Goal: Task Accomplishment & Management: Use online tool/utility

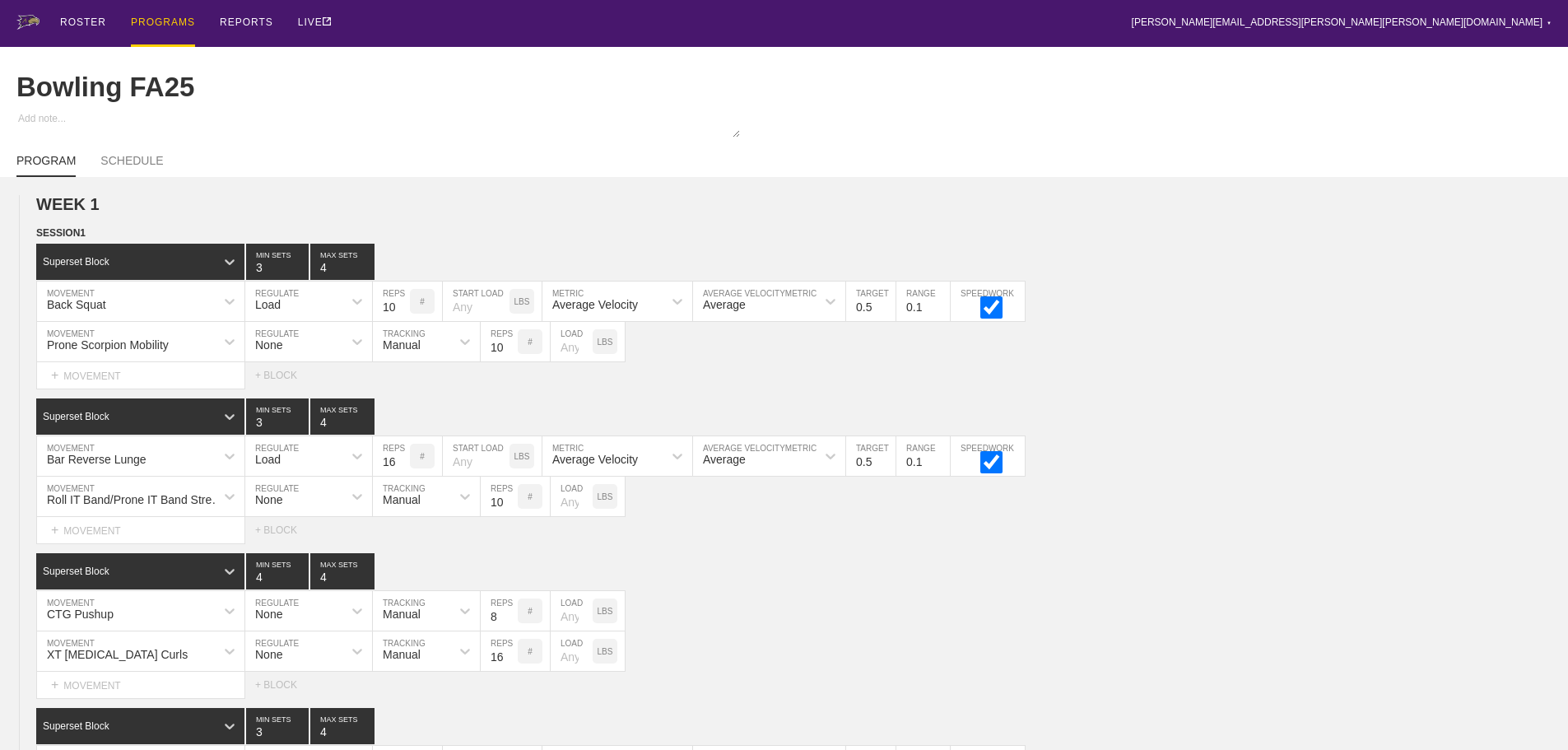
scroll to position [3033, 0]
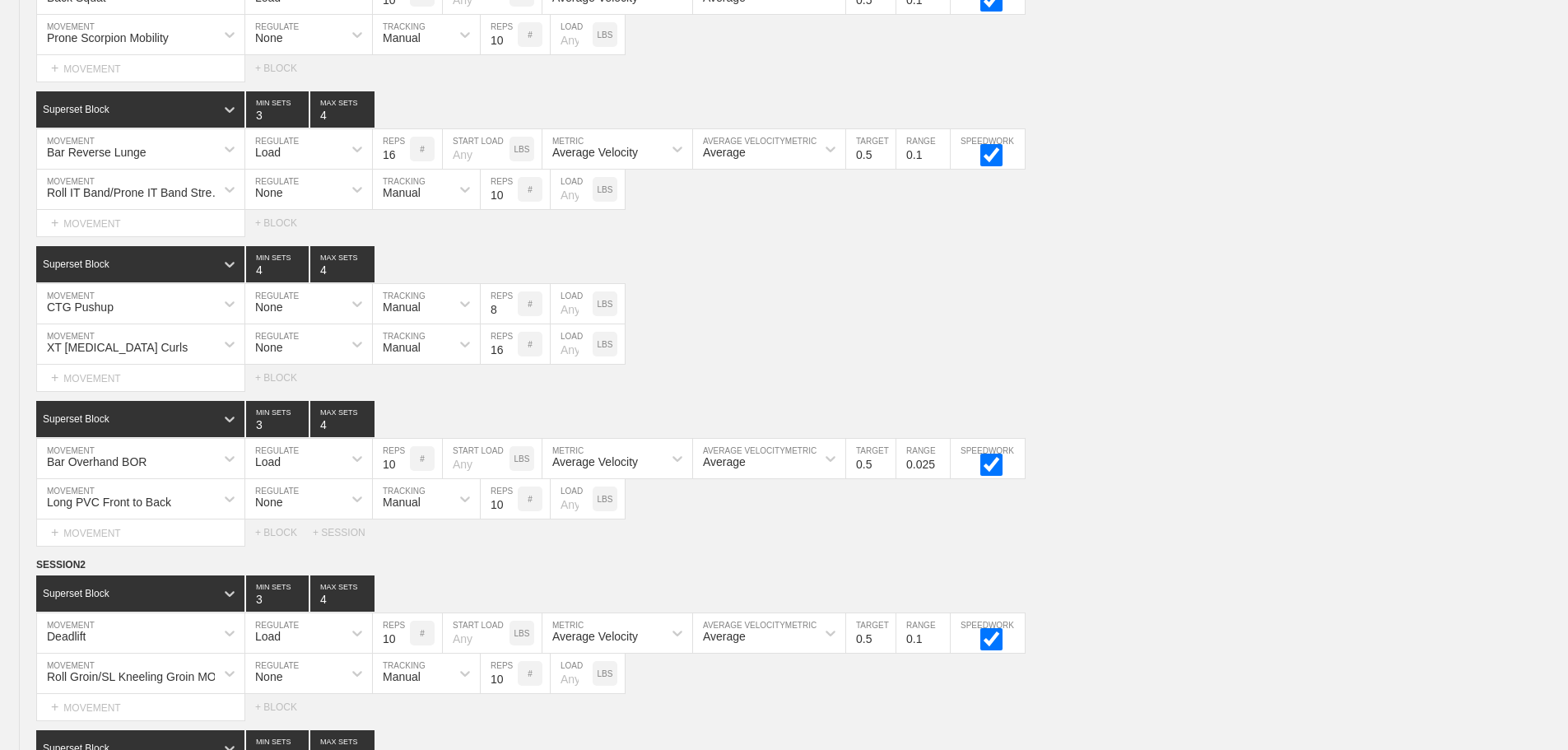
scroll to position [0, 0]
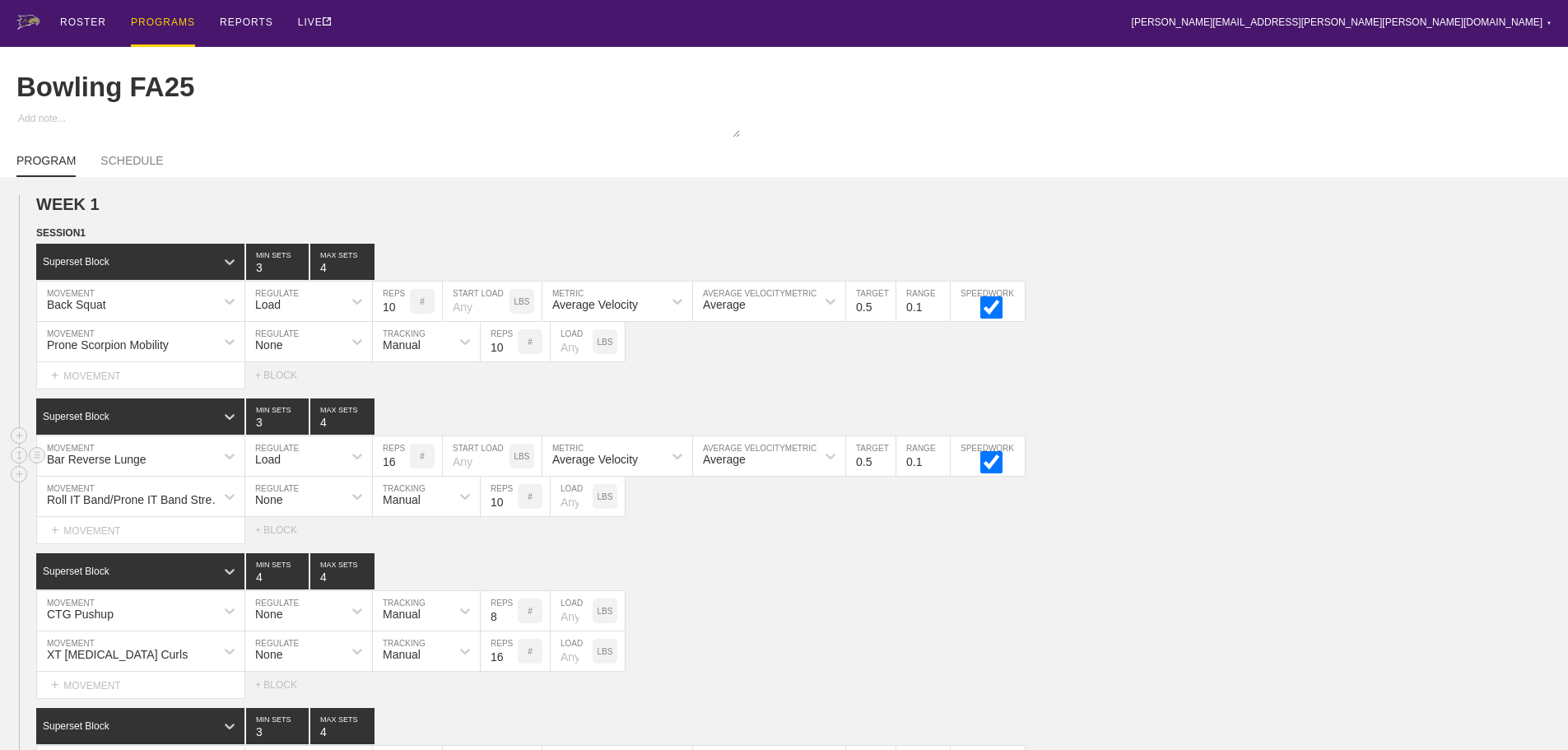
click at [1213, 453] on div "Bar Reverse Lunge MOVEMENT Load REGULATE 16 REPS # START LOAD LBS Average Veloc…" at bounding box center [784, 456] width 1568 height 40
click at [562, 32] on div "ROSTER PROGRAMS REPORTS LIVE [PERSON_NAME][EMAIL_ADDRESS][PERSON_NAME][PERSON_N…" at bounding box center [784, 23] width 1535 height 47
click at [152, 21] on div "PROGRAMS" at bounding box center [163, 23] width 64 height 47
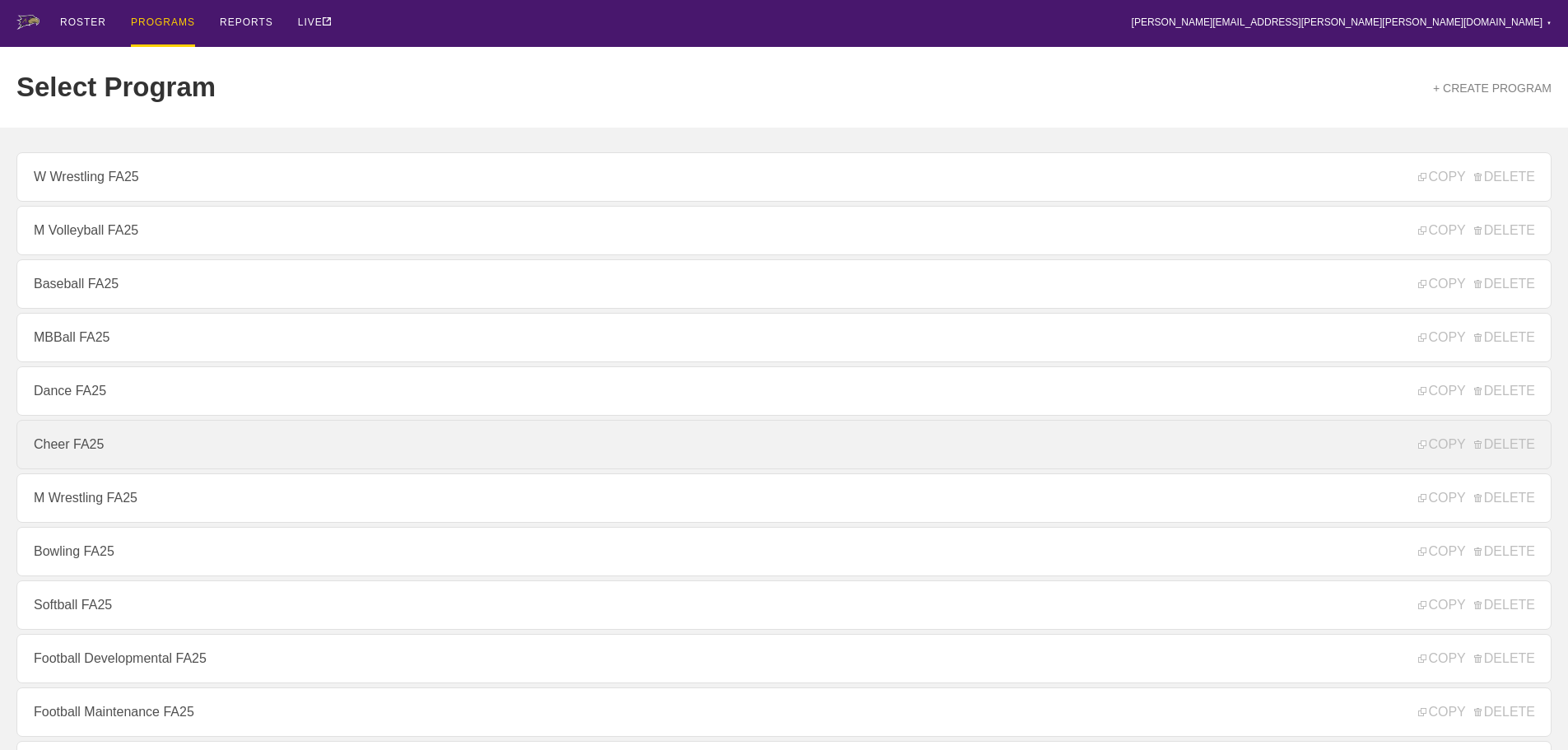
click at [94, 451] on link "Cheer FA25" at bounding box center [784, 445] width 1535 height 50
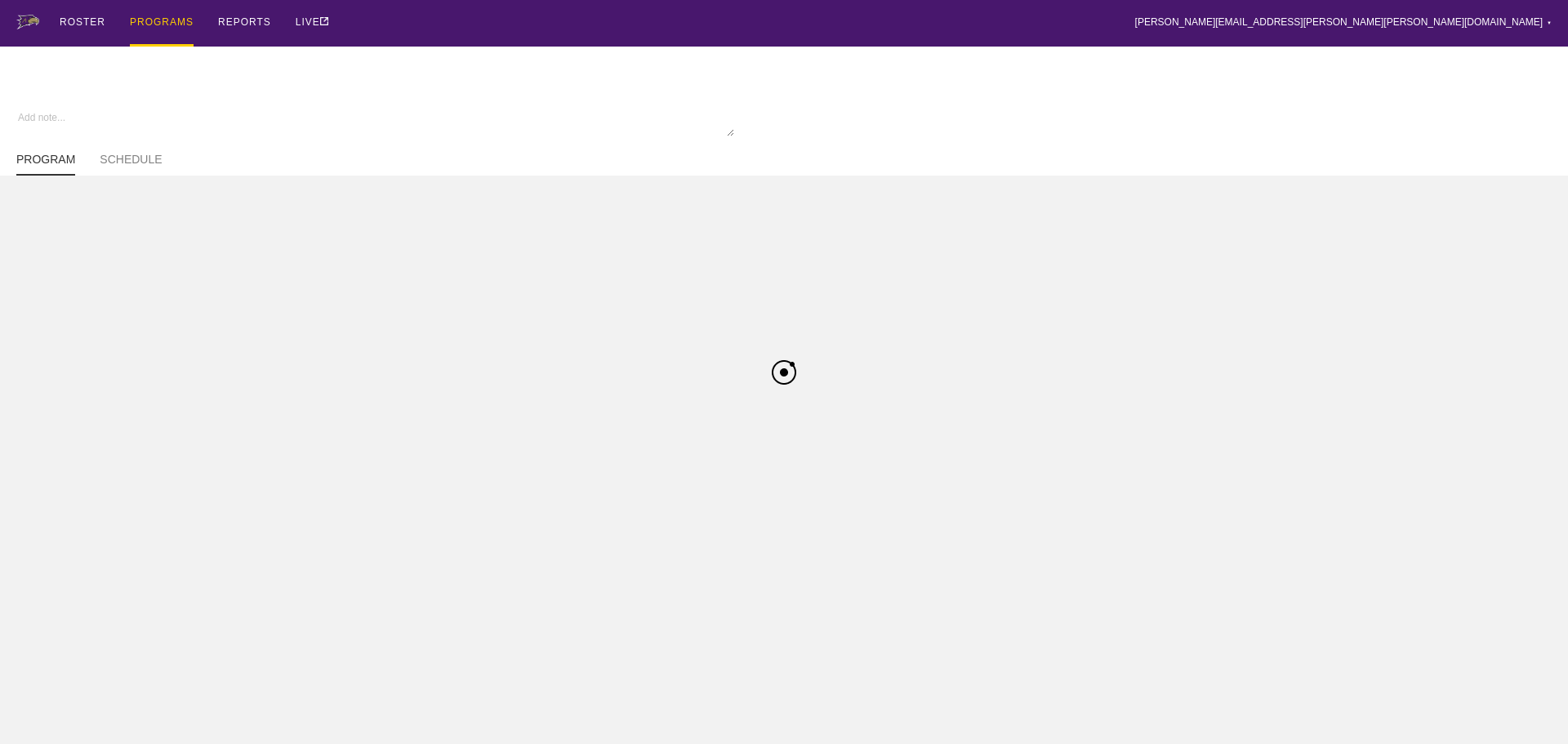
type textarea "x"
type input "Cheer FA25"
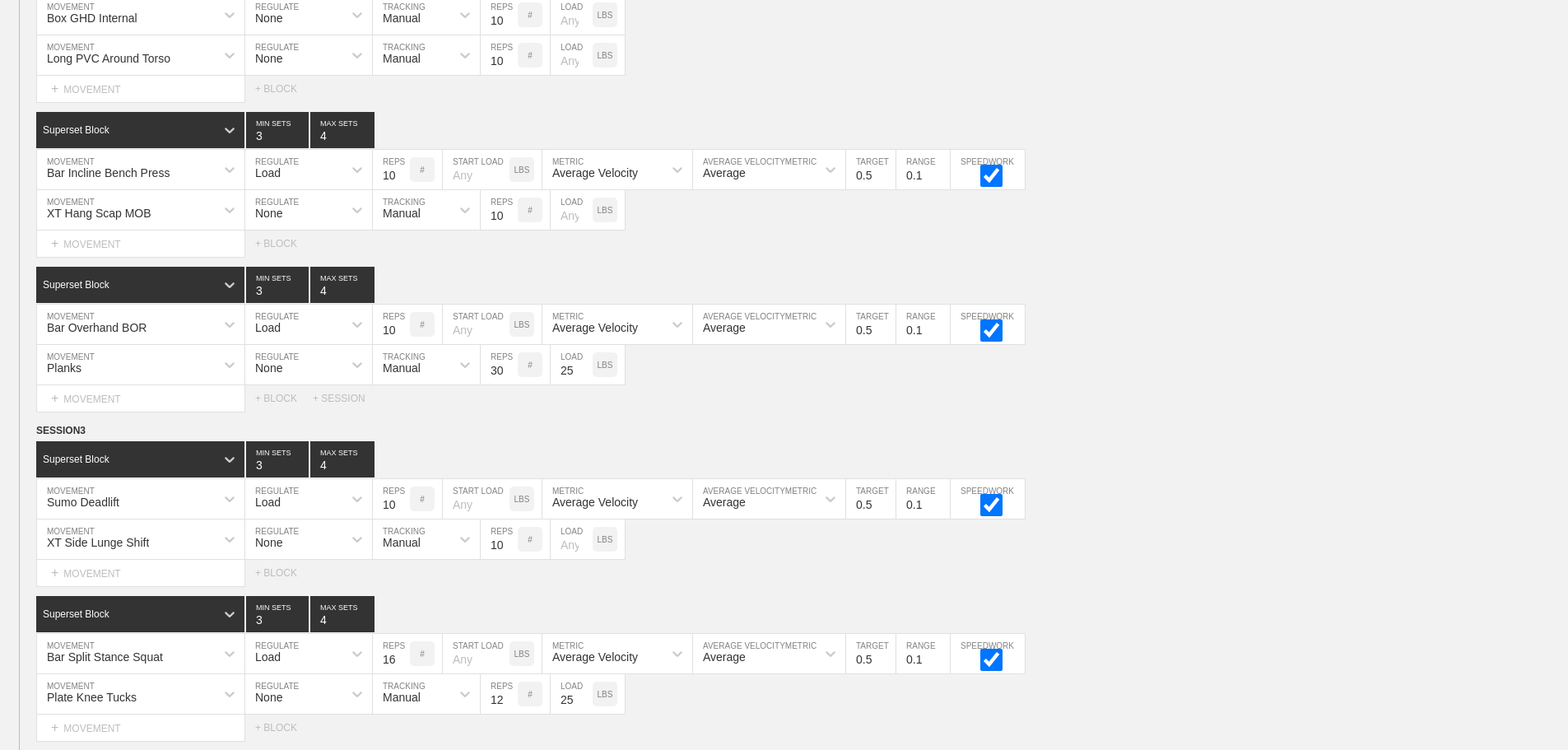
scroll to position [2469, 0]
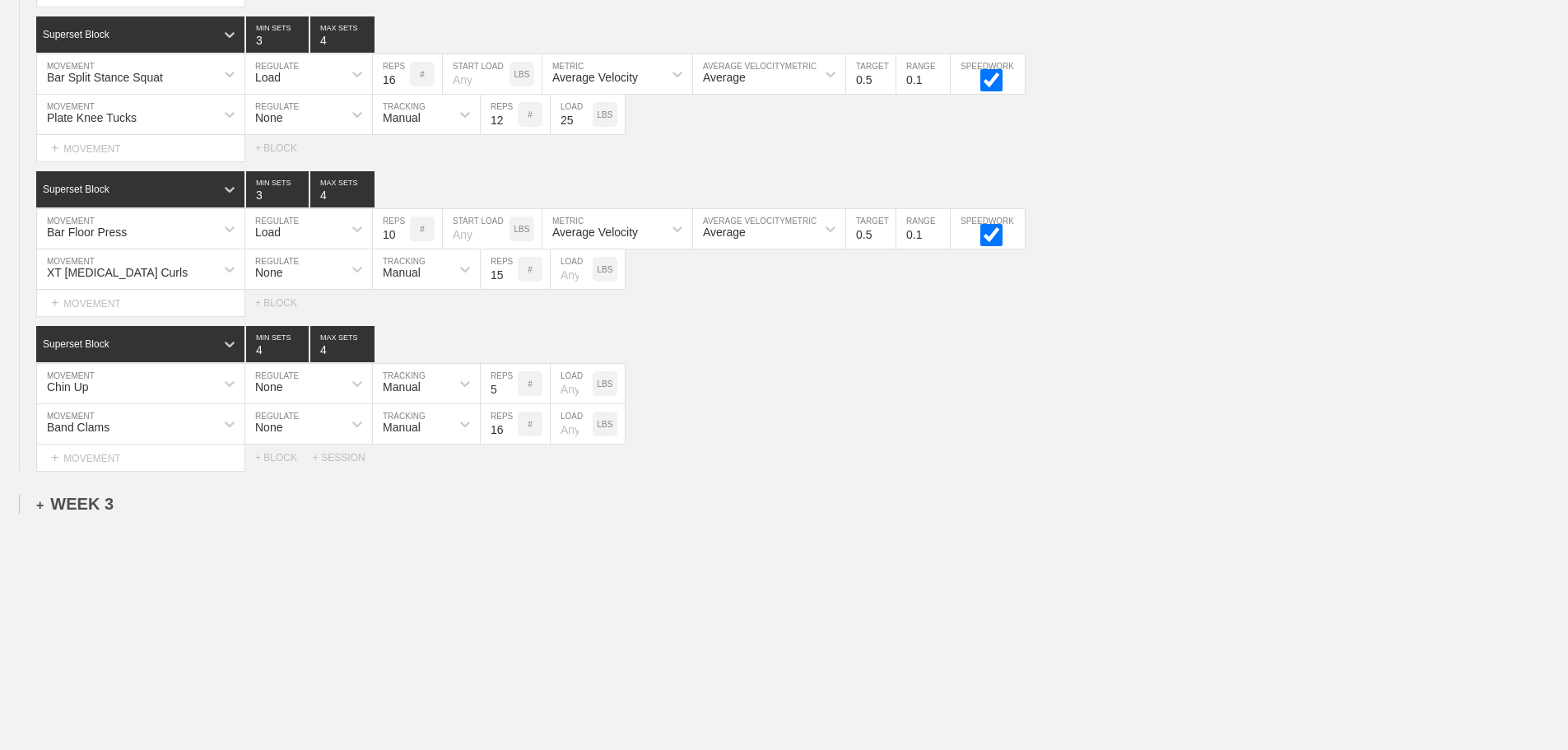
click at [96, 513] on div "+ WEEK 3" at bounding box center [74, 504] width 77 height 19
click at [95, 529] on div "+ SESSION 1" at bounding box center [68, 520] width 63 height 15
click at [117, 564] on div "+ BLOCK" at bounding box center [139, 550] width 207 height 27
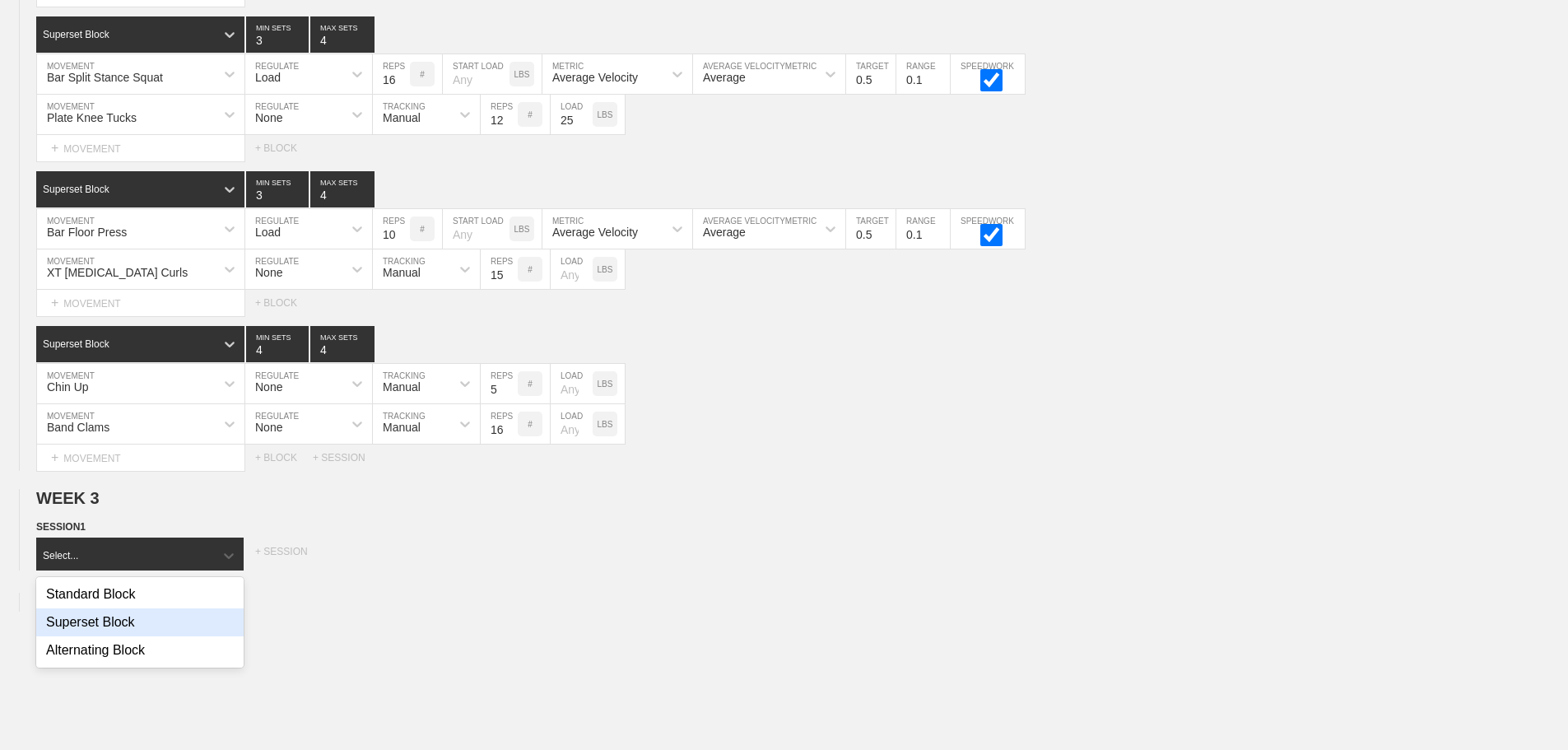
drag, startPoint x: 125, startPoint y: 627, endPoint x: 169, endPoint y: 627, distance: 44.0
click at [136, 627] on div "Superset Block" at bounding box center [139, 622] width 207 height 28
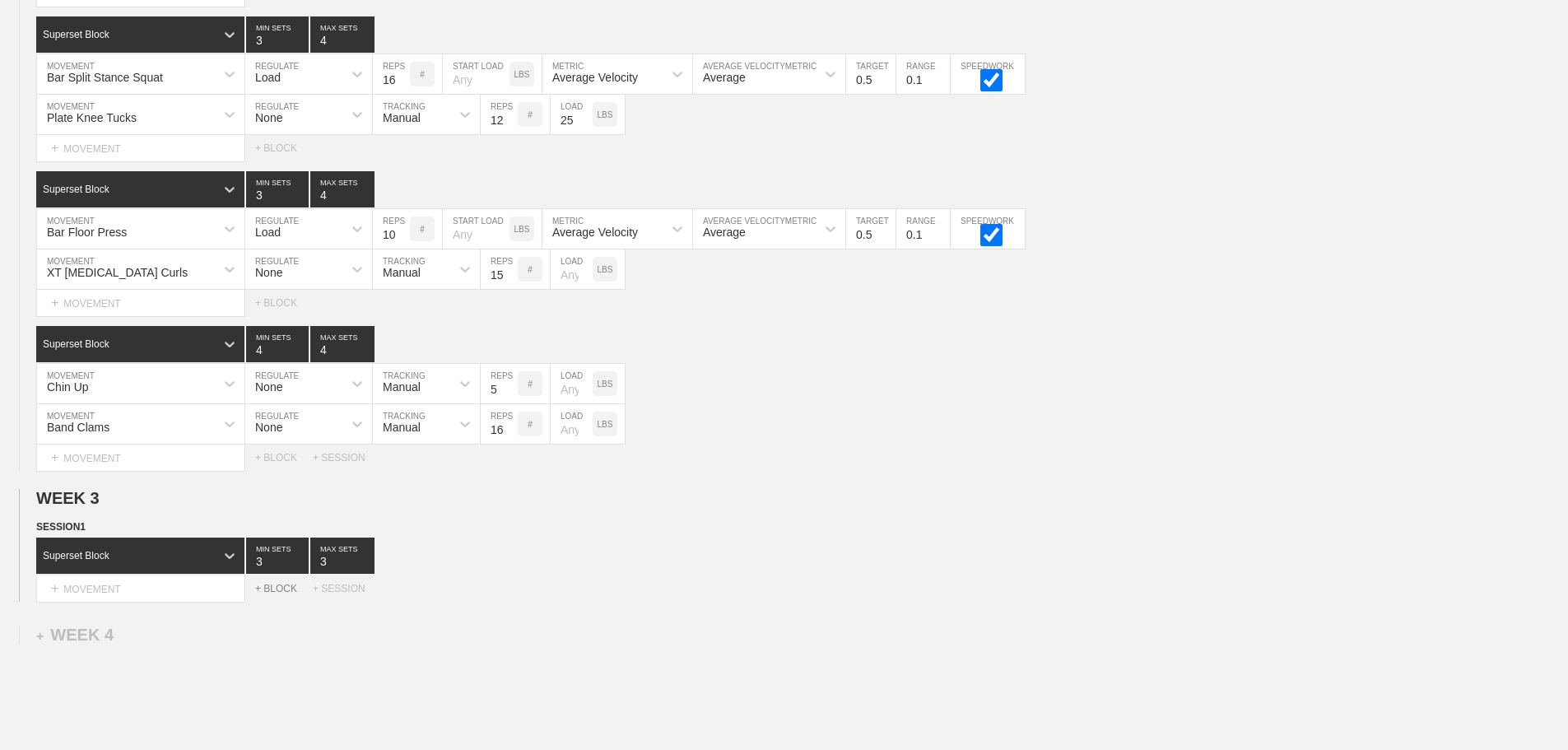
click at [285, 594] on div "+ BLOCK" at bounding box center [283, 588] width 57 height 11
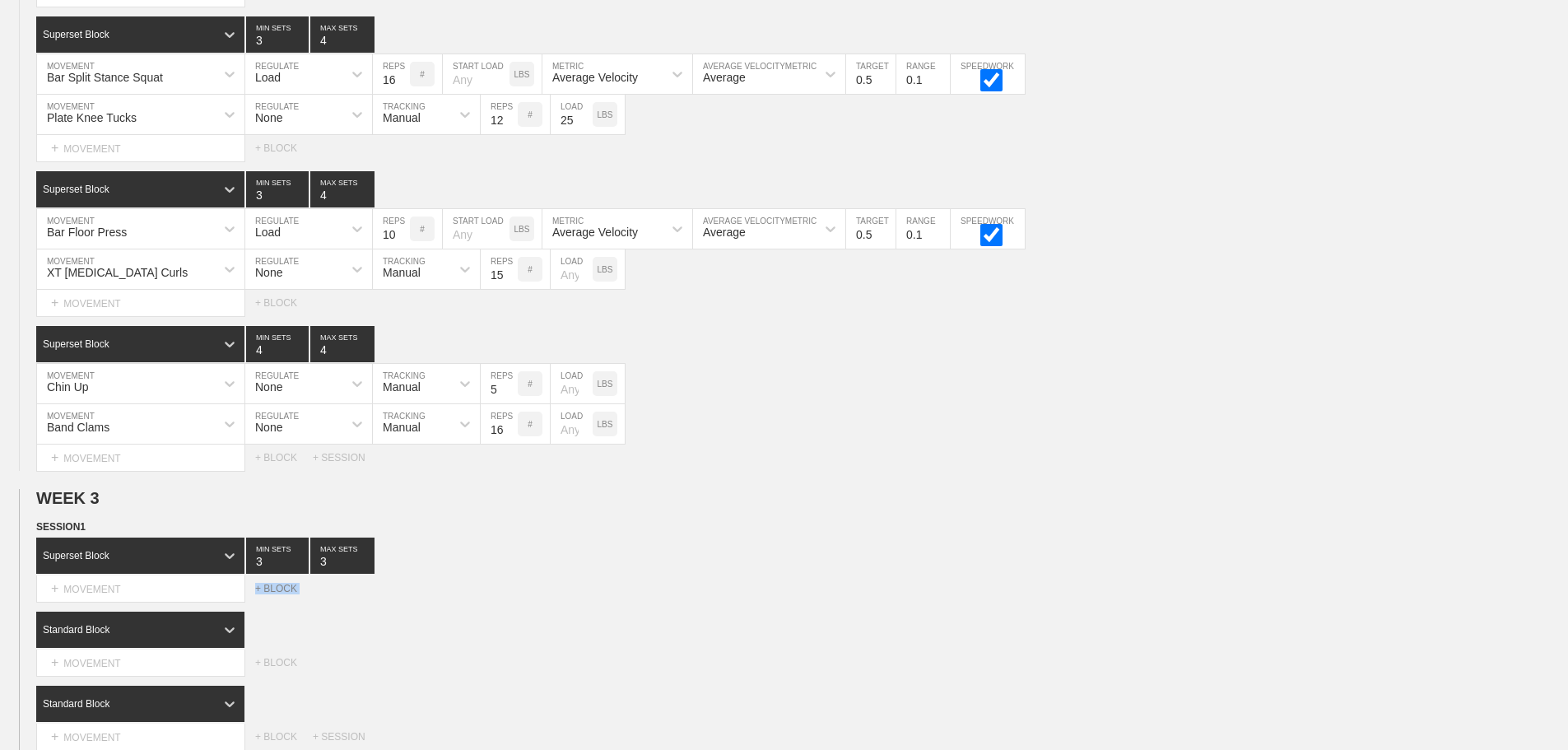
click at [285, 594] on div "+ BLOCK" at bounding box center [283, 588] width 57 height 11
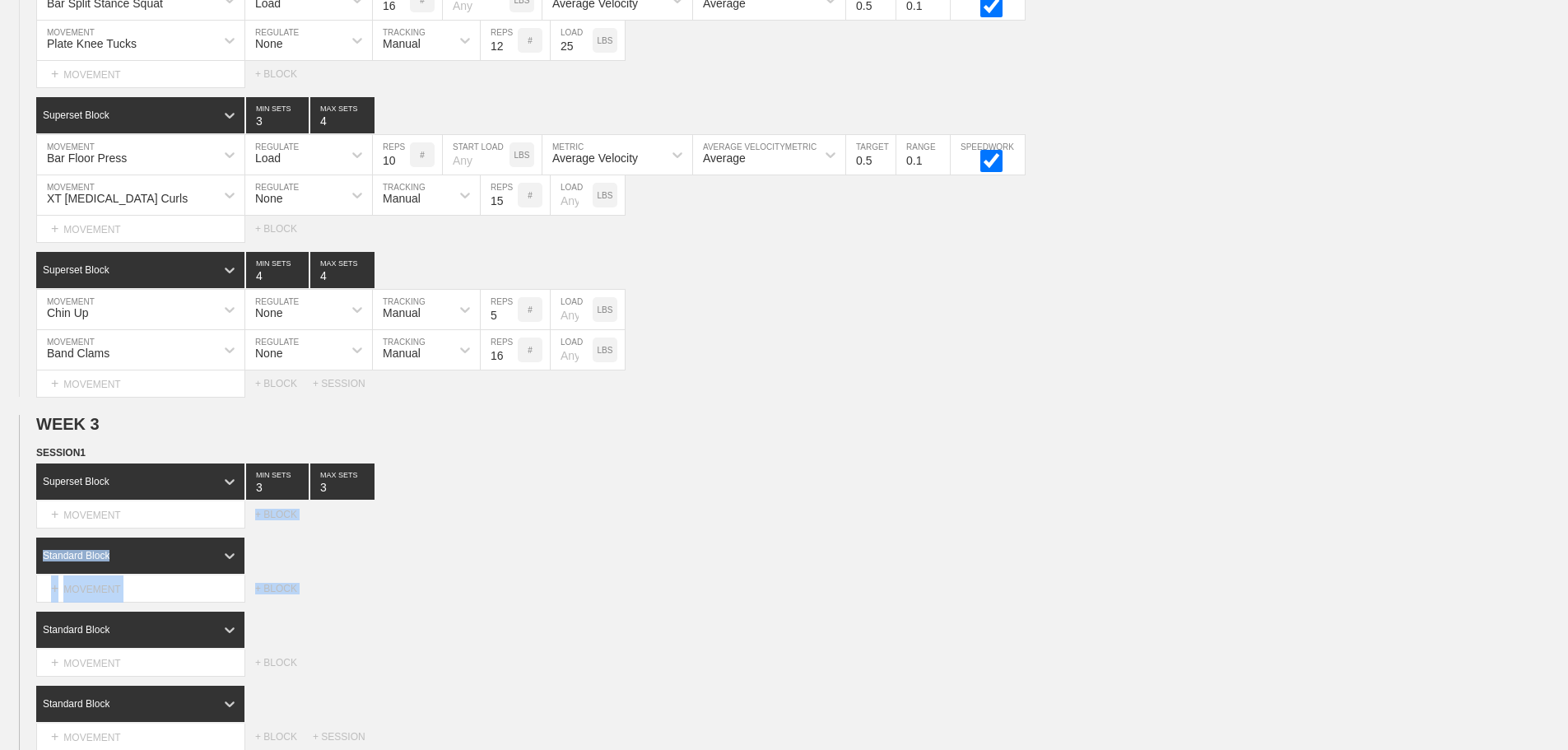
scroll to position [2633, 0]
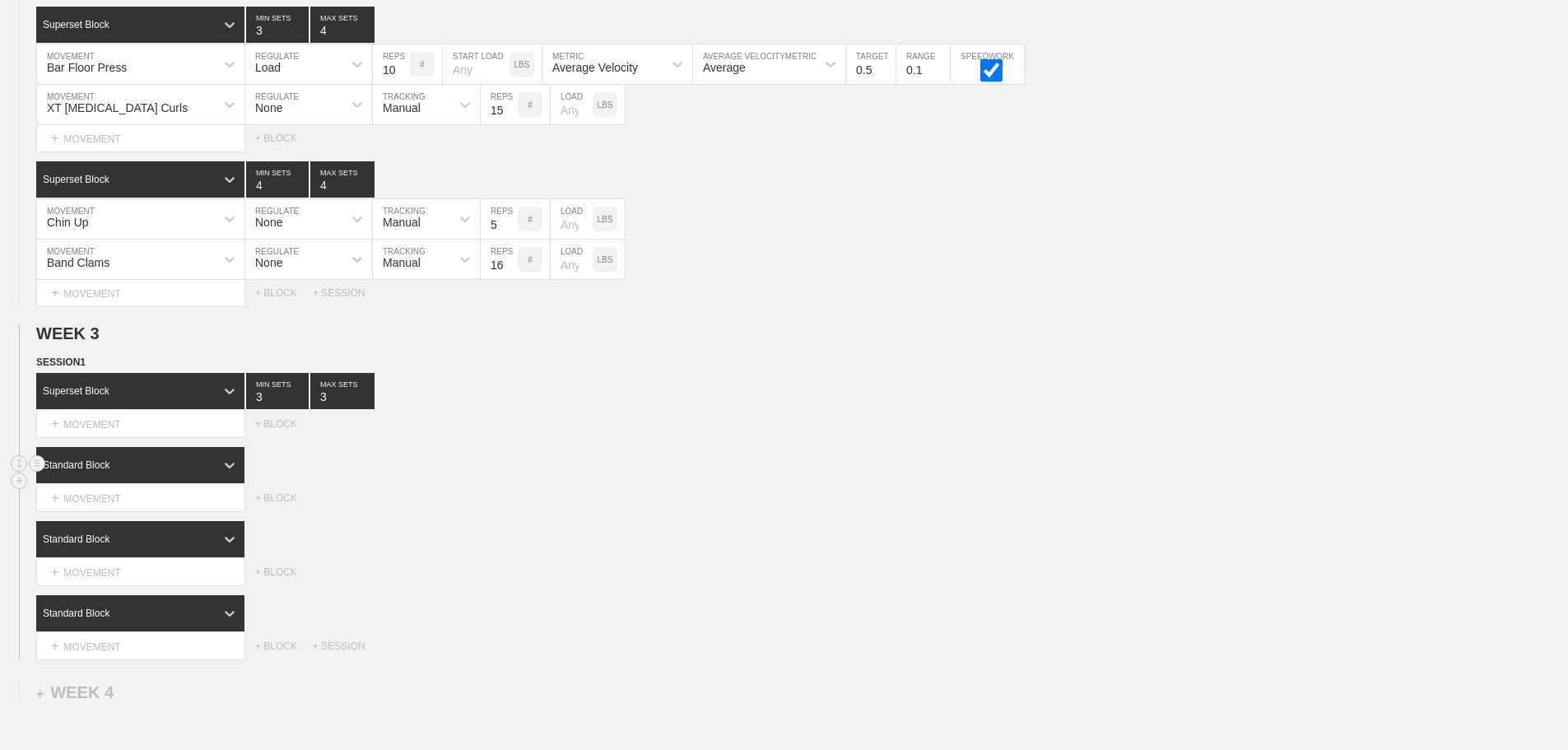
drag, startPoint x: 221, startPoint y: 479, endPoint x: 198, endPoint y: 487, distance: 24.4
click at [213, 483] on div "Standard Block" at bounding box center [139, 465] width 208 height 36
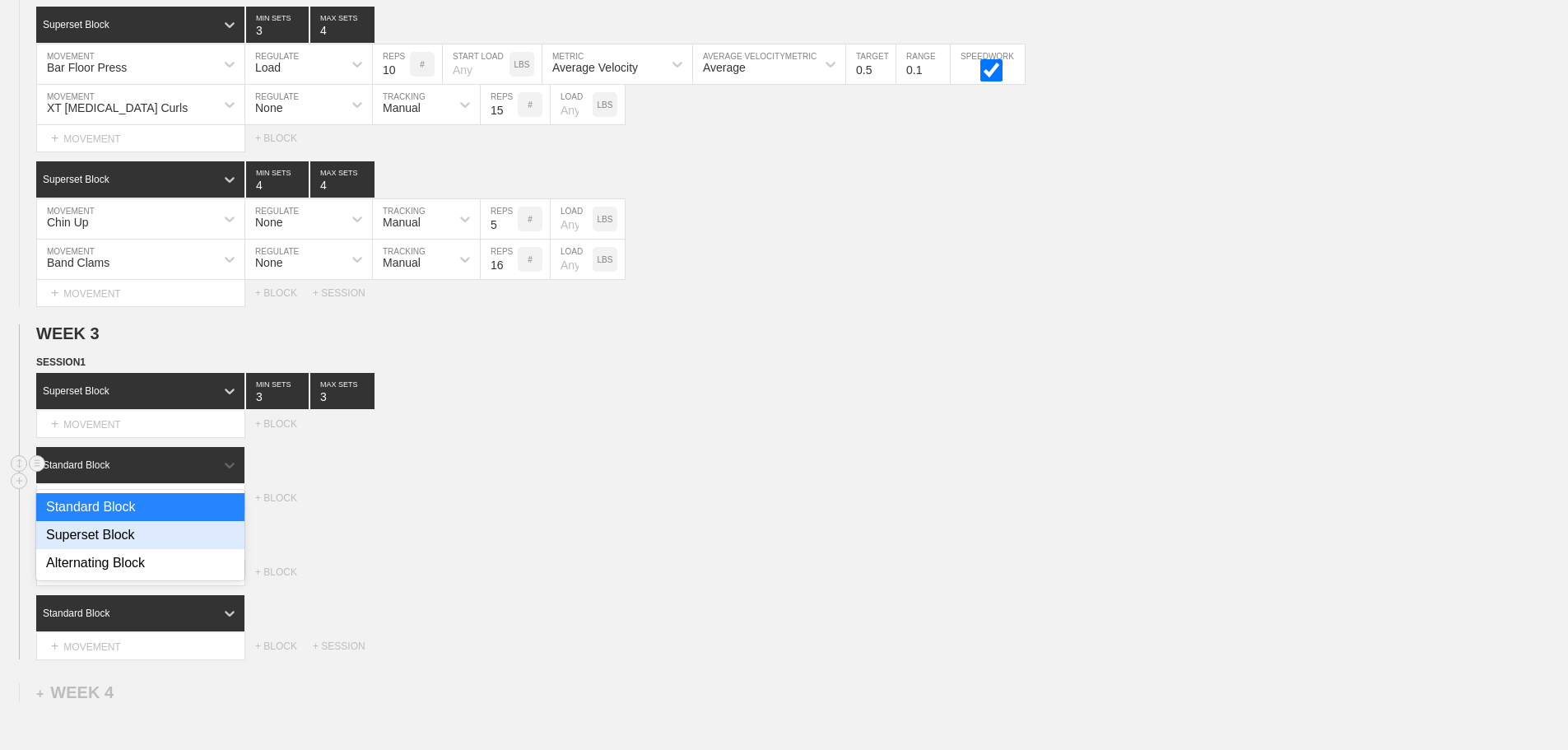
click at [104, 549] on div "Superset Block" at bounding box center [139, 534] width 208 height 28
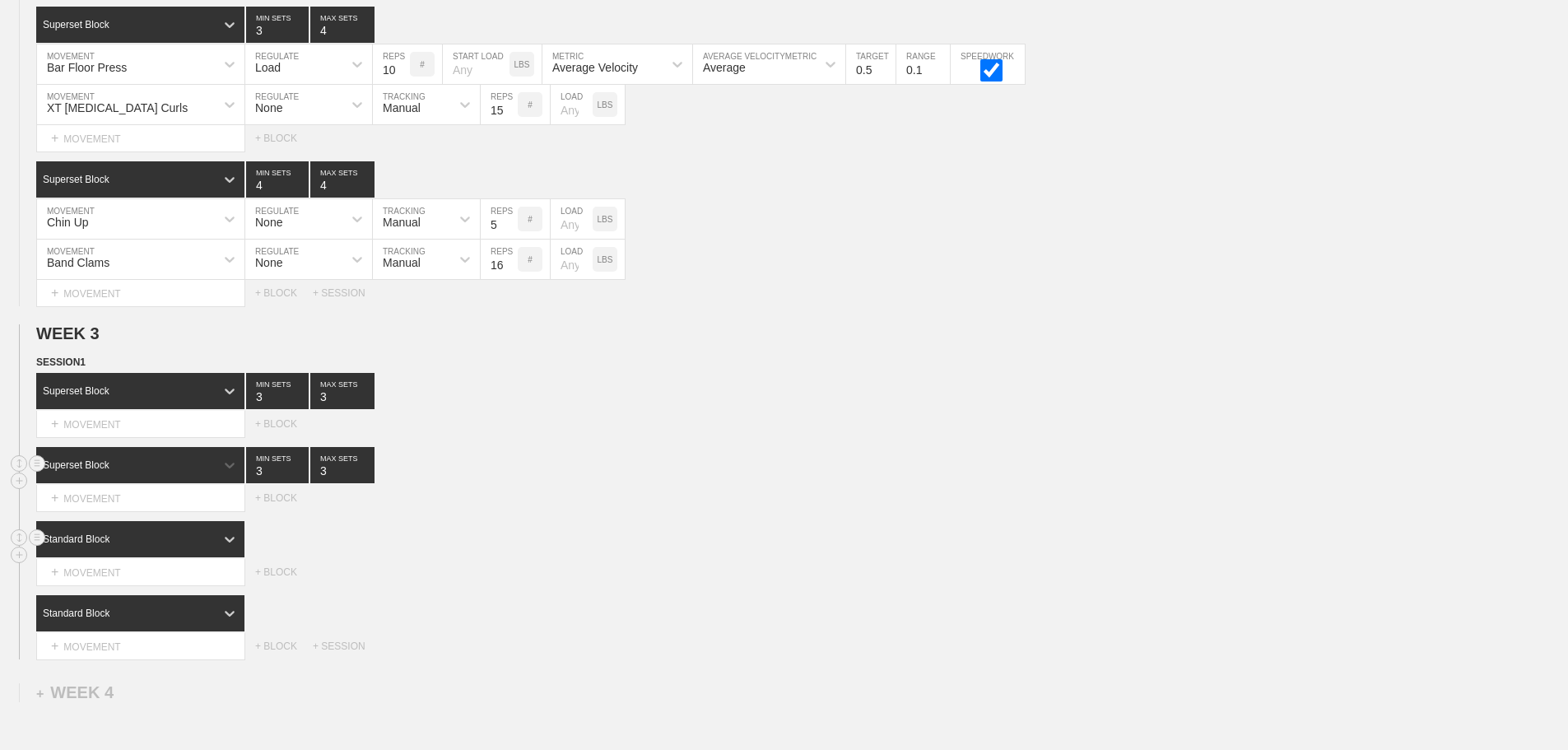
click at [182, 546] on div "Standard Block" at bounding box center [125, 539] width 179 height 15
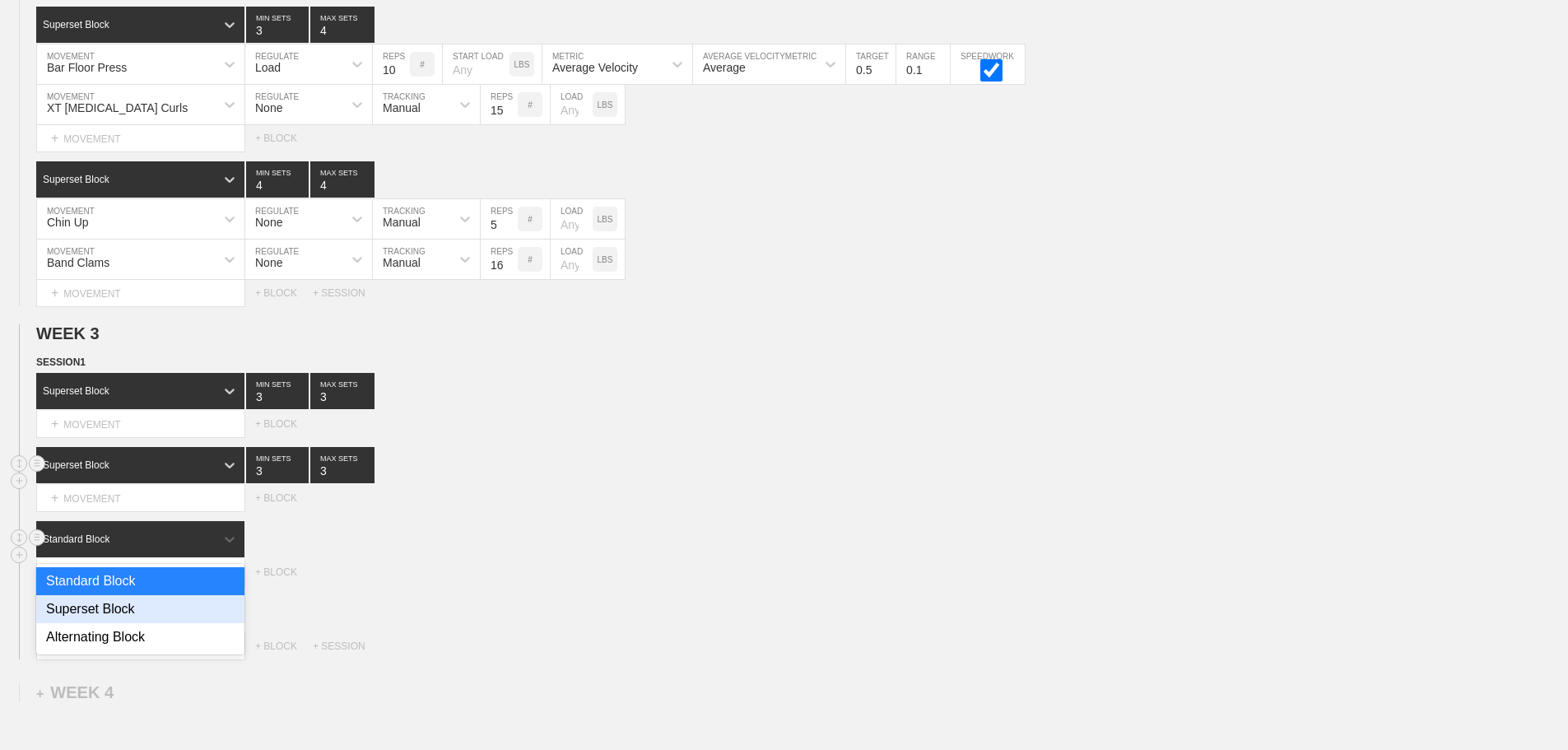
click at [116, 620] on div "Superset Block" at bounding box center [139, 609] width 208 height 28
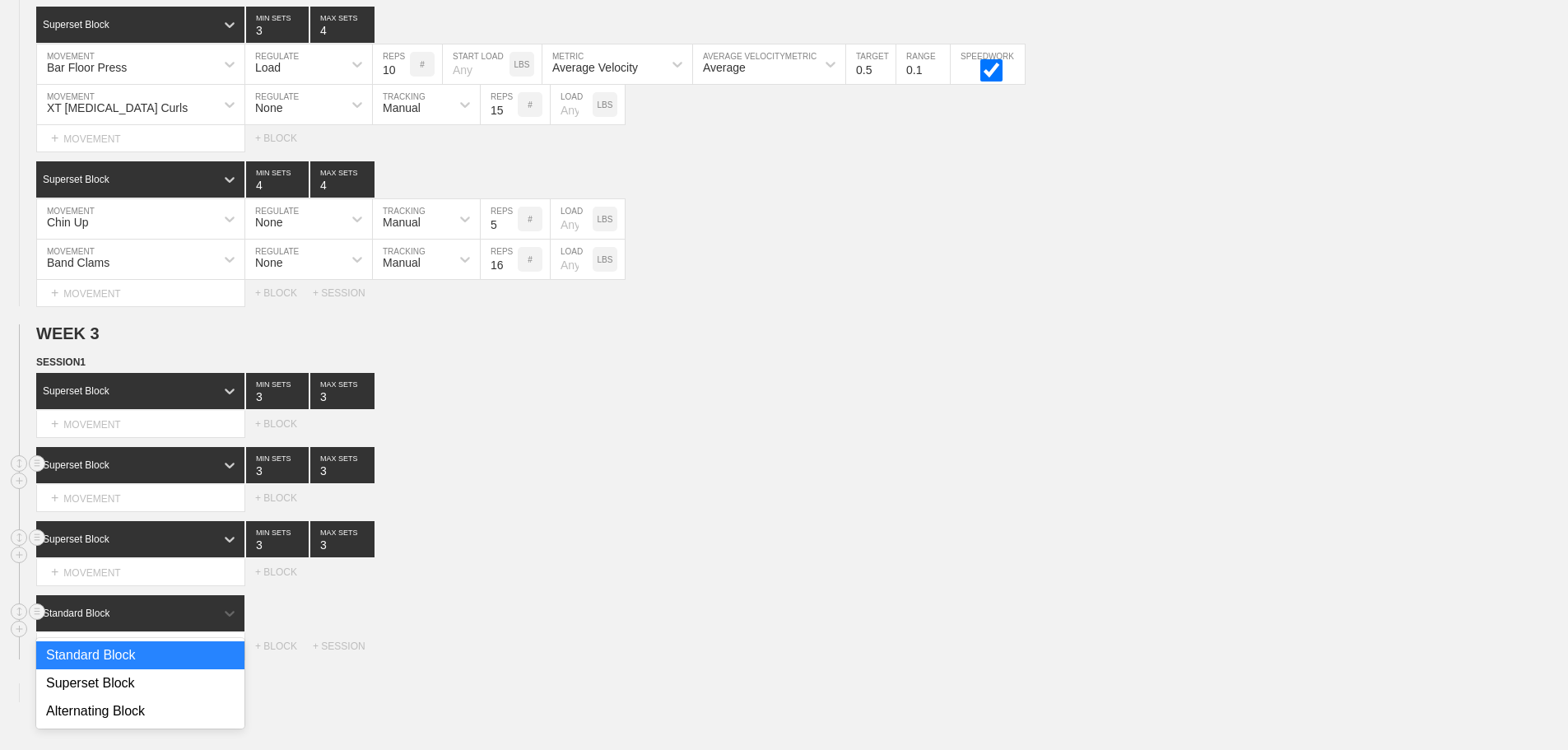
click at [175, 621] on div "Standard Block" at bounding box center [125, 612] width 179 height 15
drag, startPoint x: 123, startPoint y: 696, endPoint x: 445, endPoint y: 629, distance: 328.9
click at [134, 694] on div "Superset Block" at bounding box center [139, 682] width 208 height 28
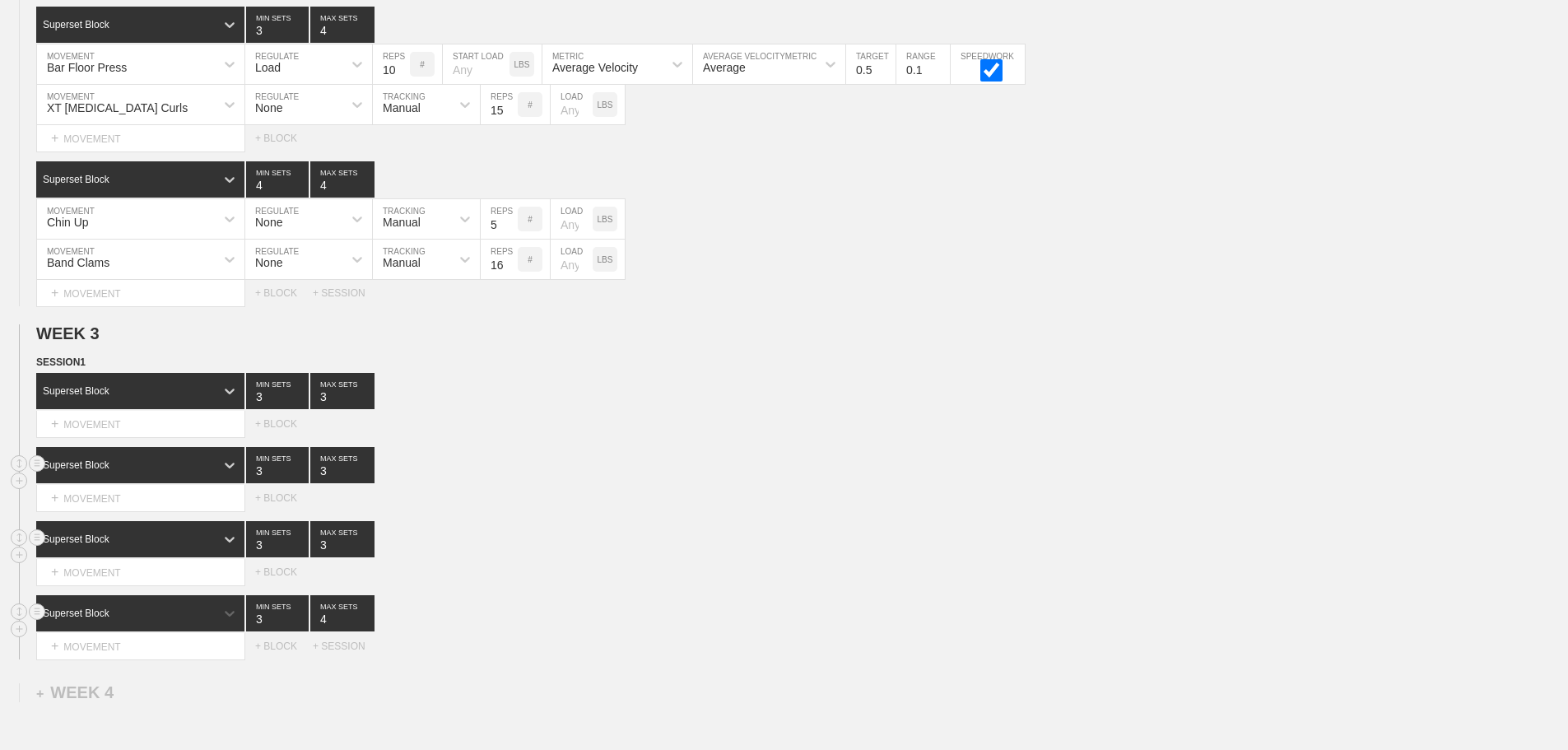
type input "4"
click at [367, 627] on input "4" at bounding box center [342, 613] width 64 height 36
type input "4"
click at [367, 550] on input "4" at bounding box center [342, 539] width 64 height 36
type input "4"
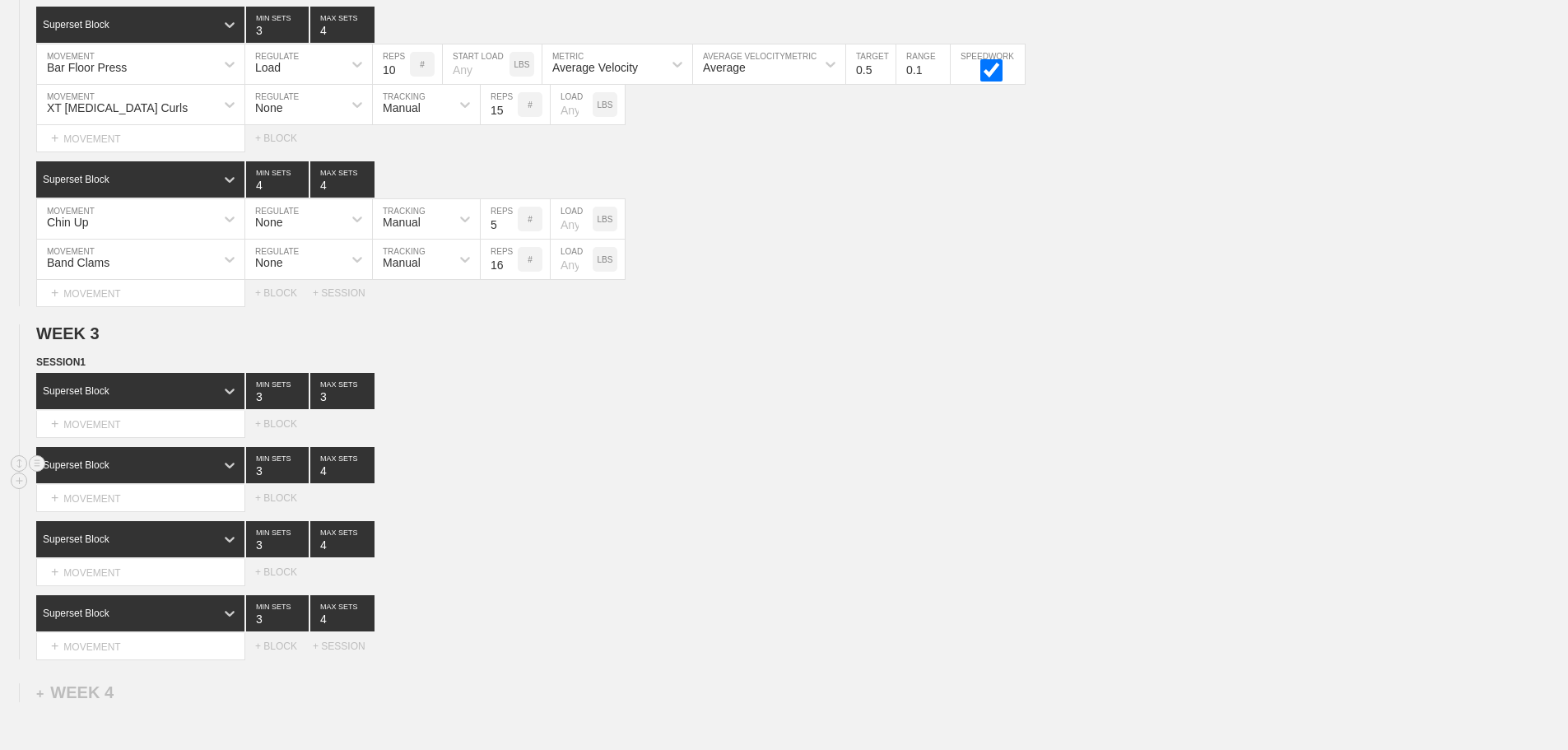
click at [364, 477] on input "4" at bounding box center [342, 465] width 64 height 36
drag, startPoint x: 364, startPoint y: 406, endPoint x: 597, endPoint y: 402, distance: 233.0
type input "4"
click at [365, 406] on input "4" at bounding box center [342, 391] width 64 height 36
click at [691, 409] on div "Superset Block 3 MIN SETS 4 MAX SETS" at bounding box center [802, 391] width 1532 height 36
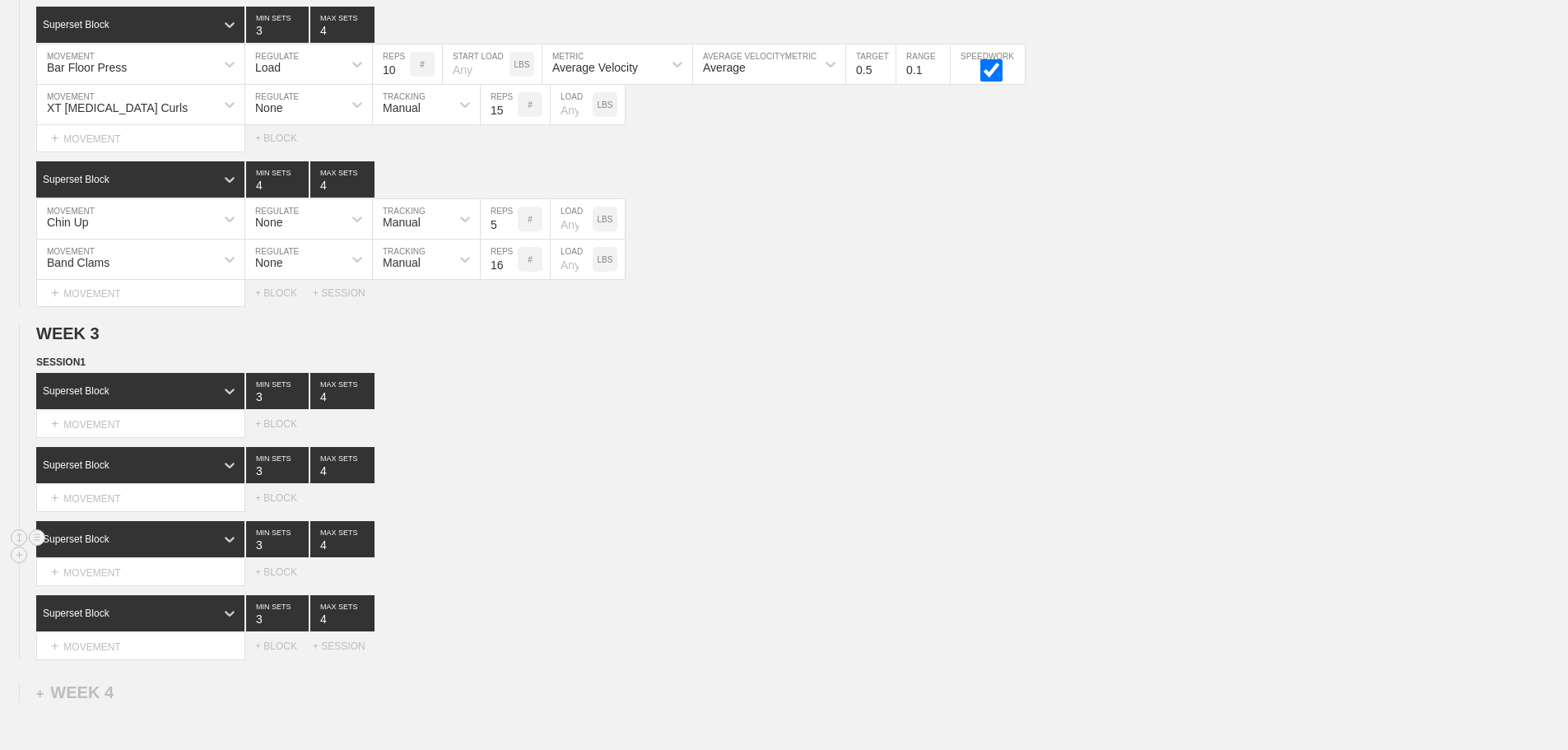
click at [693, 552] on div "Superset Block 3 MIN SETS 4 MAX SETS" at bounding box center [802, 539] width 1532 height 36
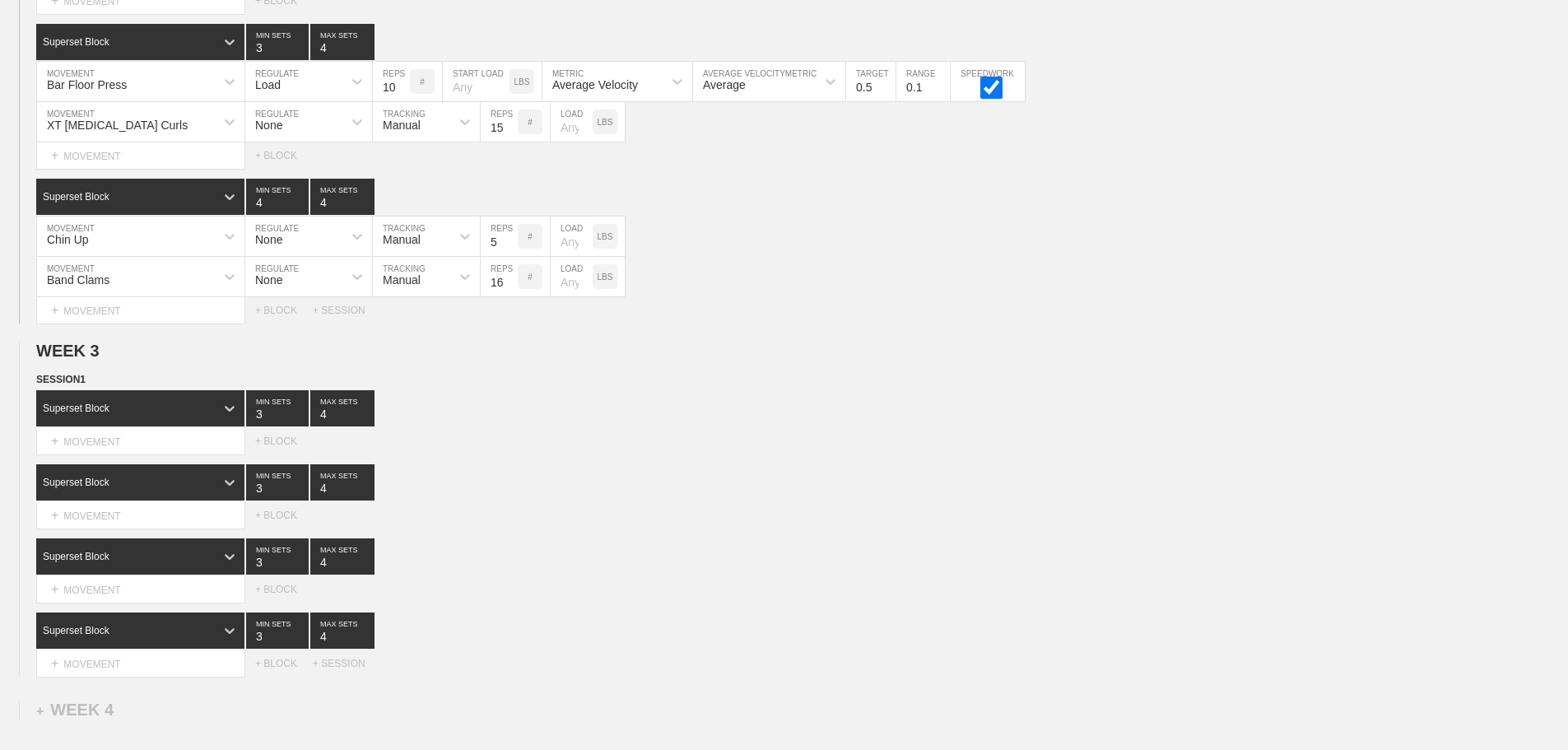
scroll to position [2845, 0]
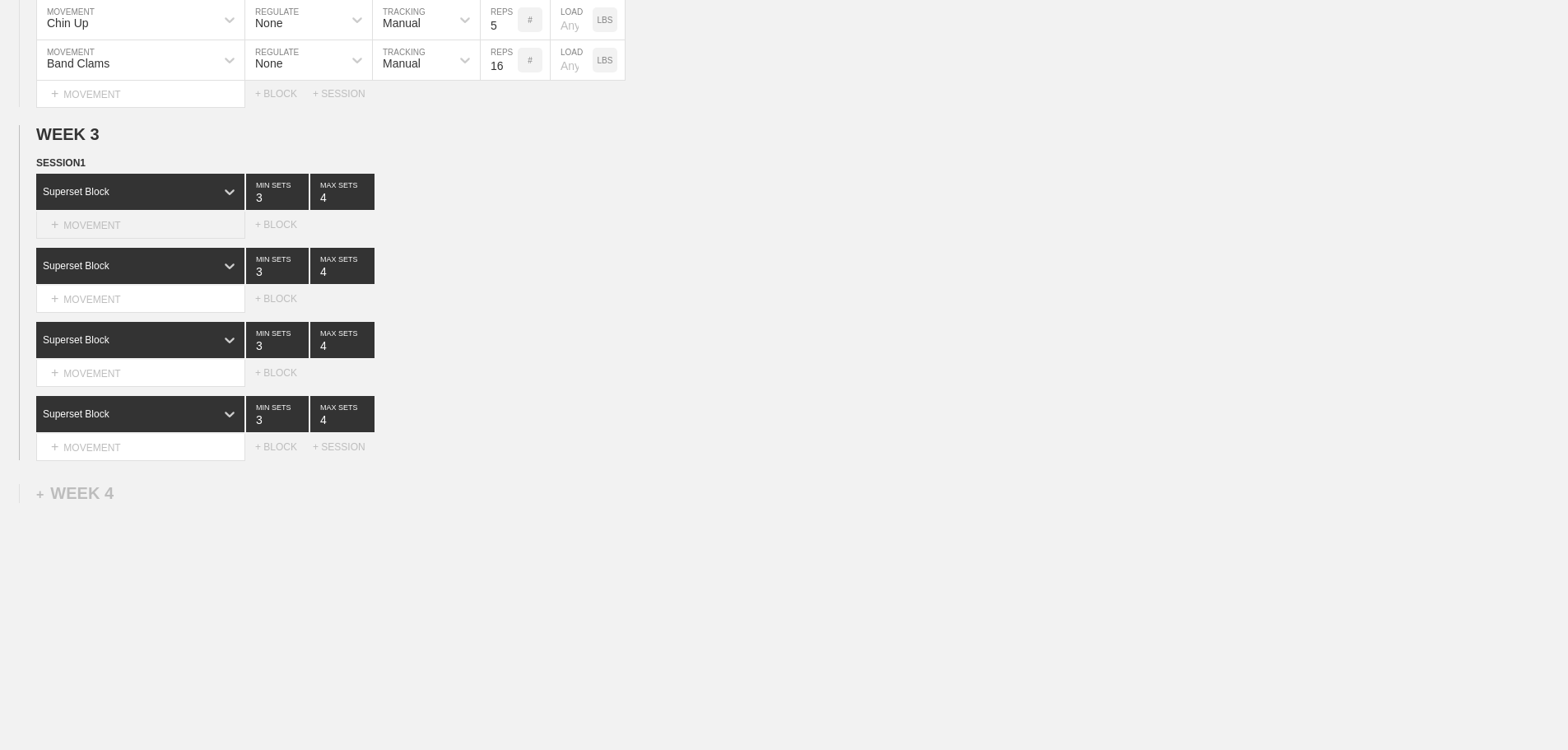
click at [143, 221] on div "+ MOVEMENT" at bounding box center [140, 225] width 209 height 27
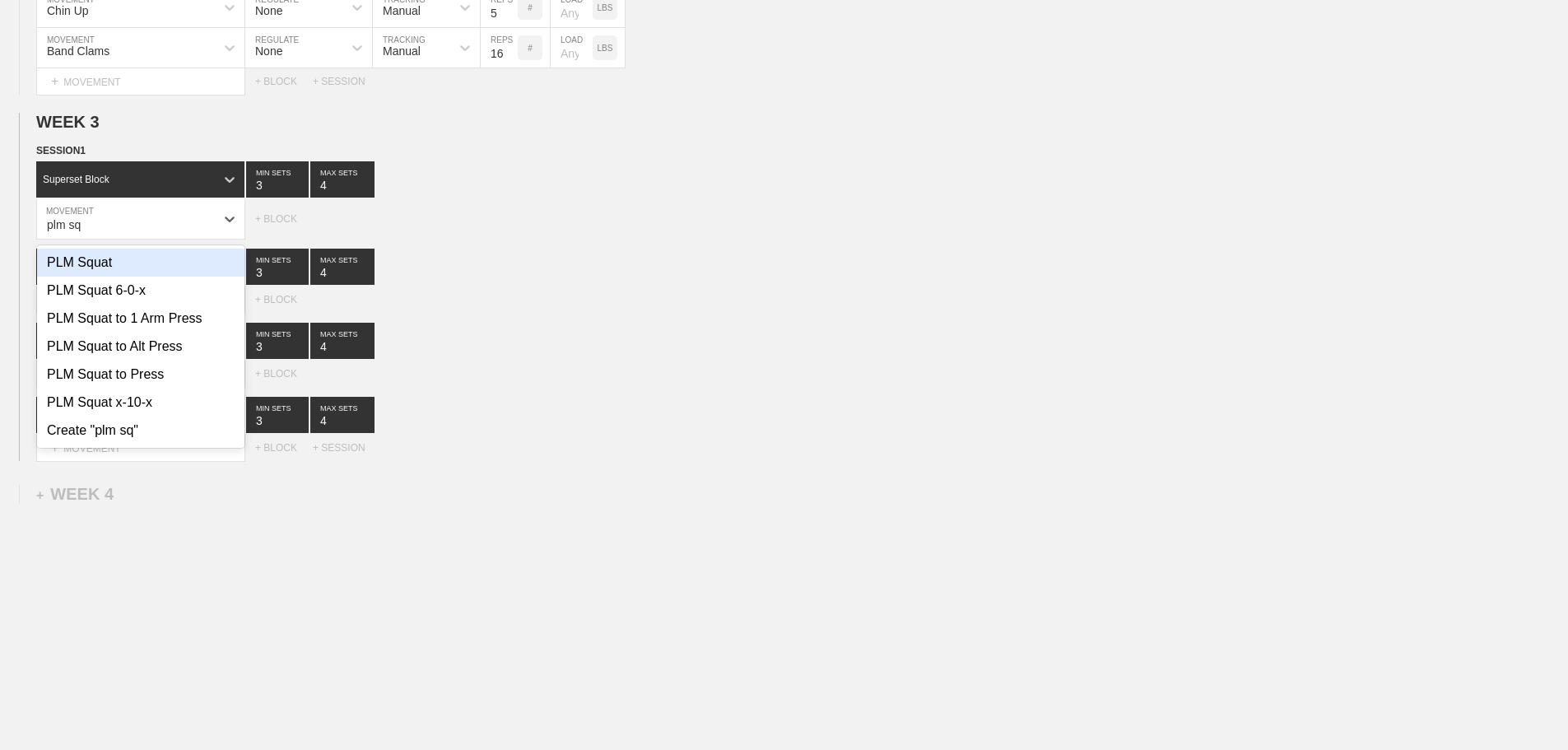
click at [120, 272] on div "PLM Squat" at bounding box center [140, 263] width 207 height 28
type input "plm sq"
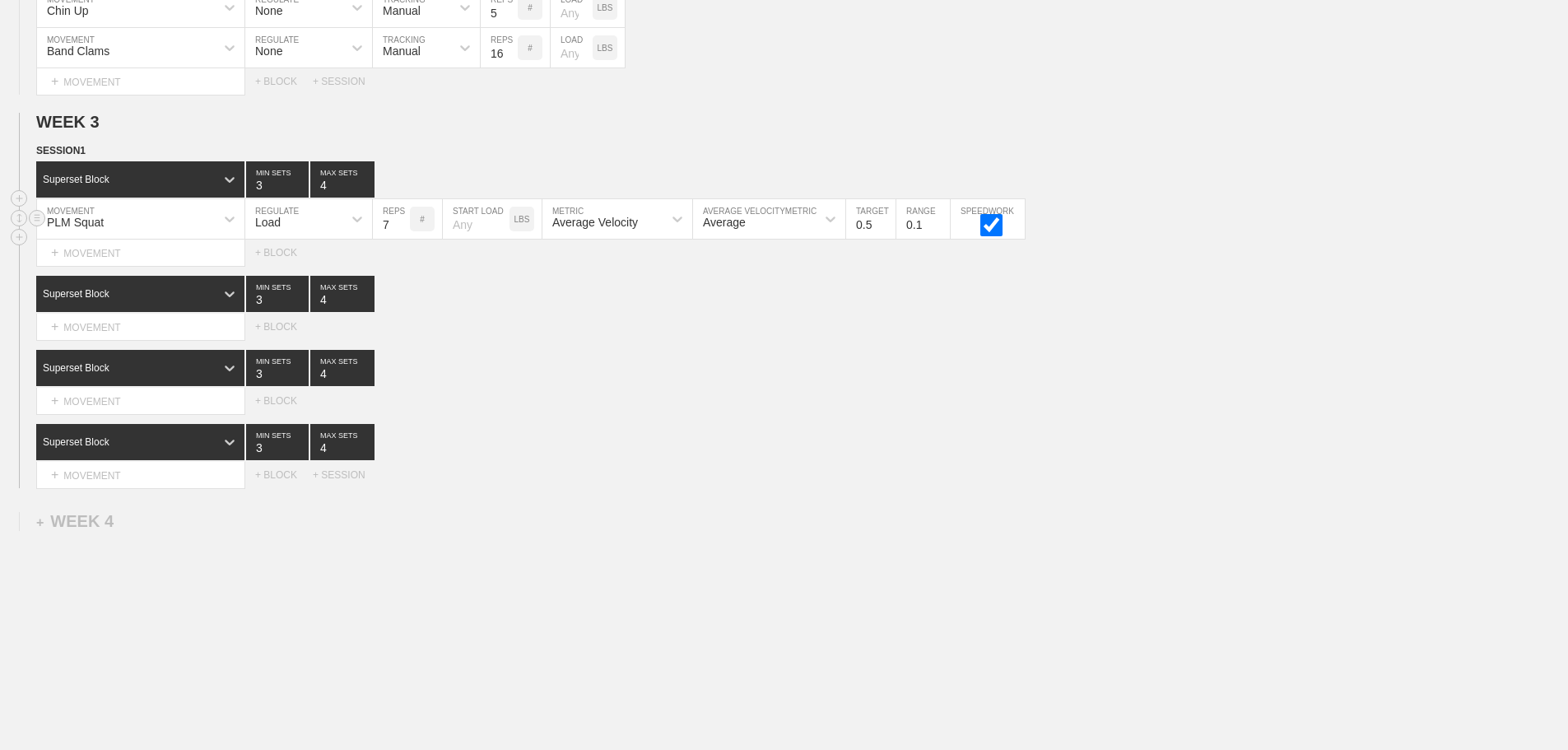
click at [404, 231] on input "7" at bounding box center [391, 219] width 37 height 39
click at [404, 231] on input "8" at bounding box center [391, 219] width 37 height 39
click at [404, 231] on input "9" at bounding box center [391, 219] width 37 height 39
type input "10"
click at [404, 231] on input "10" at bounding box center [391, 219] width 37 height 39
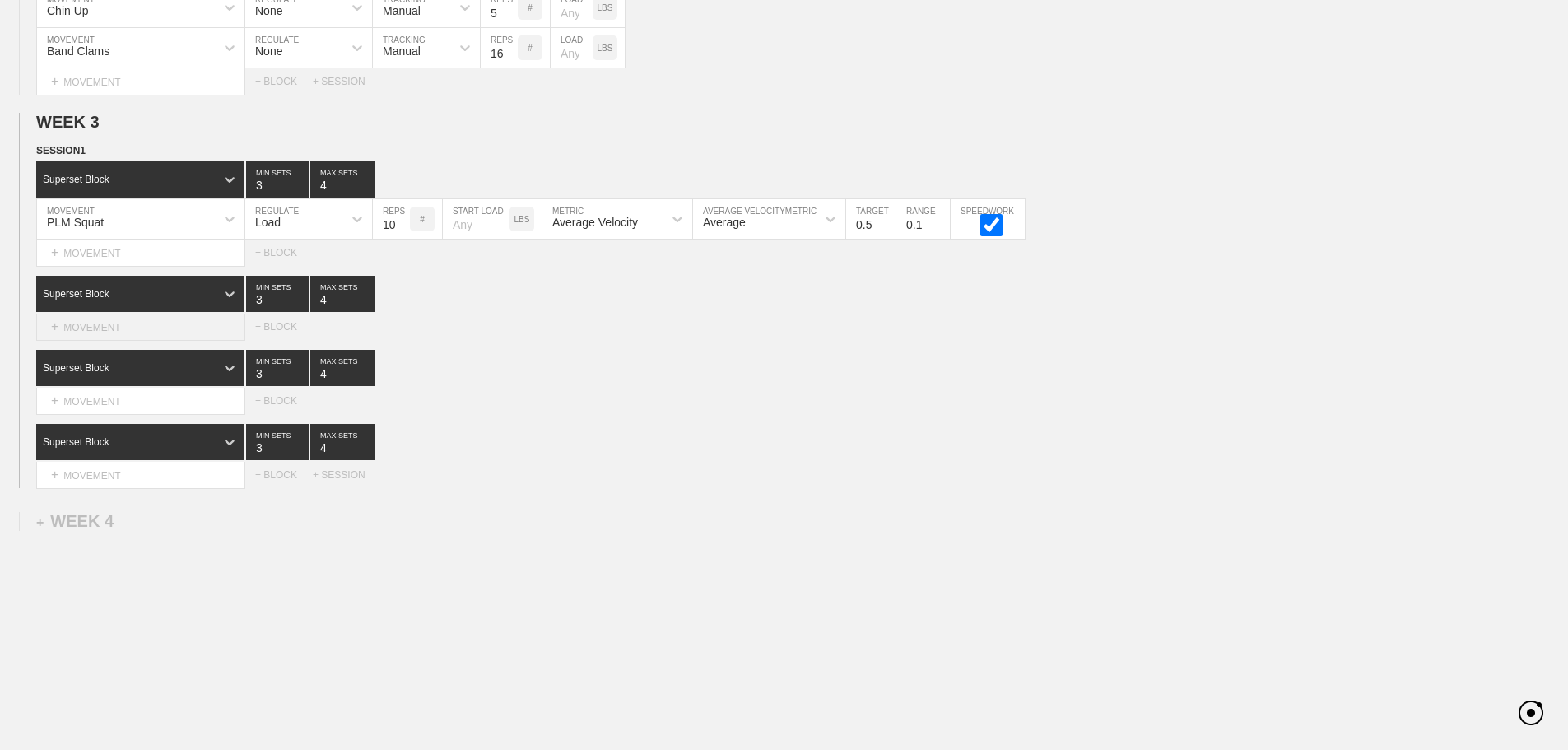
click at [108, 340] on div "+ MOVEMENT" at bounding box center [140, 328] width 209 height 27
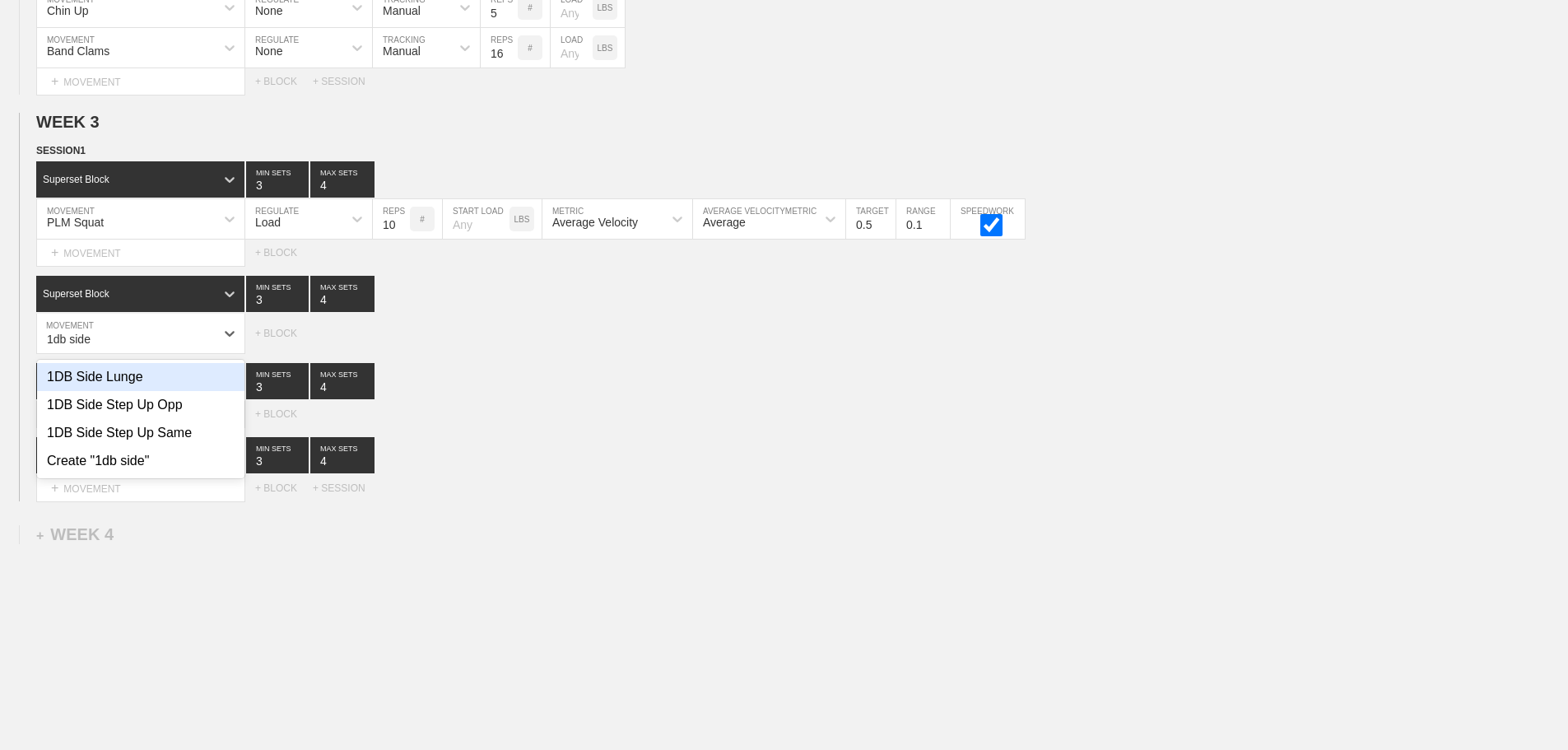
click at [130, 387] on div "1DB Side Lunge" at bounding box center [140, 376] width 207 height 28
type input "1db side"
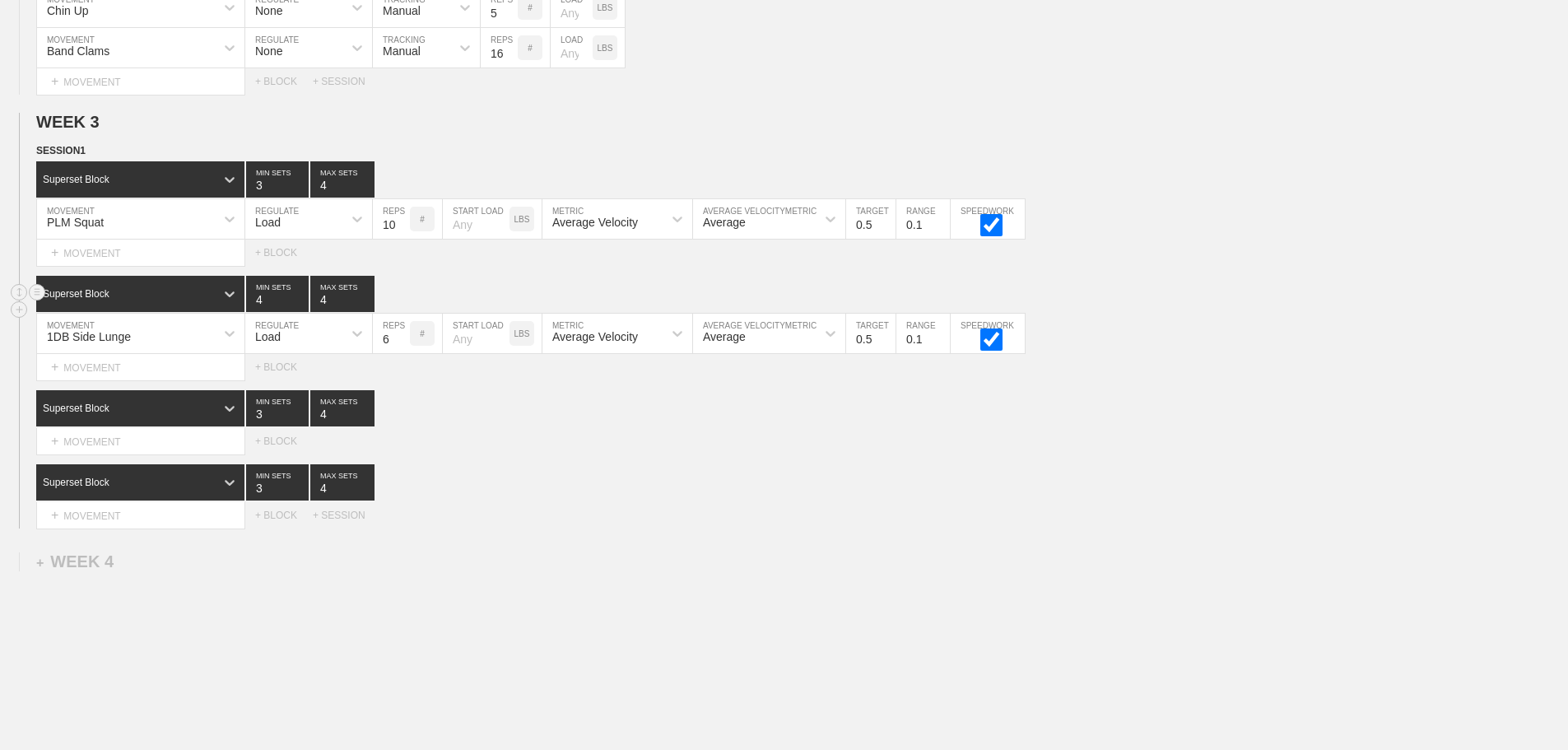
type input "4"
click at [300, 307] on input "4" at bounding box center [277, 293] width 62 height 36
click at [294, 347] on div "Load" at bounding box center [294, 333] width 98 height 28
click at [291, 384] on div "None" at bounding box center [309, 376] width 127 height 28
click at [439, 347] on div "Sensor" at bounding box center [411, 333] width 77 height 28
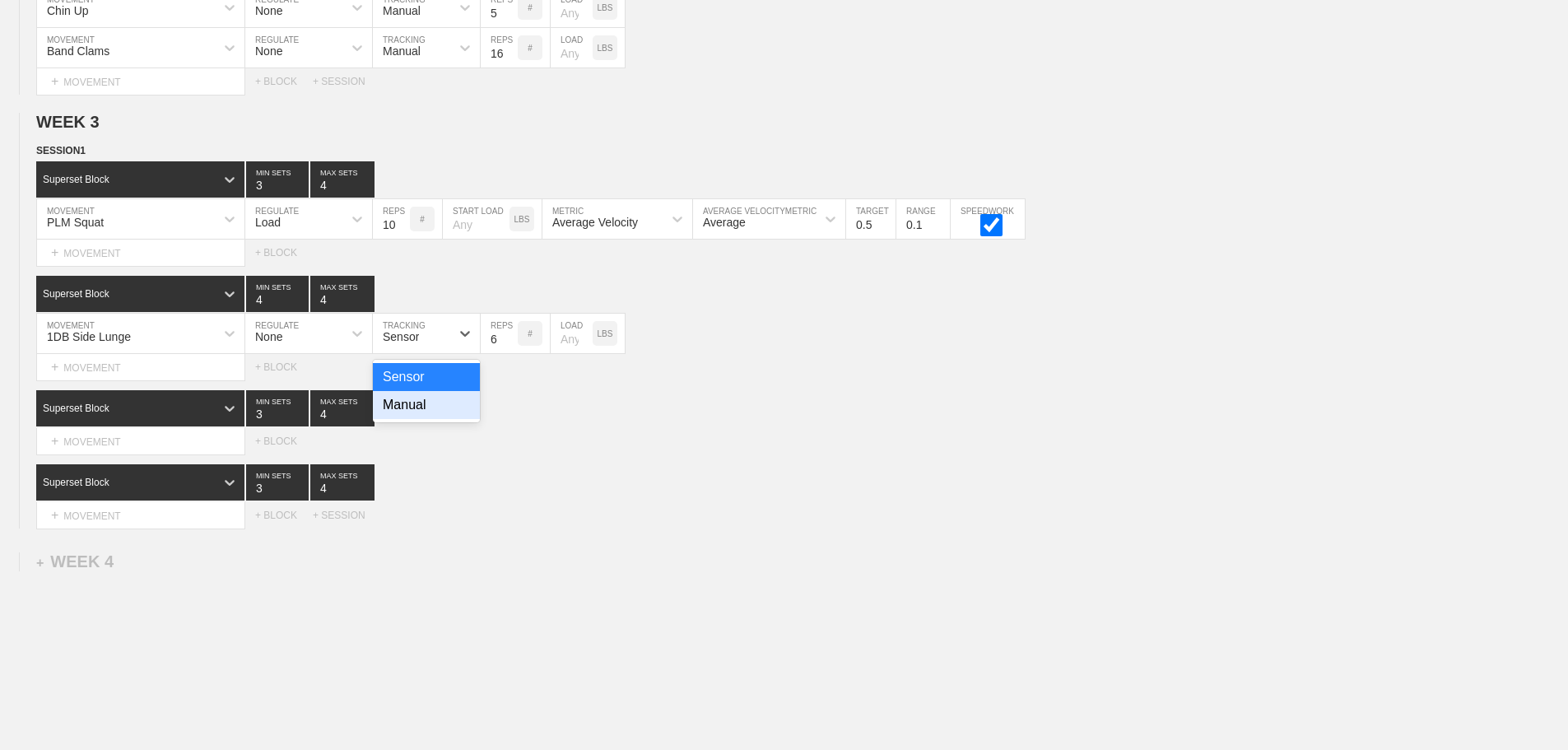
drag, startPoint x: 428, startPoint y: 419, endPoint x: 514, endPoint y: 374, distance: 97.1
click at [433, 416] on div "Manual" at bounding box center [426, 405] width 107 height 28
click at [510, 344] on input "7" at bounding box center [499, 334] width 37 height 39
click at [510, 345] on input "8" at bounding box center [499, 334] width 37 height 39
click at [510, 345] on input "9" at bounding box center [499, 334] width 37 height 39
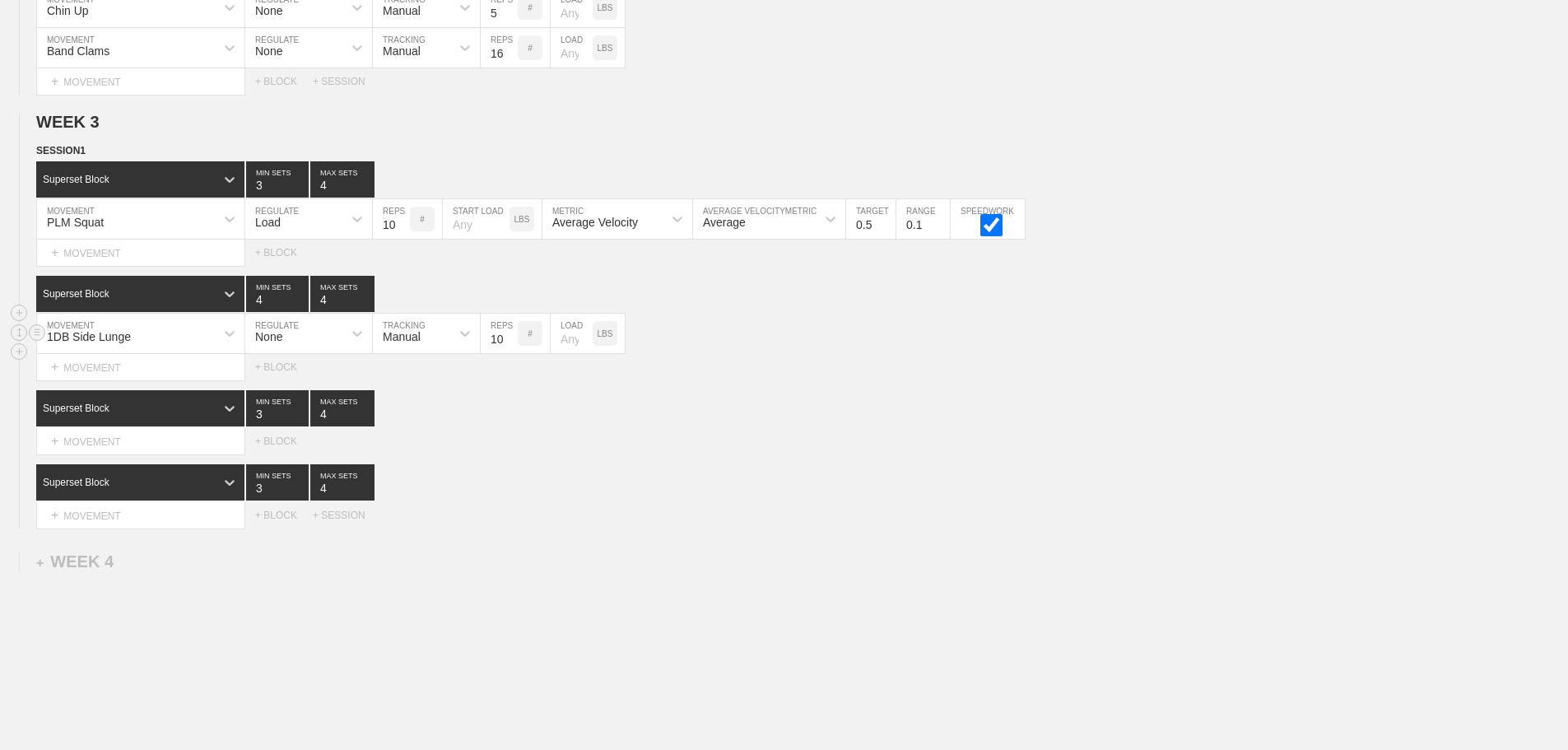
click at [510, 345] on input "10" at bounding box center [499, 334] width 37 height 39
click at [510, 345] on input "11" at bounding box center [499, 334] width 37 height 39
click at [510, 345] on input "12" at bounding box center [499, 334] width 37 height 39
click at [510, 345] on input "13" at bounding box center [499, 334] width 37 height 39
click at [510, 345] on input "14" at bounding box center [499, 334] width 37 height 39
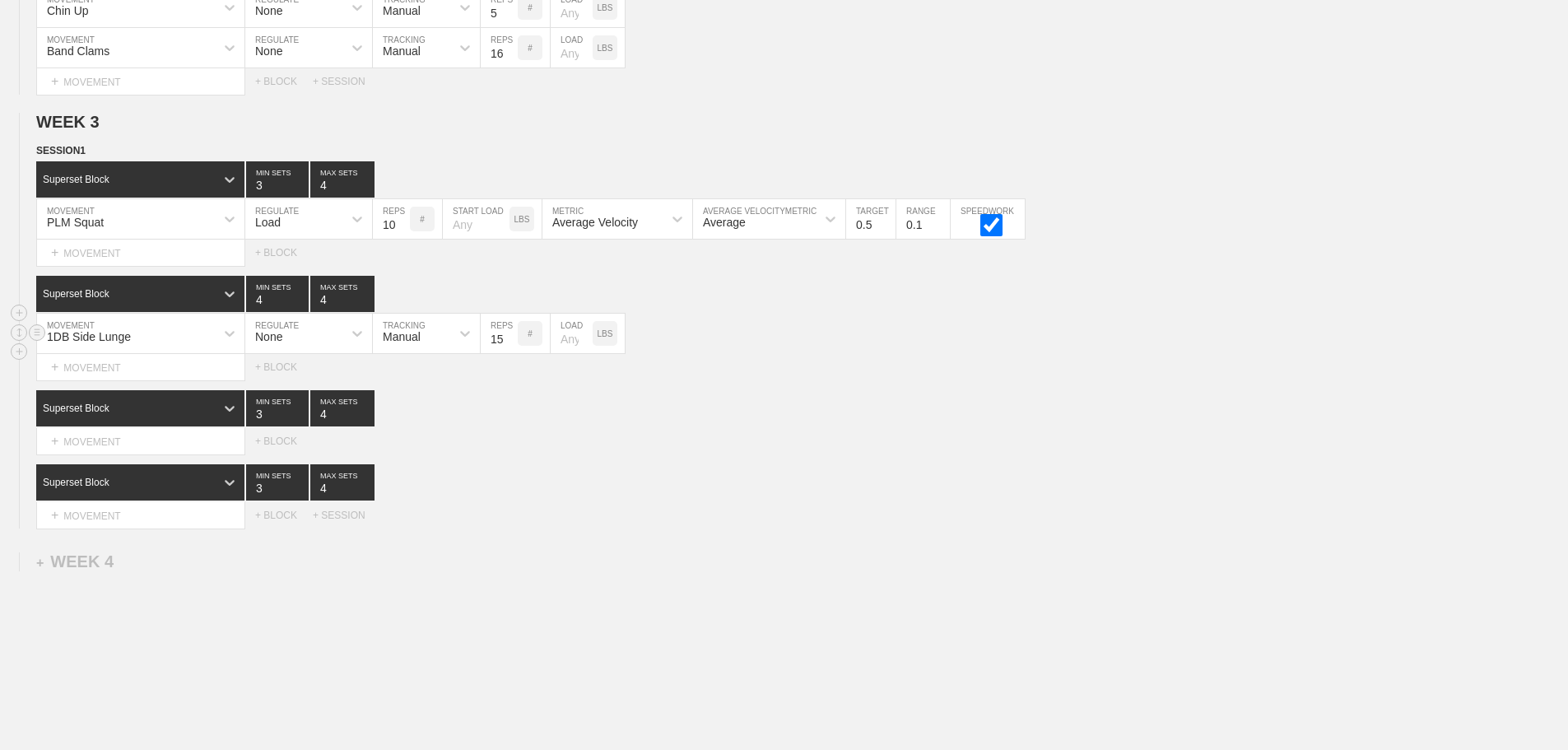
click at [510, 345] on input "15" at bounding box center [499, 334] width 37 height 39
type input "16"
click at [510, 345] on input "16" at bounding box center [499, 334] width 37 height 39
drag, startPoint x: 696, startPoint y: 418, endPoint x: 386, endPoint y: 454, distance: 312.1
click at [696, 419] on div "Superset Block 3 MIN SETS 4 MAX SETS" at bounding box center [802, 408] width 1532 height 36
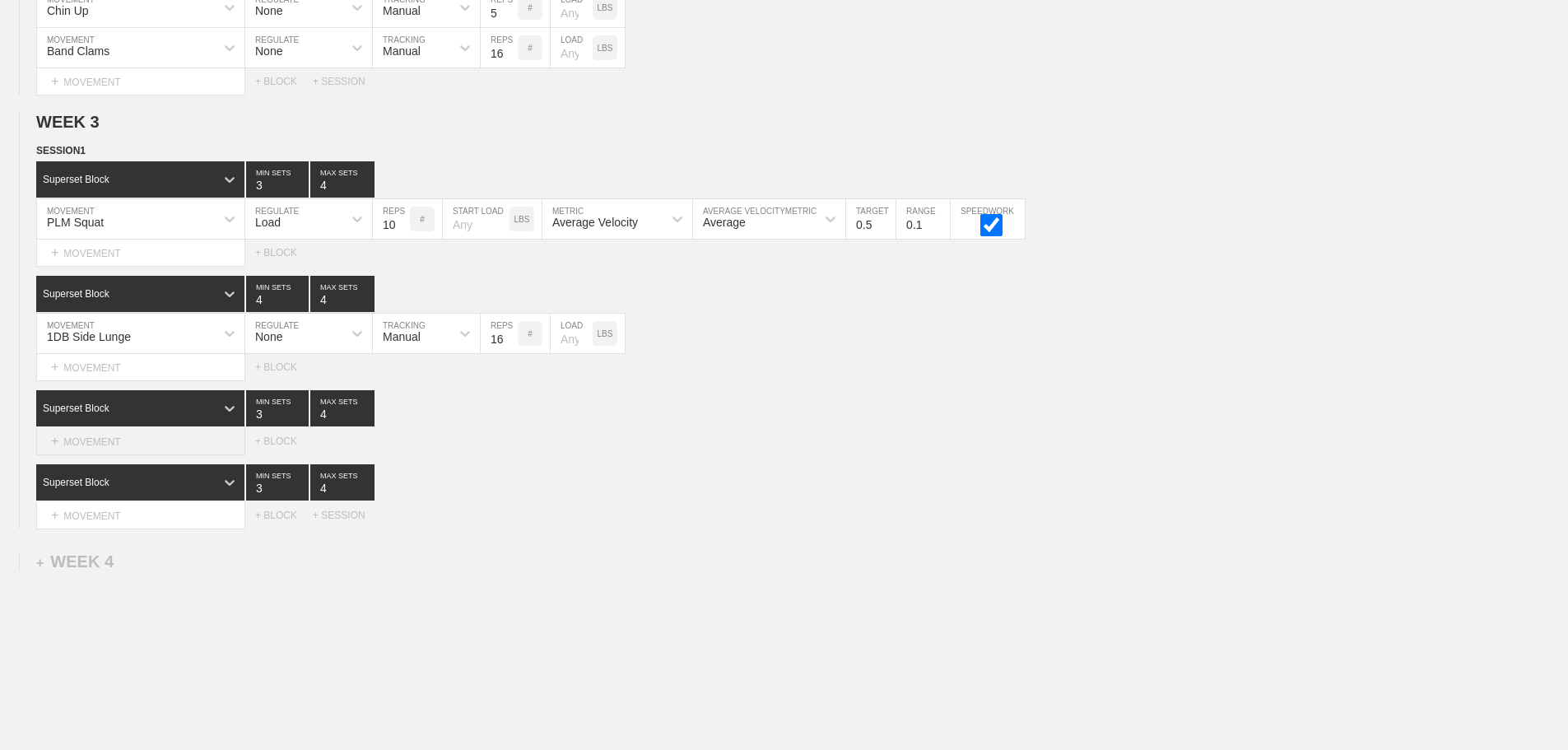
click at [130, 454] on div "+ MOVEMENT" at bounding box center [140, 441] width 209 height 27
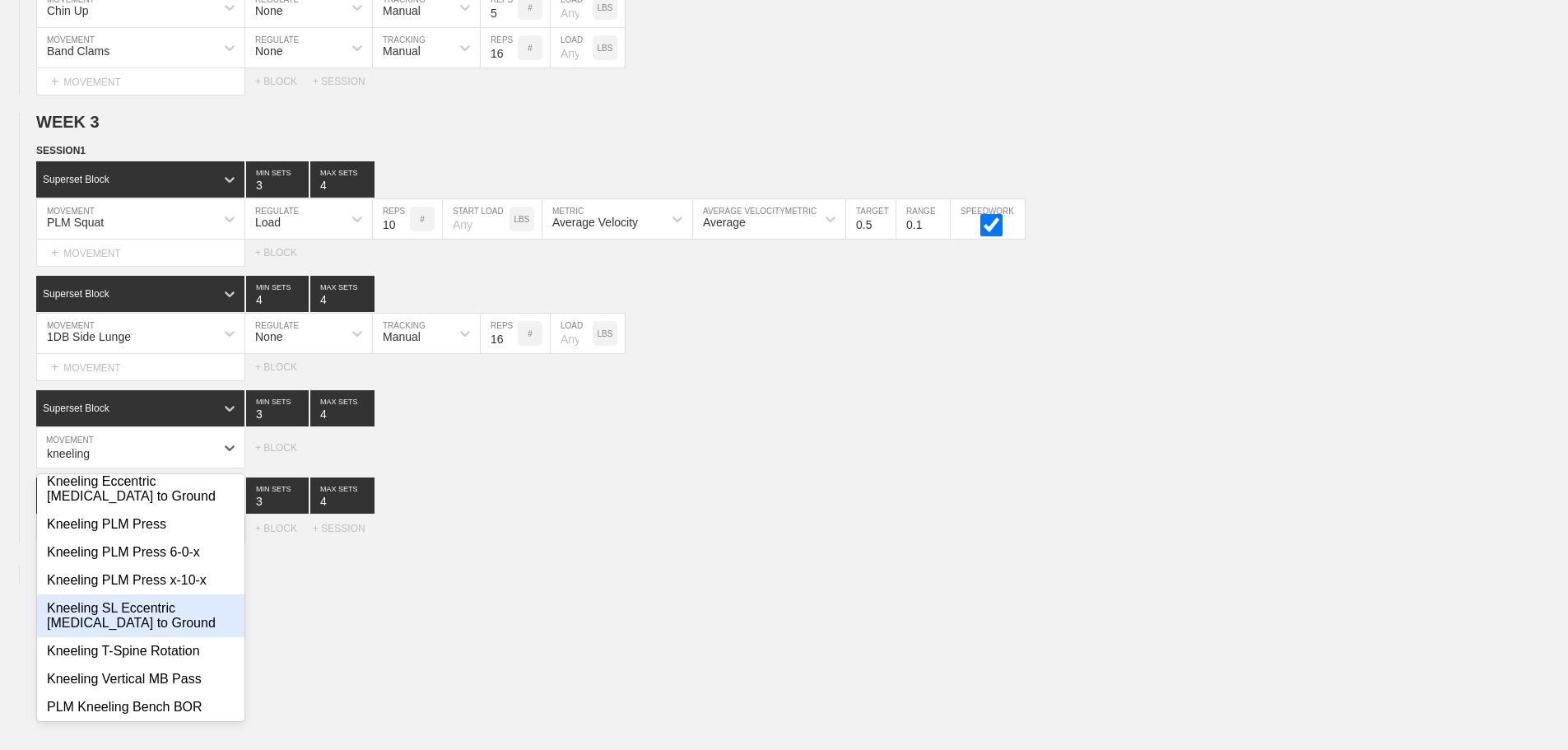
scroll to position [2, 0]
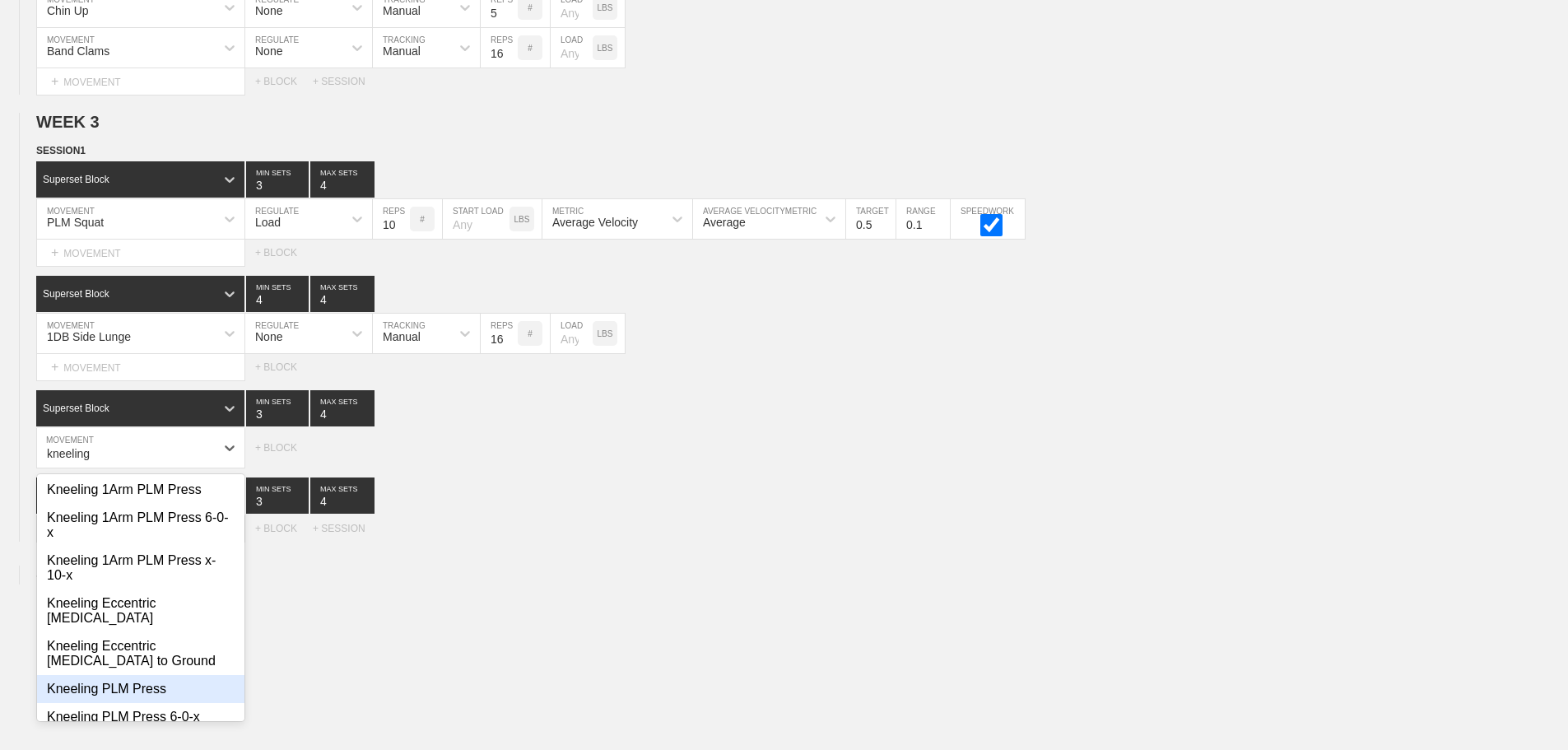
click at [132, 683] on div "Kneeling PLM Press" at bounding box center [140, 688] width 207 height 28
type input "kneeling"
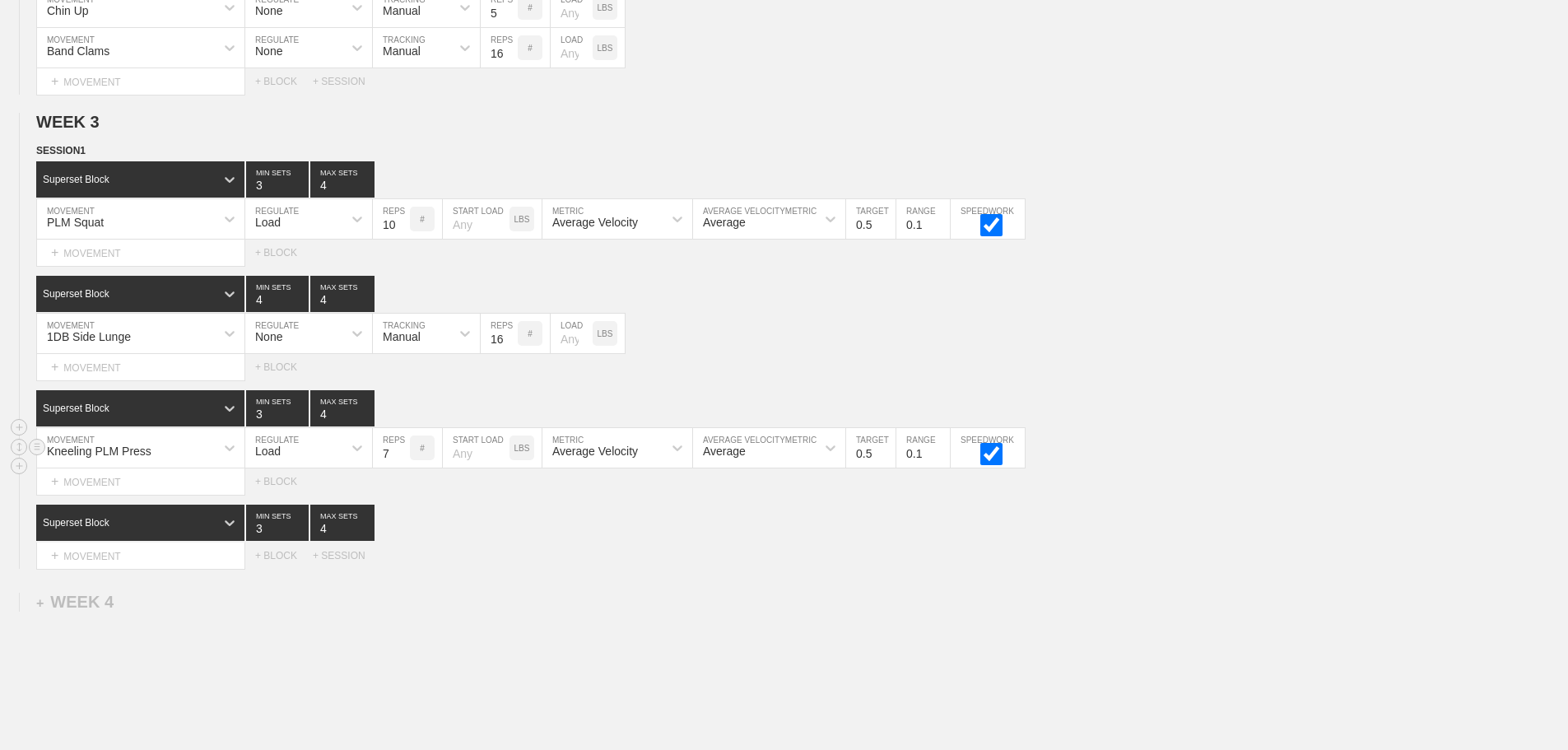
click at [402, 461] on input "7" at bounding box center [391, 447] width 37 height 39
click at [402, 461] on input "8" at bounding box center [391, 447] width 37 height 39
click at [402, 461] on input "9" at bounding box center [391, 447] width 37 height 39
type input "10"
click at [402, 461] on input "10" at bounding box center [391, 447] width 37 height 39
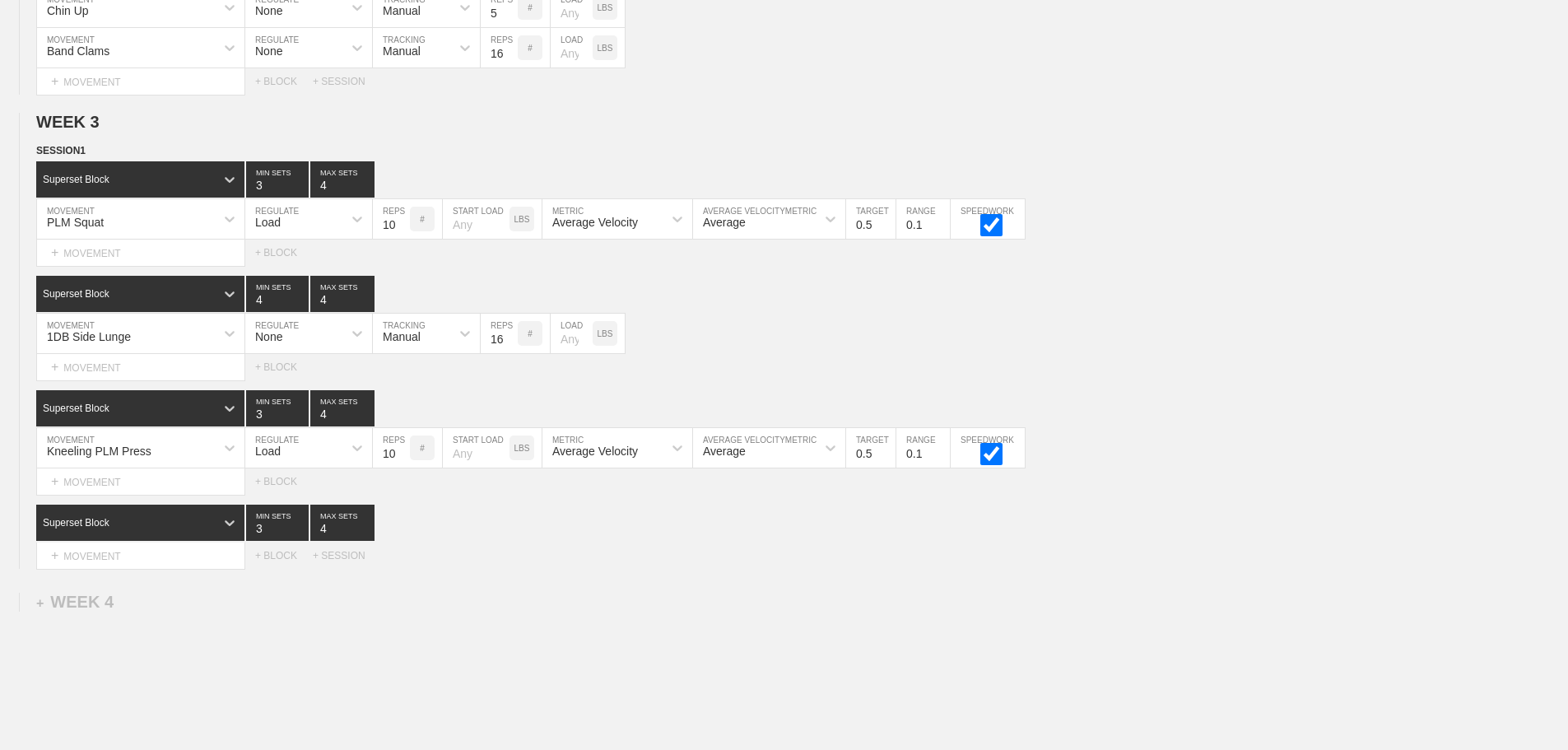
click at [160, 570] on div "+ MOVEMENT" at bounding box center [140, 556] width 209 height 27
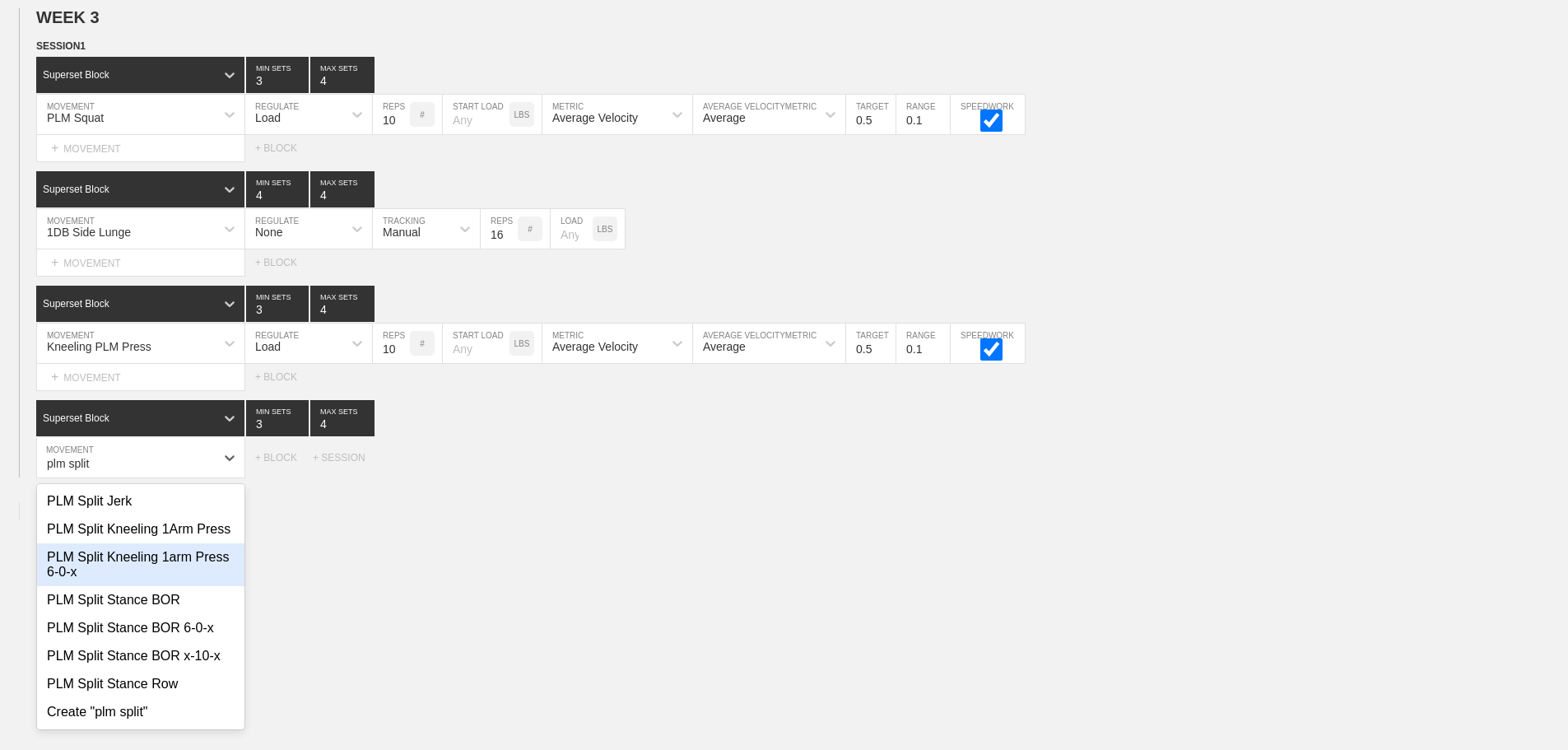
scroll to position [13, 0]
click at [166, 614] on div "PLM Split Stance BOR" at bounding box center [140, 599] width 207 height 28
type input "plm split"
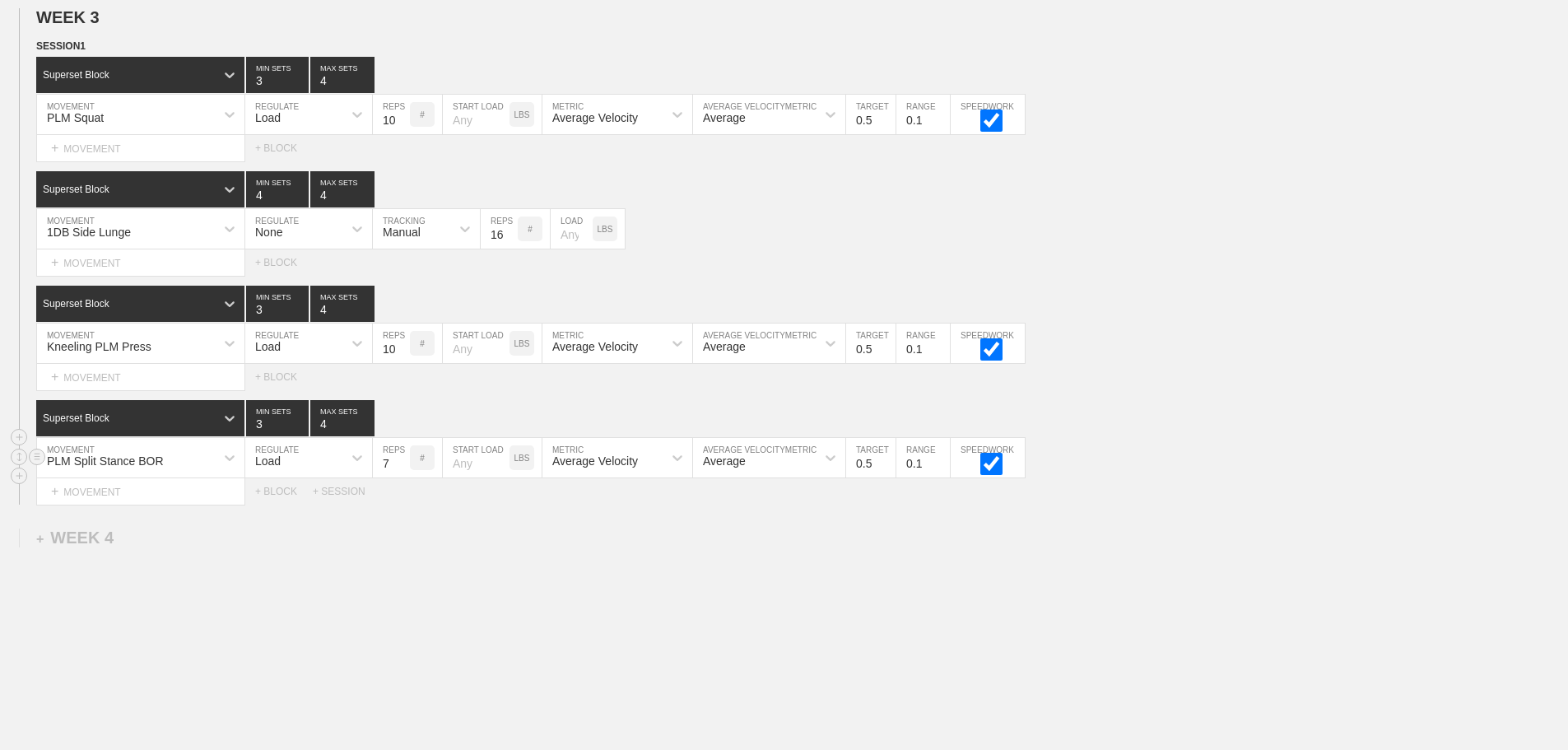
click at [404, 470] on input "7" at bounding box center [391, 458] width 37 height 39
click at [404, 470] on input "8" at bounding box center [391, 458] width 37 height 39
click at [404, 470] on input "9" at bounding box center [391, 458] width 37 height 39
click at [404, 470] on input "10" at bounding box center [391, 458] width 37 height 39
click at [404, 470] on input "11" at bounding box center [391, 458] width 37 height 39
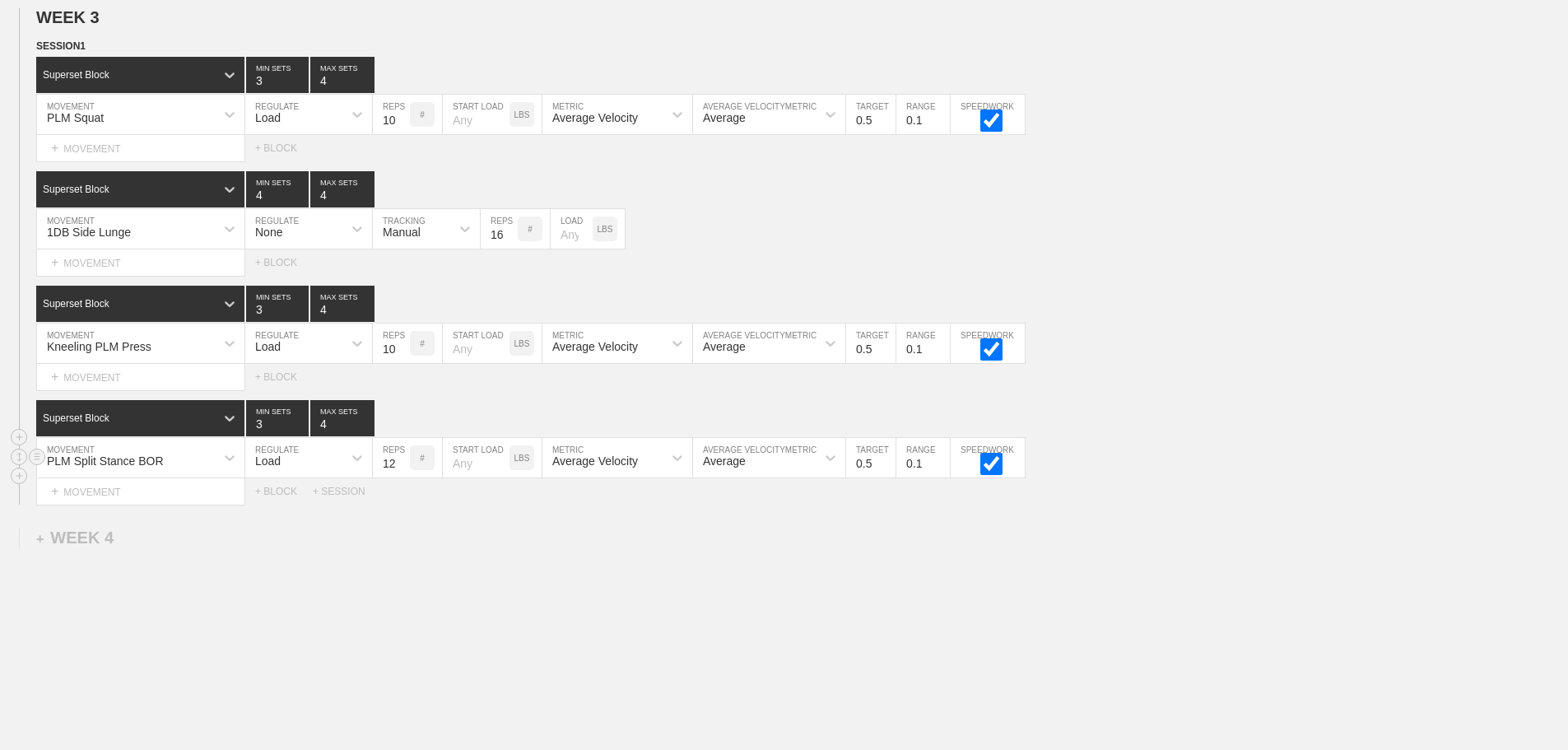
click at [404, 470] on input "12" at bounding box center [391, 458] width 37 height 39
click at [401, 470] on input "13" at bounding box center [391, 458] width 37 height 39
click at [401, 470] on input "14" at bounding box center [391, 458] width 37 height 39
click at [401, 470] on input "15" at bounding box center [391, 458] width 37 height 39
type input "16"
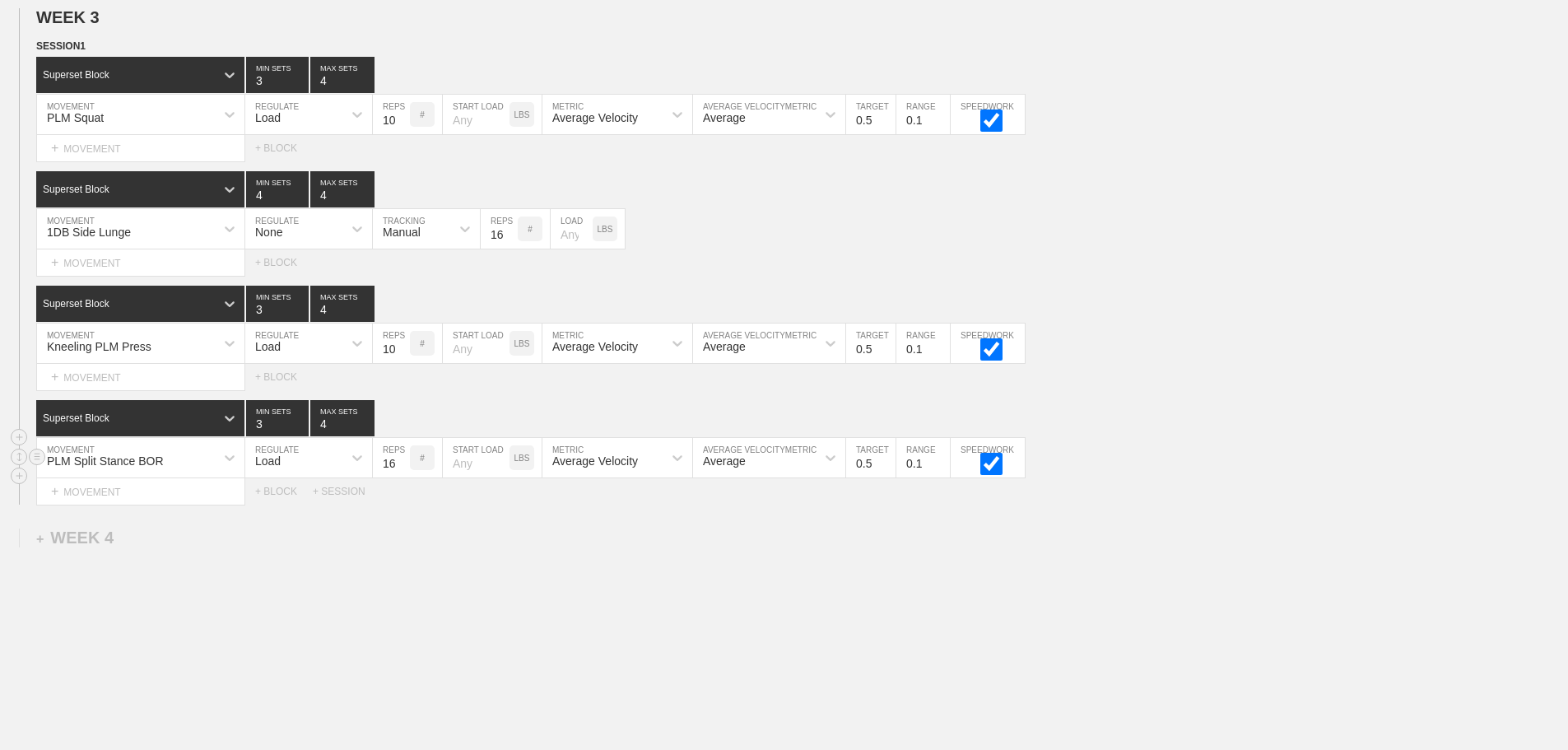
click at [401, 470] on input "16" at bounding box center [391, 458] width 37 height 39
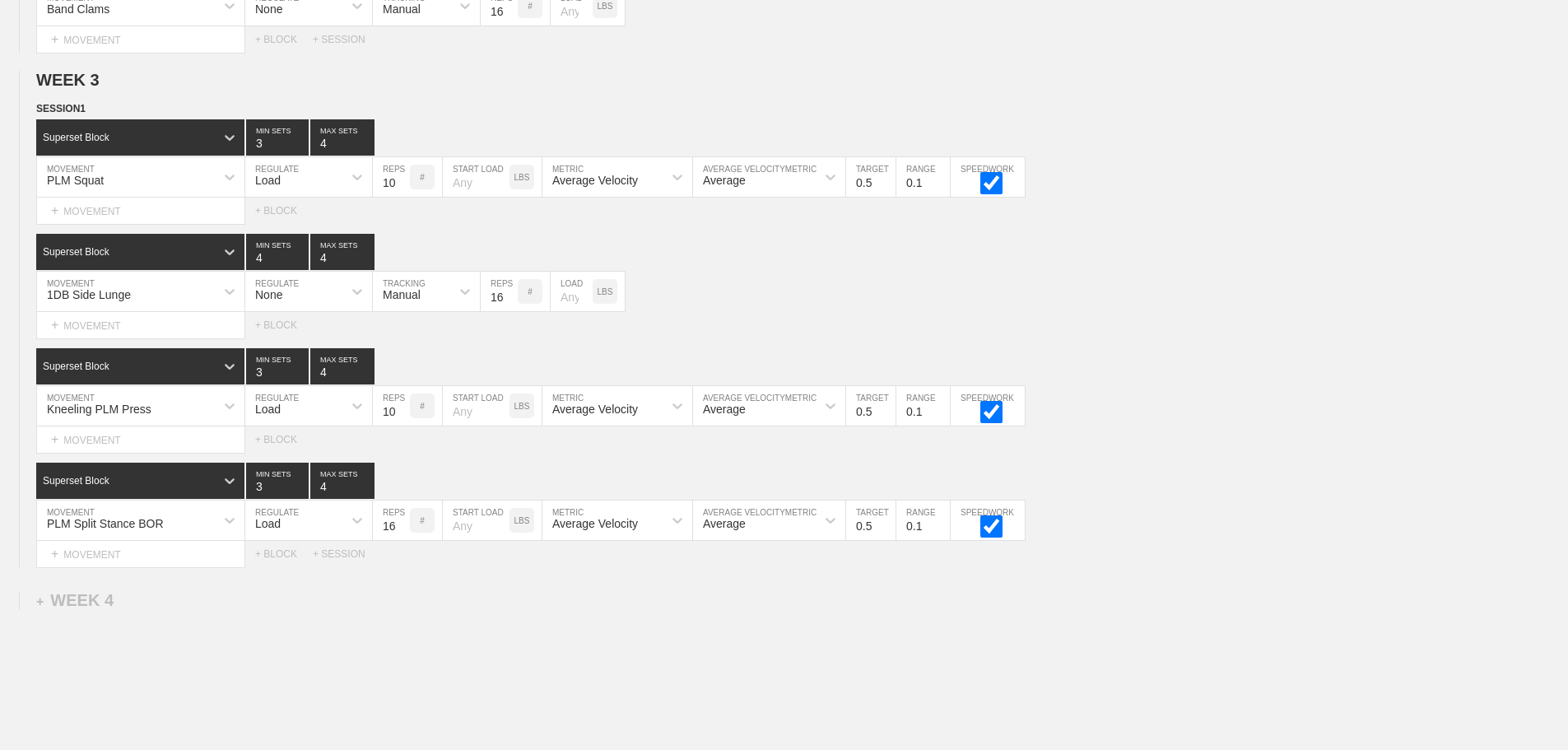
scroll to position [2595, 0]
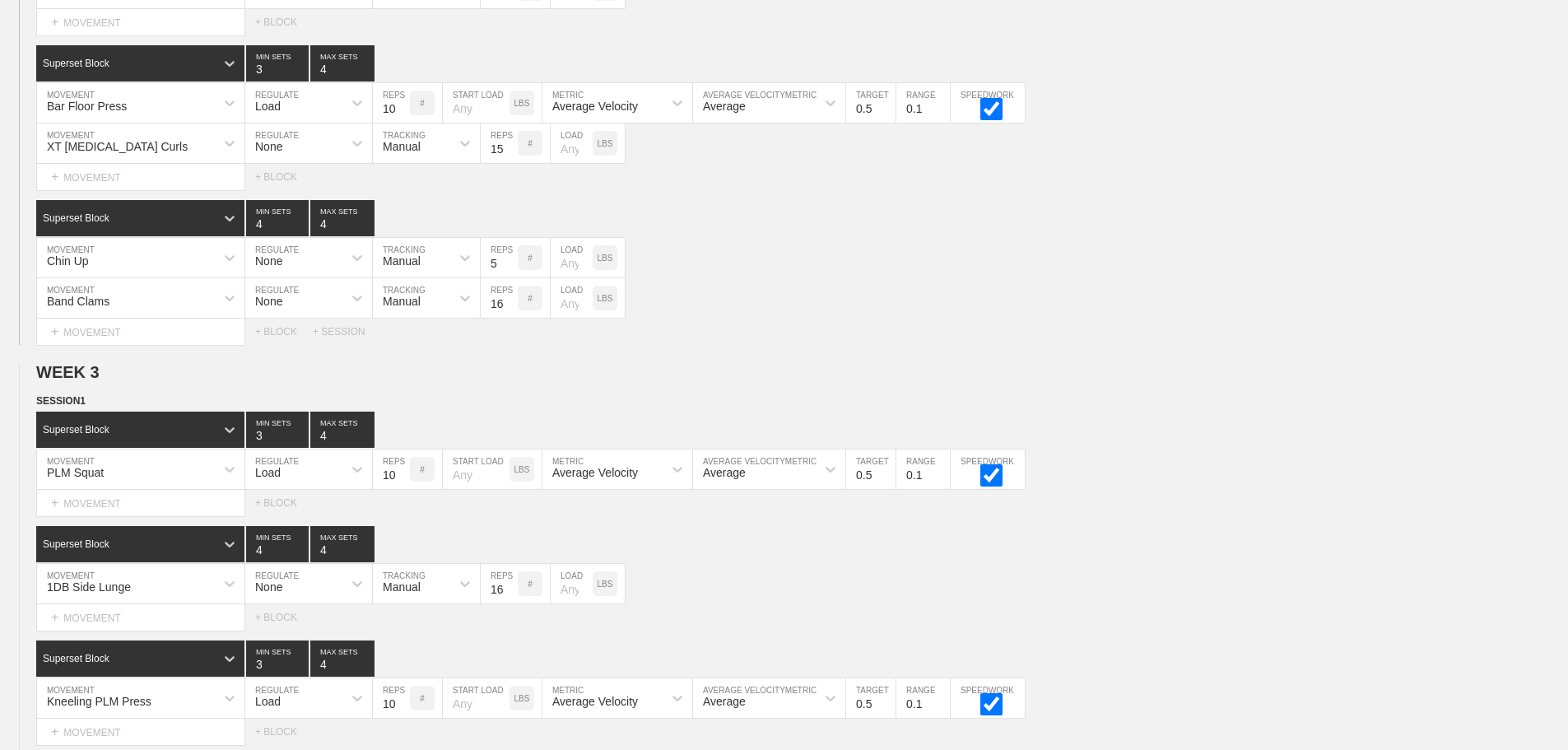
drag, startPoint x: 1249, startPoint y: 415, endPoint x: 1201, endPoint y: 55, distance: 363.2
click at [1251, 410] on div "SESSION 1" at bounding box center [802, 402] width 1532 height 19
click at [1241, 481] on div "PLM Squat MOVEMENT Load REGULATE 10 REPS # START LOAD LBS Average Velocity METR…" at bounding box center [784, 469] width 1568 height 40
click at [1205, 562] on div "Superset Block 4 MIN SETS 4 MAX SETS" at bounding box center [802, 544] width 1532 height 36
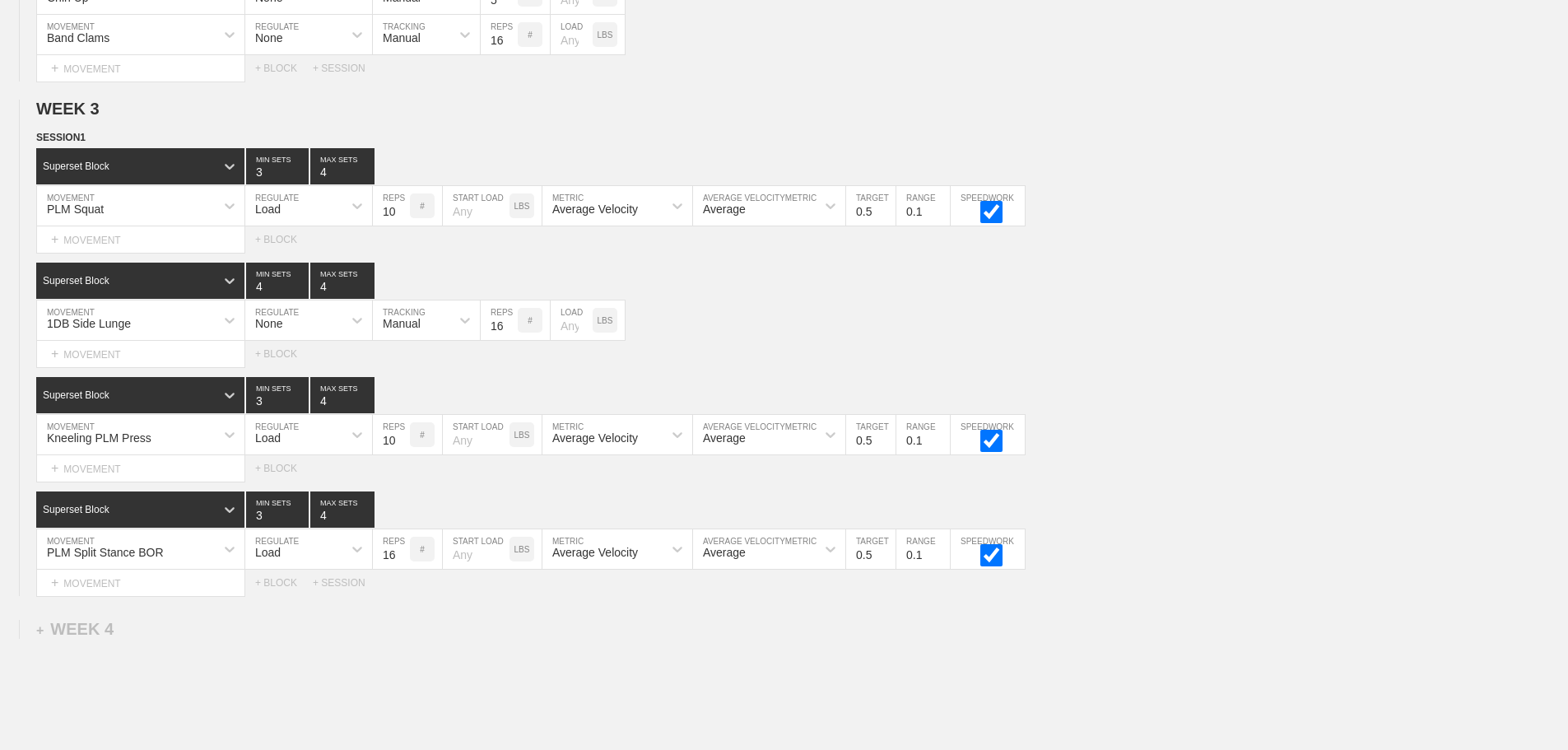
scroll to position [2924, 0]
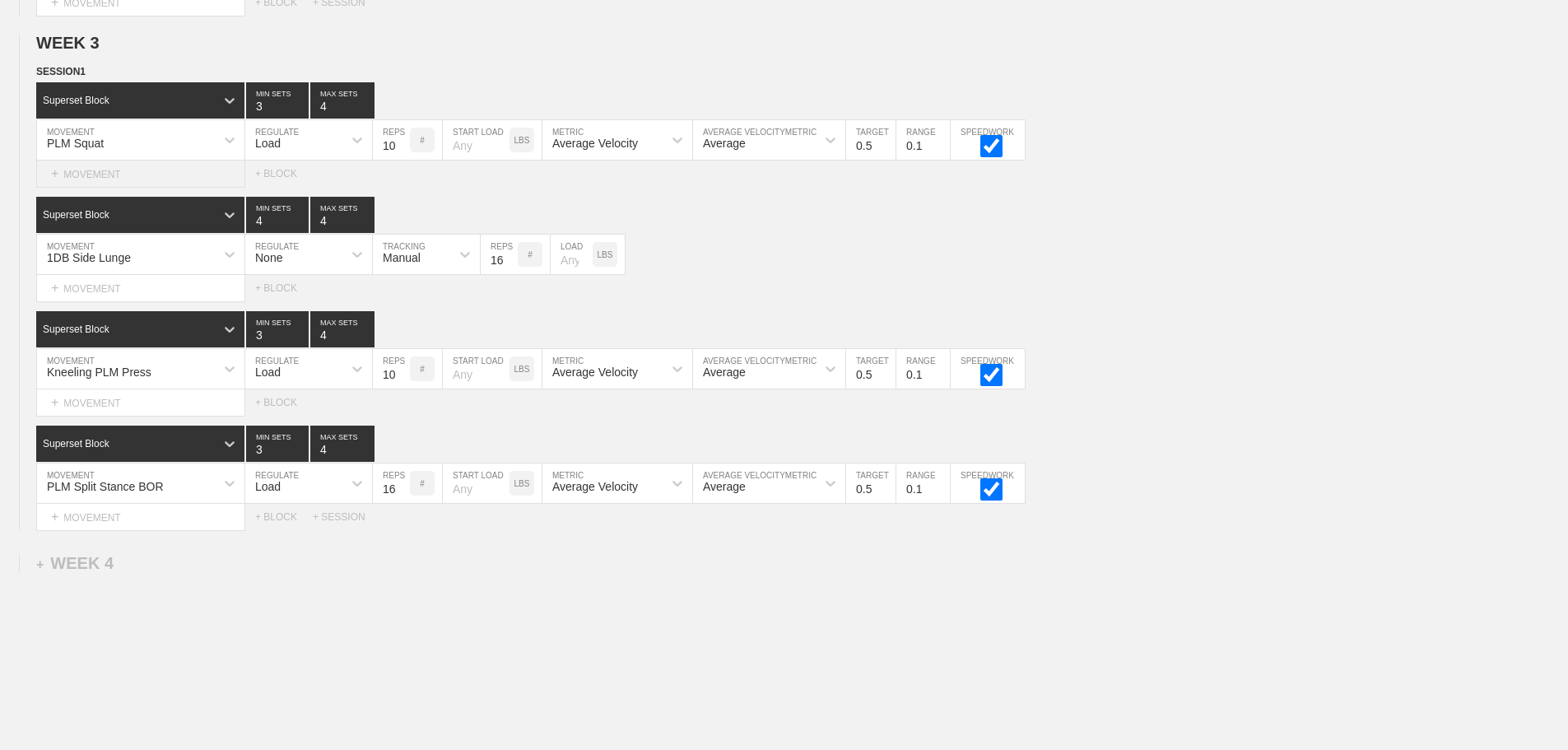
click at [102, 187] on div "+ MOVEMENT" at bounding box center [140, 174] width 209 height 27
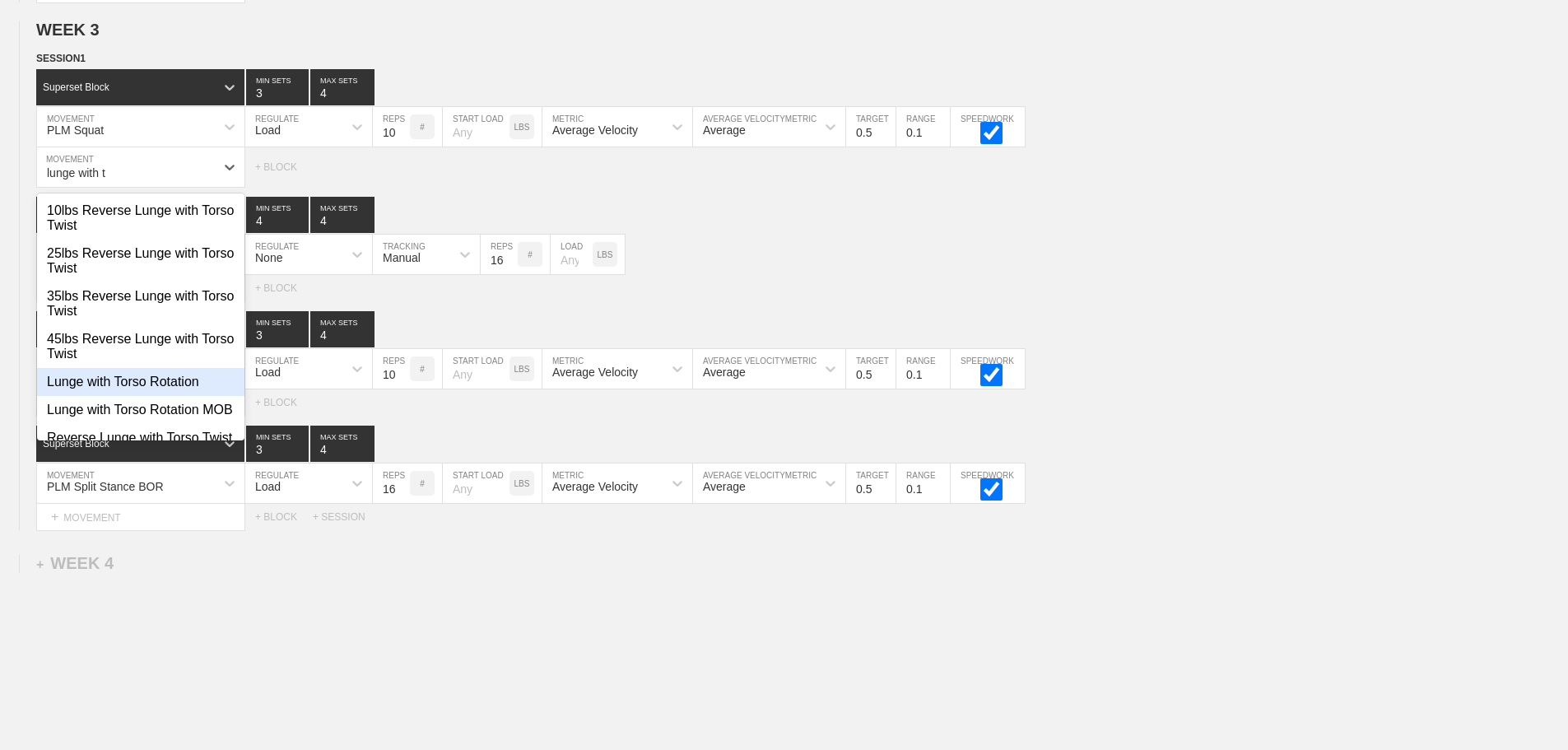
click at [163, 391] on div "Lunge with Torso Rotation" at bounding box center [140, 381] width 207 height 28
type input "lunge with t"
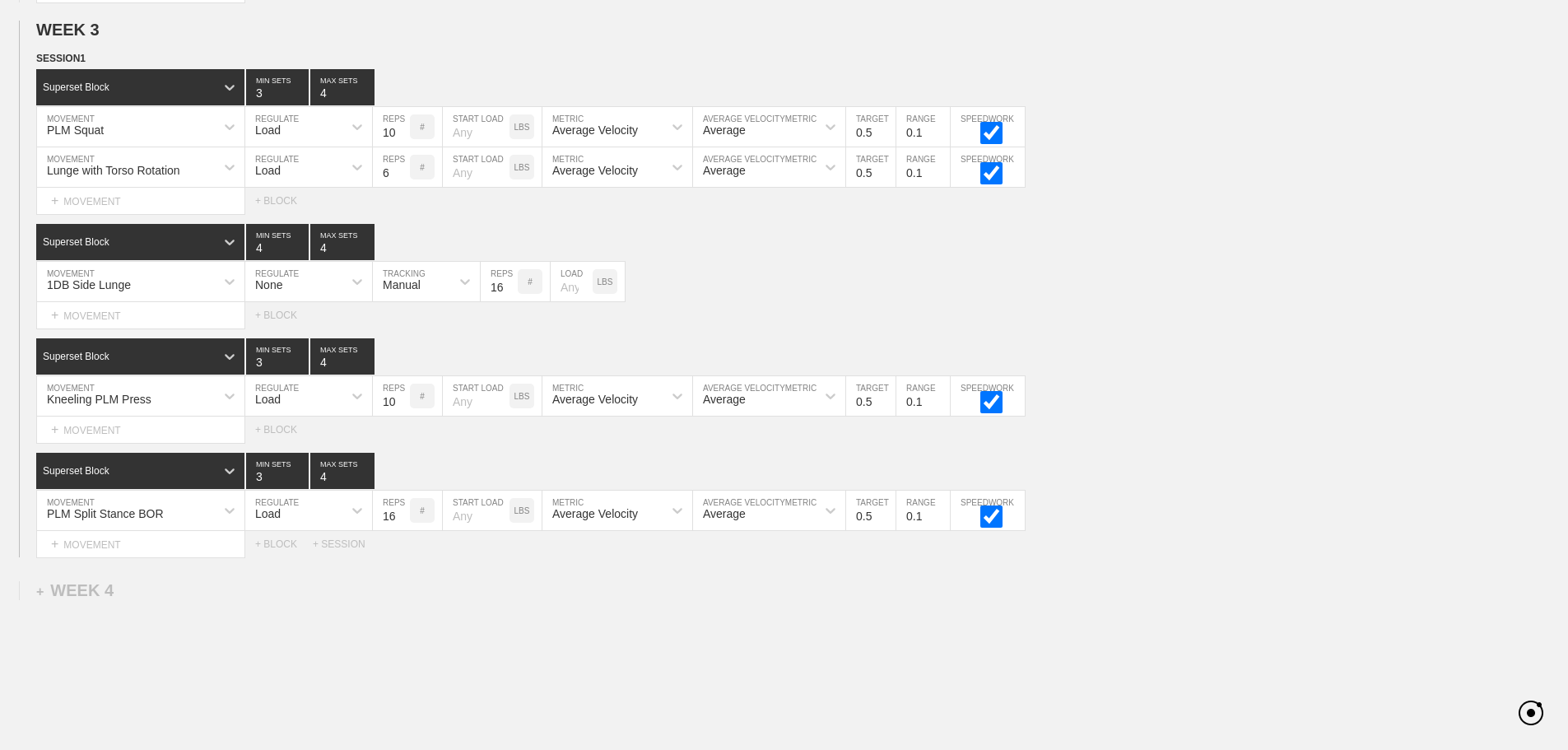
scroll to position [2964, 0]
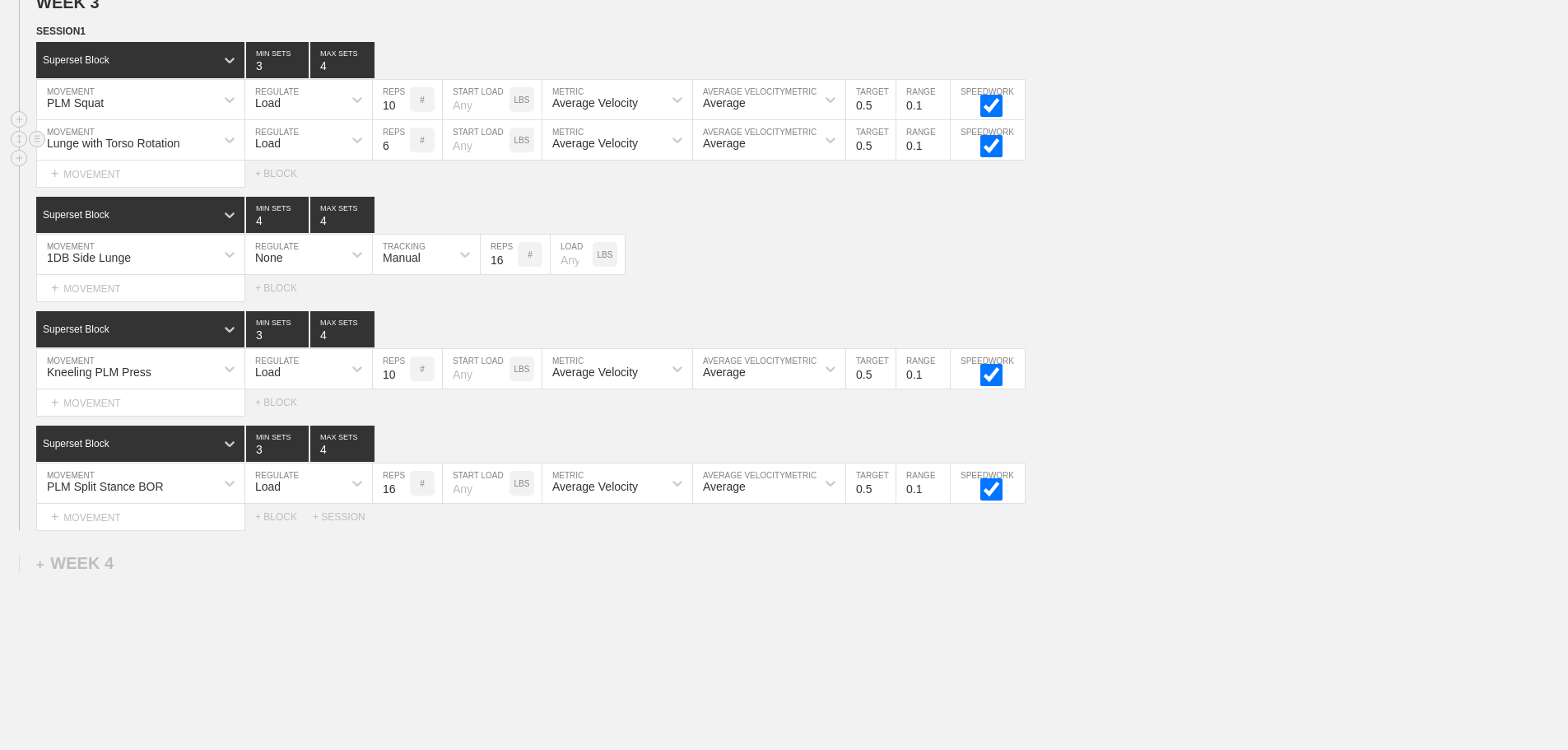
click at [281, 148] on div "Load" at bounding box center [294, 139] width 98 height 28
drag, startPoint x: 279, startPoint y: 204, endPoint x: 386, endPoint y: 175, distance: 110.9
click at [282, 198] on div "None" at bounding box center [309, 183] width 127 height 28
click at [419, 146] on div "Sensor" at bounding box center [411, 139] width 77 height 28
drag, startPoint x: 413, startPoint y: 225, endPoint x: 509, endPoint y: 162, distance: 114.8
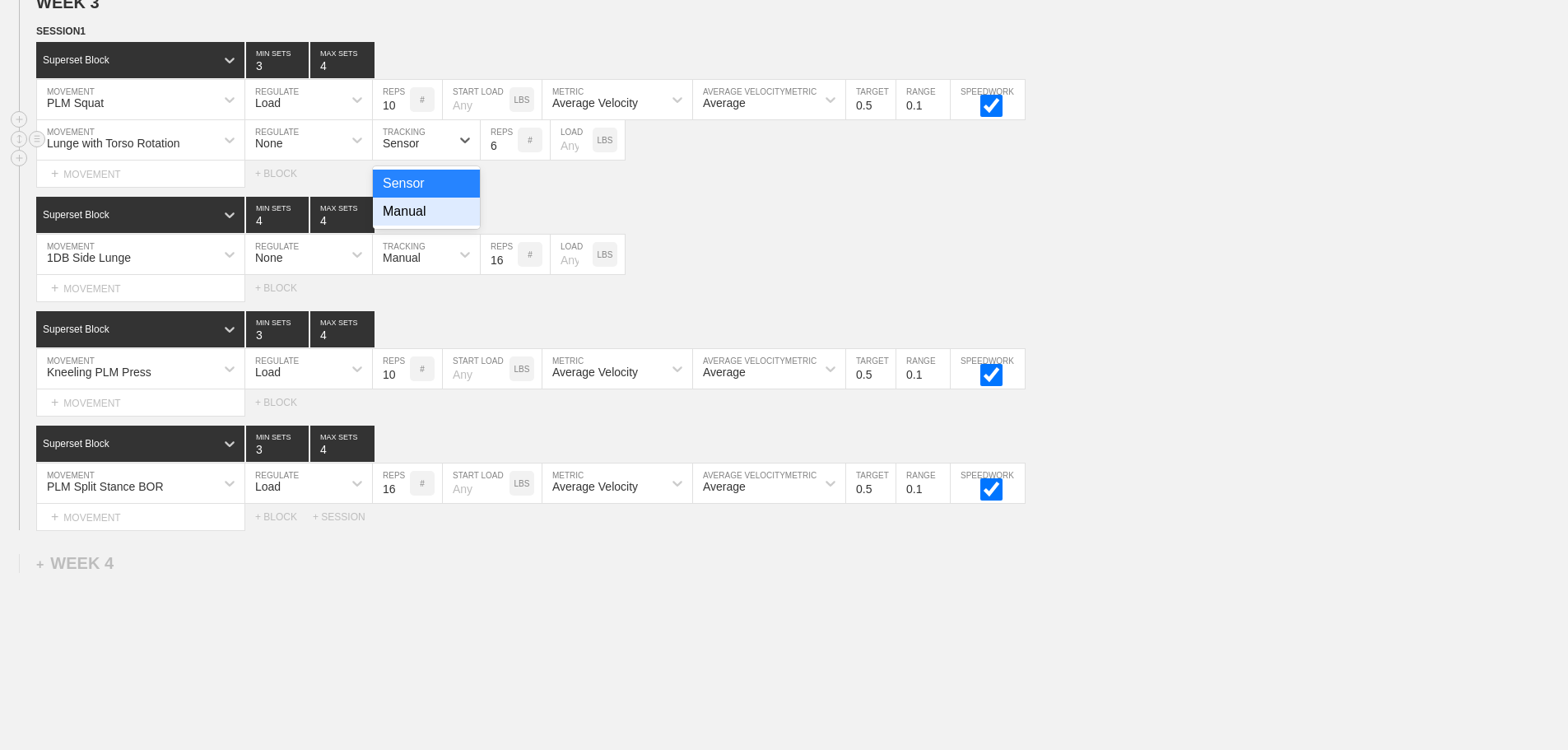
click at [415, 225] on div "Manual" at bounding box center [426, 211] width 107 height 28
click at [512, 152] on input "7" at bounding box center [499, 139] width 37 height 39
click at [511, 152] on input "8" at bounding box center [499, 139] width 37 height 39
click at [511, 152] on input "9" at bounding box center [499, 139] width 37 height 39
type input "10"
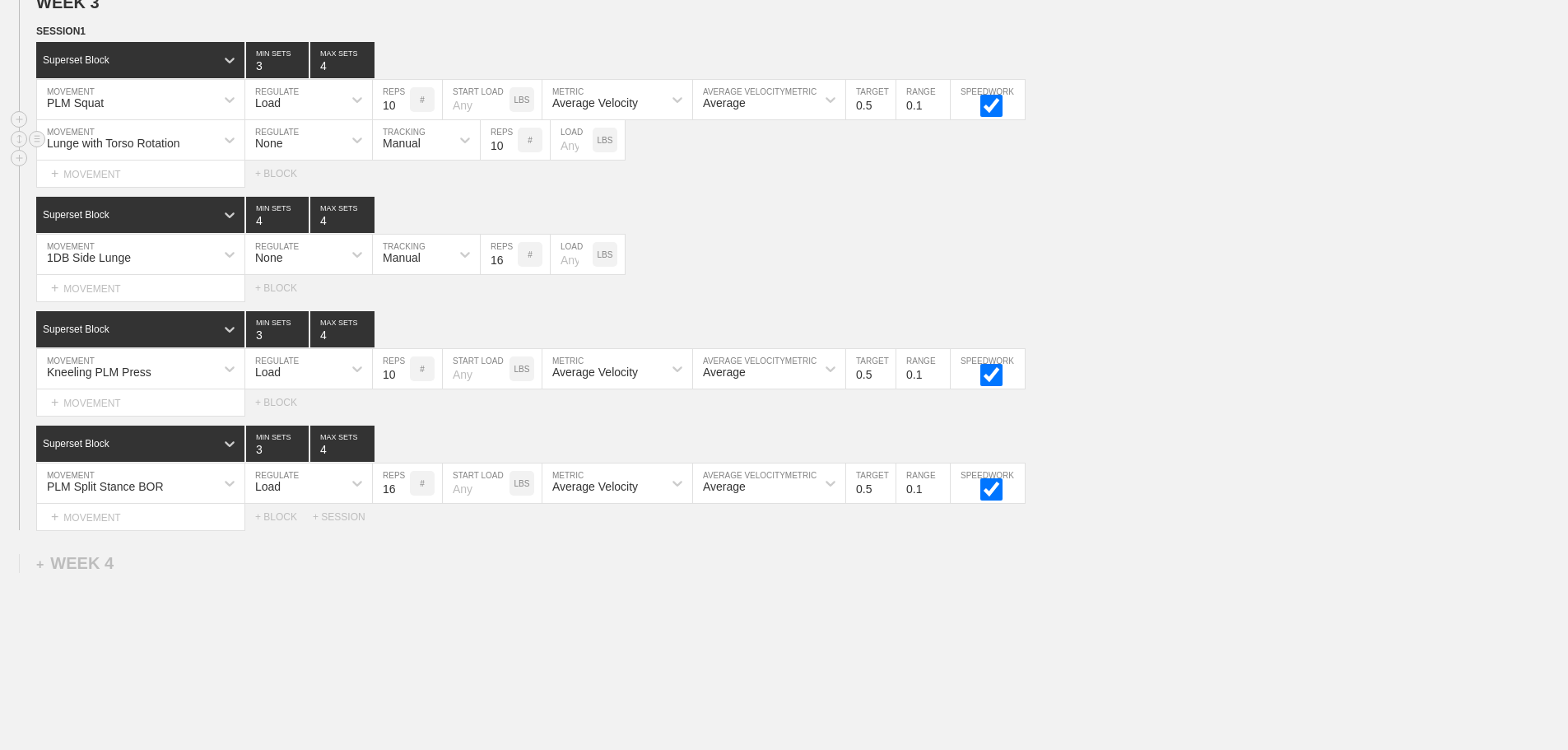
click at [511, 152] on input "10" at bounding box center [499, 139] width 37 height 39
click at [880, 275] on div "1DB Side Lunge MOVEMENT None REGULATE Manual TRACKING 16 REPS # LOAD LBS" at bounding box center [784, 254] width 1568 height 40
click at [1190, 270] on div "1DB Side Lunge MOVEMENT None REGULATE Manual TRACKING 16 REPS # LOAD LBS" at bounding box center [784, 254] width 1568 height 40
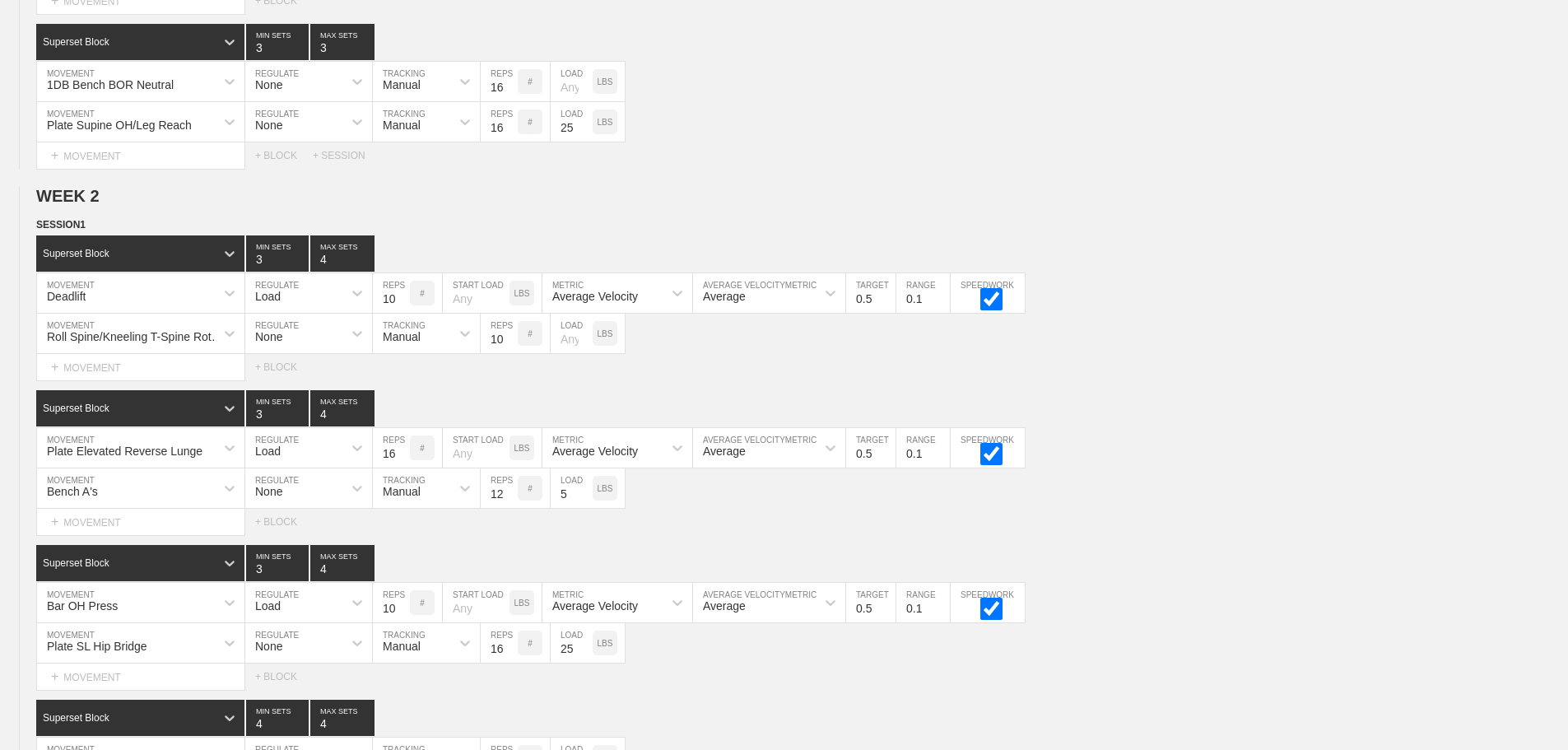
scroll to position [3046, 0]
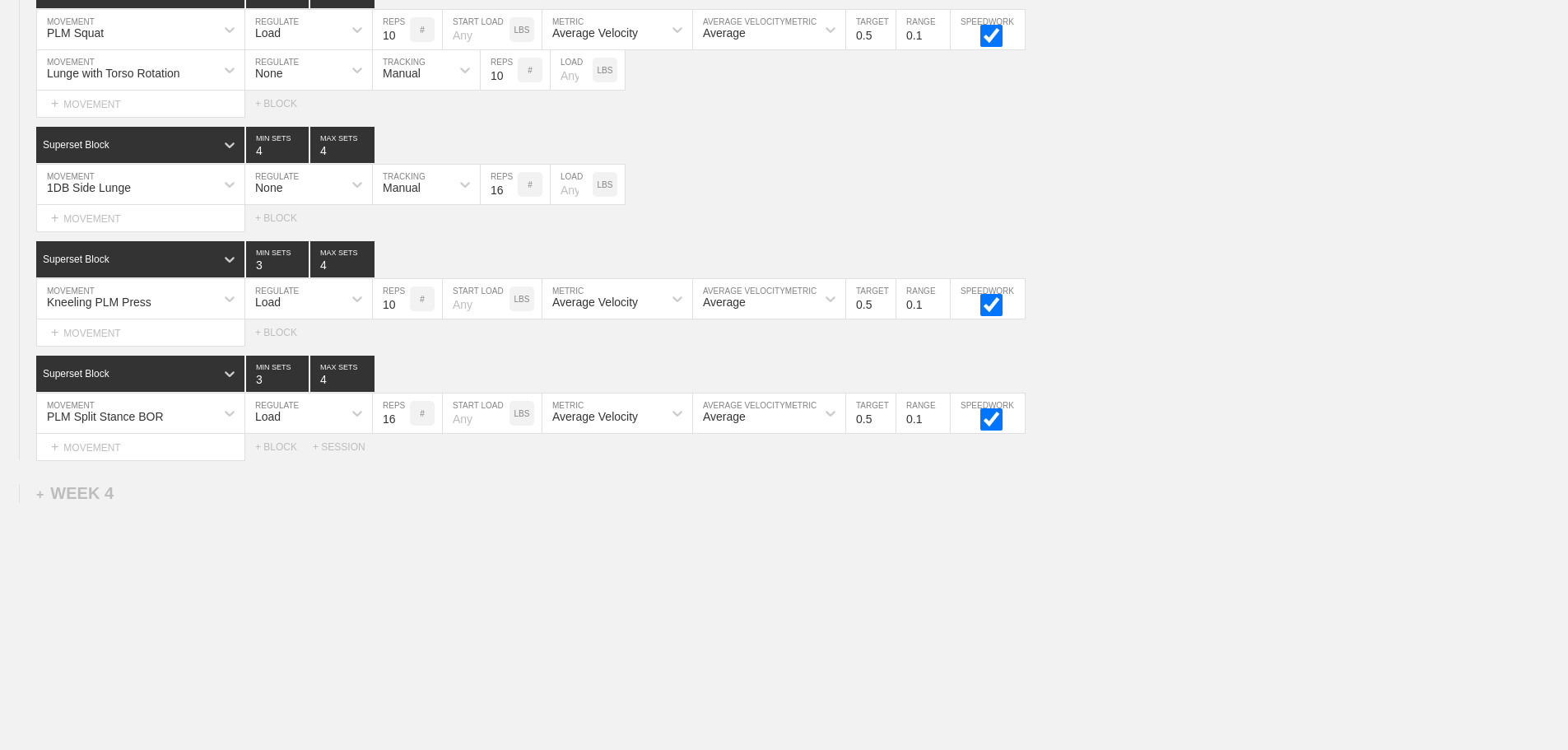
click at [115, 329] on div "+ MOVEMENT" at bounding box center [140, 333] width 209 height 27
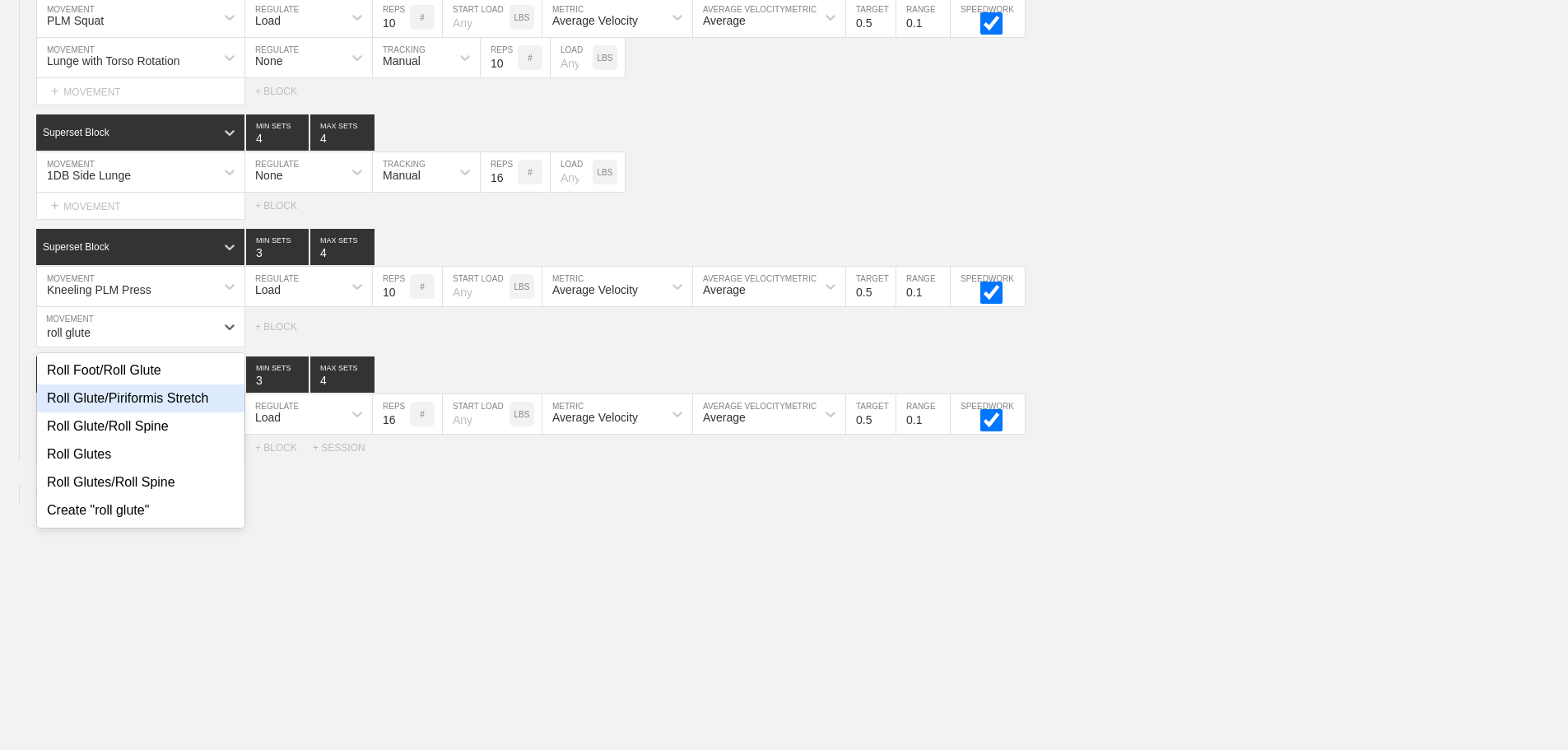
click at [171, 405] on div "Roll Glute/Piriformis Stretch" at bounding box center [140, 398] width 207 height 28
type input "roll glute"
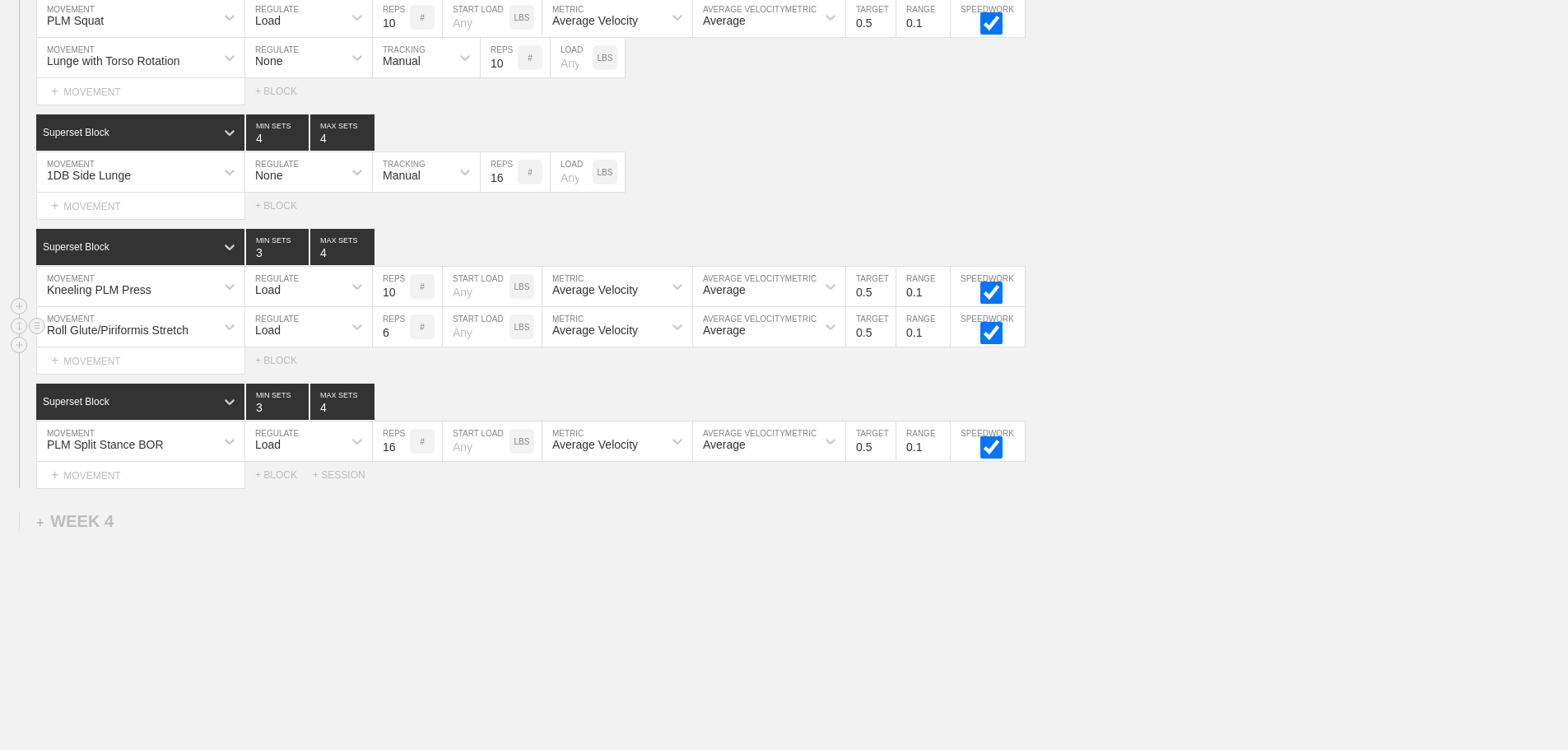
click at [278, 337] on div "Load" at bounding box center [268, 329] width 26 height 13
click at [287, 380] on div "None" at bounding box center [309, 370] width 127 height 28
click at [420, 340] on div "Sensor" at bounding box center [411, 327] width 77 height 28
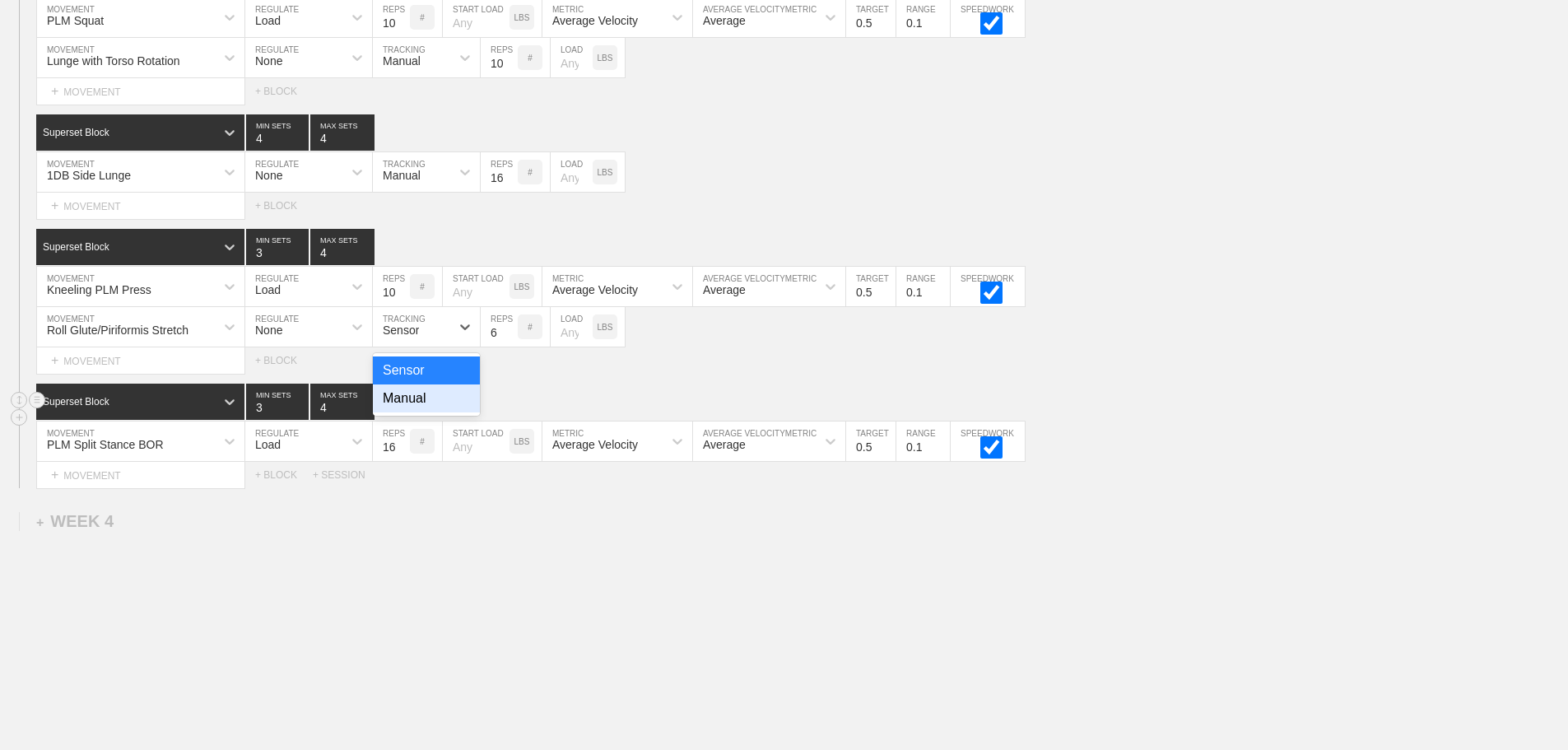
drag, startPoint x: 429, startPoint y: 418, endPoint x: 440, endPoint y: 405, distance: 17.0
click at [429, 412] on div "Manual" at bounding box center [426, 398] width 107 height 28
click at [509, 339] on input "7" at bounding box center [499, 327] width 37 height 39
click at [509, 339] on input "8" at bounding box center [499, 327] width 37 height 39
click at [509, 339] on input "9" at bounding box center [499, 327] width 37 height 39
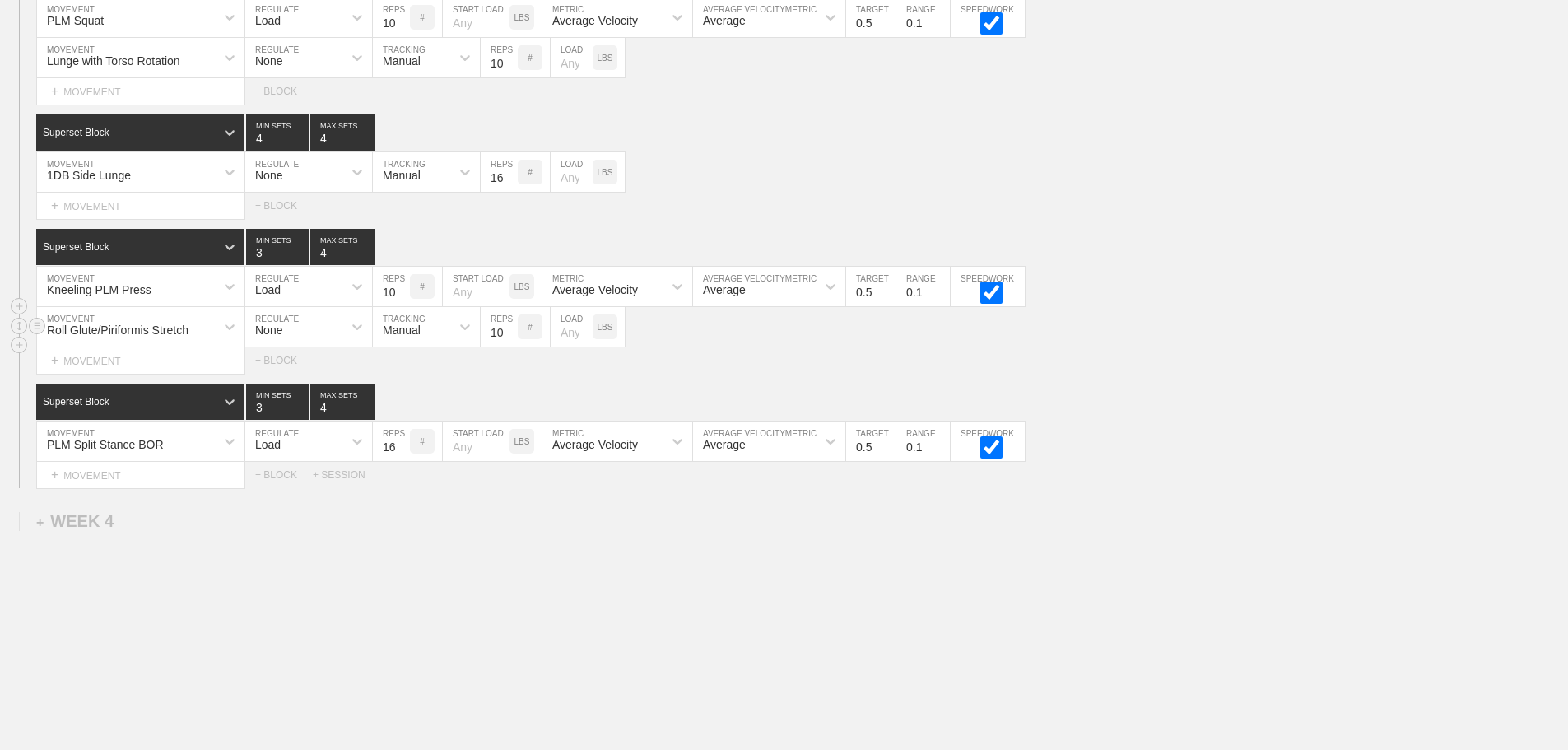
type input "10"
click at [509, 339] on input "10" at bounding box center [499, 327] width 37 height 39
click at [1232, 488] on div "Select... MOVEMENT + MOVEMENT + BLOCK + SESSION" at bounding box center [784, 475] width 1568 height 27
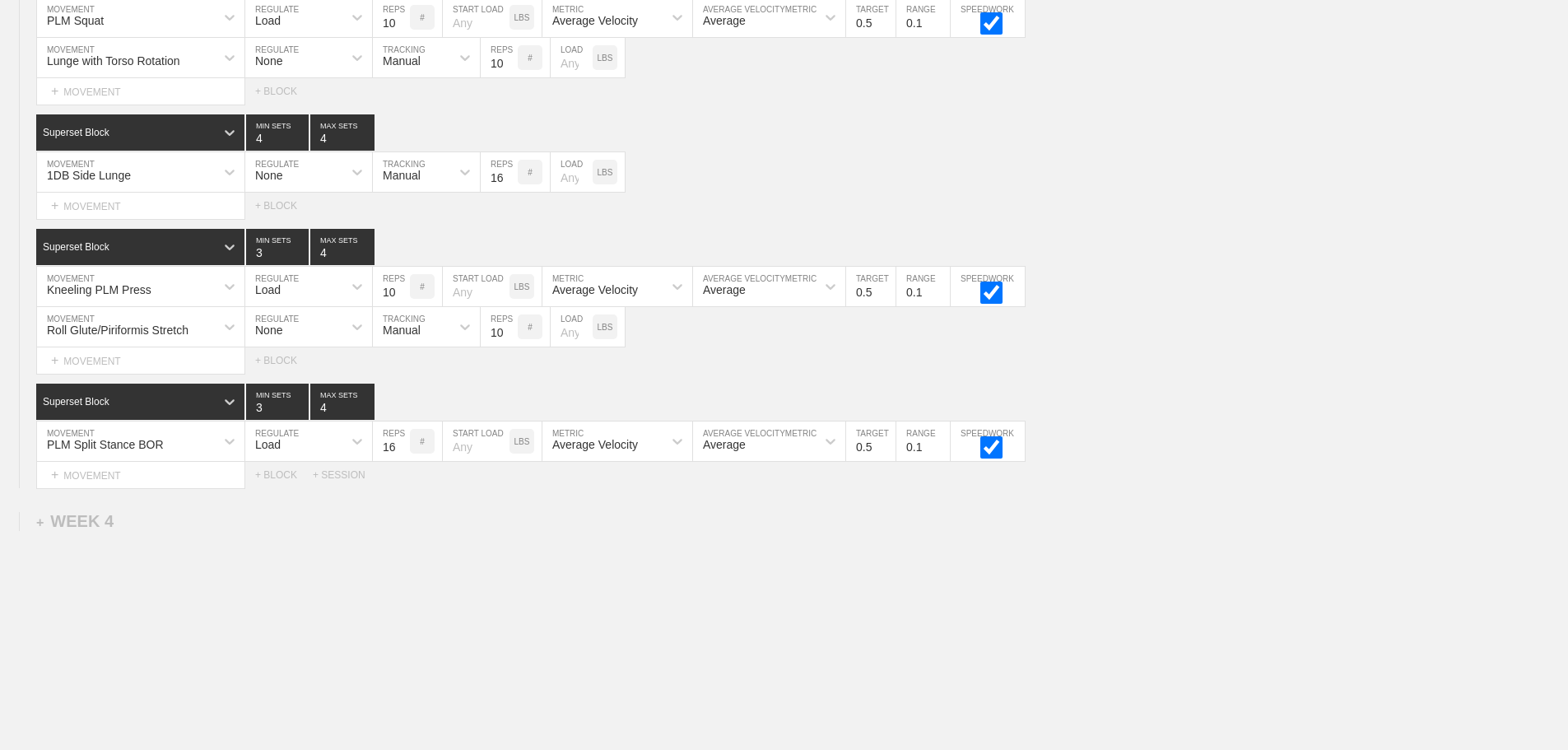
click at [1189, 365] on div "Select... MOVEMENT + MOVEMENT + BLOCK" at bounding box center [784, 360] width 1568 height 27
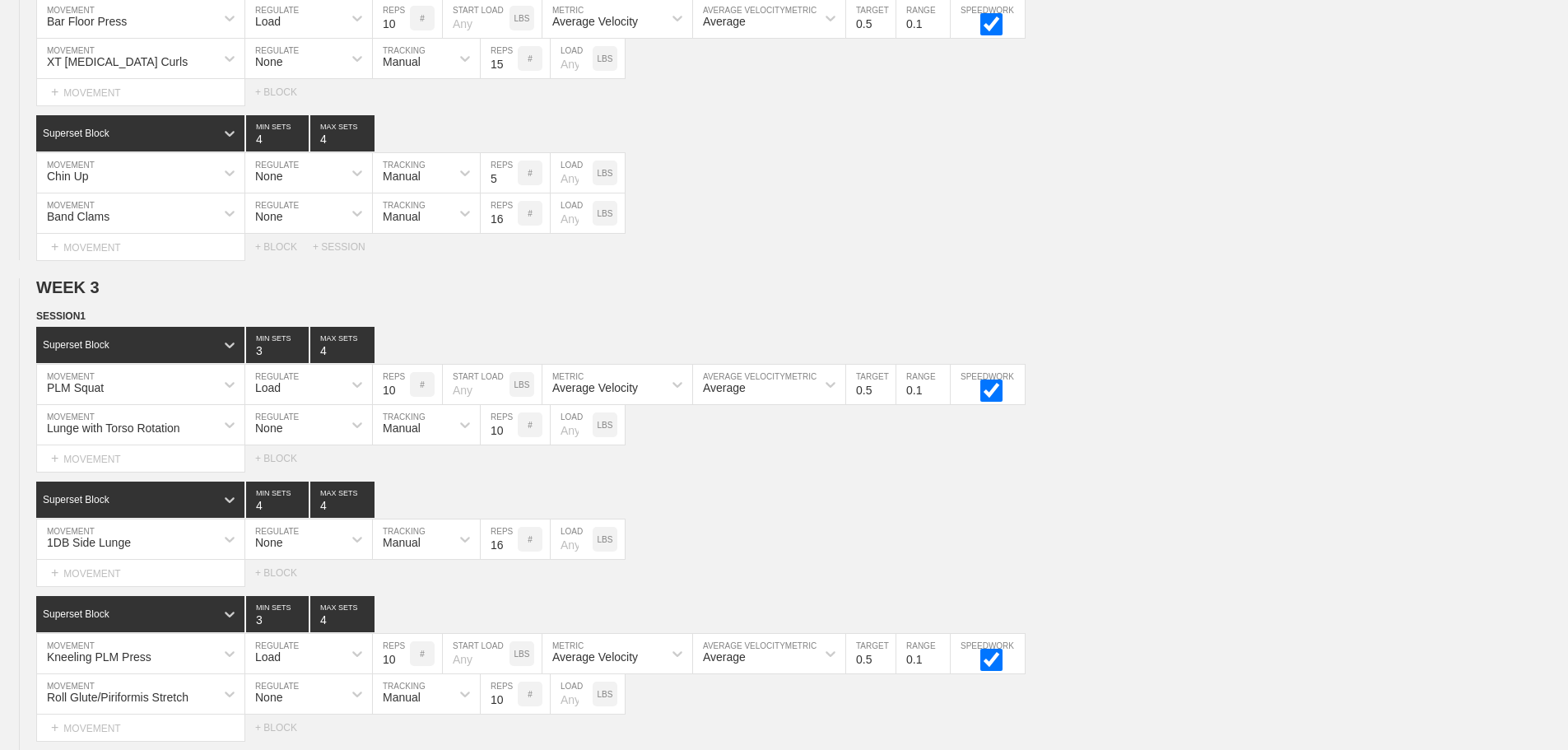
scroll to position [3086, 0]
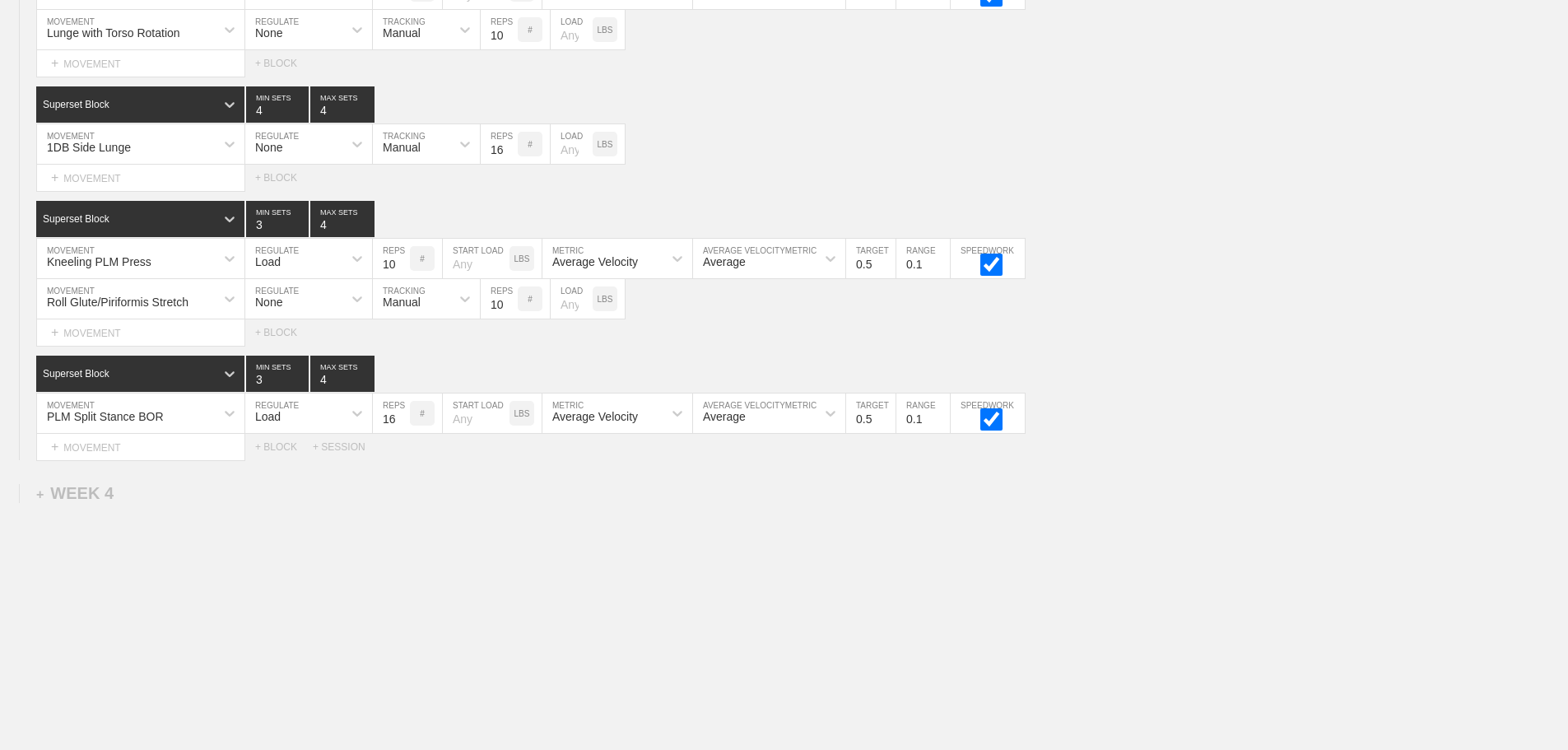
click at [113, 173] on div "+ MOVEMENT" at bounding box center [140, 178] width 209 height 27
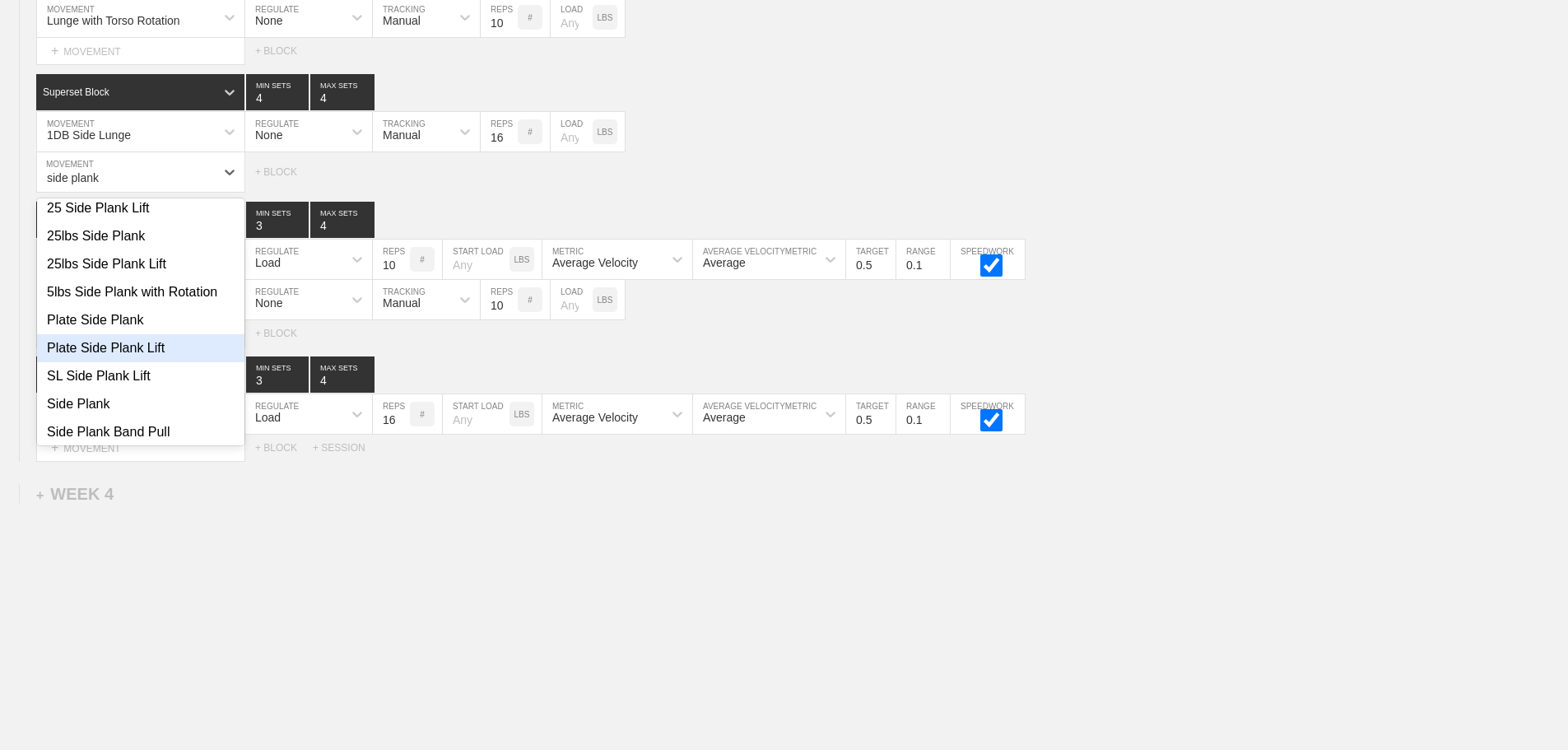
scroll to position [247, 0]
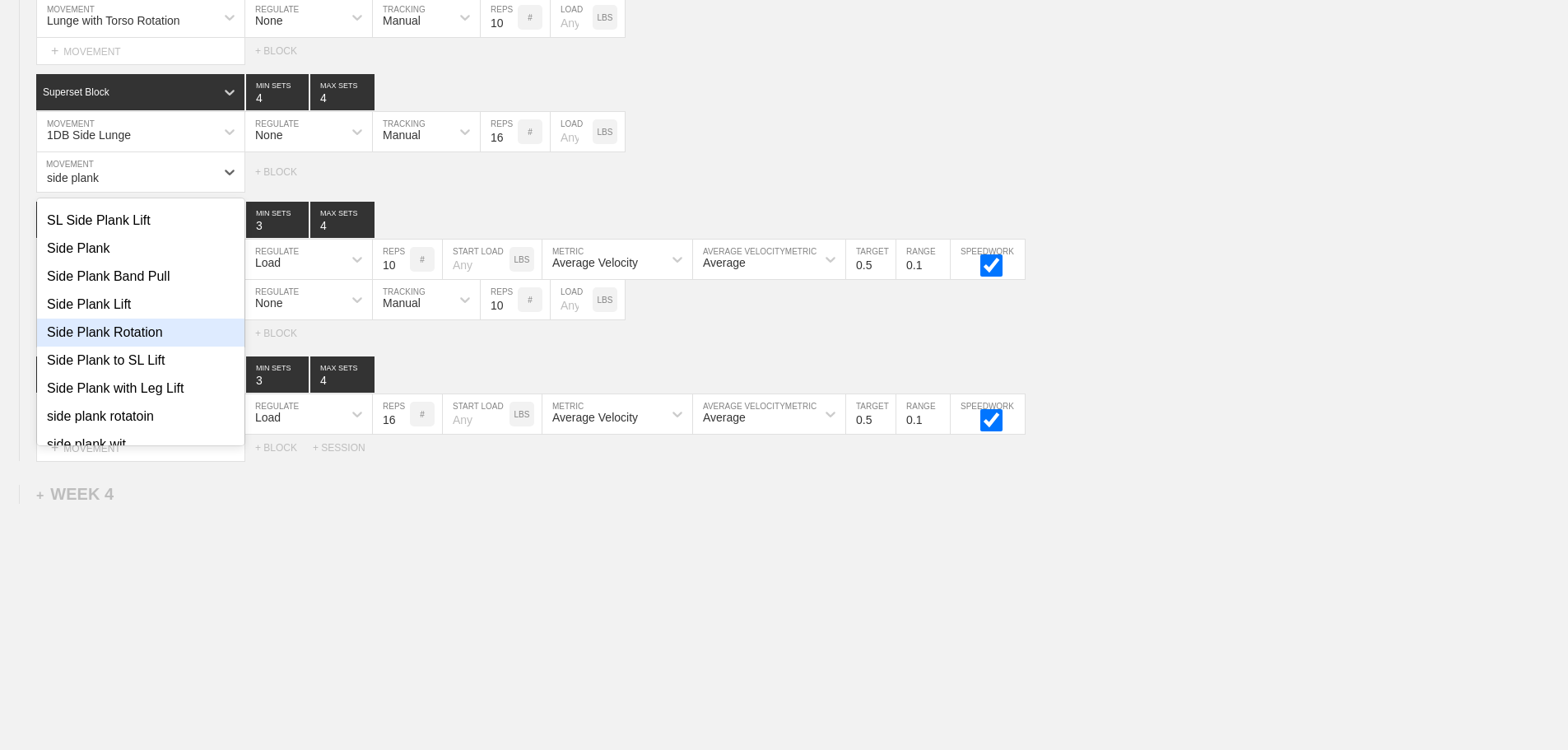
click at [149, 341] on div "Side Plank Rotation" at bounding box center [140, 332] width 207 height 28
type input "side plank"
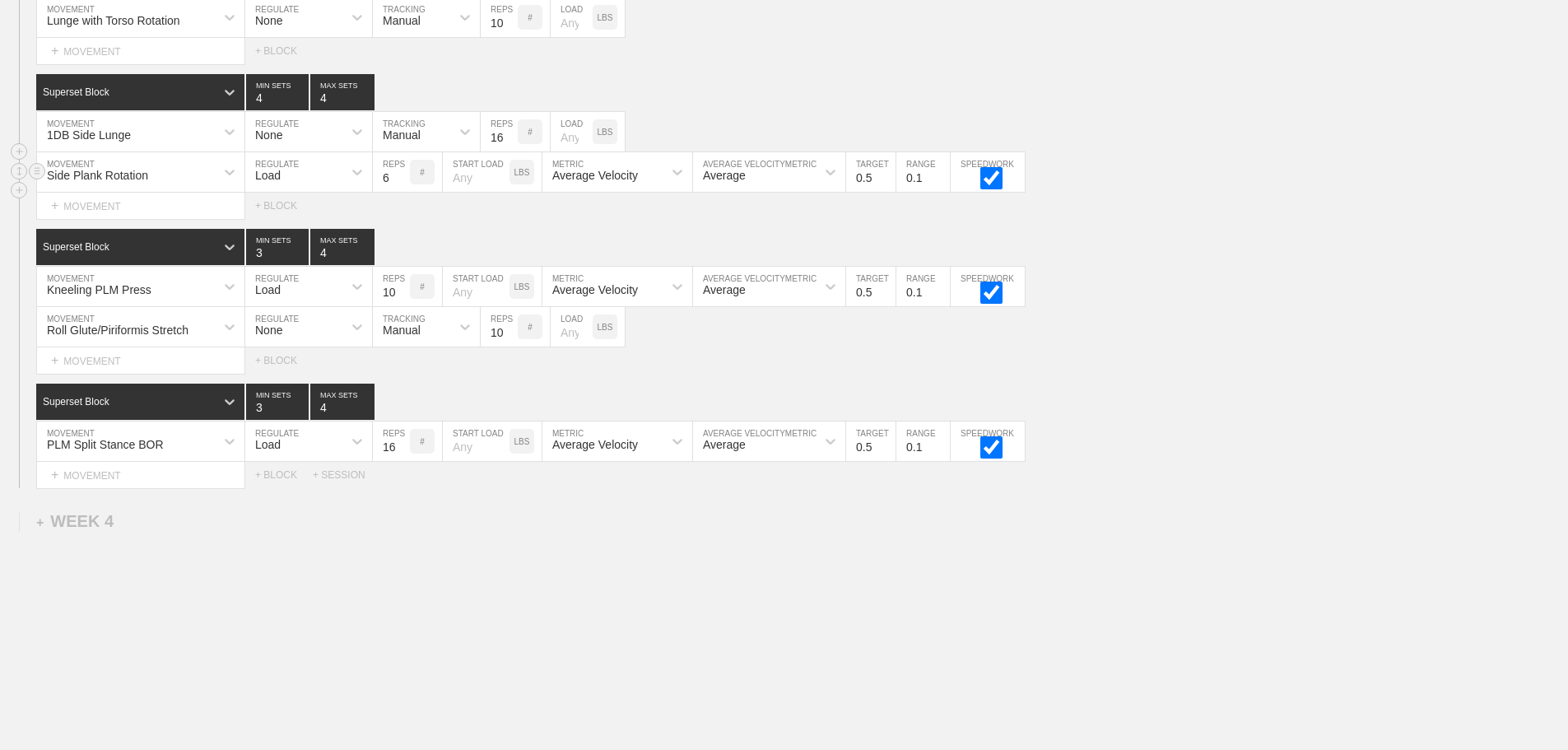
click at [300, 181] on div "Load" at bounding box center [294, 172] width 98 height 28
click at [282, 229] on div "None" at bounding box center [309, 216] width 127 height 28
click at [415, 186] on div "Sensor" at bounding box center [411, 172] width 77 height 28
drag, startPoint x: 420, startPoint y: 251, endPoint x: 487, endPoint y: 223, distance: 72.6
click at [423, 251] on div "Manual" at bounding box center [426, 243] width 107 height 28
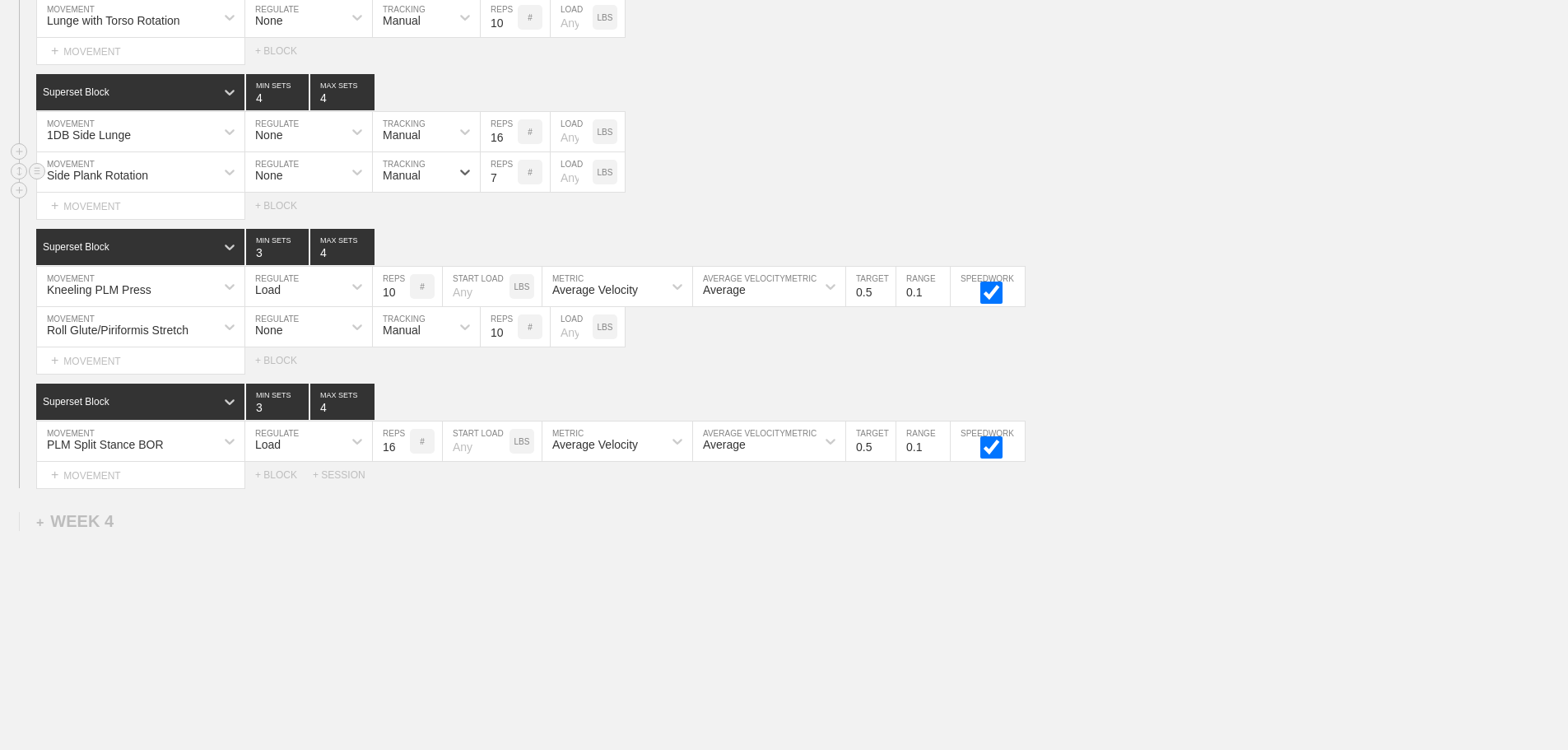
click at [512, 186] on input "7" at bounding box center [499, 172] width 37 height 39
click at [512, 186] on input "8" at bounding box center [499, 172] width 37 height 39
click at [512, 186] on input "9" at bounding box center [499, 172] width 37 height 39
click at [512, 186] on input "10" at bounding box center [499, 172] width 37 height 39
click at [512, 186] on input "11" at bounding box center [499, 172] width 37 height 39
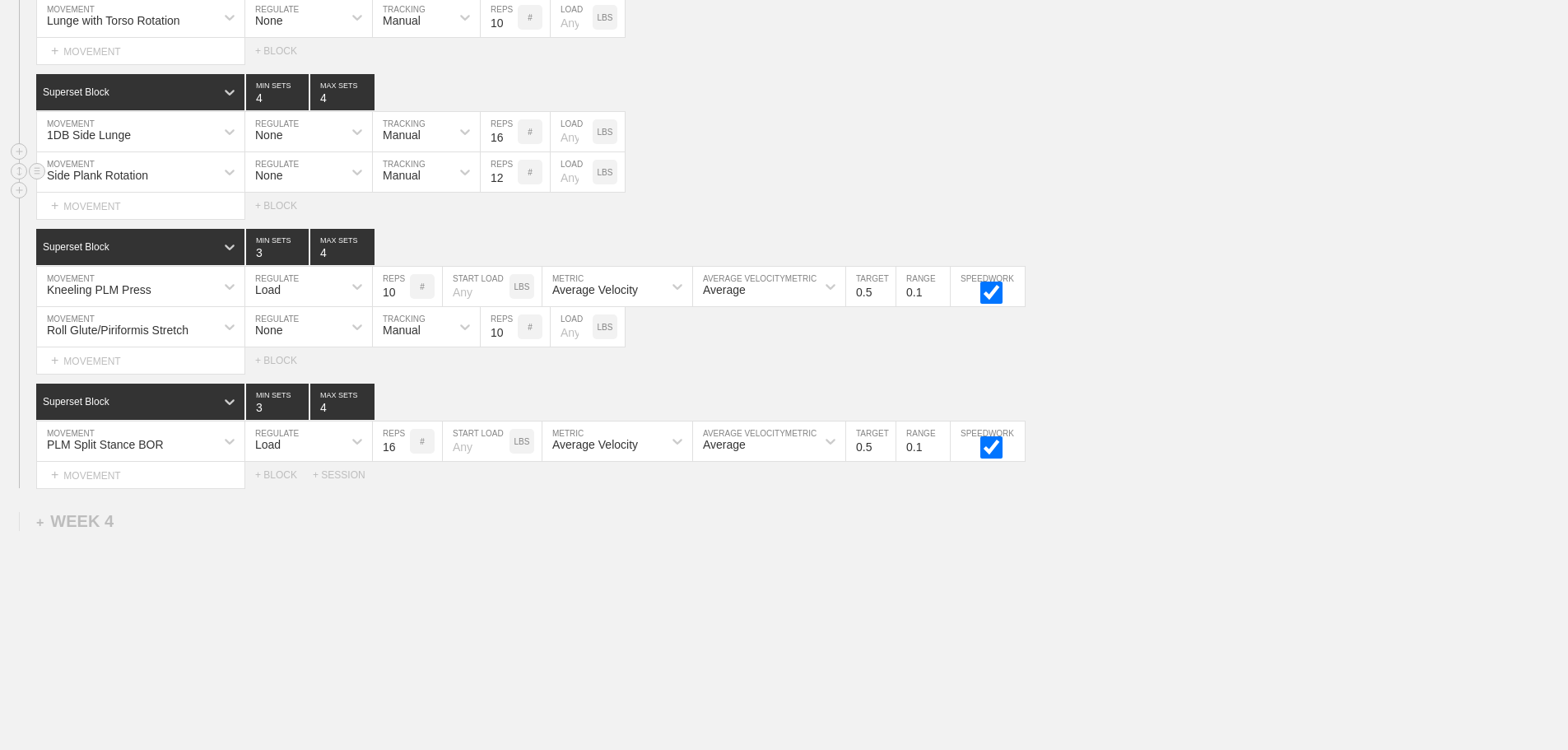
click at [512, 186] on input "12" at bounding box center [499, 172] width 37 height 39
click at [512, 186] on input "13" at bounding box center [499, 172] width 37 height 39
click at [512, 186] on input "14" at bounding box center [499, 172] width 37 height 39
click at [512, 186] on input "15" at bounding box center [499, 172] width 37 height 39
type input "16"
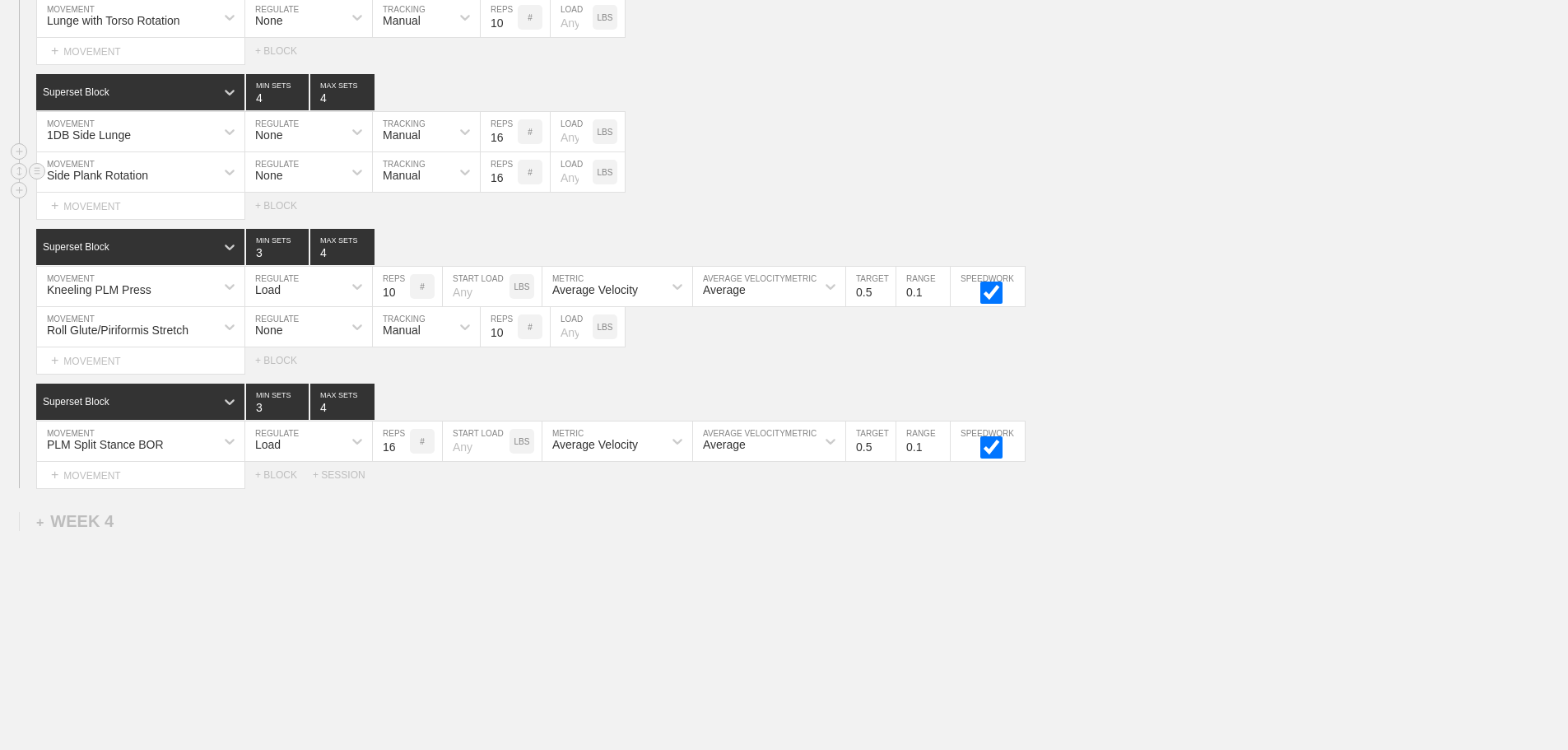
click at [512, 186] on input "16" at bounding box center [499, 172] width 37 height 39
click at [566, 189] on input "number" at bounding box center [571, 172] width 42 height 39
type input "6"
click at [1334, 405] on div "Superset Block 3 MIN SETS 4 MAX SETS" at bounding box center [802, 401] width 1532 height 36
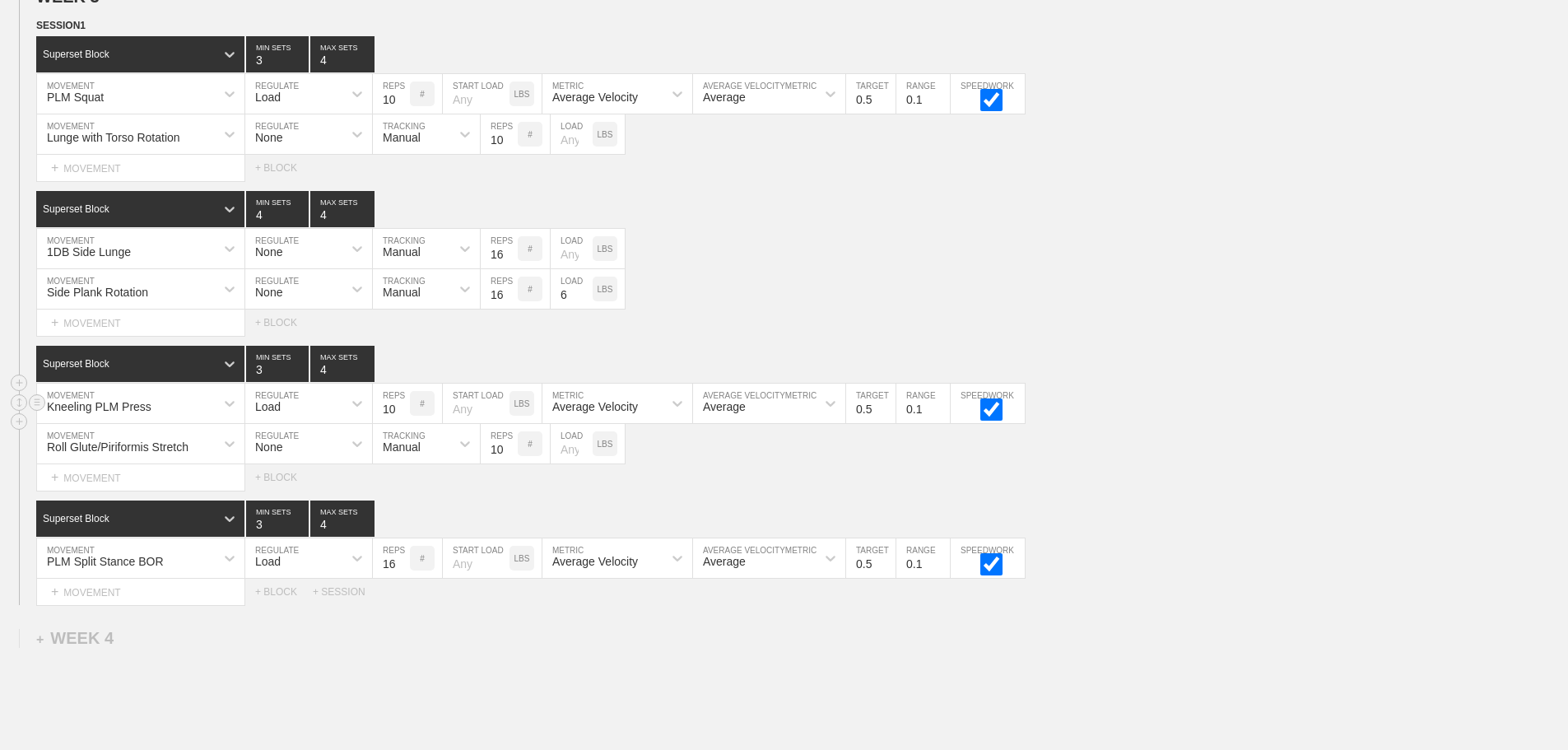
scroll to position [3127, 0]
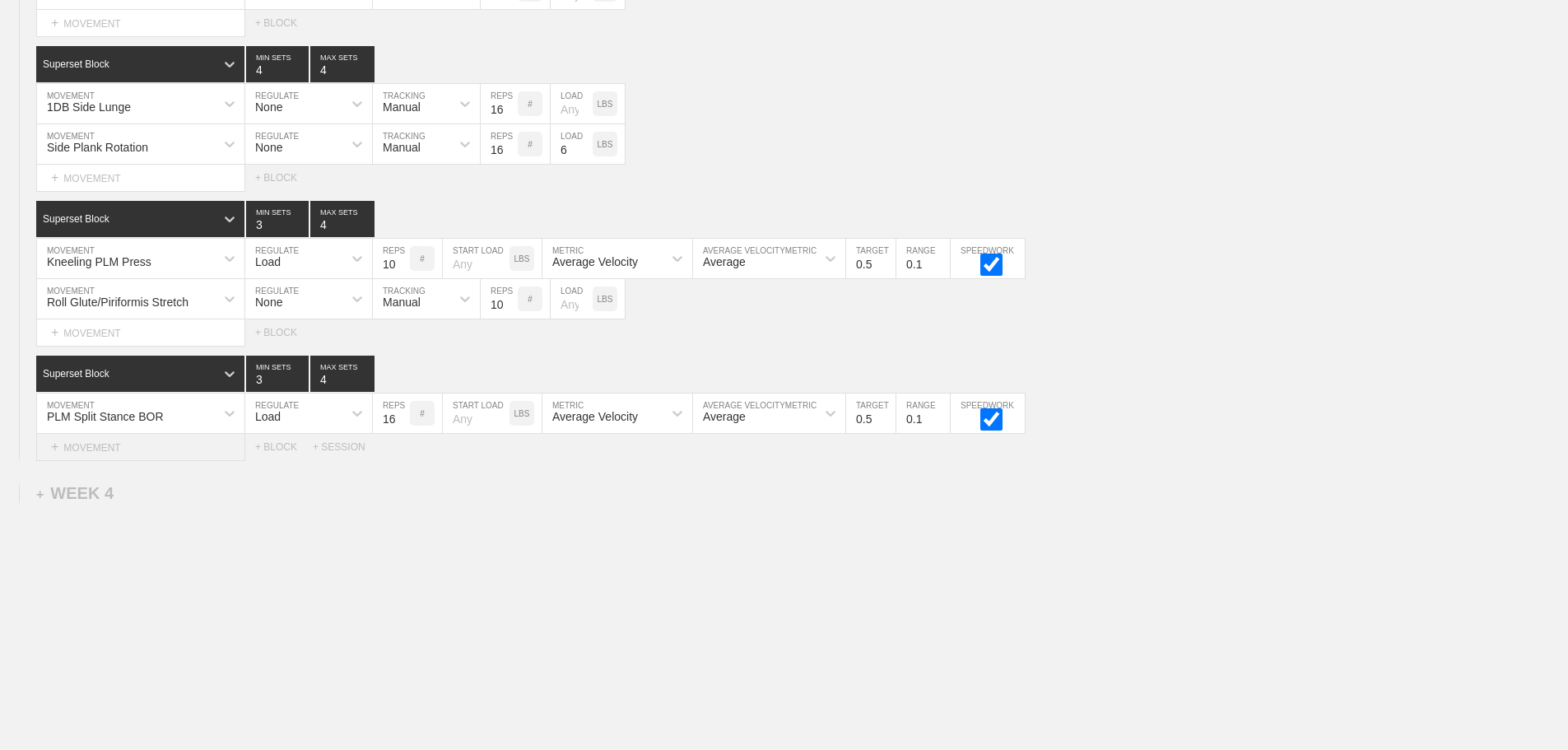
click at [119, 454] on div "+ MOVEMENT" at bounding box center [140, 447] width 209 height 27
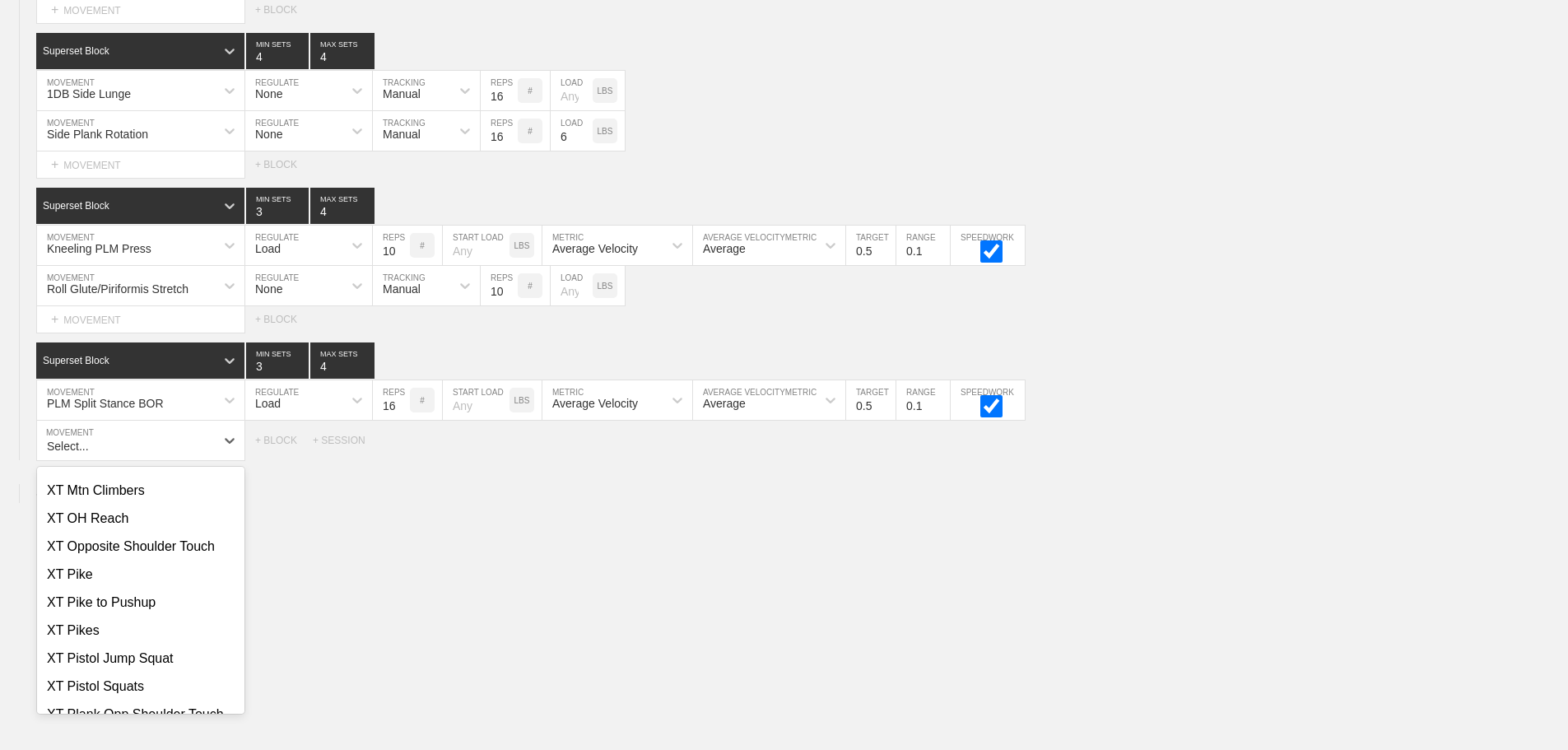
scroll to position [21275, 0]
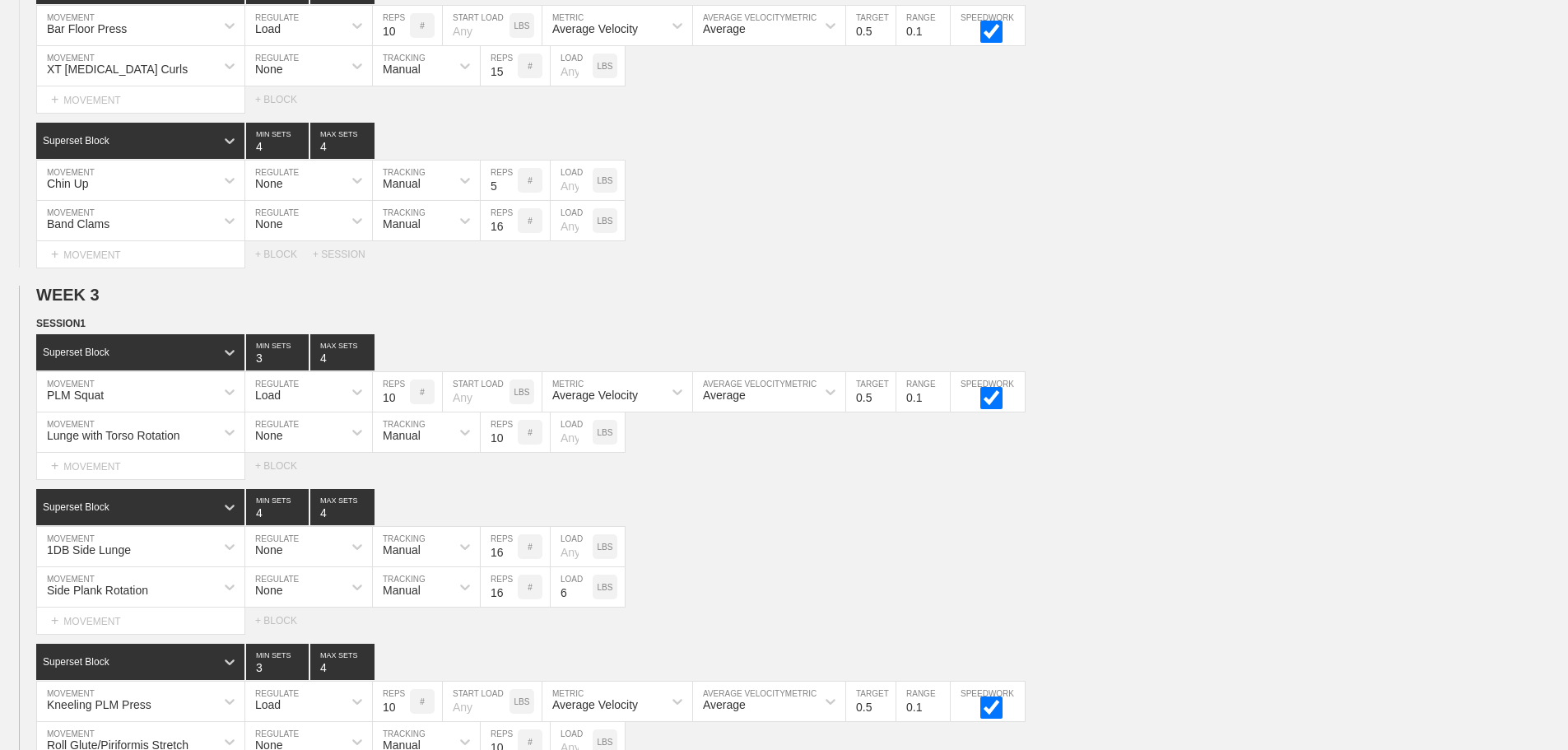
scroll to position [3127, 0]
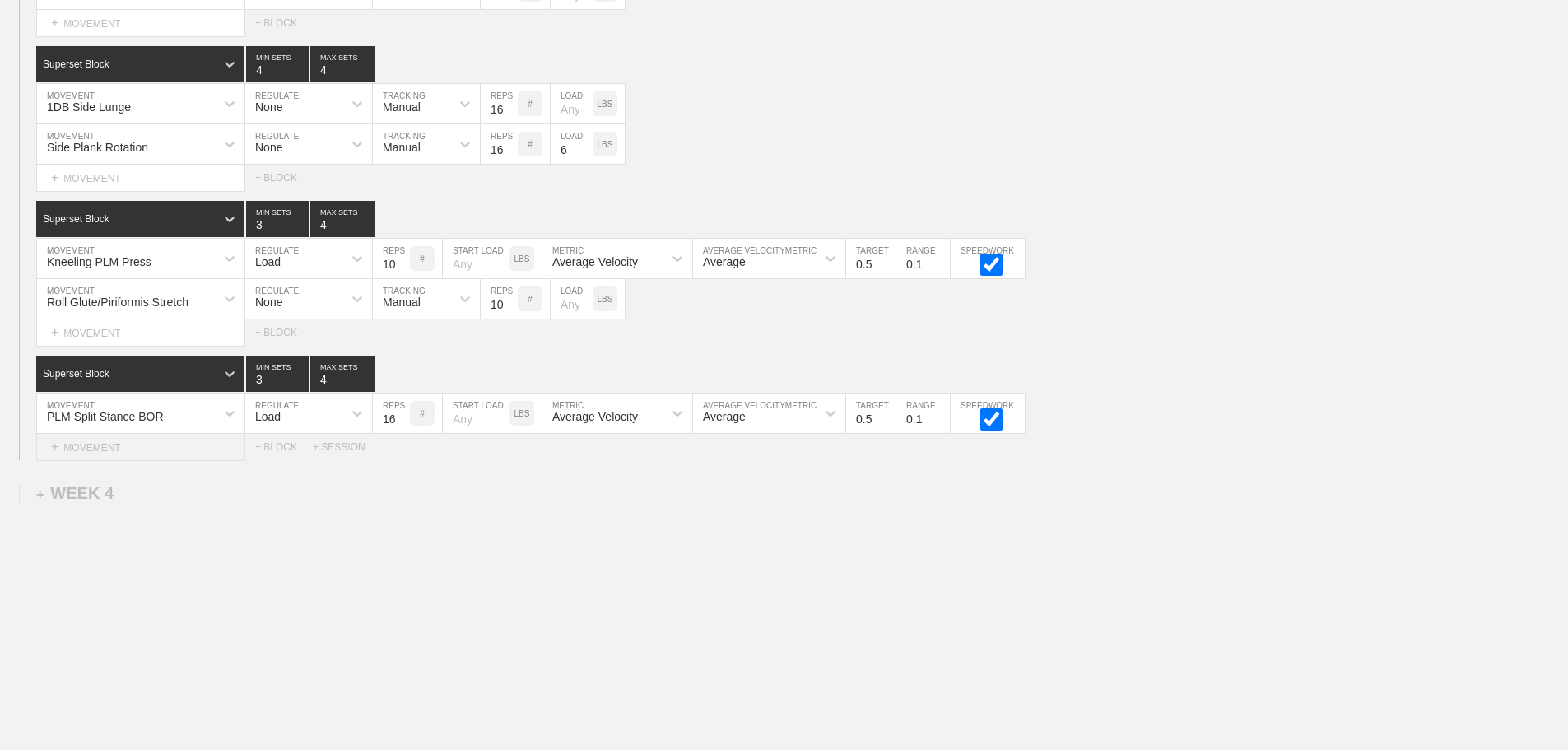
click at [104, 444] on div "+ MOVEMENT" at bounding box center [140, 447] width 209 height 27
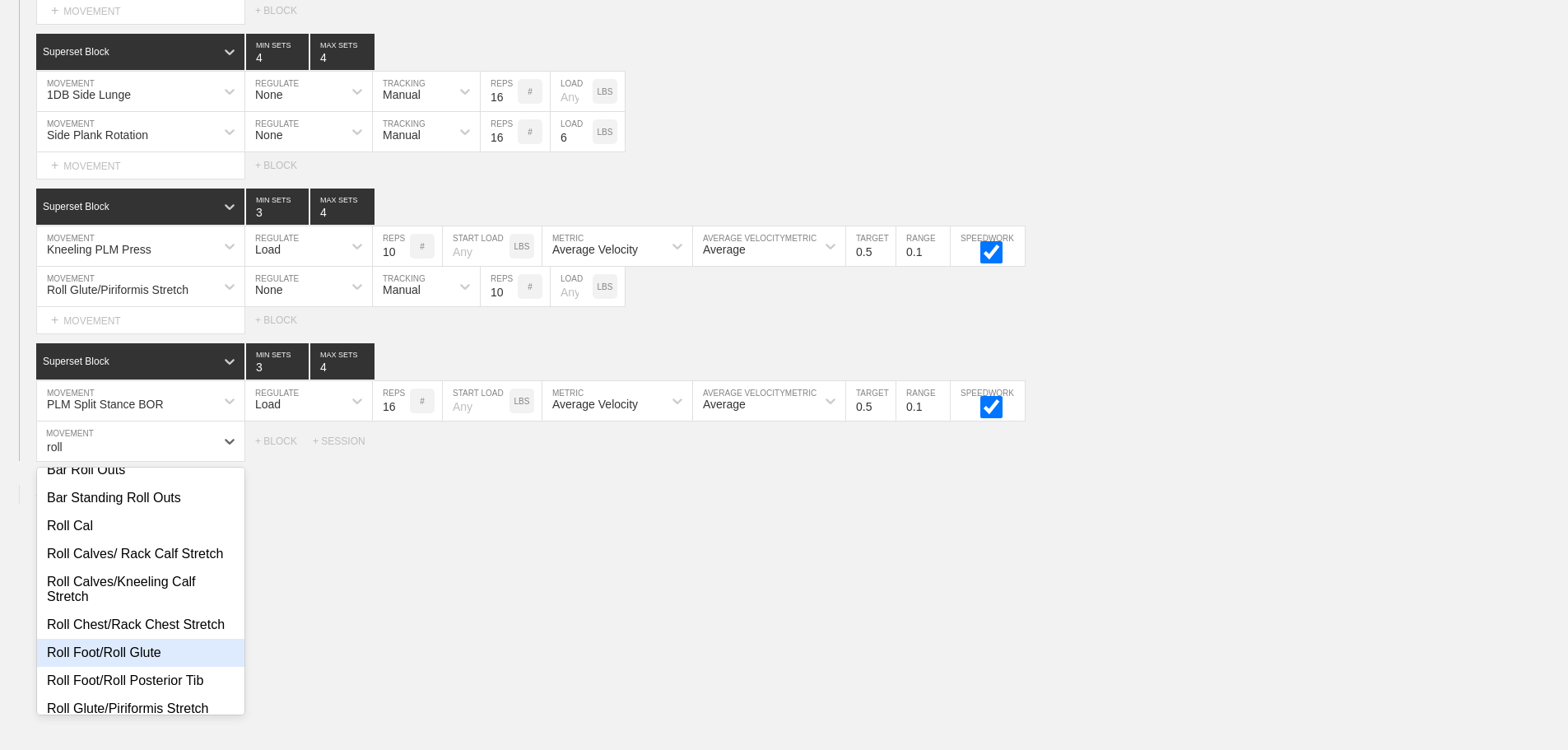
scroll to position [0, 0]
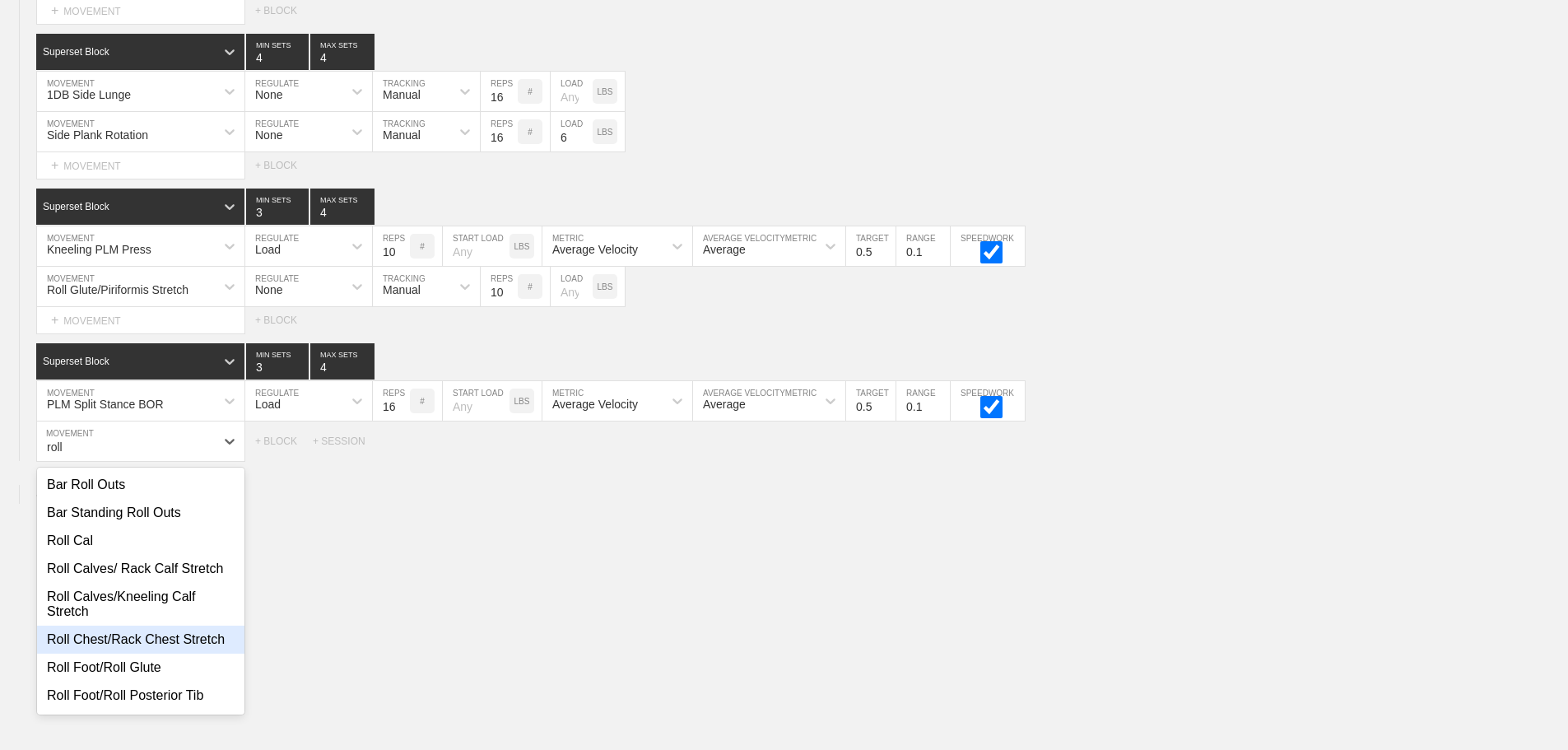
type input "roll"
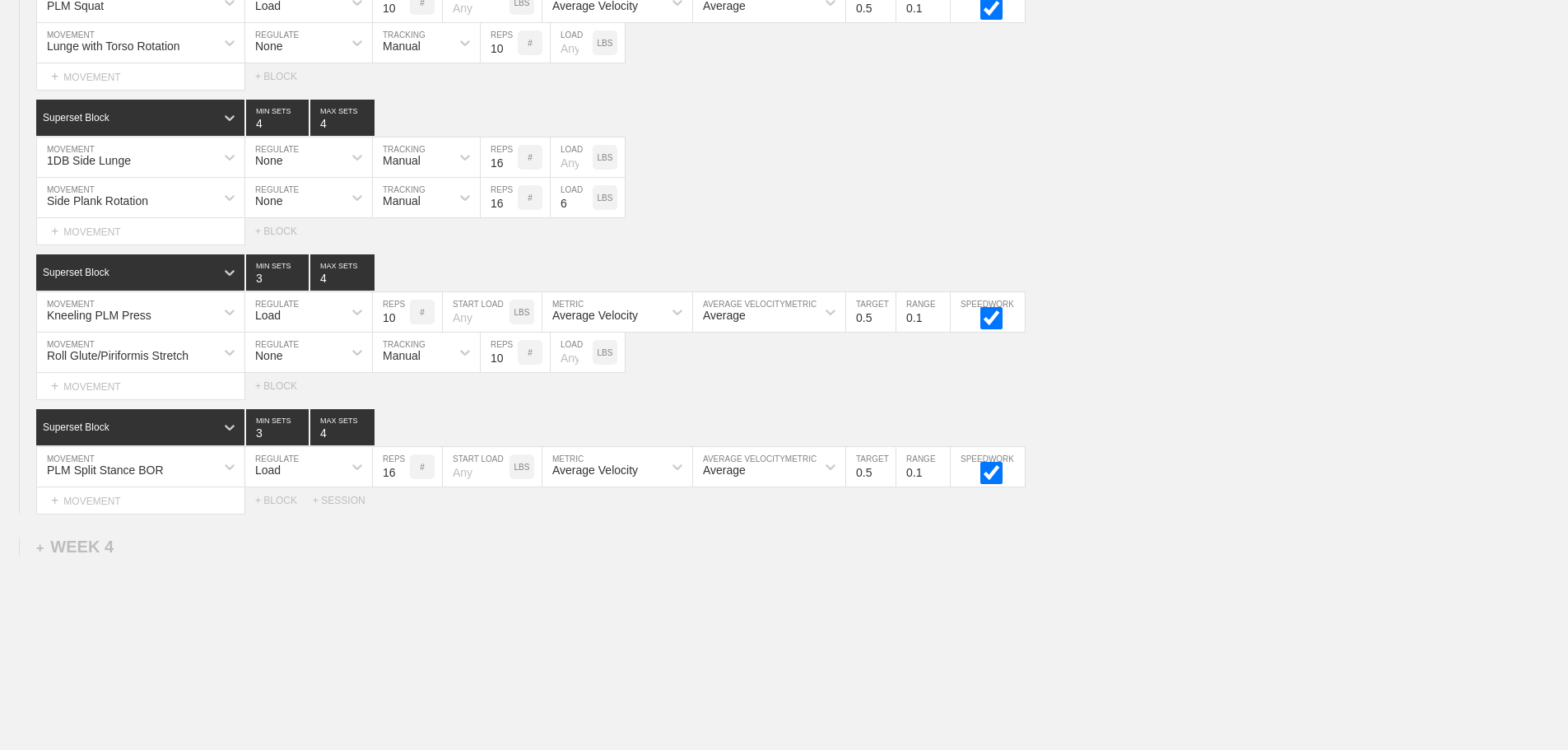
scroll to position [2962, 0]
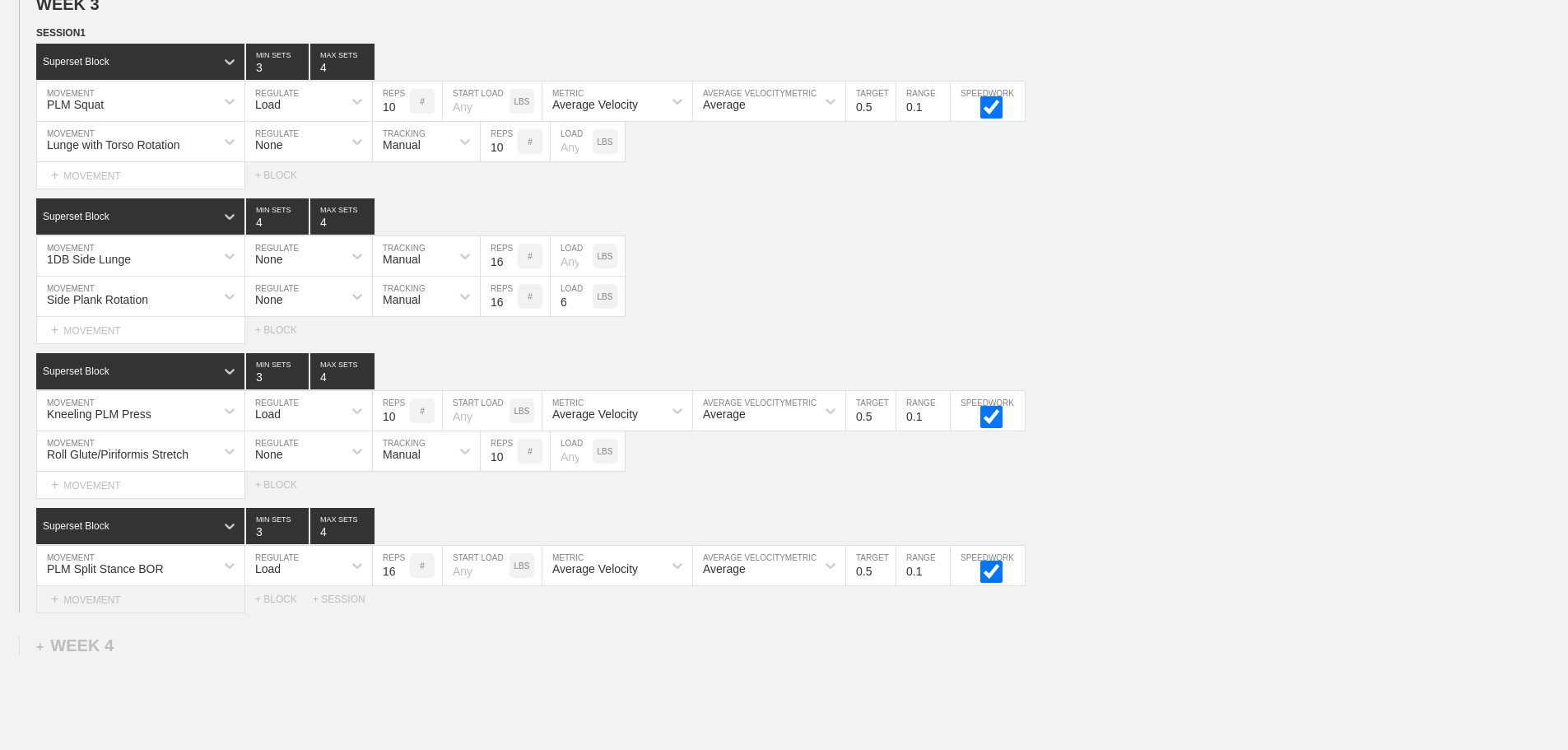
click at [120, 611] on div "+ MOVEMENT" at bounding box center [140, 599] width 209 height 27
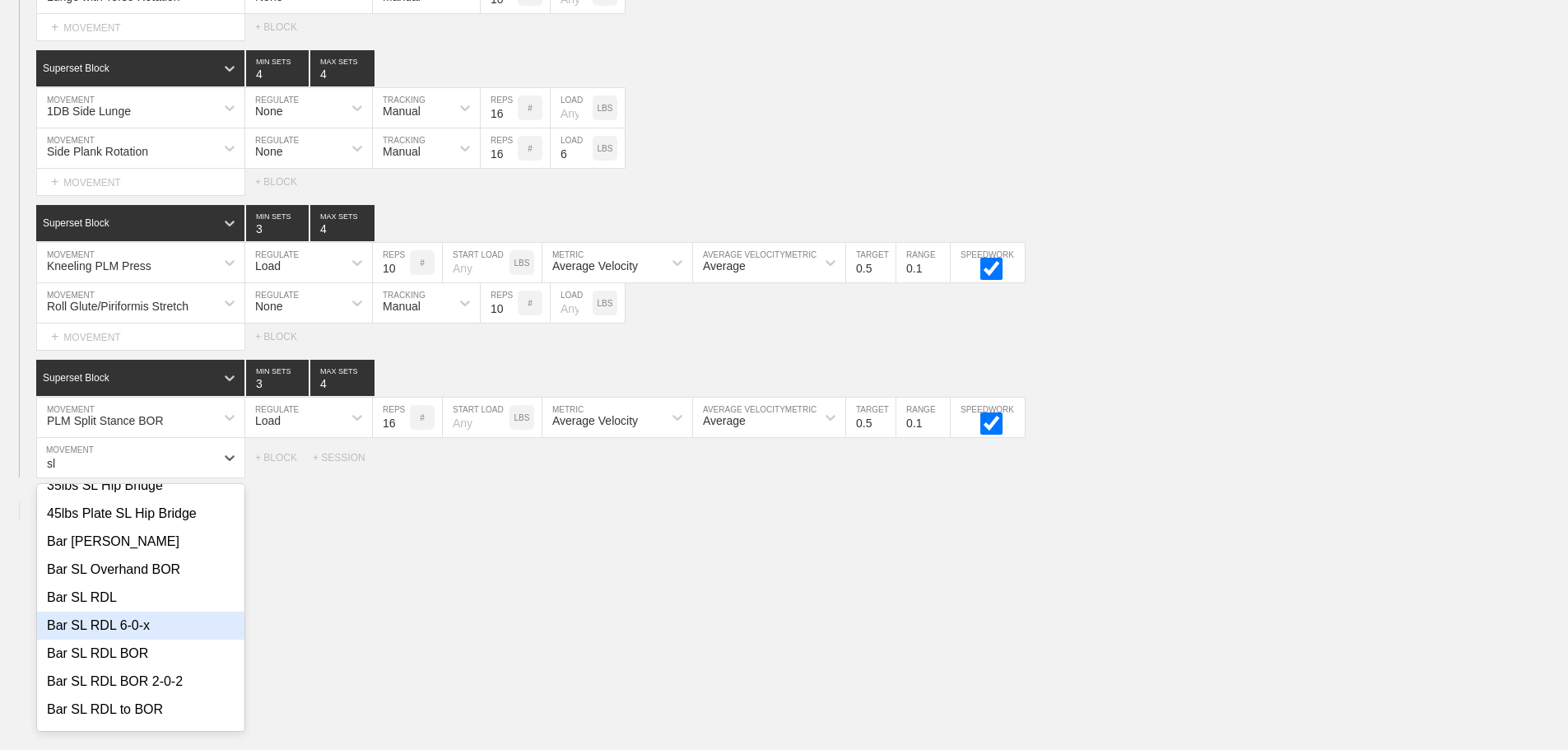
scroll to position [0, 0]
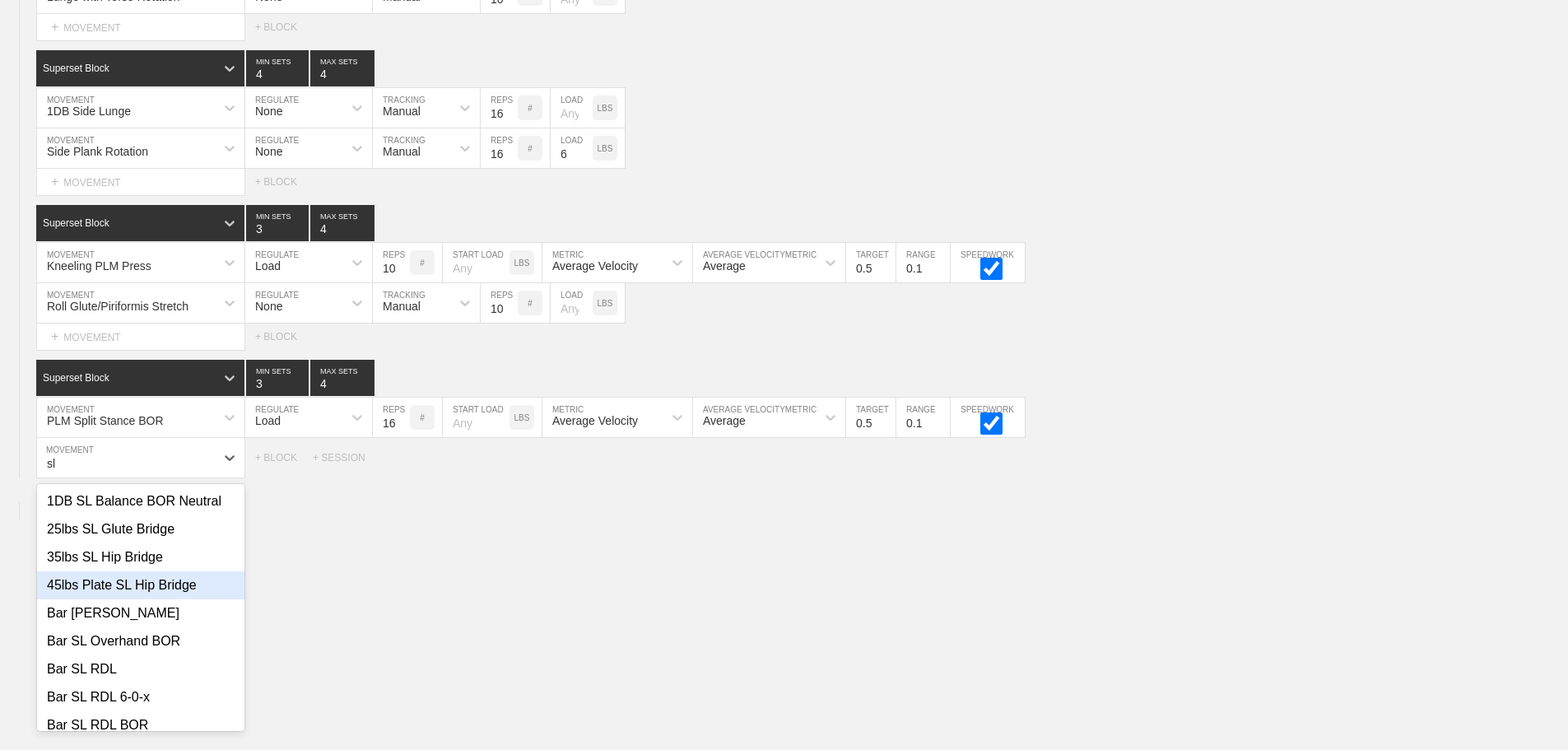
type input "sl"
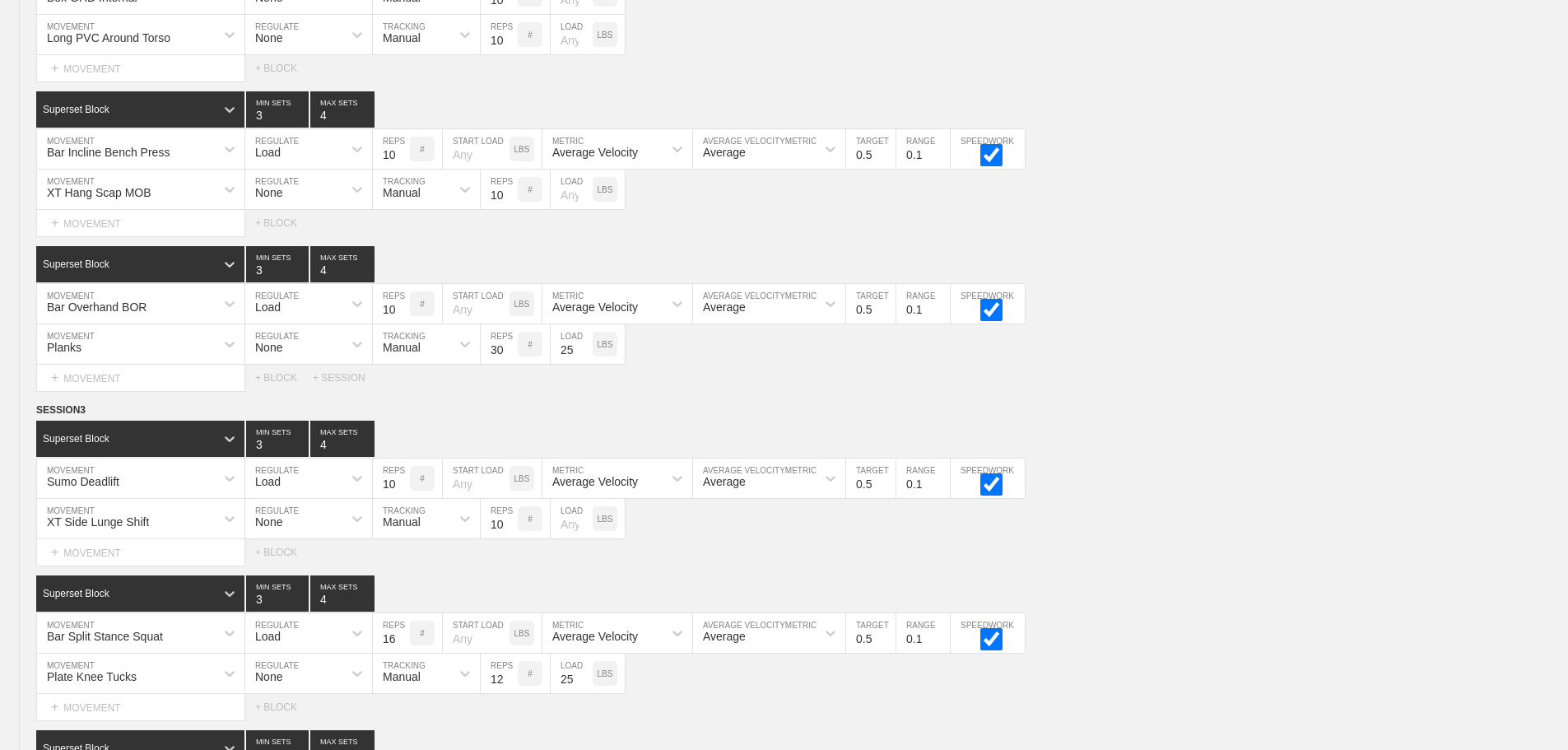
scroll to position [3127, 0]
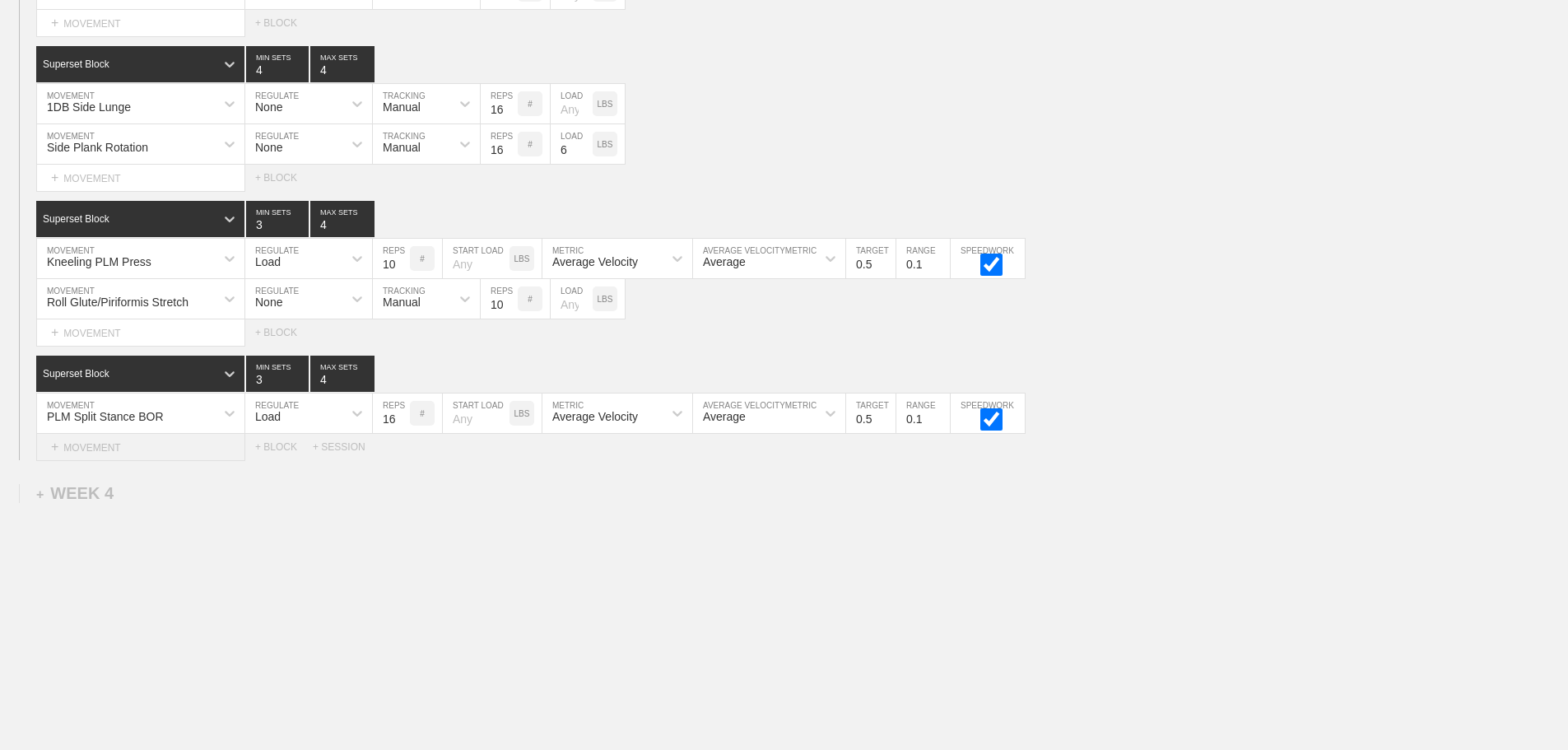
click at [106, 446] on div "+ MOVEMENT" at bounding box center [140, 447] width 209 height 27
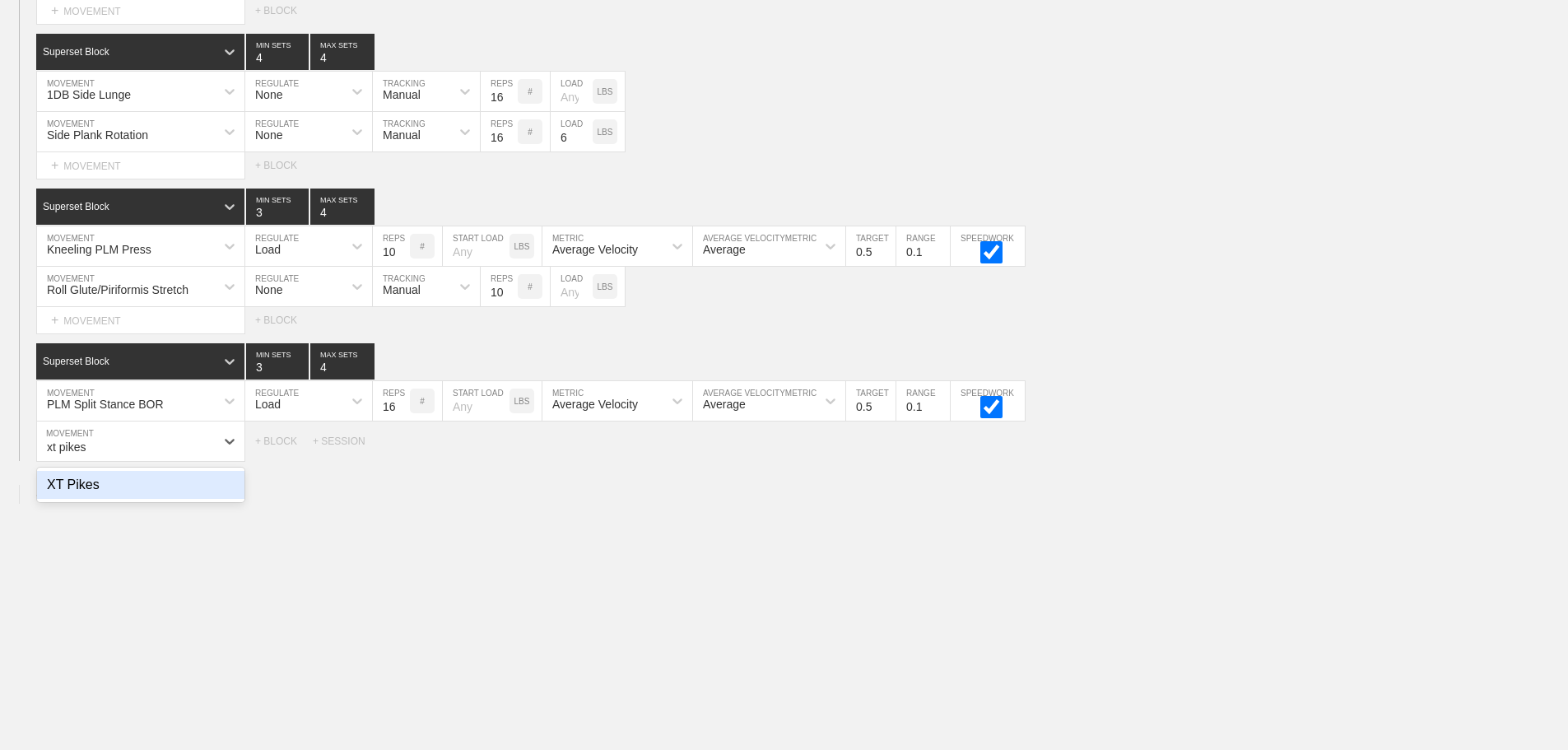
click at [76, 499] on div "XT Pikes" at bounding box center [140, 484] width 207 height 28
type input "xt pikes"
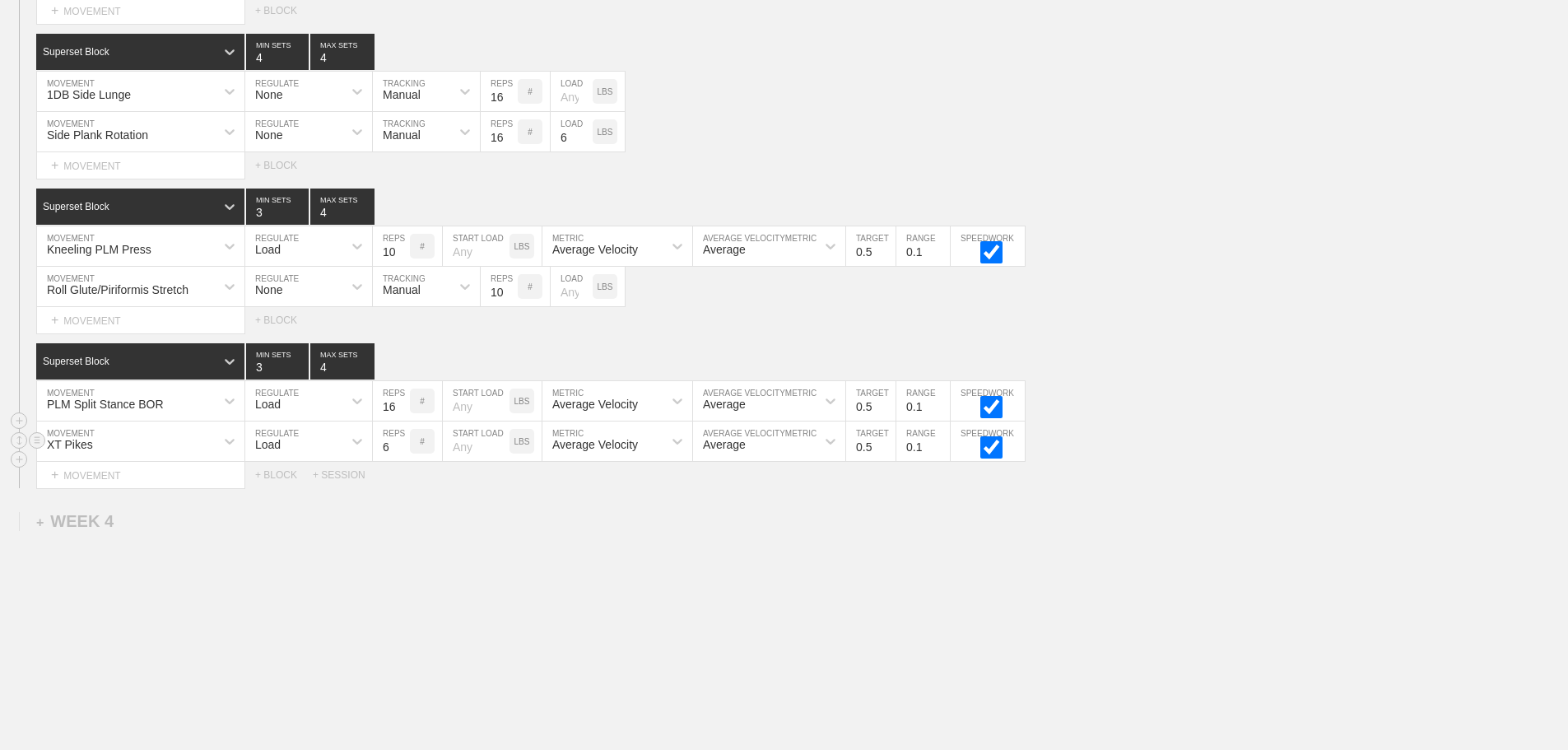
click at [287, 453] on div "Load" at bounding box center [294, 440] width 98 height 28
drag, startPoint x: 275, startPoint y: 499, endPoint x: 391, endPoint y: 473, distance: 118.9
click at [281, 498] on div "None" at bounding box center [309, 484] width 127 height 28
click at [431, 452] on div "Sensor" at bounding box center [411, 440] width 77 height 28
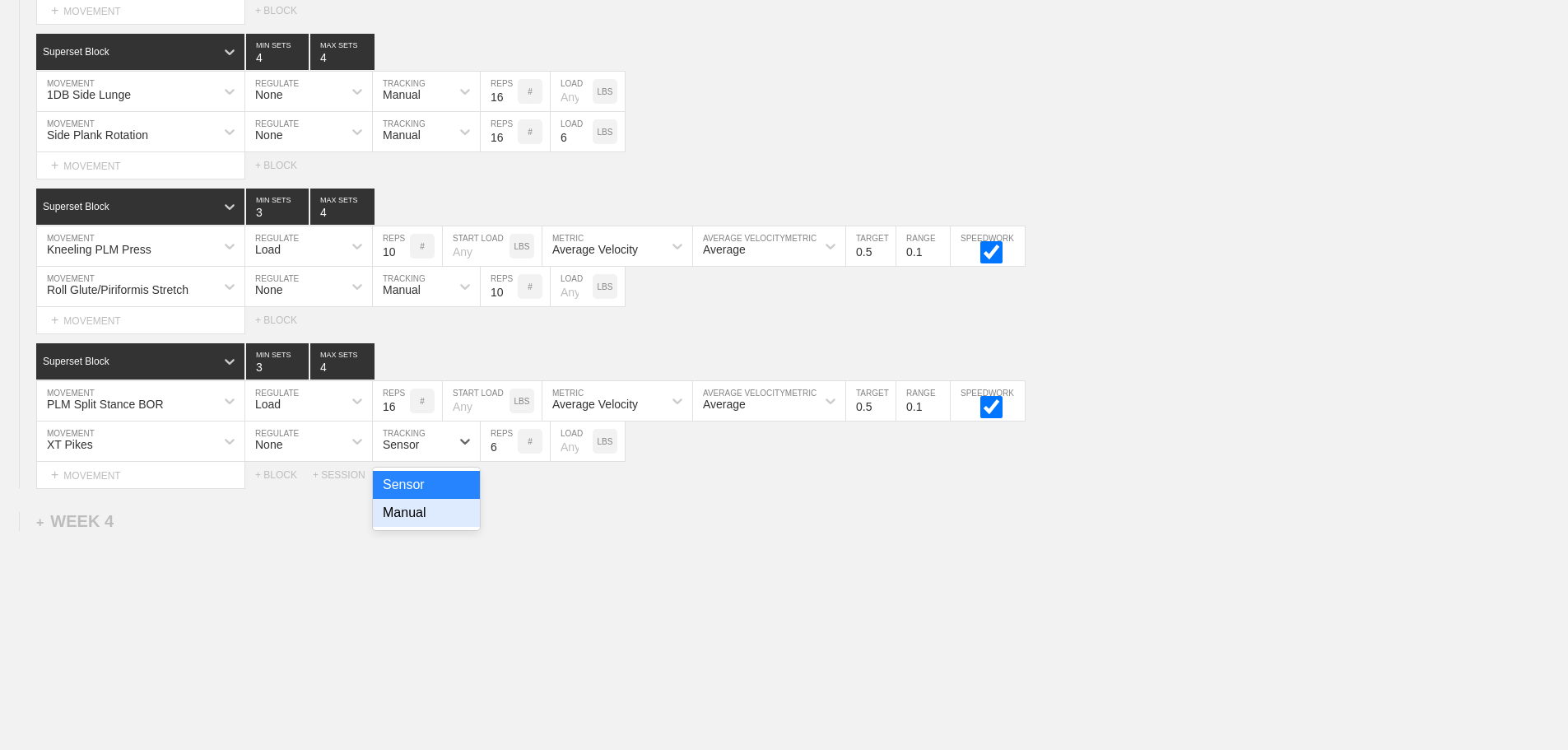
drag, startPoint x: 413, startPoint y: 533, endPoint x: 478, endPoint y: 485, distance: 80.8
click at [416, 527] on div "Manual" at bounding box center [426, 512] width 107 height 28
click at [512, 453] on input "7" at bounding box center [499, 441] width 37 height 39
click at [512, 453] on input "8" at bounding box center [499, 441] width 37 height 39
click at [512, 453] on input "9" at bounding box center [499, 441] width 37 height 39
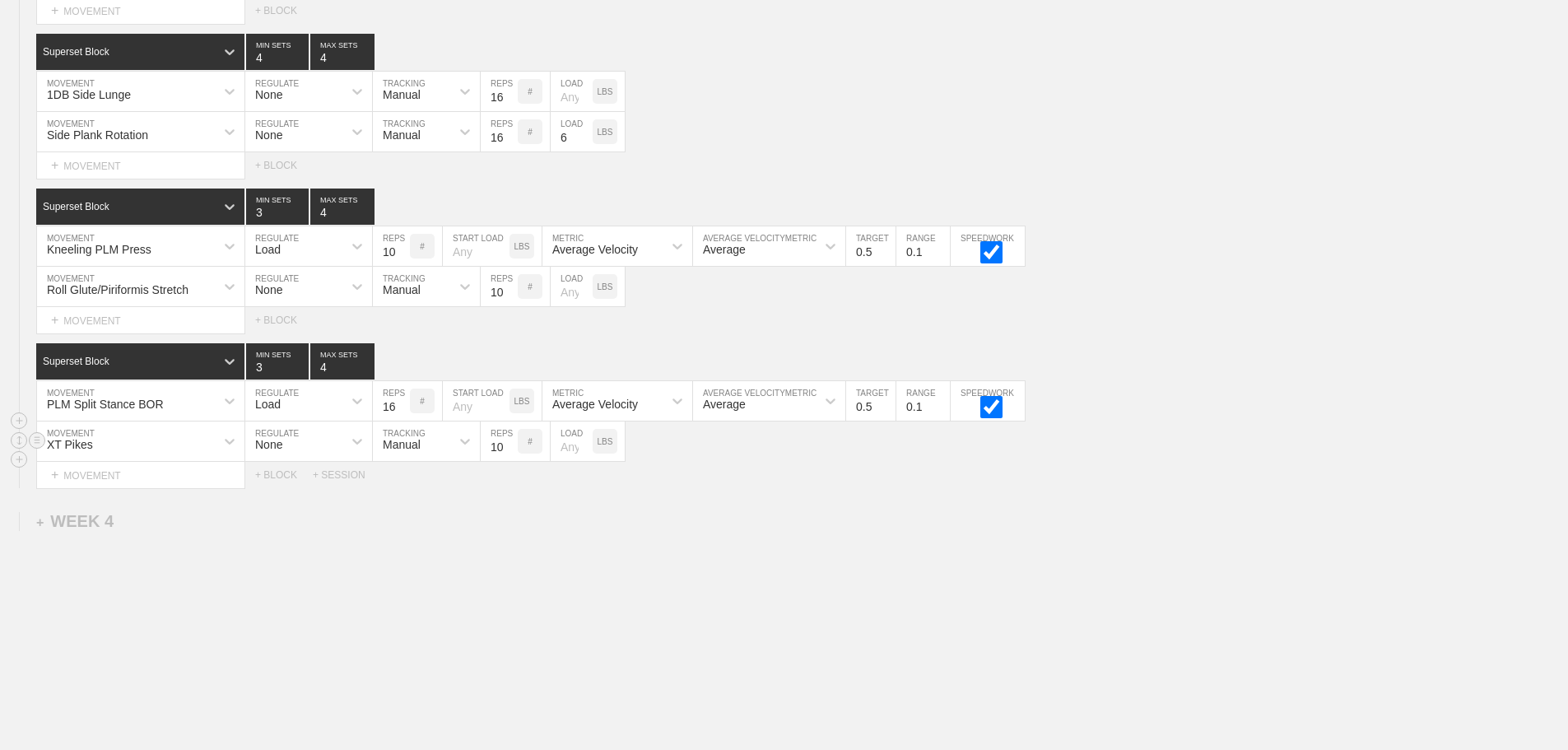
click at [512, 453] on input "10" at bounding box center [499, 441] width 37 height 39
click at [512, 453] on input "11" at bounding box center [499, 441] width 37 height 39
click at [512, 453] on input "12" at bounding box center [499, 441] width 37 height 39
click at [512, 453] on input "13" at bounding box center [499, 441] width 37 height 39
click at [512, 453] on input "14" at bounding box center [499, 441] width 37 height 39
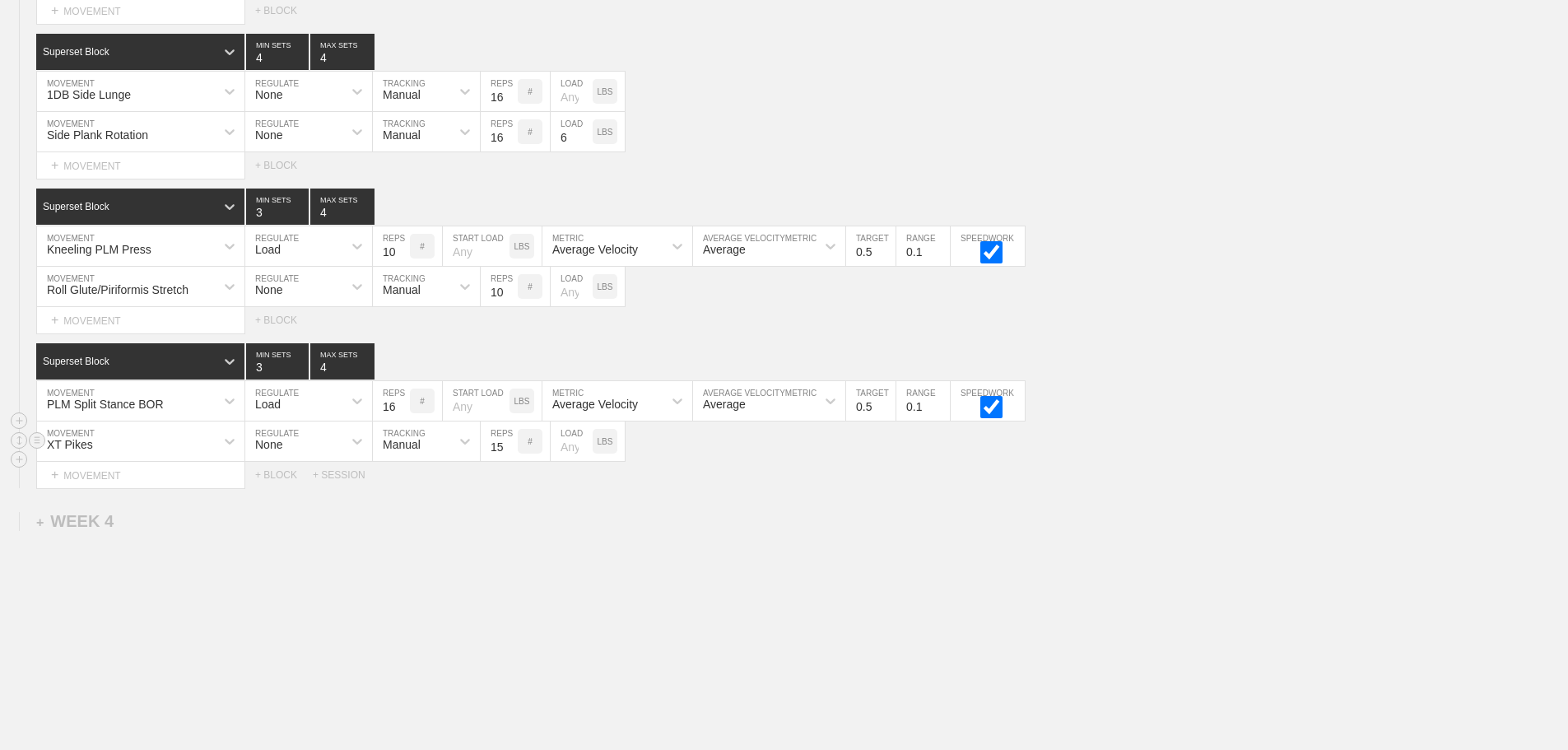
type input "15"
click at [512, 453] on input "15" at bounding box center [499, 441] width 37 height 39
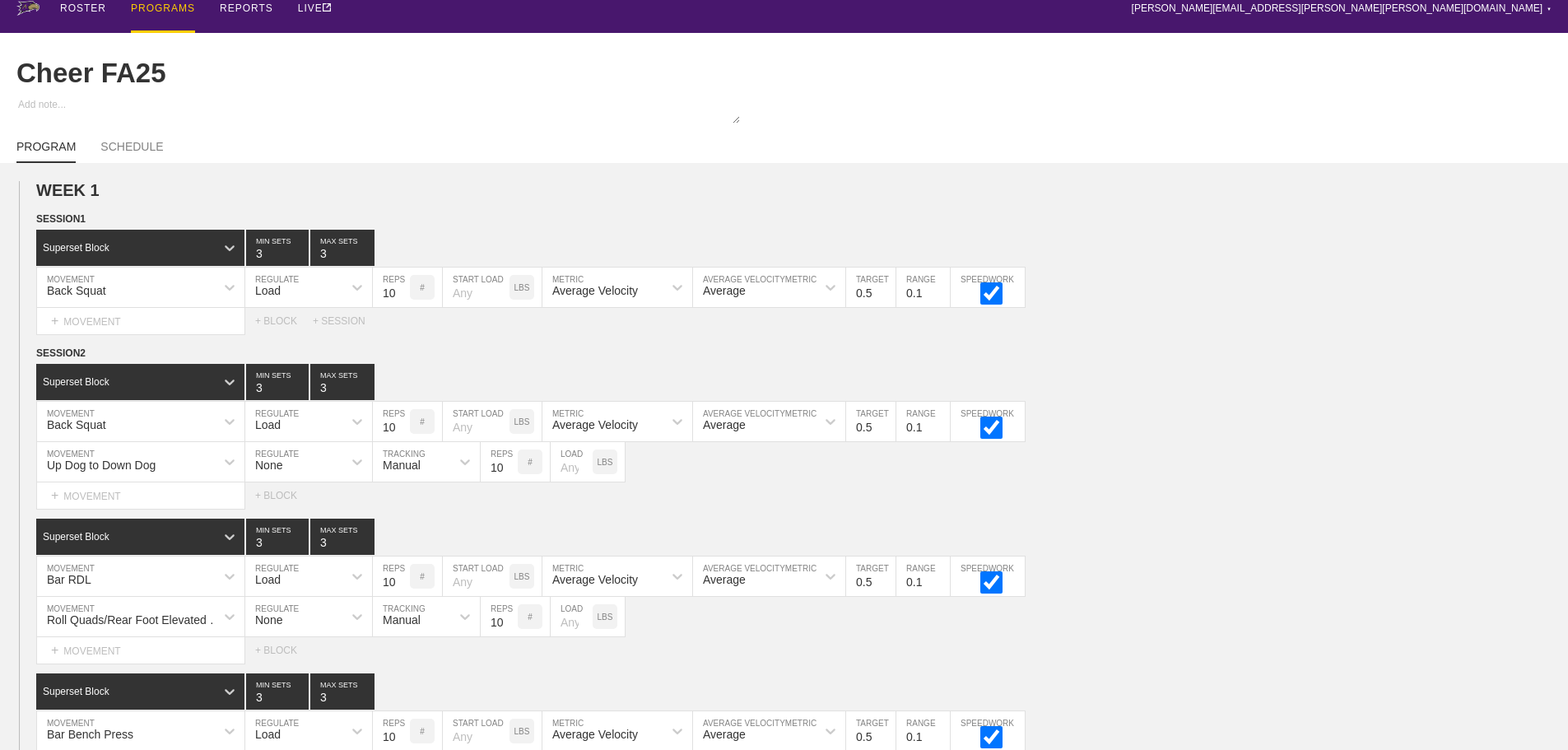
scroll to position [0, 0]
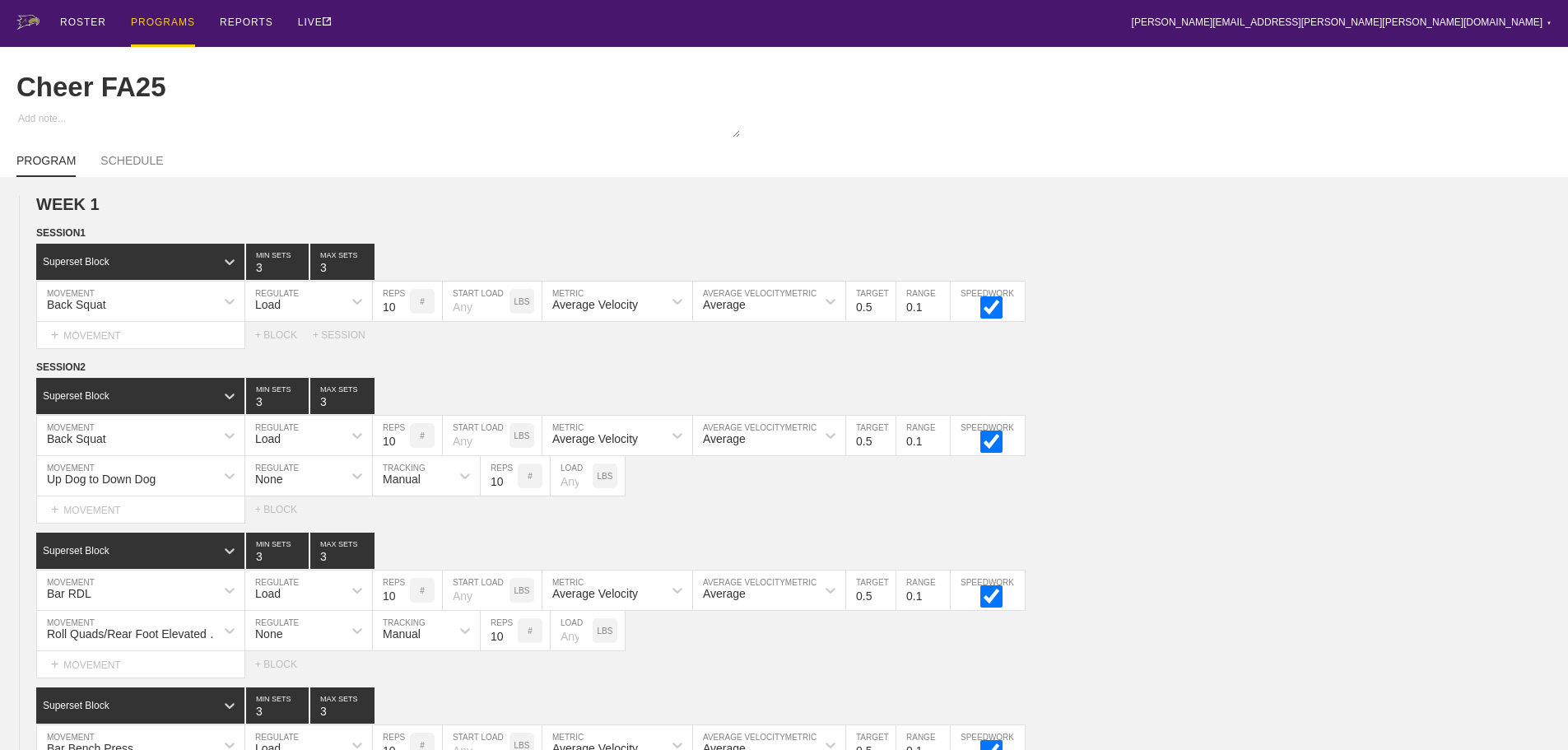
click at [147, 14] on div "PROGRAMS" at bounding box center [163, 23] width 64 height 47
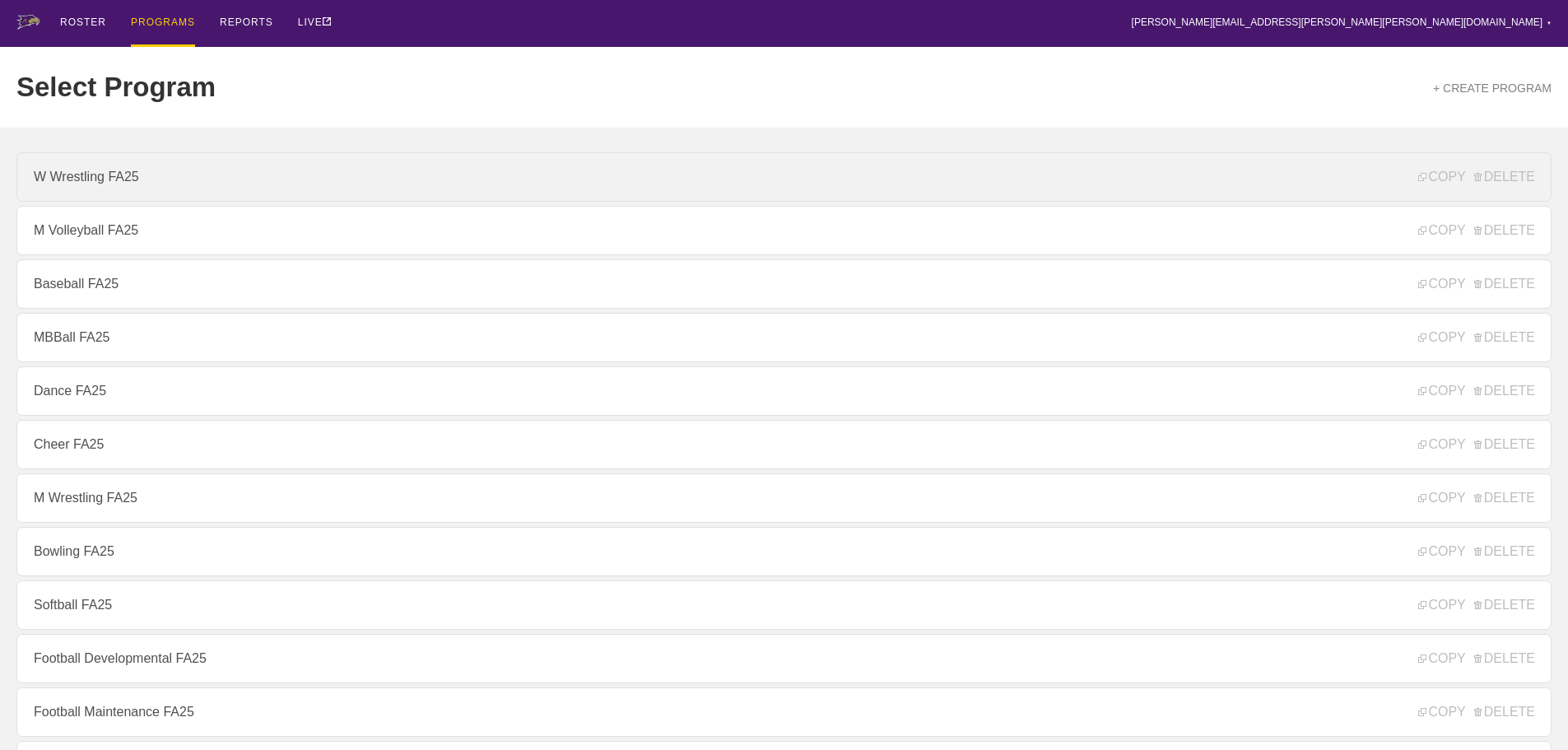
click at [109, 188] on link "W Wrestling FA25" at bounding box center [784, 177] width 1535 height 50
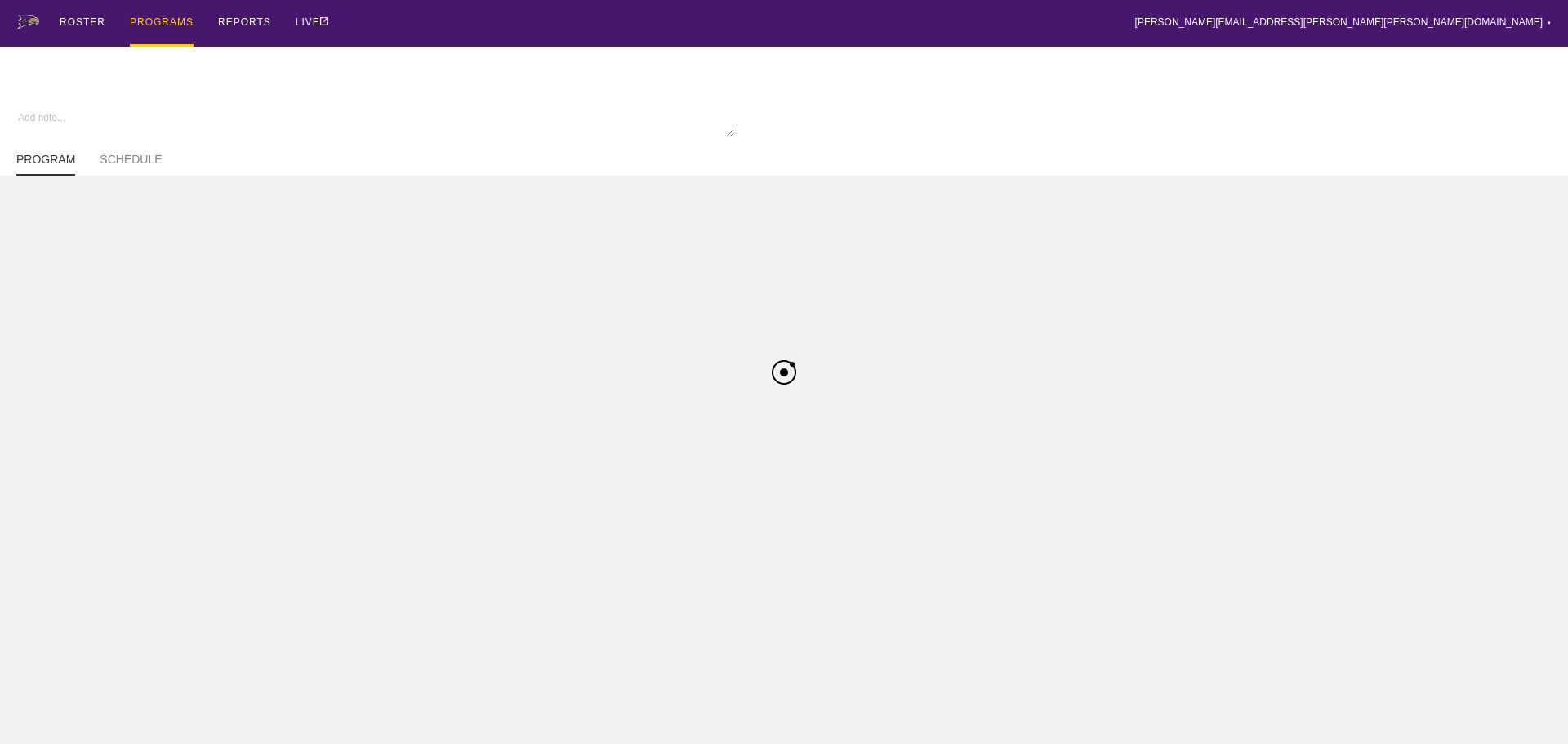
type textarea "x"
type input "W Wrestling FA25"
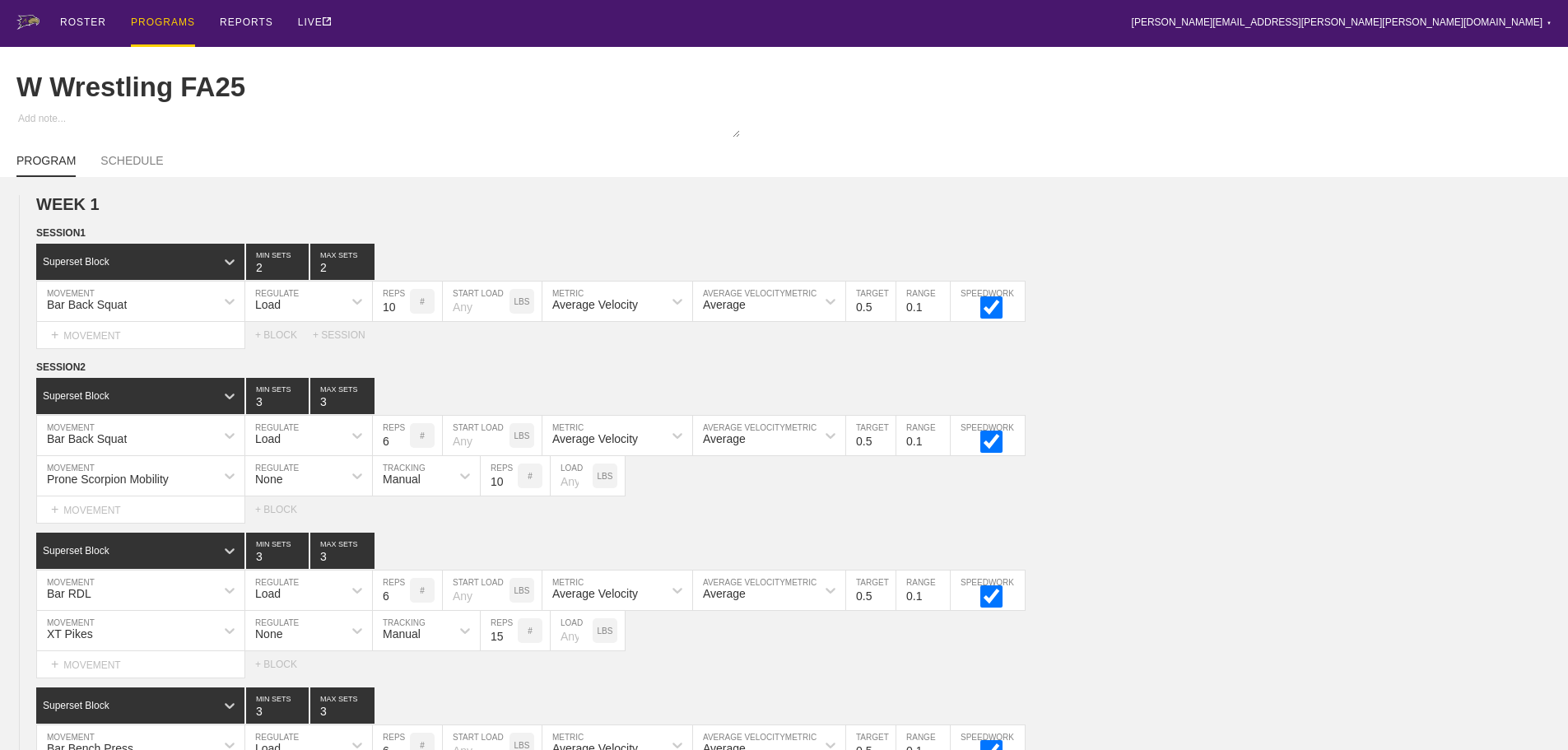
click at [520, 26] on div "ROSTER PROGRAMS REPORTS LIVE [PERSON_NAME][EMAIL_ADDRESS][PERSON_NAME][PERSON_N…" at bounding box center [784, 23] width 1535 height 47
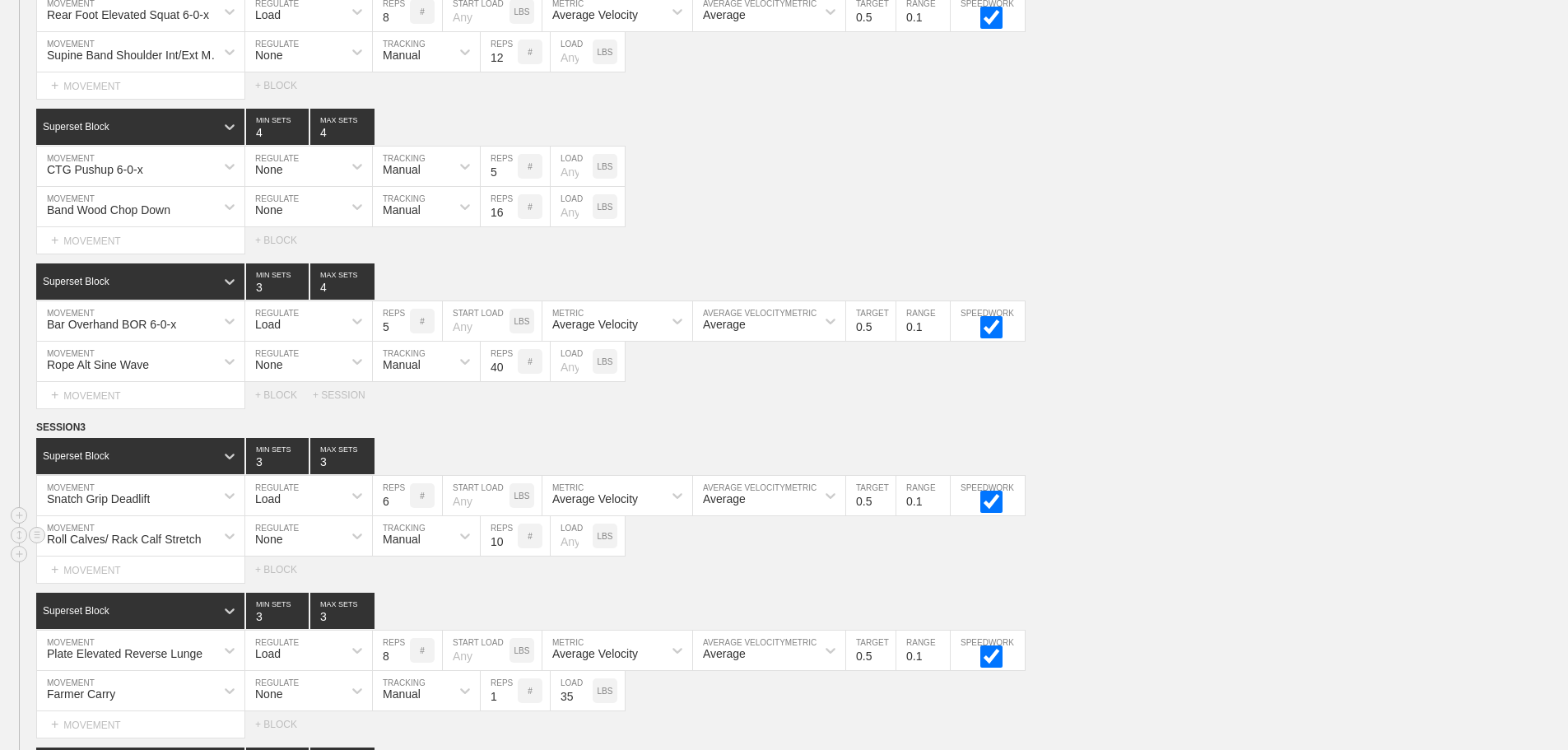
scroll to position [2492, 0]
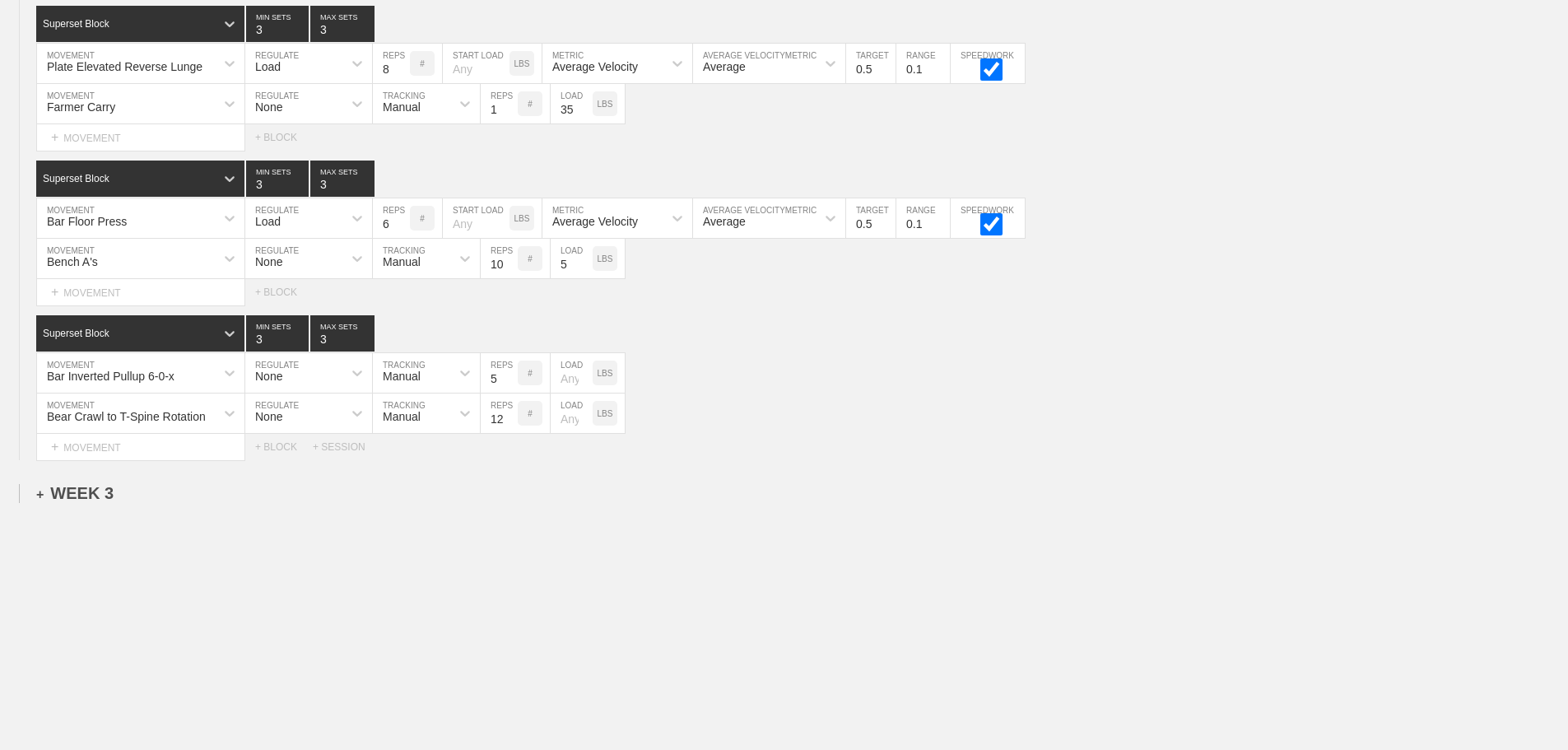
click at [89, 493] on div "+ WEEK 3" at bounding box center [74, 493] width 77 height 19
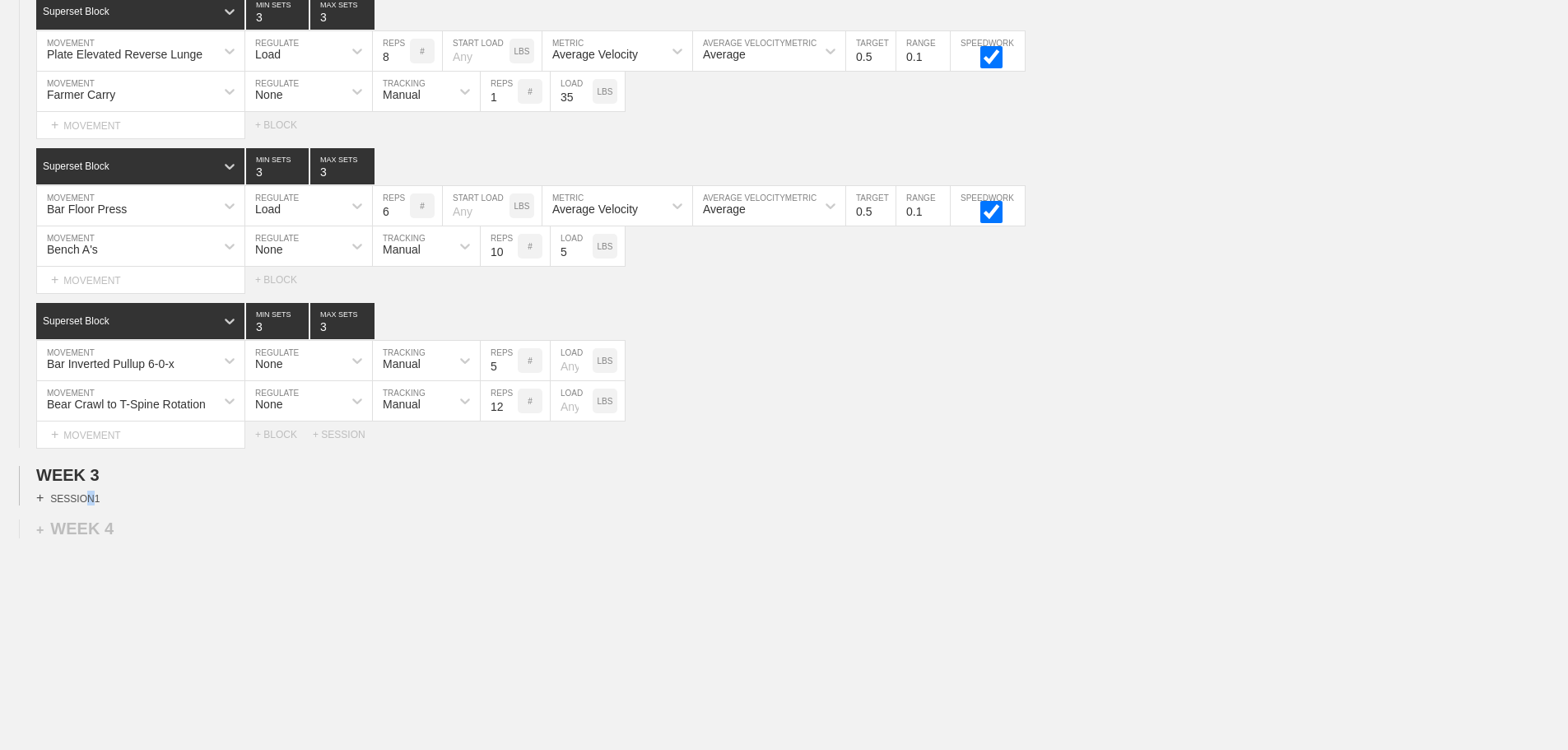
click at [95, 505] on div "+ SESSION 1" at bounding box center [68, 498] width 63 height 15
click at [115, 540] on div "+ BLOCK" at bounding box center [139, 527] width 207 height 27
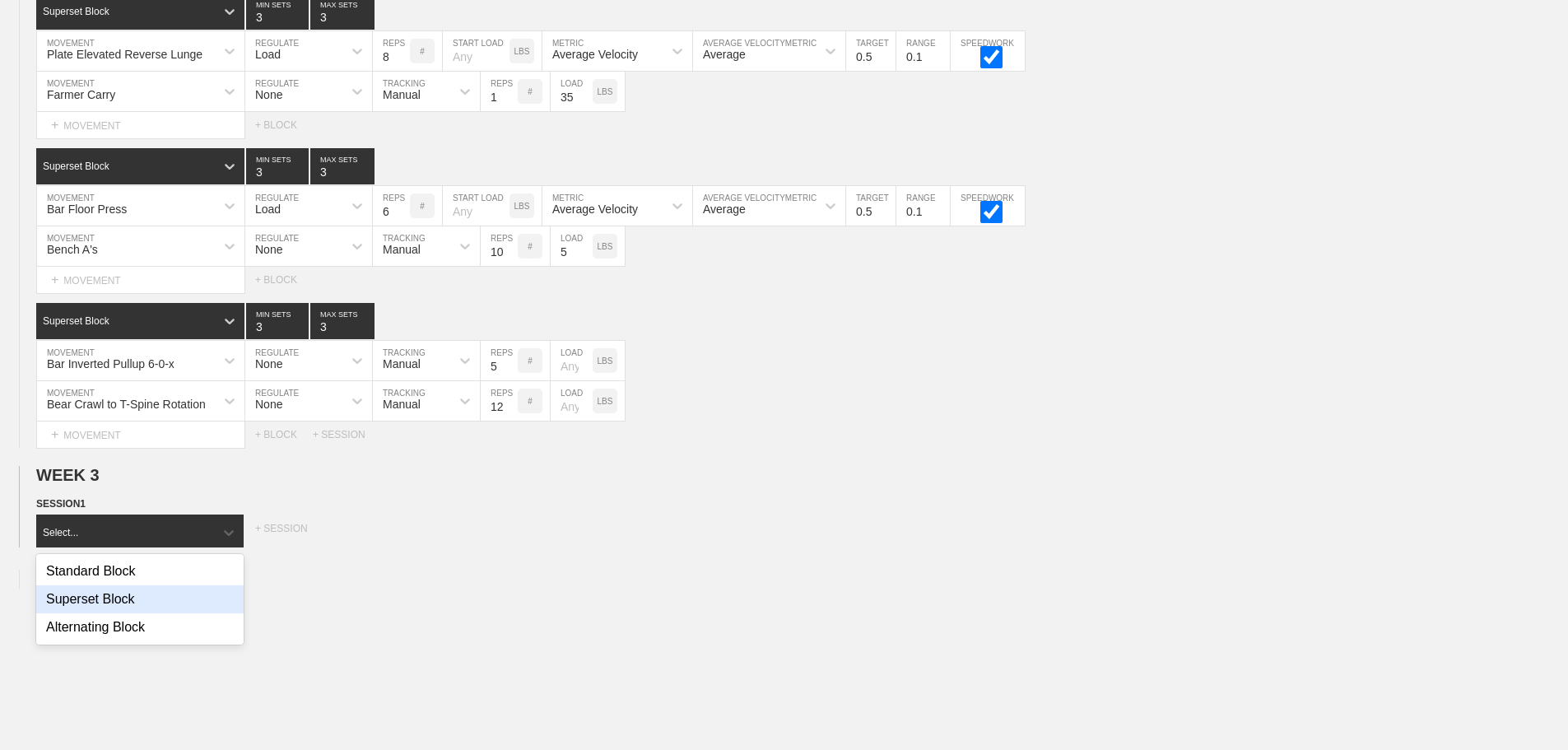
click at [108, 606] on div "Superset Block" at bounding box center [139, 599] width 207 height 28
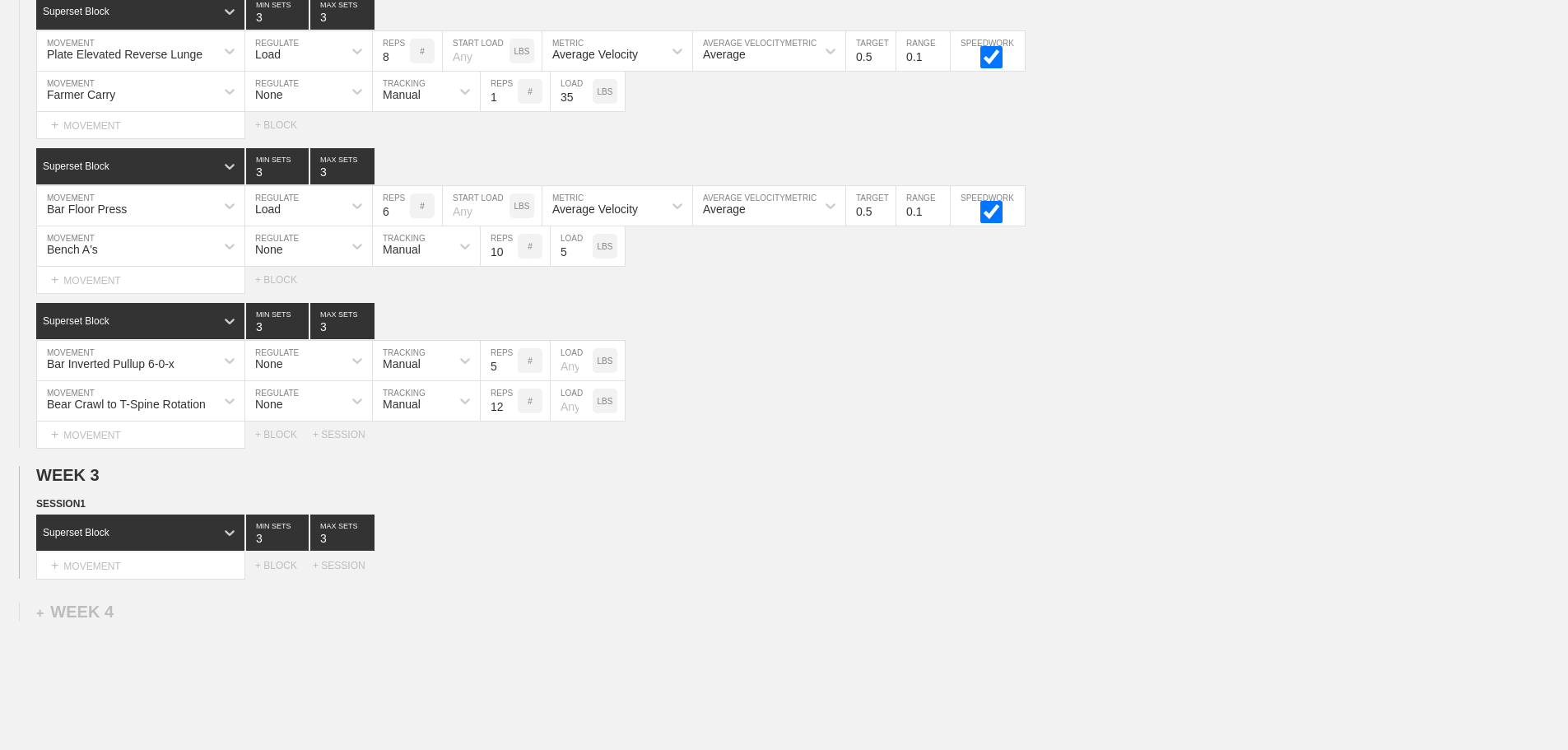
click at [275, 570] on div "Select... MOVEMENT + MOVEMENT + BLOCK + SESSION" at bounding box center [784, 565] width 1568 height 27
click at [277, 571] on div "+ BLOCK" at bounding box center [283, 564] width 57 height 11
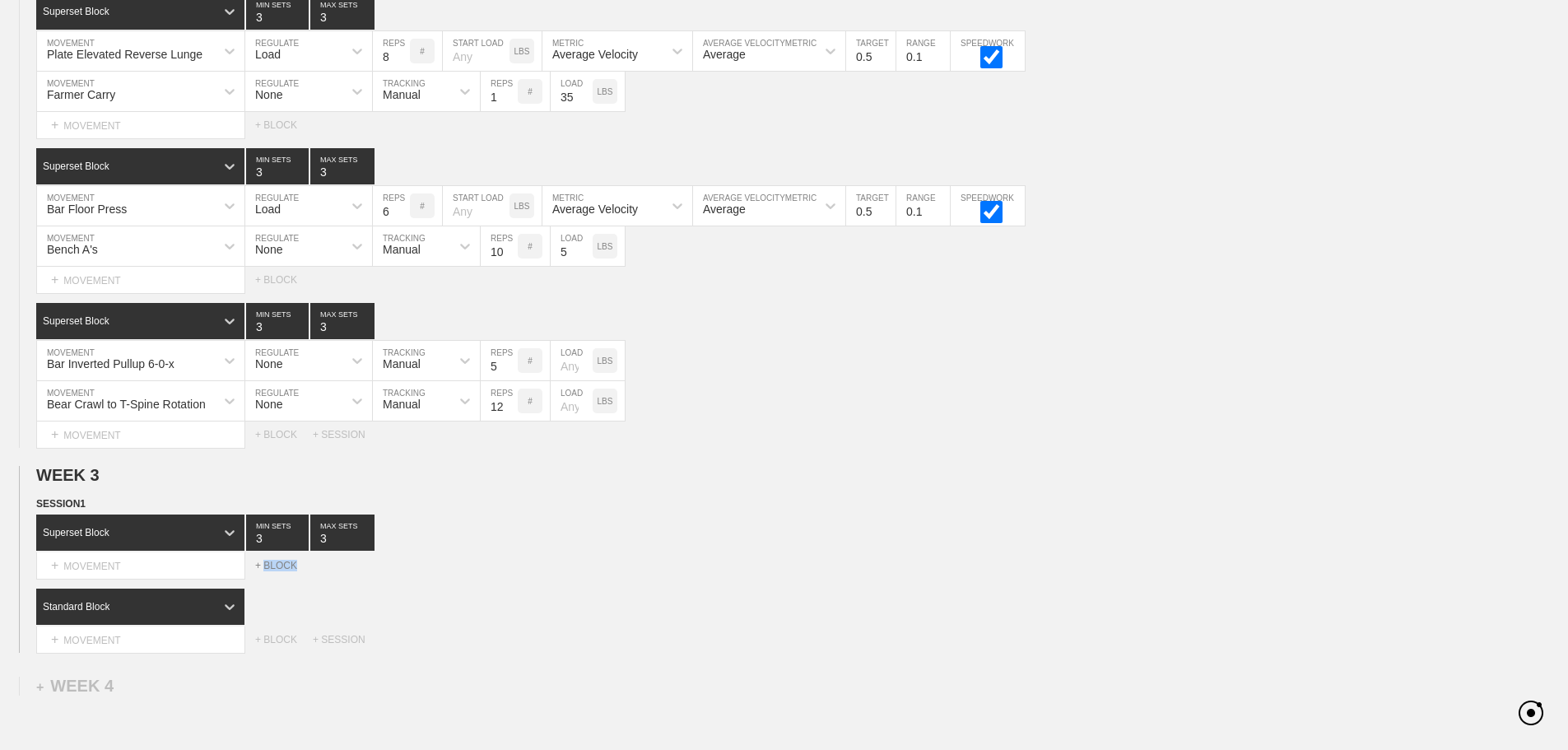
click at [277, 571] on div "+ BLOCK" at bounding box center [283, 564] width 57 height 11
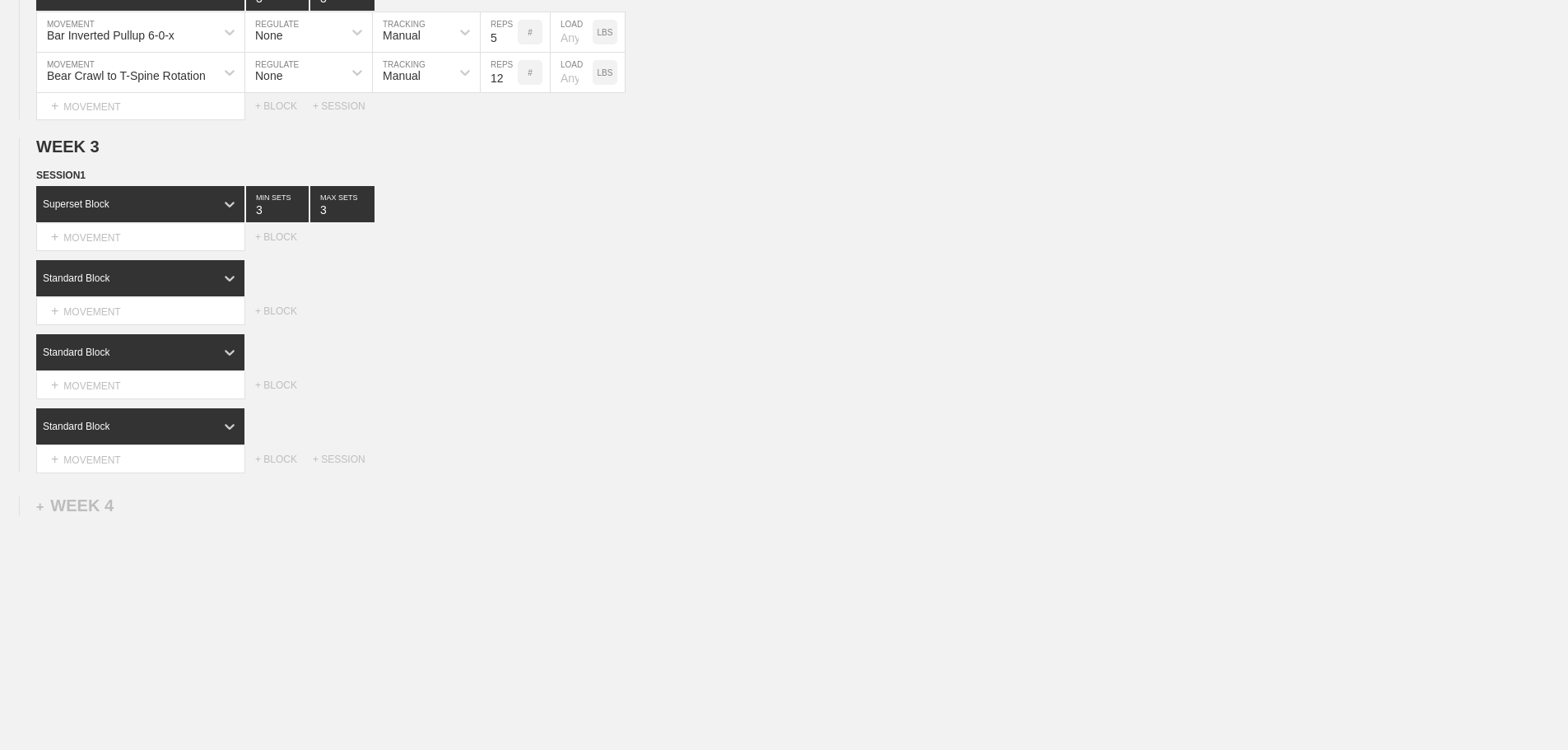
scroll to position [2821, 0]
type input "4"
click at [365, 216] on input "4" at bounding box center [342, 204] width 64 height 36
click at [212, 285] on div "Standard Block" at bounding box center [125, 277] width 179 height 15
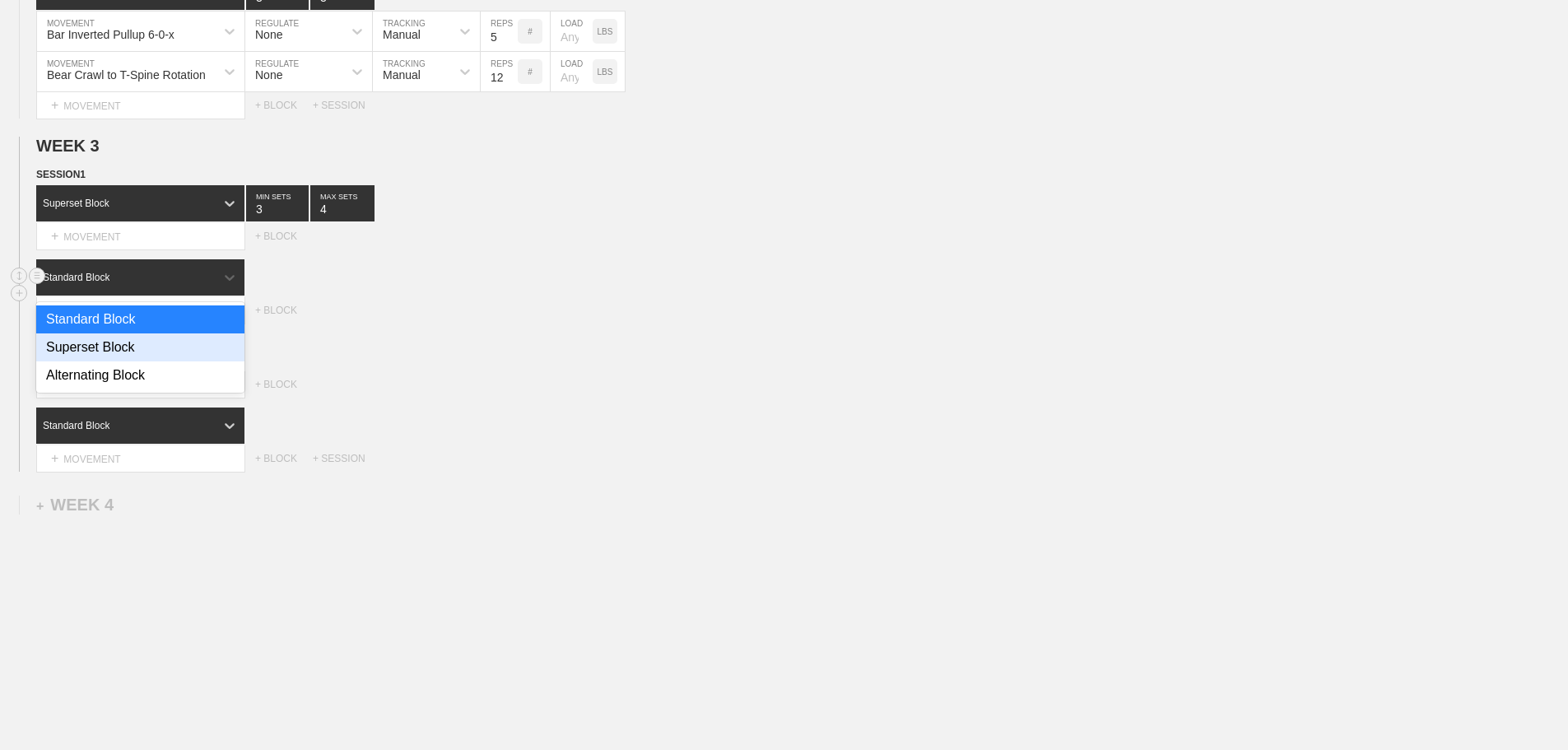
click at [158, 361] on div "Superset Block" at bounding box center [139, 347] width 208 height 28
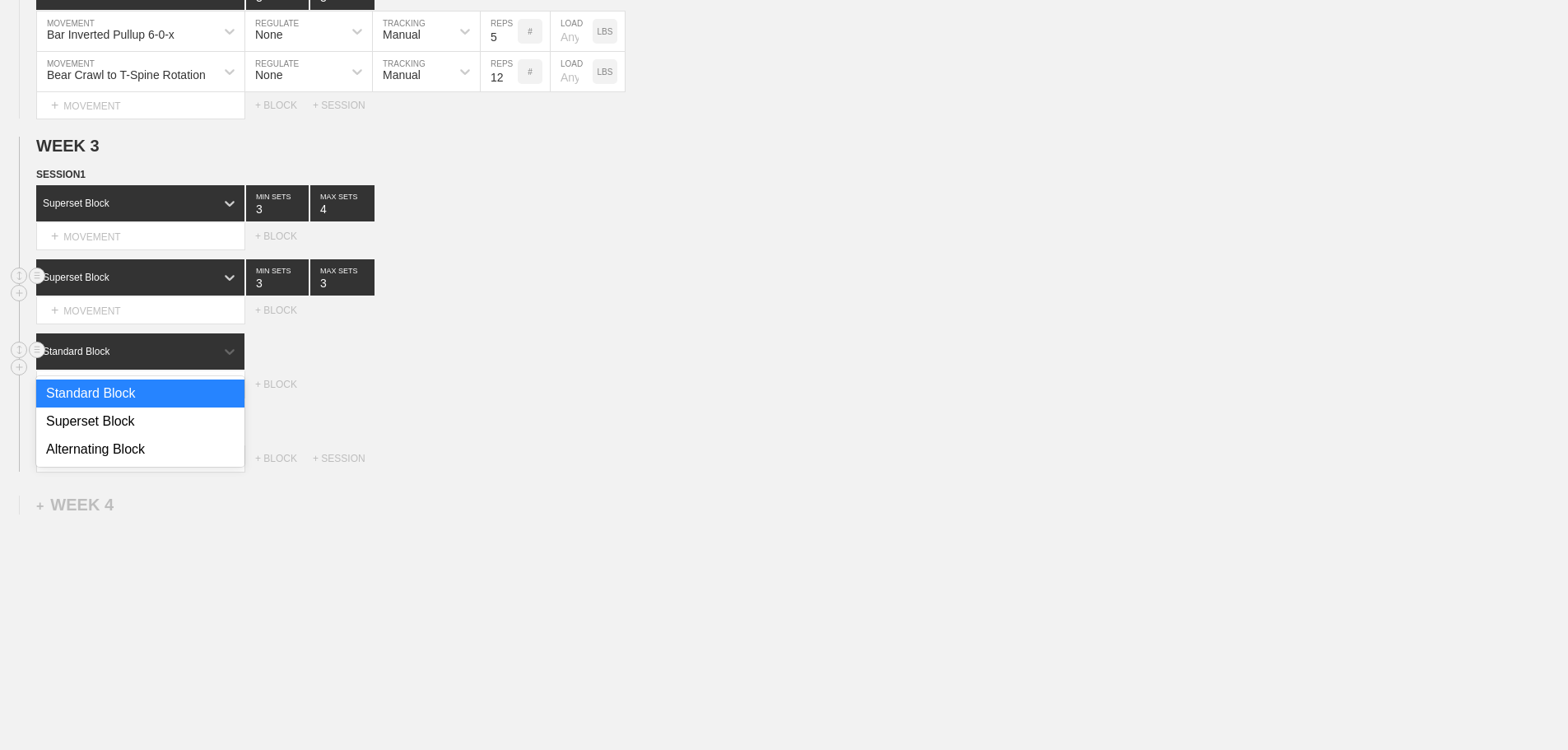
click at [203, 359] on div "Standard Block" at bounding box center [125, 351] width 179 height 15
click at [150, 430] on div "Superset Block" at bounding box center [139, 421] width 208 height 28
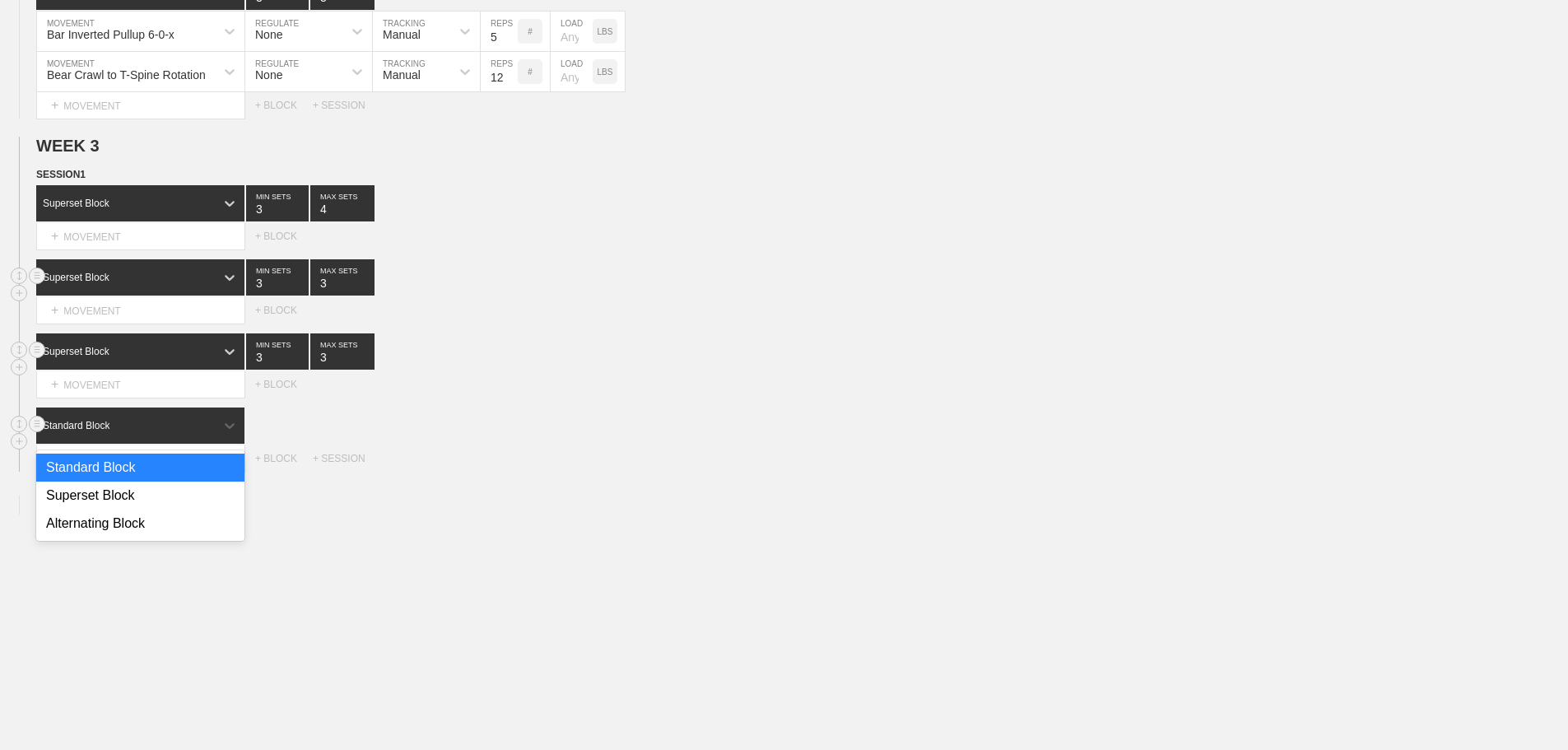
click at [206, 433] on div "Standard Block" at bounding box center [125, 425] width 179 height 15
click at [153, 510] on div "Superset Block" at bounding box center [139, 495] width 208 height 28
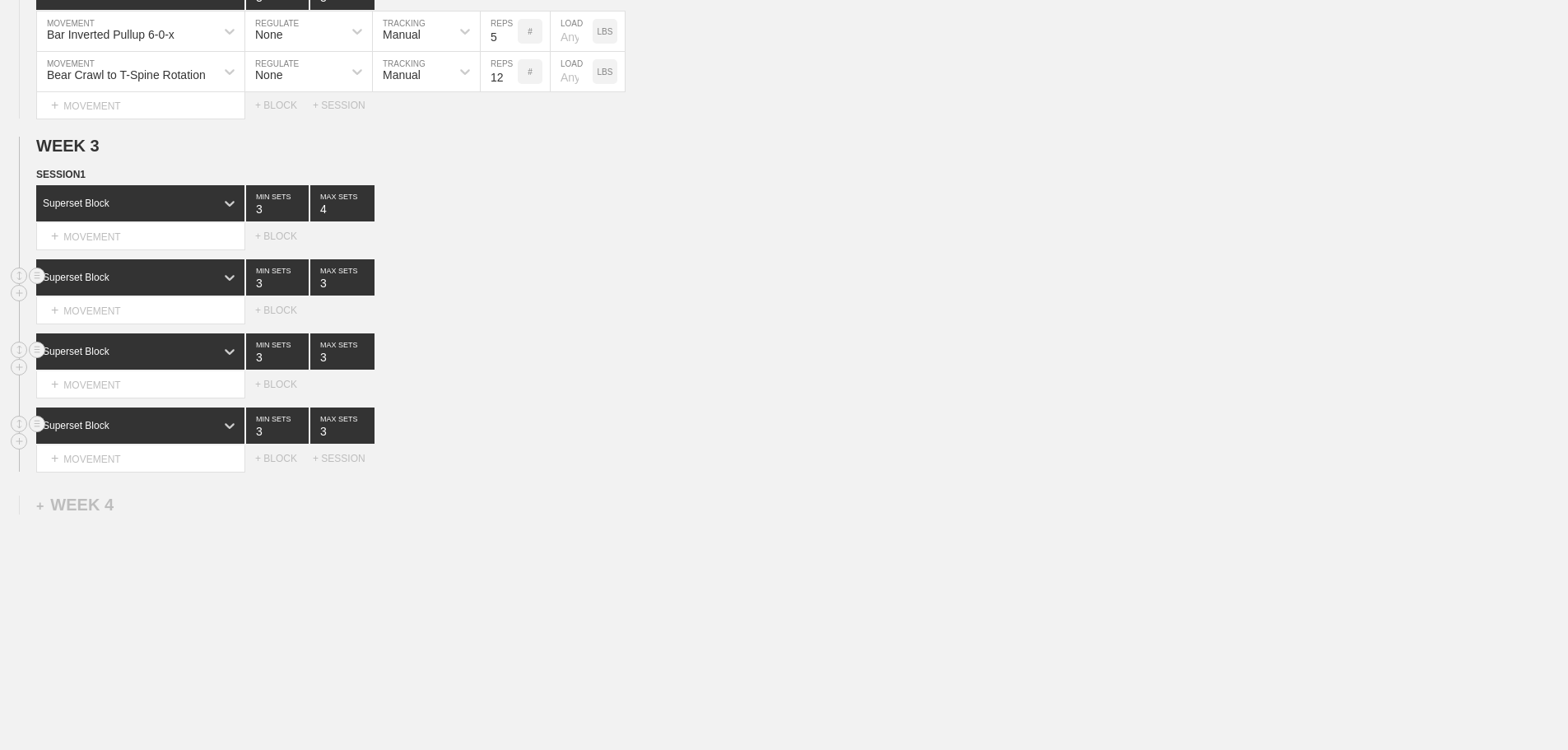
click at [724, 323] on div "Select... MOVEMENT + MOVEMENT + BLOCK" at bounding box center [784, 310] width 1568 height 27
drag, startPoint x: 367, startPoint y: 289, endPoint x: 370, endPoint y: 305, distance: 16.3
type input "4"
click at [368, 289] on input "4" at bounding box center [342, 277] width 64 height 36
type input "4"
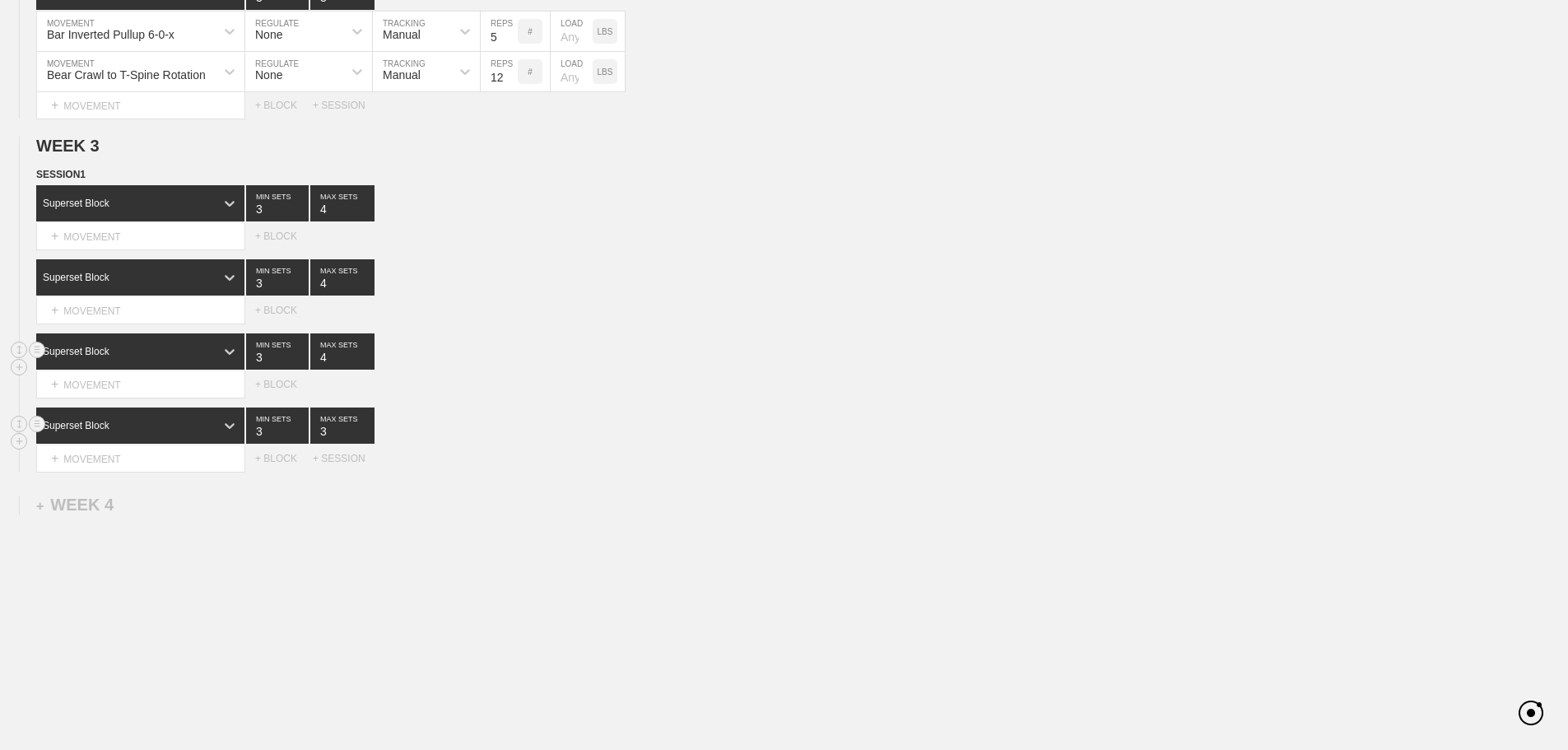
click at [366, 363] on input "4" at bounding box center [342, 351] width 64 height 36
click at [474, 358] on div "Superset Block 3 MIN SETS 4 MAX SETS" at bounding box center [802, 351] width 1532 height 36
type input "4"
click at [364, 440] on input "4" at bounding box center [342, 425] width 64 height 36
click at [571, 395] on div "Select... MOVEMENT + MOVEMENT + BLOCK" at bounding box center [784, 384] width 1568 height 27
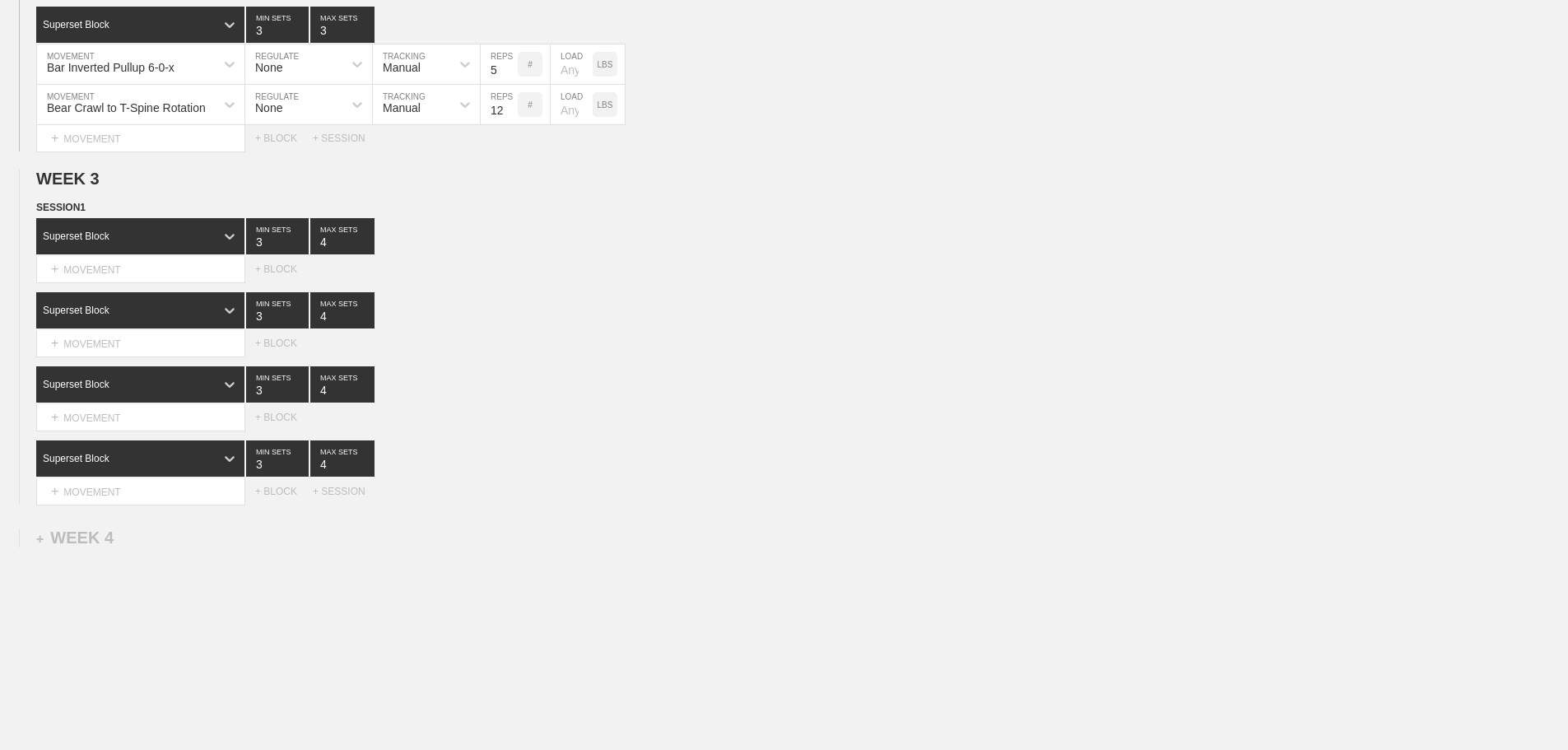
scroll to position [2845, 0]
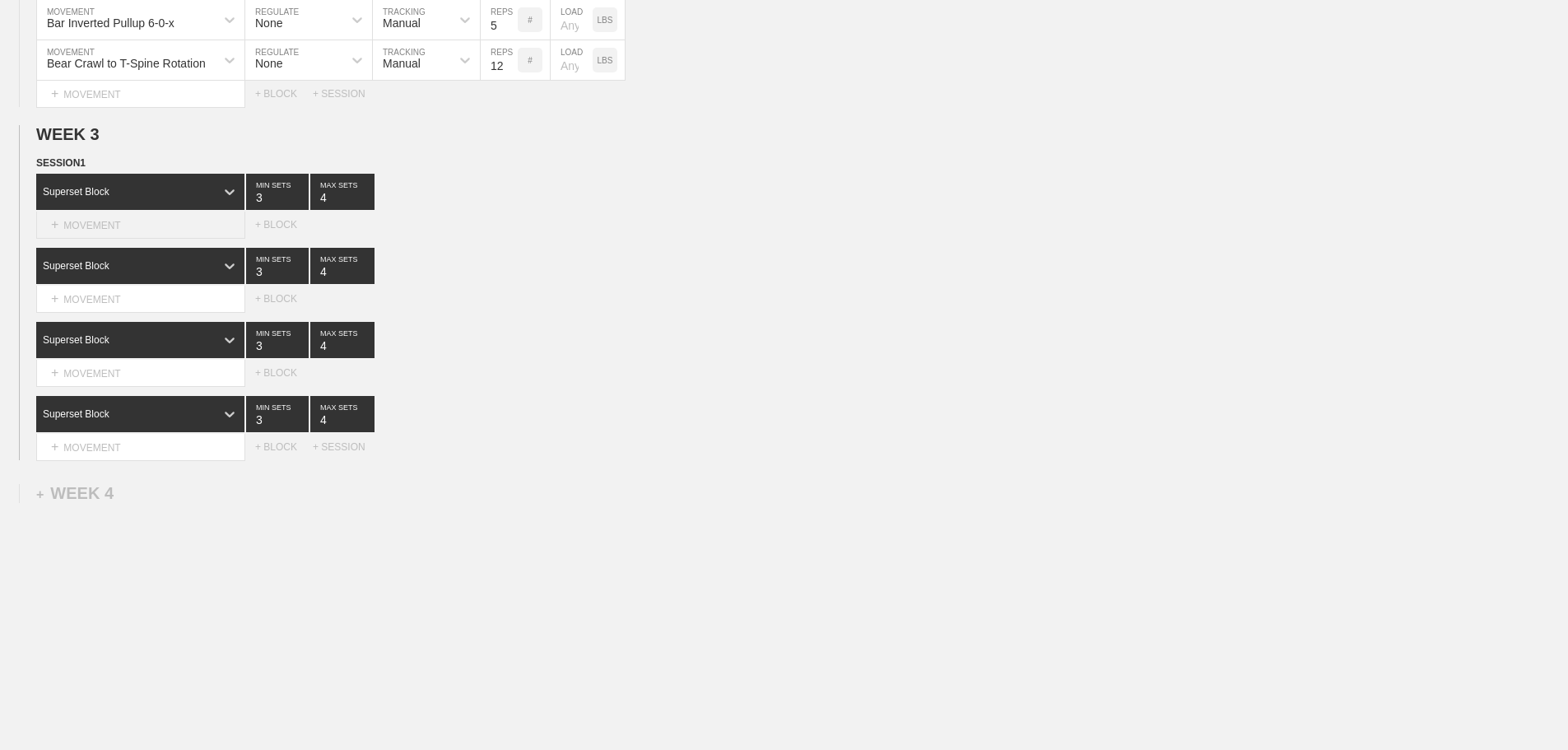
click at [149, 223] on div "+ MOVEMENT" at bounding box center [140, 225] width 209 height 27
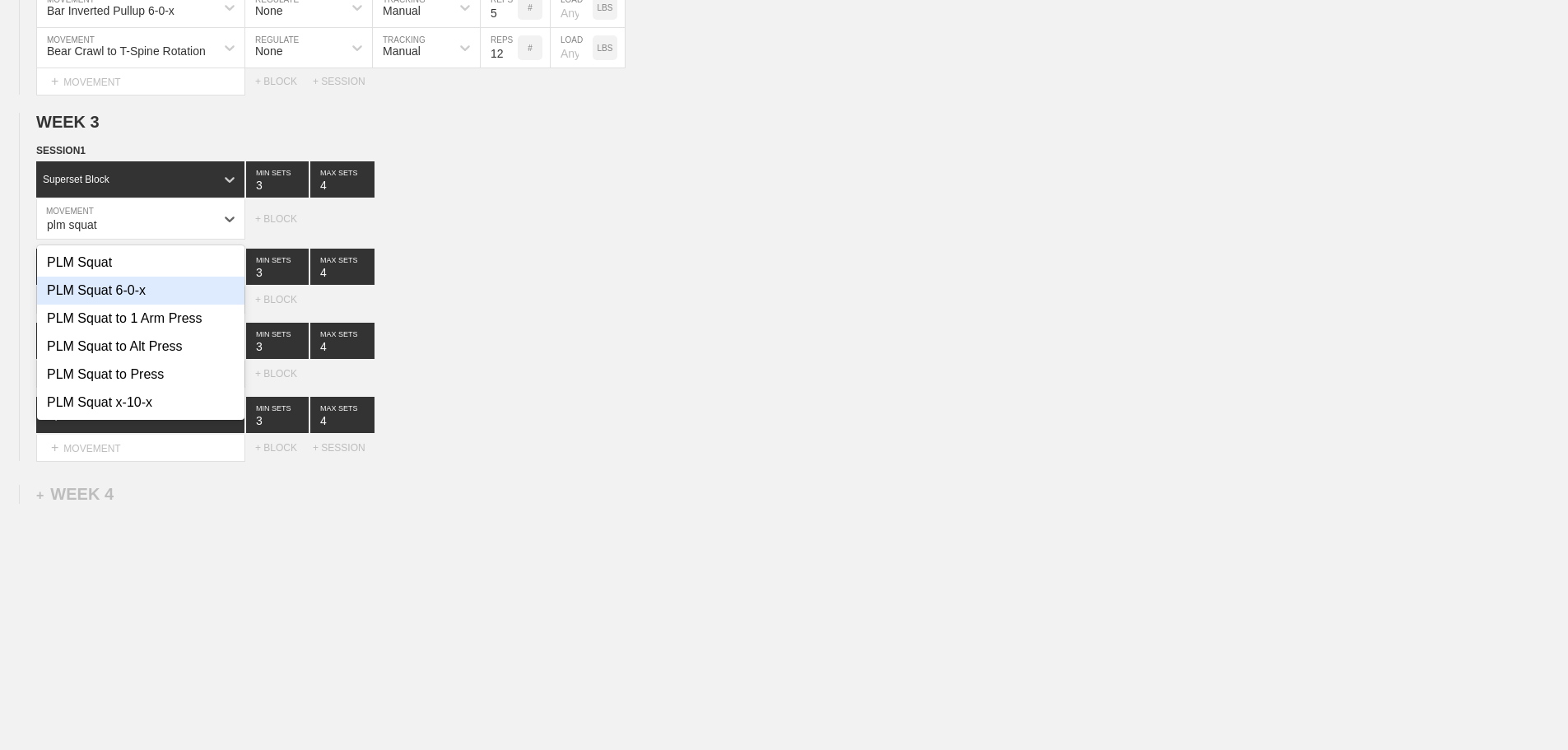
click at [155, 304] on div "PLM Squat 6-0-x" at bounding box center [140, 290] width 207 height 28
type input "plm squat"
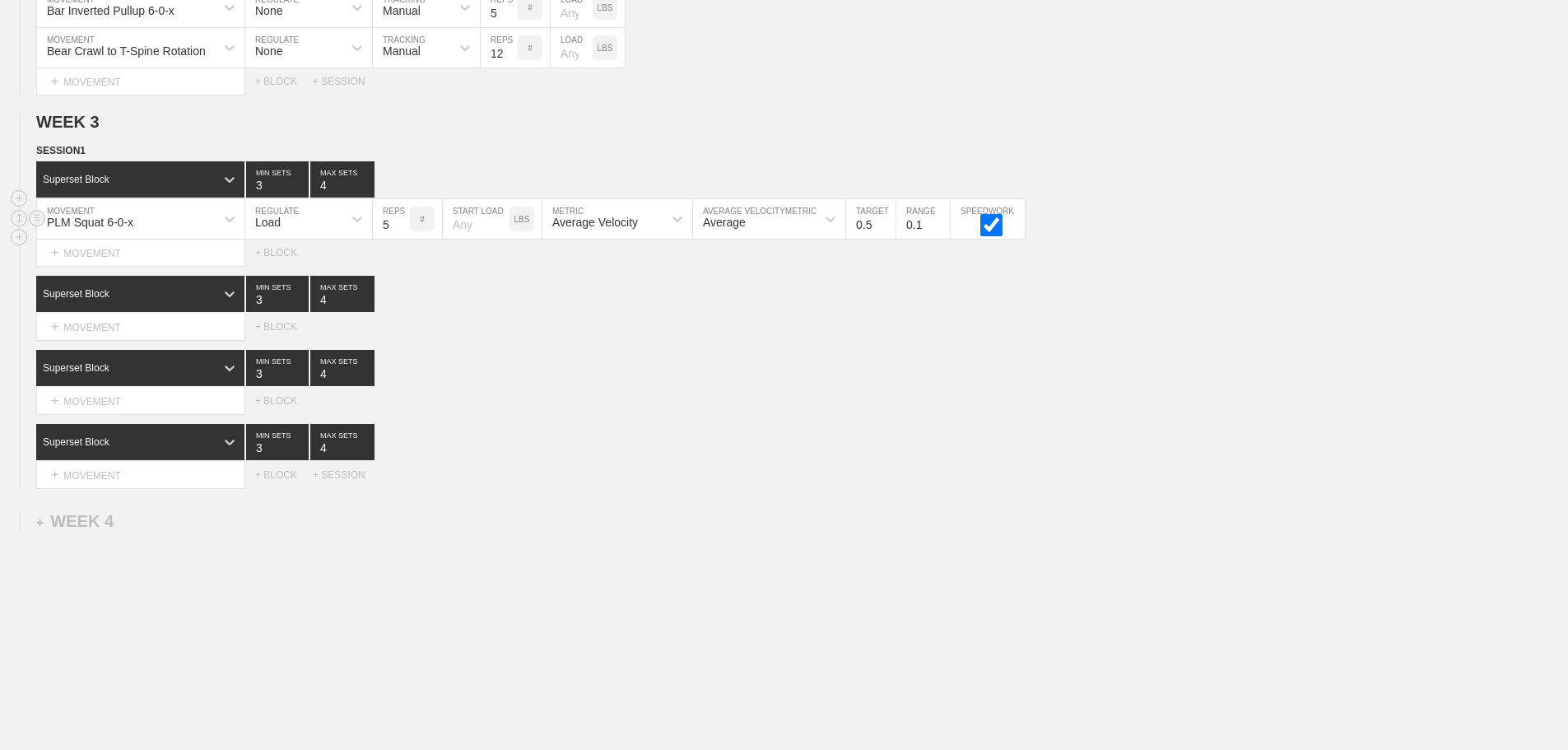
click at [401, 239] on input "5" at bounding box center [391, 219] width 37 height 39
type input "4"
click at [401, 239] on input "4" at bounding box center [391, 219] width 37 height 39
click at [663, 414] on div "Select... MOVEMENT + MOVEMENT + BLOCK" at bounding box center [784, 400] width 1568 height 27
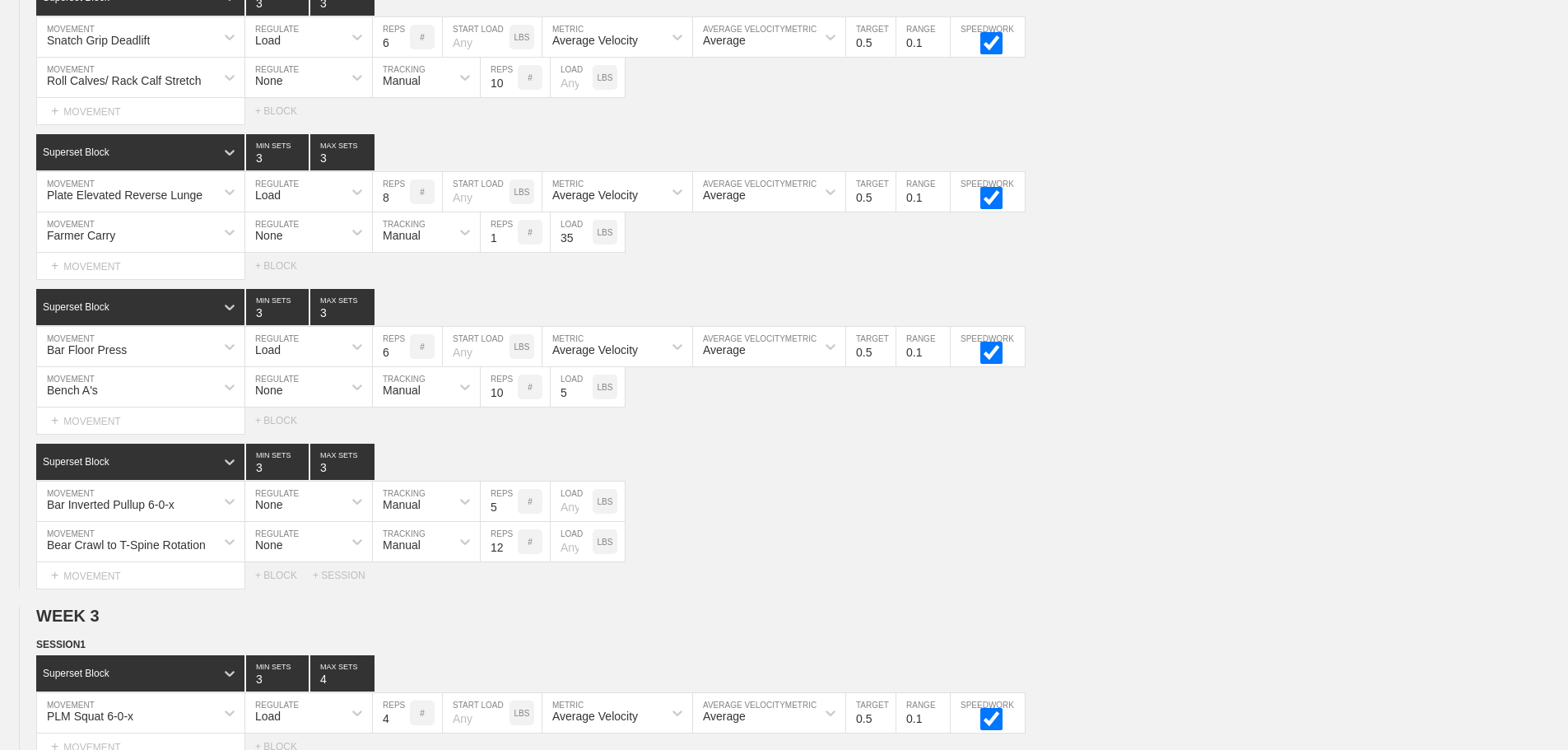
scroll to position [2885, 0]
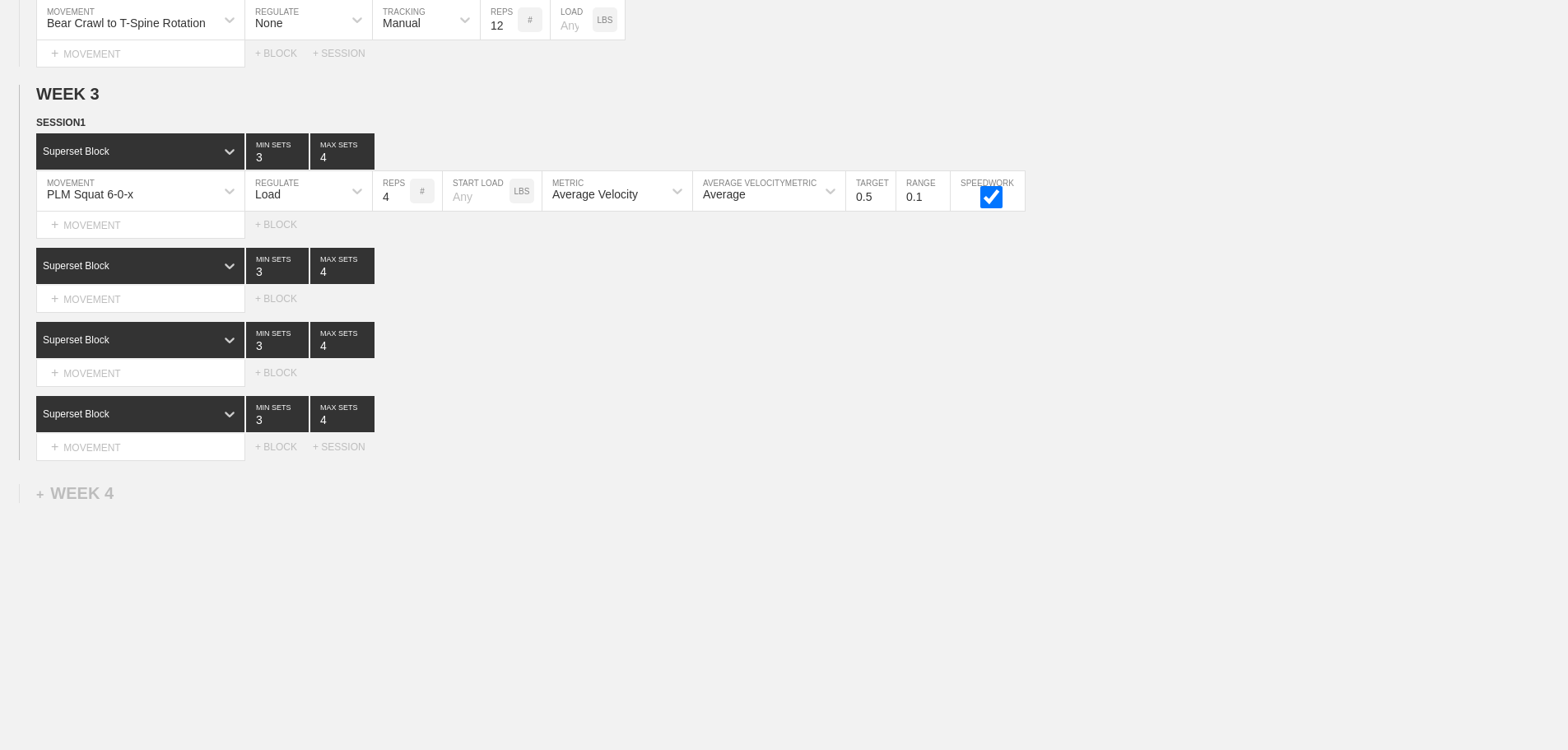
drag, startPoint x: 1009, startPoint y: 475, endPoint x: 588, endPoint y: 360, distance: 436.4
click at [92, 300] on div "+ MOVEMENT" at bounding box center [140, 299] width 209 height 27
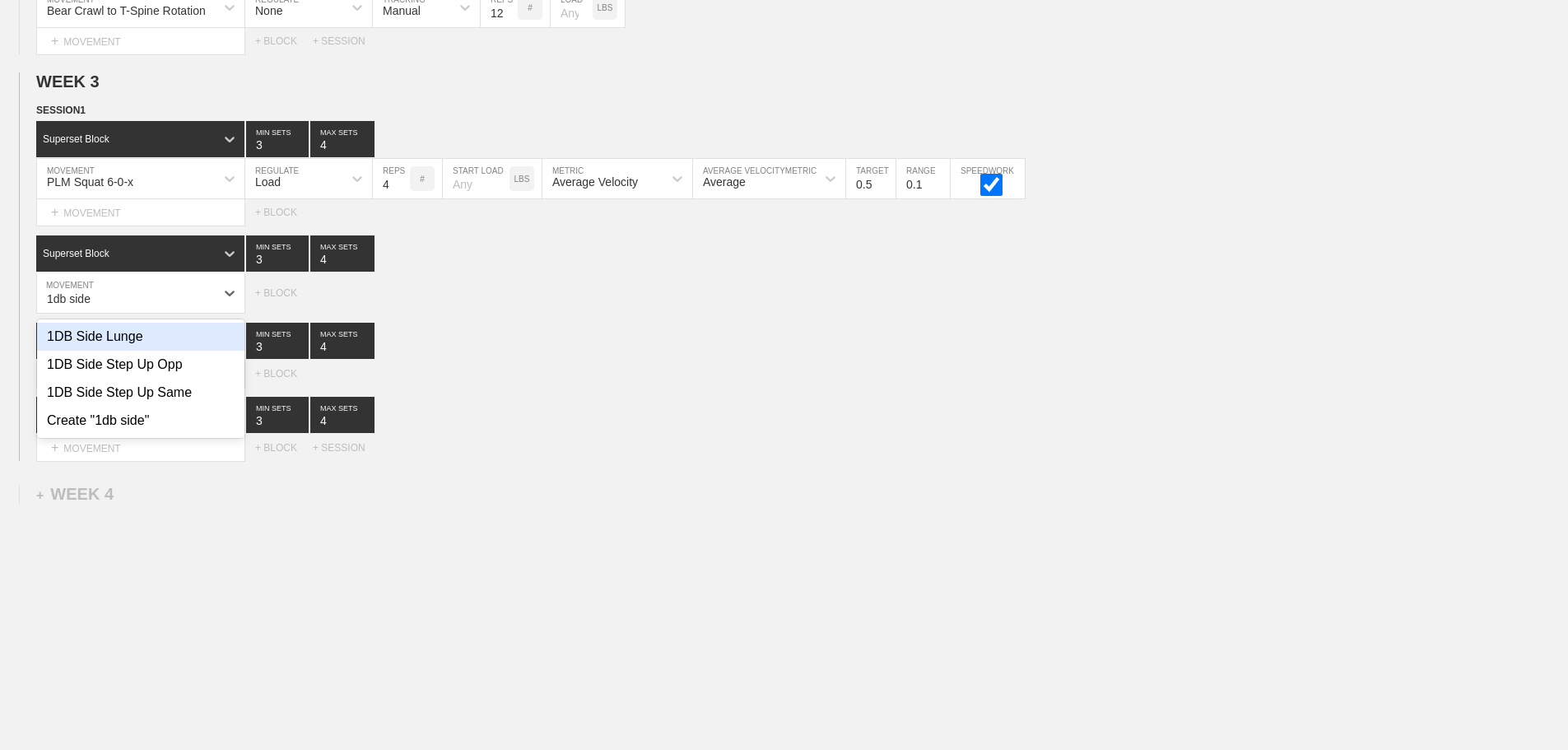
click at [123, 351] on div "1DB Side Lunge" at bounding box center [140, 336] width 207 height 28
type input "1db side"
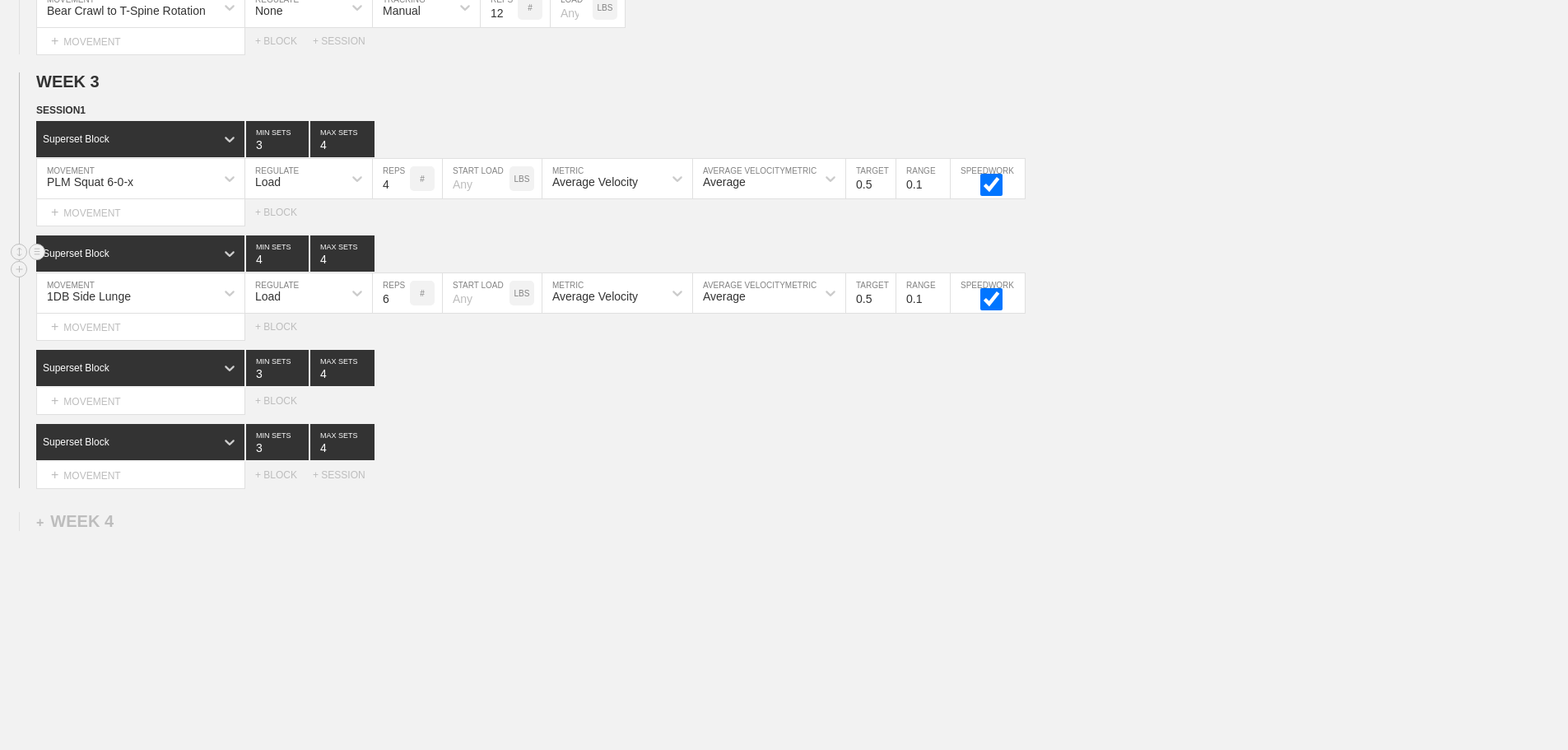
type input "4"
click at [300, 264] on input "4" at bounding box center [277, 253] width 62 height 36
click at [295, 302] on div "Load" at bounding box center [294, 292] width 98 height 28
click at [297, 351] on div "None" at bounding box center [309, 336] width 127 height 28
drag, startPoint x: 405, startPoint y: 322, endPoint x: 410, endPoint y: 316, distance: 7.8
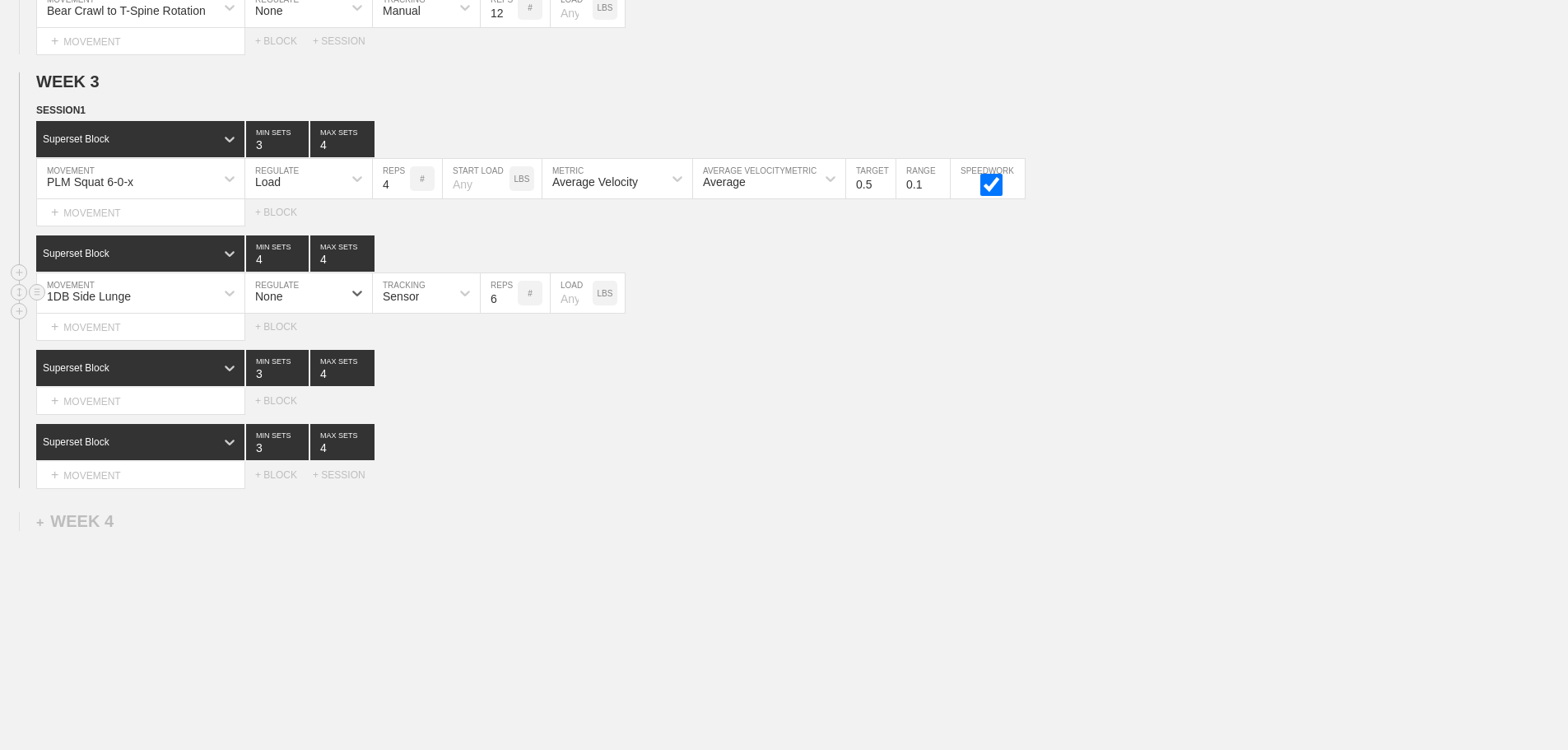
click at [406, 313] on div "Sensor" at bounding box center [426, 292] width 107 height 39
drag, startPoint x: 411, startPoint y: 381, endPoint x: 464, endPoint y: 357, distance: 58.2
click at [417, 377] on div "Manual" at bounding box center [426, 364] width 107 height 28
click at [512, 304] on input "7" at bounding box center [499, 292] width 37 height 39
click at [512, 304] on input "8" at bounding box center [499, 292] width 37 height 39
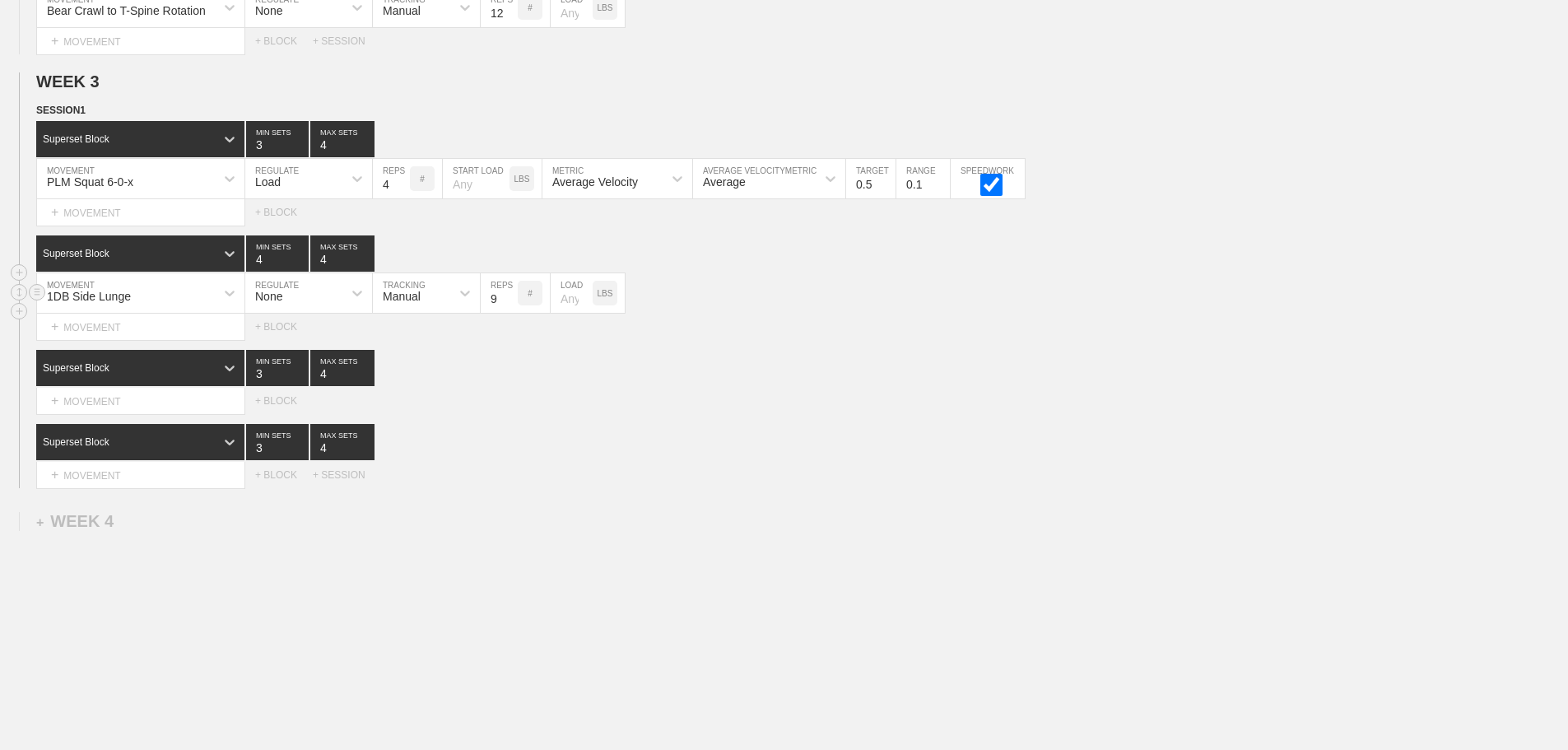
click at [512, 304] on input "9" at bounding box center [499, 292] width 37 height 39
type input "10"
click at [511, 304] on input "10" at bounding box center [499, 292] width 37 height 39
click at [602, 414] on div "Select... MOVEMENT + MOVEMENT + BLOCK" at bounding box center [784, 400] width 1568 height 27
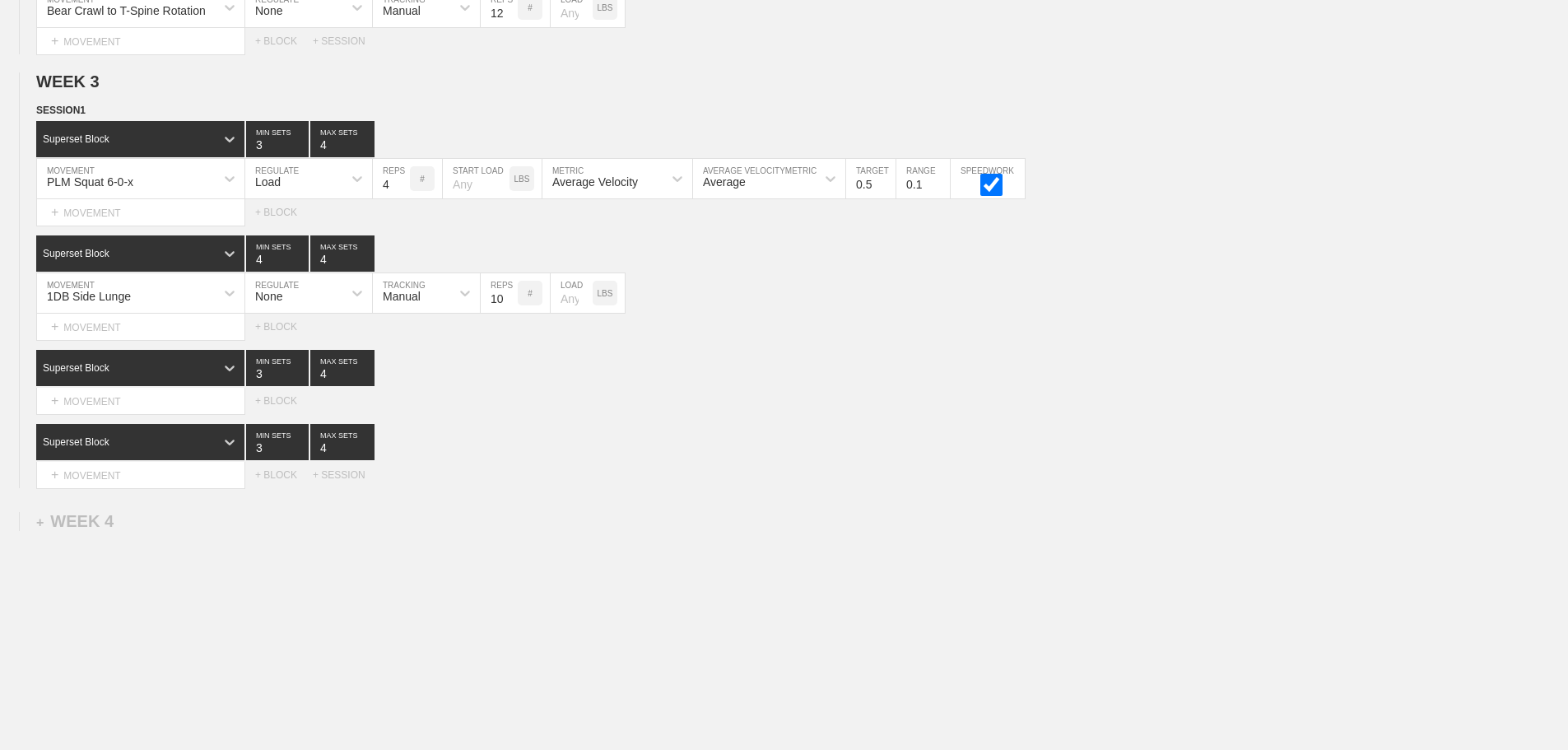
click at [192, 405] on div "+ MOVEMENT" at bounding box center [140, 401] width 209 height 27
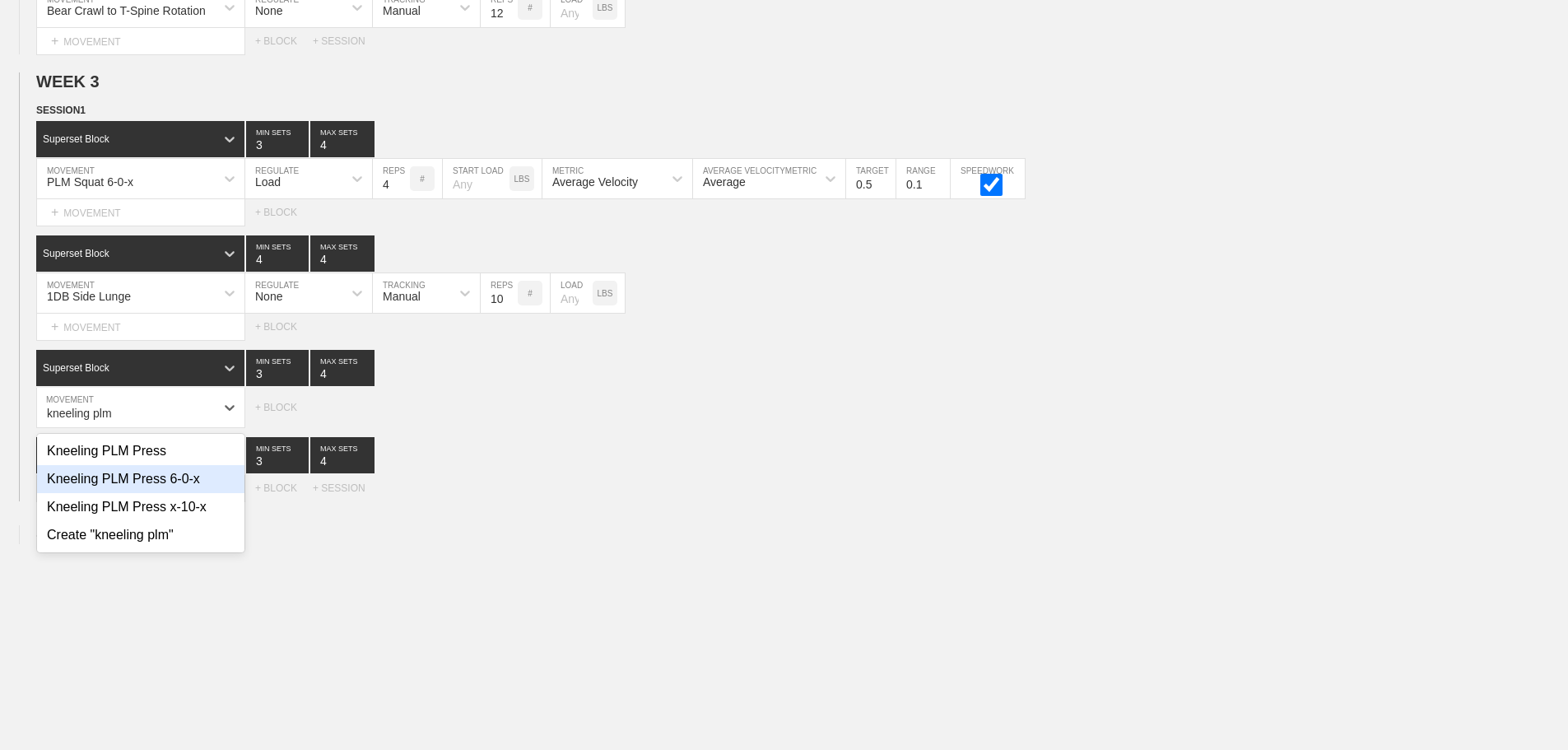
click at [180, 487] on div "Kneeling PLM Press 6-0-x" at bounding box center [140, 479] width 207 height 28
type input "kneeling plm"
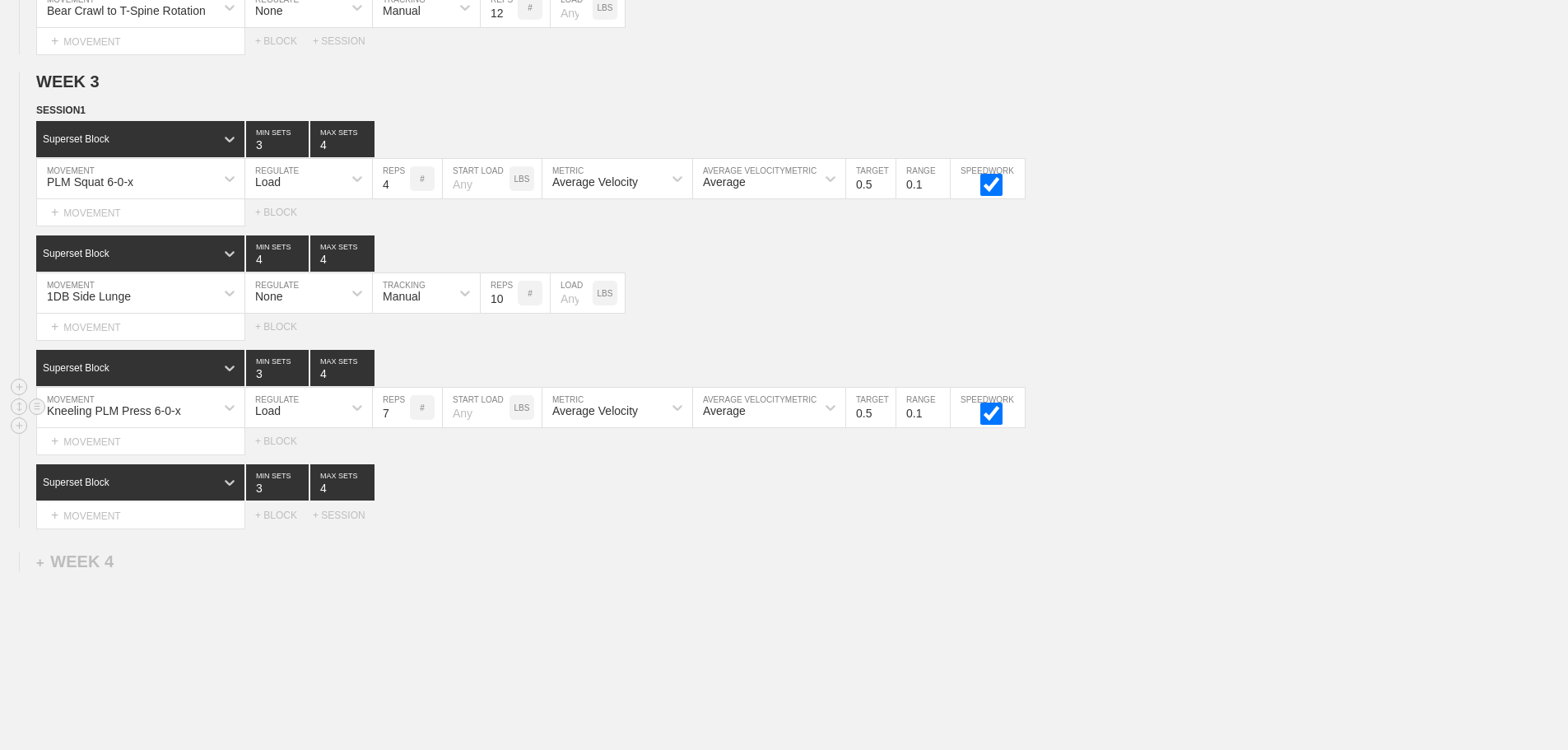
click at [404, 422] on input "7" at bounding box center [391, 407] width 37 height 39
type input "8"
click at [402, 422] on input "8" at bounding box center [391, 407] width 37 height 39
drag, startPoint x: 515, startPoint y: 553, endPoint x: 191, endPoint y: 542, distance: 324.2
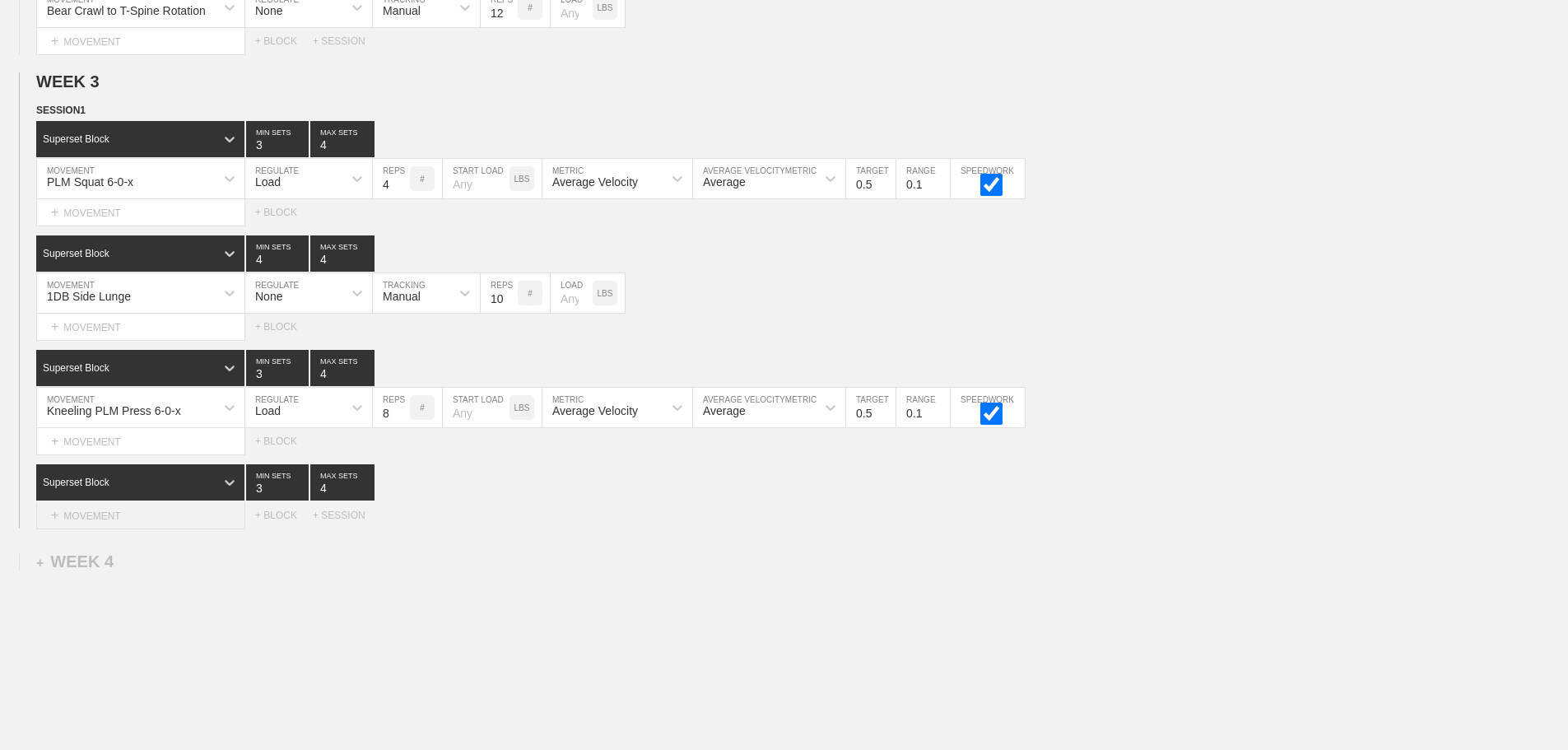
click at [175, 529] on div "+ MOVEMENT" at bounding box center [140, 516] width 209 height 27
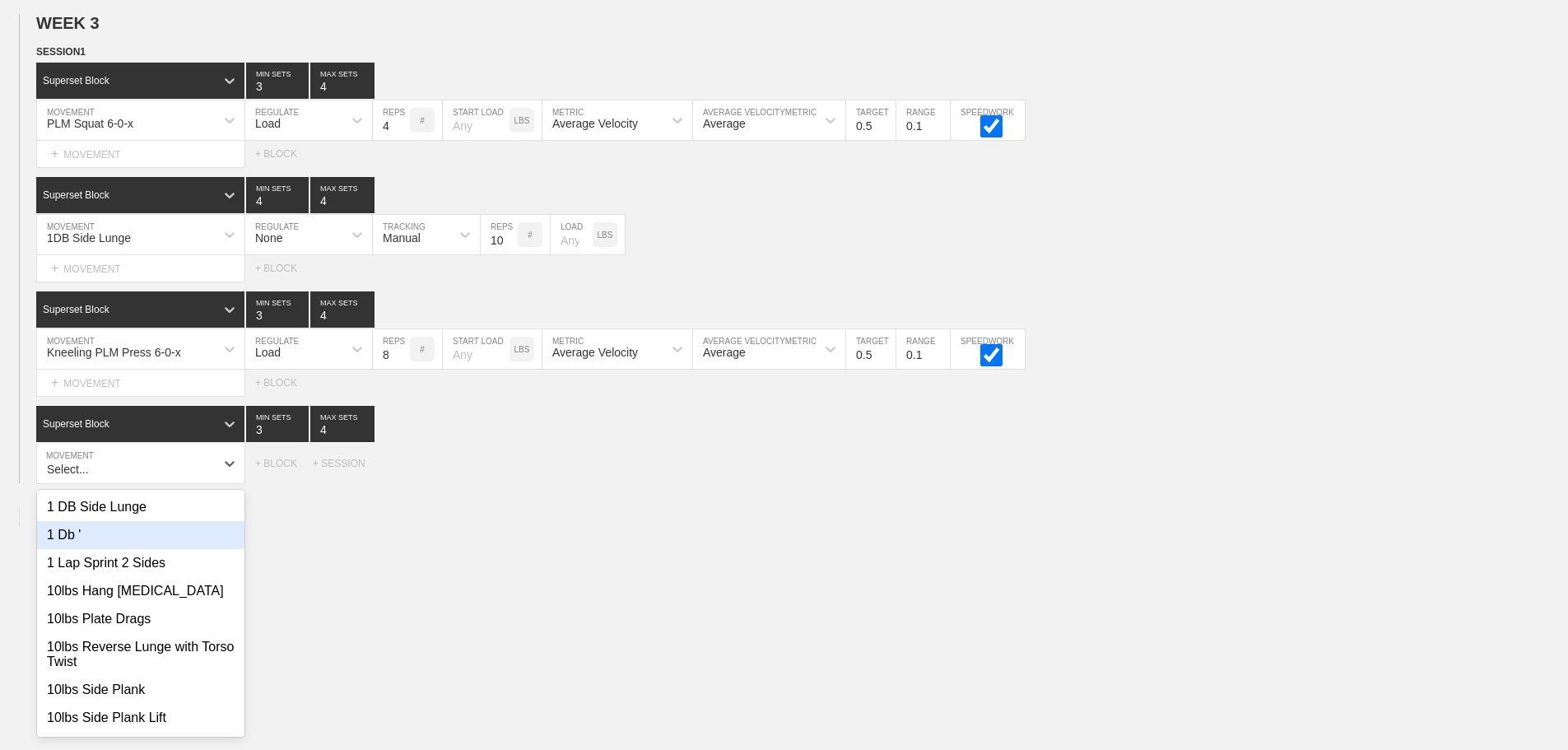
scroll to position [2950, 0]
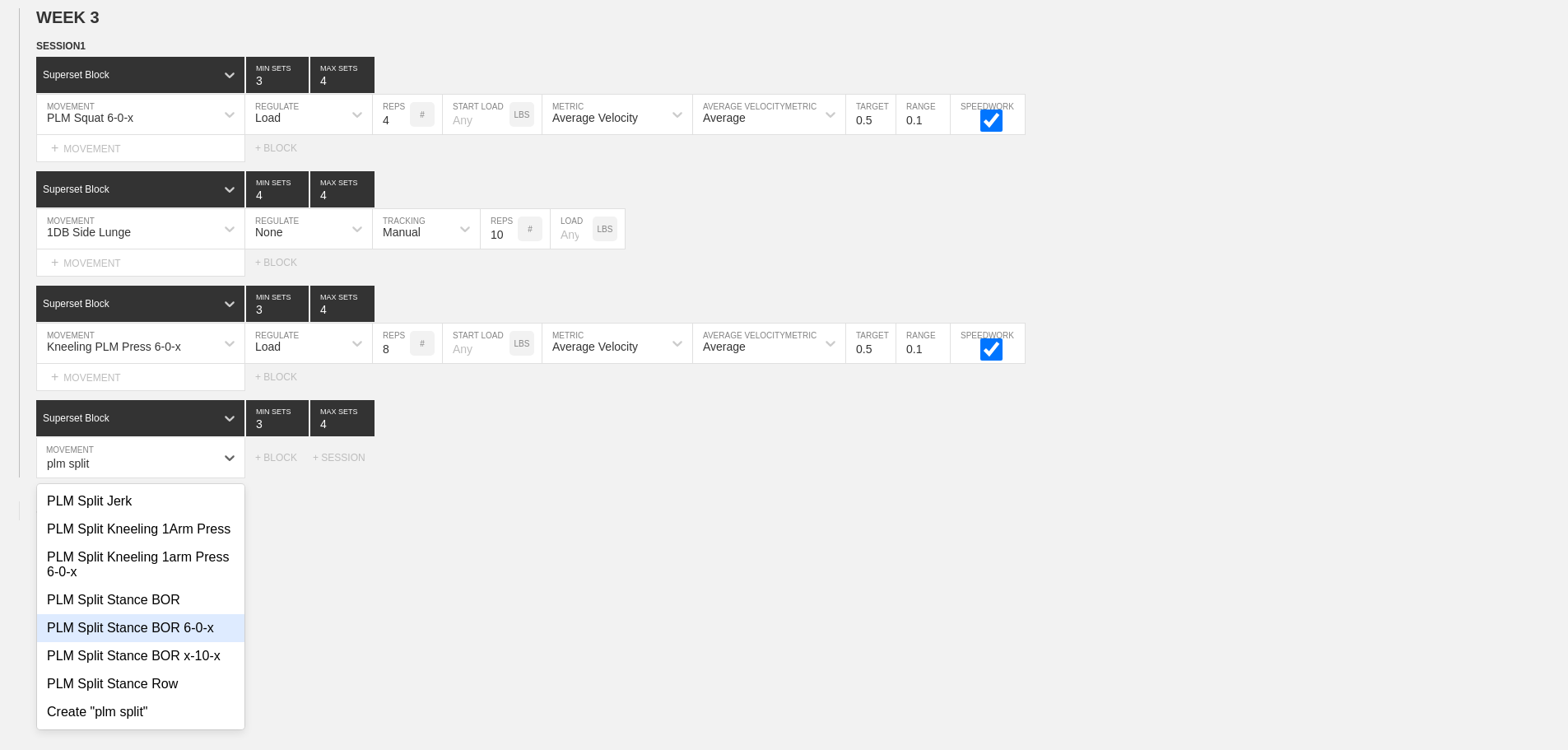
click at [185, 642] on div "PLM Split Stance BOR 6-0-x" at bounding box center [140, 628] width 207 height 28
type input "plm split"
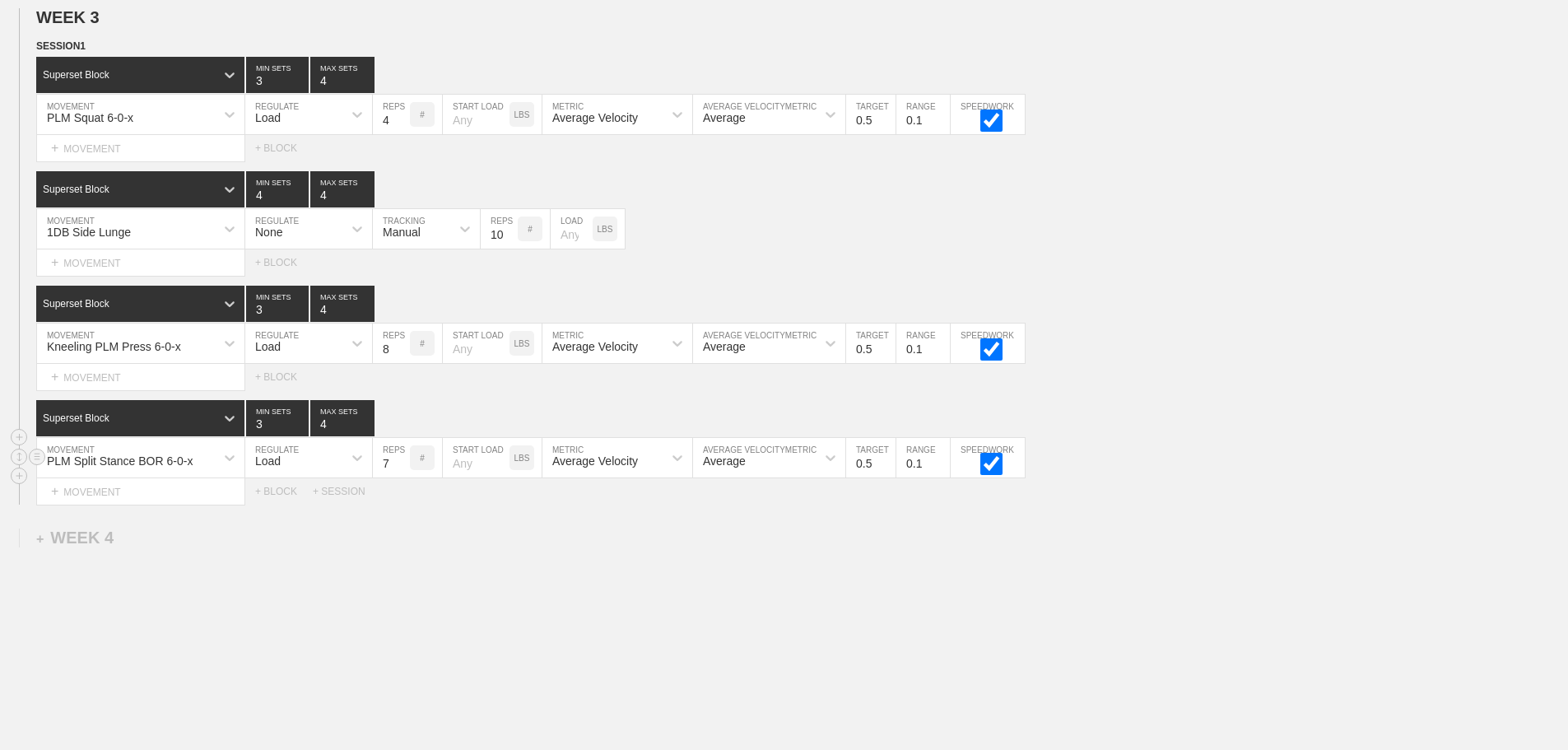
click at [400, 469] on input "7" at bounding box center [391, 458] width 37 height 39
type input "8"
click at [400, 469] on input "8" at bounding box center [391, 458] width 37 height 39
click at [120, 274] on div "+ MOVEMENT" at bounding box center [140, 263] width 209 height 27
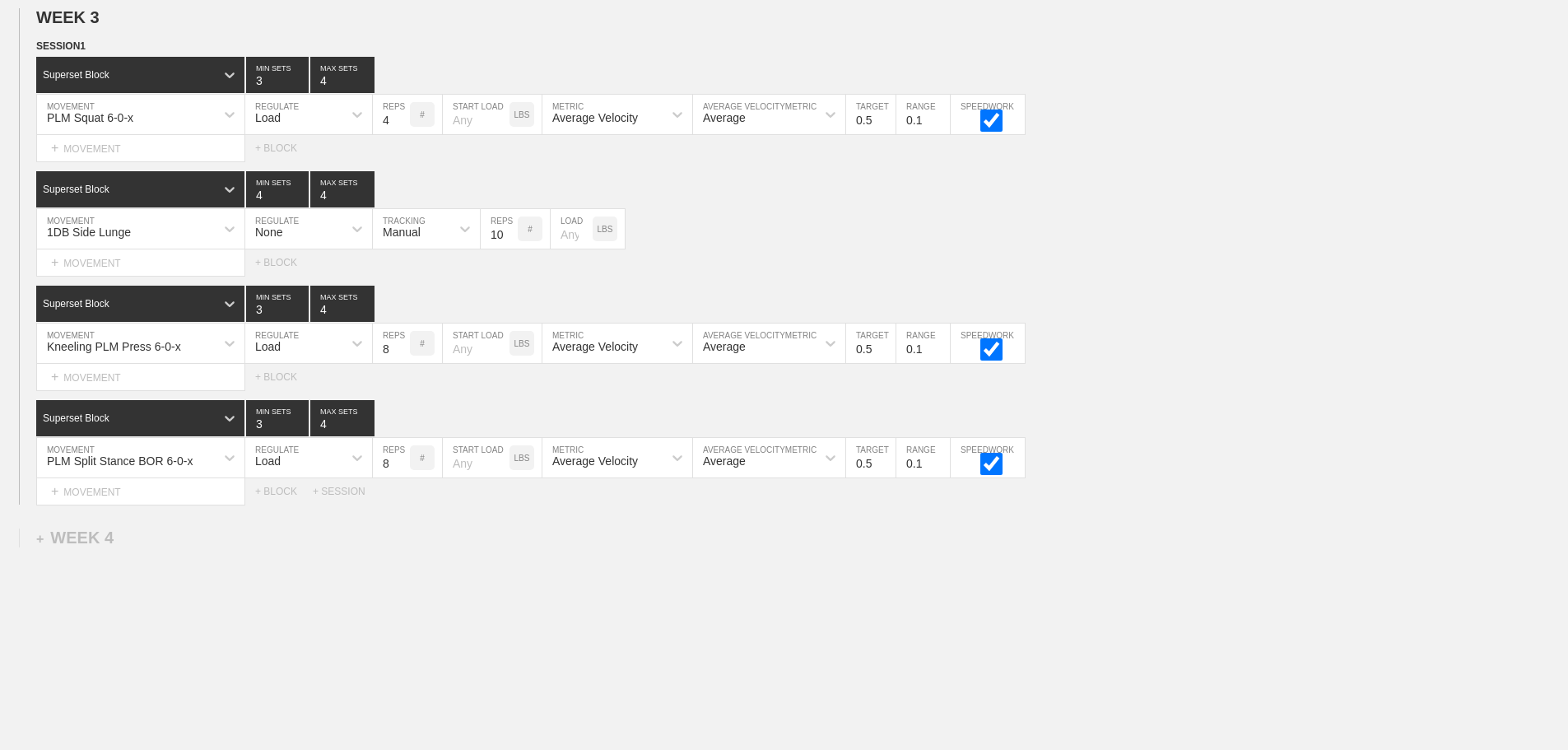
scroll to position [948, 0]
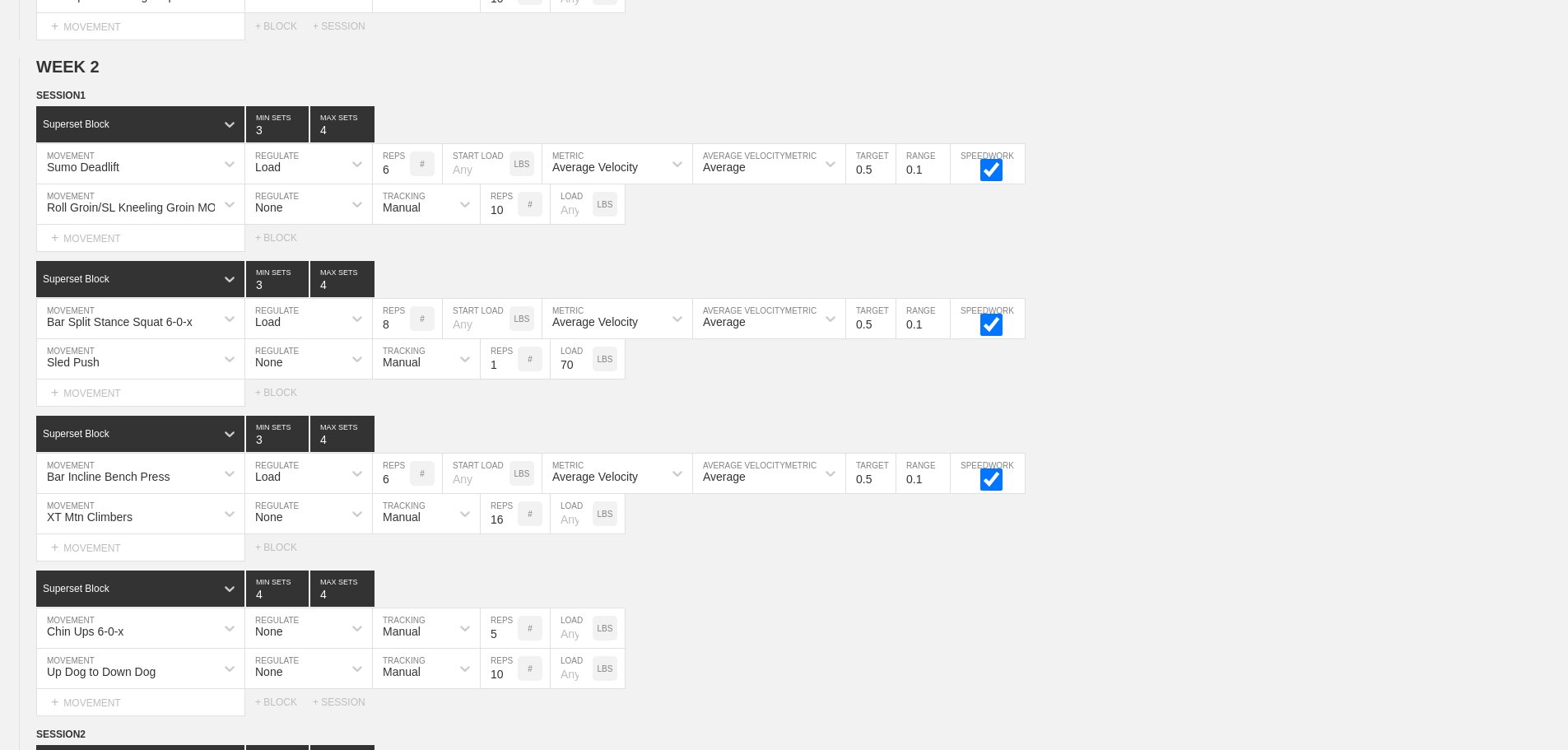
drag, startPoint x: 1411, startPoint y: 426, endPoint x: 1580, endPoint y: 264, distance: 234.1
click at [1415, 416] on div "SESSION 1 Superset Block 3 MIN SETS 4 MAX SETS DUPLICATE INSERT MOVEMENT AFTER …" at bounding box center [784, 401] width 1568 height 628
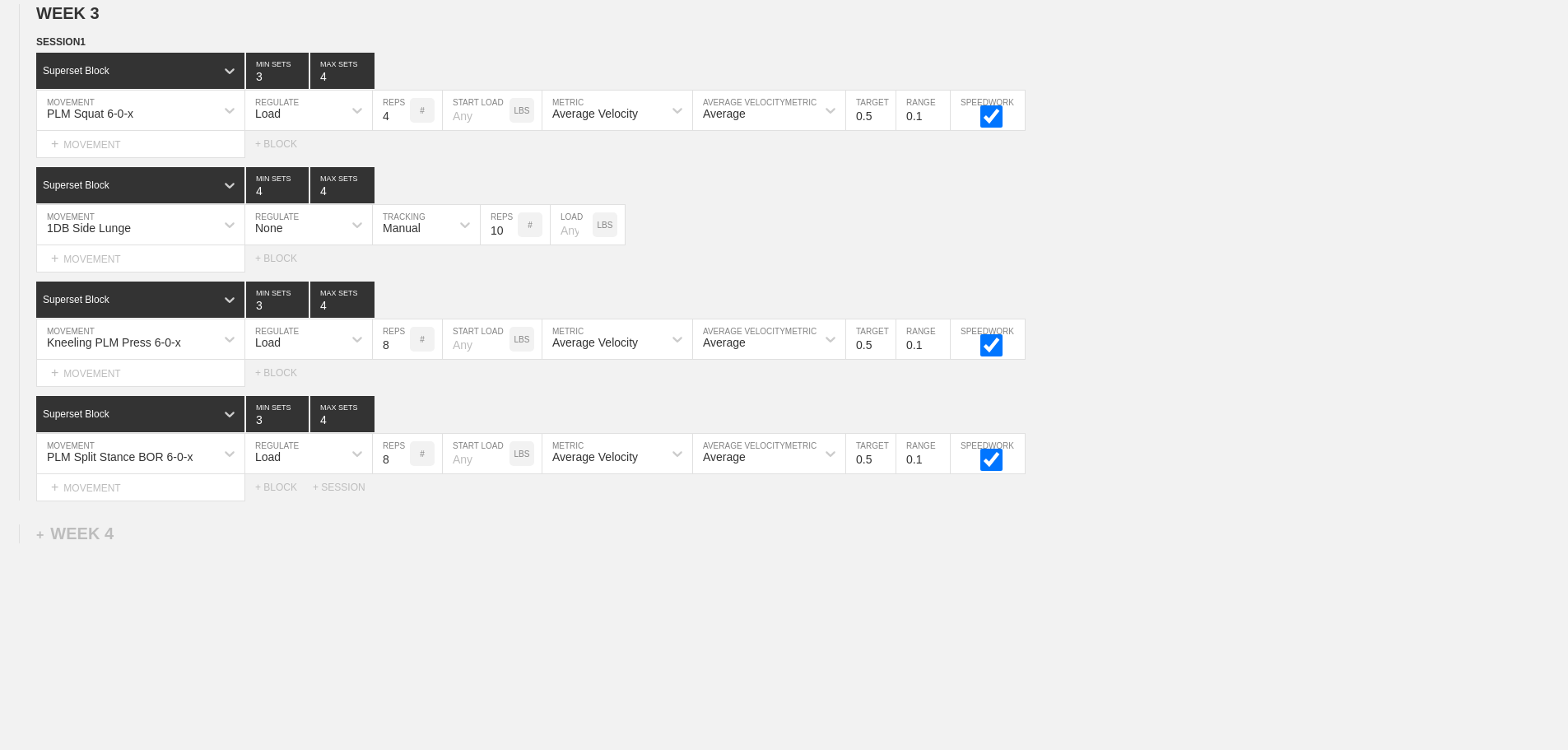
scroll to position [2924, 0]
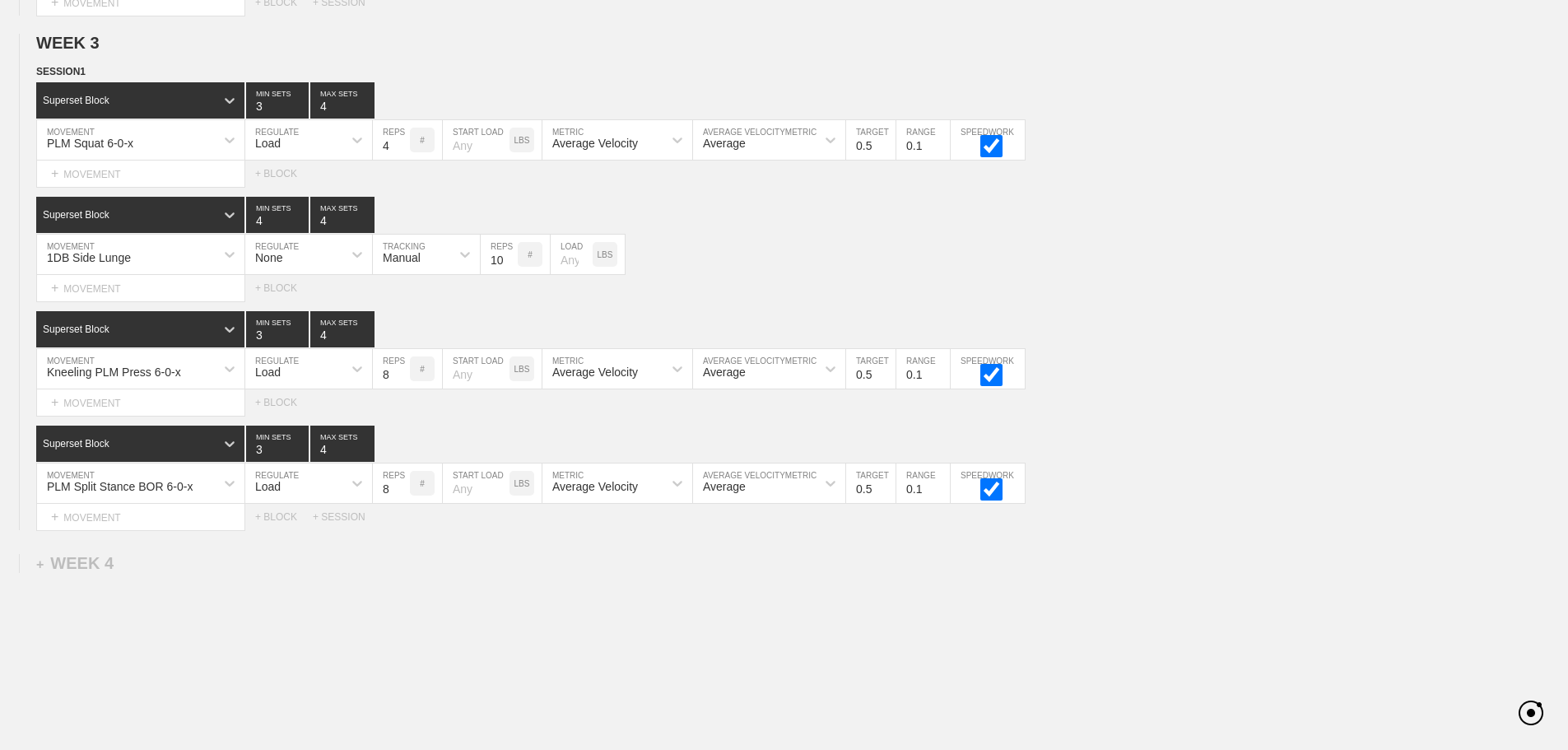
click at [138, 302] on div "+ MOVEMENT" at bounding box center [140, 288] width 209 height 27
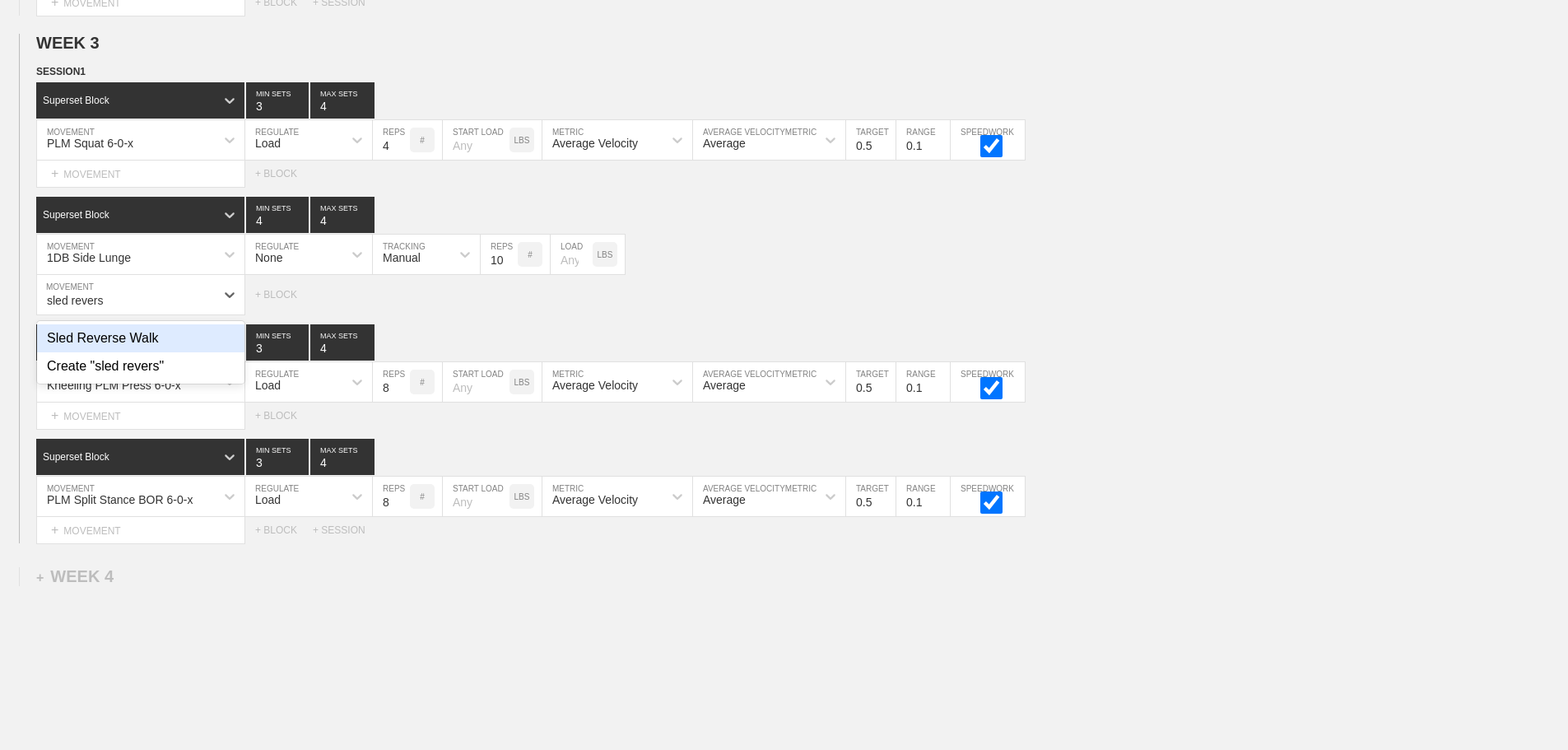
click at [145, 345] on div "Sled Reverse Walk" at bounding box center [140, 338] width 207 height 28
type input "sled revers"
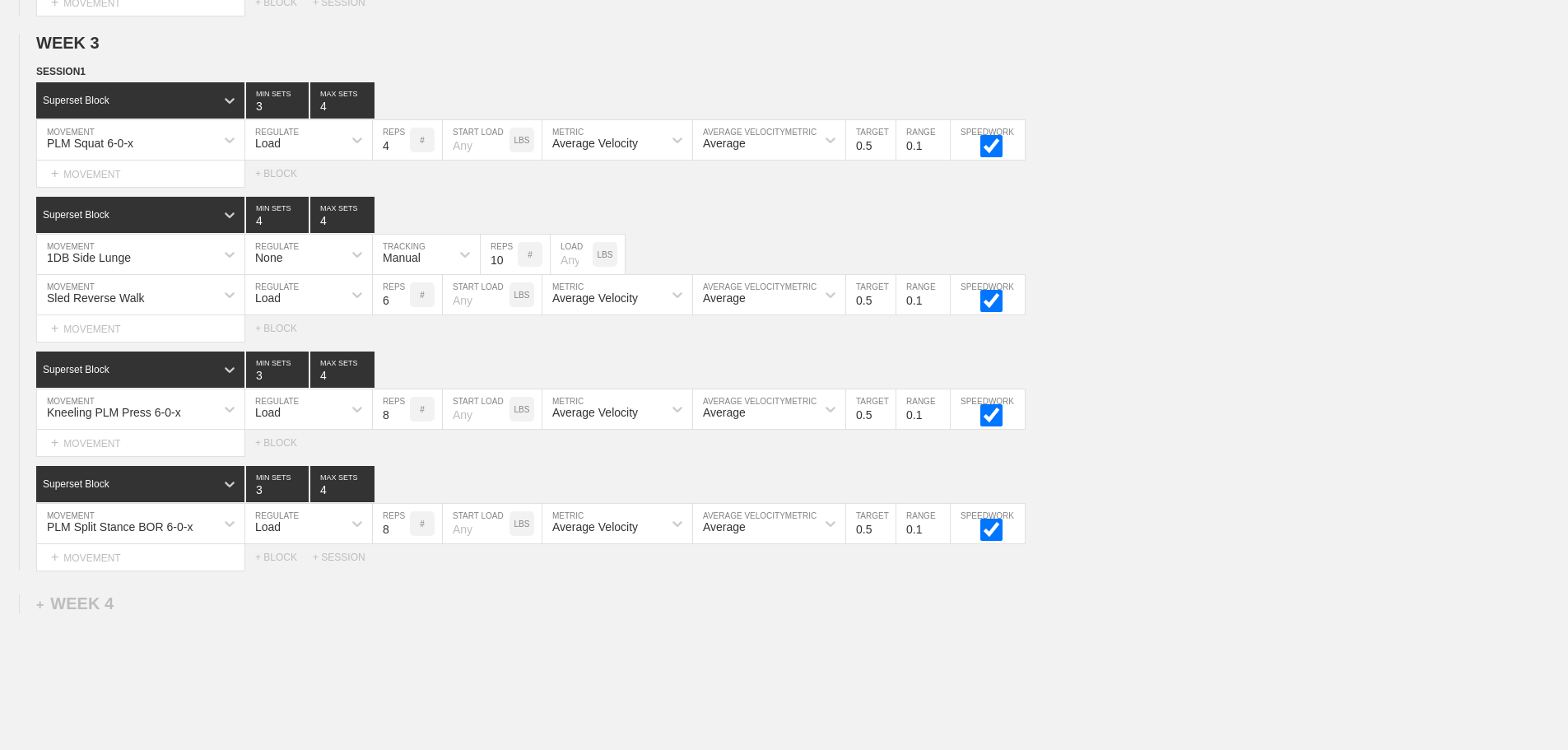
click at [322, 304] on div "Load" at bounding box center [294, 294] width 98 height 28
click at [302, 341] on div "None" at bounding box center [309, 338] width 127 height 28
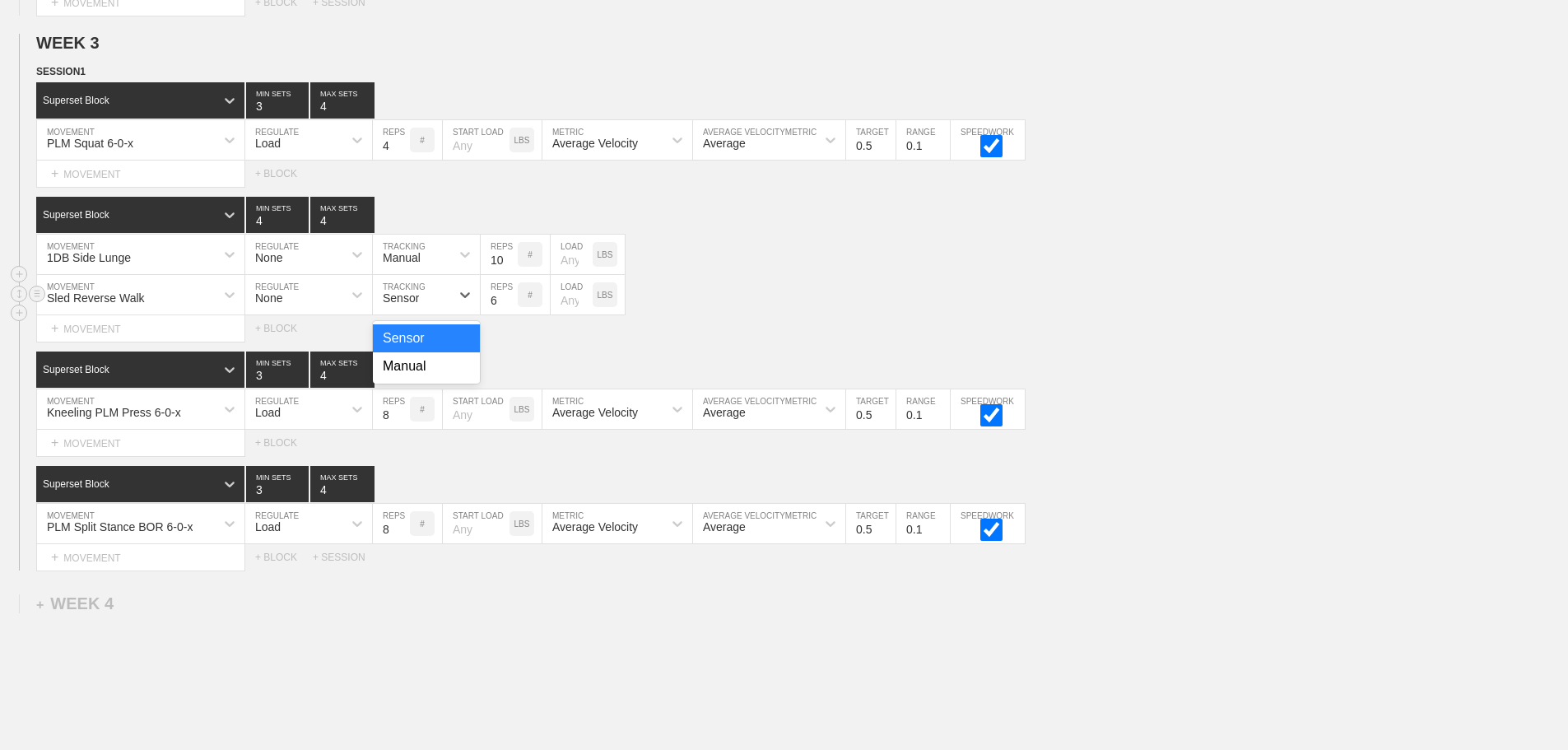
click at [416, 299] on div "Sensor" at bounding box center [411, 294] width 77 height 28
drag, startPoint x: 411, startPoint y: 381, endPoint x: 431, endPoint y: 369, distance: 23.3
click at [415, 377] on div "Manual" at bounding box center [426, 366] width 107 height 28
click at [510, 305] on input "7" at bounding box center [499, 294] width 37 height 39
click at [510, 305] on input "8" at bounding box center [499, 294] width 37 height 39
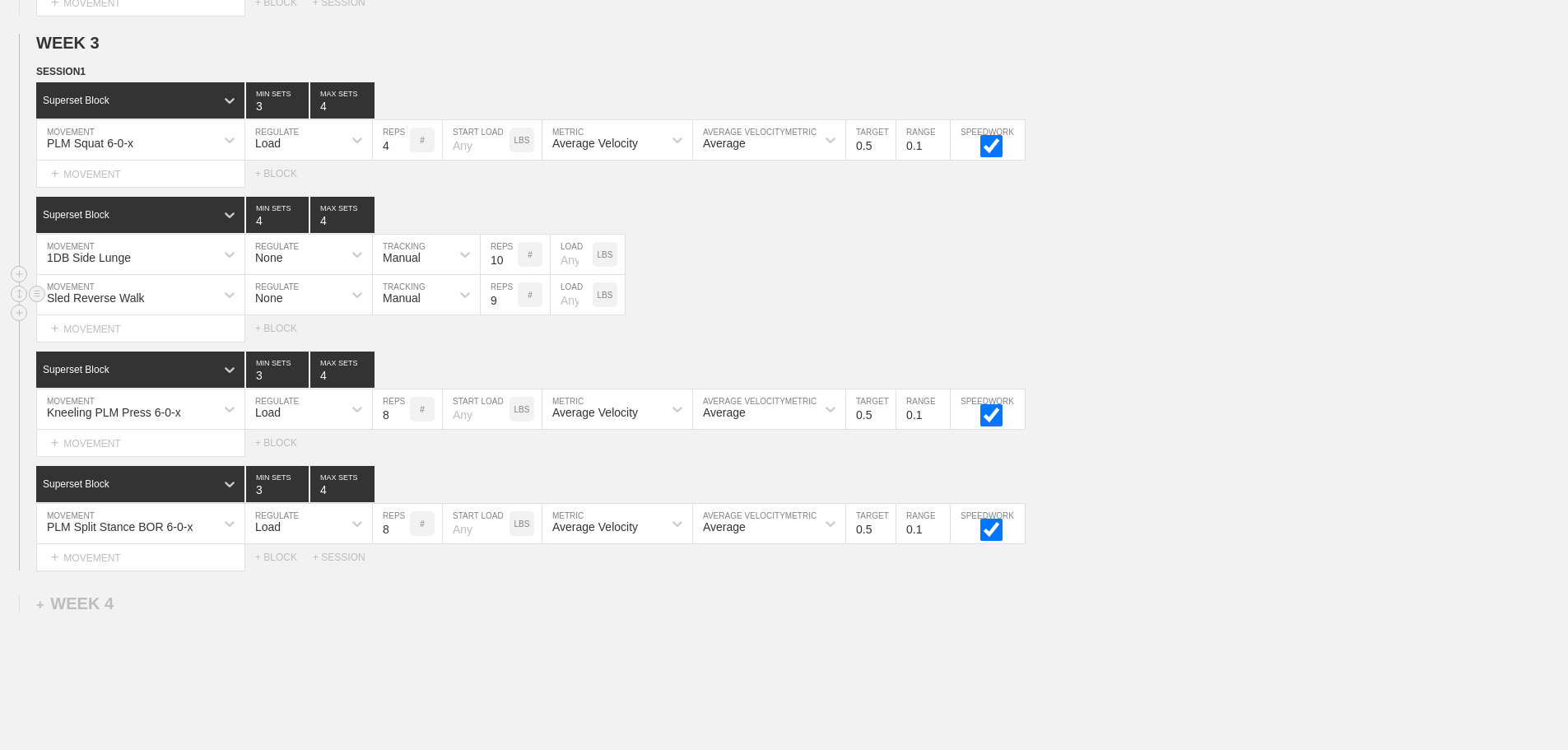
click at [510, 305] on input "9" at bounding box center [499, 294] width 37 height 39
click at [512, 315] on input "8" at bounding box center [499, 294] width 37 height 39
click at [512, 315] on input "7" at bounding box center [499, 294] width 37 height 39
click at [512, 315] on input "6" at bounding box center [499, 294] width 37 height 39
click at [512, 315] on input "5" at bounding box center [499, 294] width 37 height 39
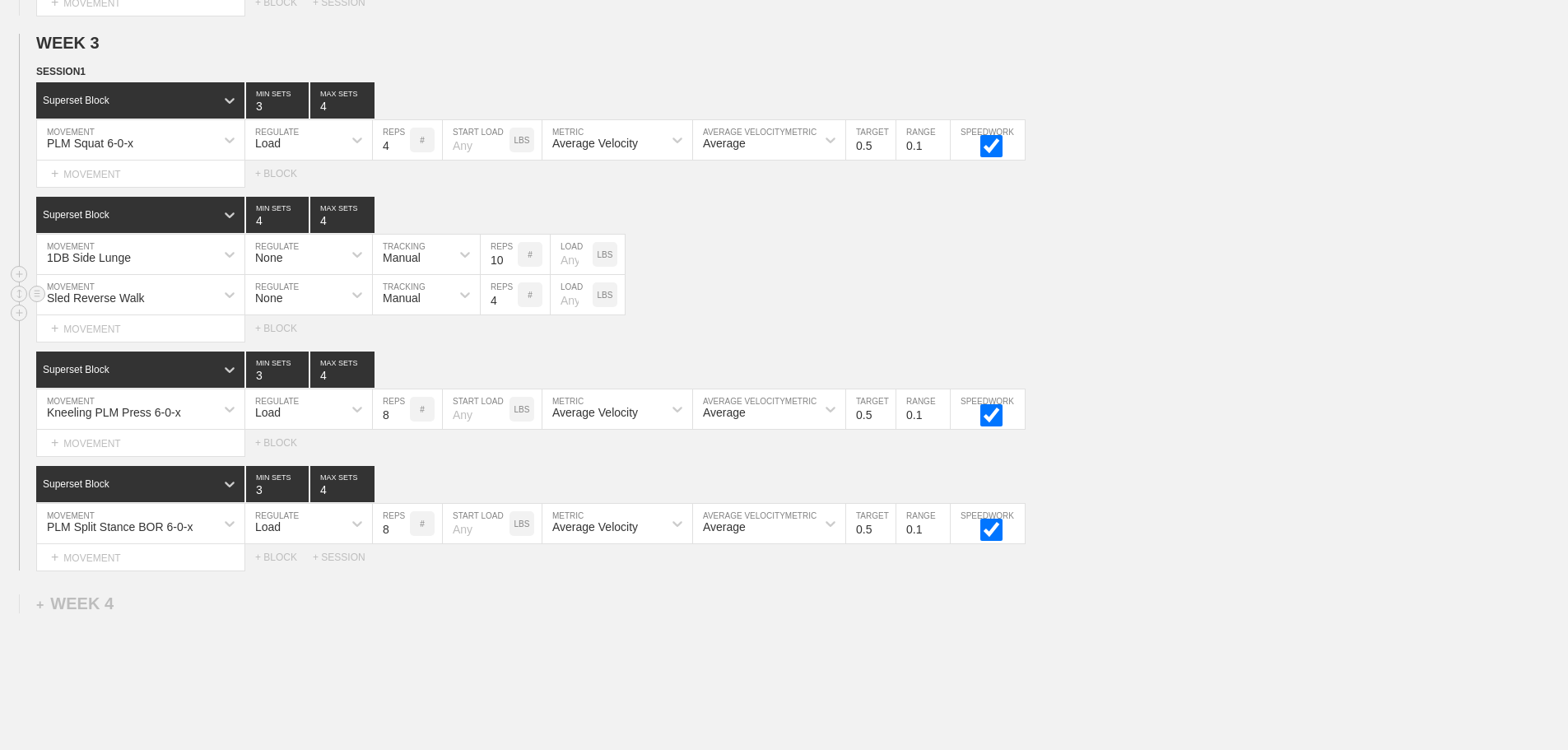
click at [512, 315] on input "4" at bounding box center [499, 294] width 37 height 39
click at [512, 315] on input "3" at bounding box center [499, 294] width 37 height 39
click at [512, 315] on input "2" at bounding box center [499, 294] width 37 height 39
type input "1"
click at [512, 315] on input "1" at bounding box center [499, 294] width 37 height 39
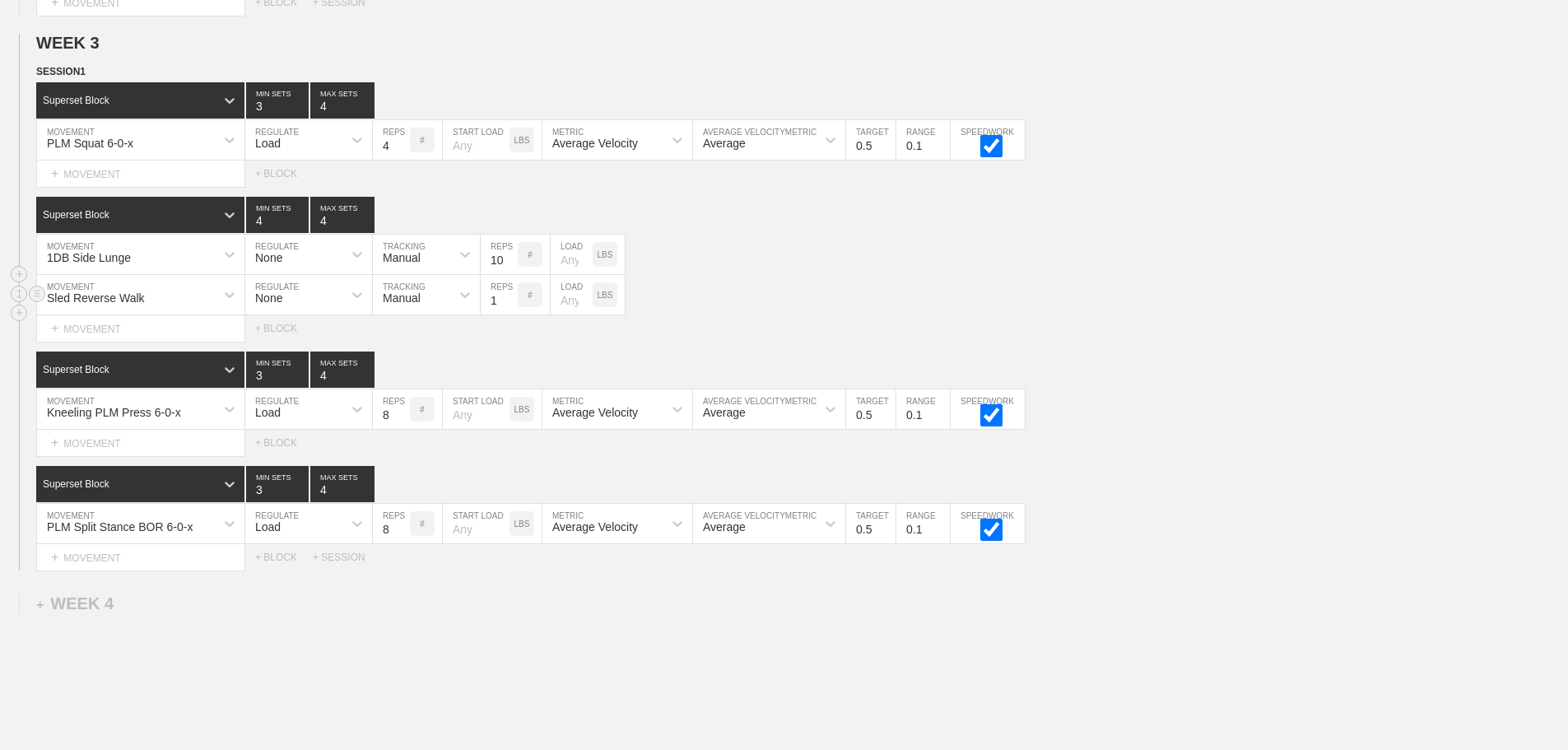
click at [563, 315] on input "number" at bounding box center [571, 294] width 42 height 39
type input "70"
click at [1255, 426] on div "Kneeling PLM Press 6-0-x MOVEMENT Load REGULATE 8 REPS # START LOAD LBS Average…" at bounding box center [784, 409] width 1568 height 40
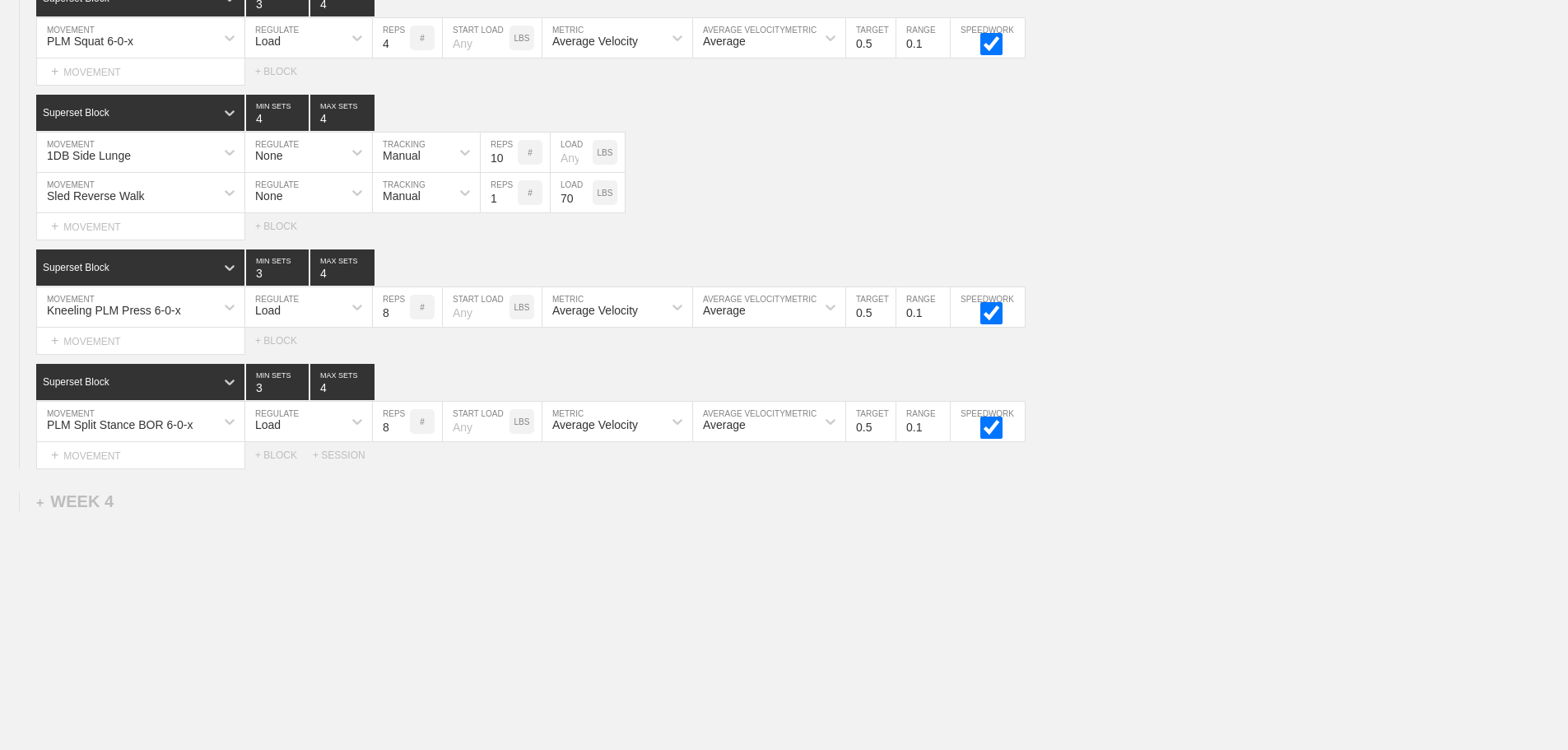
scroll to position [3046, 0]
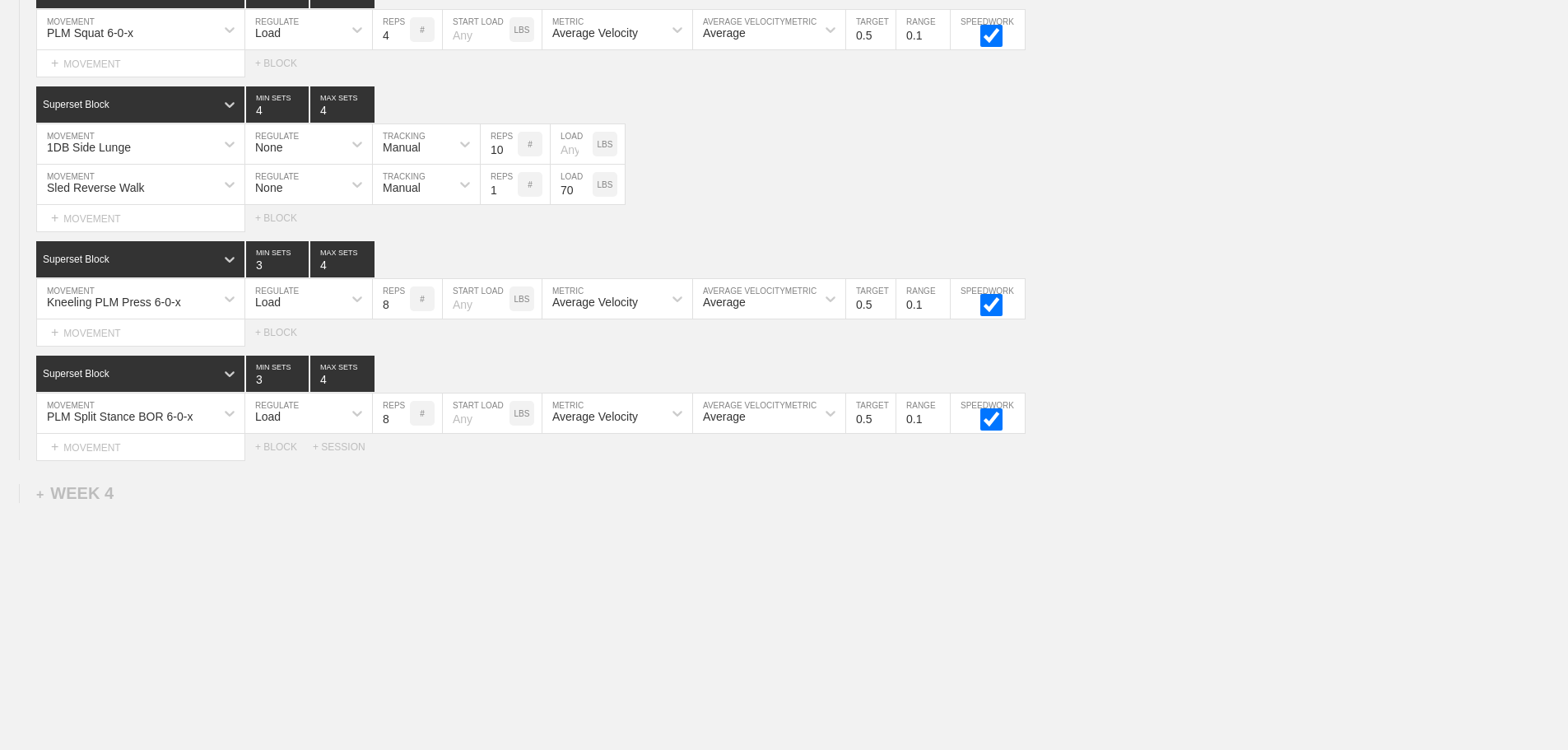
click at [145, 452] on div "+ MOVEMENT" at bounding box center [140, 447] width 209 height 27
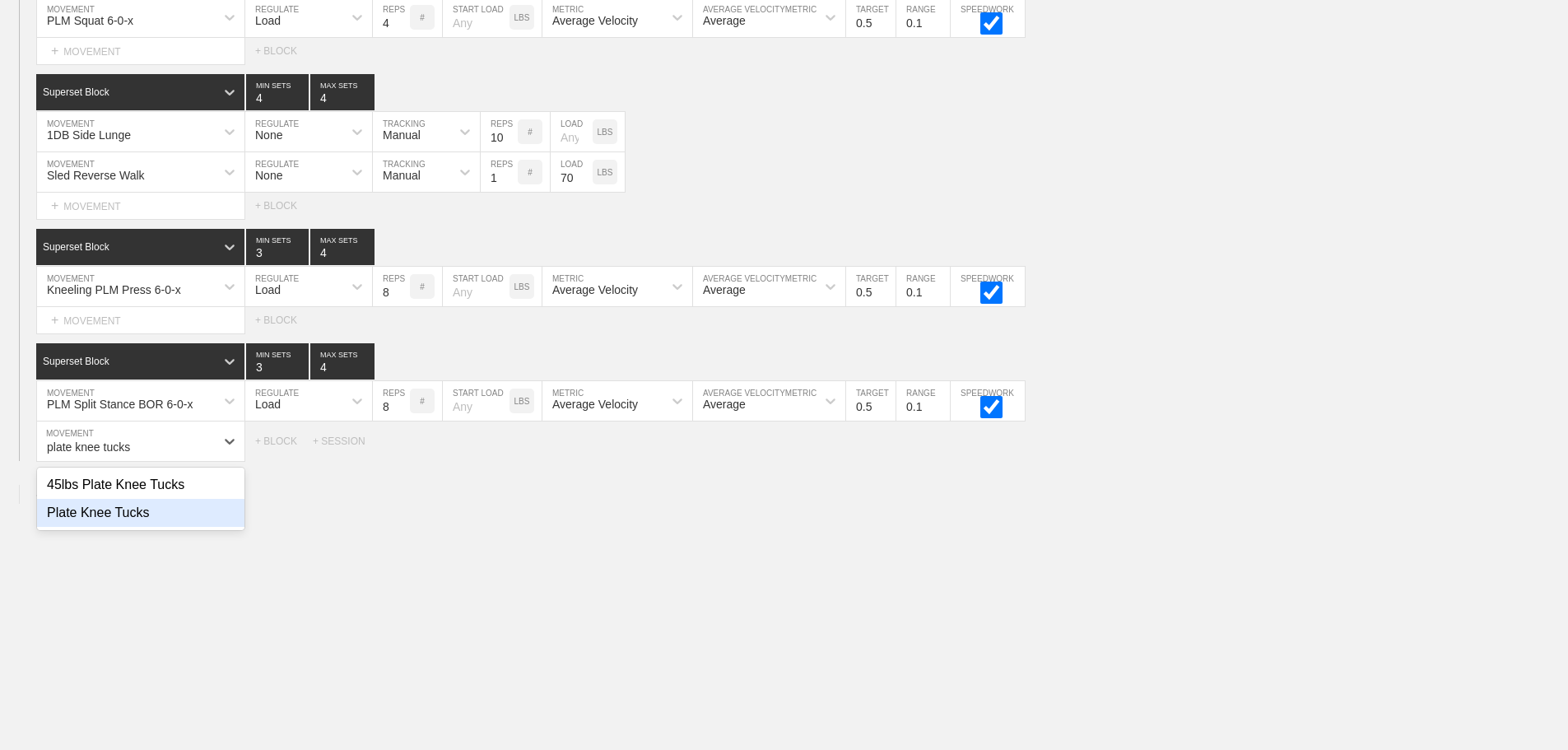
click at [126, 527] on div "Plate Knee Tucks" at bounding box center [140, 512] width 207 height 28
type input "plate knee tucks"
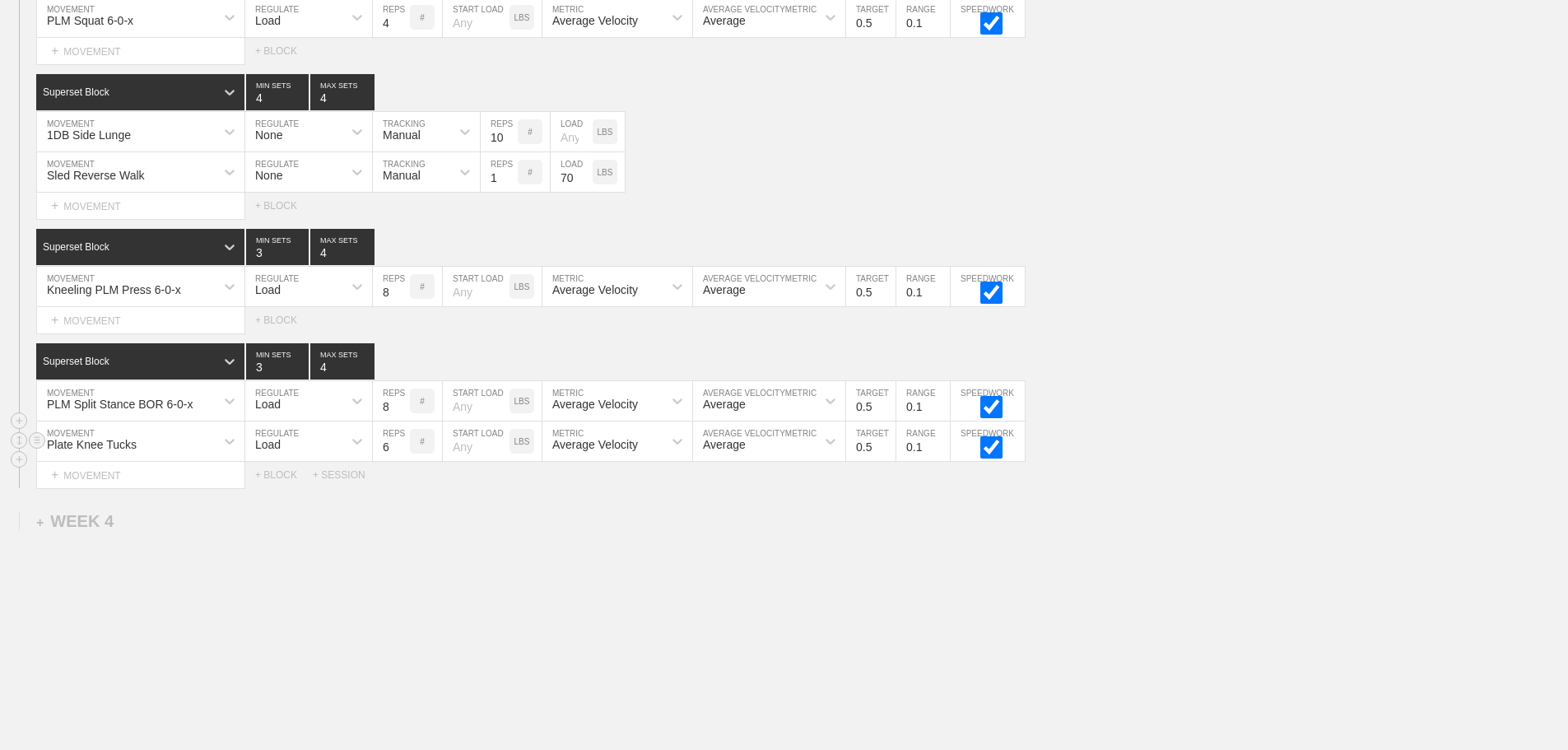
drag, startPoint x: 289, startPoint y: 447, endPoint x: 286, endPoint y: 462, distance: 15.3
click at [288, 448] on div "Load" at bounding box center [294, 440] width 98 height 28
drag, startPoint x: 286, startPoint y: 504, endPoint x: 358, endPoint y: 474, distance: 78.0
click at [289, 499] on div "None" at bounding box center [309, 484] width 127 height 28
drag, startPoint x: 394, startPoint y: 456, endPoint x: 435, endPoint y: 498, distance: 58.7
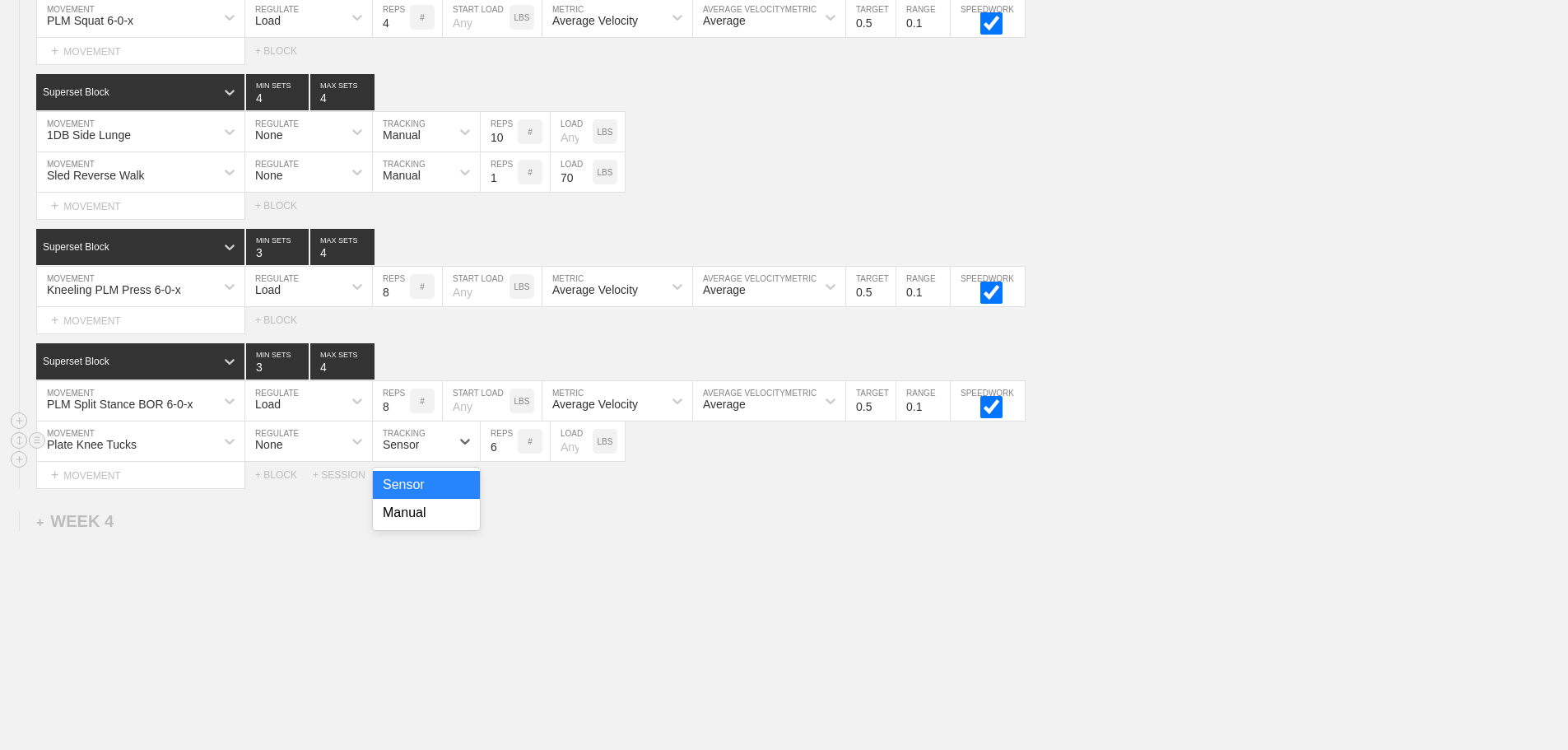
click at [395, 451] on div "Sensor" at bounding box center [400, 444] width 36 height 13
drag, startPoint x: 425, startPoint y: 524, endPoint x: 440, endPoint y: 515, distance: 17.5
click at [428, 522] on div "Manual" at bounding box center [426, 512] width 107 height 28
click at [510, 458] on input "7" at bounding box center [499, 441] width 37 height 39
click at [510, 458] on input "8" at bounding box center [499, 441] width 37 height 39
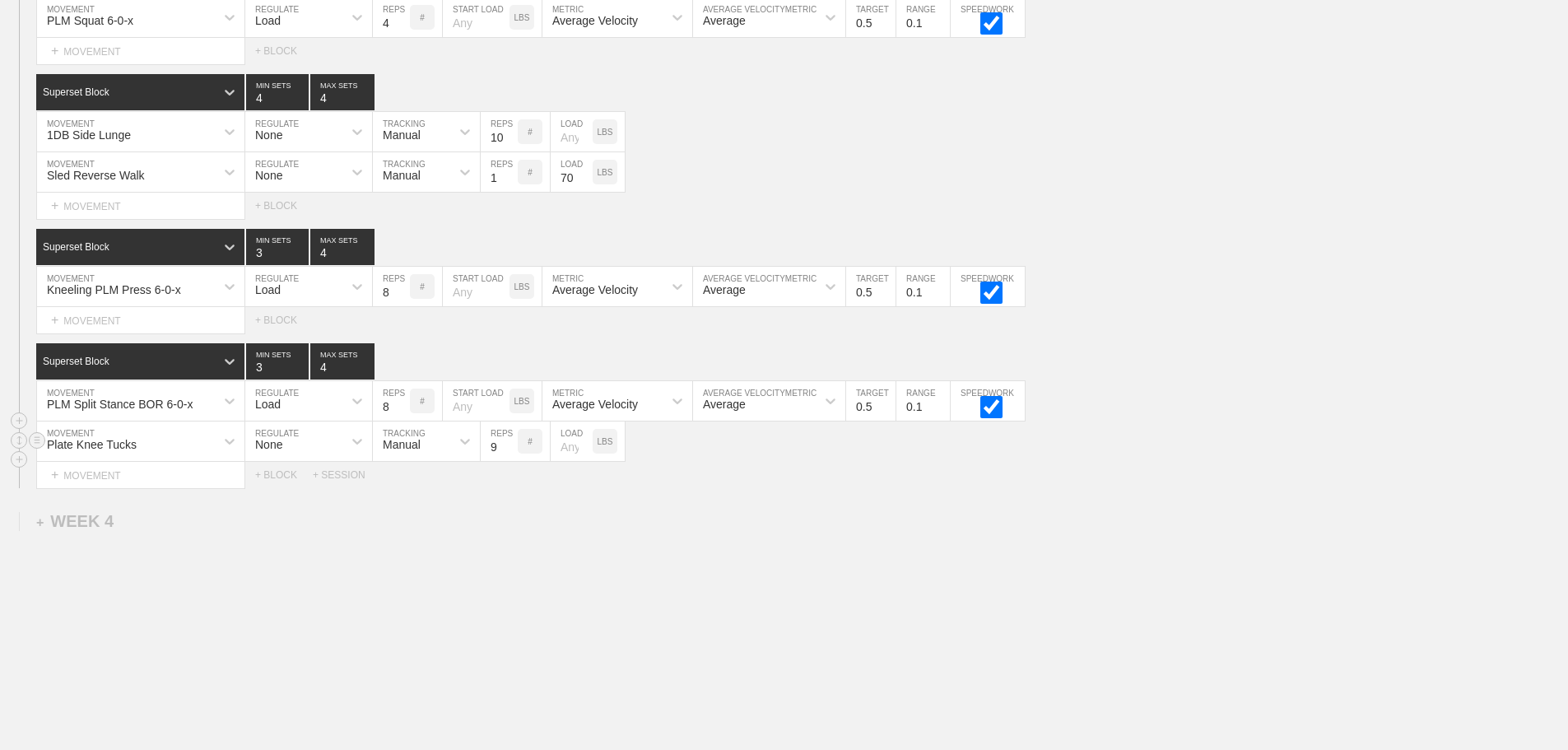
click at [510, 456] on input "9" at bounding box center [499, 441] width 37 height 39
click at [510, 456] on input "10" at bounding box center [499, 441] width 37 height 39
click at [510, 456] on input "11" at bounding box center [499, 441] width 37 height 39
type input "12"
click at [510, 456] on input "12" at bounding box center [499, 441] width 37 height 39
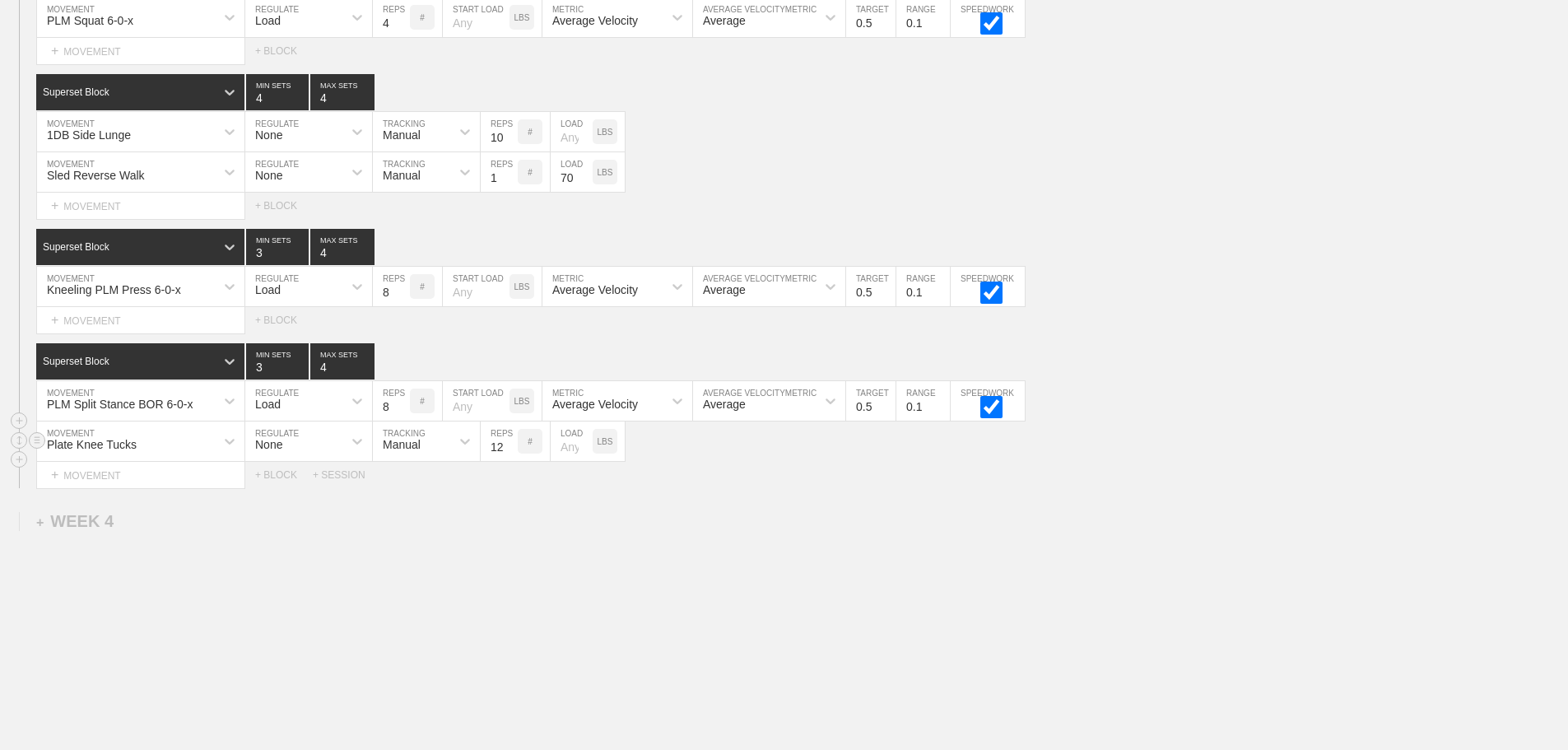
click at [563, 461] on input "number" at bounding box center [571, 441] width 42 height 39
type input "25"
click at [686, 488] on div "Select... MOVEMENT + MOVEMENT + BLOCK + SESSION" at bounding box center [784, 475] width 1568 height 27
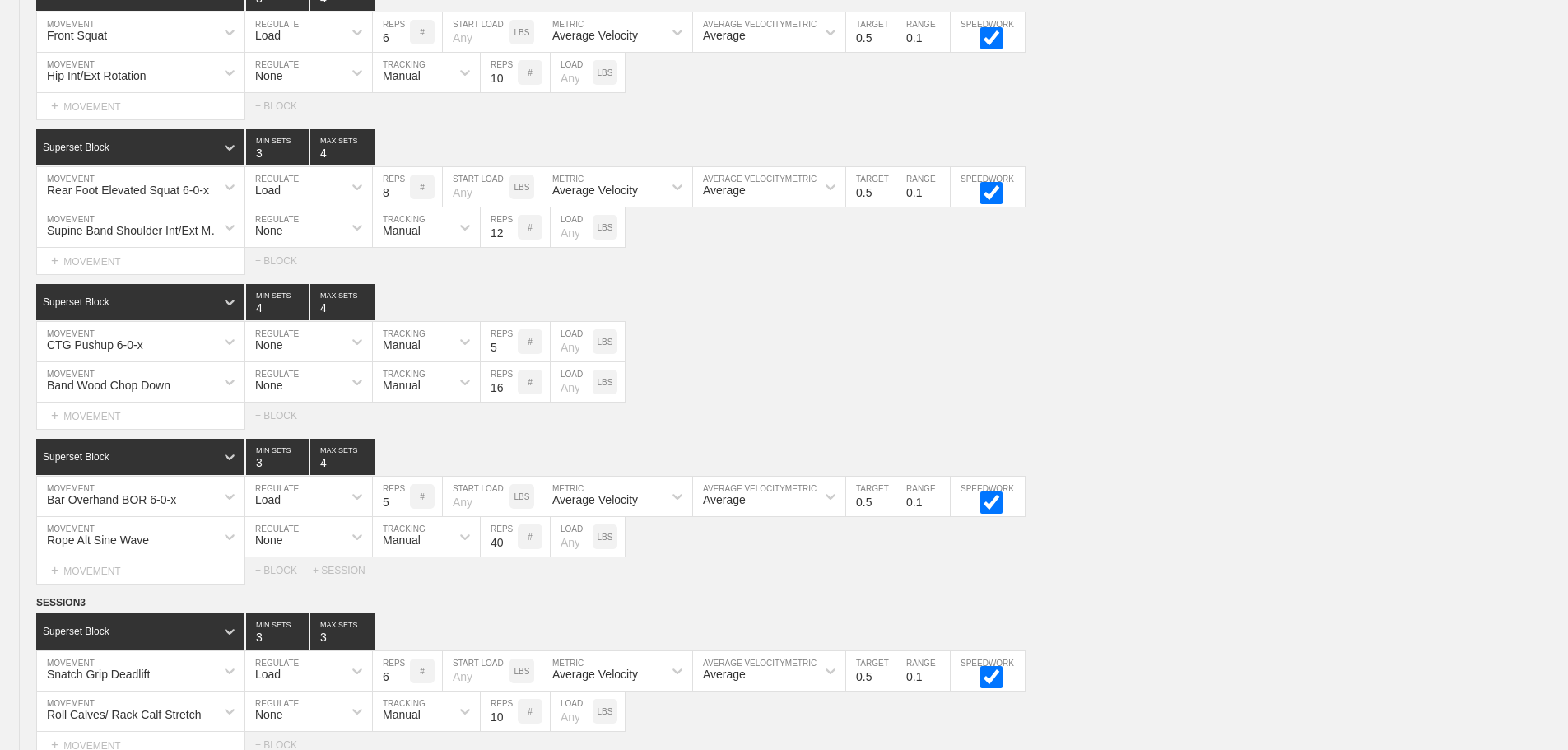
scroll to position [3086, 0]
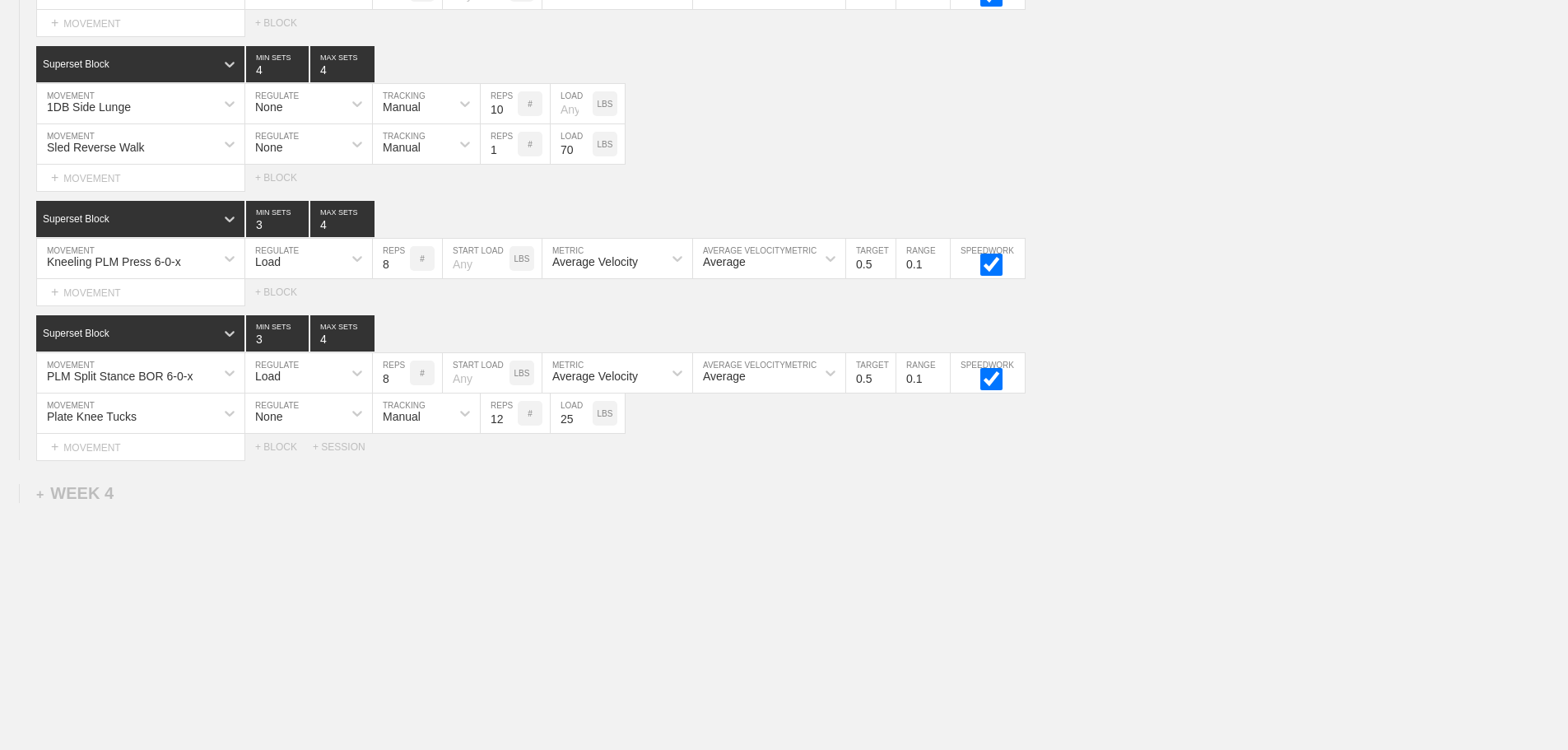
drag, startPoint x: 1321, startPoint y: 502, endPoint x: 949, endPoint y: 413, distance: 382.5
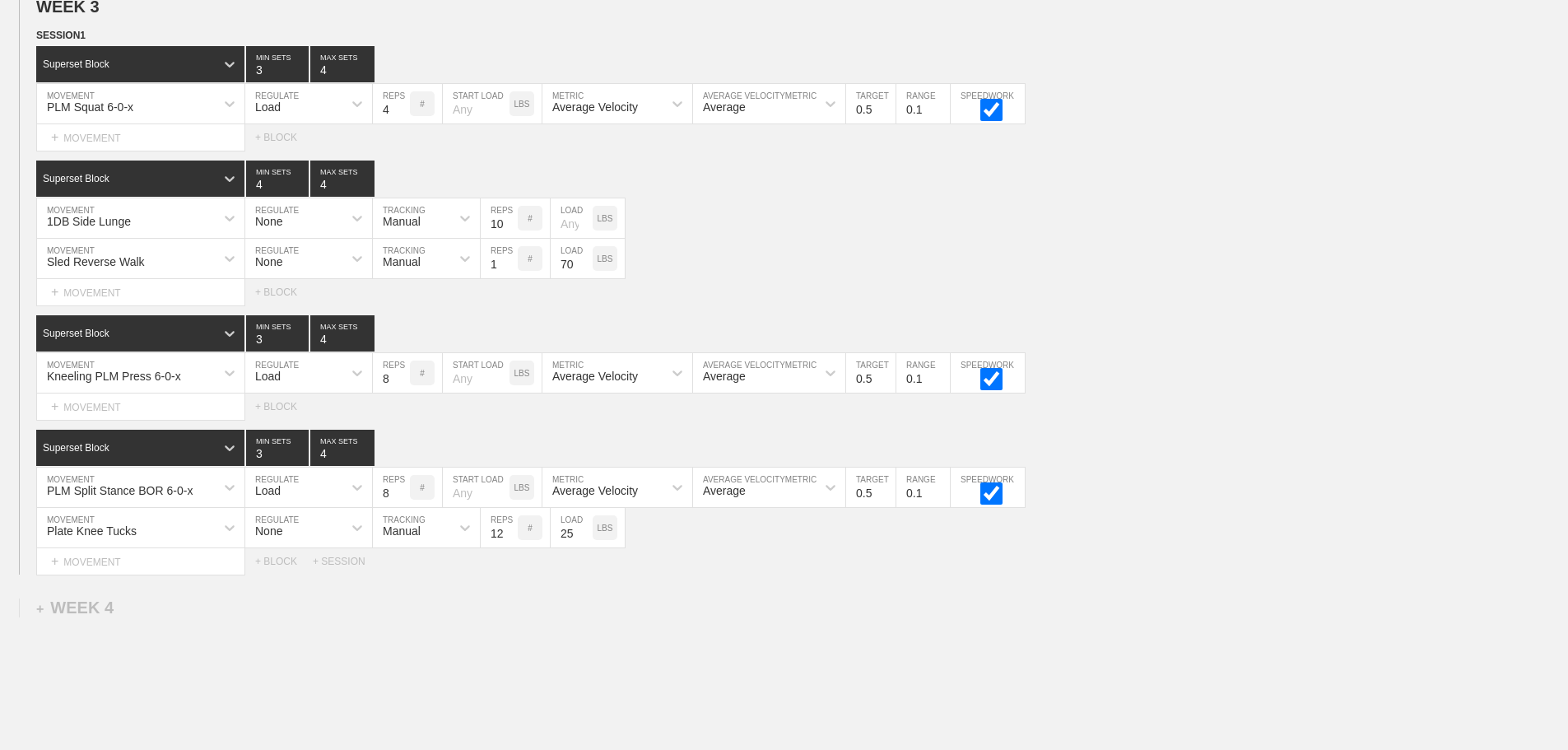
scroll to position [2840, 0]
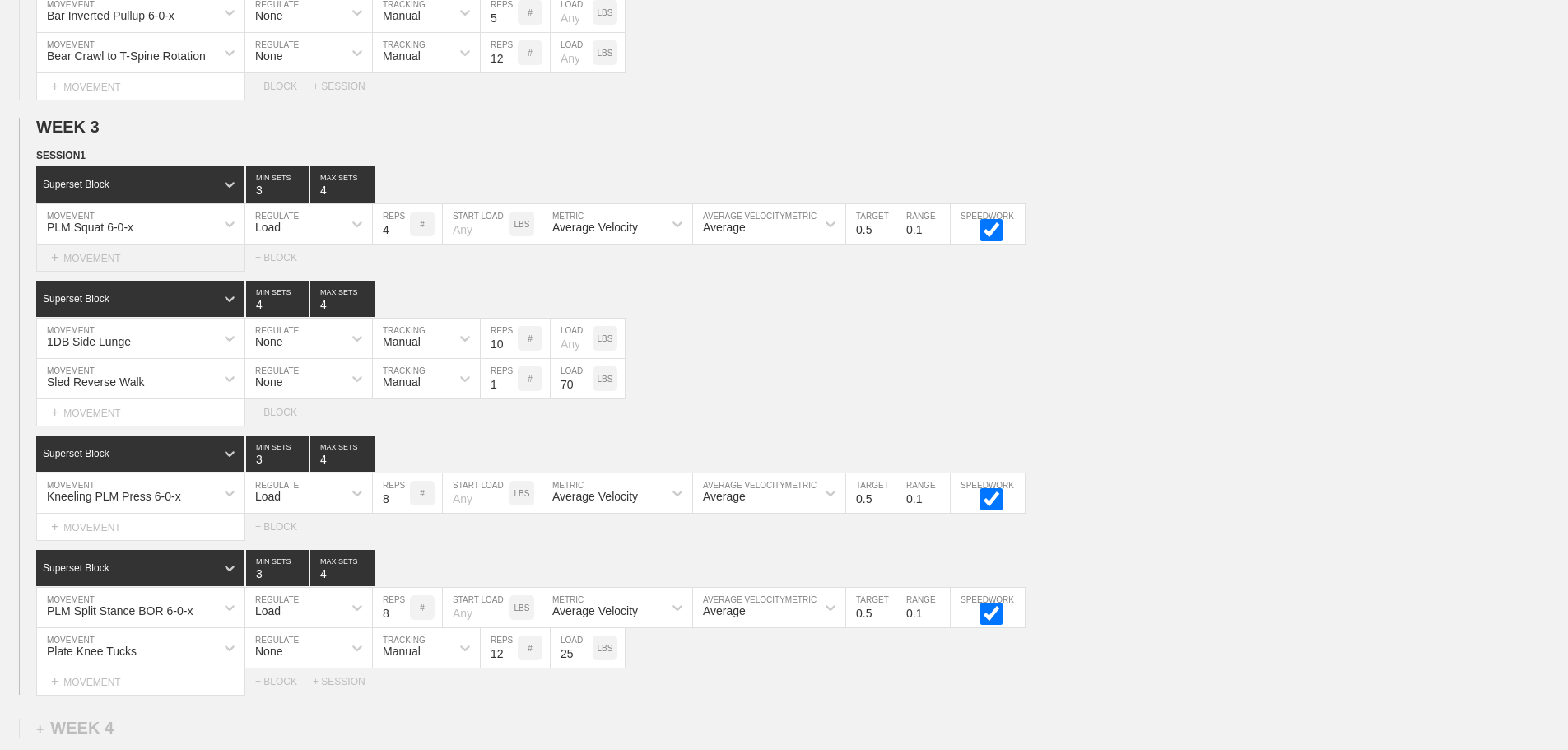
click at [131, 271] on div "+ MOVEMENT" at bounding box center [140, 258] width 209 height 27
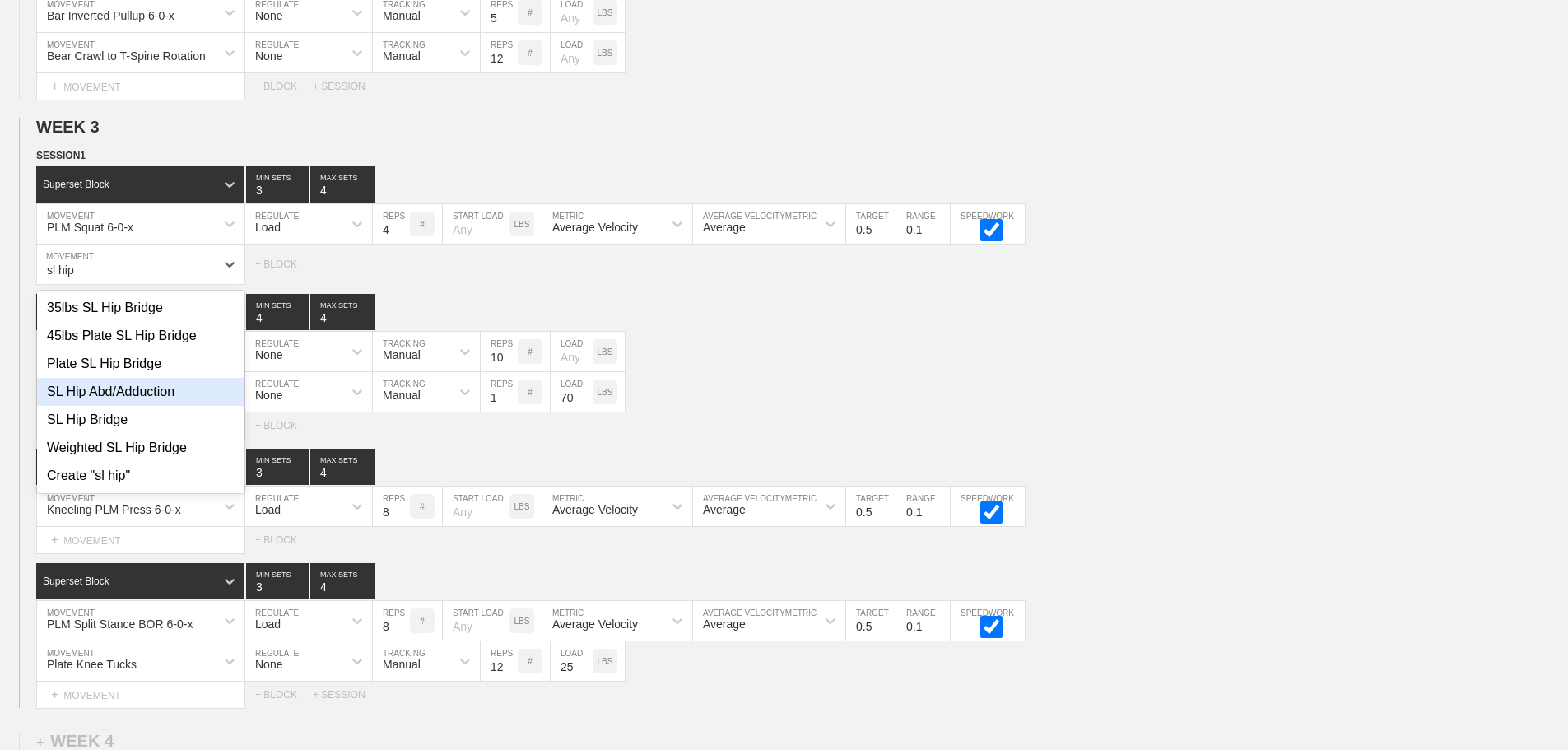
click at [120, 404] on div "SL Hip Abd/Adduction" at bounding box center [140, 392] width 207 height 28
type input "sl hip"
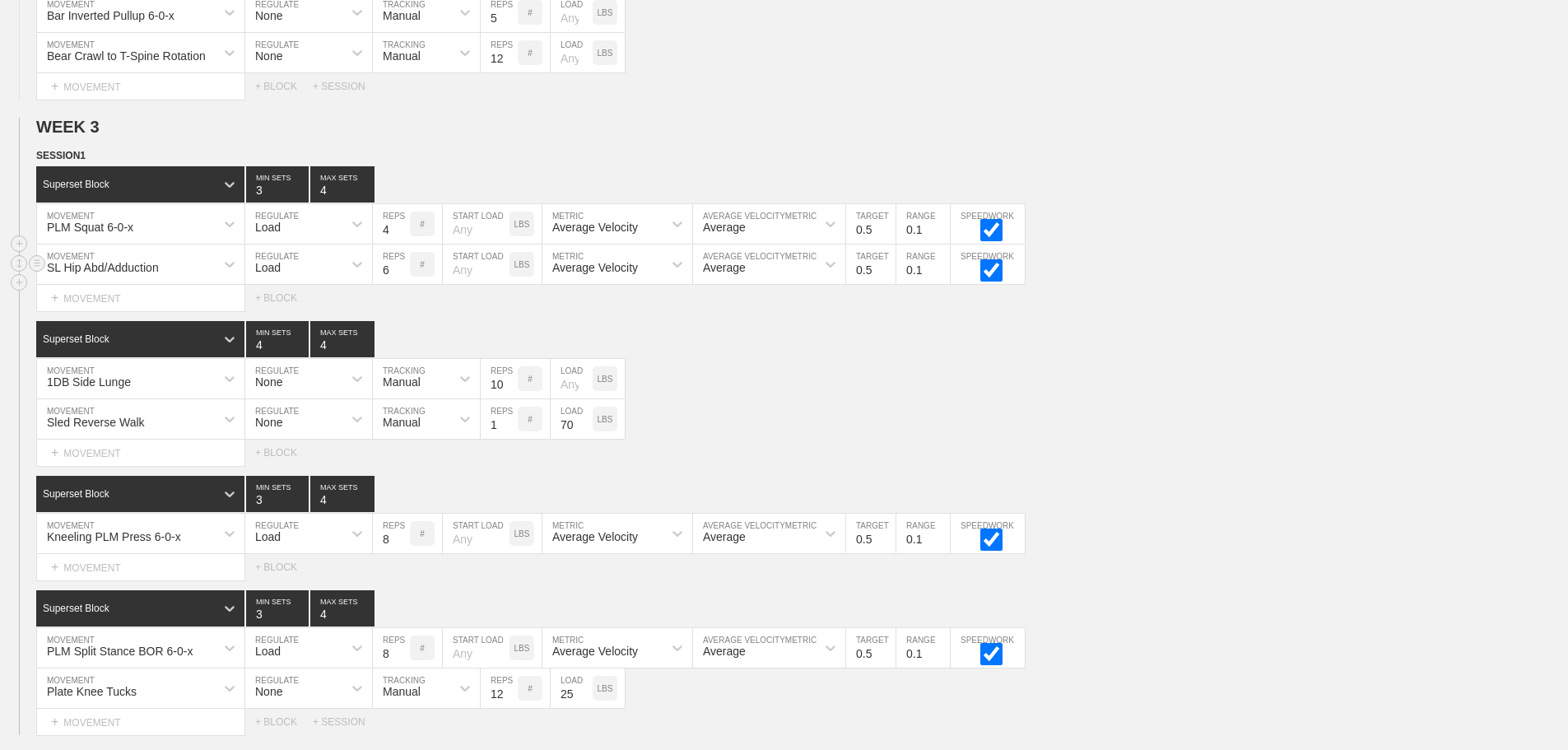
click at [324, 275] on div "Load" at bounding box center [294, 264] width 98 height 28
click at [296, 322] on div "None" at bounding box center [309, 308] width 127 height 28
click at [409, 274] on div "Sensor" at bounding box center [400, 267] width 36 height 13
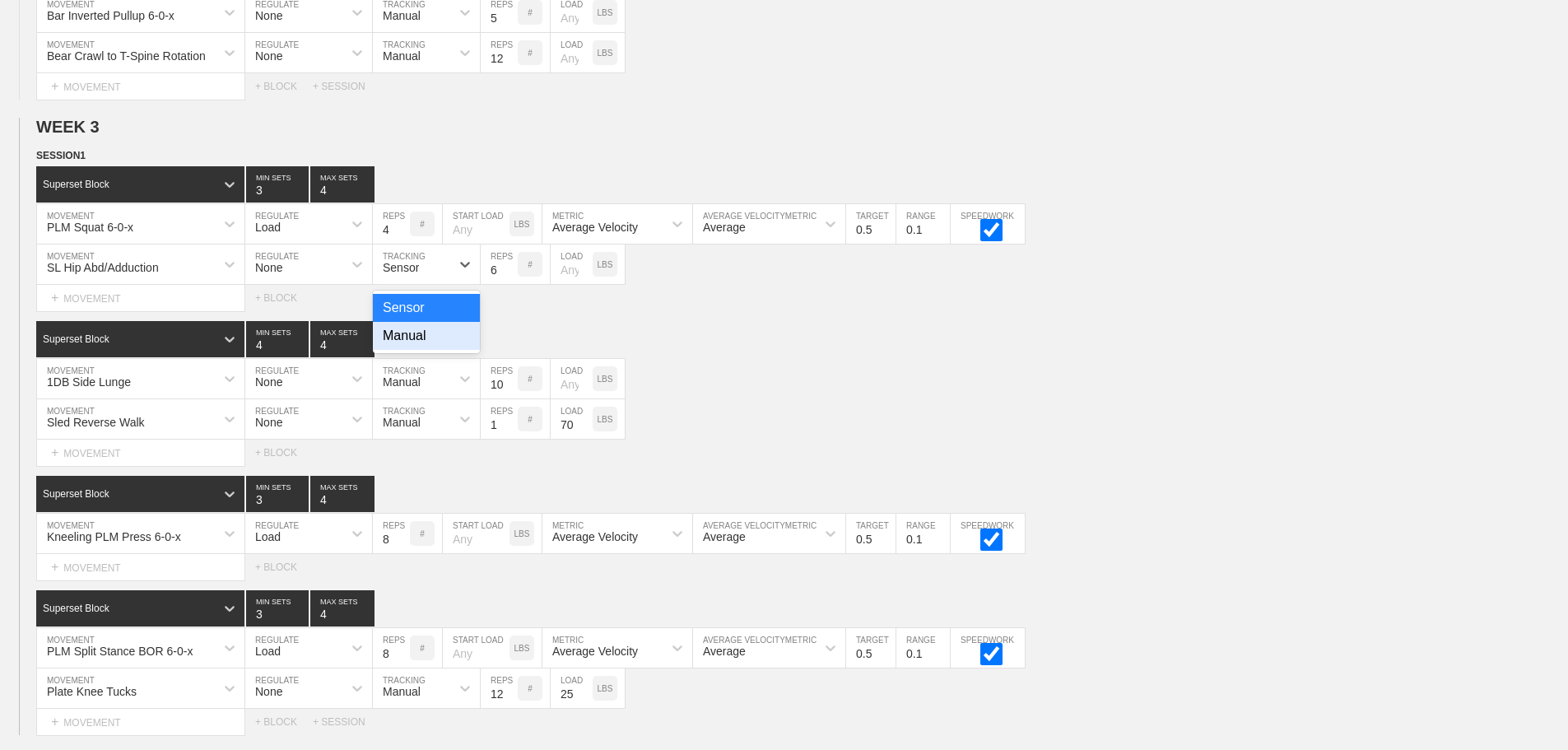
drag, startPoint x: 402, startPoint y: 349, endPoint x: 472, endPoint y: 309, distance: 80.6
click at [405, 343] on div "Manual" at bounding box center [426, 335] width 107 height 28
click at [509, 275] on input "7" at bounding box center [499, 264] width 37 height 39
click at [509, 275] on input "8" at bounding box center [499, 264] width 37 height 39
click at [509, 275] on input "9" at bounding box center [499, 264] width 37 height 39
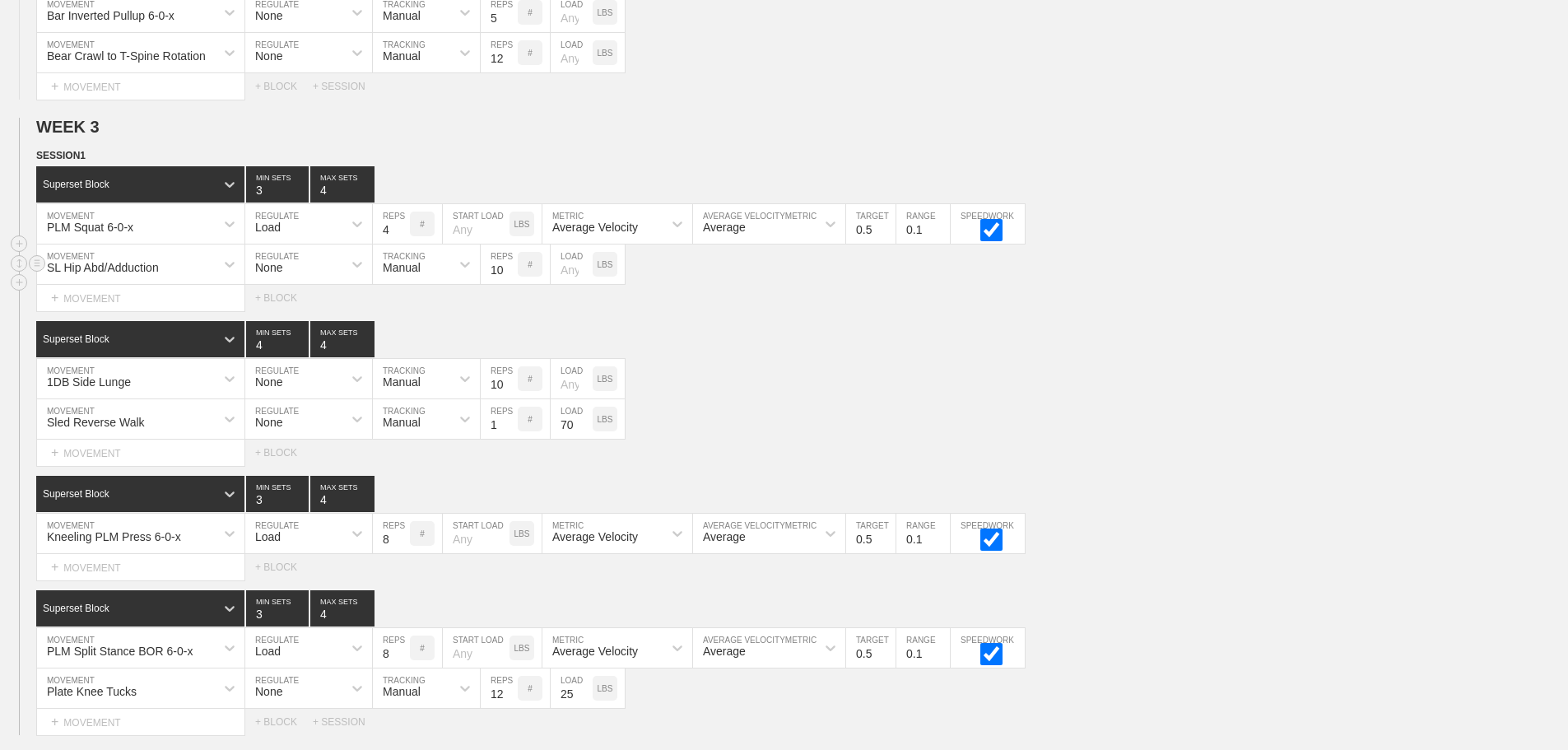
type input "10"
click at [509, 275] on input "10" at bounding box center [499, 264] width 37 height 39
drag, startPoint x: 986, startPoint y: 405, endPoint x: 975, endPoint y: 399, distance: 12.5
click at [985, 399] on div "1DB Side Lunge MOVEMENT None REGULATE Manual TRACKING 10 REPS # LOAD LBS" at bounding box center [784, 379] width 1568 height 40
click at [1393, 415] on div "Sled Reverse Walk MOVEMENT None REGULATE Manual TRACKING 1 REPS # 70 LOAD LBS" at bounding box center [784, 419] width 1568 height 40
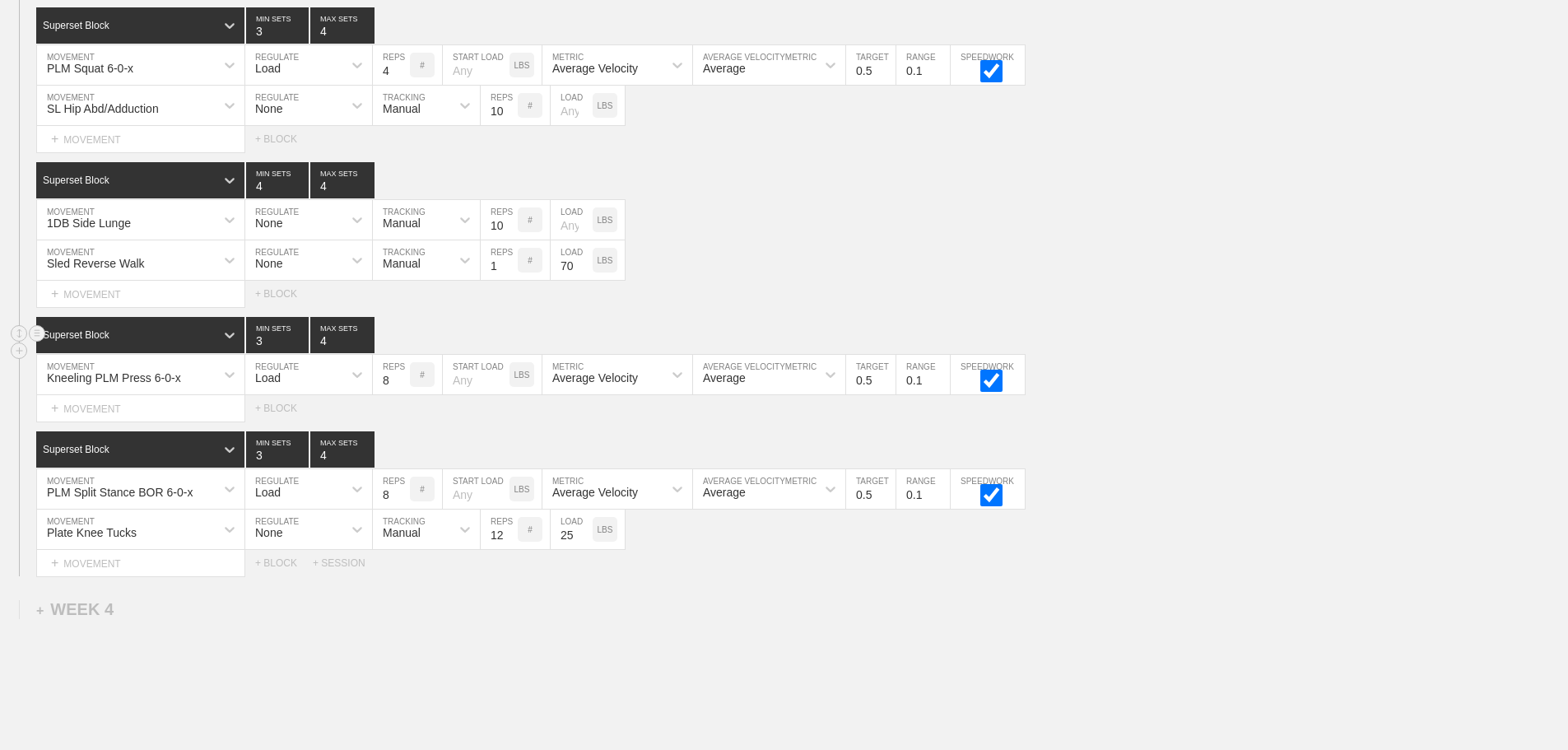
scroll to position [3127, 0]
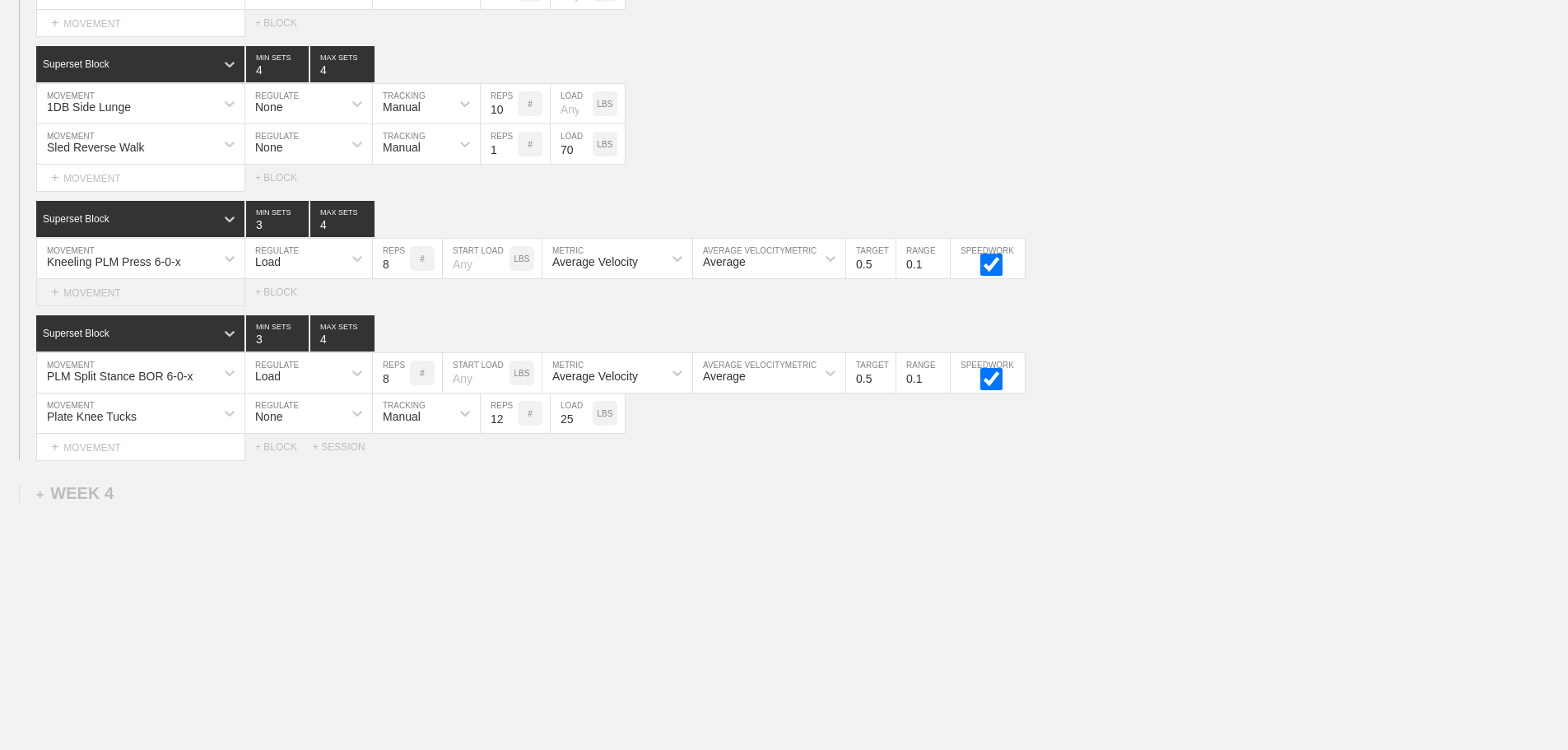
click at [120, 298] on div "+ MOVEMENT" at bounding box center [140, 292] width 209 height 27
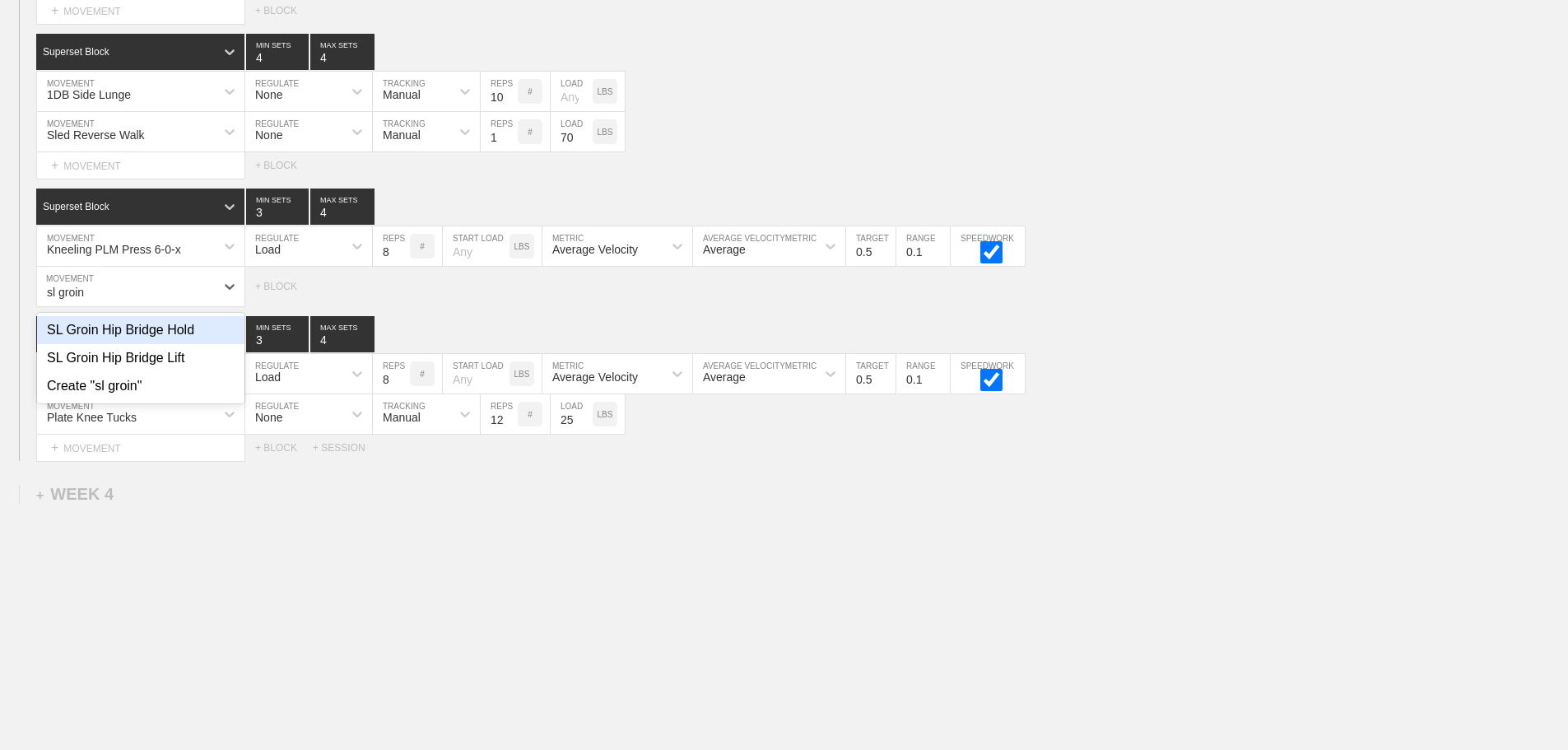
drag, startPoint x: 164, startPoint y: 345, endPoint x: 190, endPoint y: 325, distance: 32.8
click at [165, 344] on div "SL Groin Hip Bridge Hold" at bounding box center [140, 330] width 207 height 28
type input "sl groin"
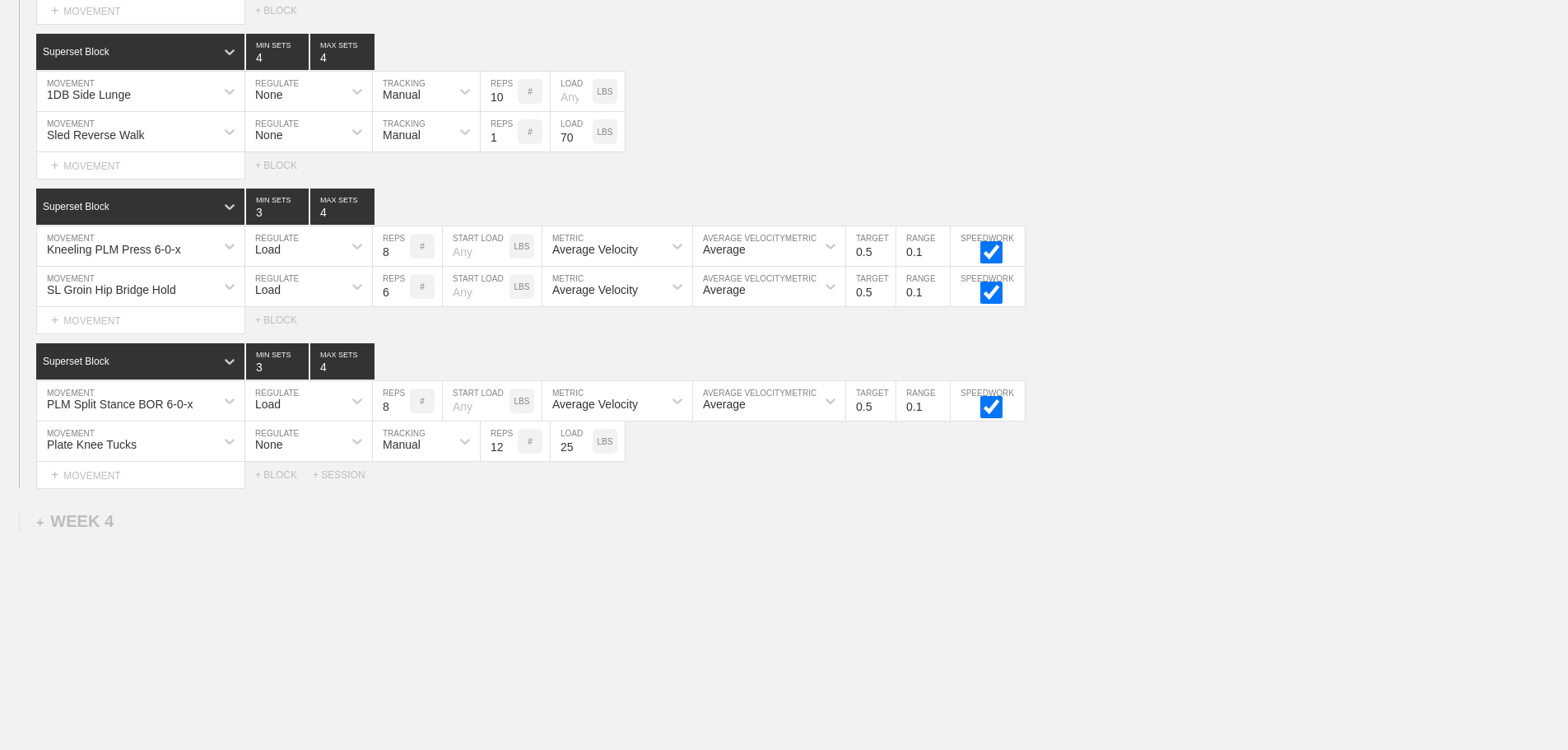
drag, startPoint x: 287, startPoint y: 297, endPoint x: 287, endPoint y: 320, distance: 23.0
click at [287, 298] on div "Load" at bounding box center [294, 286] width 98 height 28
click at [285, 339] on div "None" at bounding box center [309, 330] width 127 height 28
drag, startPoint x: 441, startPoint y: 298, endPoint x: 423, endPoint y: 324, distance: 31.6
click at [441, 298] on div "Sensor" at bounding box center [411, 286] width 77 height 28
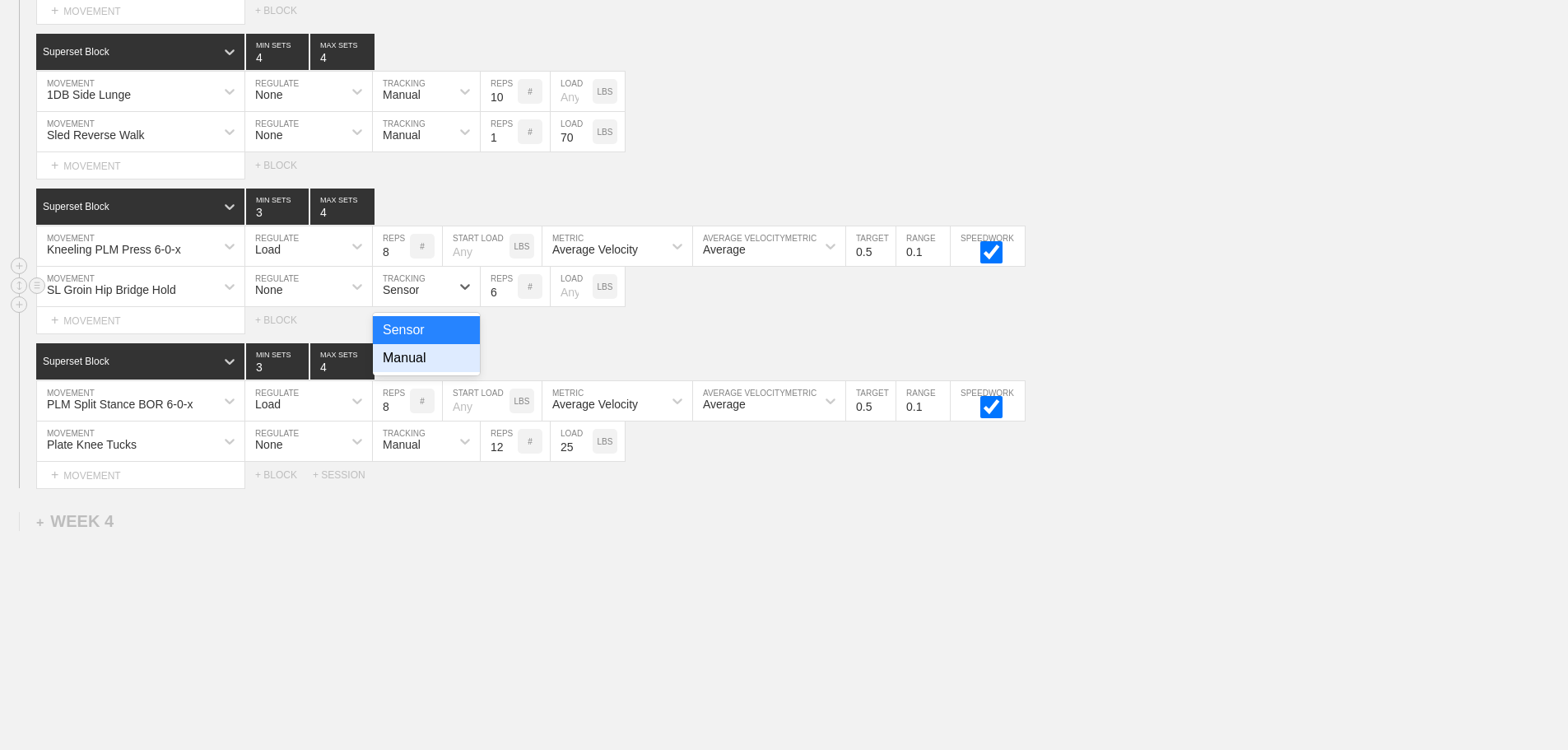
click at [424, 363] on div "Manual" at bounding box center [426, 357] width 107 height 28
click at [508, 298] on input "27" at bounding box center [499, 286] width 37 height 39
click at [508, 298] on input "28" at bounding box center [499, 286] width 37 height 39
click at [508, 298] on input "29" at bounding box center [499, 286] width 37 height 39
click at [508, 298] on input "30" at bounding box center [499, 286] width 37 height 39
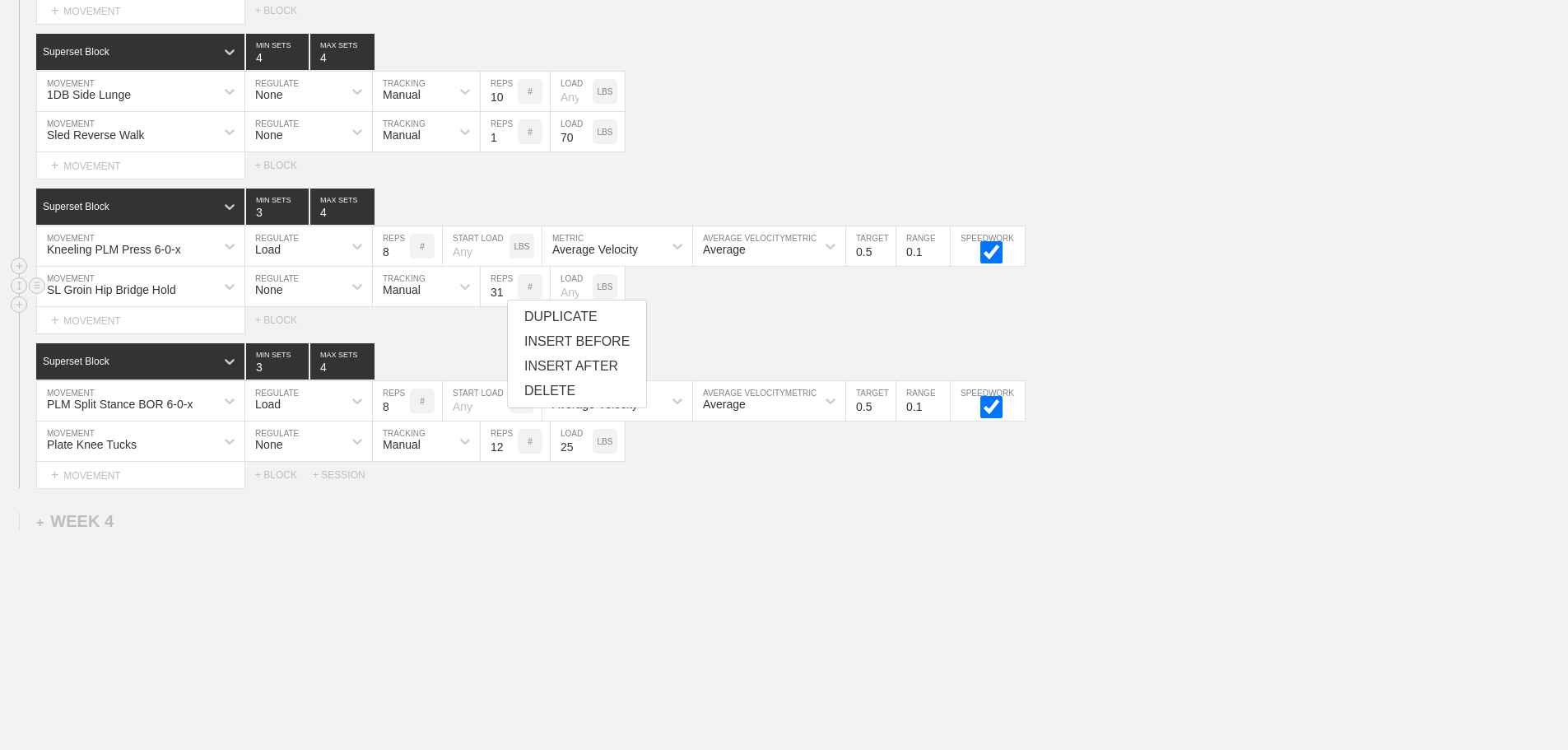
click at [508, 298] on input "31" at bounding box center [499, 286] width 37 height 39
click at [508, 298] on input "47" at bounding box center [499, 286] width 37 height 39
click at [508, 298] on input "48" at bounding box center [499, 286] width 37 height 39
click at [508, 298] on input "57" at bounding box center [499, 286] width 37 height 39
click at [508, 298] on input "58" at bounding box center [499, 286] width 37 height 39
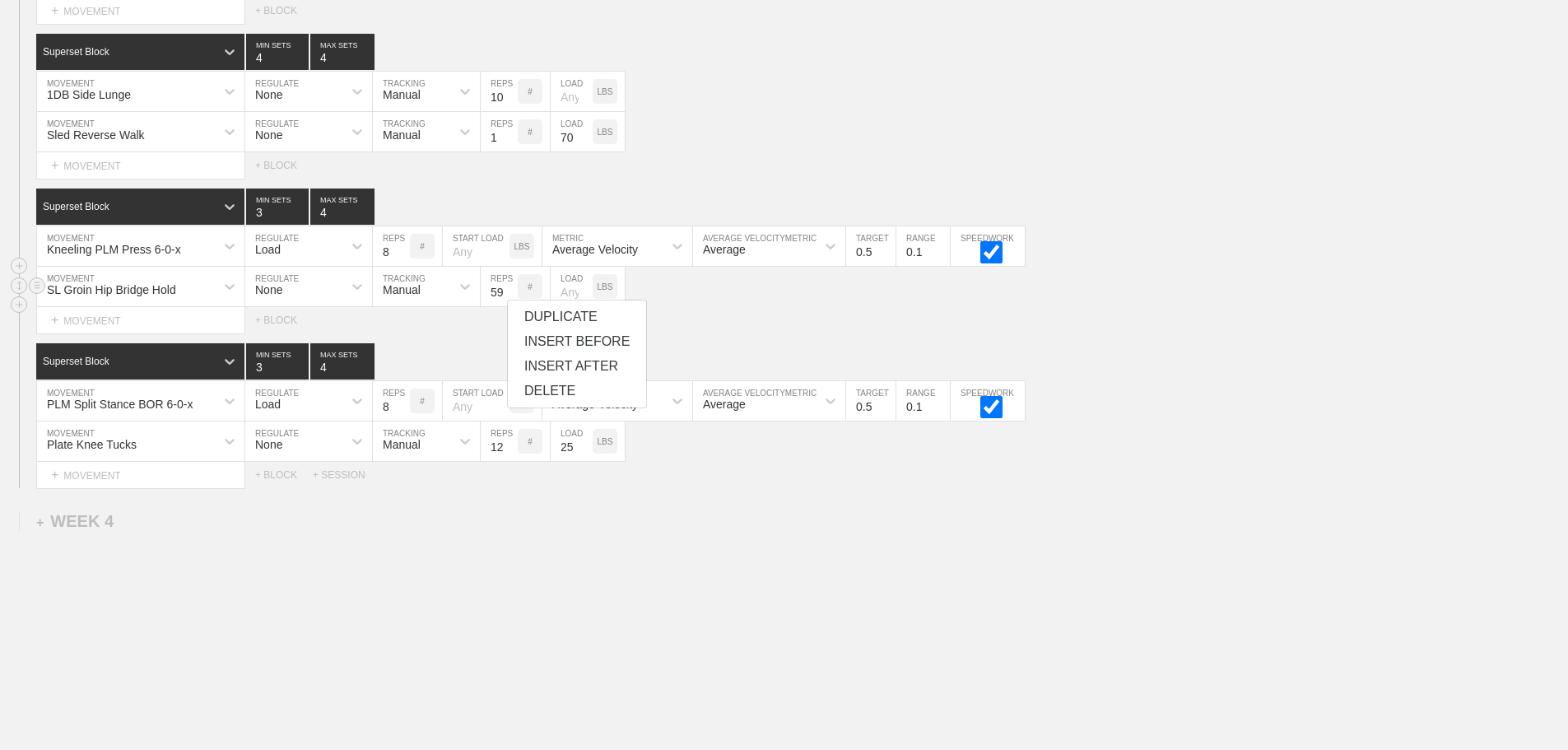
click at [508, 298] on input "59" at bounding box center [499, 286] width 37 height 39
type input "60"
click at [508, 298] on input "60" at bounding box center [499, 286] width 37 height 39
click at [796, 307] on div "SL Groin Hip Bridge Hold MOVEMENT None REGULATE Manual TRACKING 60 REPS # LOAD …" at bounding box center [784, 286] width 1568 height 40
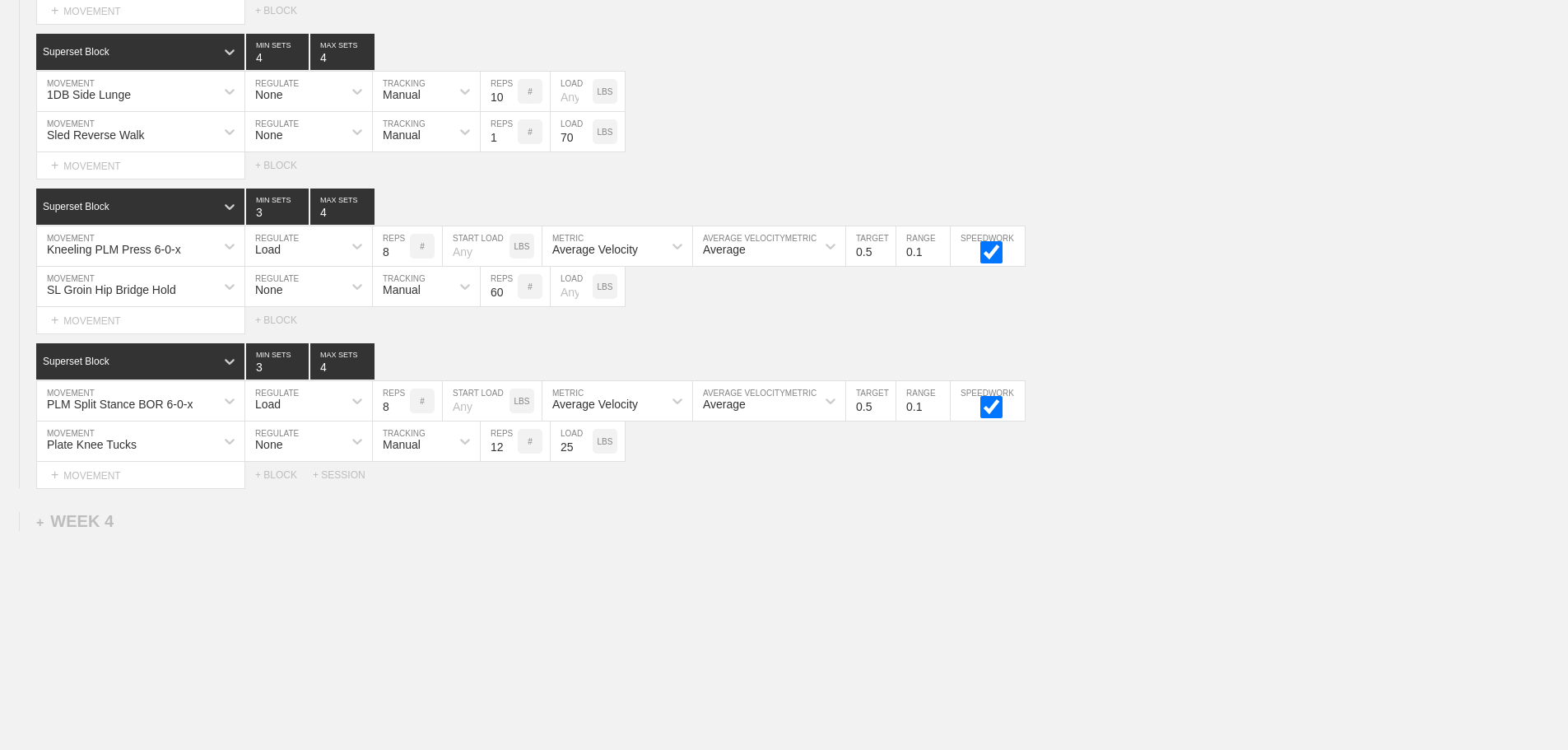
drag, startPoint x: 464, startPoint y: 658, endPoint x: 419, endPoint y: 609, distance: 66.5
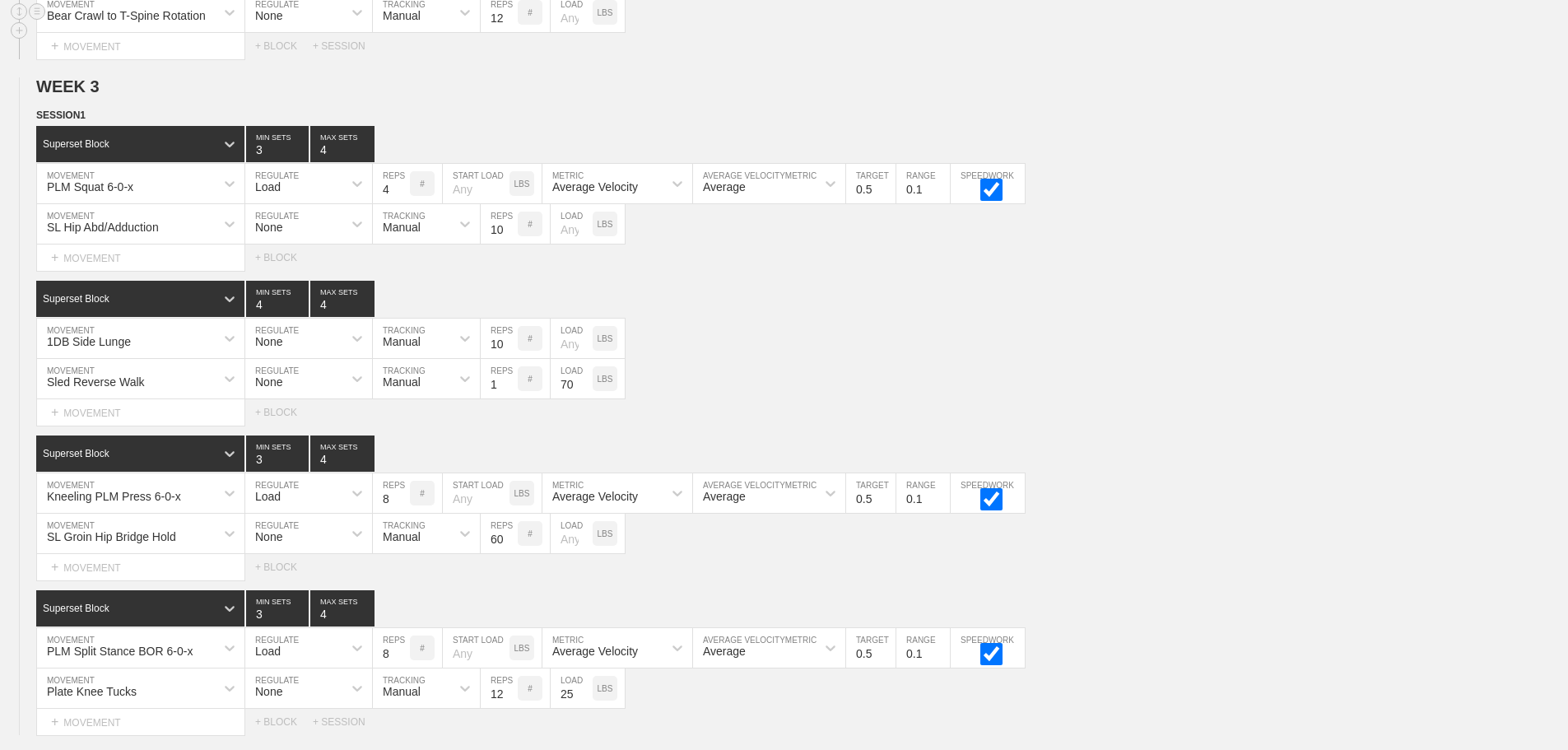
scroll to position [386, 0]
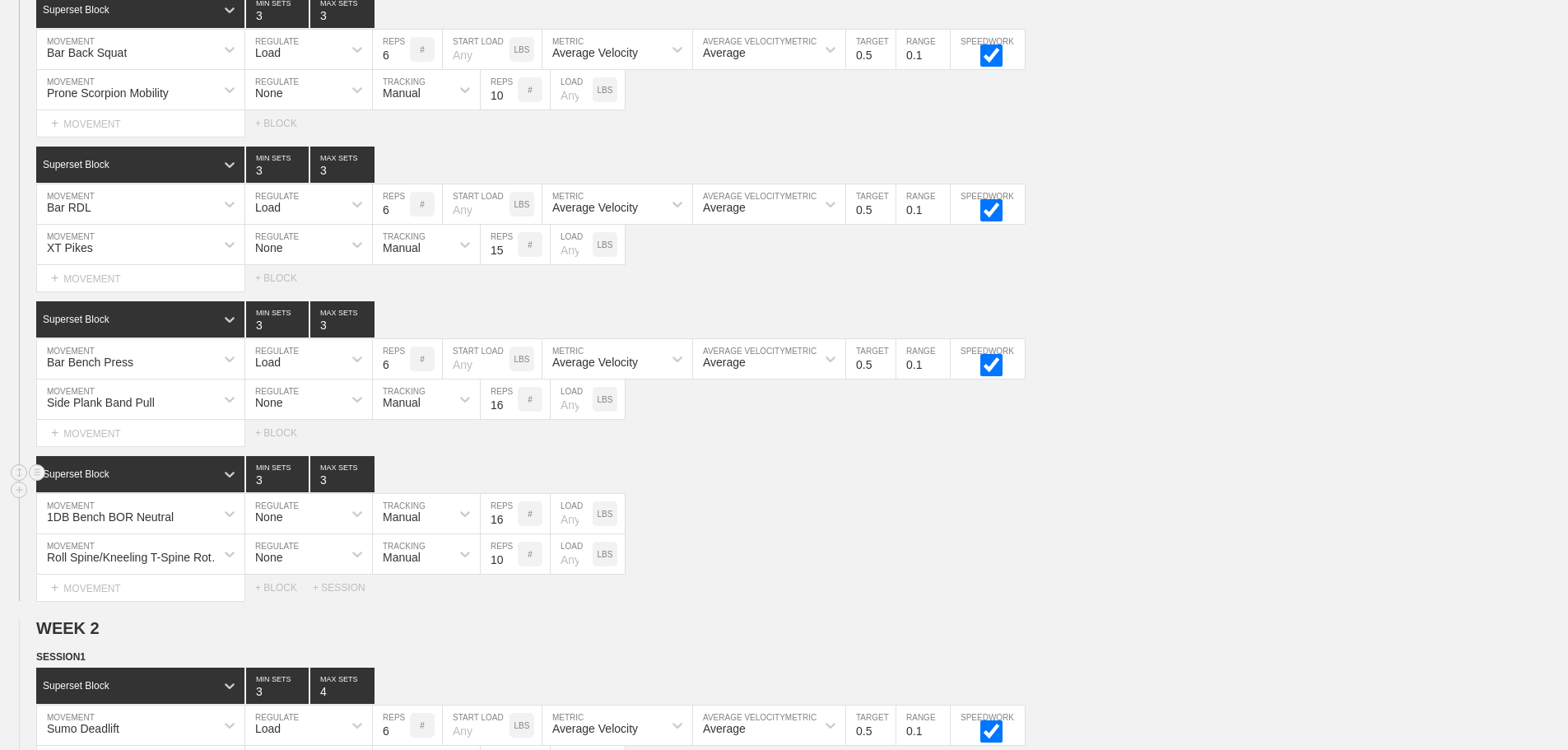
drag, startPoint x: 1131, startPoint y: 538, endPoint x: 1207, endPoint y: 501, distance: 84.5
click at [1144, 533] on div "1DB Bench BOR Neutral MOVEMENT None REGULATE Manual TRACKING 16 REPS # LOAD LBS" at bounding box center [784, 513] width 1568 height 40
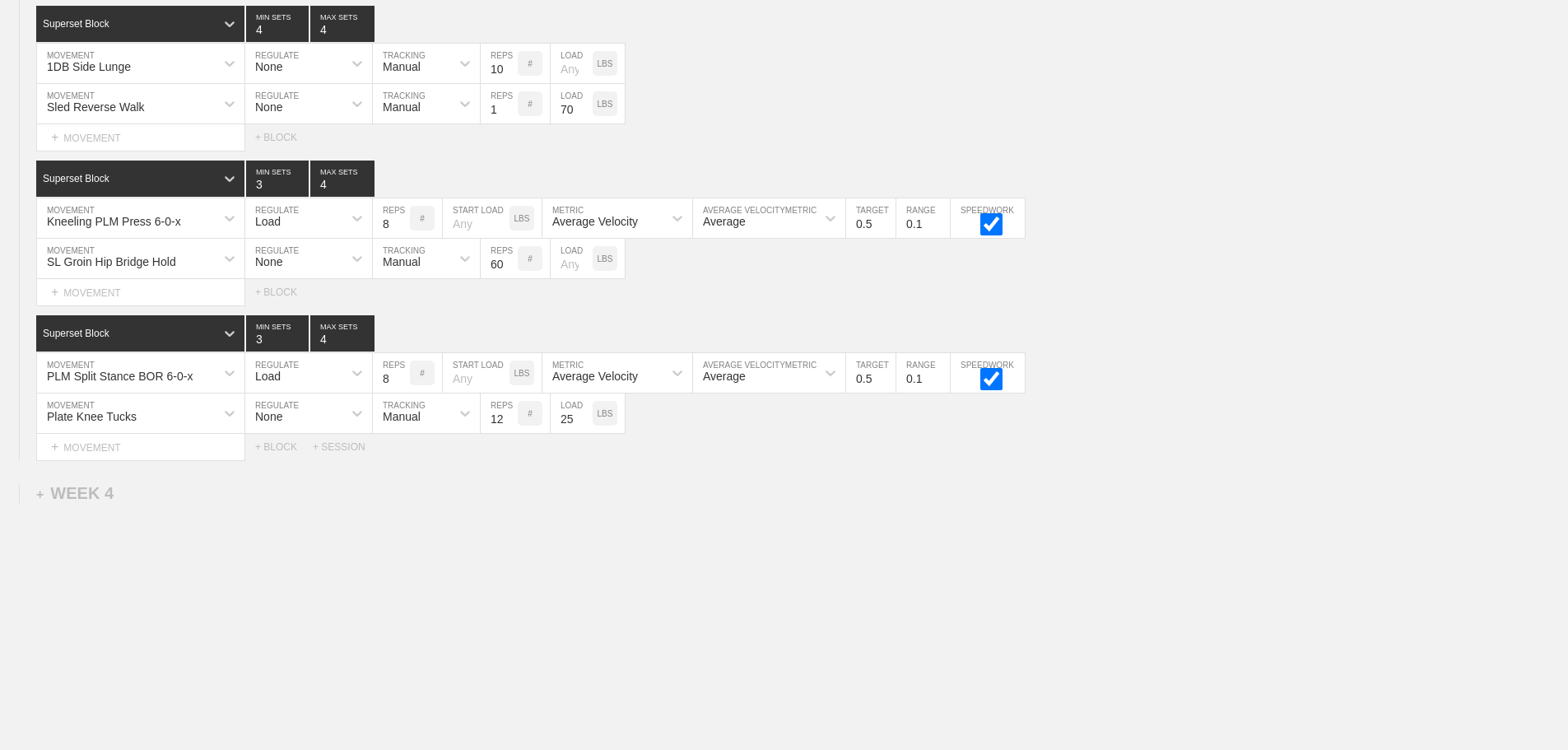
scroll to position [3168, 0]
drag, startPoint x: 846, startPoint y: 505, endPoint x: 826, endPoint y: 496, distance: 21.9
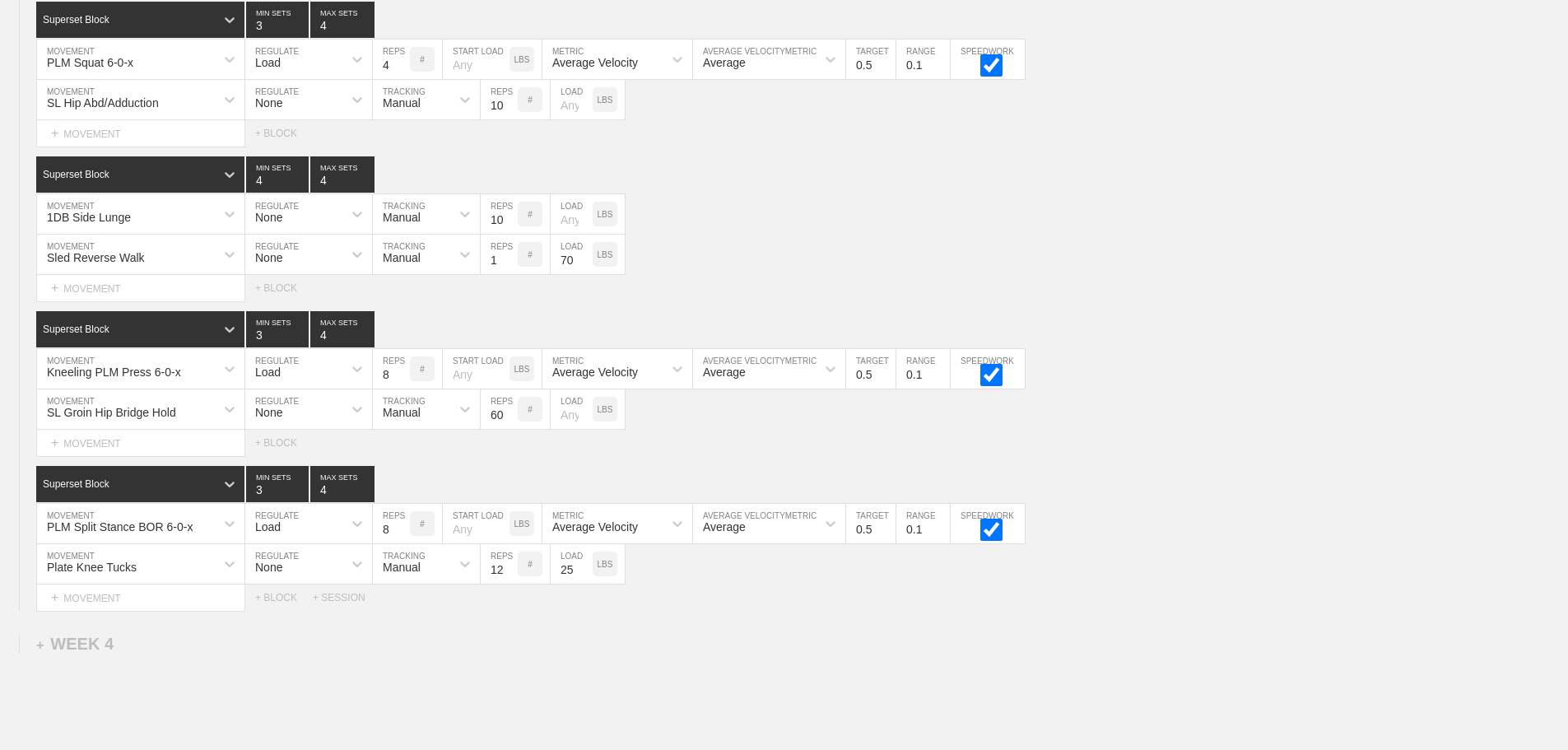
scroll to position [3003, 0]
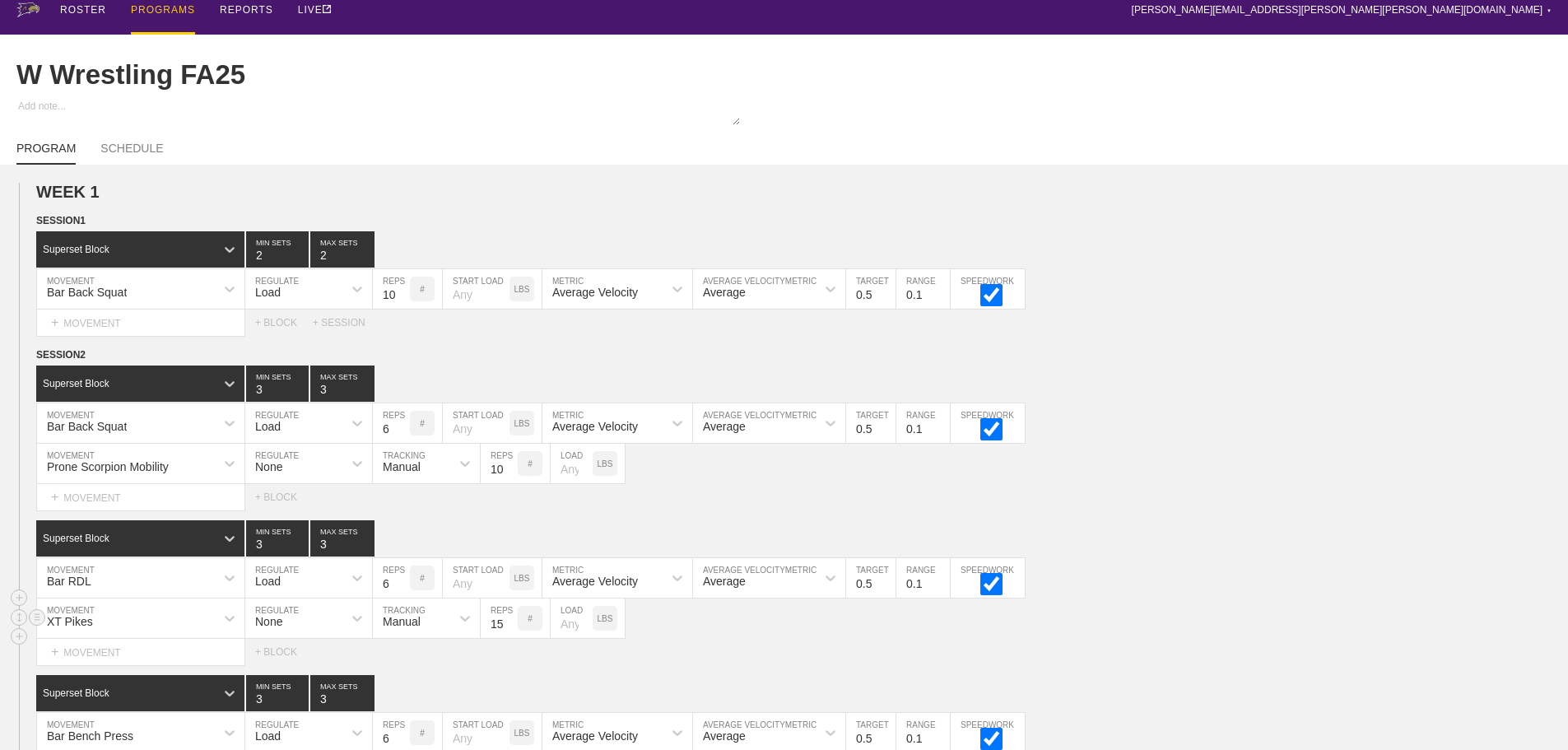
scroll to position [0, 0]
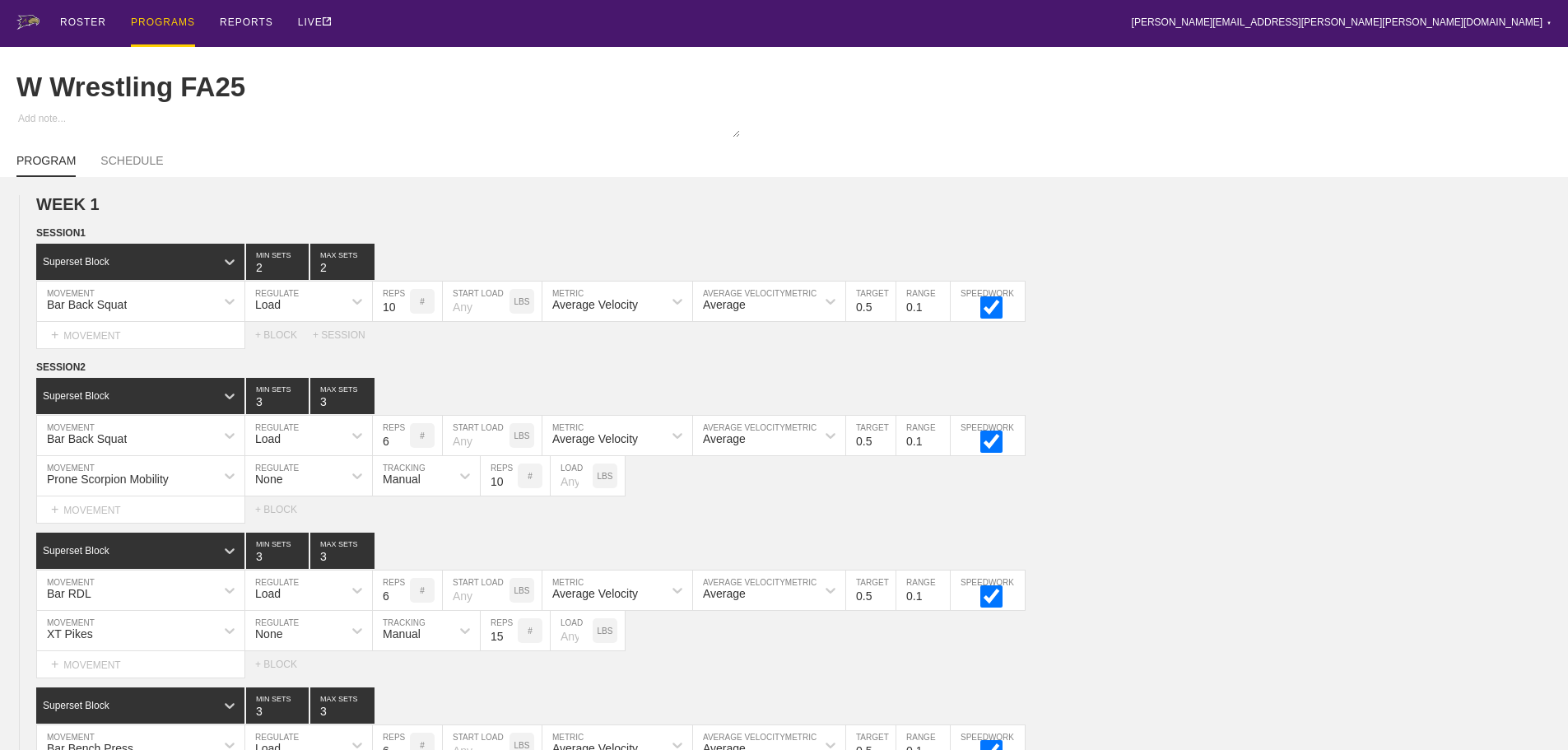
click at [161, 20] on div "PROGRAMS" at bounding box center [163, 23] width 64 height 47
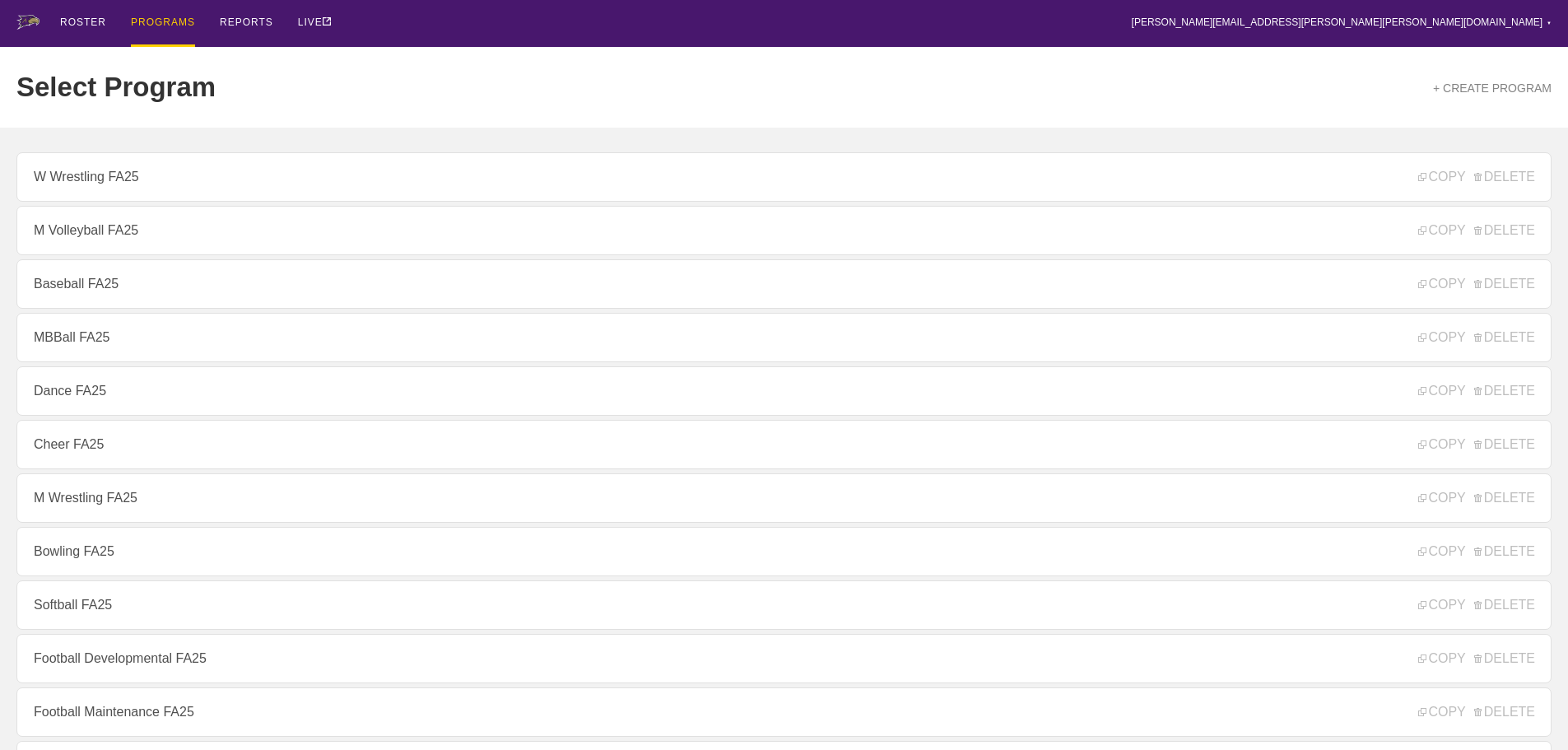
click at [85, 398] on link "Dance FA25" at bounding box center [784, 391] width 1535 height 50
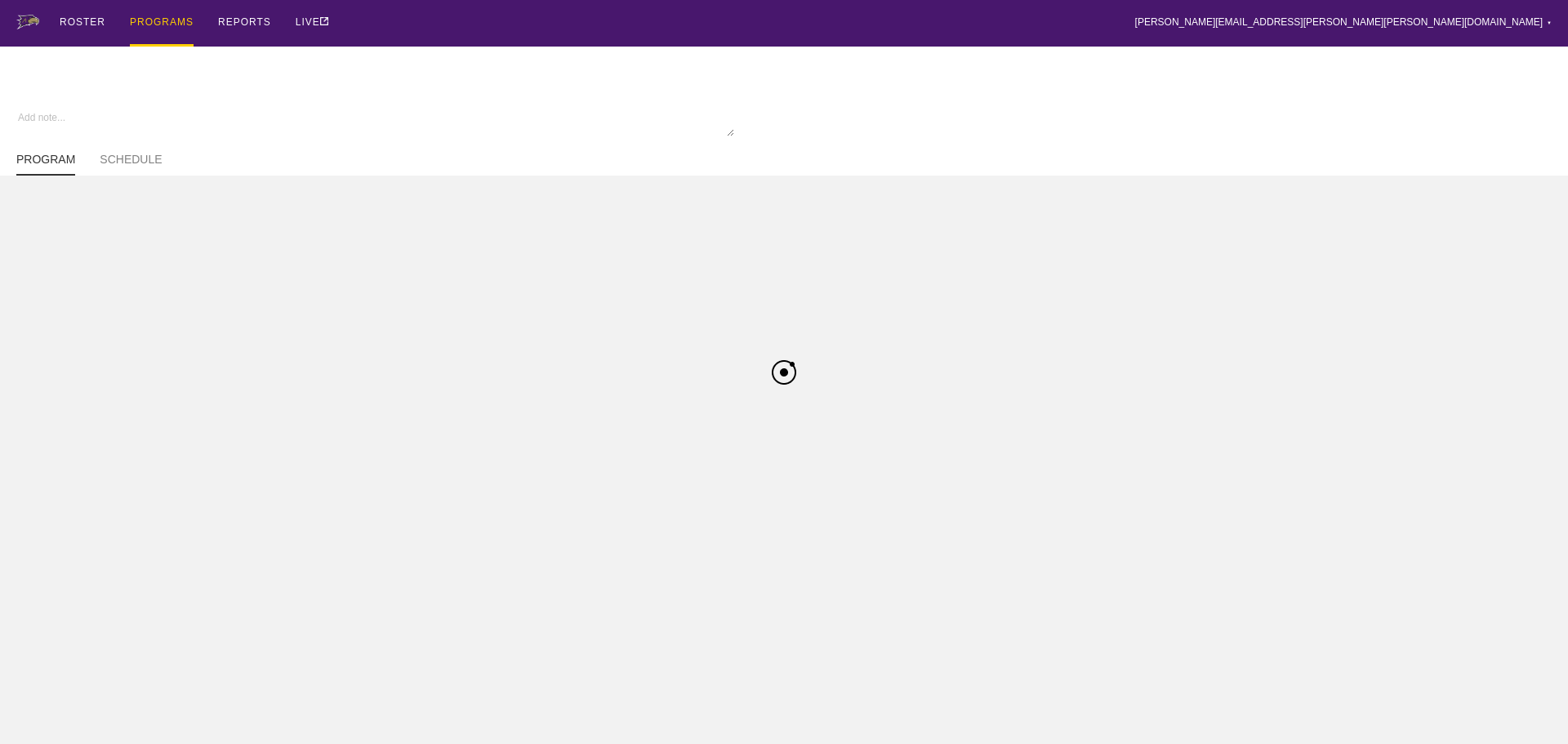
type textarea "x"
type input "Dance FA25"
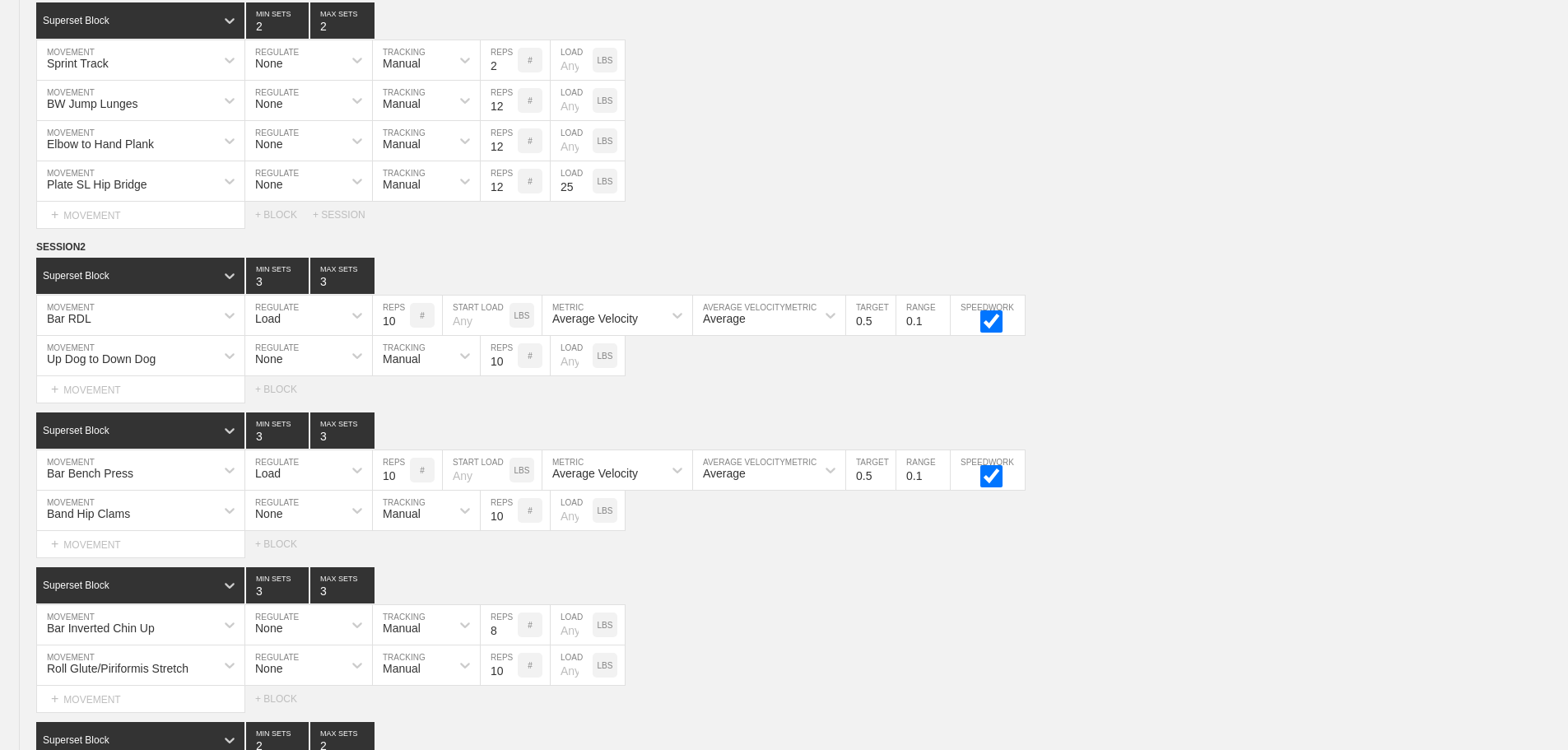
scroll to position [2680, 0]
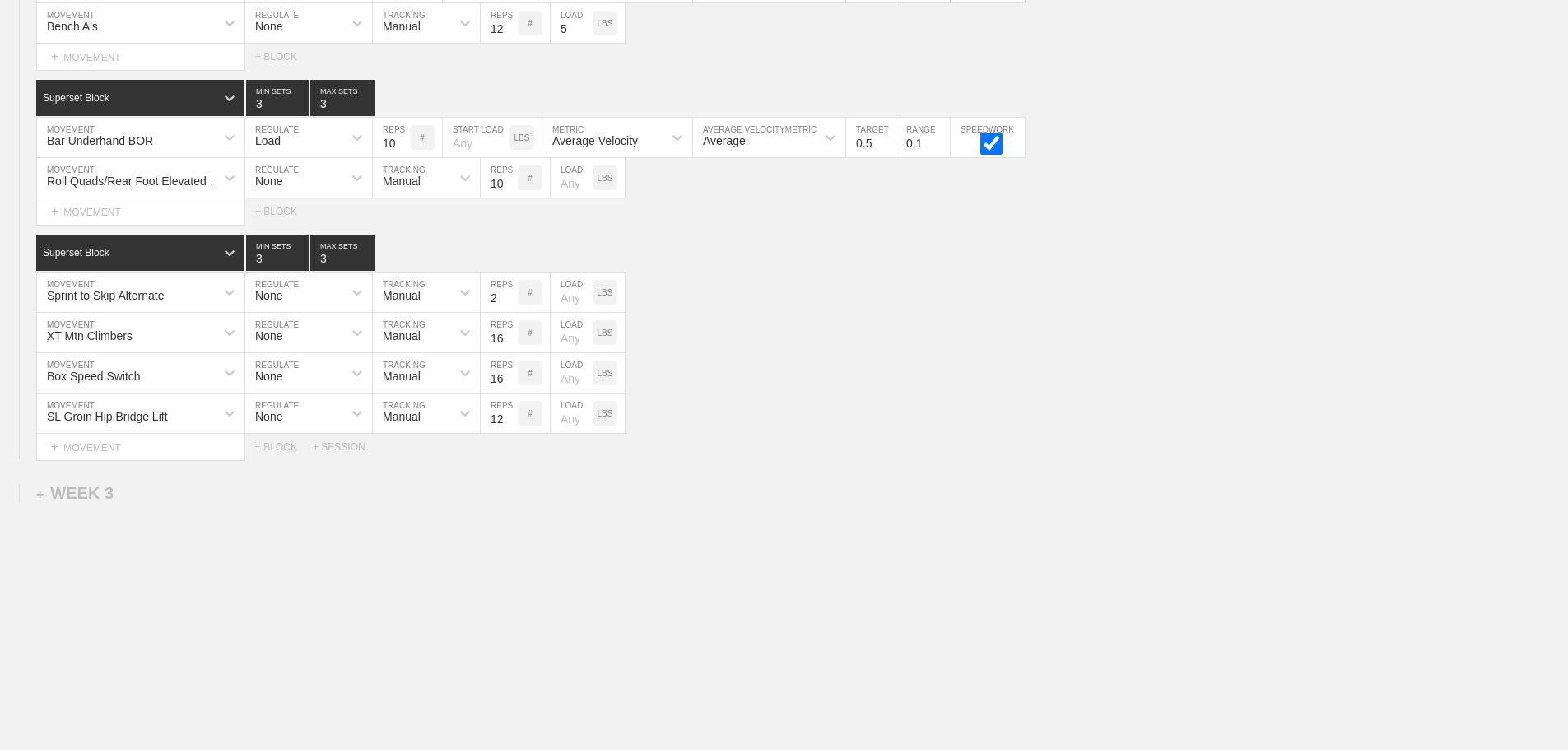
click at [98, 493] on div "+ WEEK 3" at bounding box center [74, 493] width 77 height 19
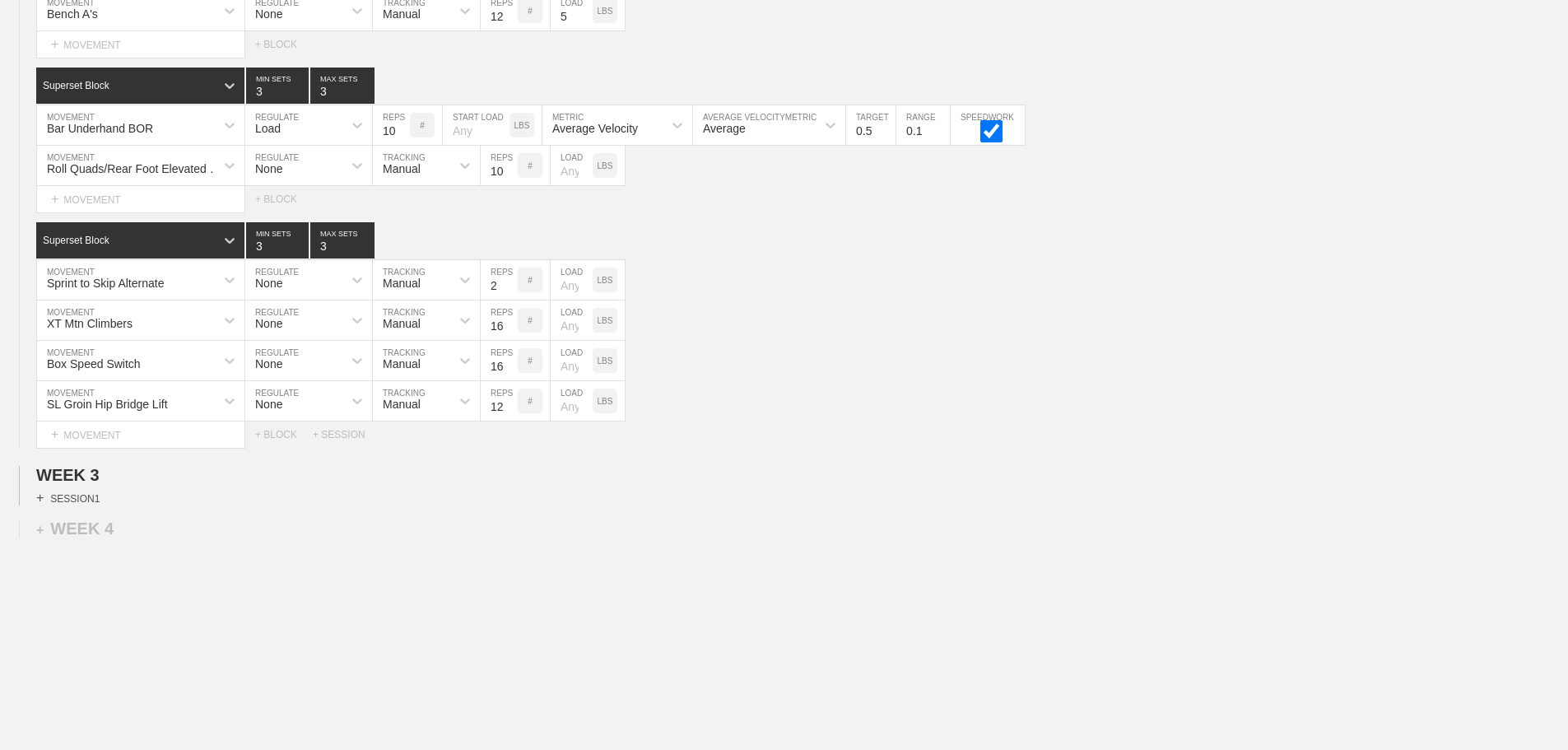
click at [88, 505] on div "+ SESSION 1" at bounding box center [68, 498] width 63 height 15
click at [97, 540] on div "+ BLOCK" at bounding box center [139, 527] width 207 height 27
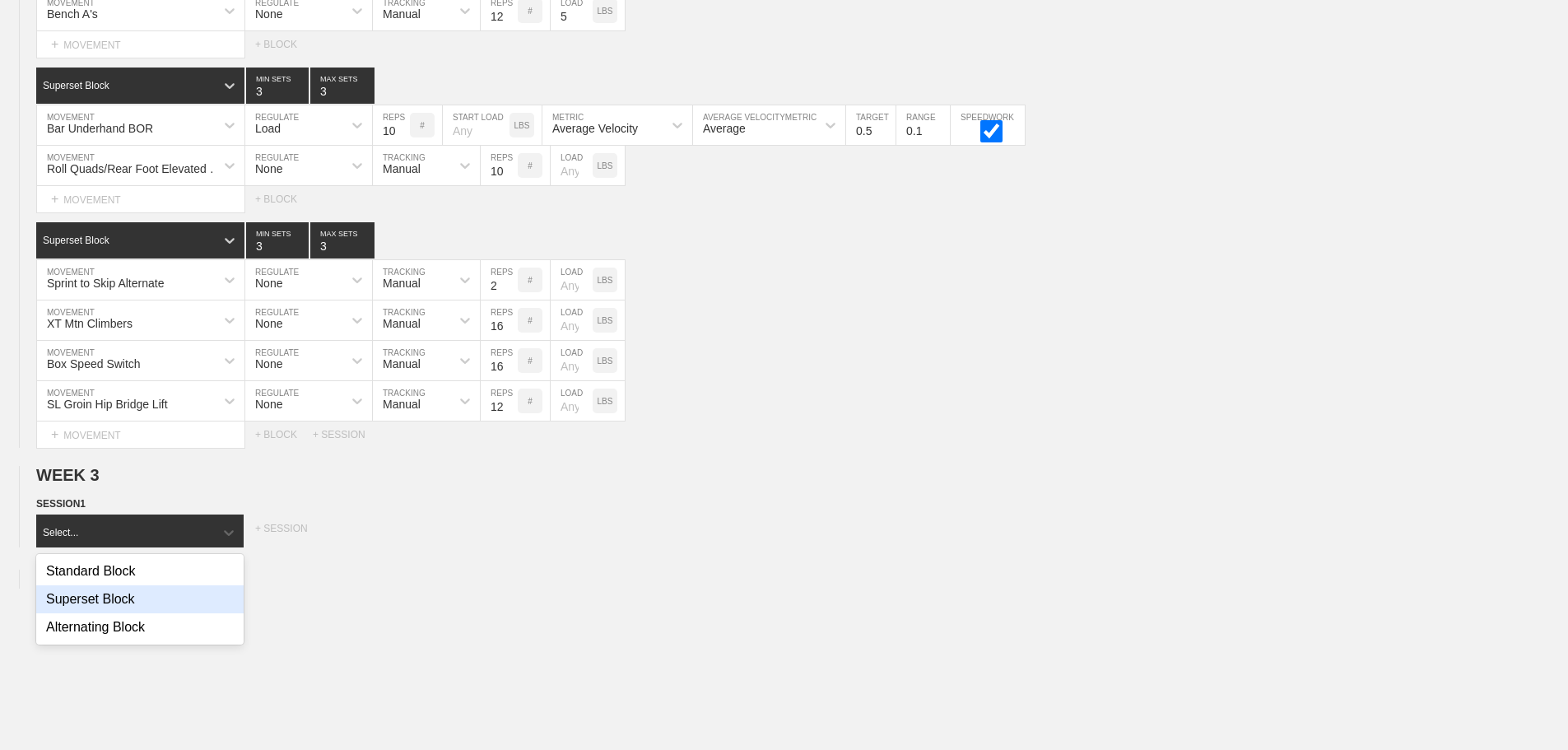
click at [133, 605] on div "Superset Block" at bounding box center [139, 599] width 207 height 28
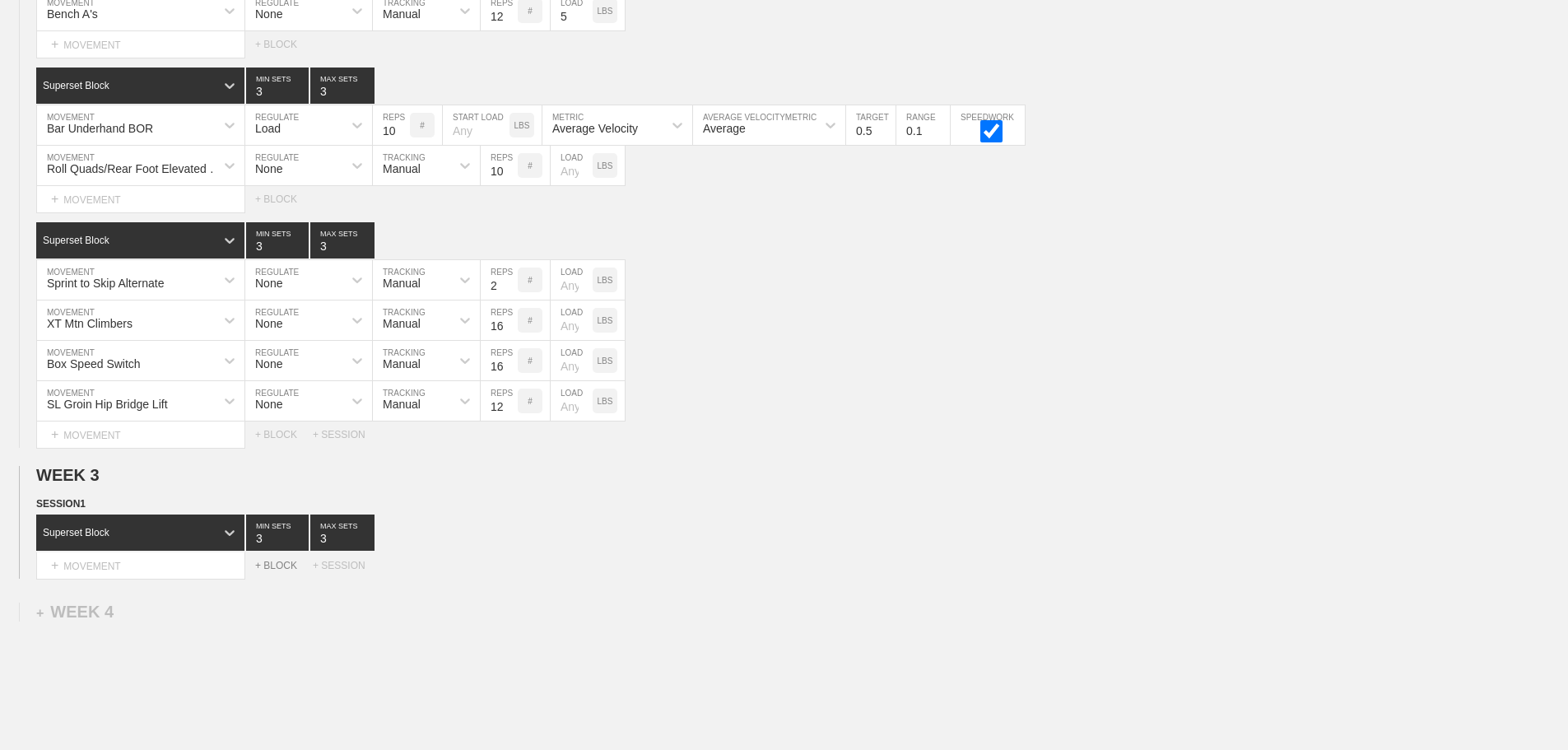
click at [282, 571] on div "+ BLOCK" at bounding box center [283, 564] width 57 height 11
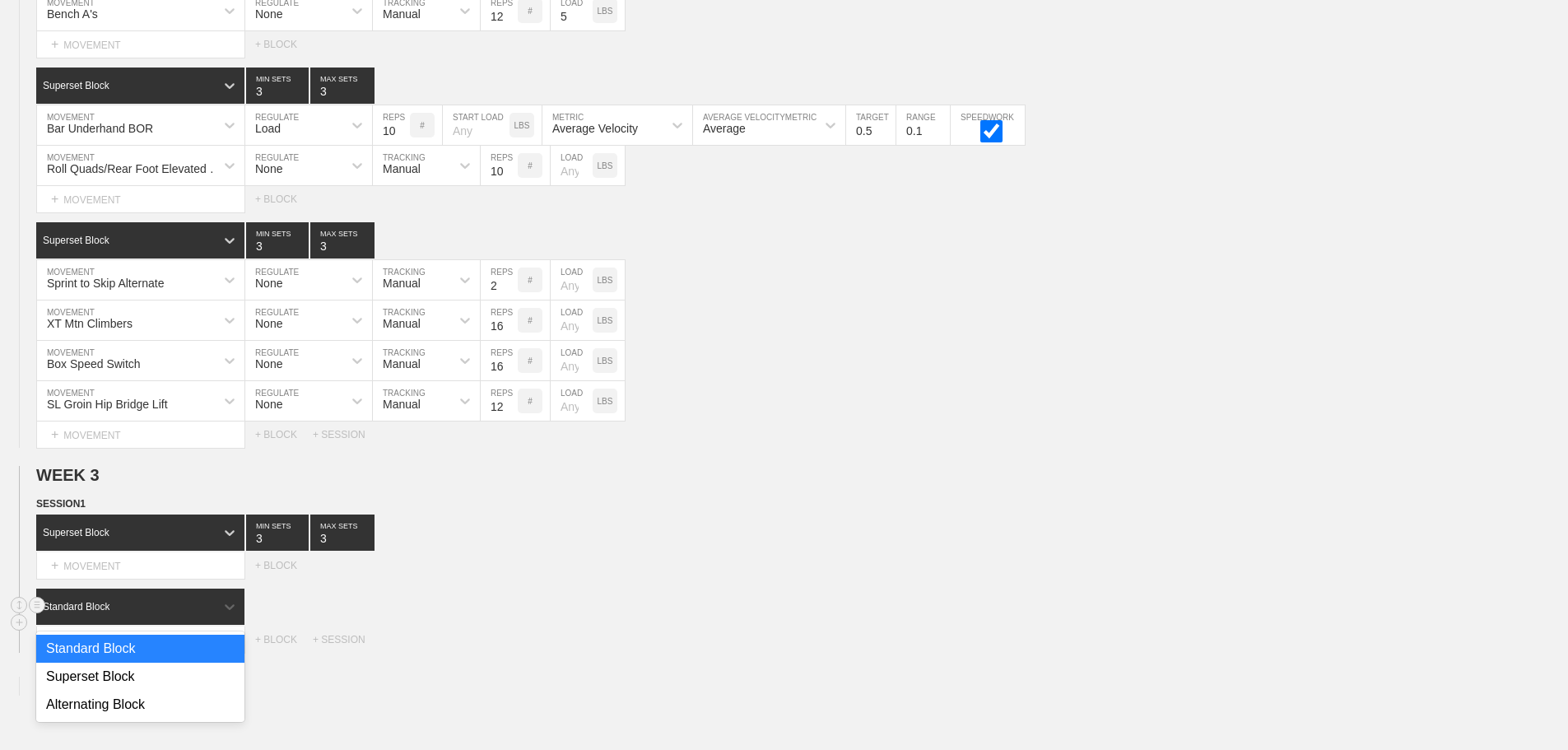
click at [170, 614] on div "Standard Block" at bounding box center [125, 606] width 179 height 15
drag, startPoint x: 119, startPoint y: 687, endPoint x: 196, endPoint y: 657, distance: 82.6
click at [121, 685] on div "Superset Block" at bounding box center [139, 676] width 208 height 28
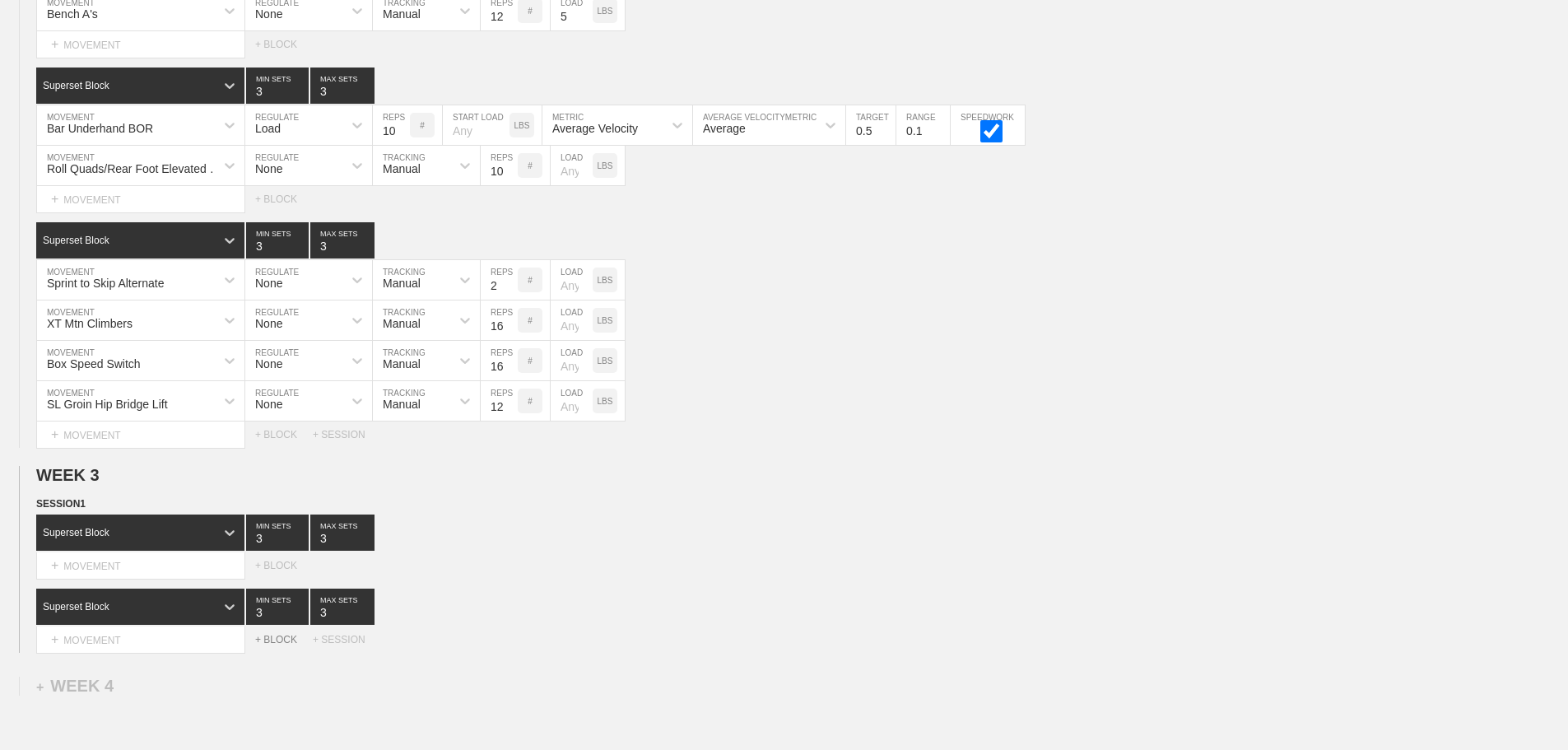
click at [277, 645] on div "+ BLOCK" at bounding box center [283, 639] width 57 height 11
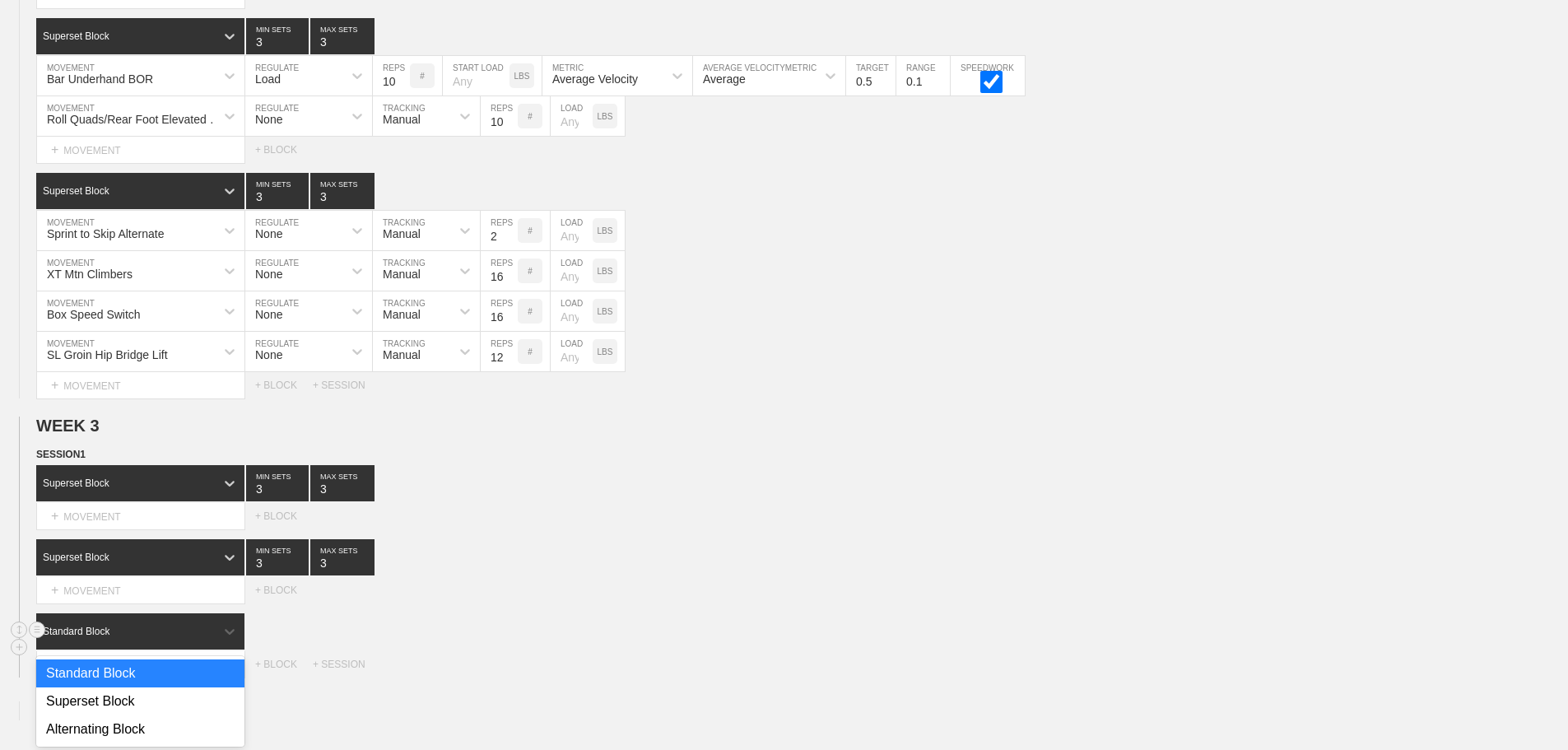
click at [211, 649] on div "option Standard Block focused, 1 of 3. 3 results available. Use Up and Down to …" at bounding box center [140, 631] width 210 height 36
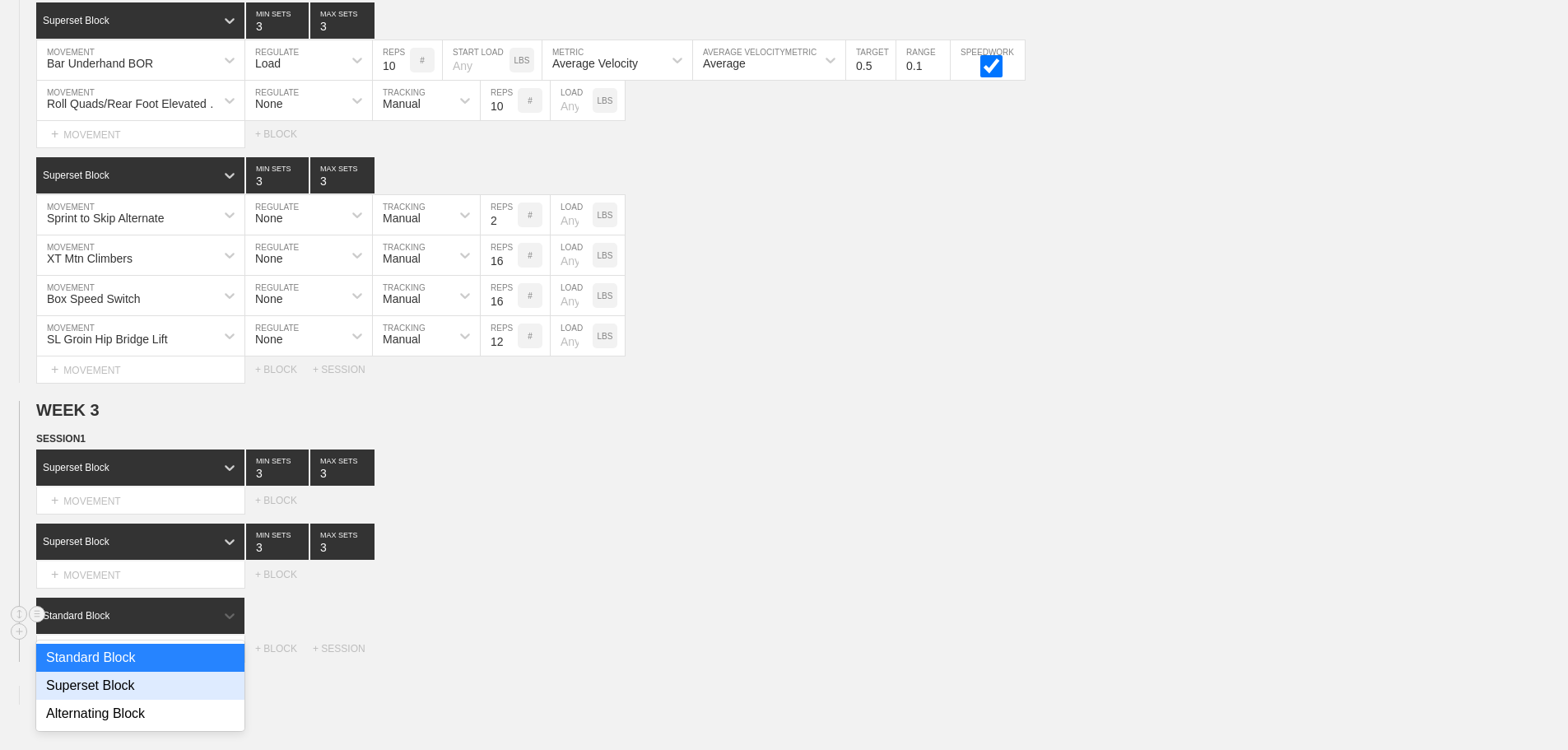
click at [121, 698] on div "Superset Block" at bounding box center [139, 685] width 208 height 28
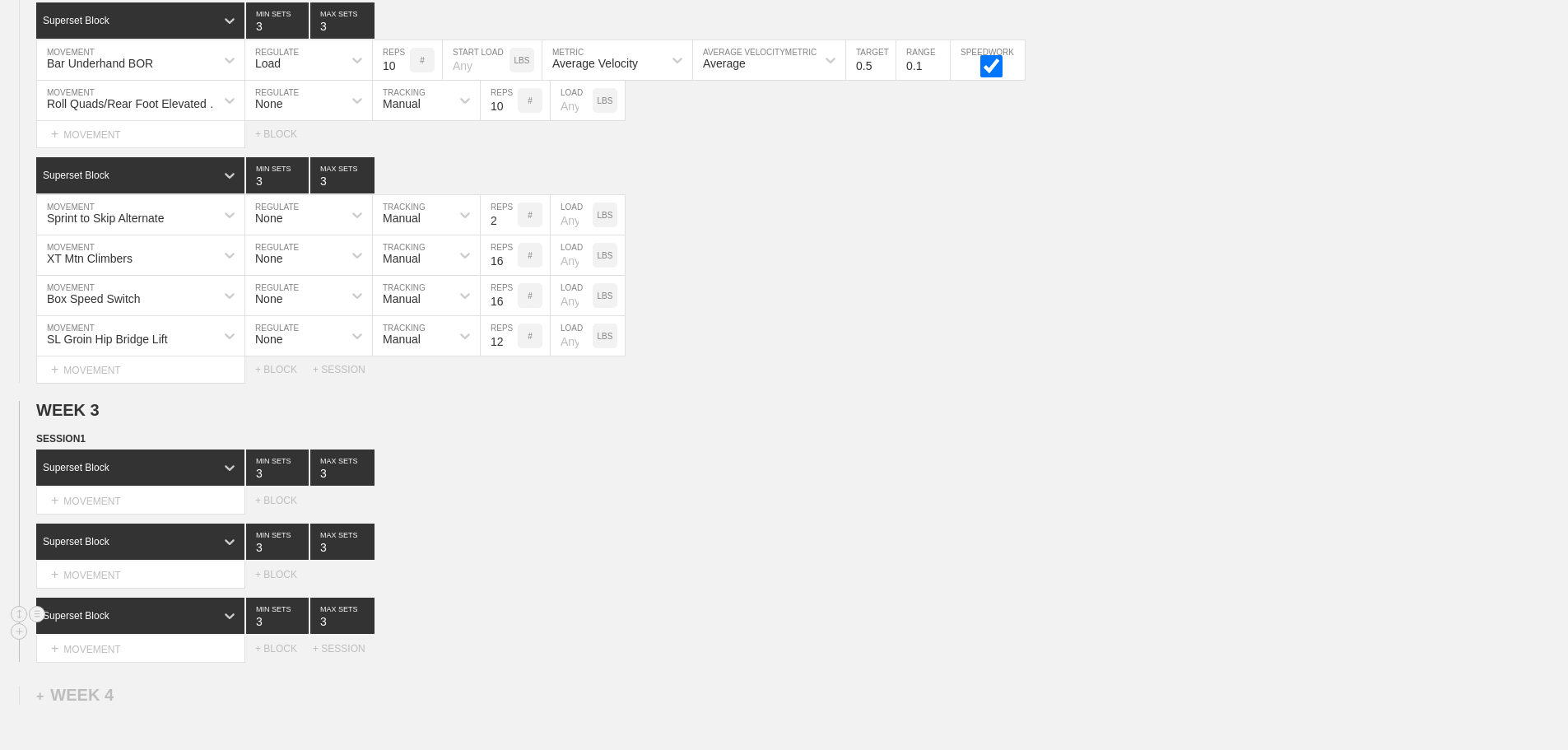
click at [683, 588] on div "Select... MOVEMENT + MOVEMENT + BLOCK" at bounding box center [784, 574] width 1568 height 27
click at [282, 654] on div "+ BLOCK" at bounding box center [283, 648] width 57 height 11
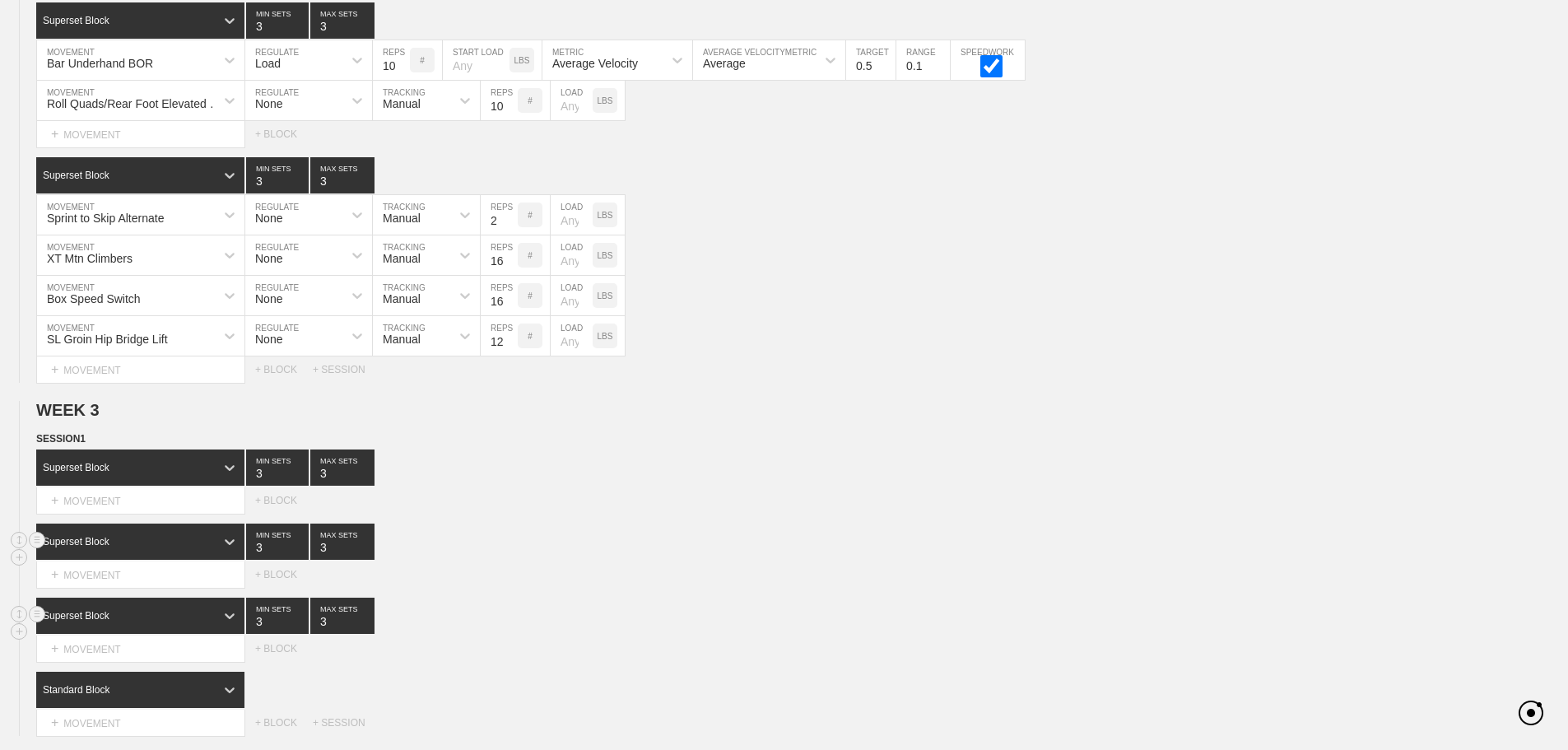
click at [657, 550] on div "Superset Block 3 MIN SETS 3 MAX SETS" at bounding box center [802, 541] width 1532 height 36
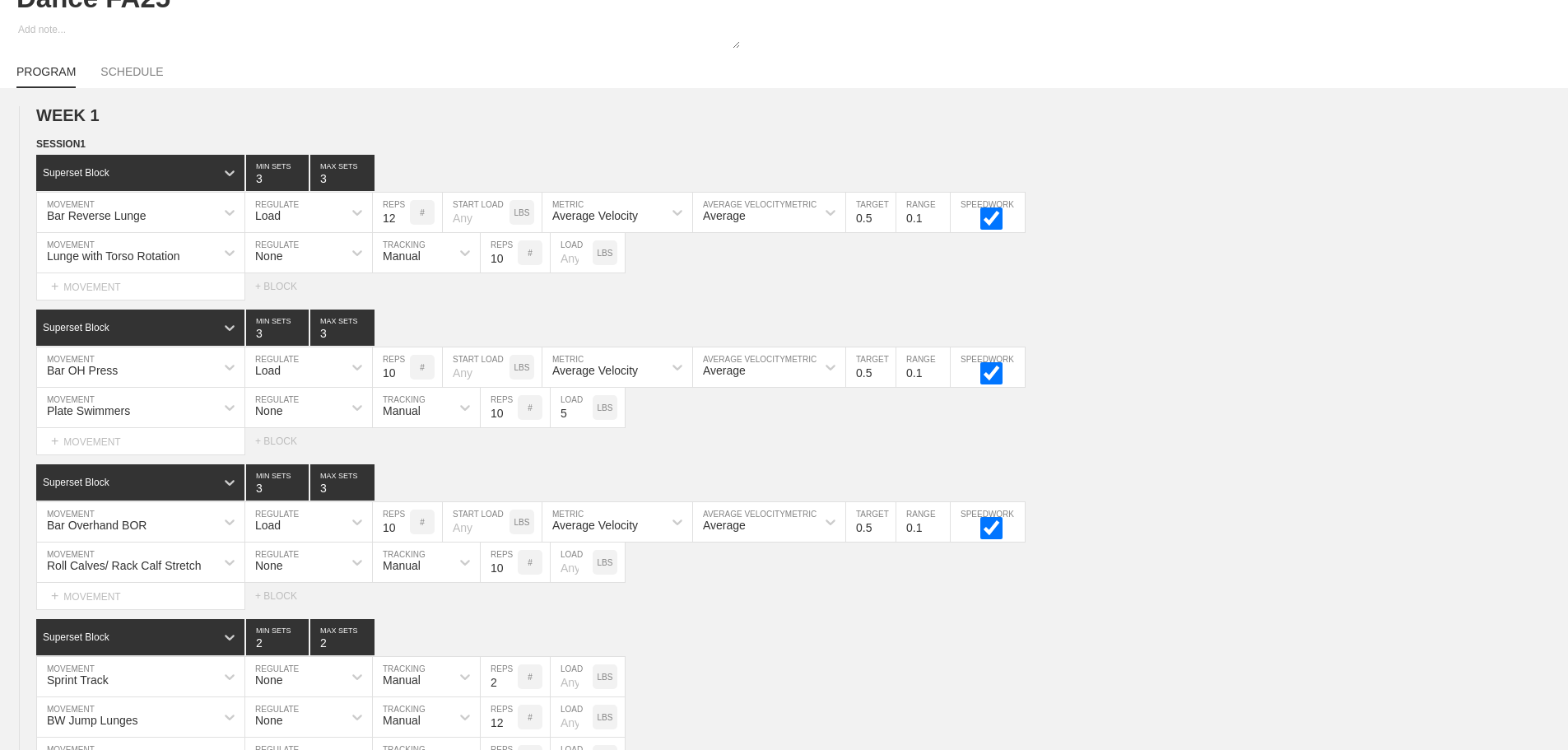
scroll to position [30, 0]
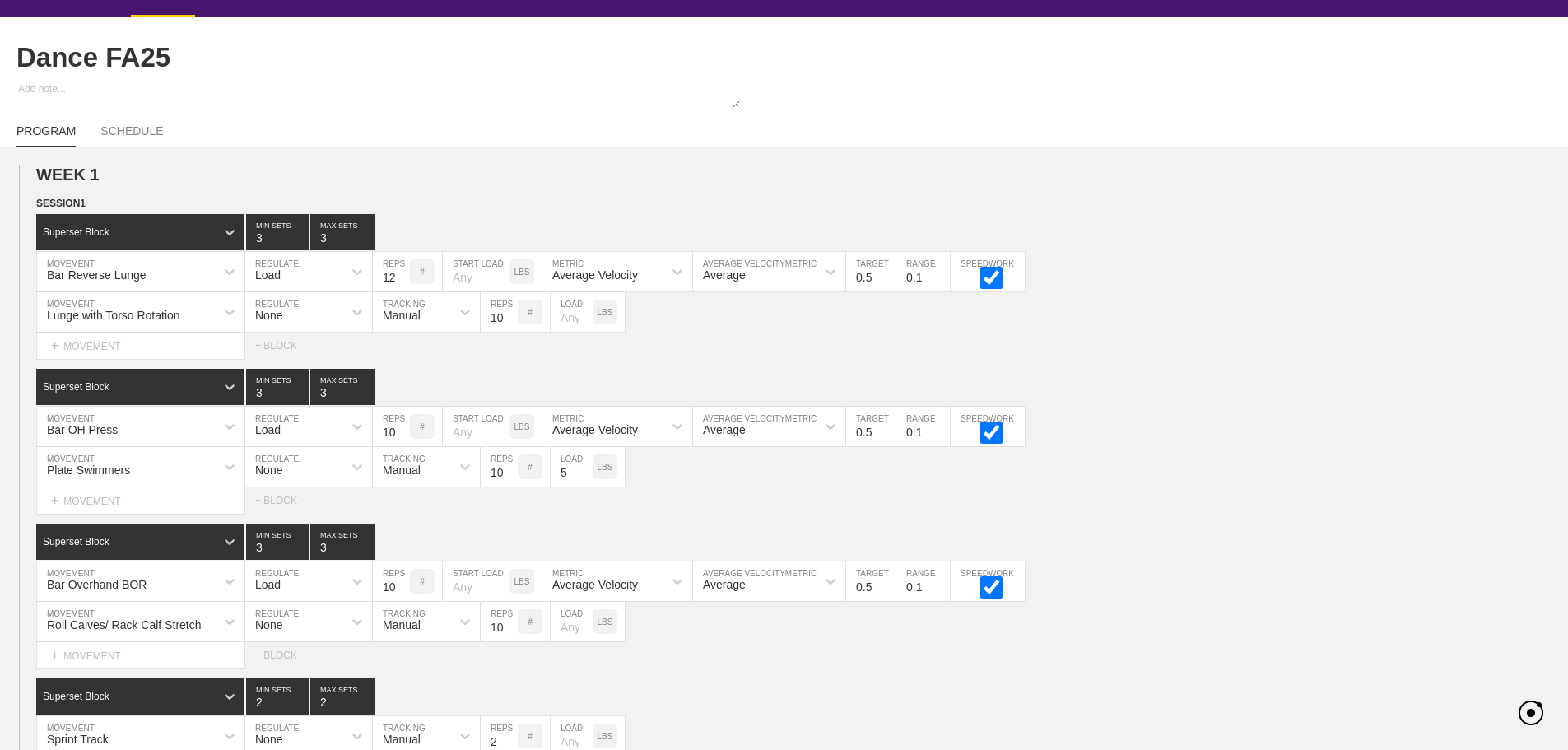
drag, startPoint x: 1298, startPoint y: 338, endPoint x: 1191, endPoint y: 345, distance: 107.2
click at [1293, 333] on div "Lunge with Torso Rotation MOVEMENT None REGULATE Manual TRACKING 10 REPS # LOAD…" at bounding box center [784, 312] width 1568 height 40
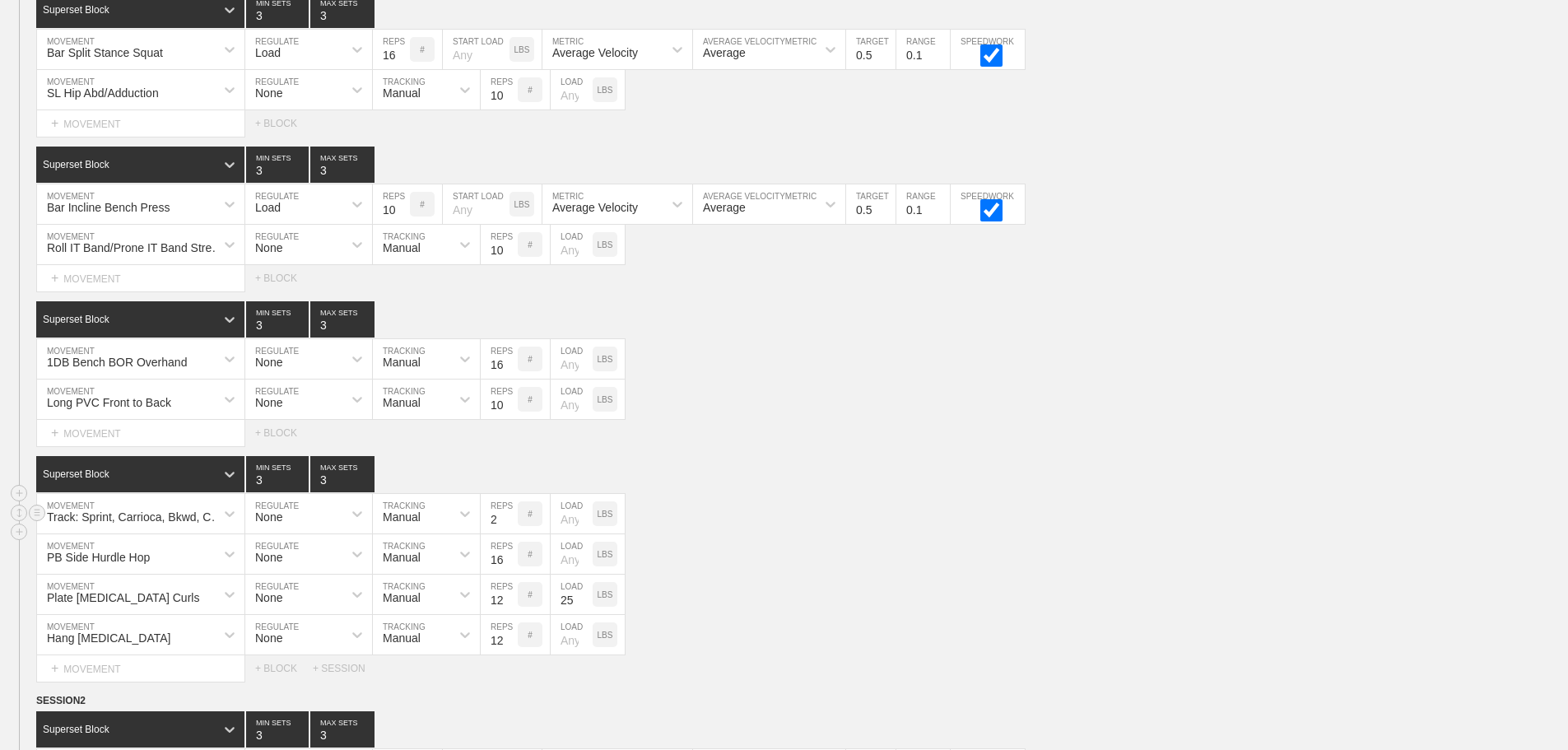
click at [1098, 534] on div "Track: Sprint, Carrioca, Bkwd, Carrioca MOVEMENT None REGULATE Manual TRACKING …" at bounding box center [784, 513] width 1568 height 40
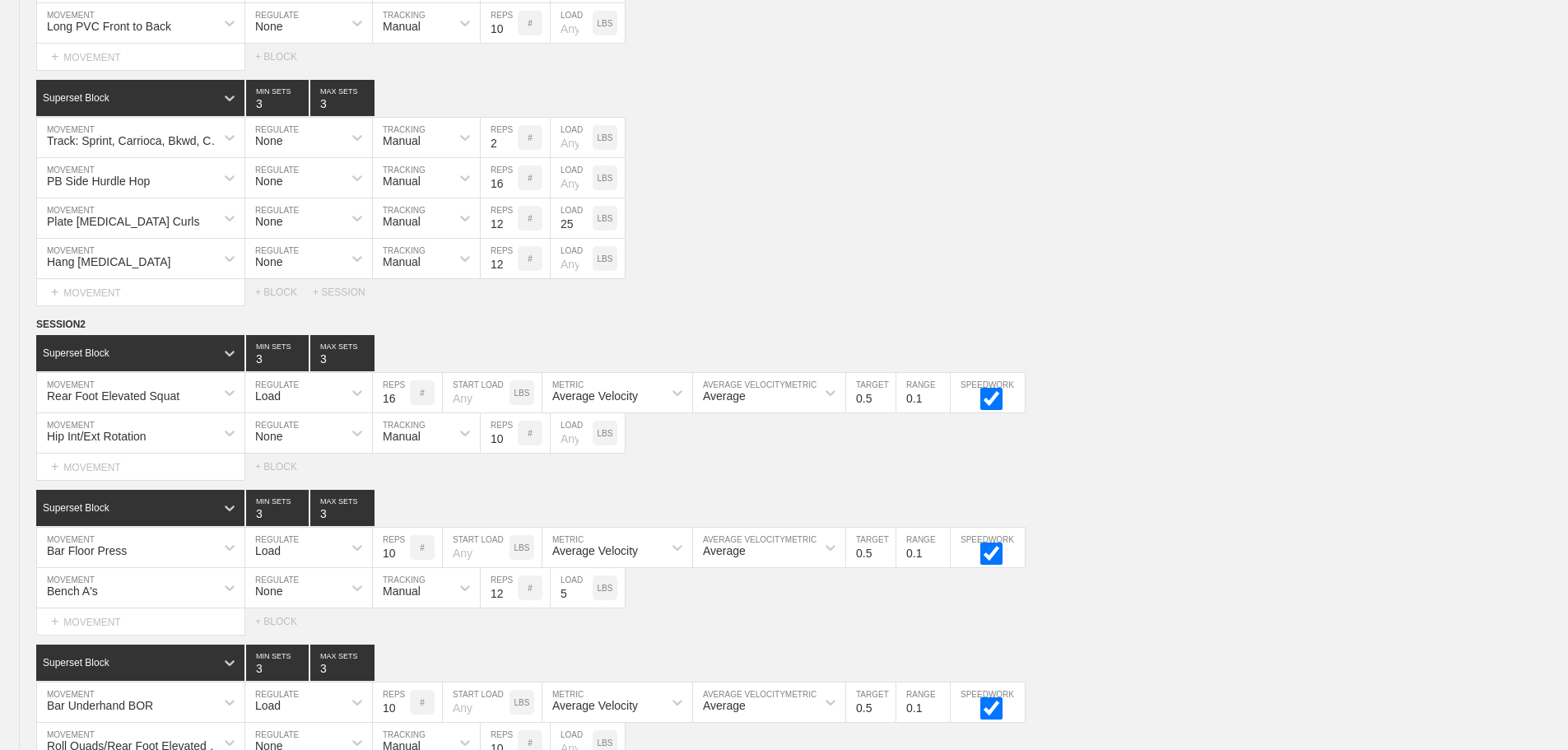
scroll to position [3033, 0]
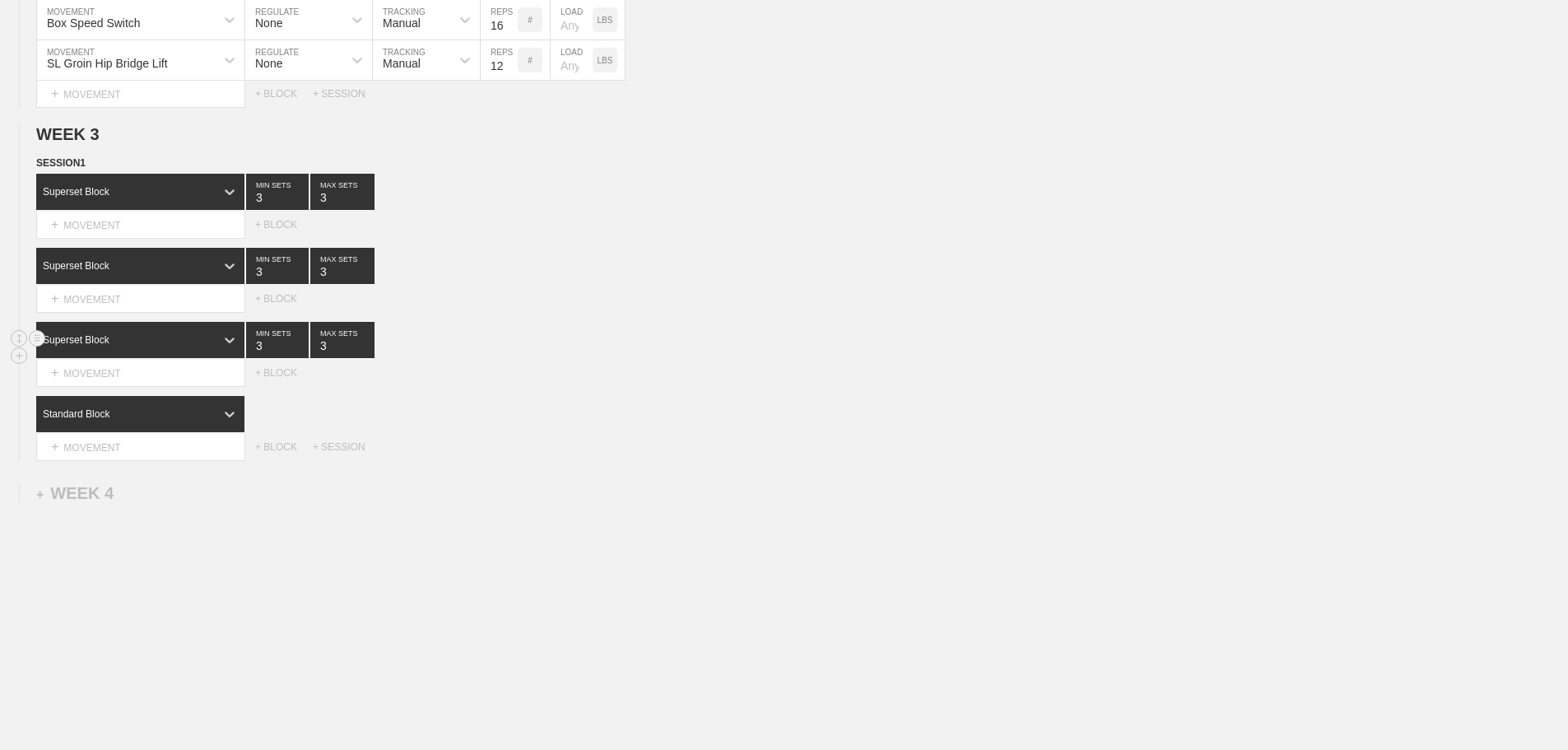
click at [134, 223] on div "+ MOVEMENT" at bounding box center [140, 225] width 209 height 27
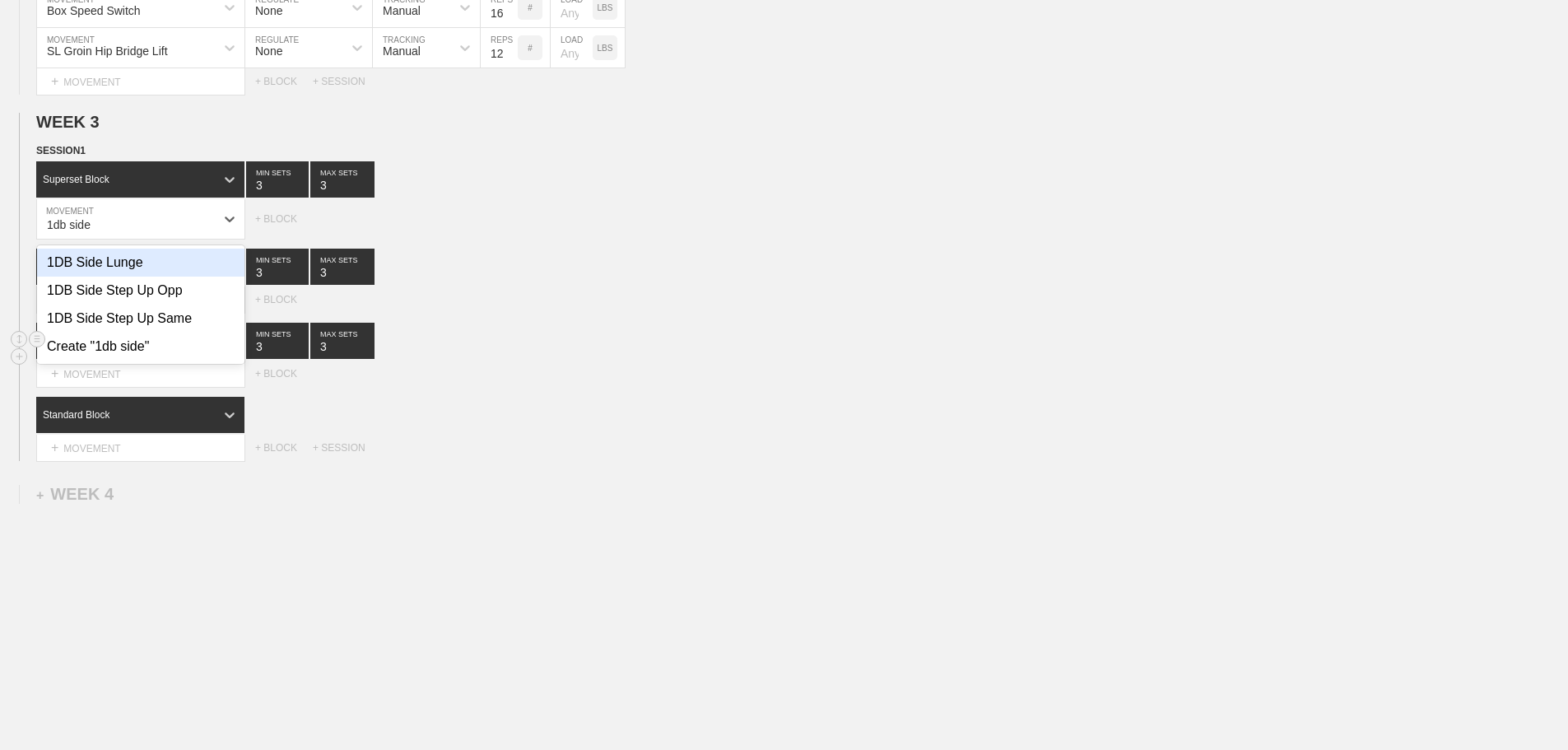
click at [120, 273] on div "1DB Side Lunge" at bounding box center [140, 263] width 207 height 28
type input "1db side"
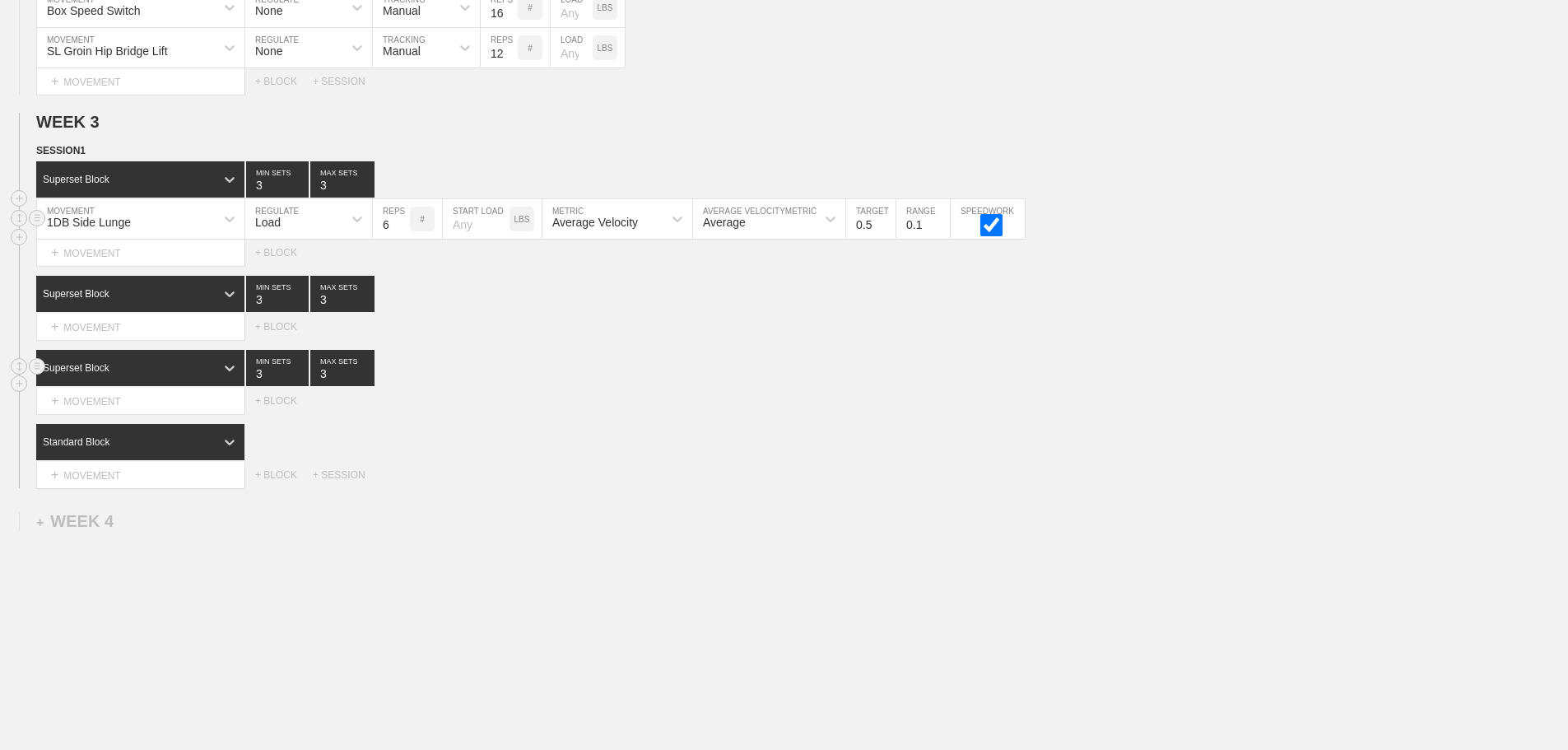
click at [305, 229] on div "Load" at bounding box center [294, 219] width 98 height 28
click at [294, 269] on div "None" at bounding box center [309, 263] width 127 height 28
click at [435, 233] on div "Sensor" at bounding box center [411, 219] width 77 height 28
drag, startPoint x: 423, startPoint y: 313, endPoint x: 427, endPoint y: 297, distance: 16.5
click at [423, 304] on div "Manual" at bounding box center [426, 290] width 107 height 28
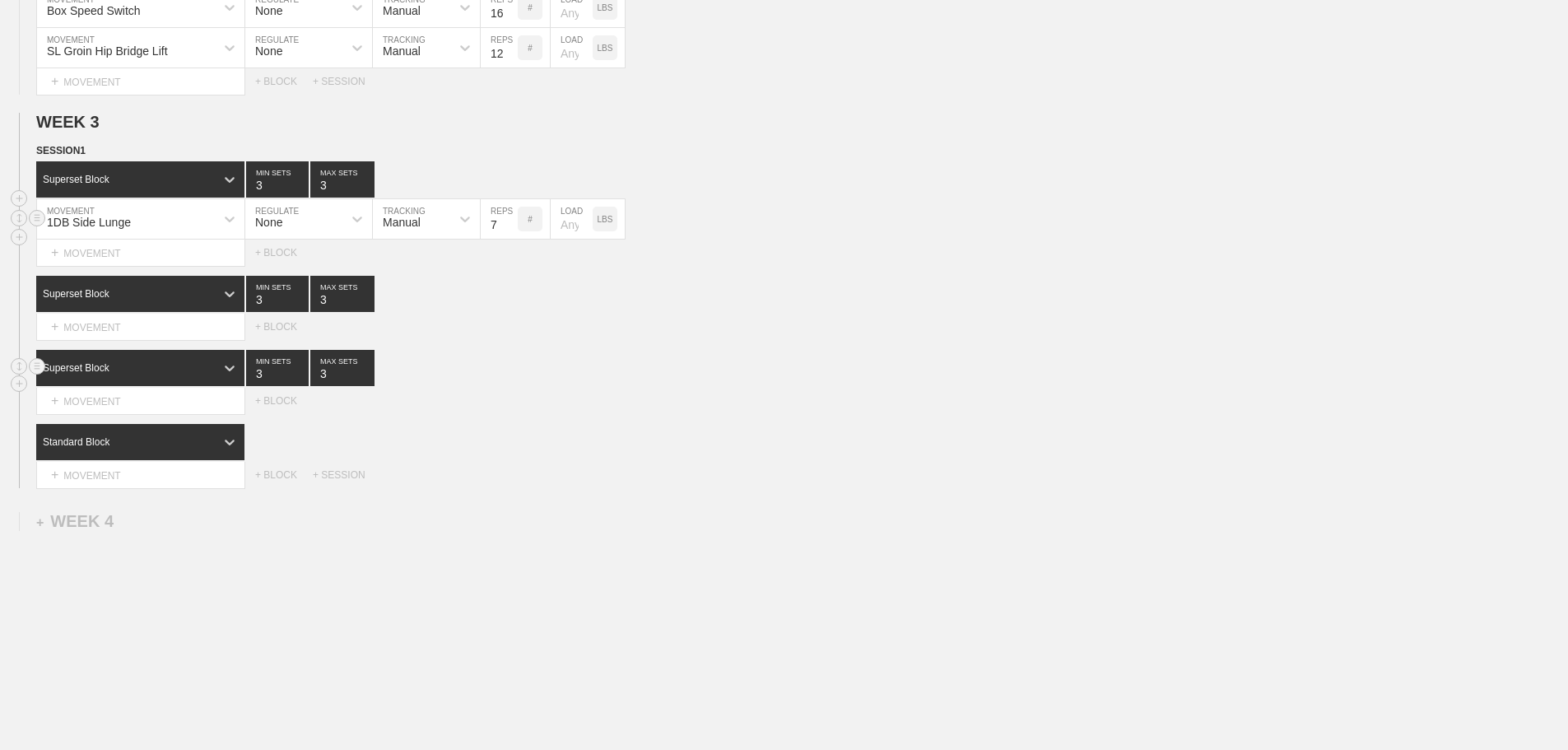
click at [509, 231] on input "7" at bounding box center [499, 219] width 37 height 39
click at [509, 231] on input "8" at bounding box center [499, 219] width 37 height 39
click at [509, 231] on input "9" at bounding box center [499, 219] width 37 height 39
click at [509, 231] on input "10" at bounding box center [499, 219] width 37 height 39
click at [509, 231] on input "11" at bounding box center [499, 219] width 37 height 39
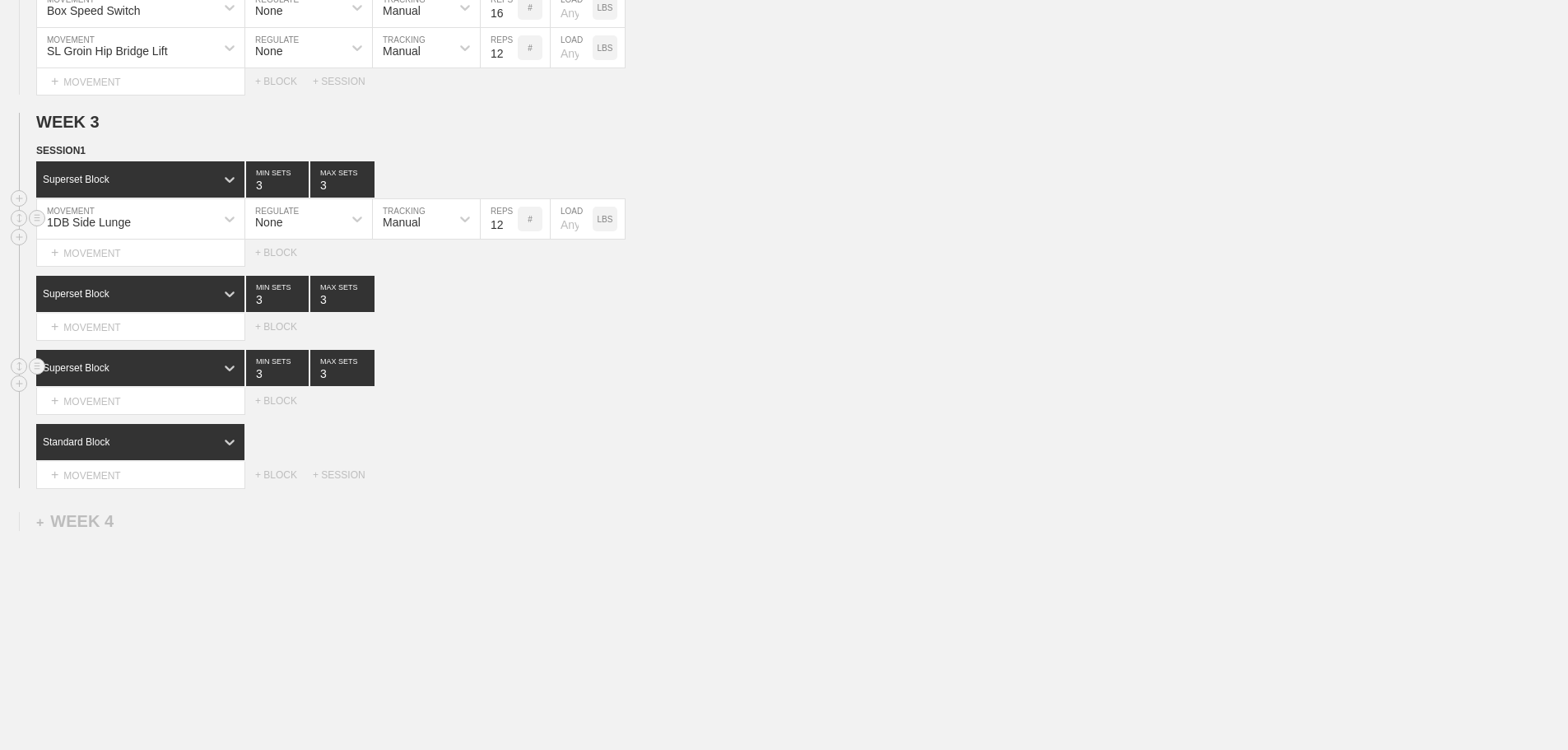
click at [509, 231] on input "12" at bounding box center [499, 219] width 37 height 39
click at [509, 231] on input "13" at bounding box center [499, 219] width 37 height 39
click at [509, 231] on input "14" at bounding box center [499, 219] width 37 height 39
click at [509, 231] on input "15" at bounding box center [499, 219] width 37 height 39
type input "16"
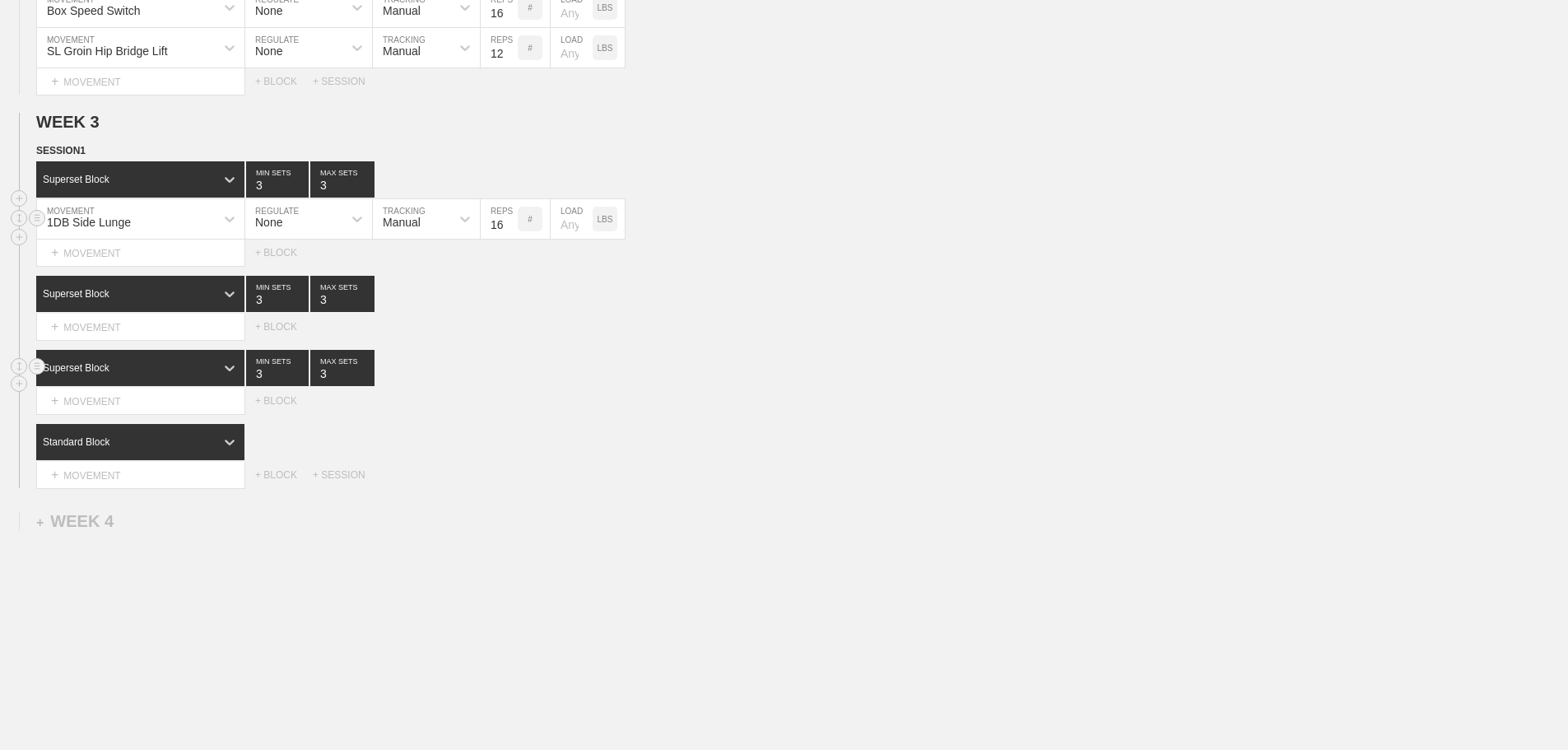
click at [509, 231] on input "16" at bounding box center [499, 219] width 37 height 39
drag, startPoint x: 870, startPoint y: 301, endPoint x: 861, endPoint y: 302, distance: 9.1
click at [868, 302] on div "Superset Block 3 MIN SETS 3 MAX SETS" at bounding box center [802, 293] width 1532 height 36
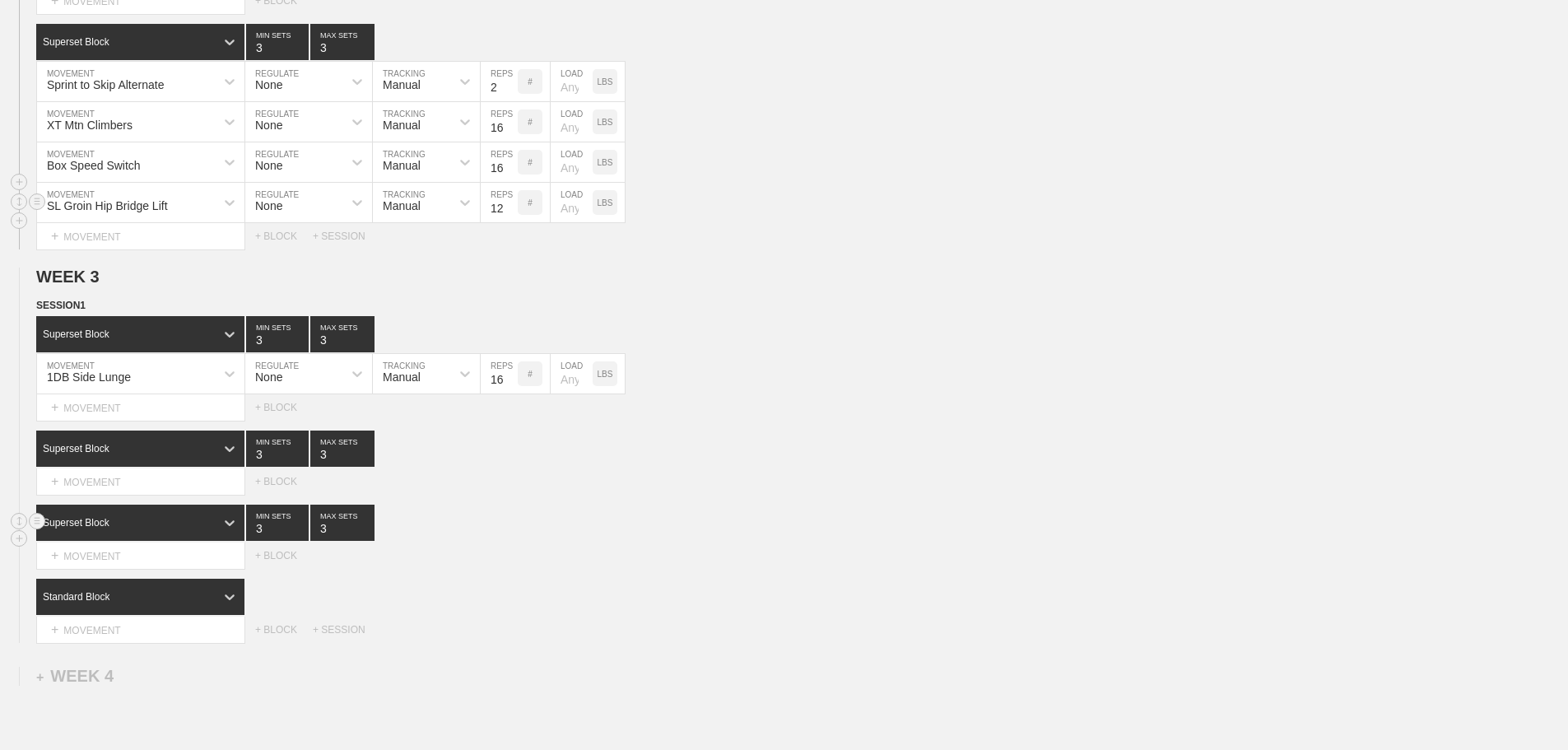
scroll to position [2880, 0]
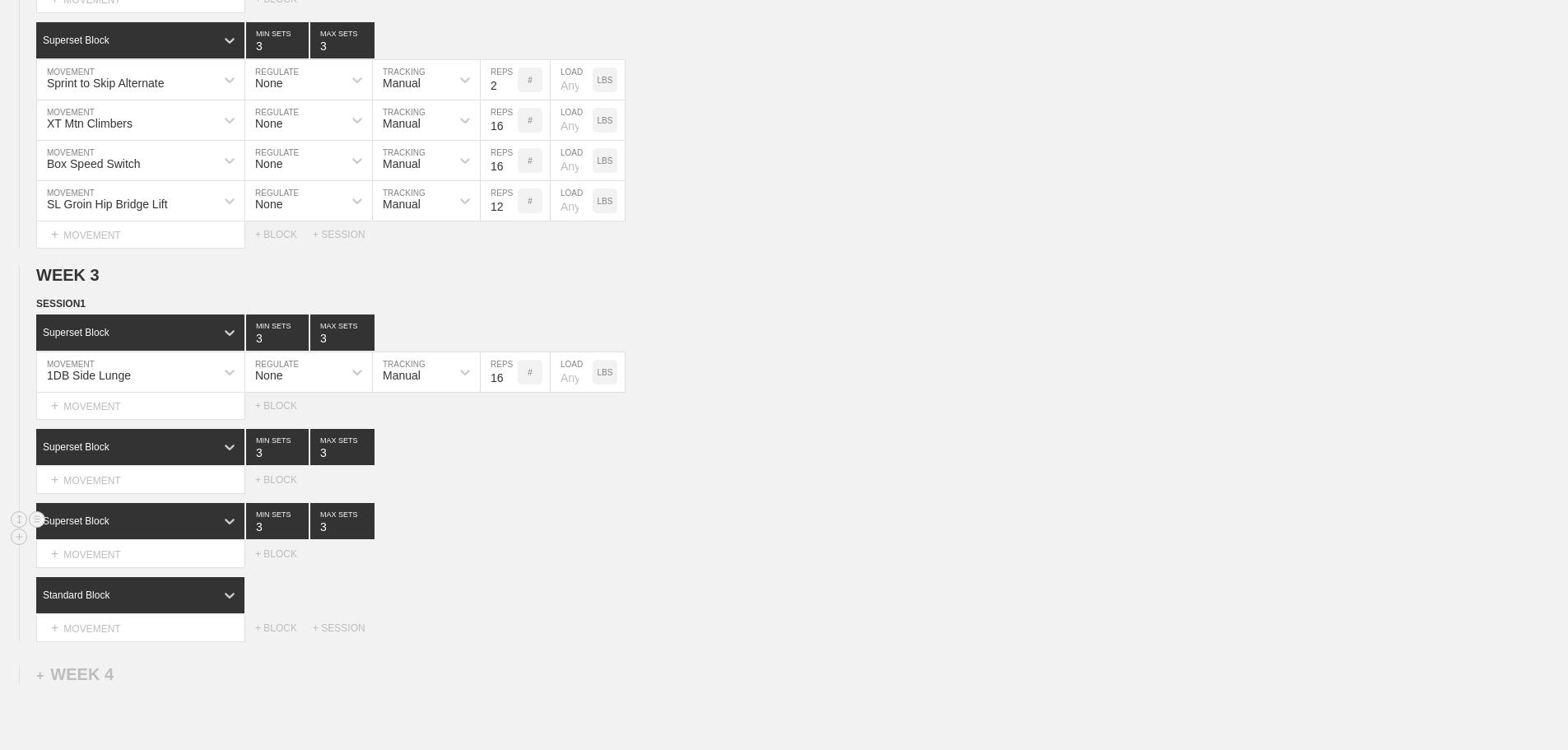
click at [693, 539] on div "Superset Block 3 MIN SETS 3 MAX SETS" at bounding box center [802, 521] width 1532 height 36
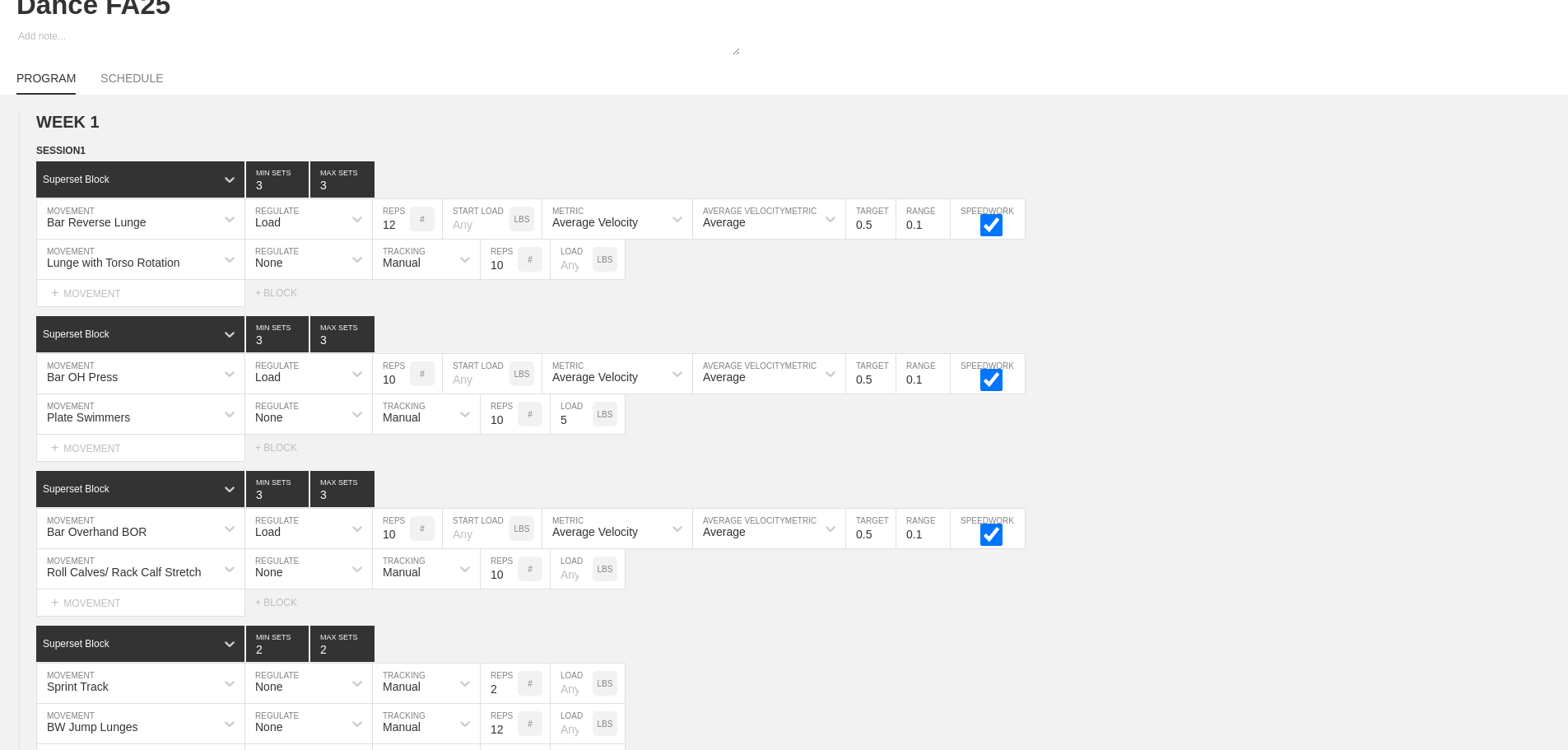
scroll to position [3074, 0]
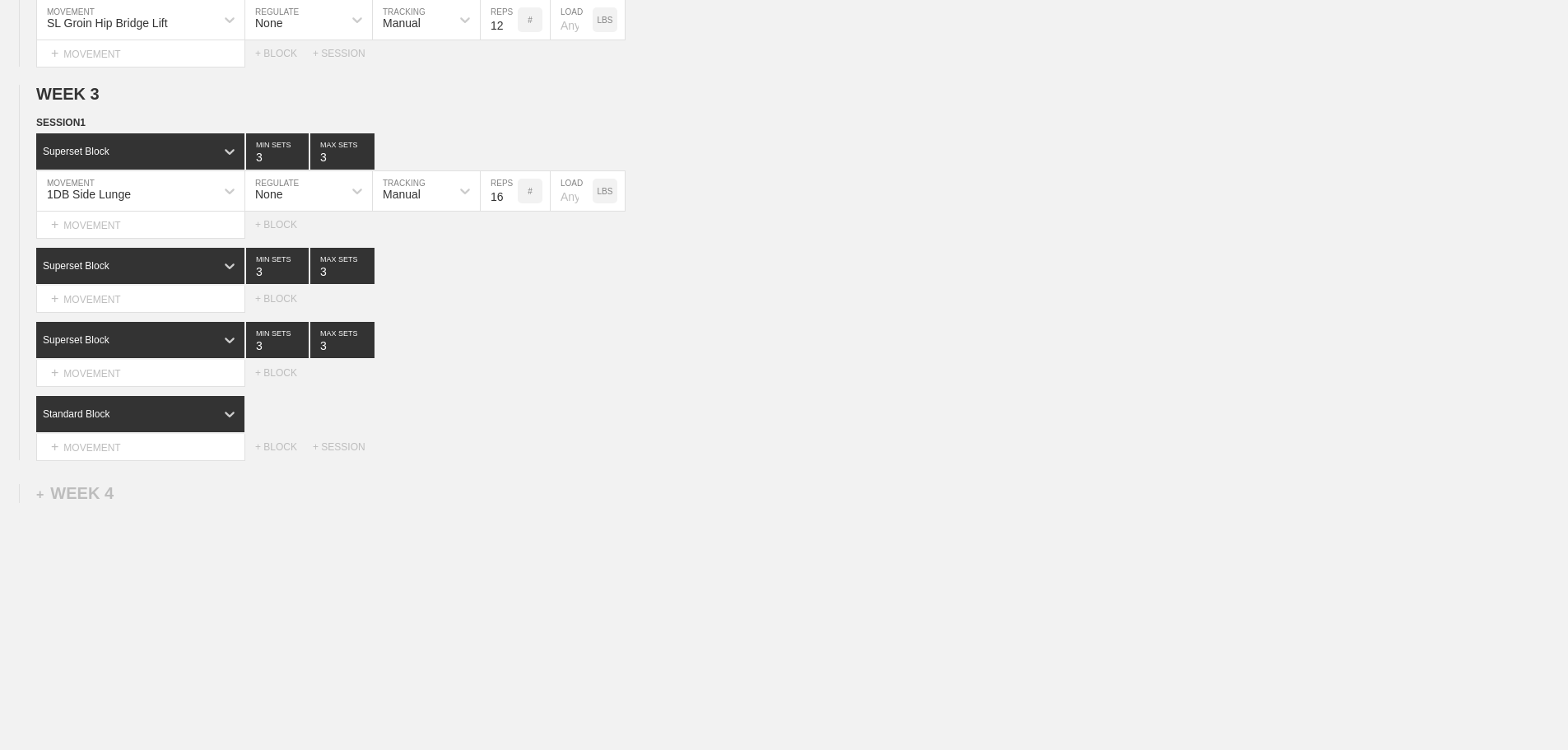
click at [176, 194] on div "1DB Side Lunge" at bounding box center [126, 191] width 178 height 28
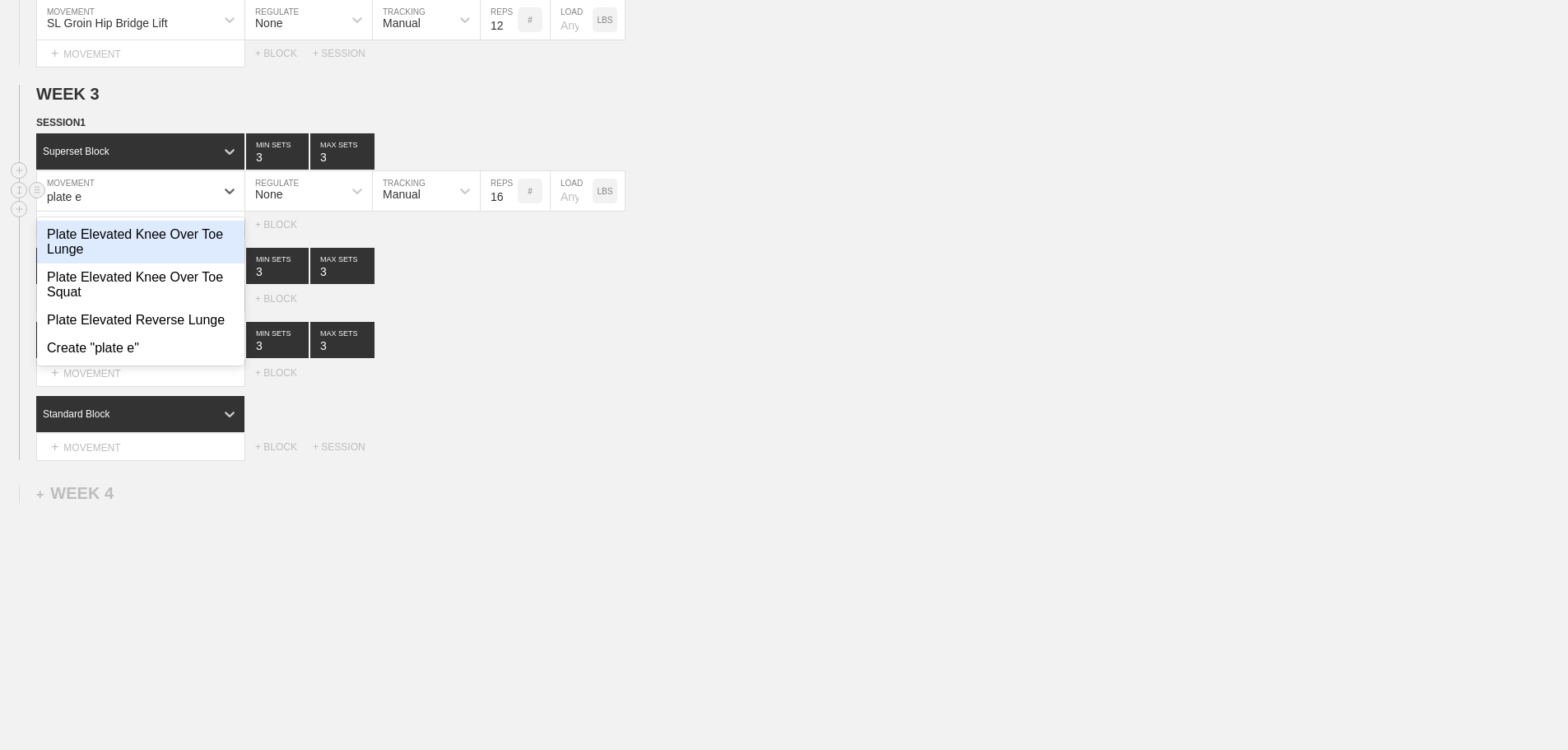
type input "plate el"
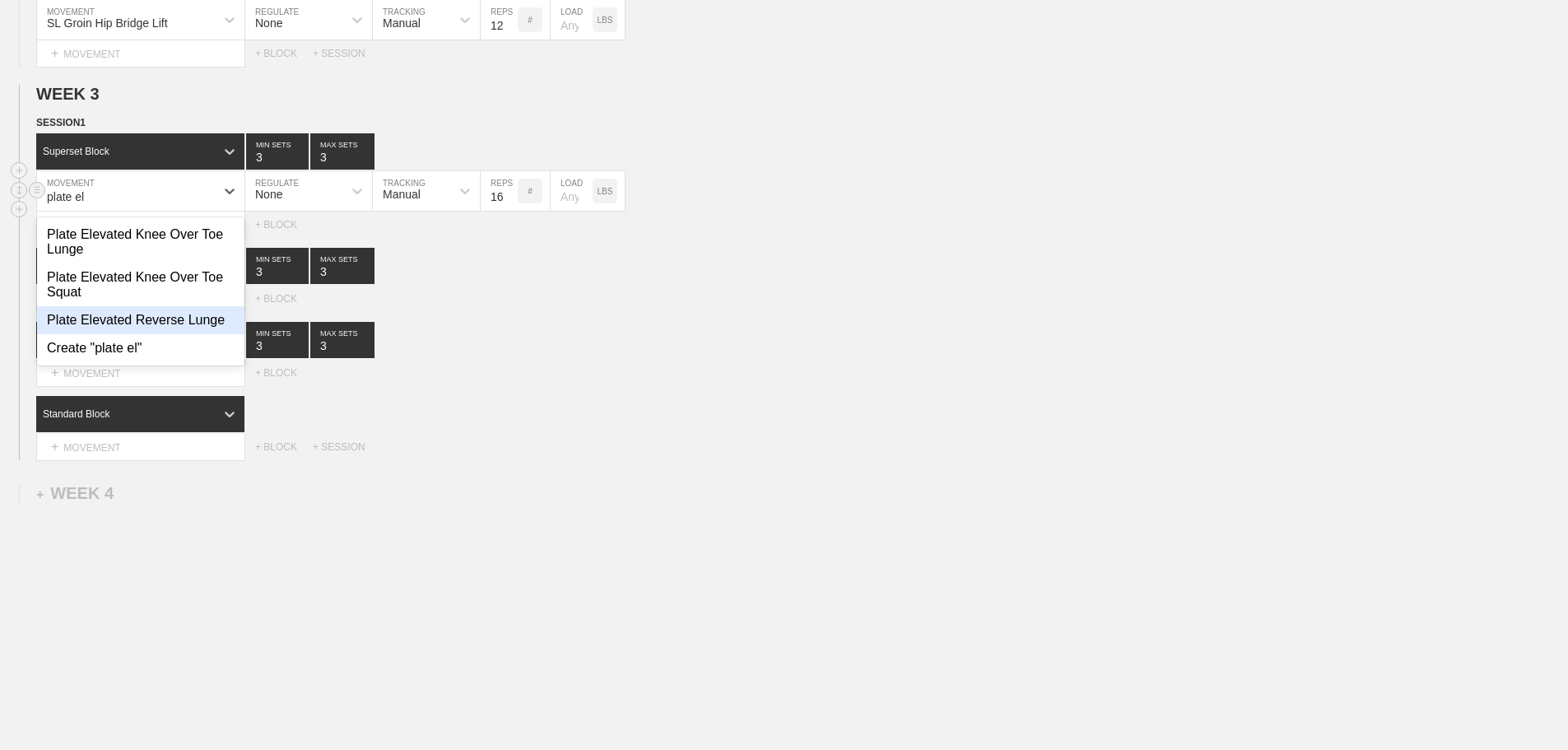
click at [171, 312] on div "Plate Elevated Reverse Lunge" at bounding box center [140, 320] width 207 height 28
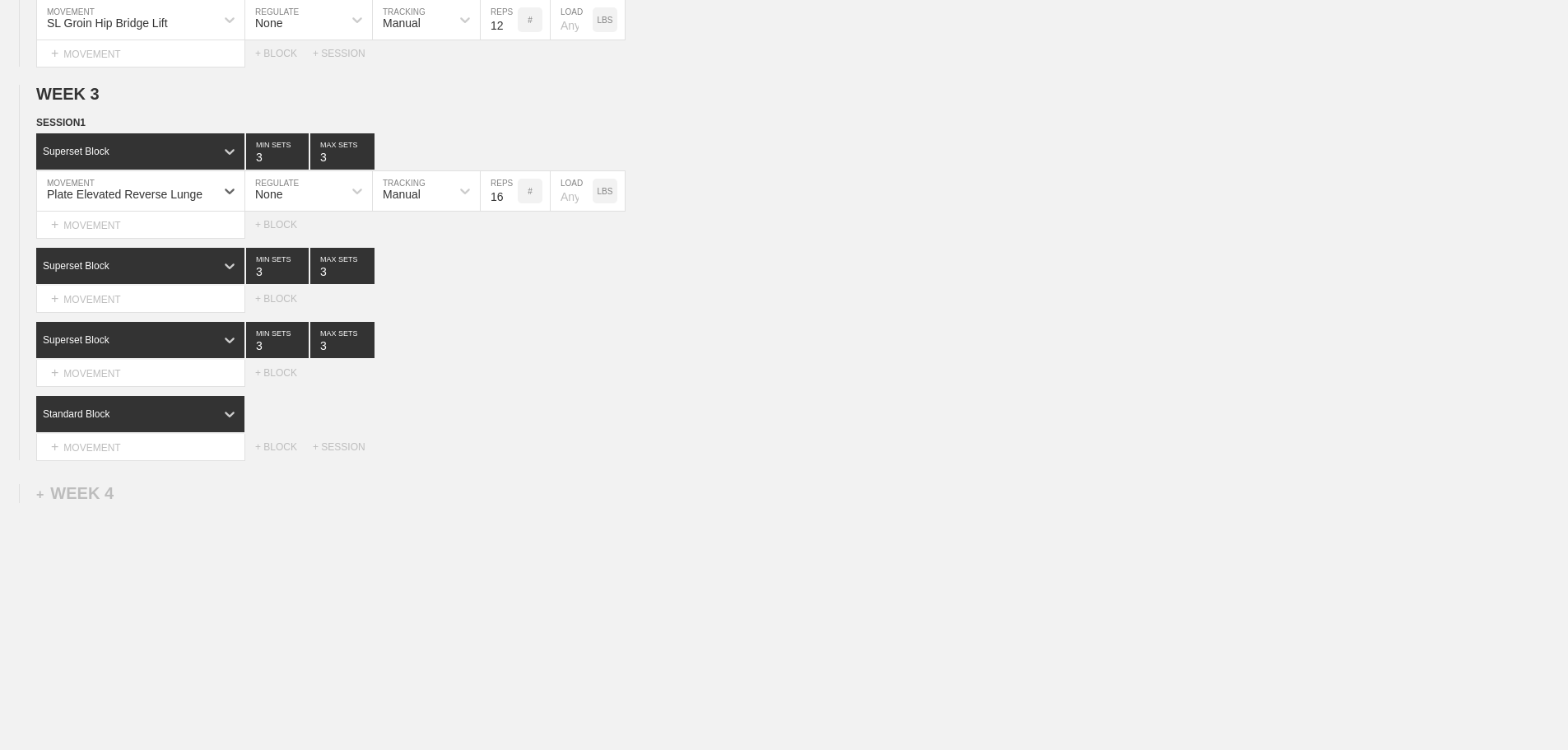
click at [326, 194] on div "None" at bounding box center [294, 191] width 98 height 28
drag, startPoint x: 285, startPoint y: 254, endPoint x: 325, endPoint y: 232, distance: 45.7
click at [287, 254] on div "Load" at bounding box center [309, 263] width 127 height 28
click at [993, 198] on input "checkbox" at bounding box center [991, 197] width 62 height 22
checkbox input "true"
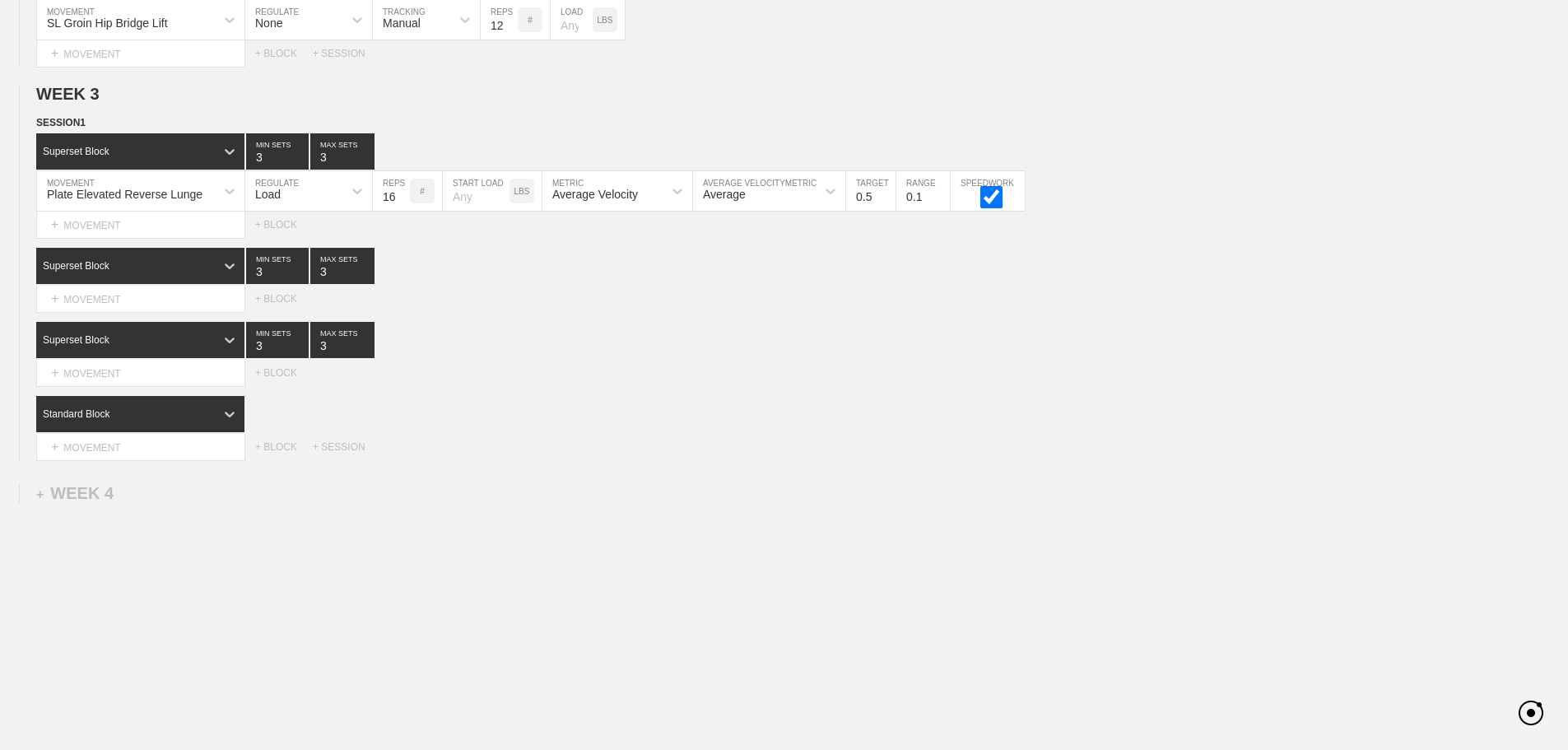
drag, startPoint x: 1262, startPoint y: 425, endPoint x: 1227, endPoint y: 438, distance: 37.3
click at [1259, 427] on div "Standard Block" at bounding box center [802, 414] width 1532 height 36
click at [119, 303] on div "+ MOVEMENT" at bounding box center [140, 299] width 209 height 27
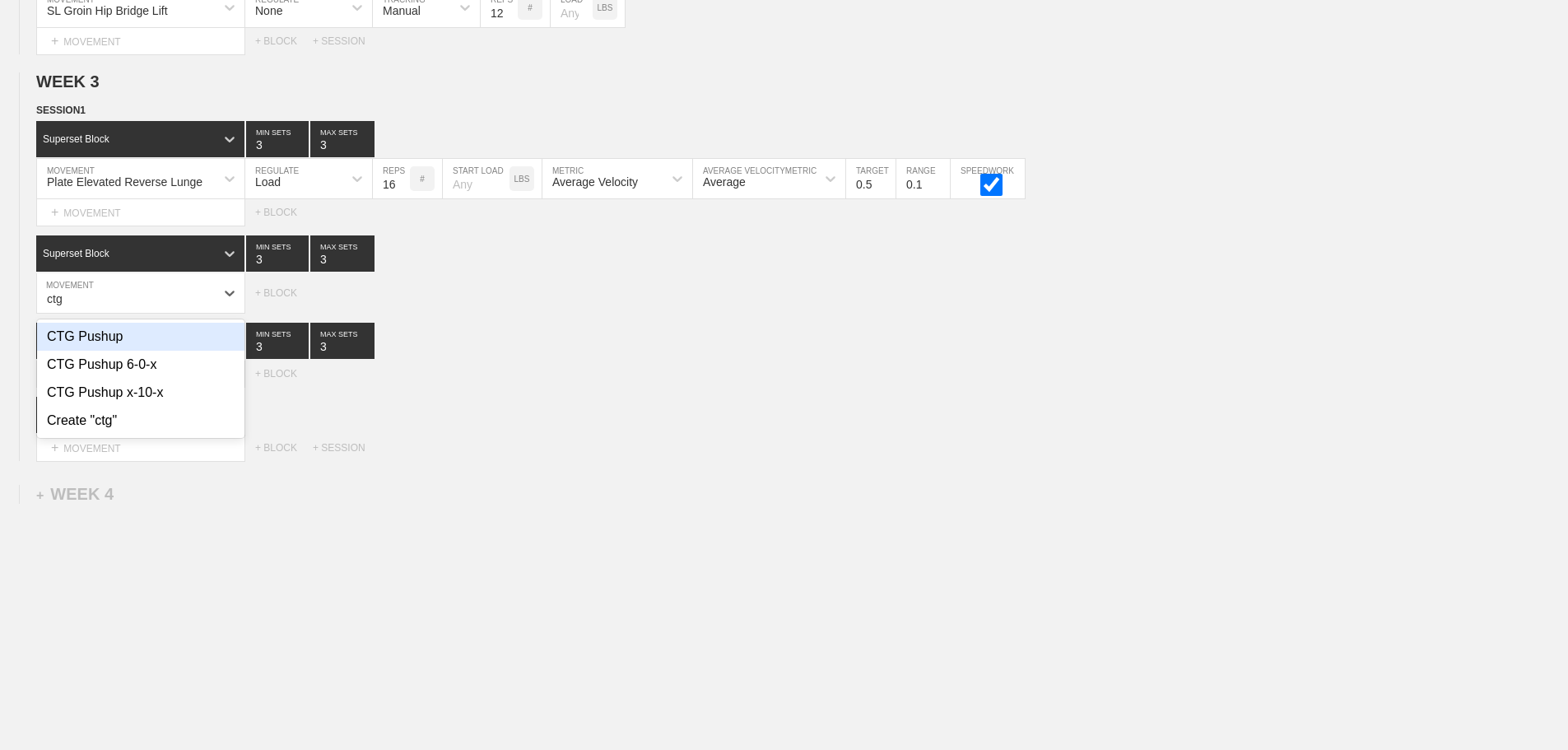
click at [106, 351] on div "CTG Pushup" at bounding box center [140, 336] width 207 height 28
type input "ctg"
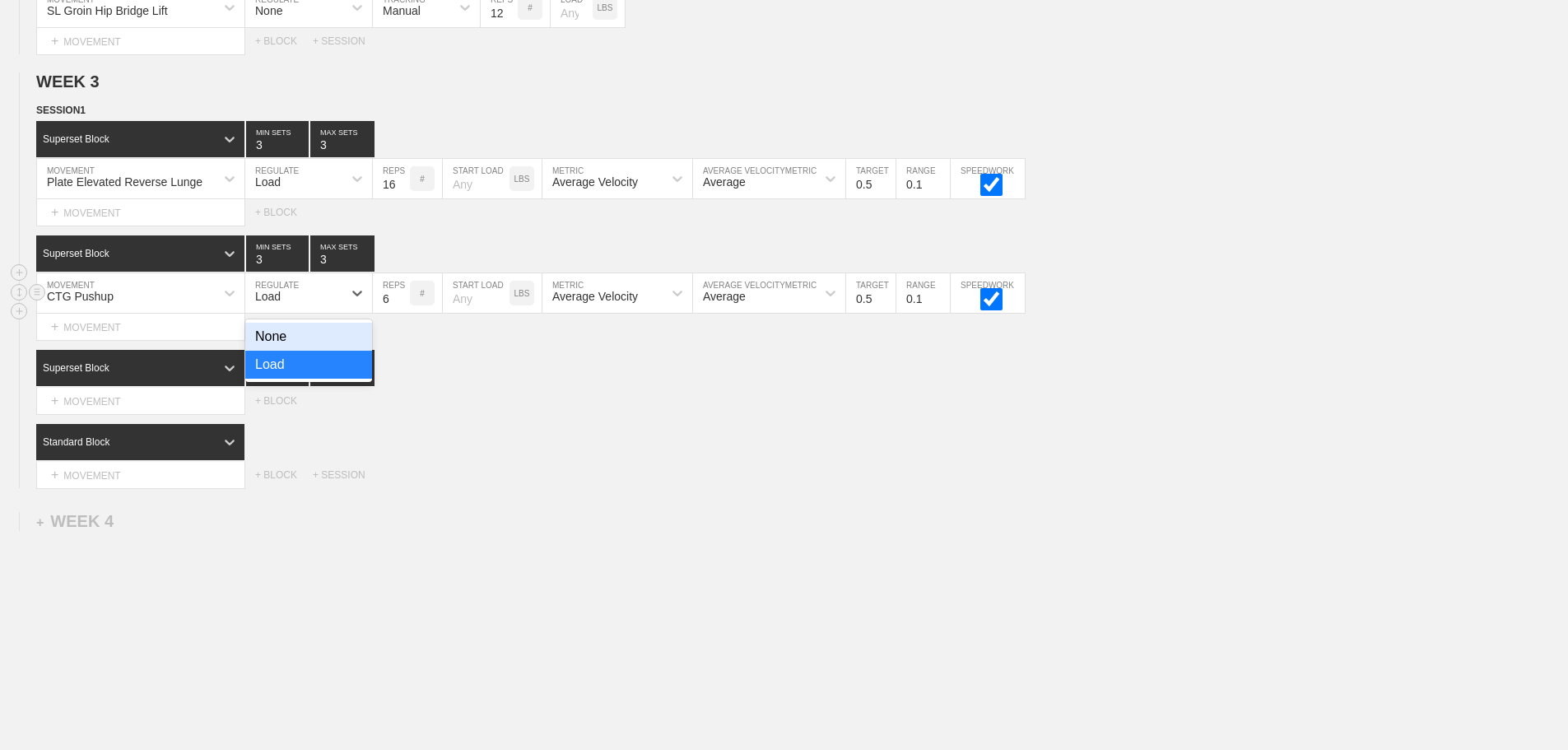
click at [303, 307] on div "Load" at bounding box center [294, 292] width 98 height 28
drag, startPoint x: 291, startPoint y: 351, endPoint x: 371, endPoint y: 324, distance: 84.4
click at [302, 347] on div "None" at bounding box center [309, 336] width 127 height 28
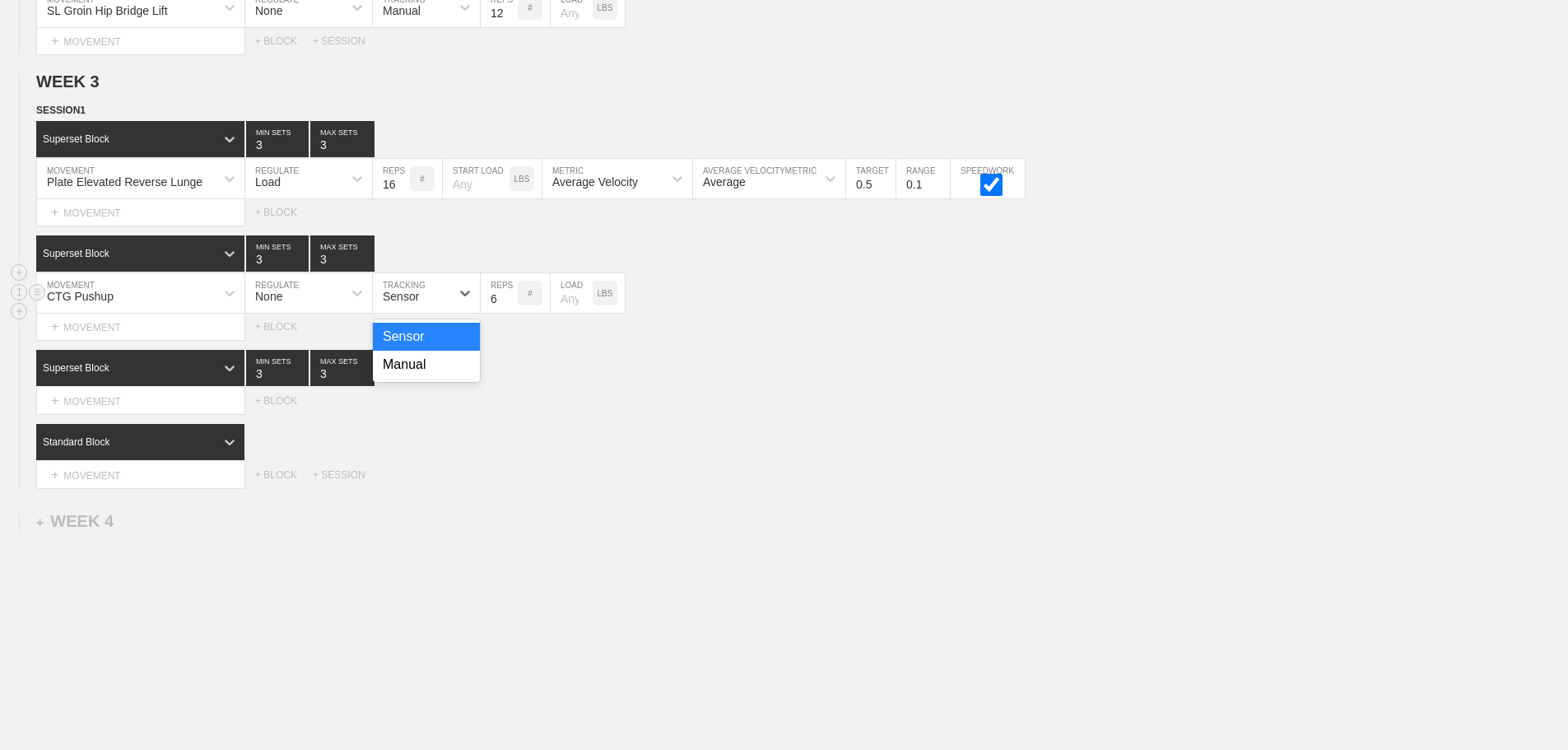
click at [416, 303] on div "Sensor" at bounding box center [400, 296] width 36 height 13
click at [412, 379] on div "Manual" at bounding box center [426, 364] width 107 height 28
click at [753, 377] on div "Superset Block 3 MIN SETS 3 MAX SETS" at bounding box center [802, 368] width 1532 height 36
click at [512, 305] on input "7" at bounding box center [499, 292] width 37 height 39
type input "8"
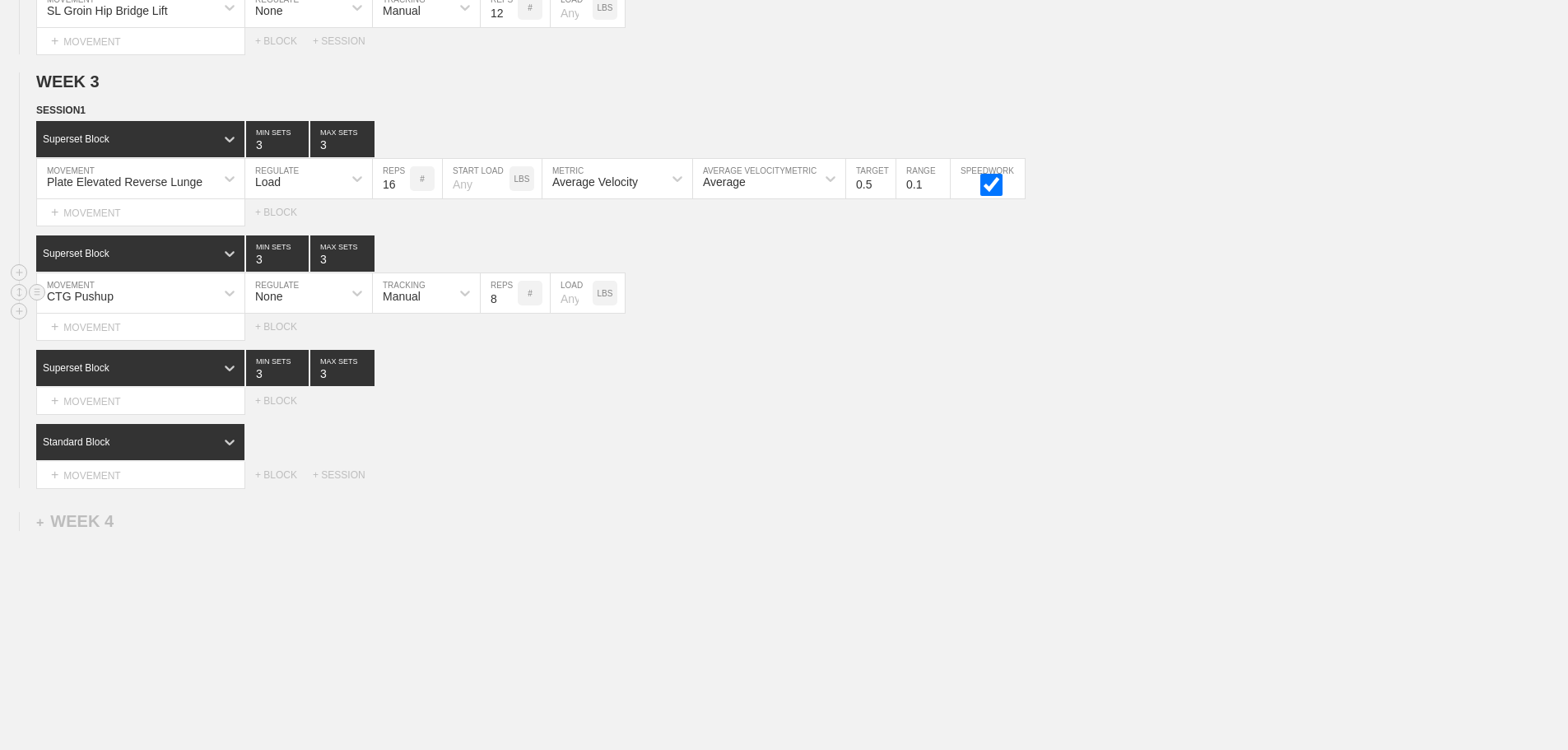
click at [512, 305] on input "8" at bounding box center [499, 292] width 37 height 39
drag, startPoint x: 823, startPoint y: 345, endPoint x: 793, endPoint y: 355, distance: 31.6
click at [808, 352] on div "SESSION 1 Superset Block 3 MIN SETS 3 MAX SETS DUPLICATE INSERT MOVEMENT AFTER …" at bounding box center [784, 294] width 1568 height 386
click at [617, 488] on div "Select... MOVEMENT + MOVEMENT + BLOCK + SESSION" at bounding box center [784, 475] width 1568 height 27
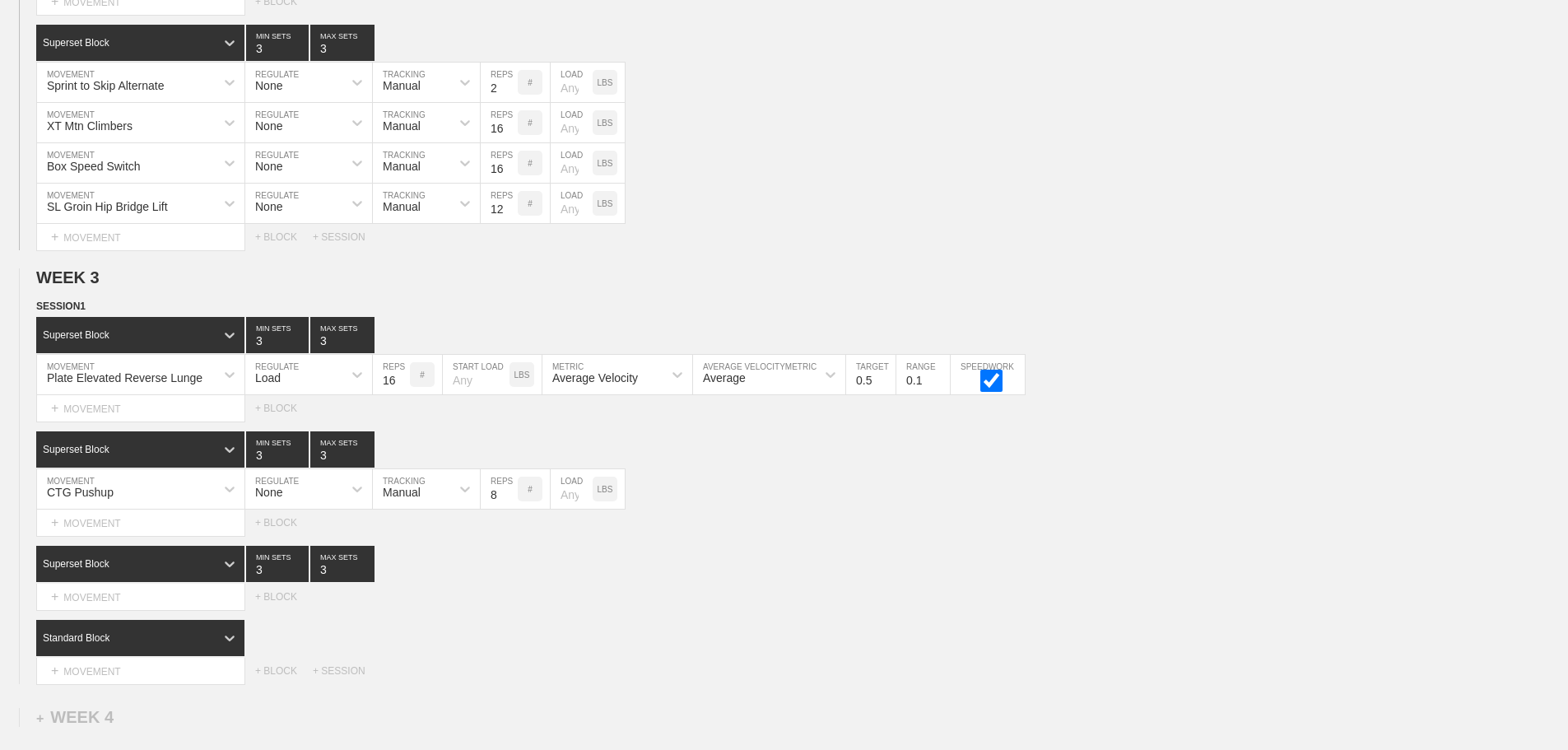
scroll to position [2880, 0]
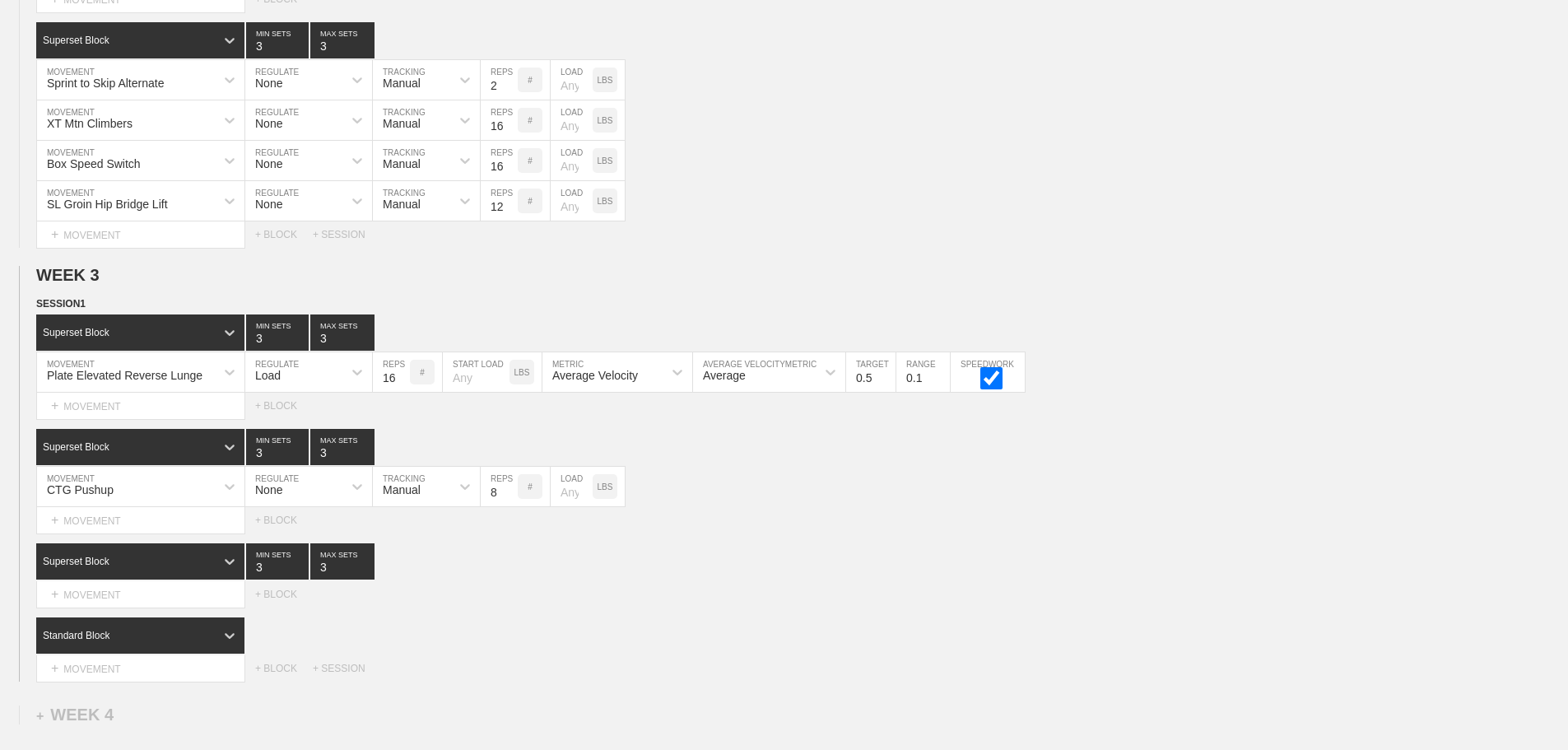
click at [785, 531] on div "Select... MOVEMENT + MOVEMENT + BLOCK" at bounding box center [784, 520] width 1568 height 27
click at [159, 608] on div "+ MOVEMENT" at bounding box center [140, 594] width 209 height 27
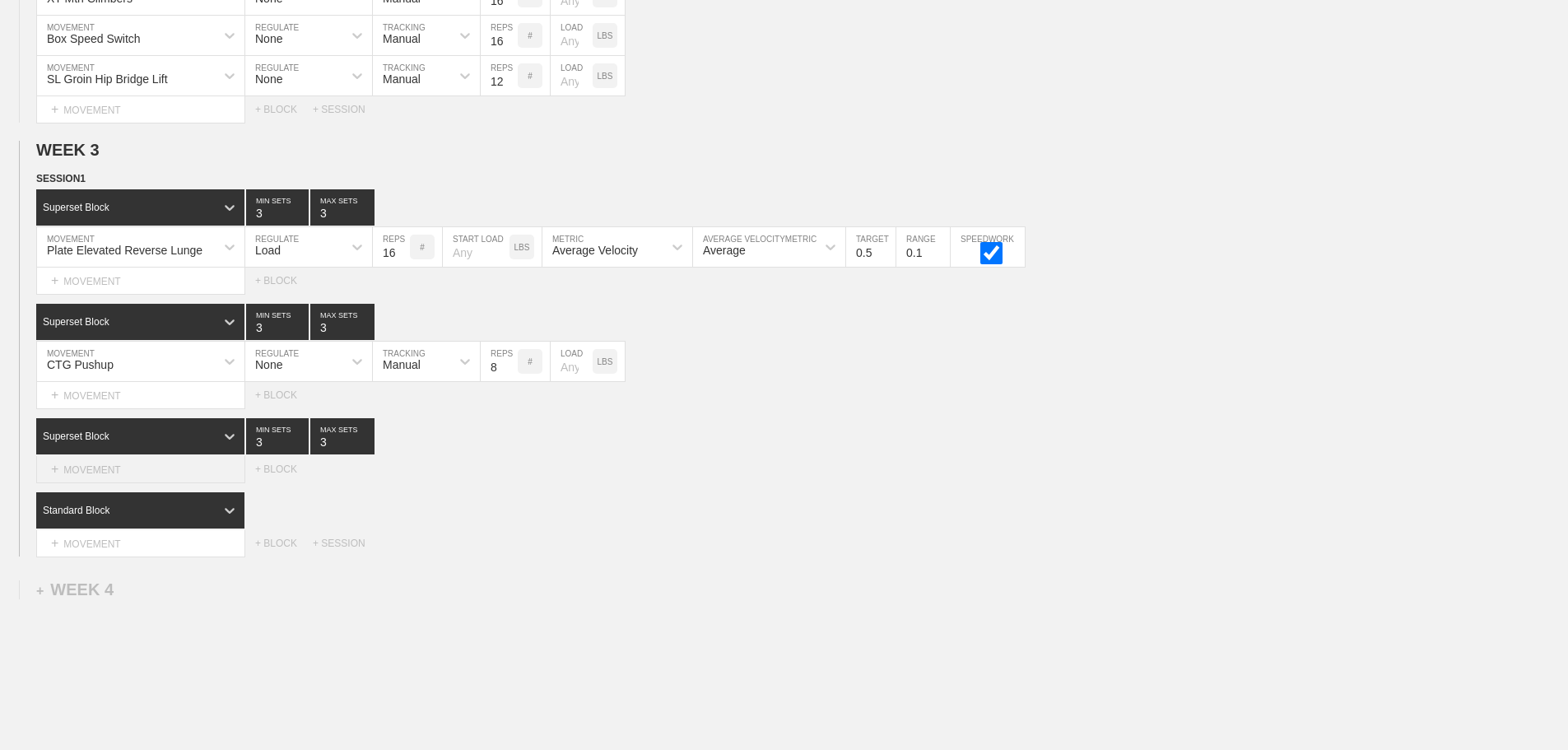
scroll to position [3023, 0]
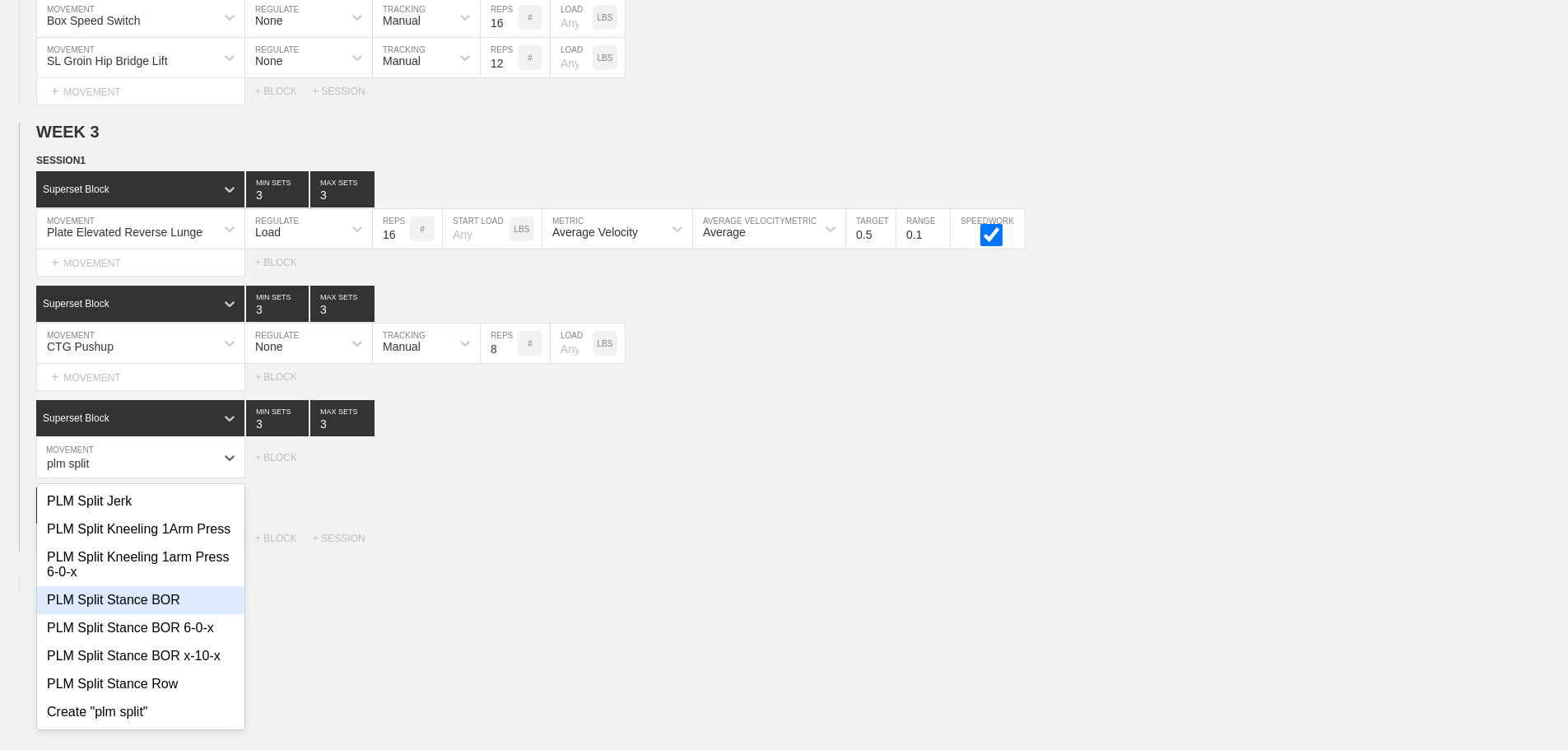
click at [160, 614] on div "PLM Split Stance BOR" at bounding box center [140, 599] width 207 height 28
type input "plm split"
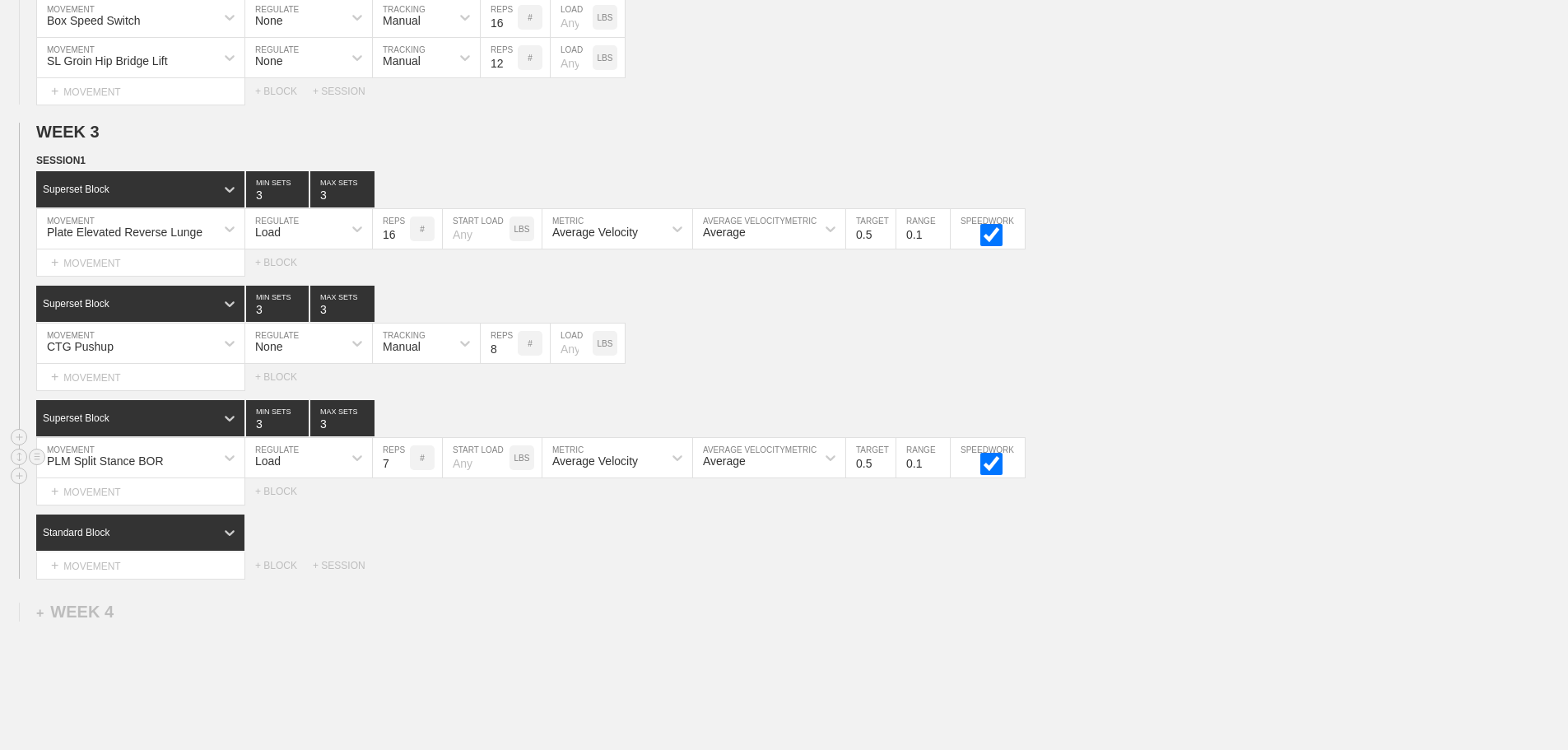
click at [402, 469] on input "7" at bounding box center [391, 458] width 37 height 39
click at [402, 469] on input "8" at bounding box center [391, 458] width 37 height 39
click at [402, 469] on input "9" at bounding box center [391, 458] width 37 height 39
click at [402, 469] on input "10" at bounding box center [391, 458] width 37 height 39
click at [402, 469] on input "11" at bounding box center [391, 458] width 37 height 39
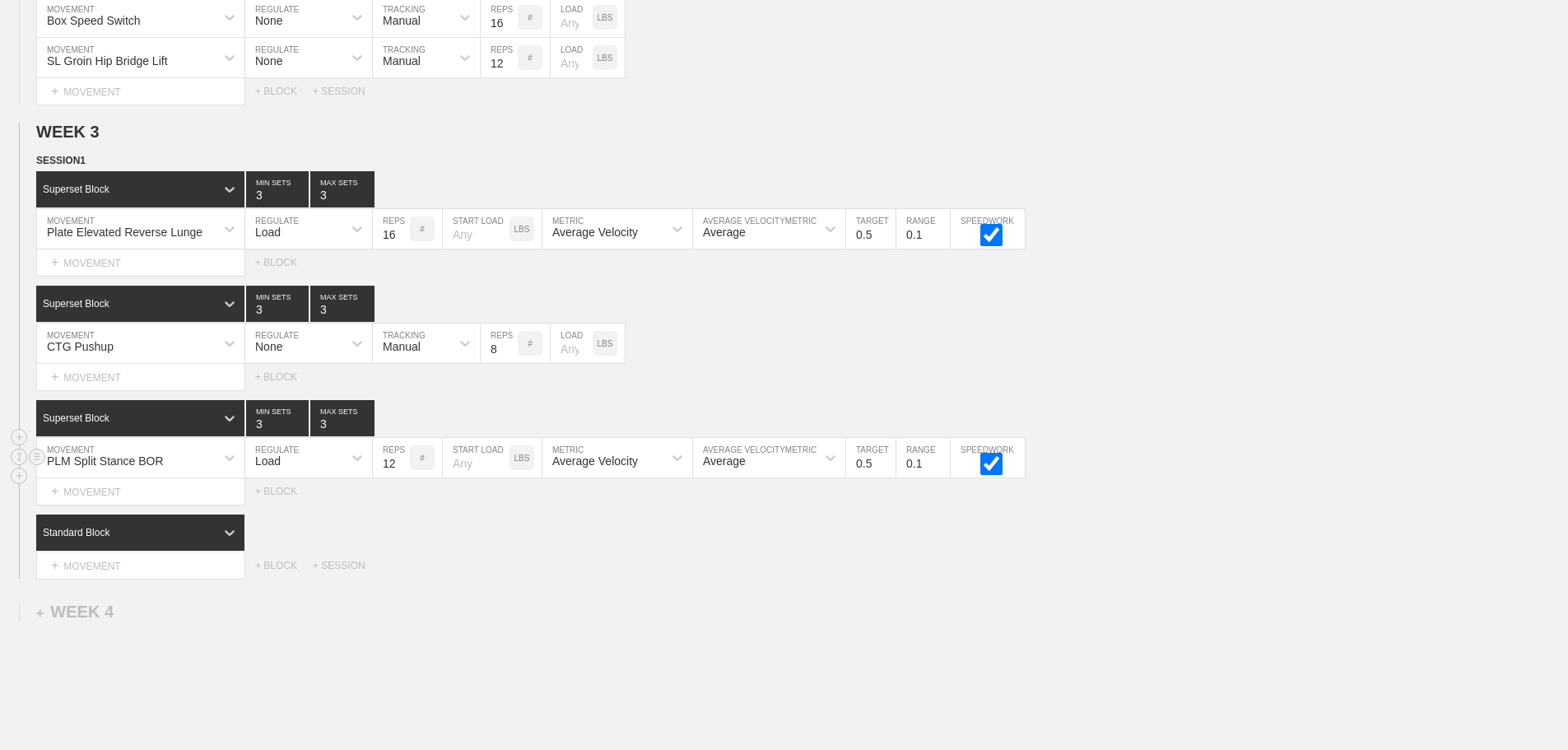
click at [402, 469] on input "12" at bounding box center [391, 458] width 37 height 39
click at [402, 469] on input "13" at bounding box center [391, 458] width 37 height 39
click at [402, 469] on input "14" at bounding box center [391, 458] width 37 height 39
click at [402, 469] on input "15" at bounding box center [391, 458] width 37 height 39
type input "16"
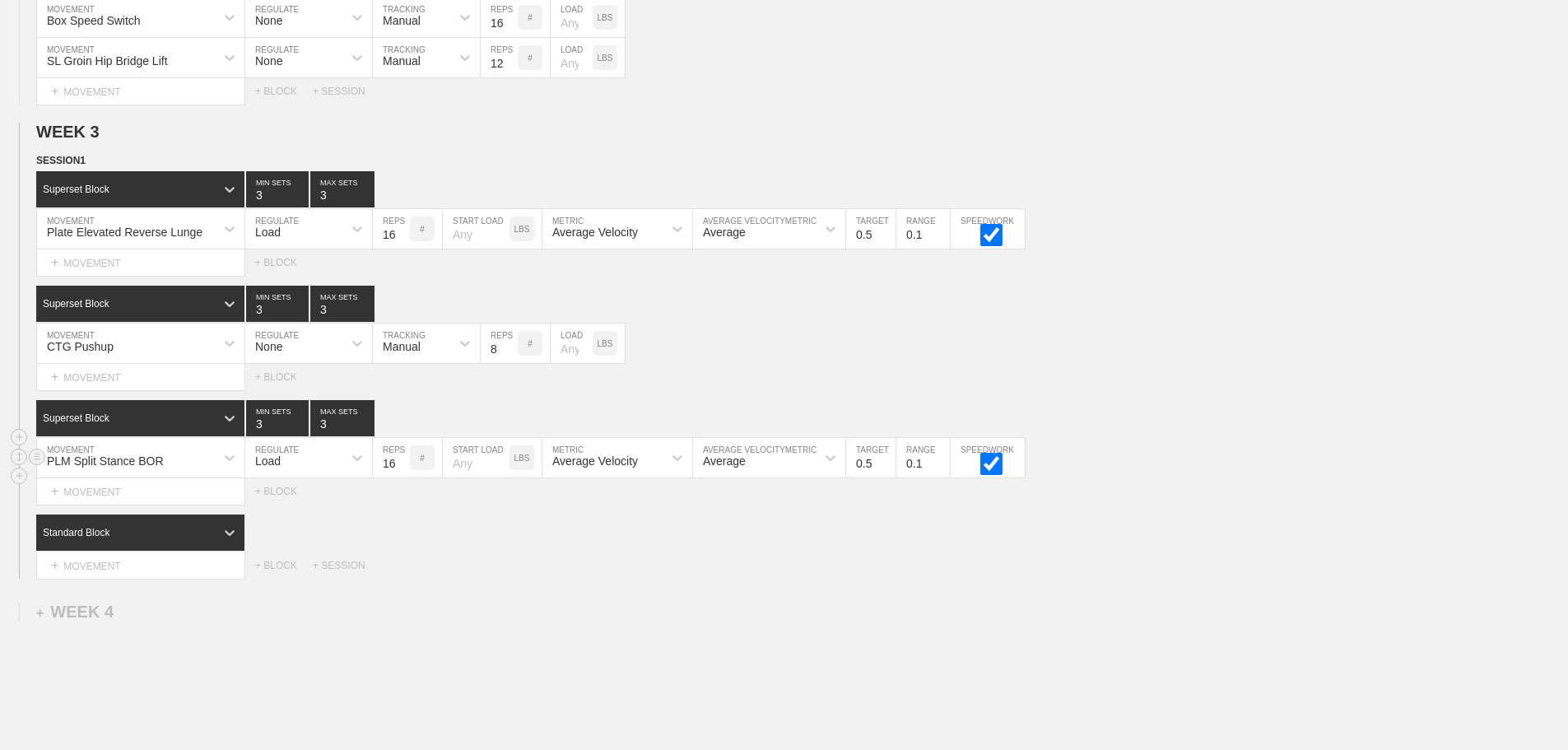
click at [402, 469] on input "16" at bounding box center [391, 458] width 37 height 39
click at [504, 546] on div "Standard Block" at bounding box center [802, 532] width 1532 height 36
click at [183, 357] on div "CTG Pushup" at bounding box center [126, 343] width 178 height 28
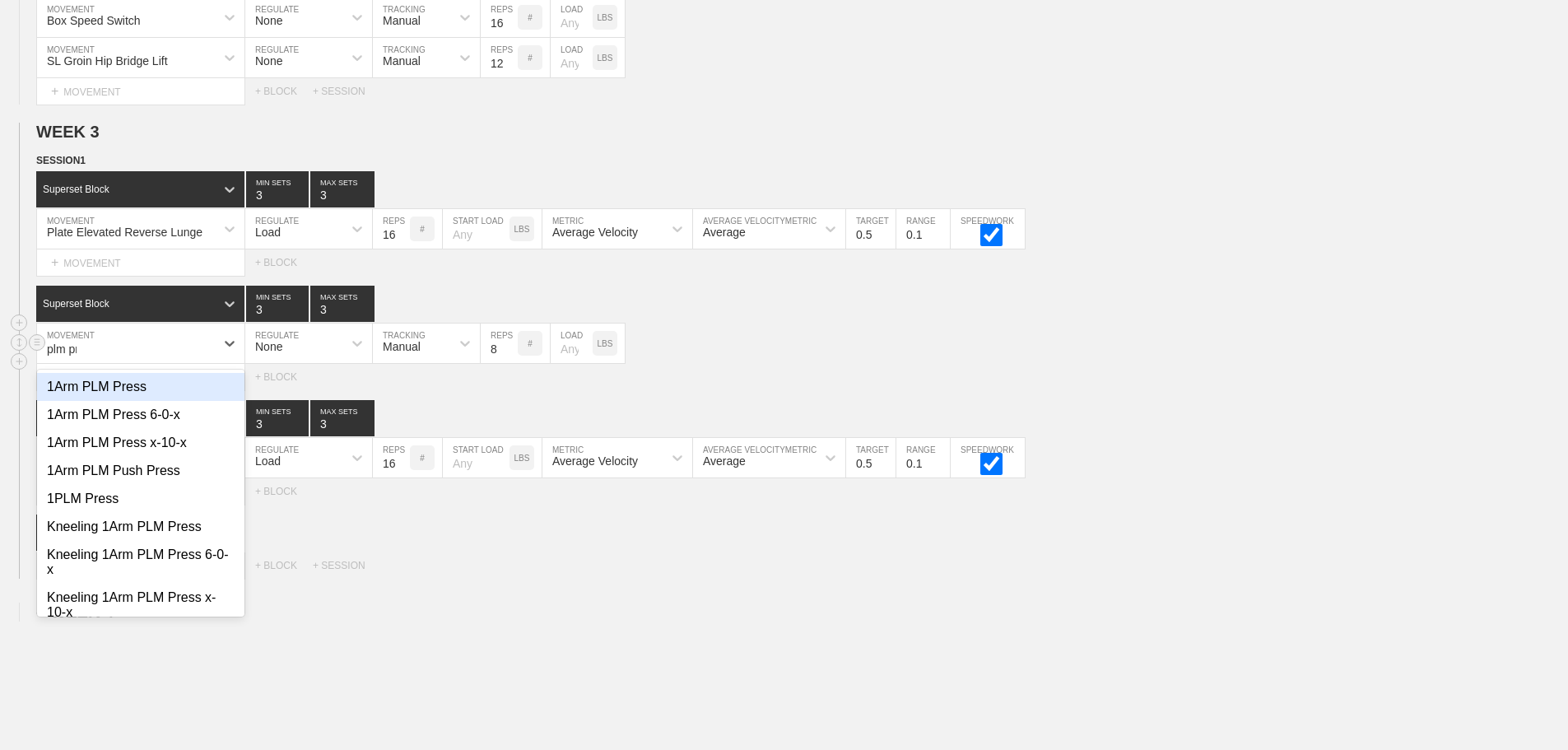
type input "plm pre"
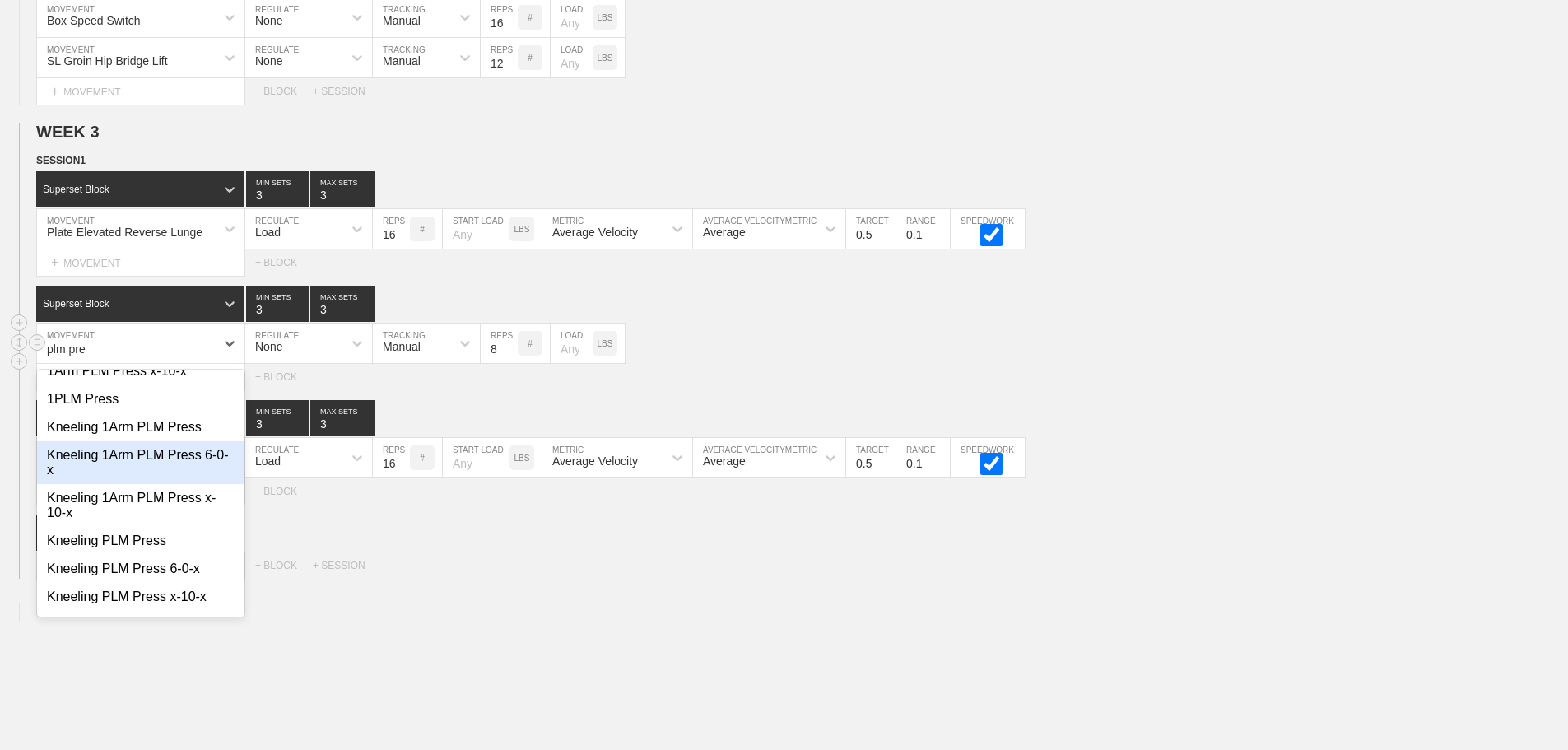
scroll to position [164, 0]
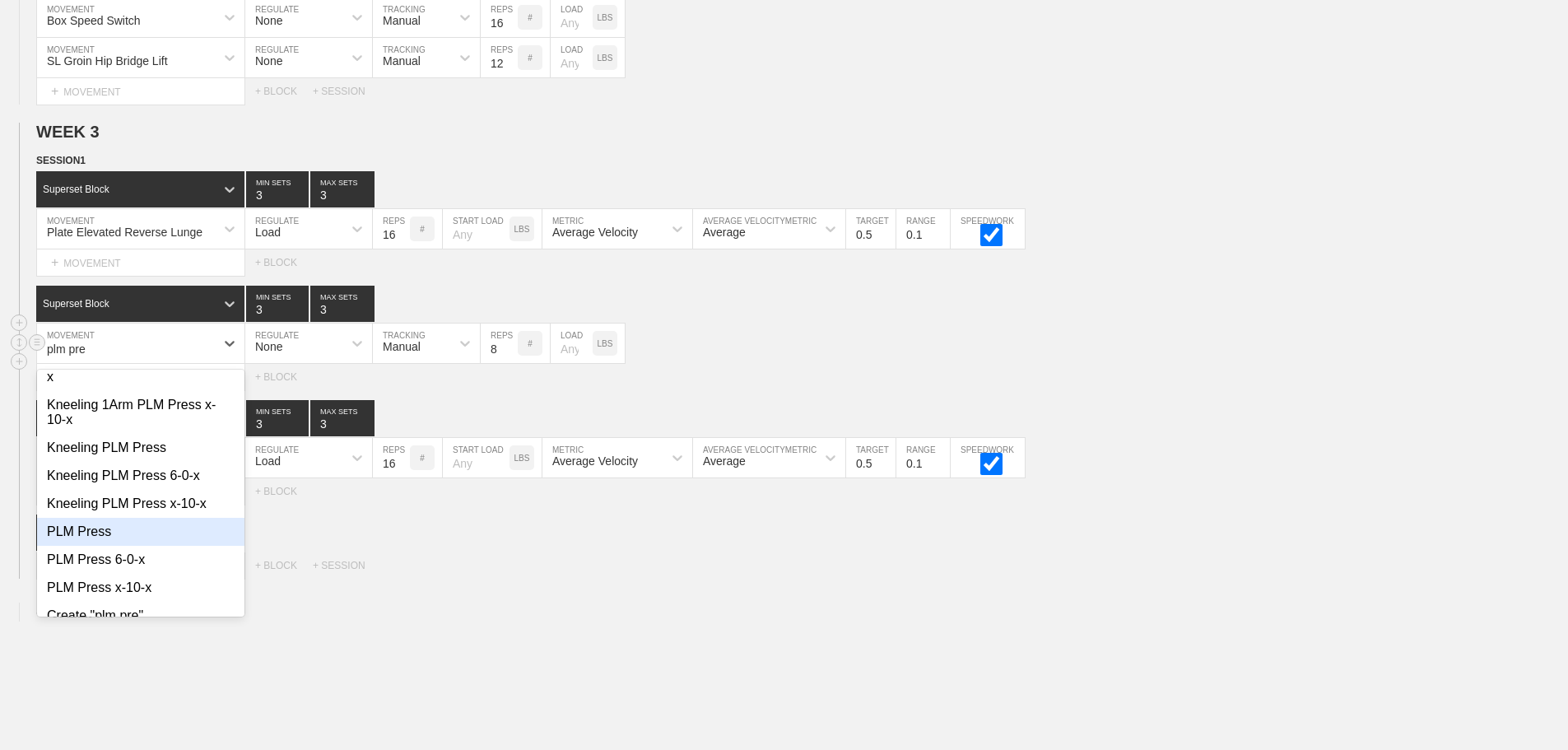
click at [80, 543] on div "PLM Press" at bounding box center [140, 531] width 207 height 28
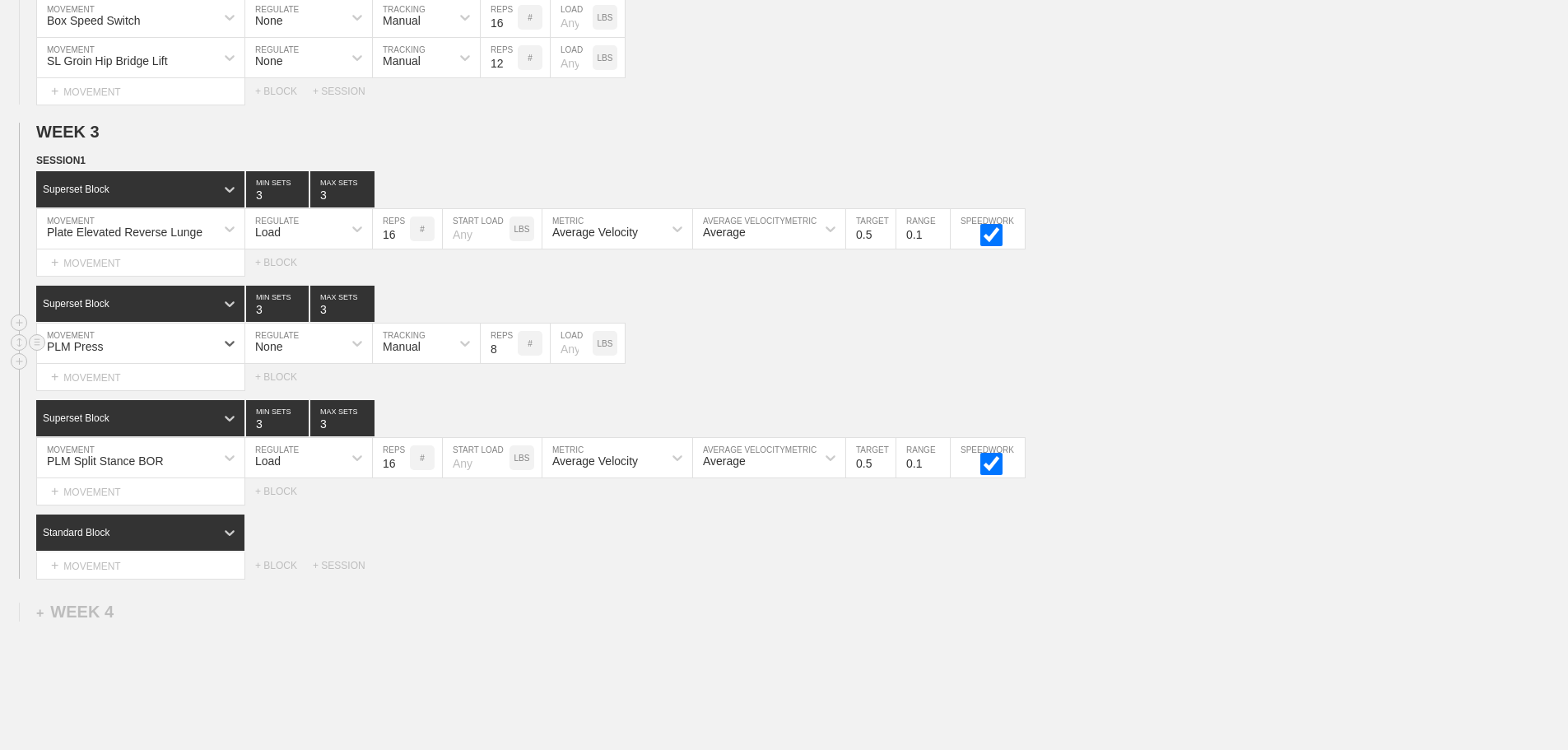
click at [292, 352] on div "None" at bounding box center [294, 343] width 98 height 28
click at [286, 428] on div "Load" at bounding box center [309, 415] width 127 height 28
click at [987, 360] on input "checkbox" at bounding box center [991, 349] width 62 height 22
checkbox input "true"
click at [402, 357] on input "9" at bounding box center [391, 343] width 37 height 39
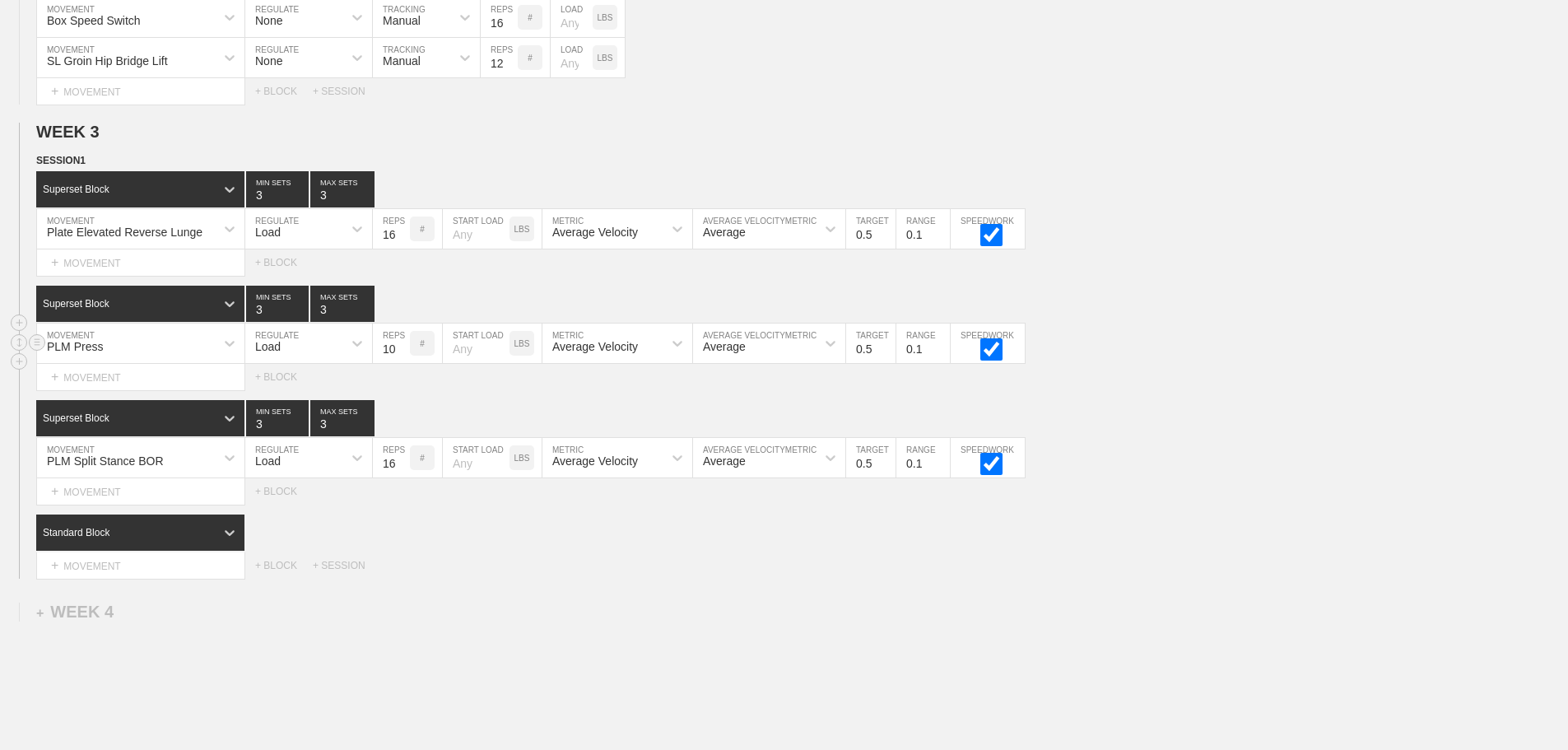
type input "10"
click at [402, 357] on input "10" at bounding box center [391, 343] width 37 height 39
click at [503, 528] on div "Standard Block" at bounding box center [802, 532] width 1532 height 36
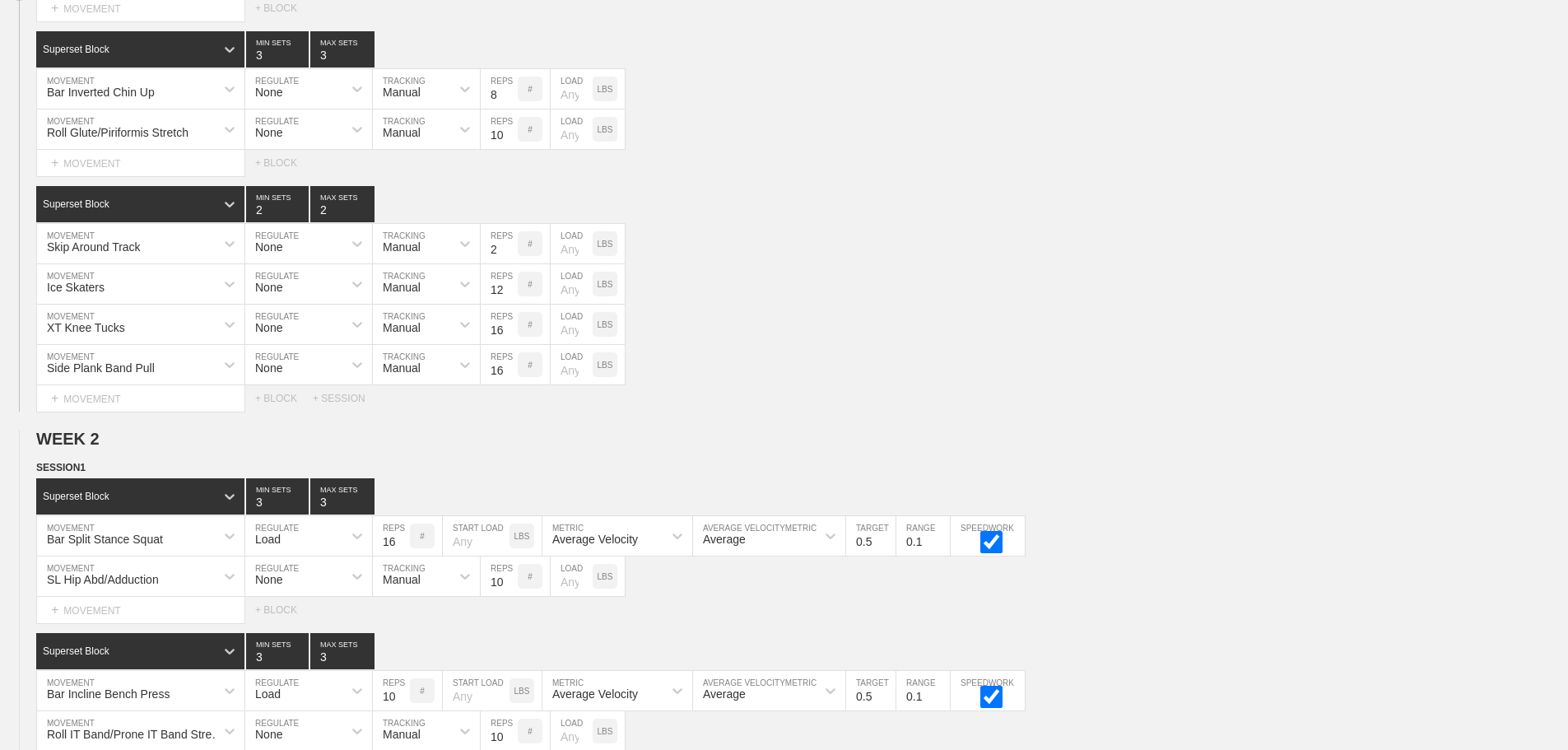
scroll to position [1244, 0]
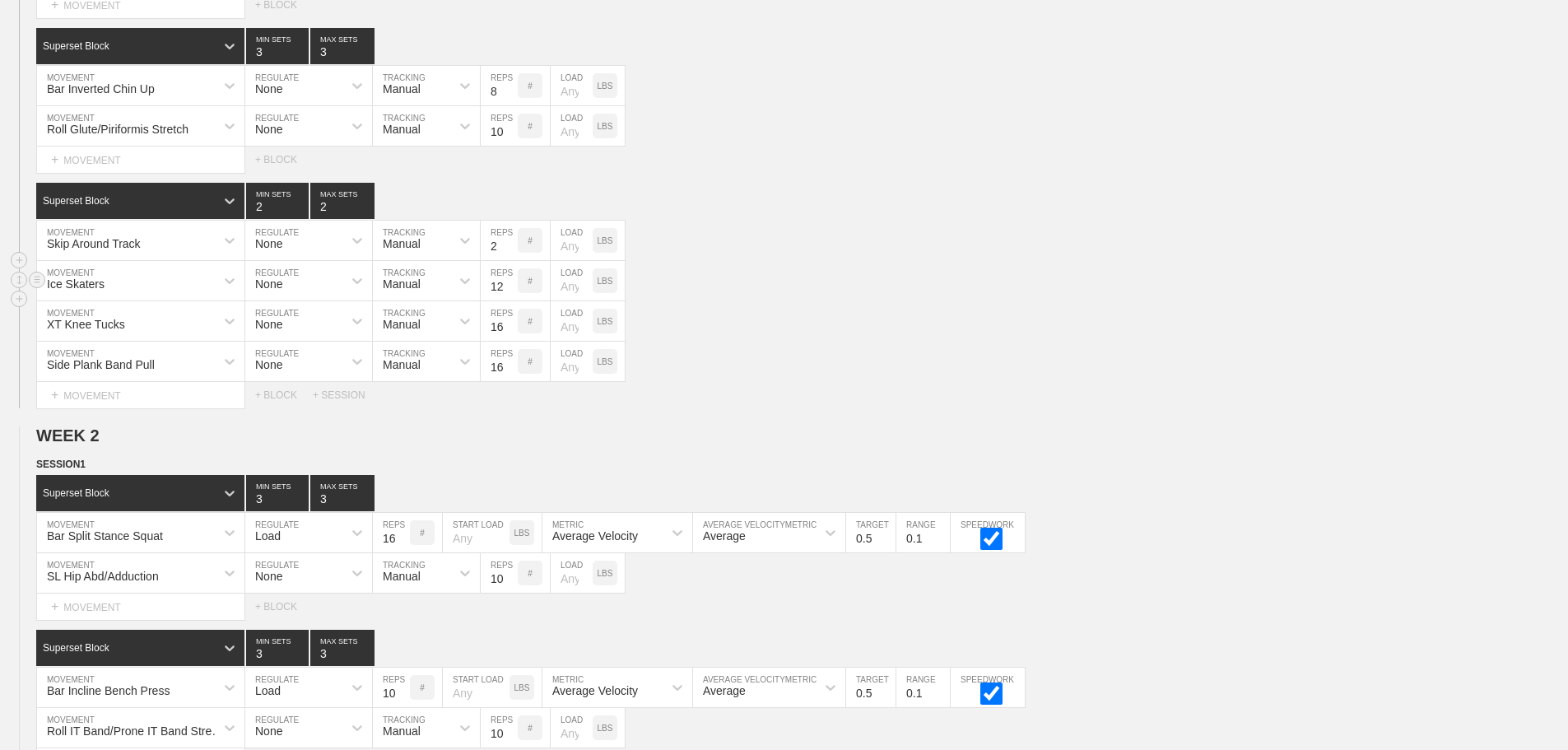
click at [1126, 301] on div "Ice Skaters MOVEMENT None REGULATE Manual TRACKING 12 REPS # LOAD LBS" at bounding box center [784, 281] width 1568 height 40
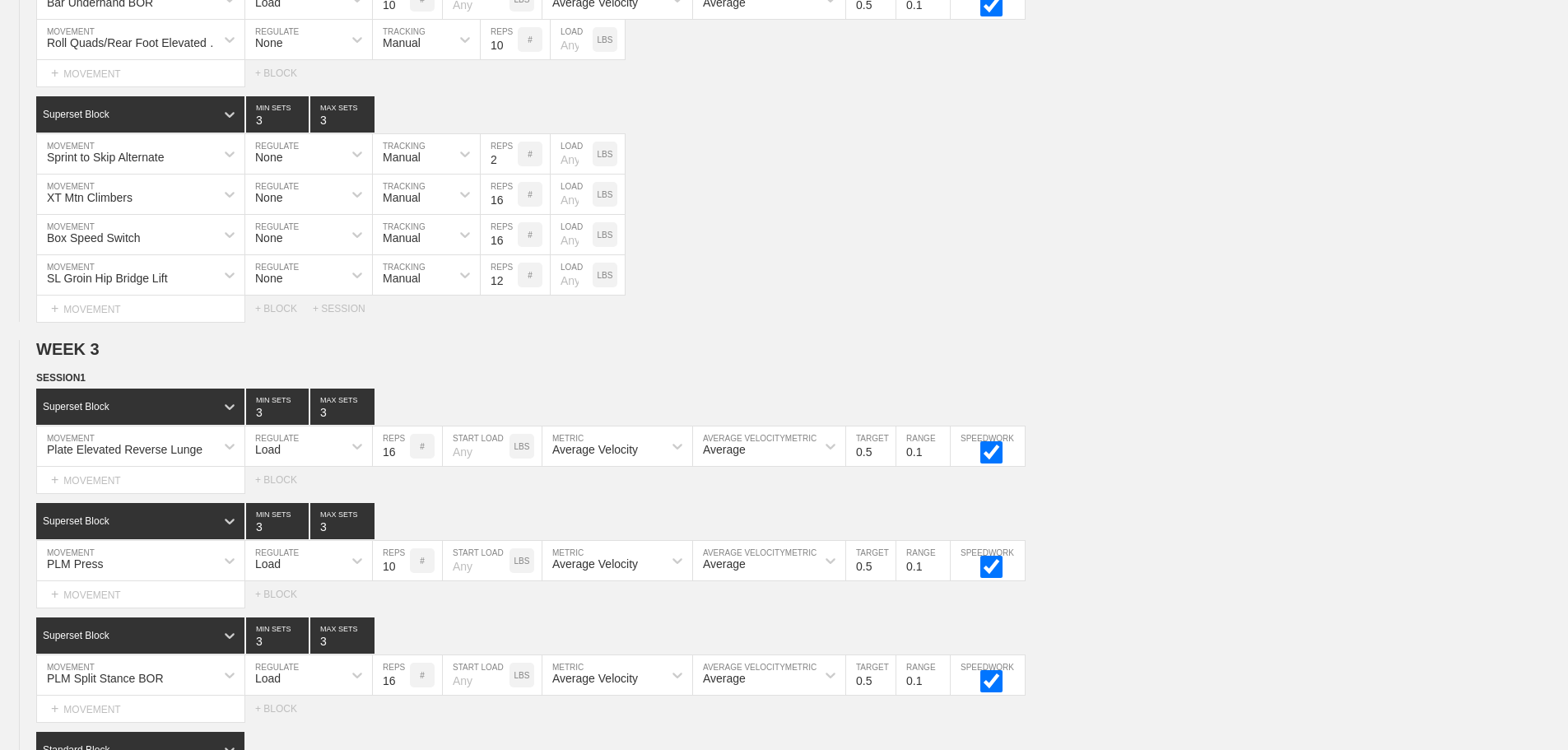
scroll to position [3154, 0]
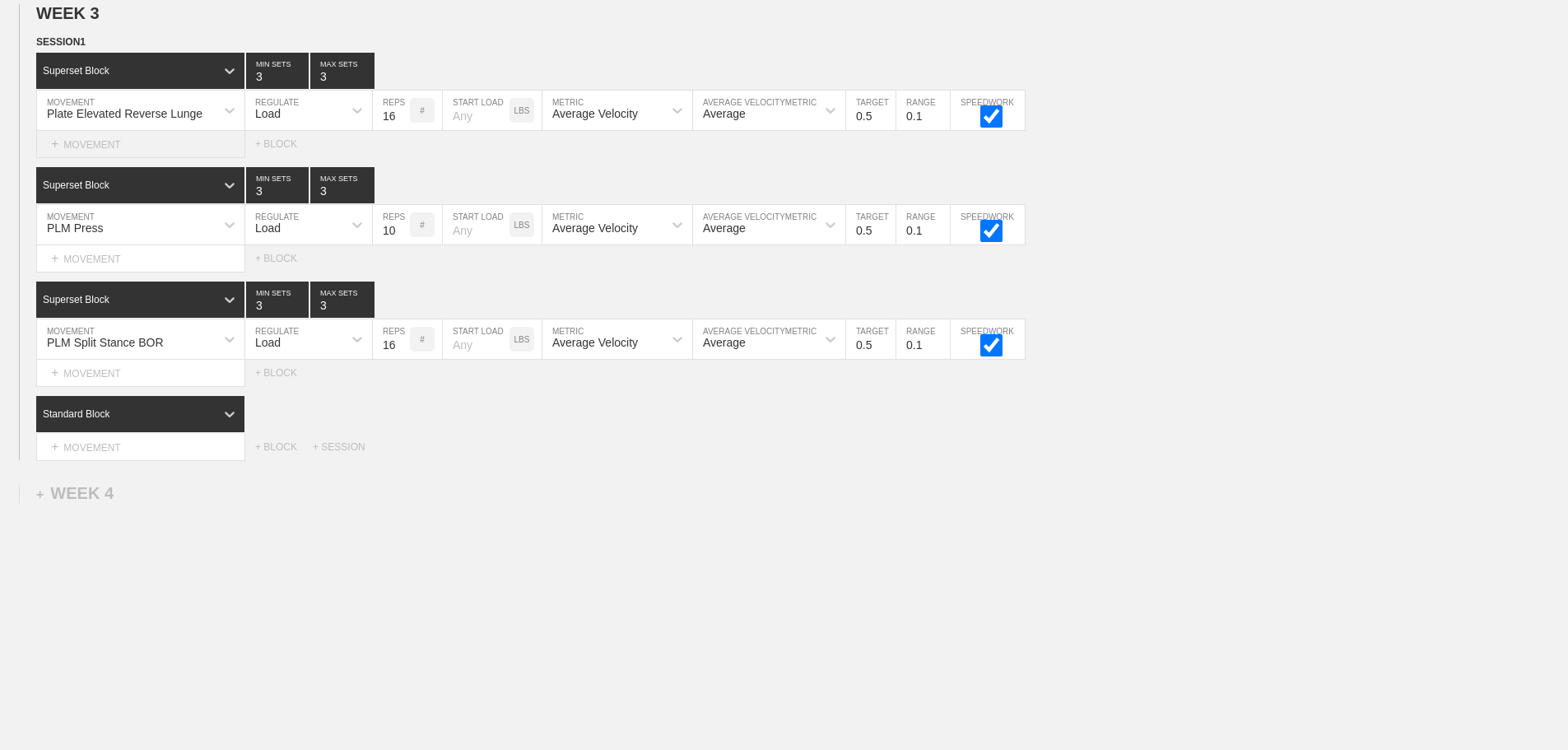
click at [109, 142] on div "+ MOVEMENT" at bounding box center [140, 145] width 209 height 27
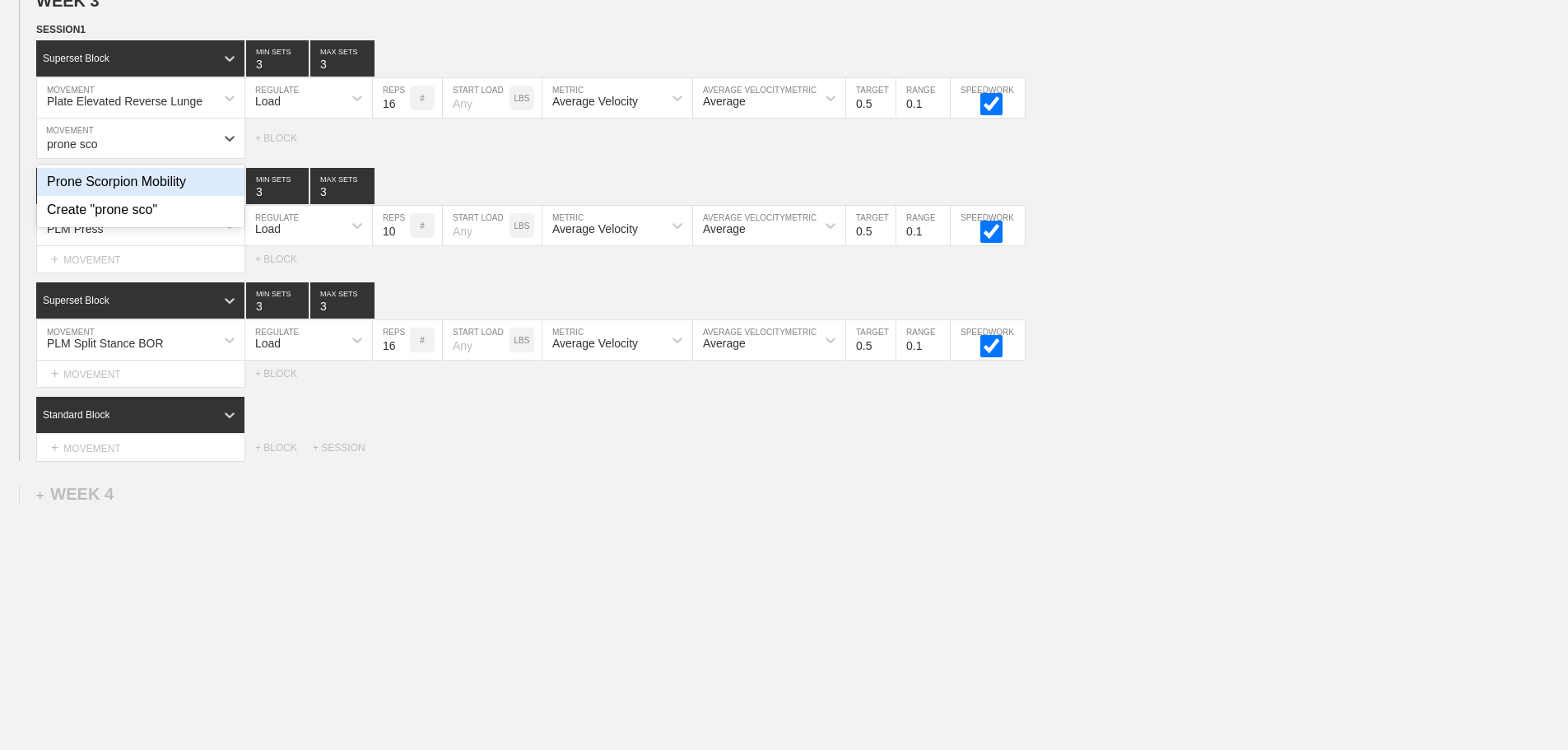
click at [172, 195] on div "Prone Scorpion Mobility" at bounding box center [140, 181] width 207 height 28
type input "prone sco"
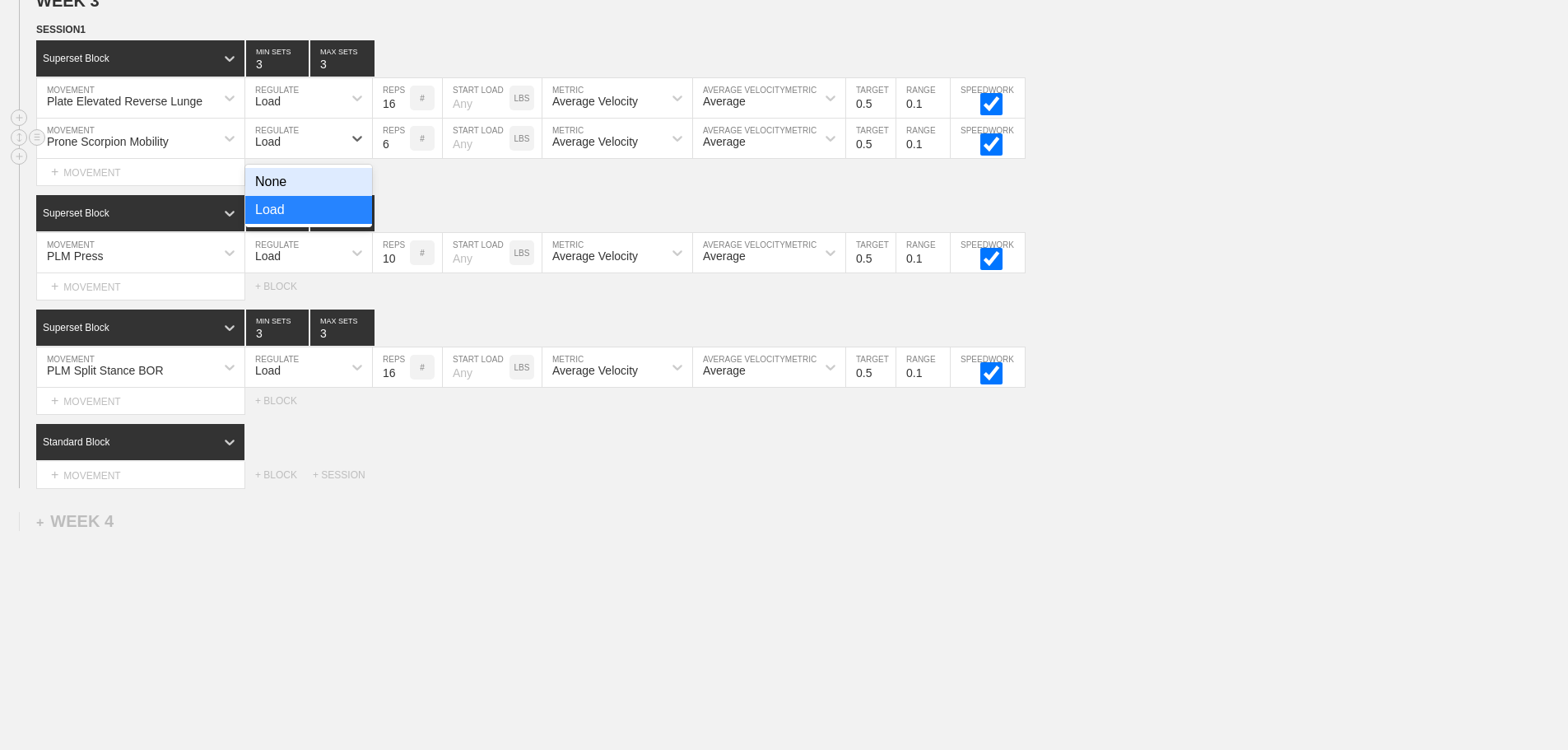
click at [277, 148] on div "Load" at bounding box center [268, 141] width 26 height 13
click at [291, 196] on div "None" at bounding box center [309, 181] width 127 height 28
click at [422, 145] on div "Sensor" at bounding box center [411, 138] width 77 height 28
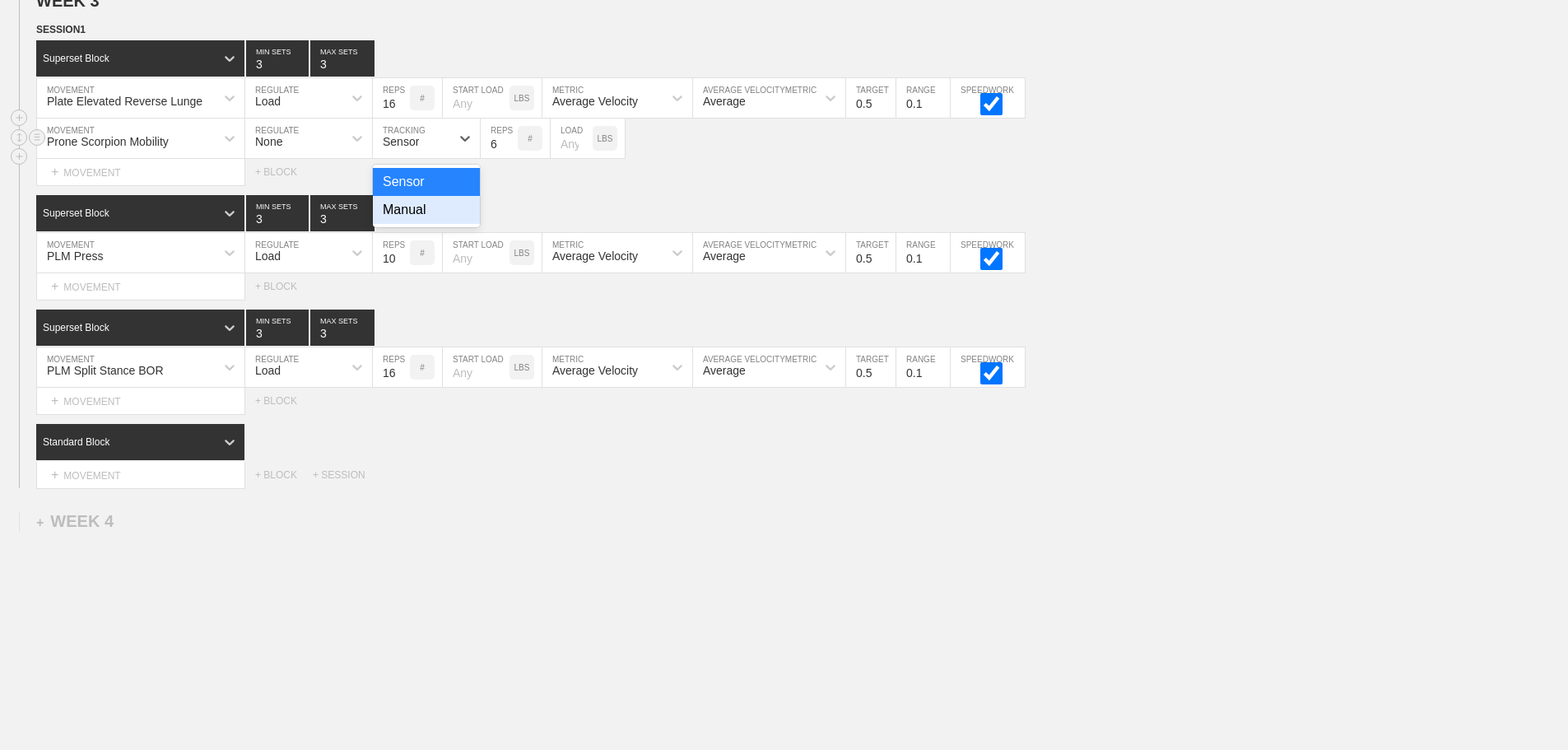
click at [431, 224] on div "Manual" at bounding box center [426, 210] width 107 height 28
click at [510, 150] on input "7" at bounding box center [499, 139] width 37 height 39
click at [510, 150] on input "8" at bounding box center [499, 139] width 37 height 39
click at [510, 150] on input "9" at bounding box center [499, 139] width 37 height 39
type input "10"
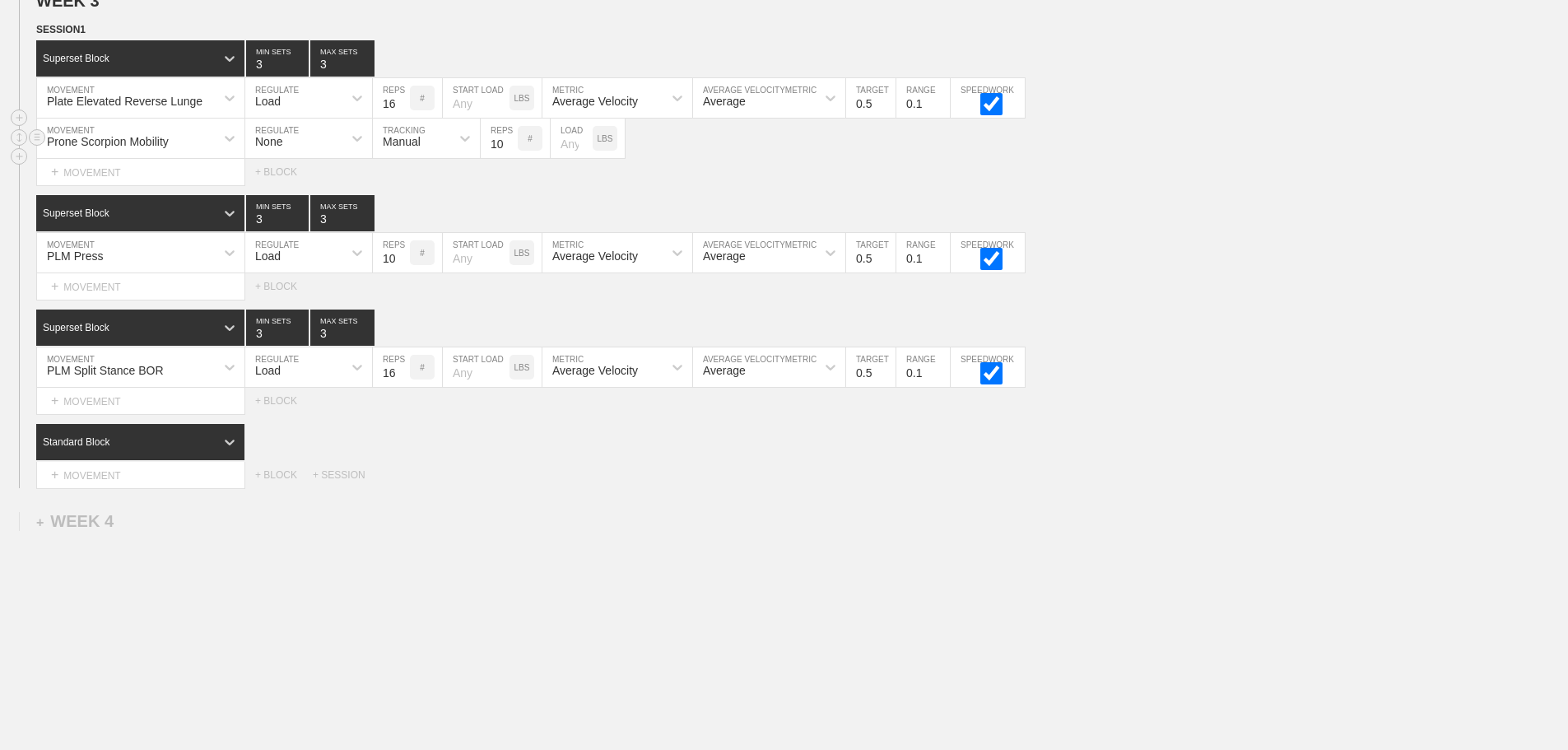
click at [510, 150] on input "10" at bounding box center [499, 139] width 37 height 39
click at [631, 488] on div "Select... MOVEMENT + MOVEMENT + BLOCK + SESSION" at bounding box center [784, 475] width 1568 height 27
click at [207, 449] on div "Standard Block" at bounding box center [125, 441] width 179 height 15
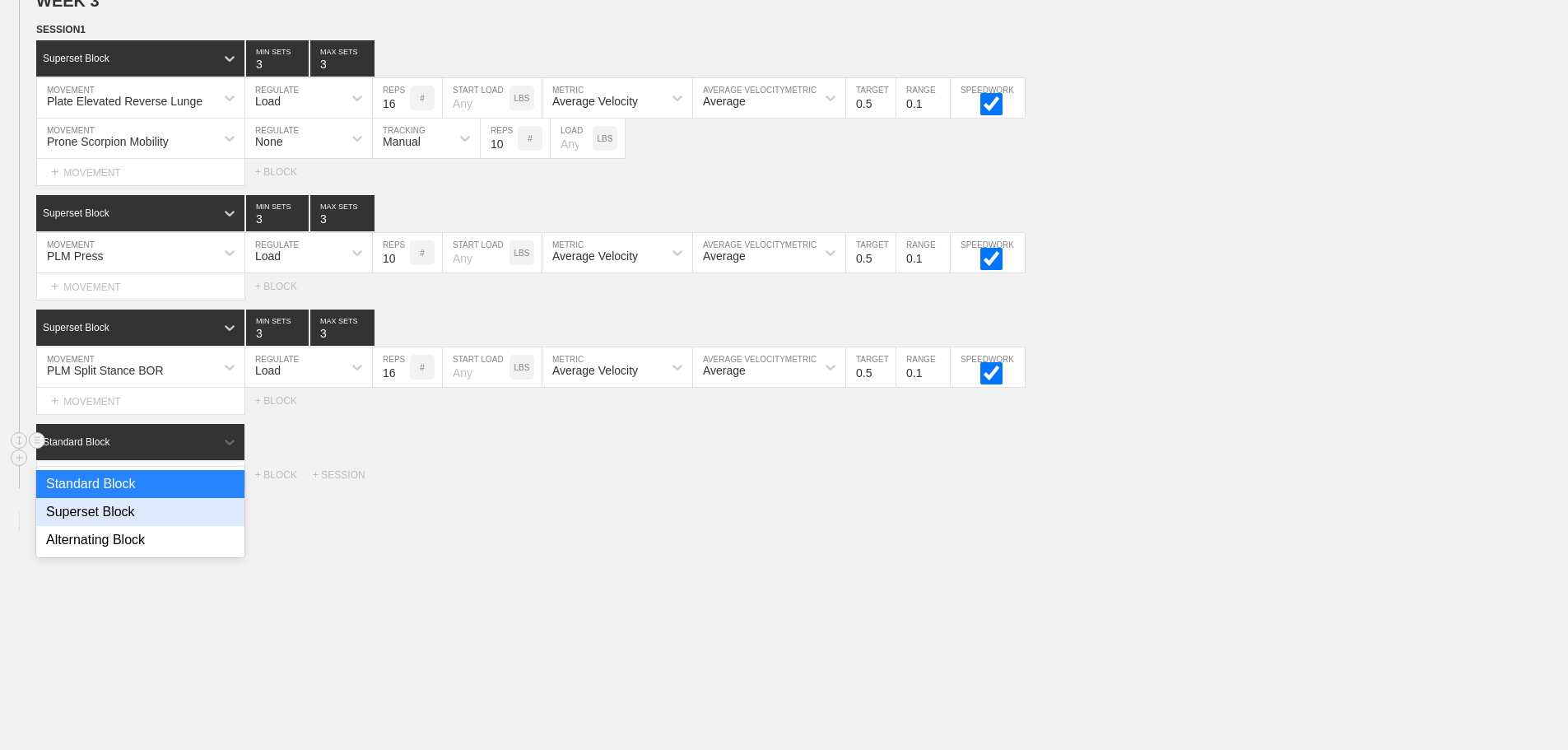
click at [140, 514] on div "Superset Block" at bounding box center [139, 511] width 208 height 28
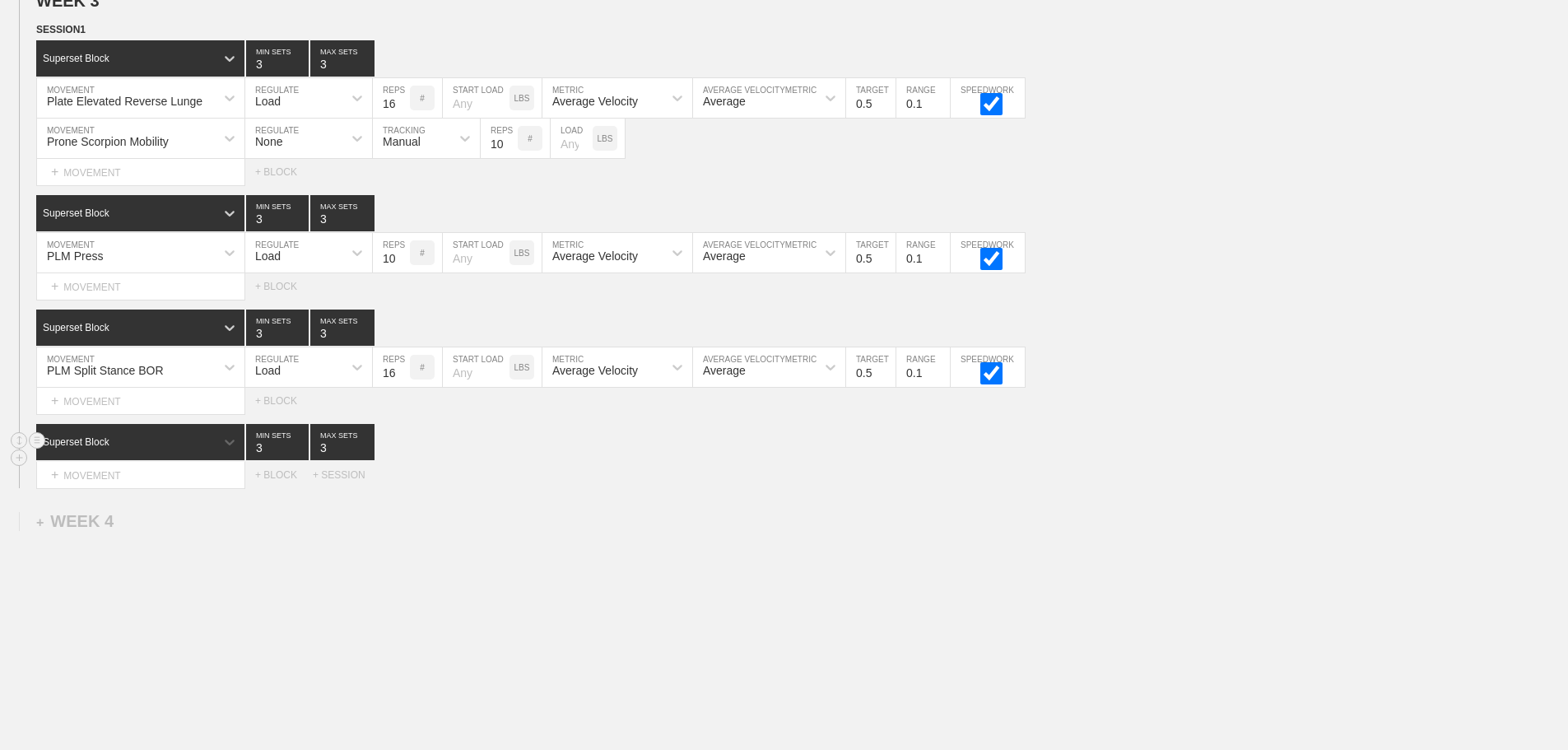
click at [521, 488] on div "Select... MOVEMENT + MOVEMENT + BLOCK + SESSION" at bounding box center [784, 475] width 1568 height 27
drag, startPoint x: 719, startPoint y: 470, endPoint x: 642, endPoint y: 452, distance: 79.1
click at [719, 460] on div "Superset Block 3 MIN SETS 3 MAX SETS" at bounding box center [802, 442] width 1532 height 36
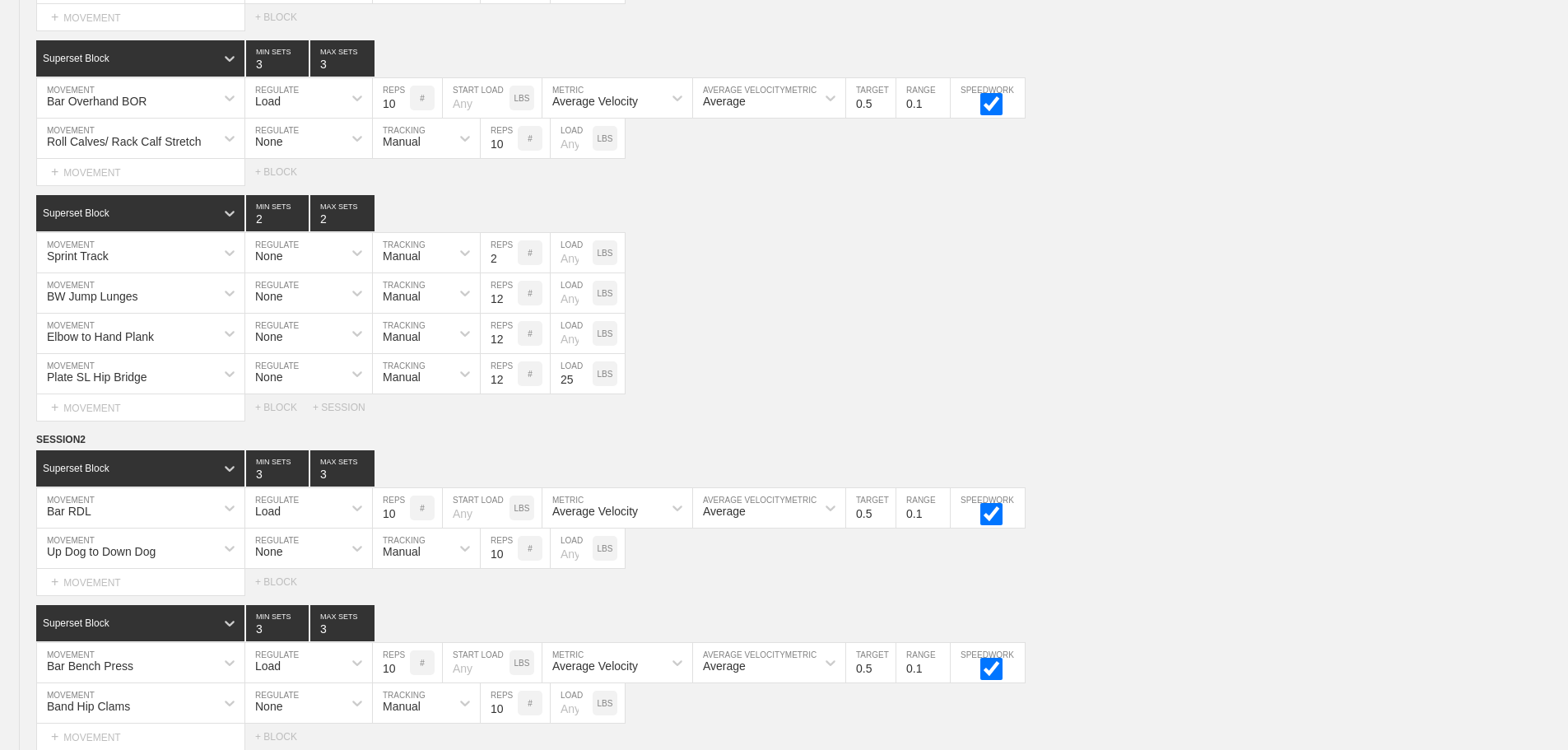
scroll to position [3195, 0]
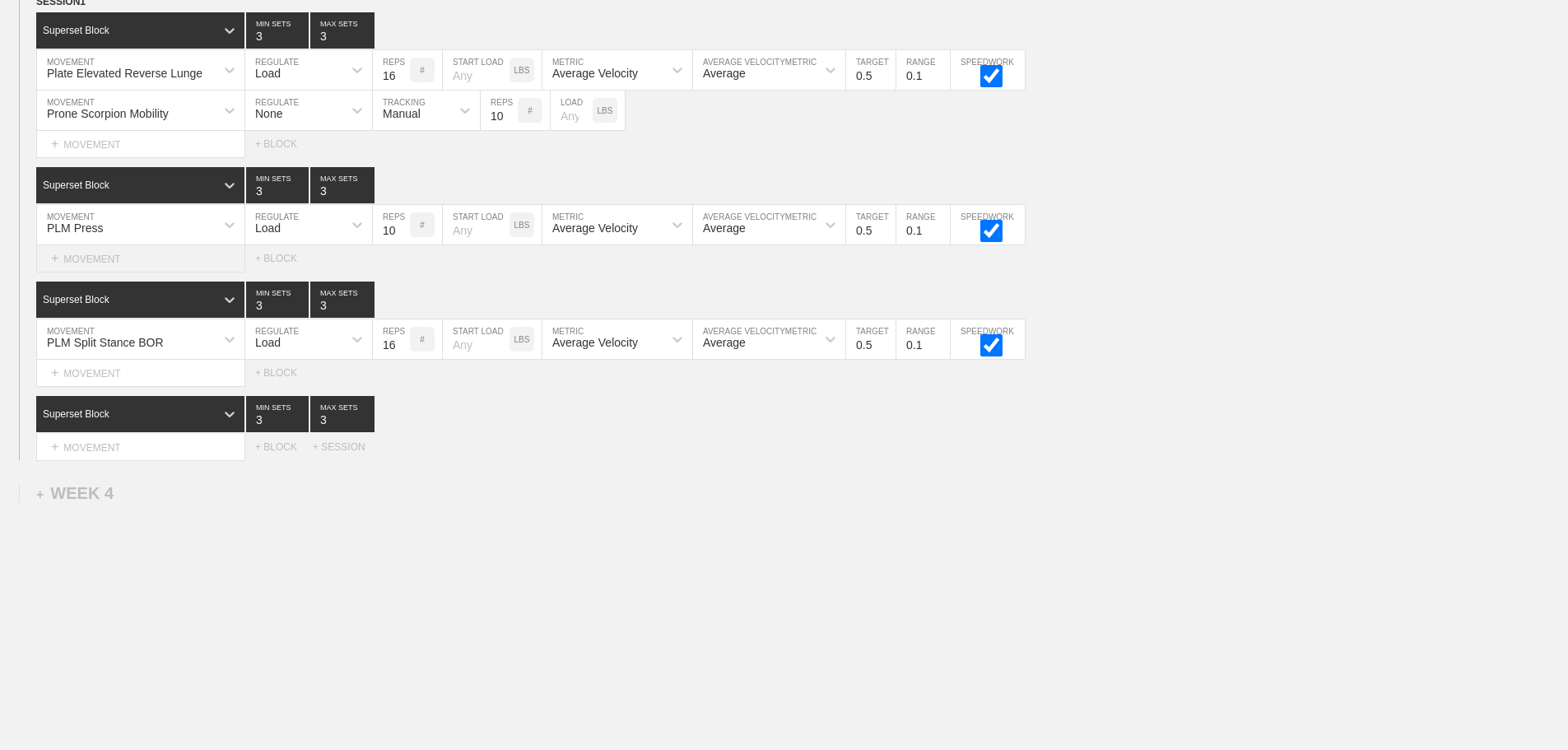
click at [116, 264] on div "+ MOVEMENT" at bounding box center [140, 259] width 209 height 27
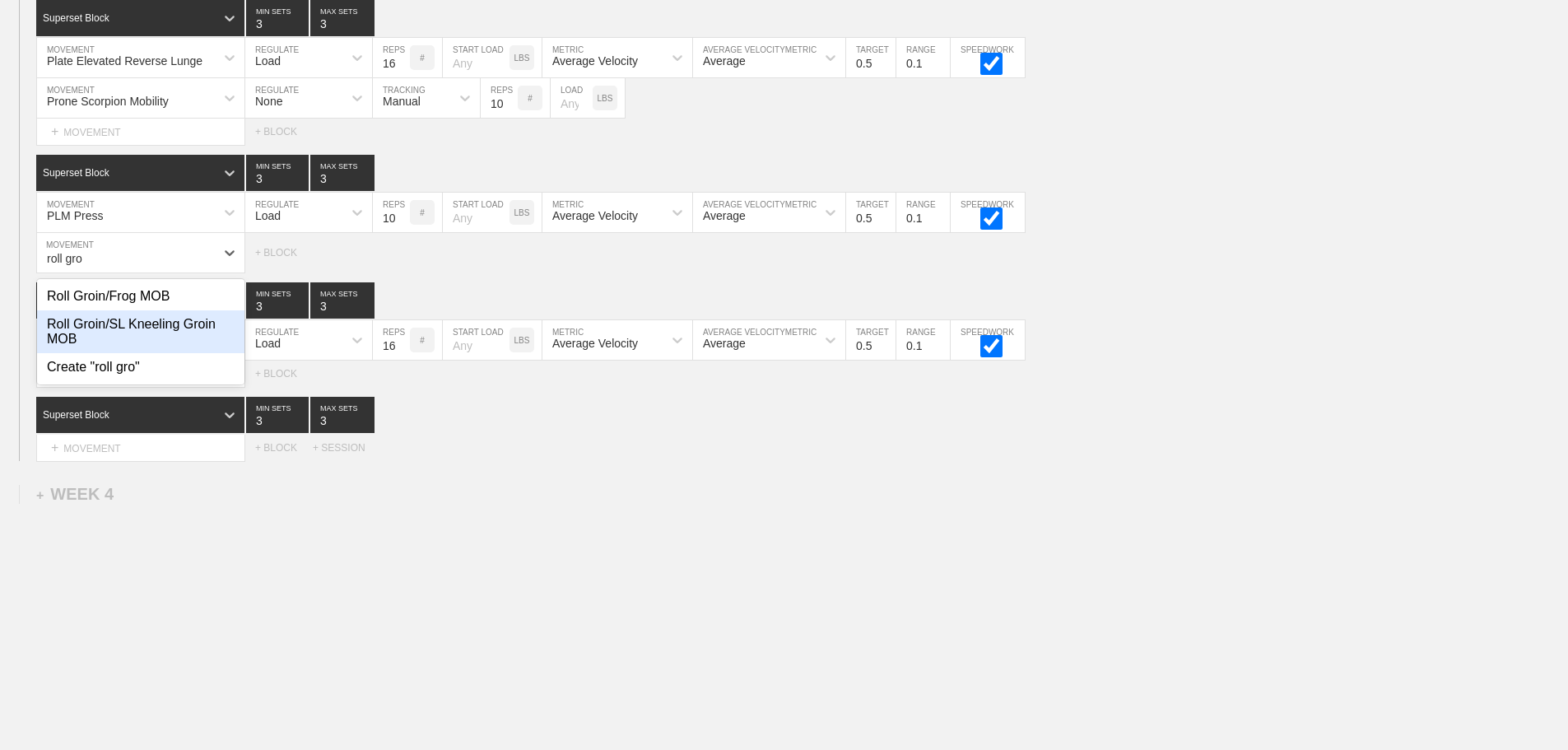
click at [151, 334] on div "Roll Groin/SL Kneeling Groin MOB" at bounding box center [140, 332] width 207 height 43
type input "roll gro"
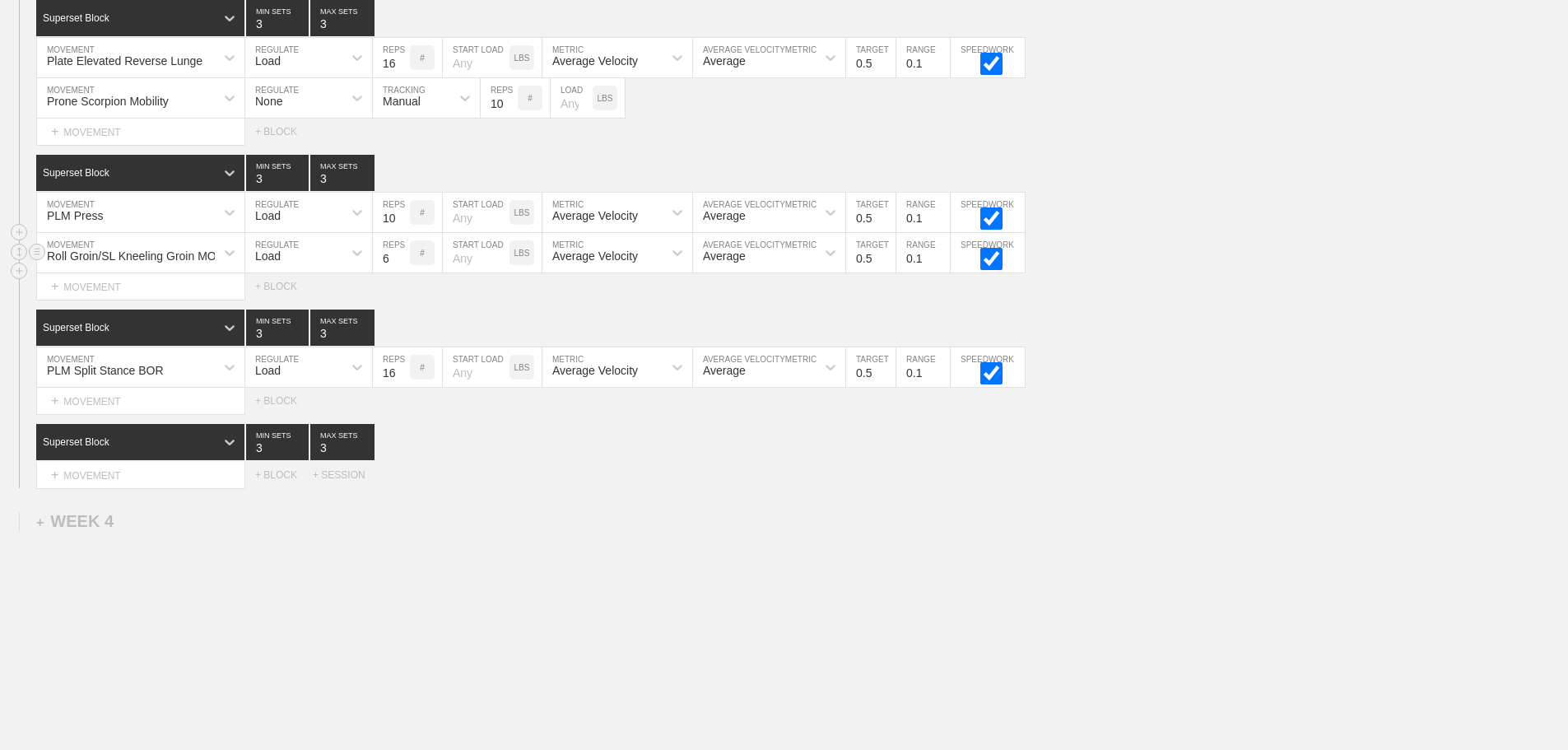
click at [304, 267] on div "Load" at bounding box center [294, 252] width 98 height 28
click at [294, 307] on div "None" at bounding box center [309, 296] width 127 height 28
drag, startPoint x: 425, startPoint y: 272, endPoint x: 415, endPoint y: 291, distance: 21.5
click at [425, 267] on div "Sensor" at bounding box center [411, 252] width 77 height 28
drag, startPoint x: 404, startPoint y: 338, endPoint x: 514, endPoint y: 278, distance: 125.3
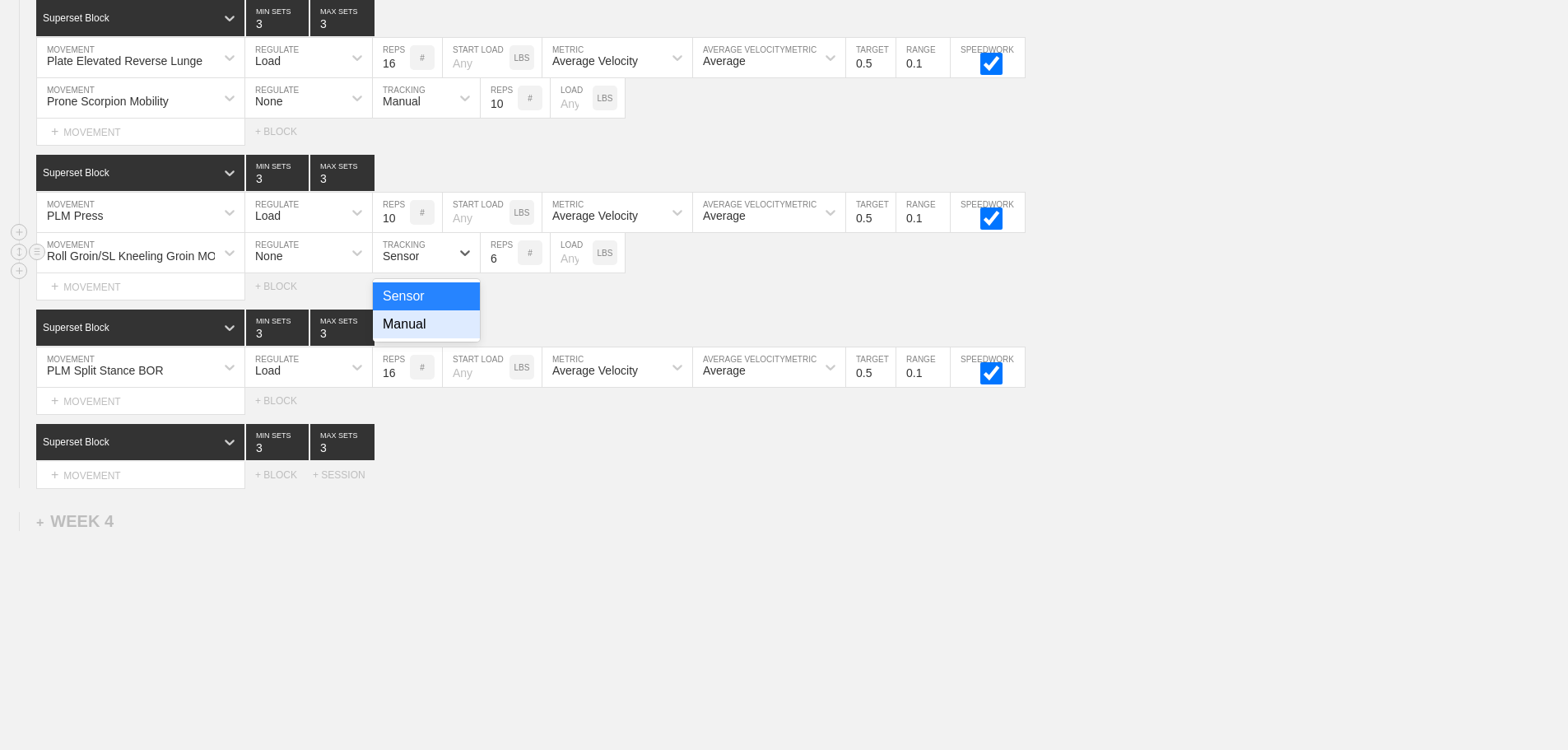
click at [407, 338] on div "Manual" at bounding box center [426, 324] width 107 height 28
click at [511, 265] on input "7" at bounding box center [499, 252] width 37 height 39
click at [511, 265] on input "8" at bounding box center [499, 252] width 37 height 39
click at [511, 265] on input "9" at bounding box center [499, 252] width 37 height 39
type input "10"
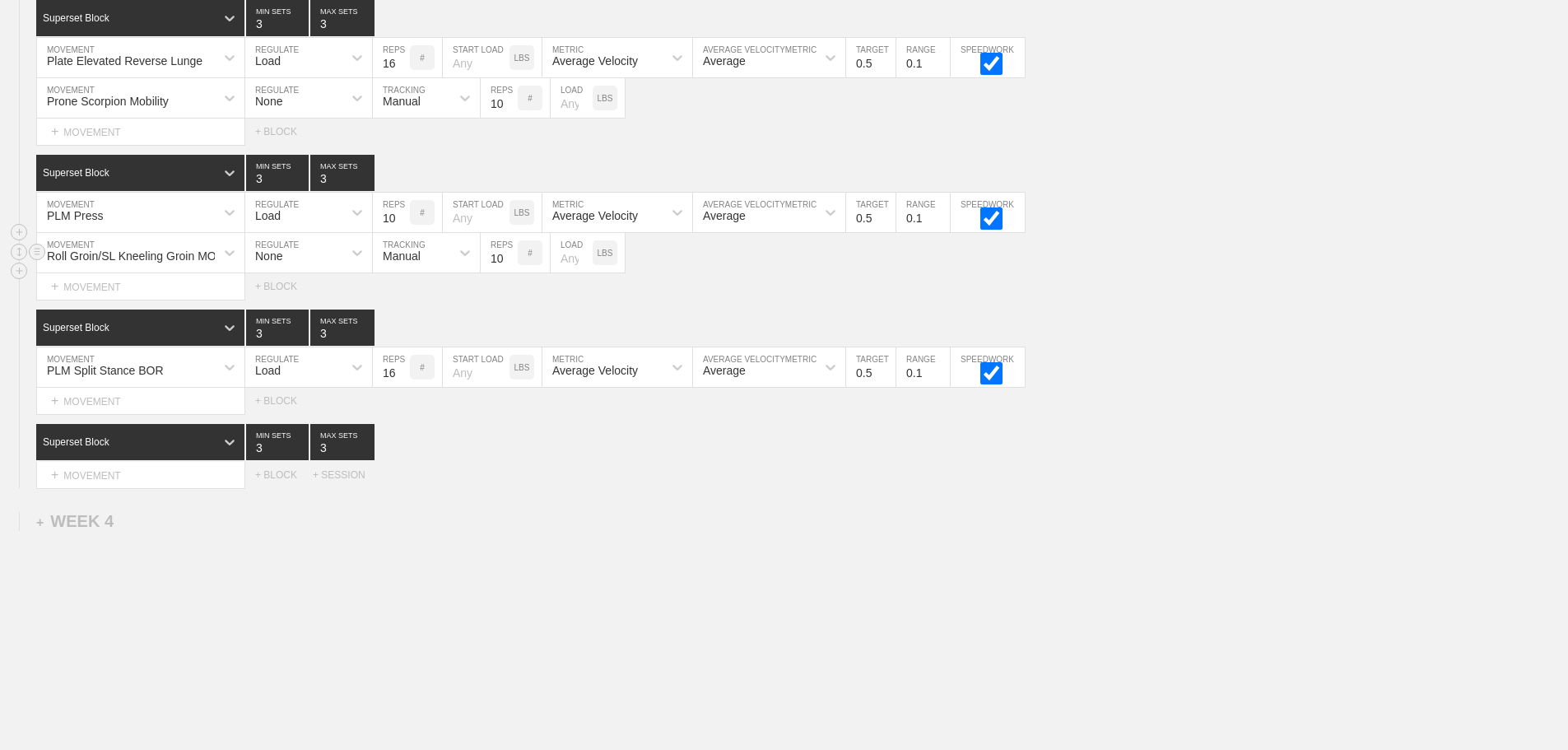
click at [511, 265] on input "10" at bounding box center [499, 252] width 37 height 39
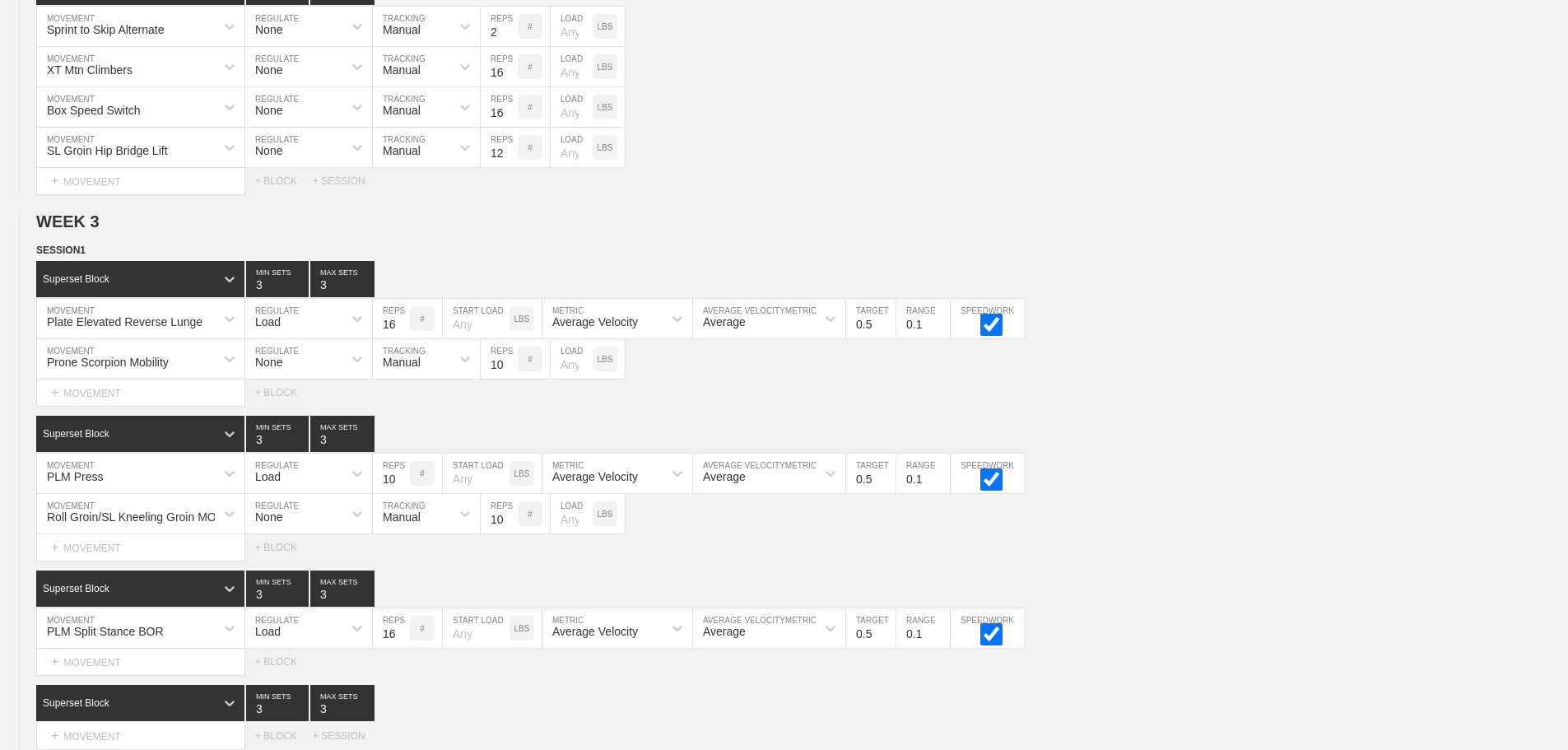
scroll to position [3235, 0]
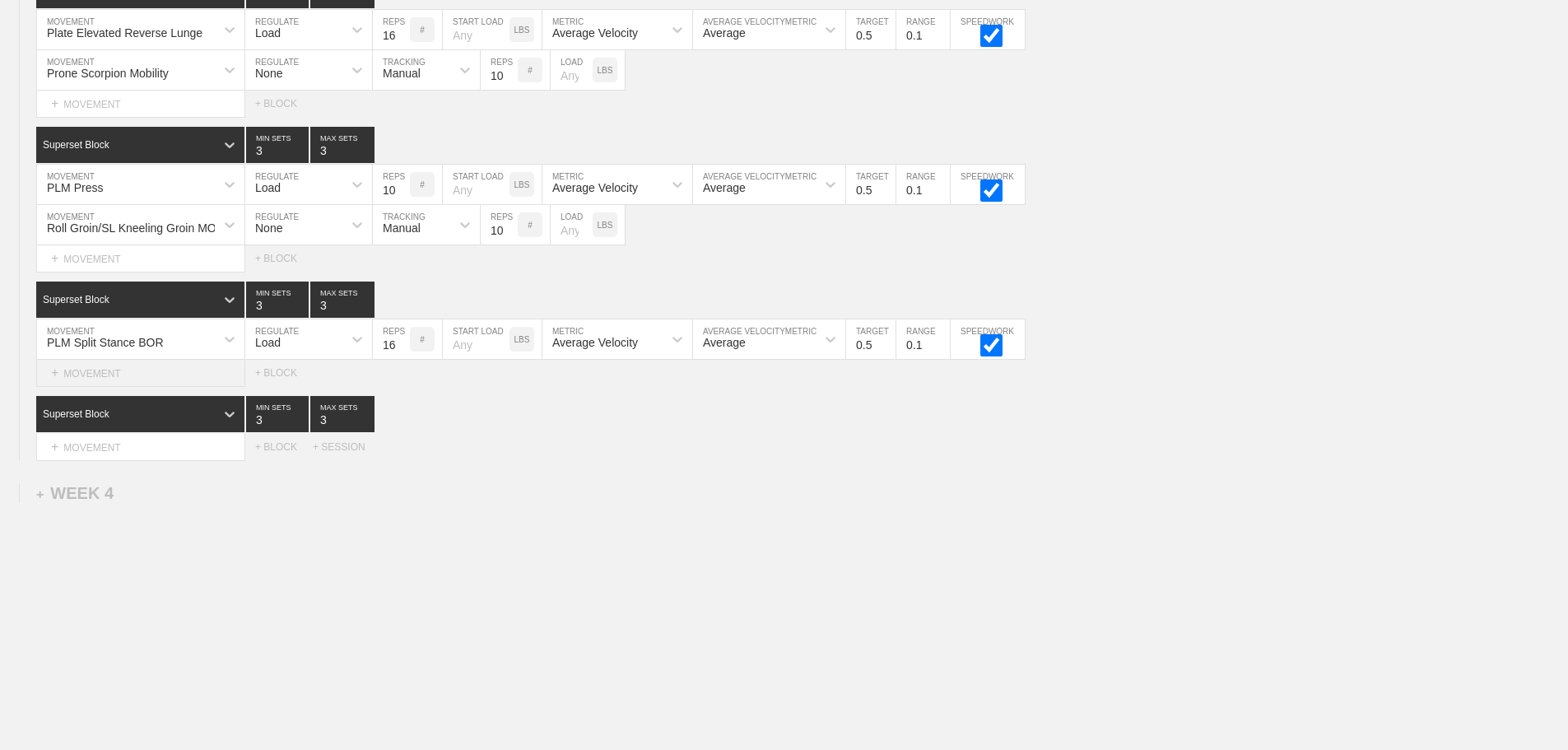
click at [98, 379] on div "+ MOVEMENT" at bounding box center [140, 374] width 209 height 27
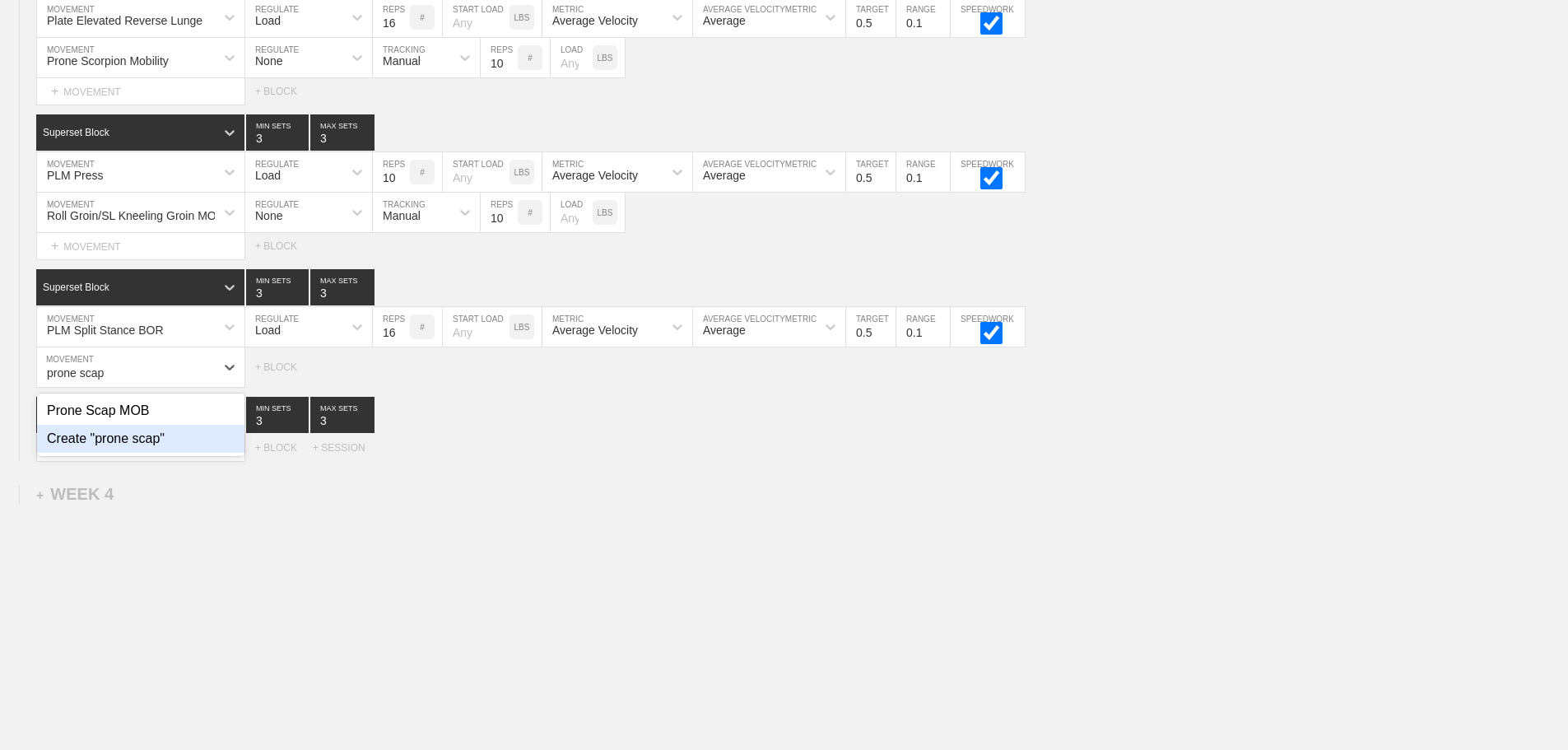
type input "prone scap"
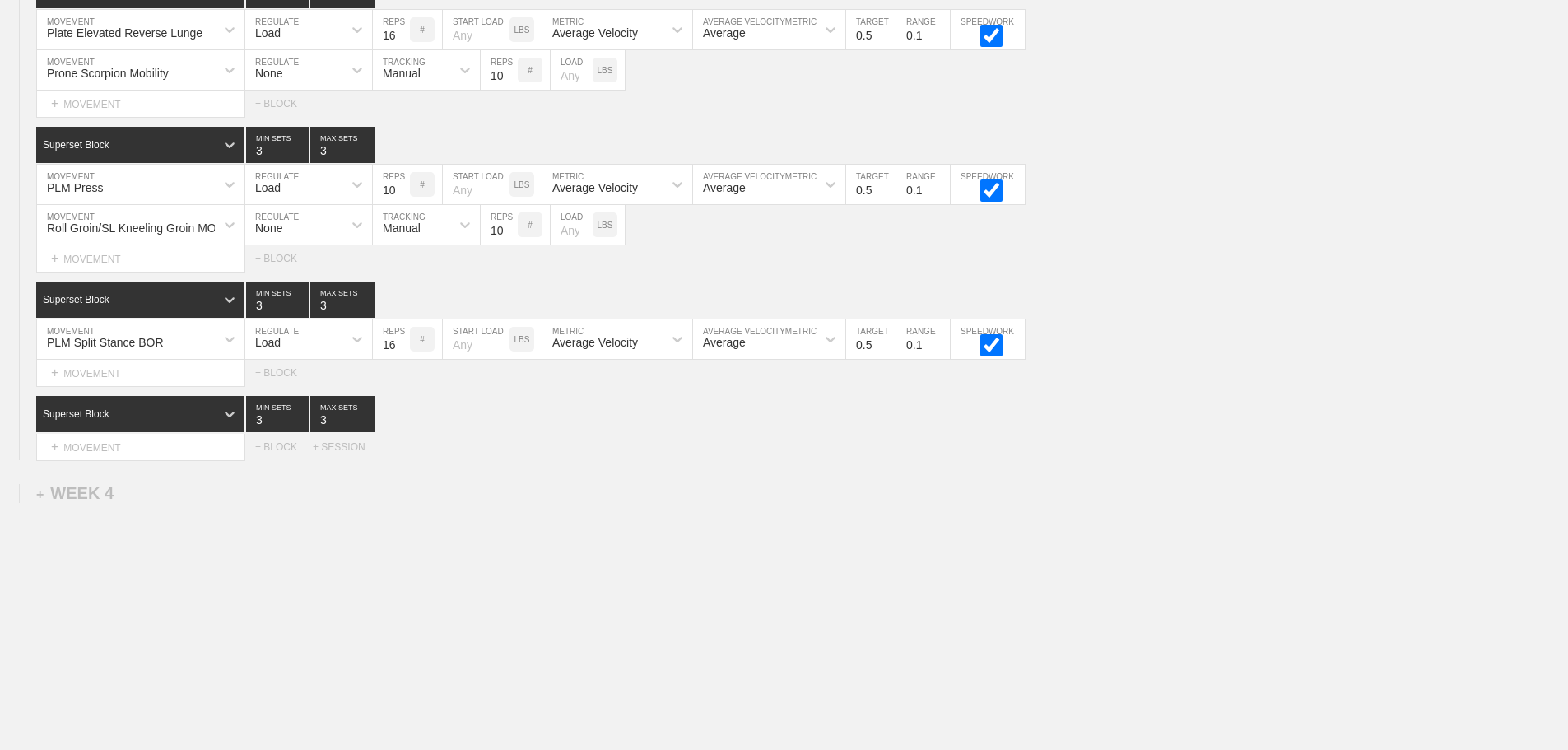
drag, startPoint x: 516, startPoint y: 443, endPoint x: 483, endPoint y: 442, distance: 33.0
click at [513, 443] on div "Select... MOVEMENT + MOVEMENT + BLOCK + SESSION" at bounding box center [784, 446] width 1568 height 27
click at [127, 372] on div "+ MOVEMENT" at bounding box center [140, 374] width 209 height 27
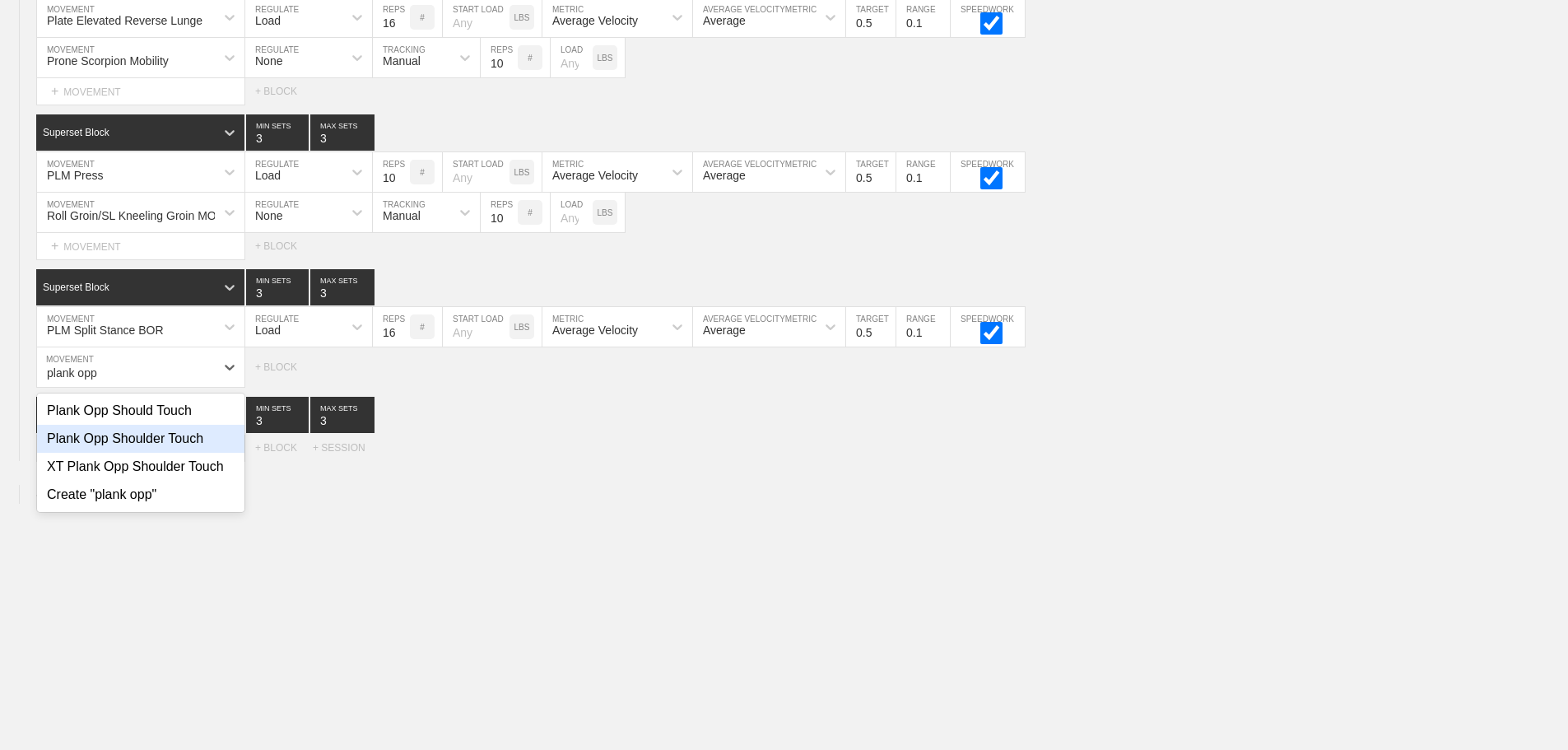
click at [175, 451] on div "Plank Opp Shoulder Touch" at bounding box center [140, 439] width 207 height 28
type input "plank opp"
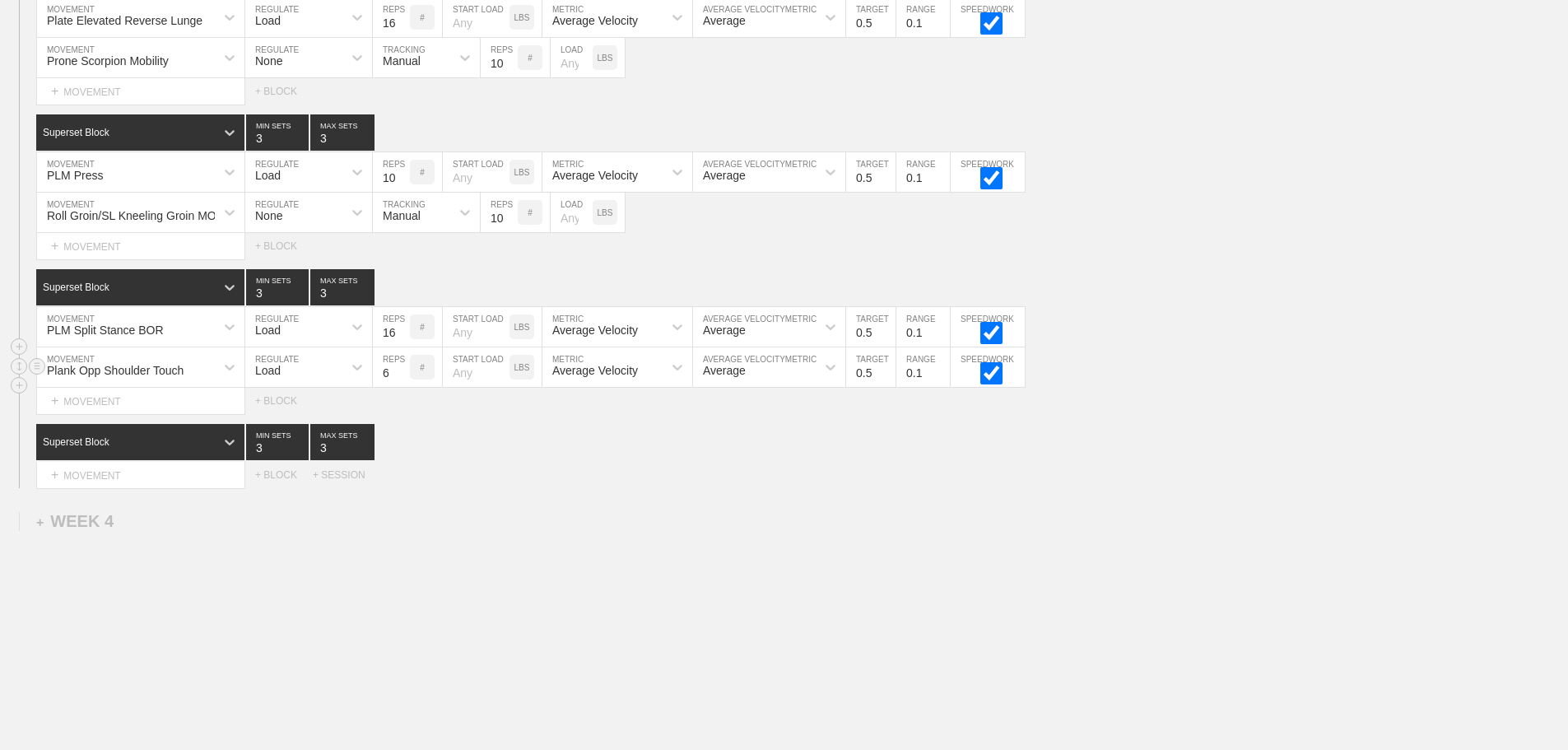
click at [298, 381] on div "Load" at bounding box center [294, 367] width 98 height 28
drag, startPoint x: 286, startPoint y: 427, endPoint x: 353, endPoint y: 404, distance: 70.8
click at [289, 425] on div "None" at bounding box center [309, 410] width 127 height 28
drag, startPoint x: 391, startPoint y: 387, endPoint x: 425, endPoint y: 451, distance: 72.5
click at [393, 377] on div "Sensor" at bounding box center [400, 369] width 36 height 13
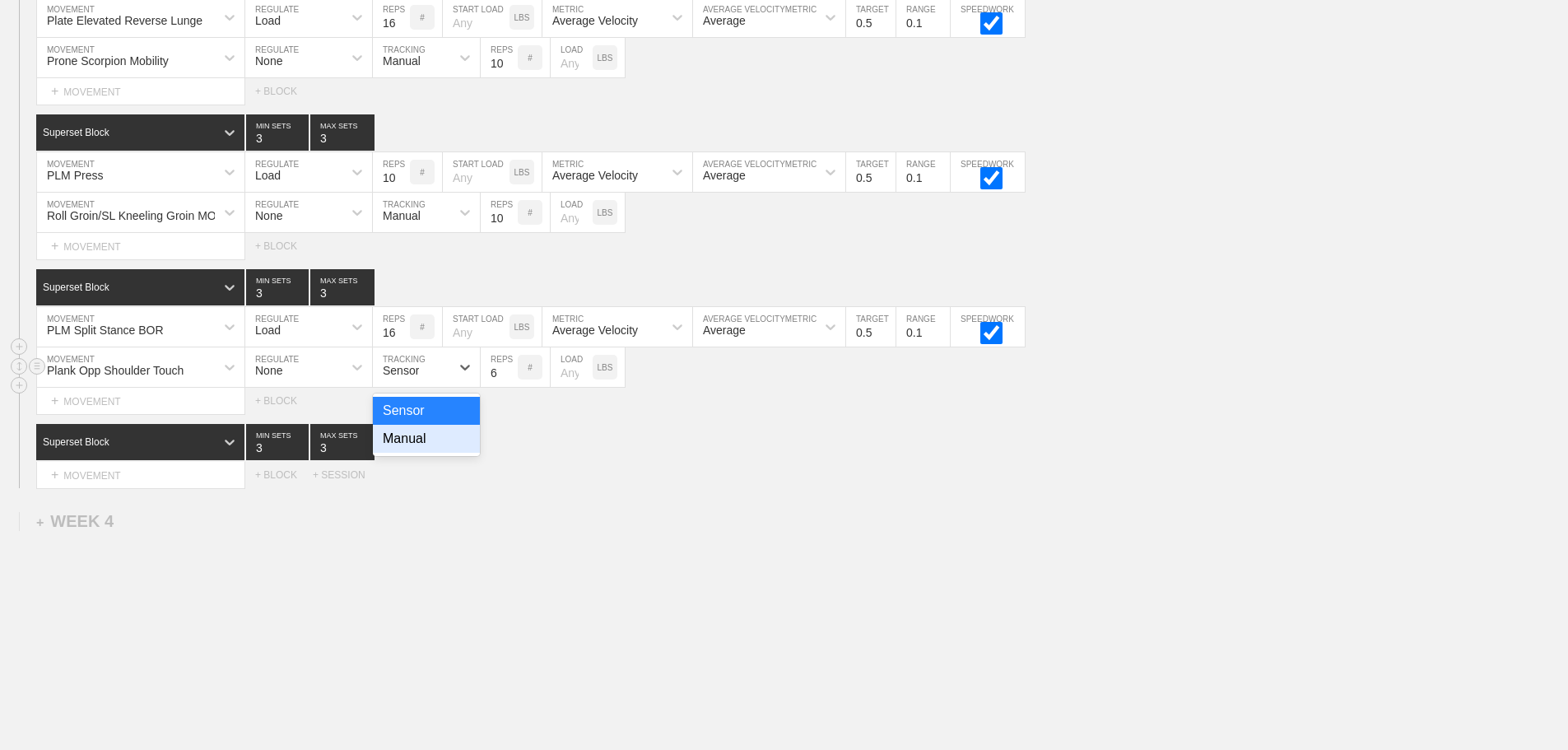
click at [425, 448] on div "Manual" at bounding box center [426, 439] width 107 height 28
click at [508, 381] on input "7" at bounding box center [499, 367] width 37 height 39
click at [508, 381] on input "8" at bounding box center [499, 367] width 37 height 39
click at [508, 381] on input "9" at bounding box center [499, 367] width 37 height 39
click at [508, 381] on input "10" at bounding box center [499, 367] width 37 height 39
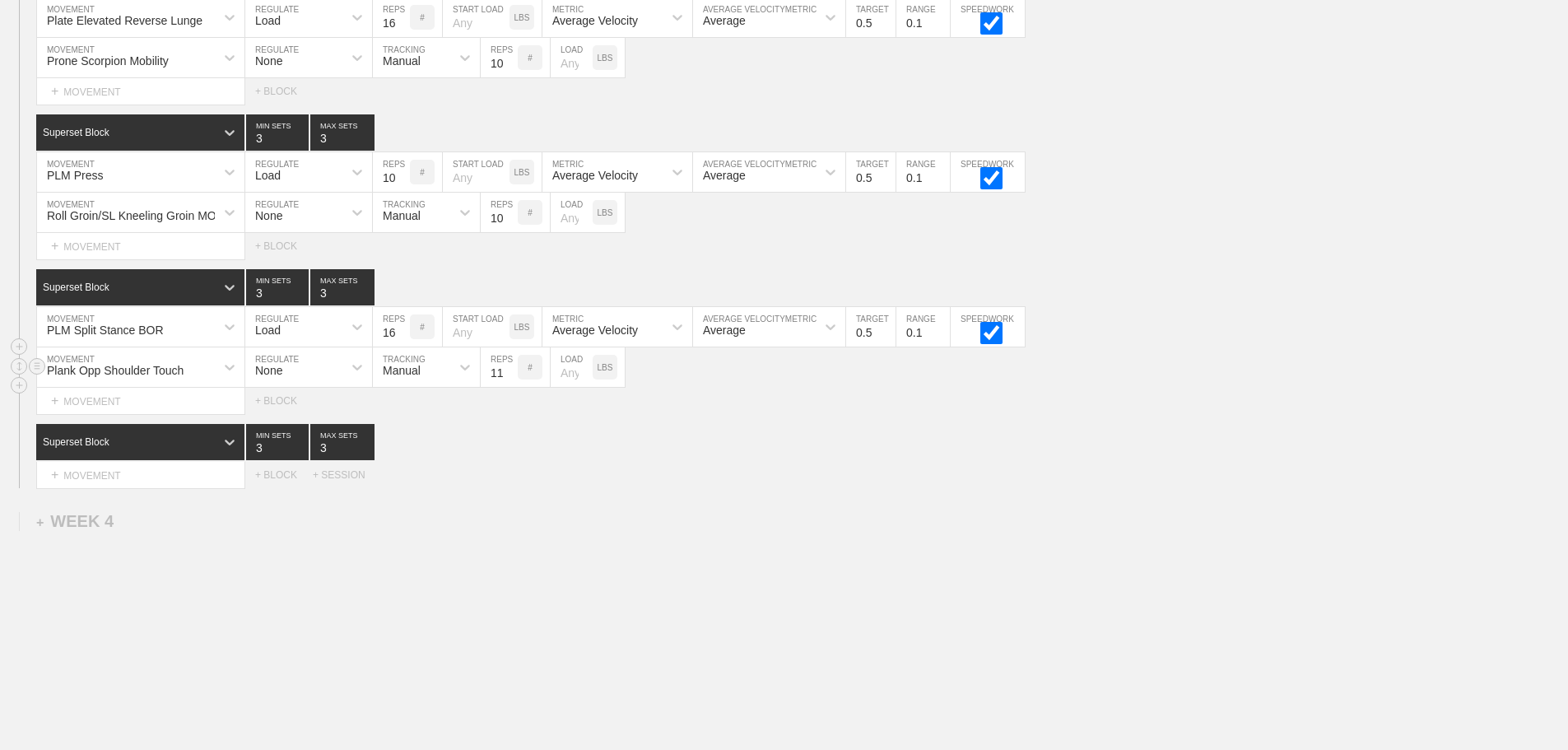
click at [508, 381] on input "11" at bounding box center [499, 367] width 37 height 39
click at [508, 381] on input "12" at bounding box center [499, 367] width 37 height 39
click at [508, 381] on input "13" at bounding box center [499, 367] width 37 height 39
click at [508, 381] on input "14" at bounding box center [499, 367] width 37 height 39
click at [508, 381] on input "15" at bounding box center [499, 367] width 37 height 39
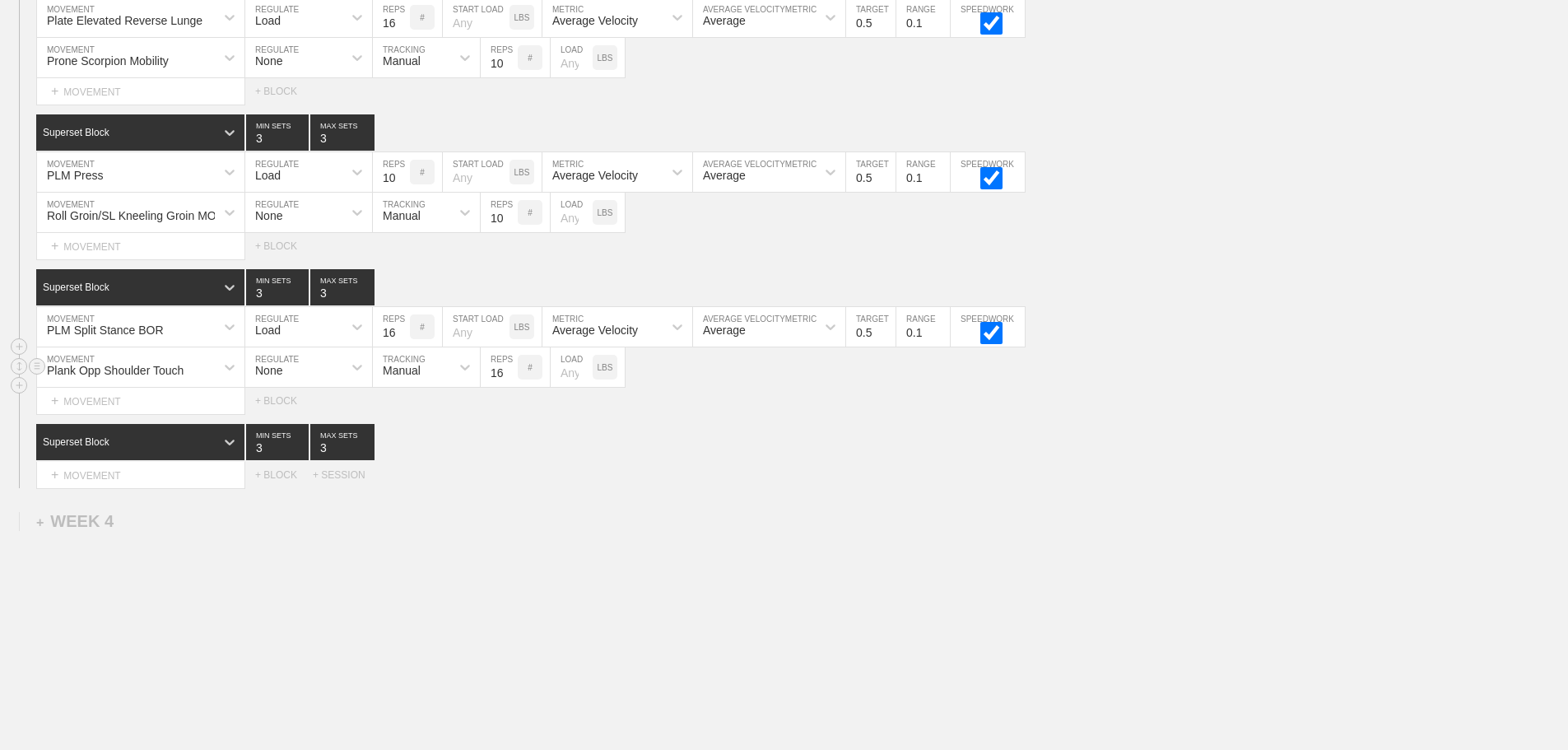
type input "16"
click at [508, 381] on input "16" at bounding box center [499, 367] width 37 height 39
click at [570, 382] on input "number" at bounding box center [571, 367] width 42 height 39
type input "25"
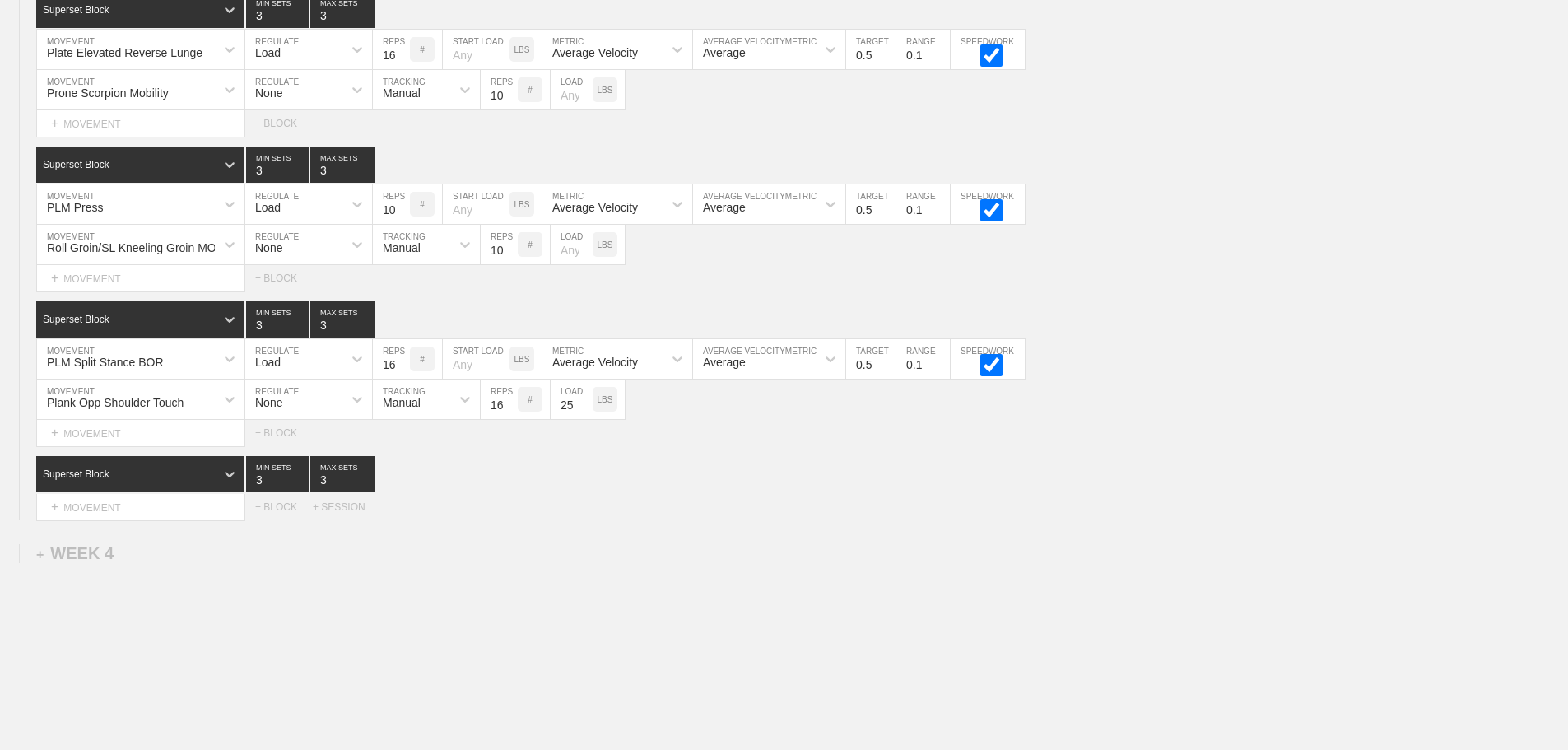
scroll to position [3275, 0]
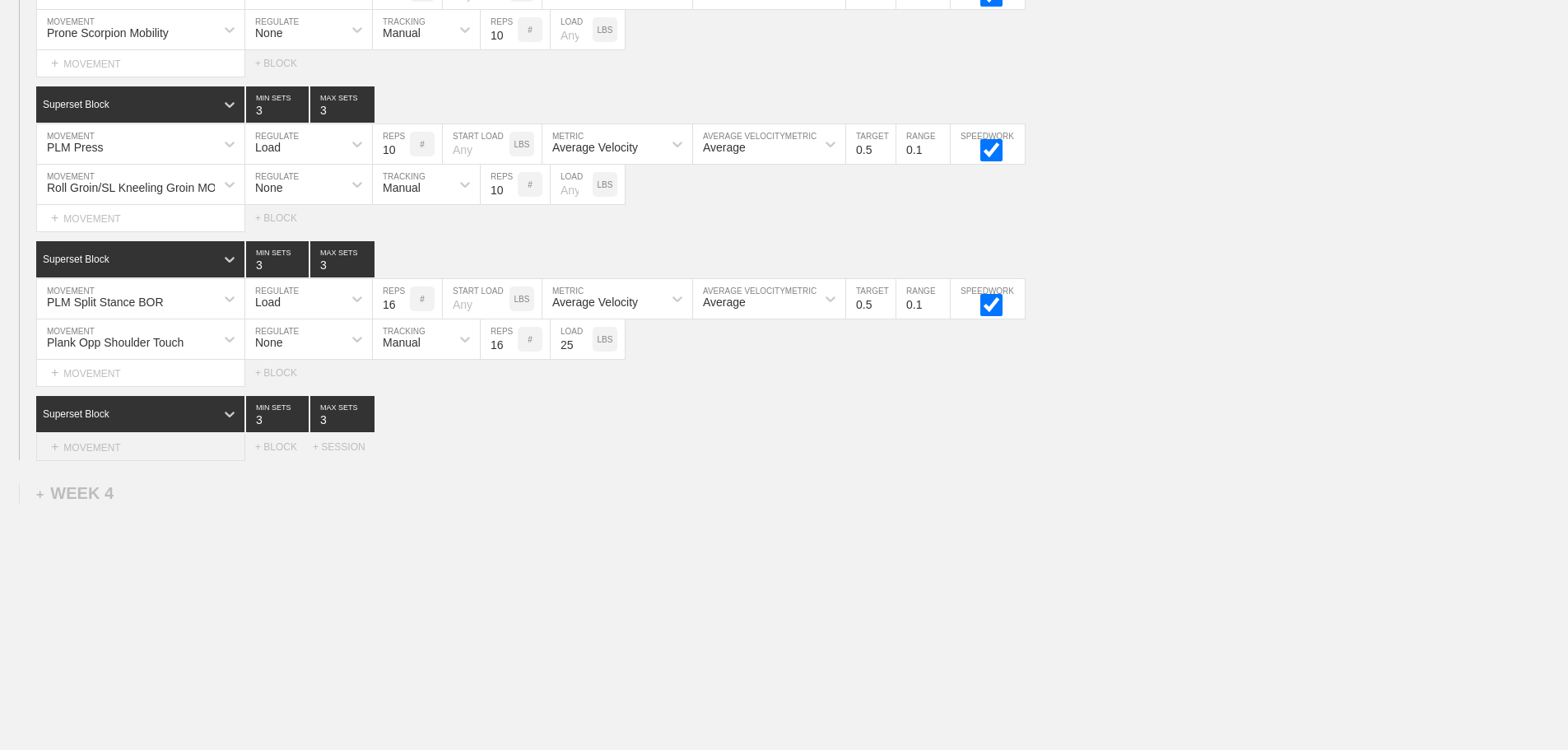
click at [117, 449] on div "+ MOVEMENT" at bounding box center [140, 447] width 209 height 27
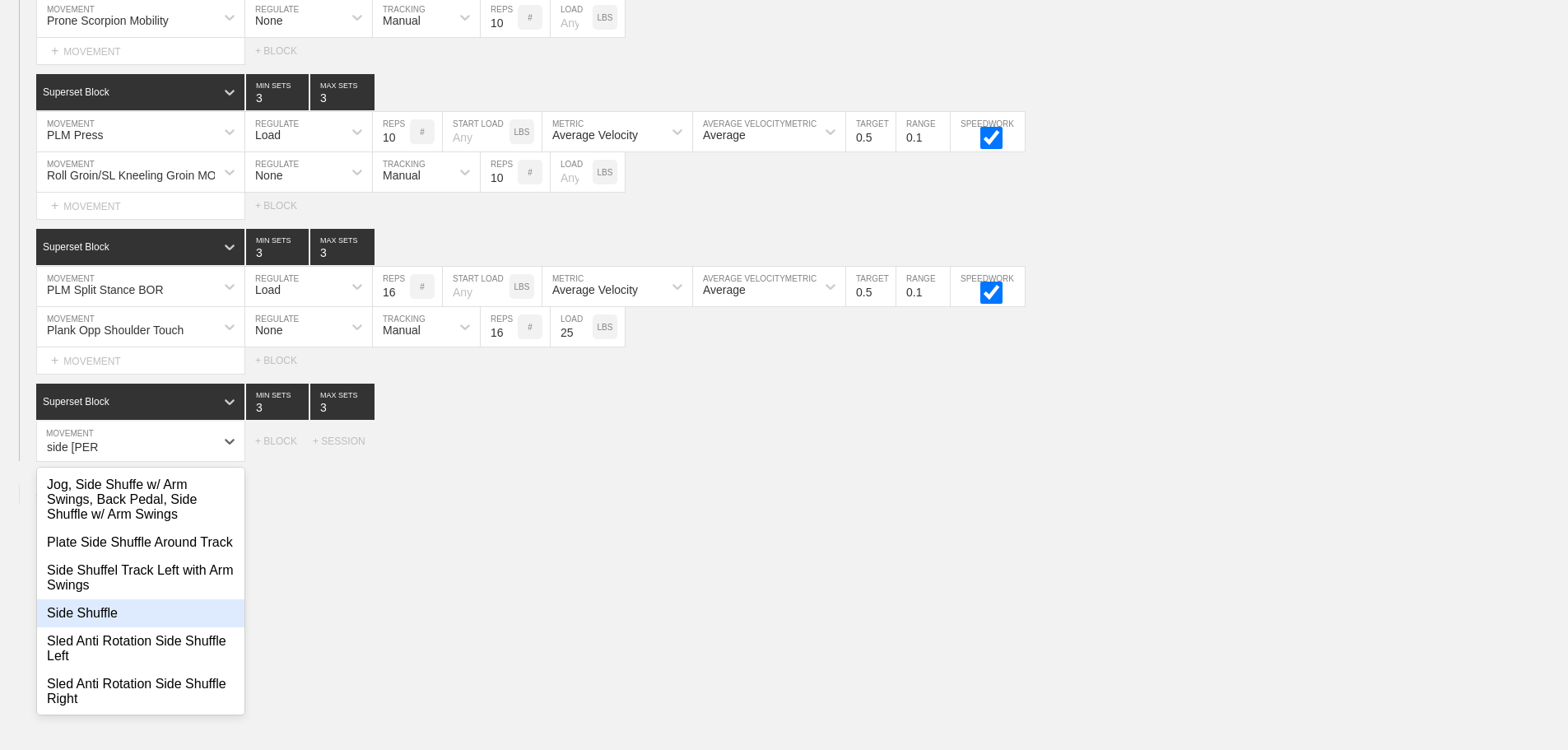
click at [108, 627] on div "Side Shuffle" at bounding box center [140, 613] width 207 height 28
type input "side [PERSON_NAME]"
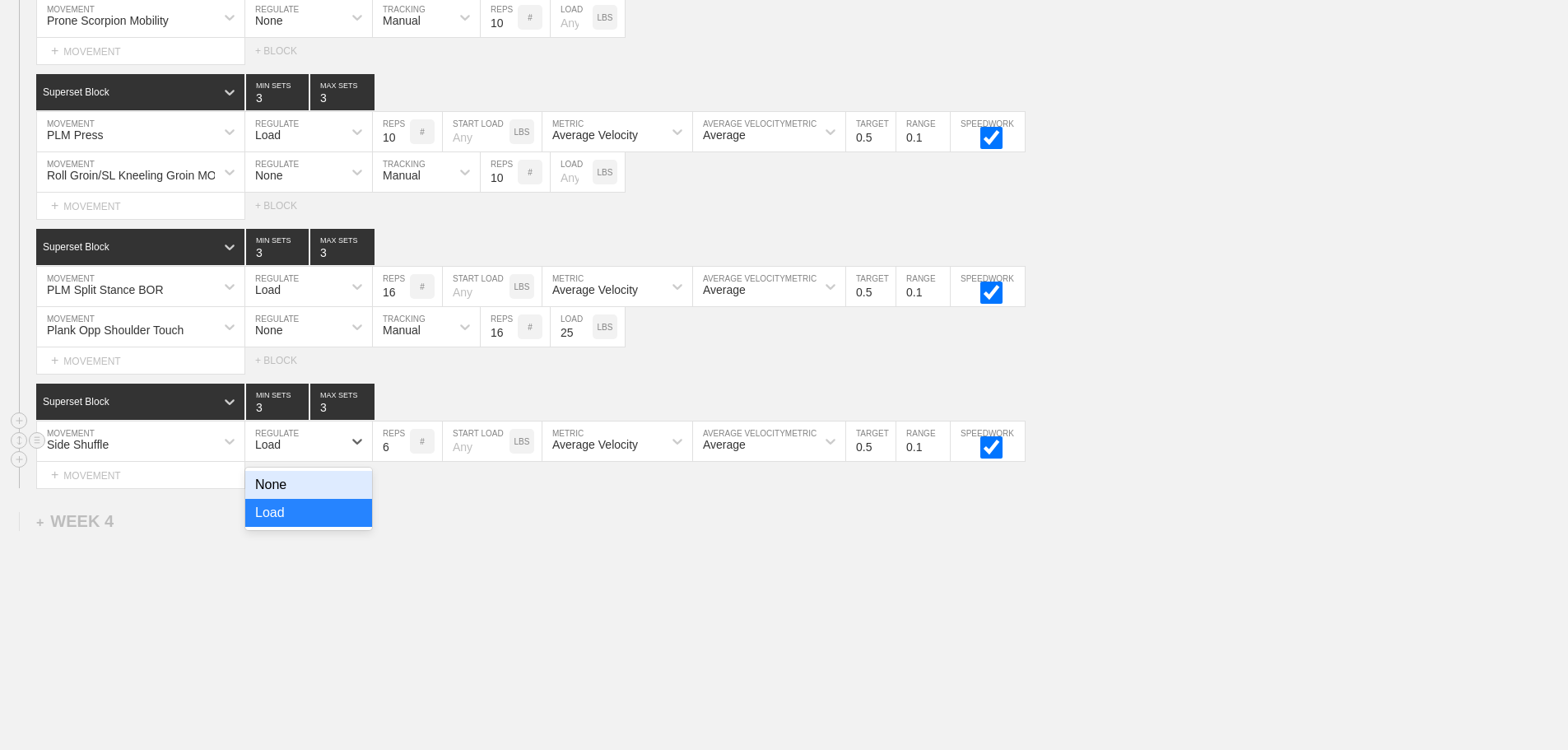
click at [292, 450] on div "Load" at bounding box center [294, 440] width 98 height 28
click at [290, 494] on div "None" at bounding box center [309, 484] width 127 height 28
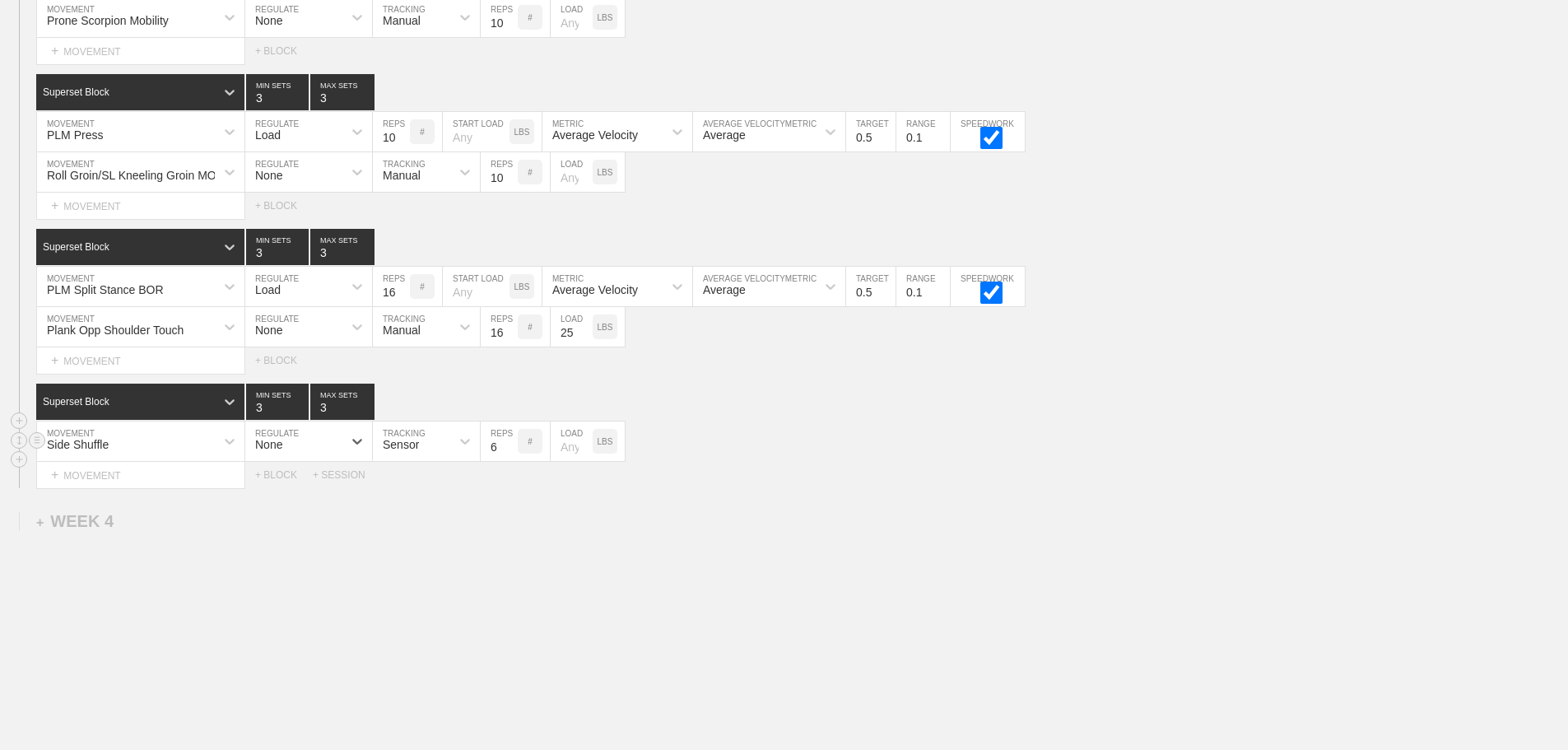
click at [393, 451] on div "Sensor" at bounding box center [400, 444] width 36 height 13
drag, startPoint x: 404, startPoint y: 523, endPoint x: 435, endPoint y: 512, distance: 32.9
click at [410, 523] on div "Manual" at bounding box center [426, 512] width 107 height 28
click at [511, 461] on input "5" at bounding box center [499, 441] width 37 height 39
click at [511, 461] on input "4" at bounding box center [499, 441] width 37 height 39
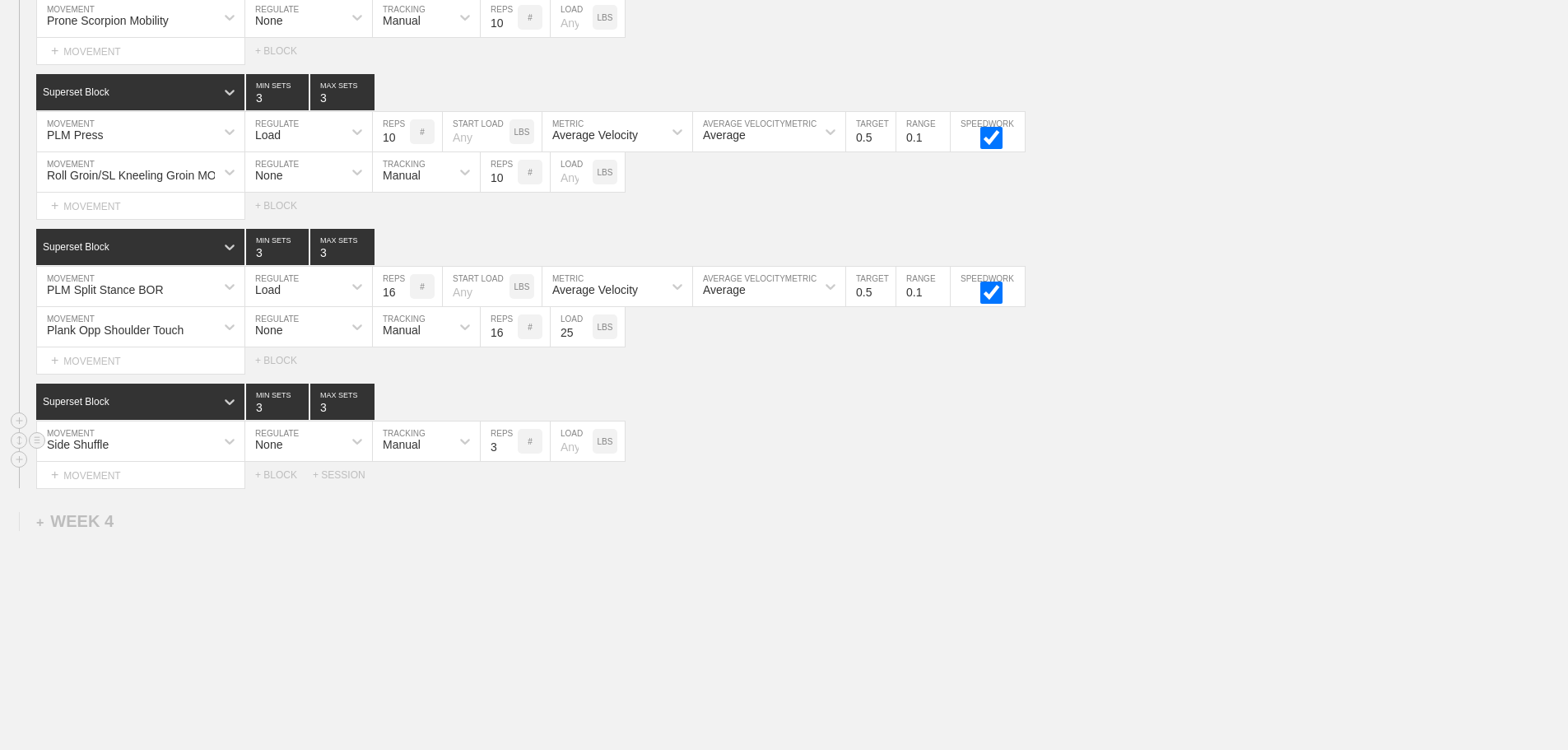
click at [511, 461] on input "3" at bounding box center [499, 441] width 37 height 39
click at [511, 461] on input "2" at bounding box center [499, 441] width 37 height 39
click at [511, 461] on input "1" at bounding box center [499, 441] width 37 height 39
type input "2"
click at [510, 457] on input "2" at bounding box center [499, 441] width 37 height 39
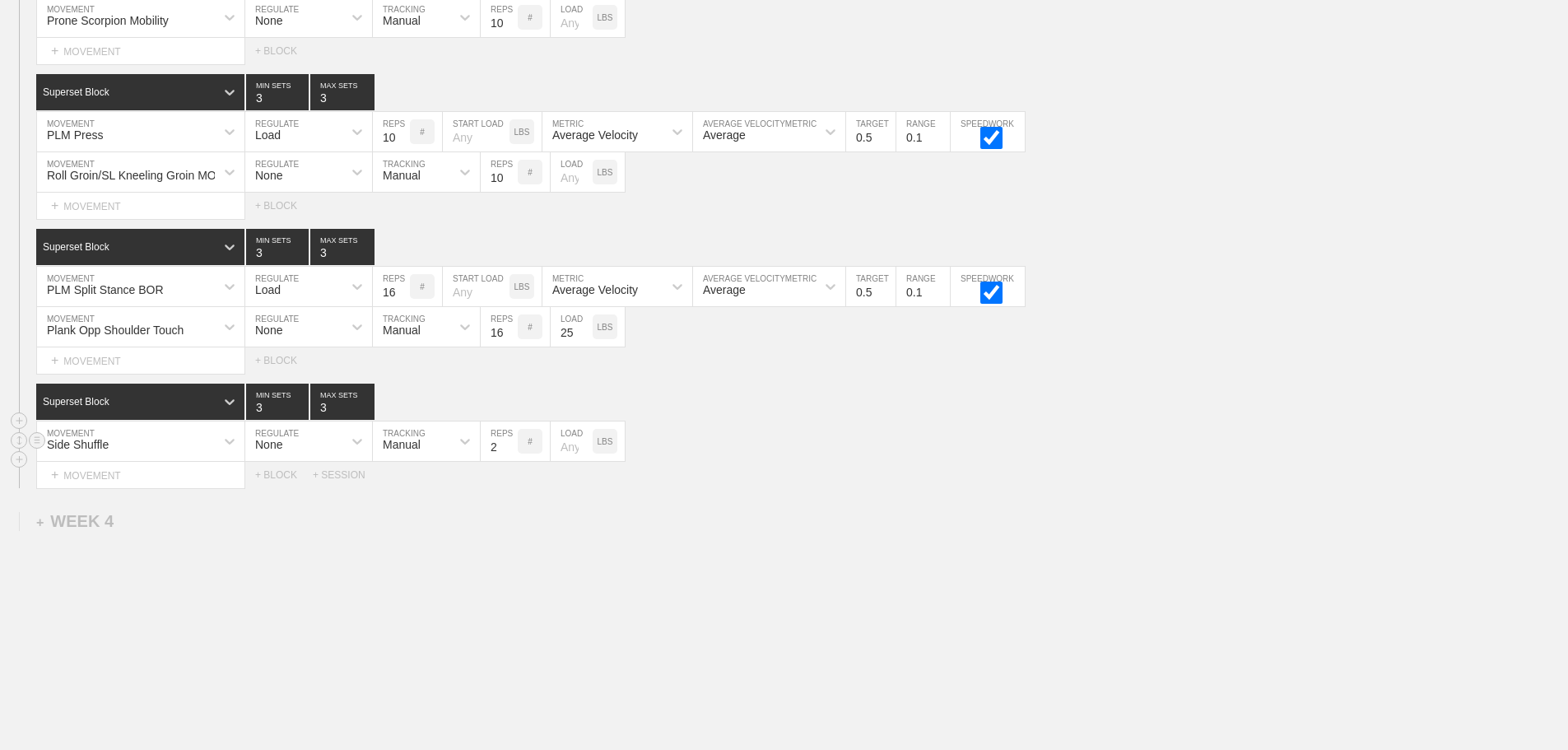
click at [820, 453] on div "Side Shuffle MOVEMENT None REGULATE Manual TRACKING 2 REPS # LOAD LBS" at bounding box center [784, 441] width 1568 height 40
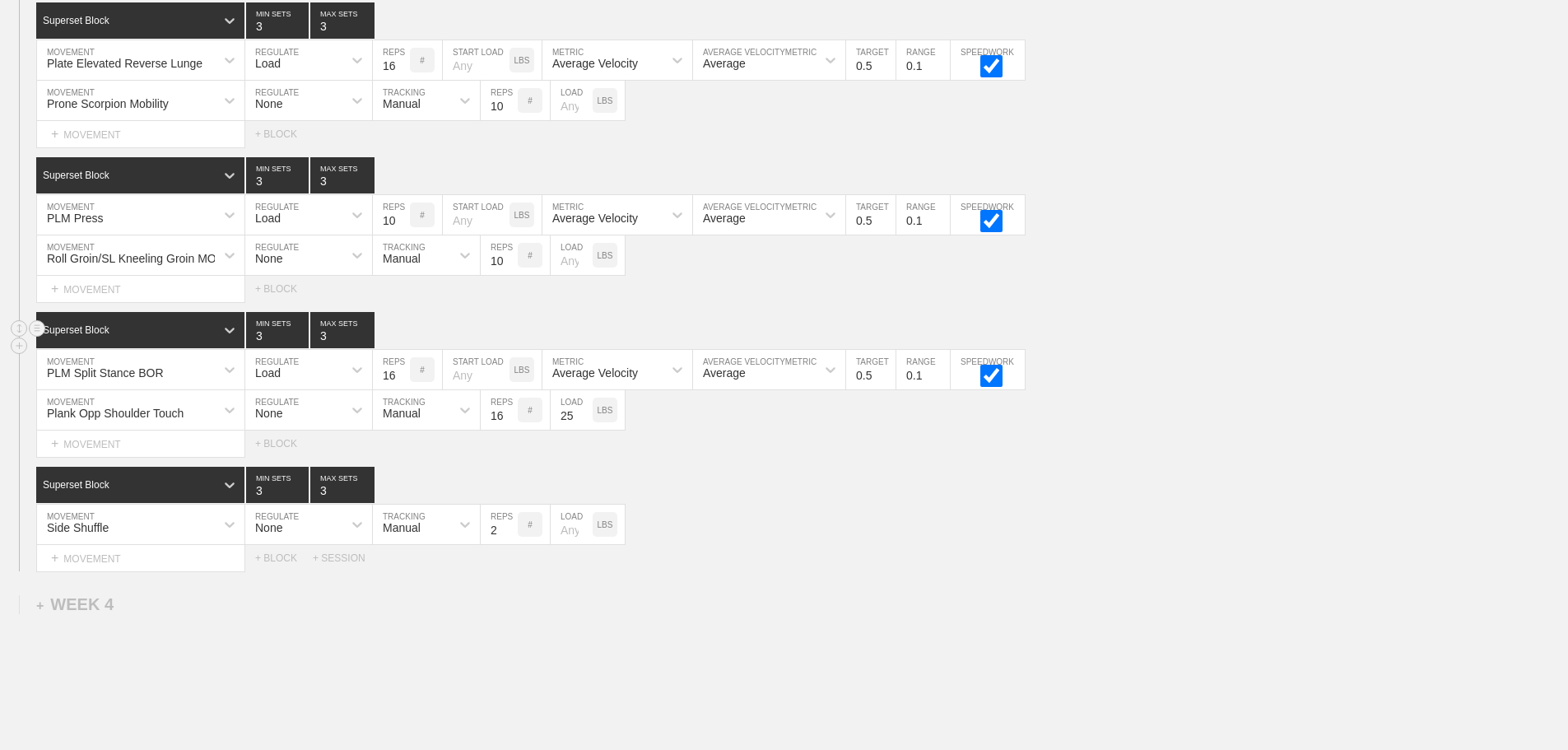
scroll to position [3193, 0]
click at [115, 570] on div "+ MOVEMENT" at bounding box center [140, 558] width 209 height 27
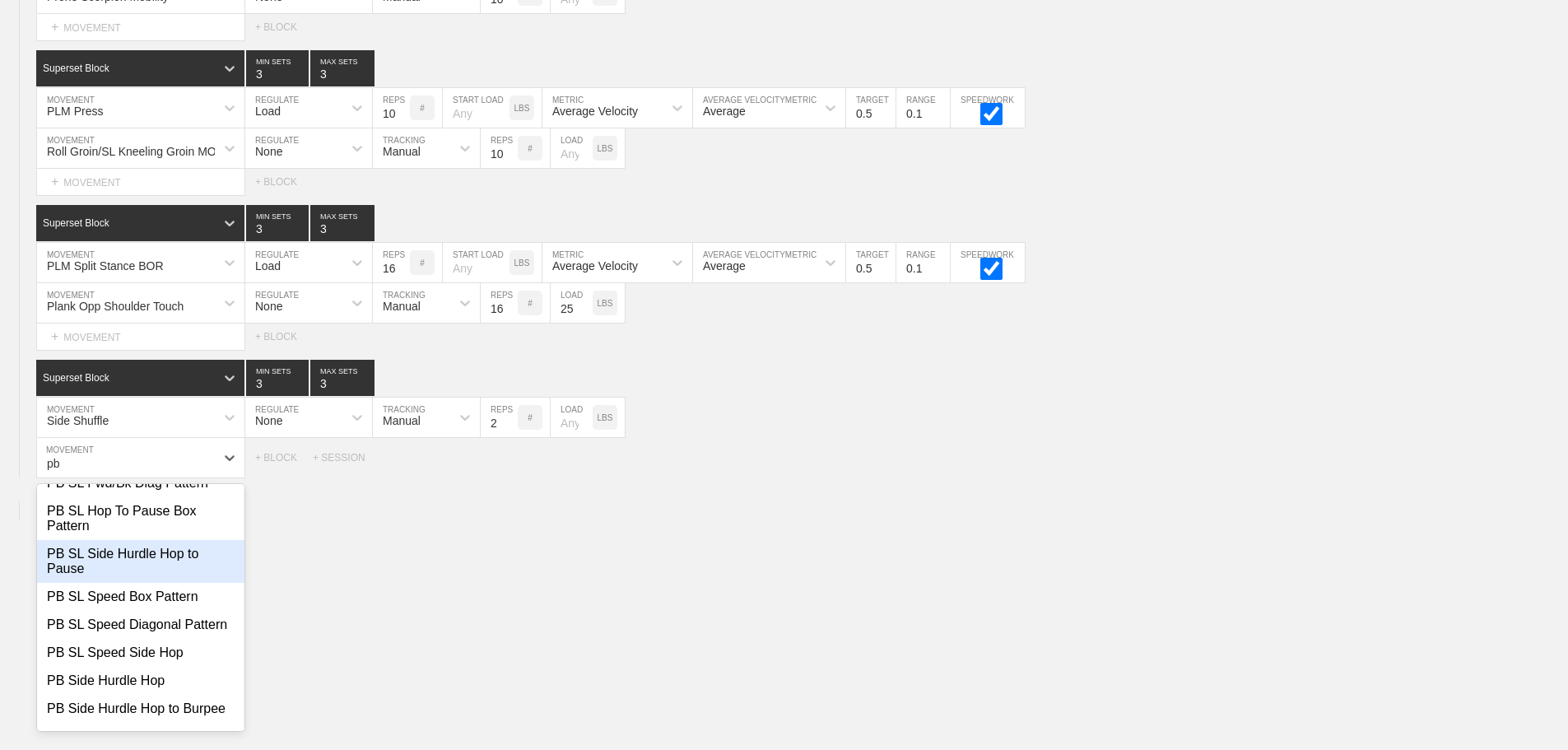
scroll to position [164, 0]
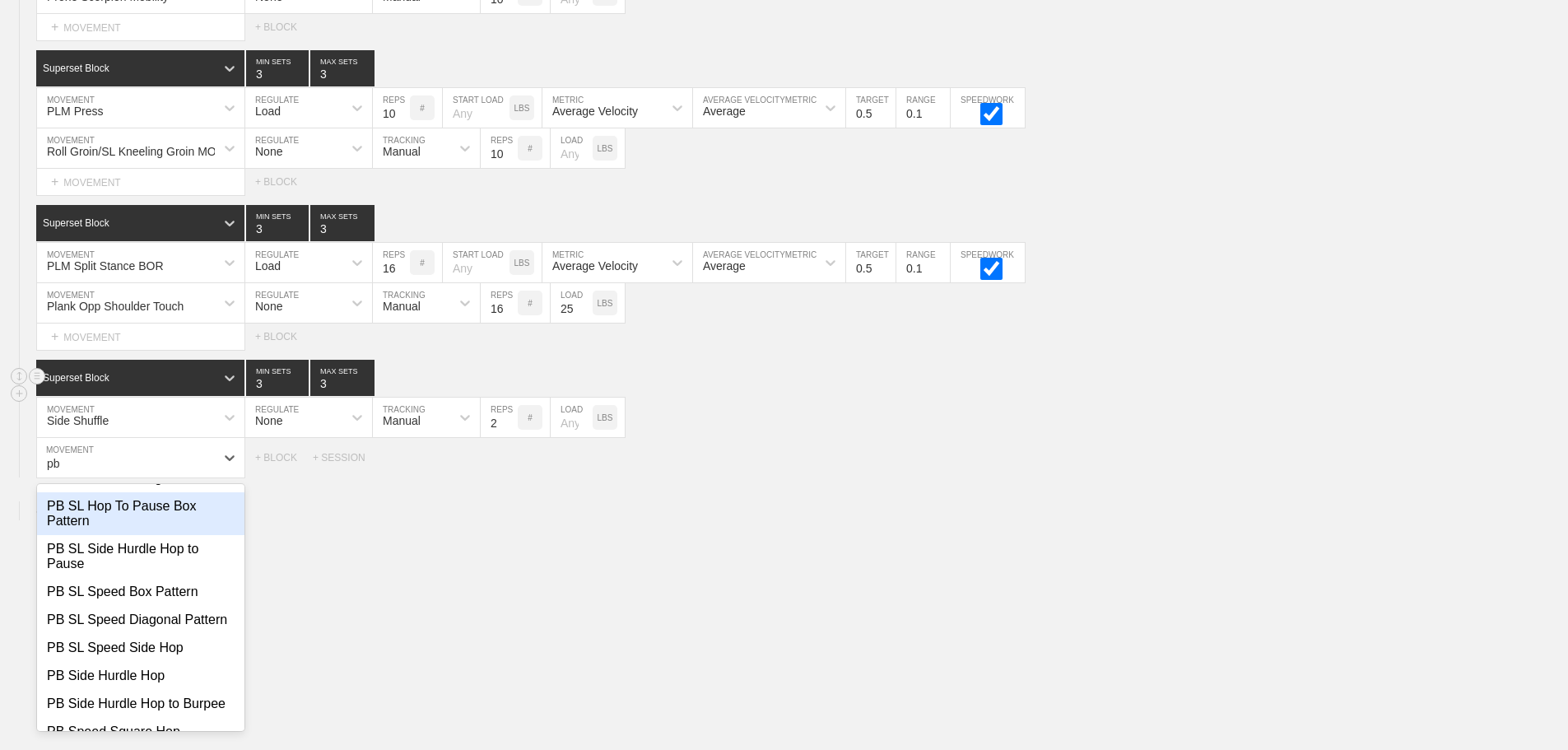
type input "pb"
drag, startPoint x: 996, startPoint y: 388, endPoint x: 1157, endPoint y: 204, distance: 244.5
click at [1020, 374] on div "Superset Block 3 MIN SETS 3 MAX SETS" at bounding box center [802, 378] width 1532 height 36
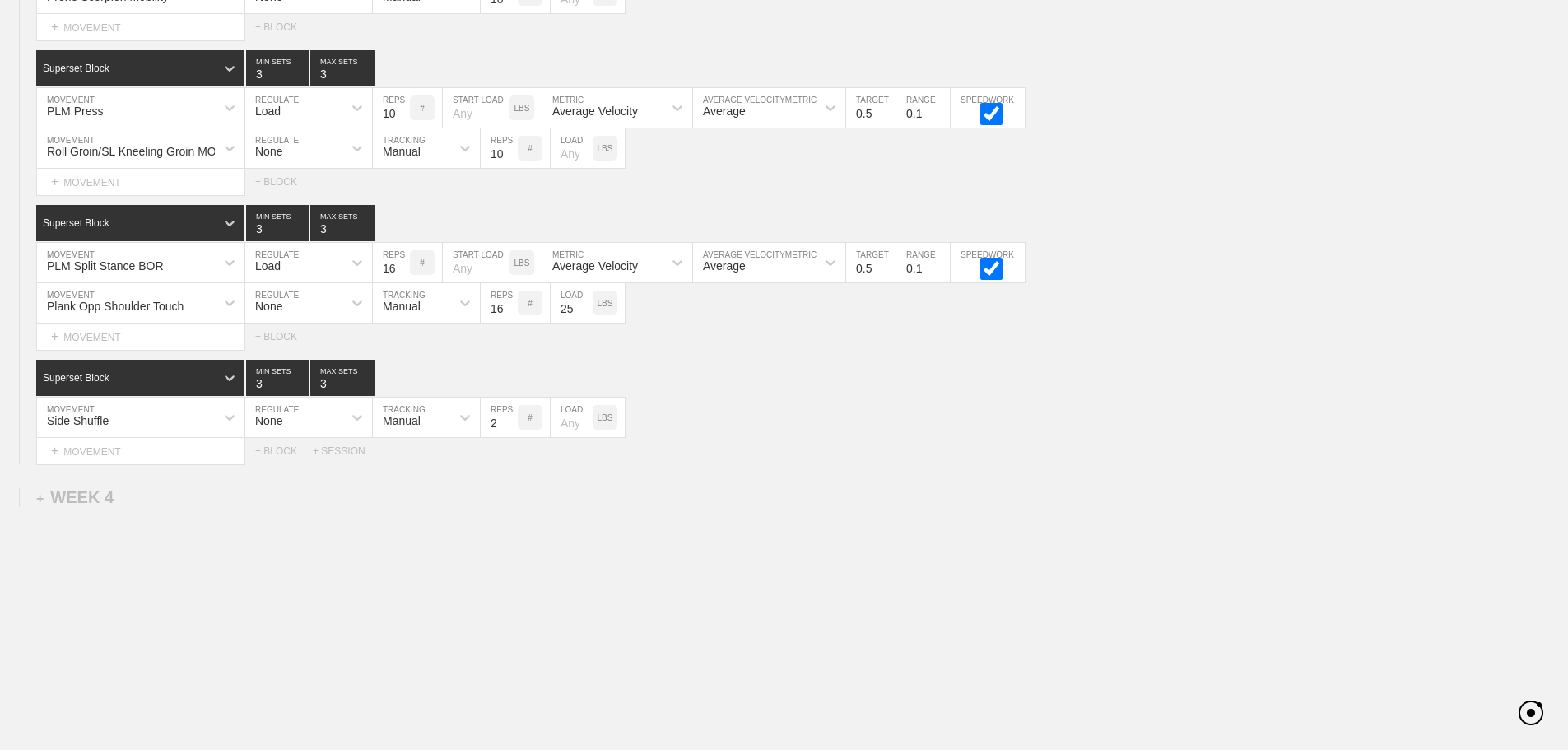
click at [111, 465] on div "+ MOVEMENT" at bounding box center [140, 452] width 209 height 27
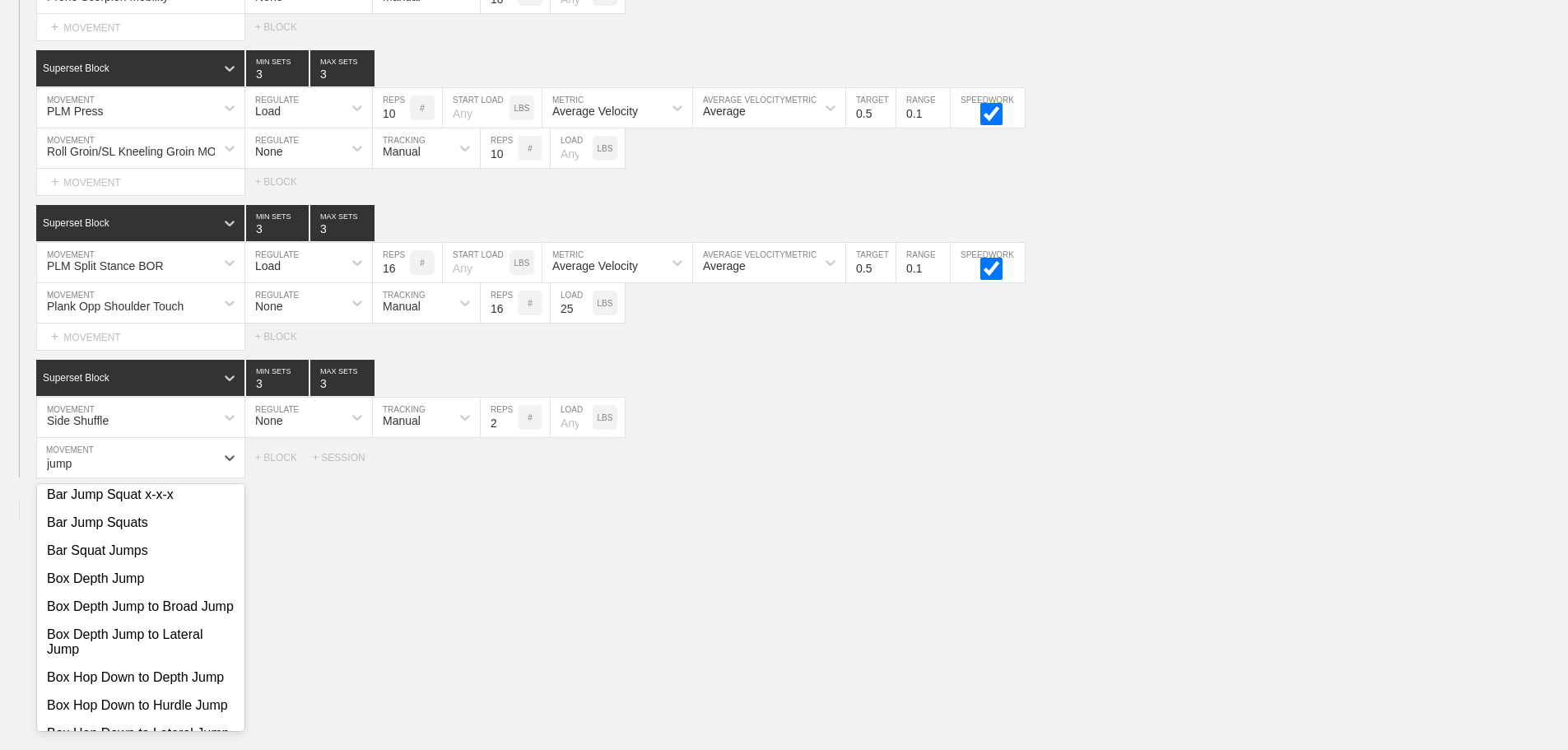
scroll to position [0, 0]
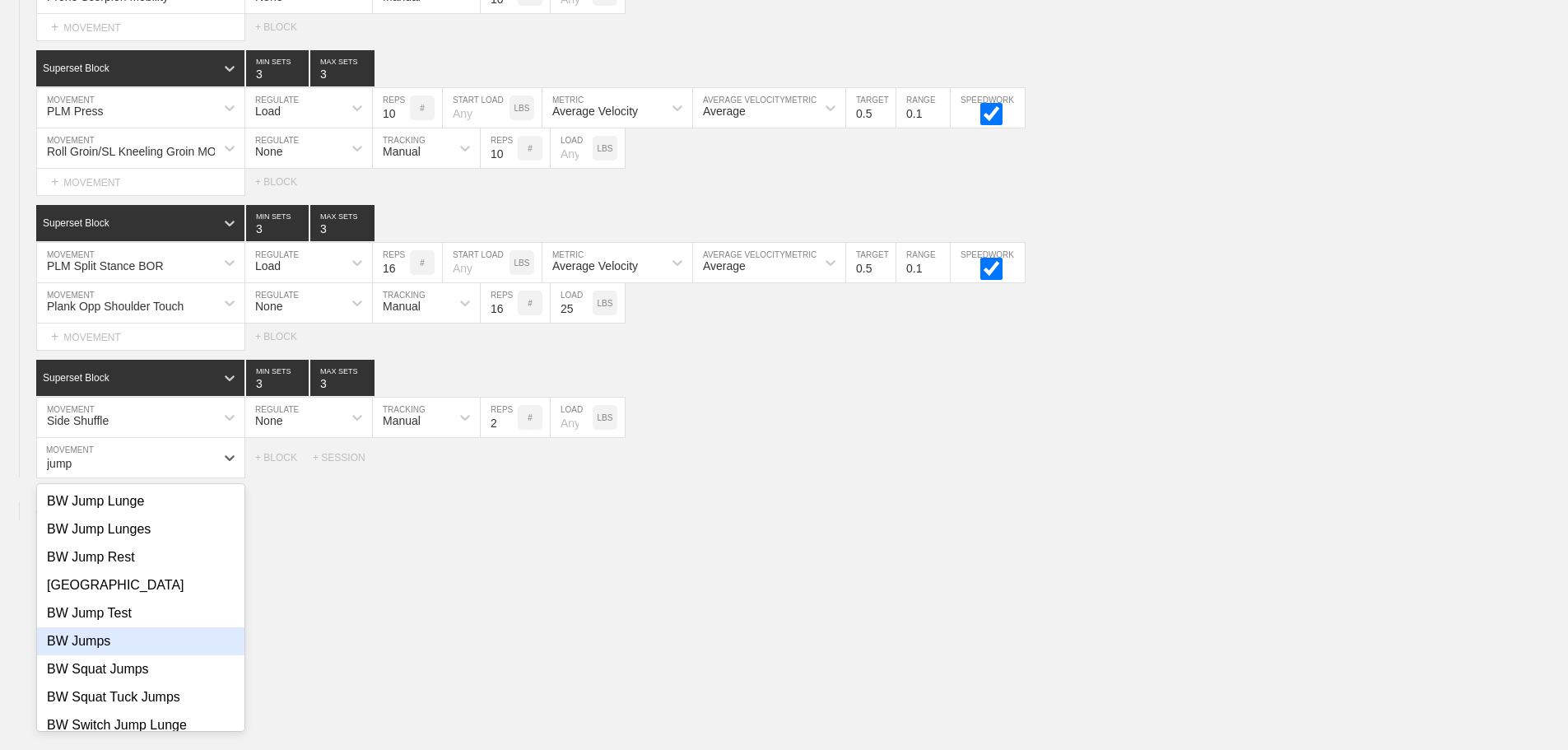
type input "jump"
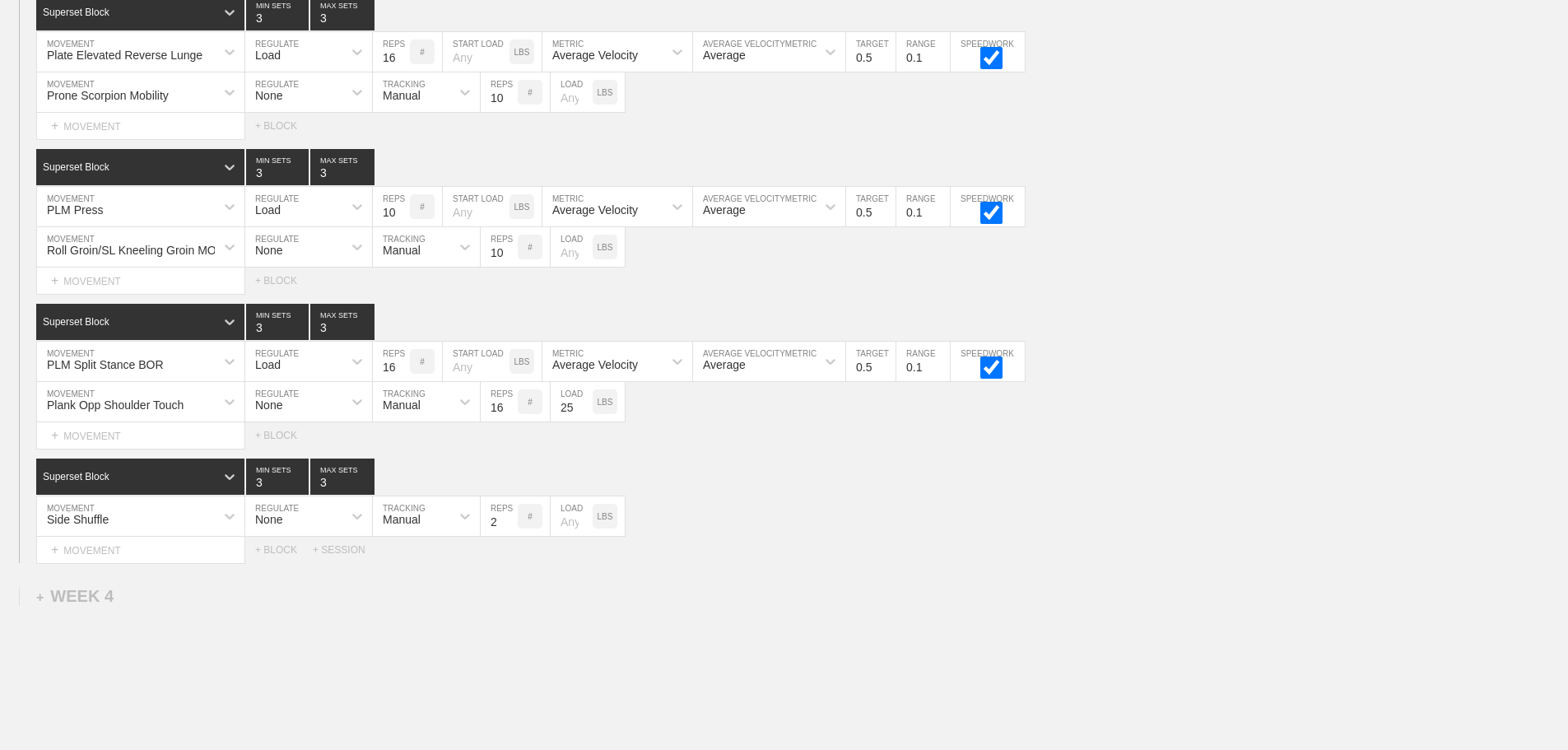
scroll to position [3316, 0]
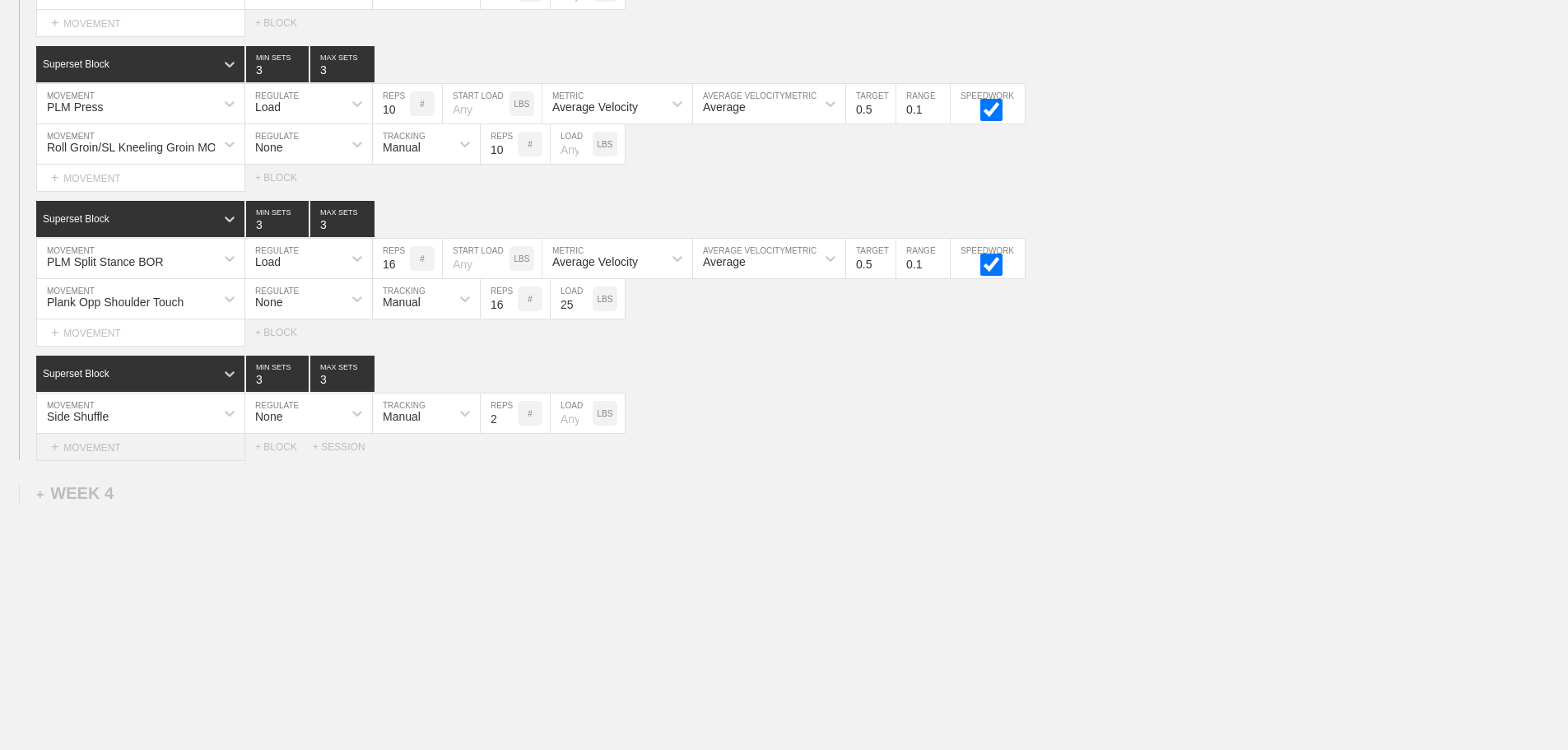
click at [98, 445] on div "+ MOVEMENT" at bounding box center [140, 447] width 209 height 27
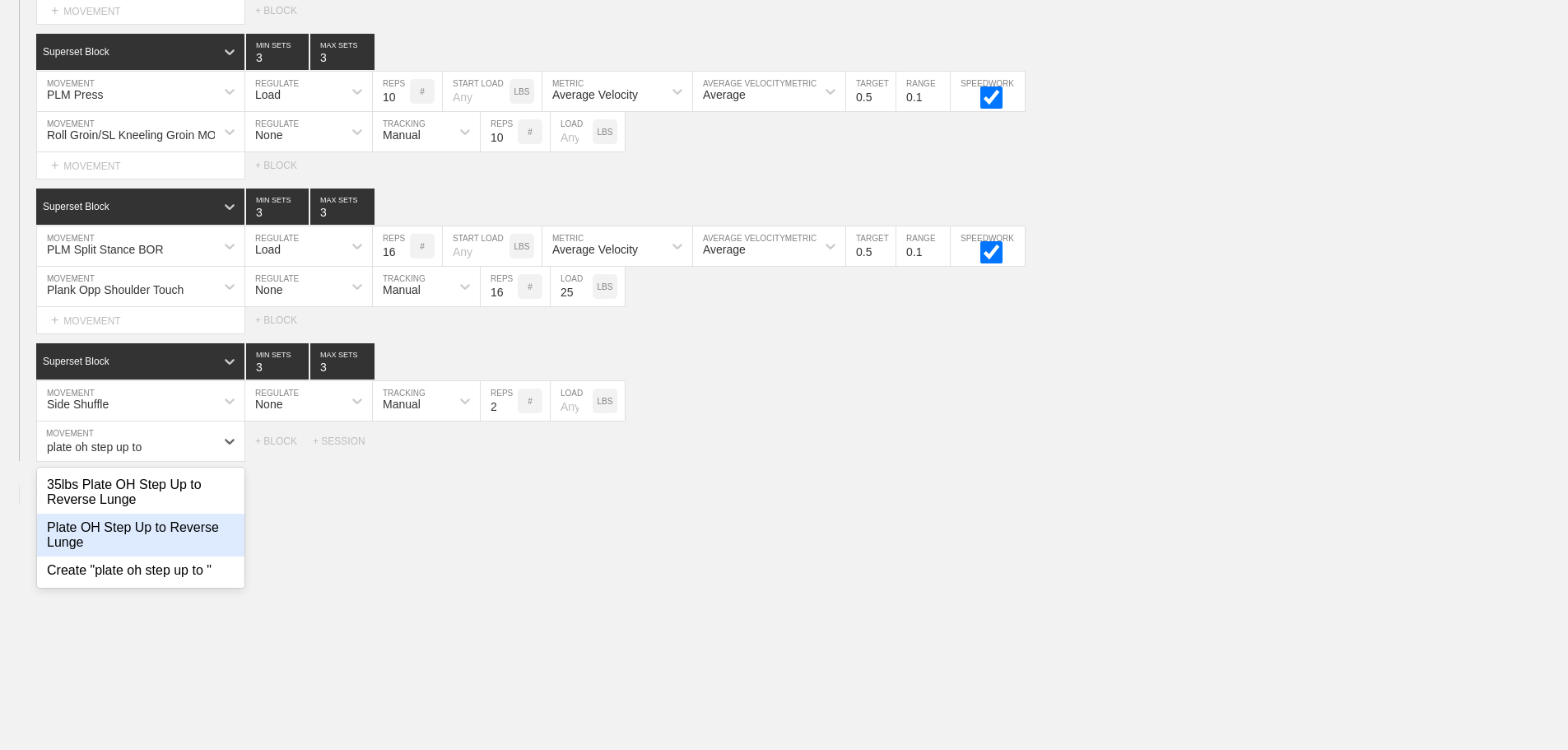
click at [180, 538] on div "Plate OH Step Up to Reverse Lunge" at bounding box center [140, 534] width 207 height 43
type input "plate oh step up to"
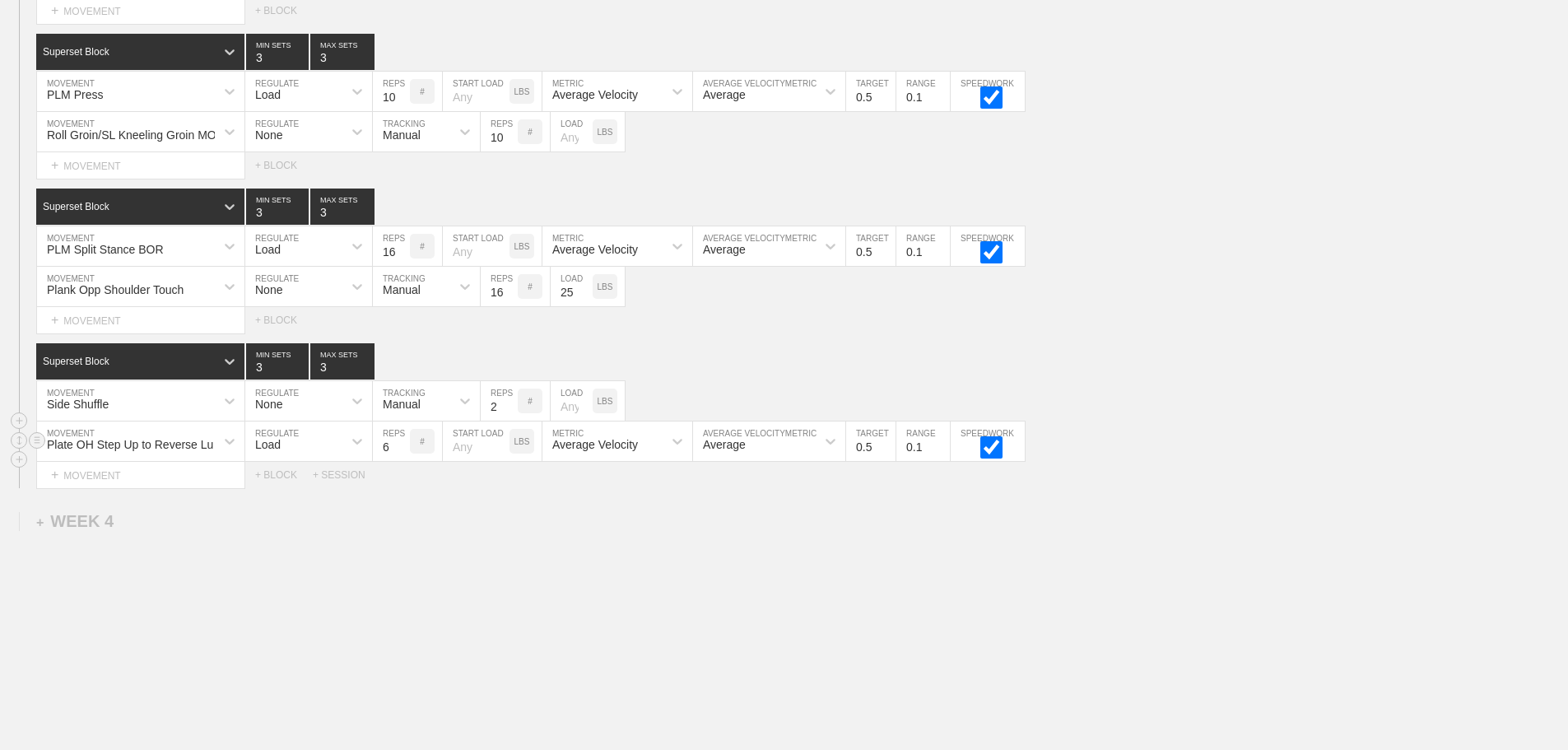
click at [300, 448] on div "Load" at bounding box center [294, 440] width 98 height 28
click at [282, 499] on div "None" at bounding box center [309, 484] width 127 height 28
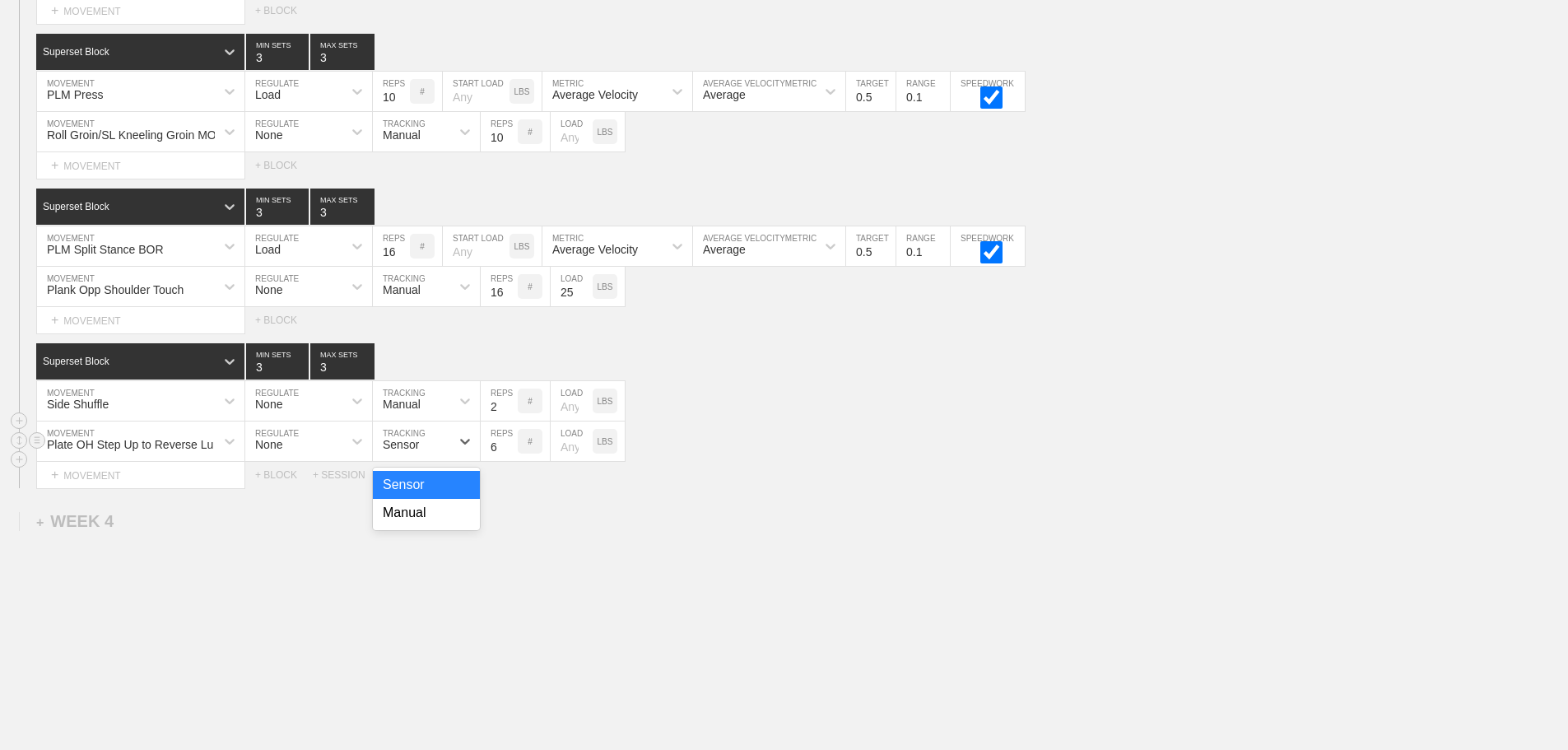
click at [425, 455] on div "Sensor" at bounding box center [411, 440] width 77 height 28
click at [423, 523] on div "Manual" at bounding box center [426, 512] width 107 height 28
click at [509, 453] on input "7" at bounding box center [499, 441] width 37 height 39
click at [509, 453] on input "8" at bounding box center [499, 441] width 37 height 39
click at [509, 453] on input "9" at bounding box center [499, 441] width 37 height 39
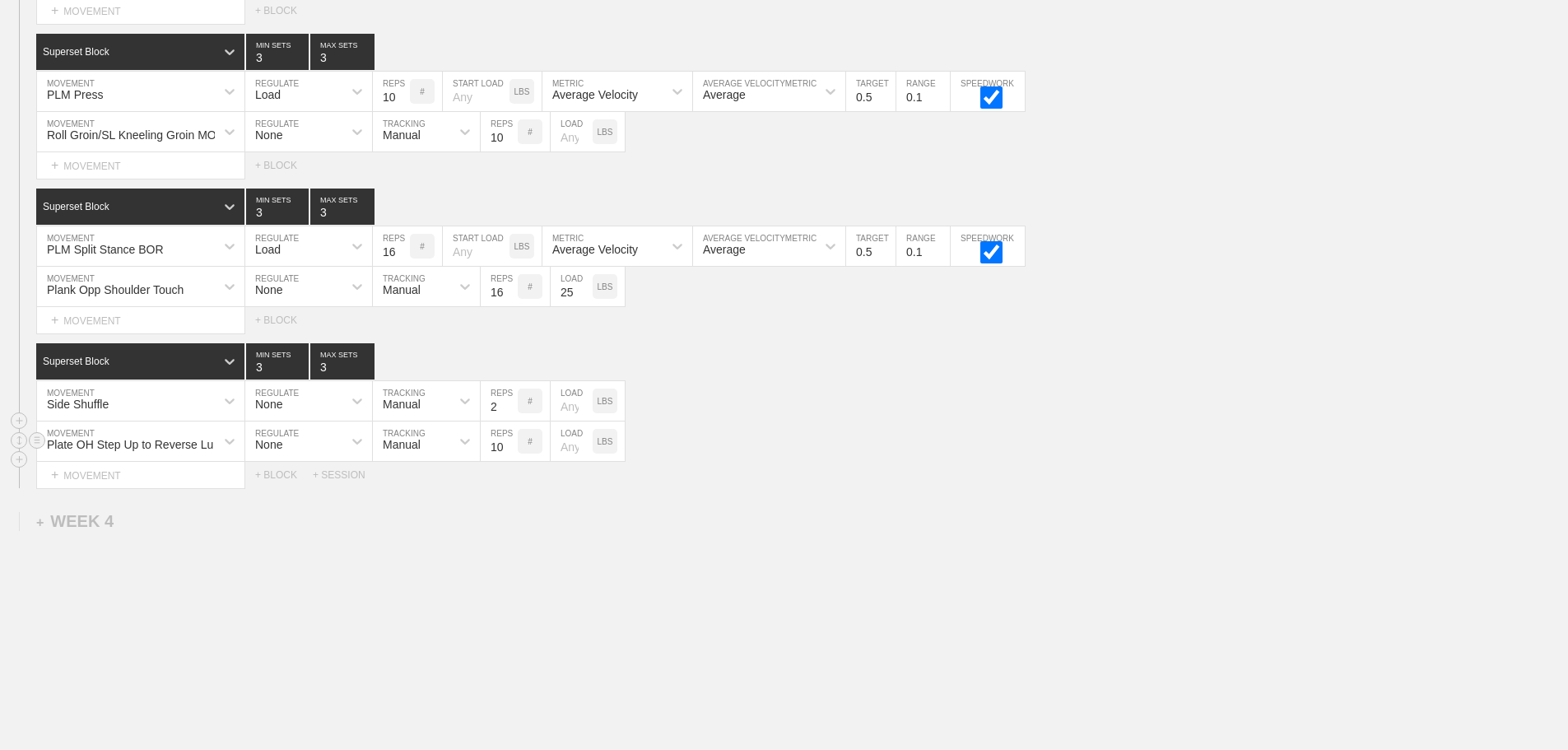
click at [509, 453] on input "10" at bounding box center [499, 441] width 37 height 39
click at [509, 453] on input "11" at bounding box center [499, 441] width 37 height 39
type input "12"
click at [509, 453] on input "12" at bounding box center [499, 441] width 37 height 39
click at [786, 481] on div "Select... MOVEMENT + MOVEMENT + BLOCK + SESSION" at bounding box center [784, 475] width 1568 height 27
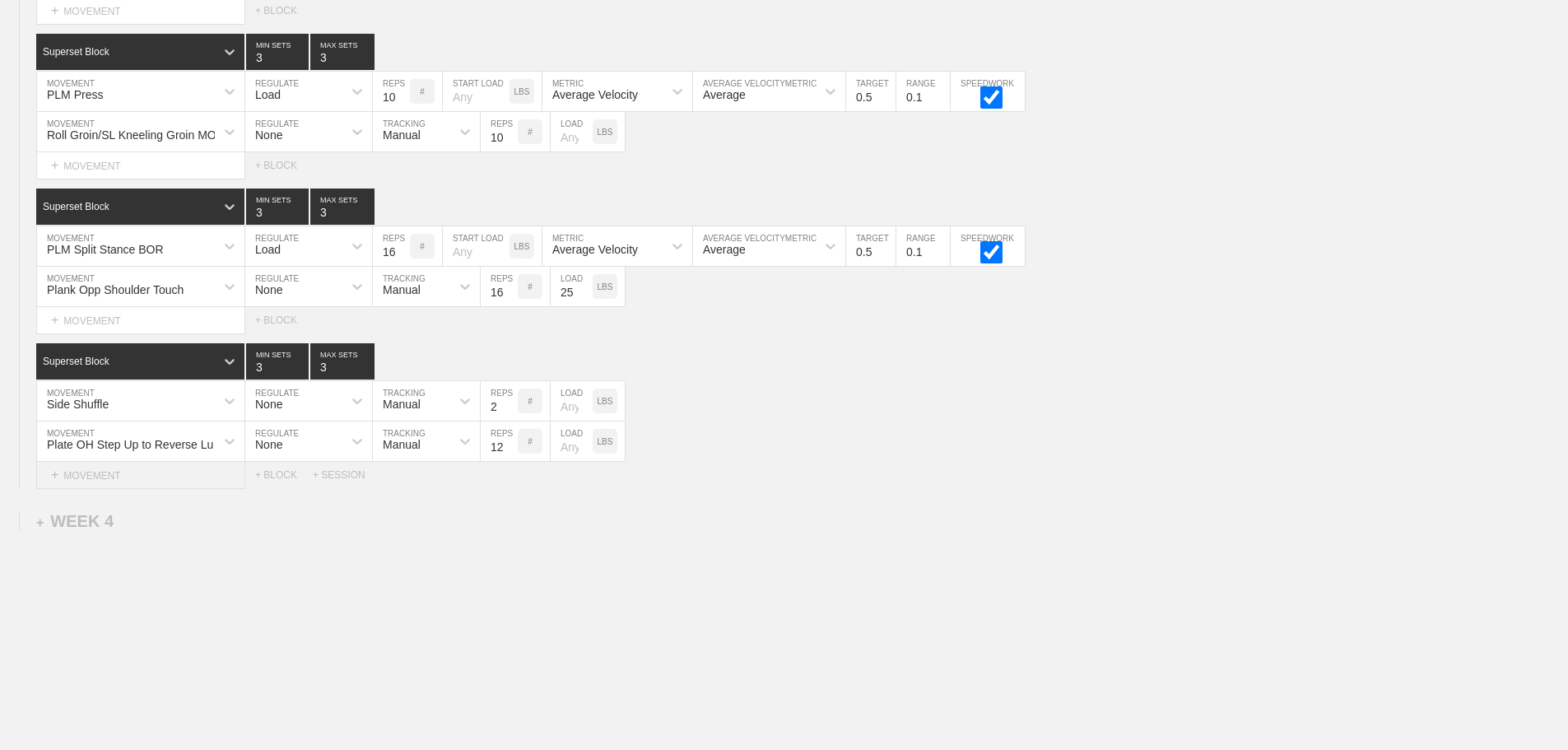
click at [109, 485] on div "+ MOVEMENT" at bounding box center [140, 475] width 209 height 27
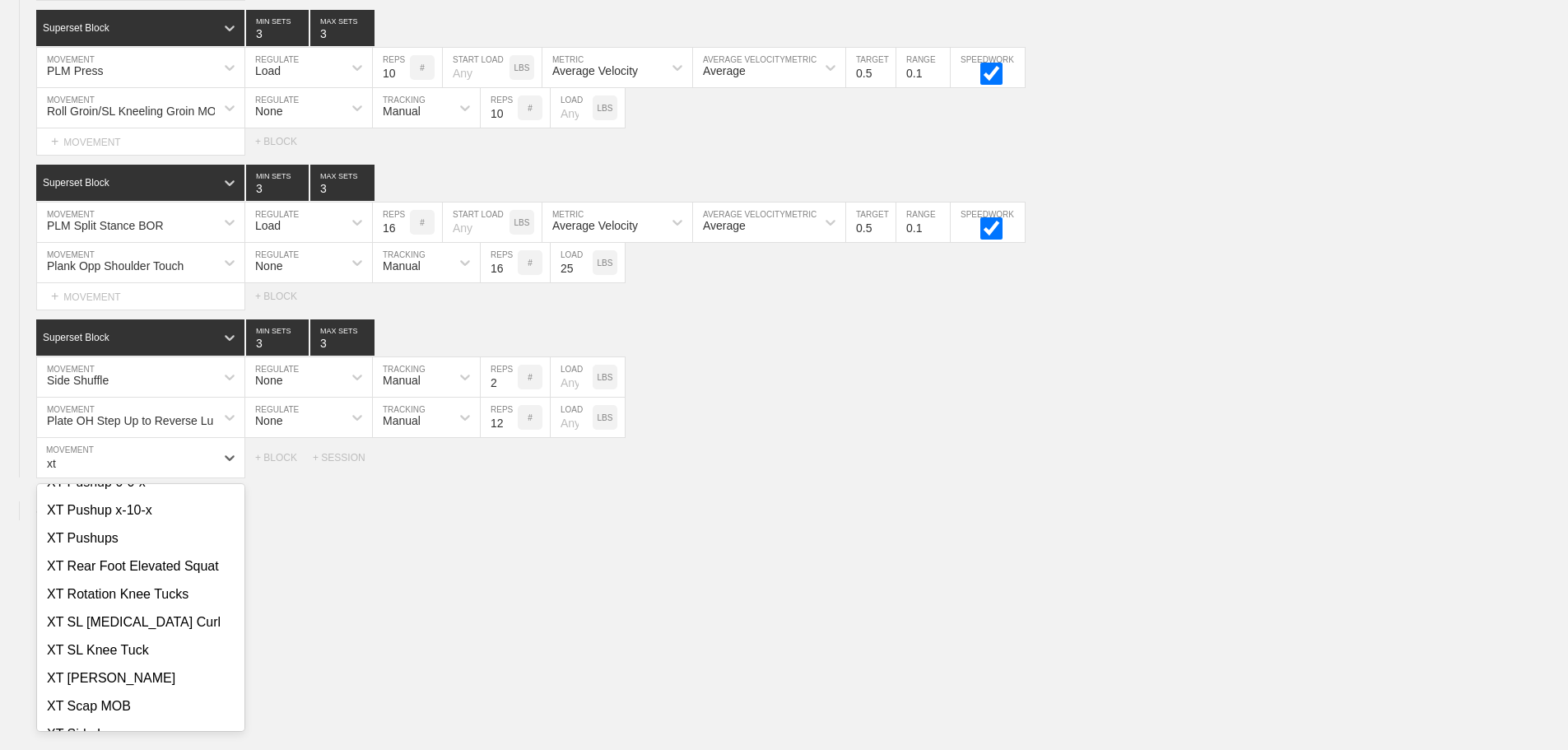
scroll to position [1835, 0]
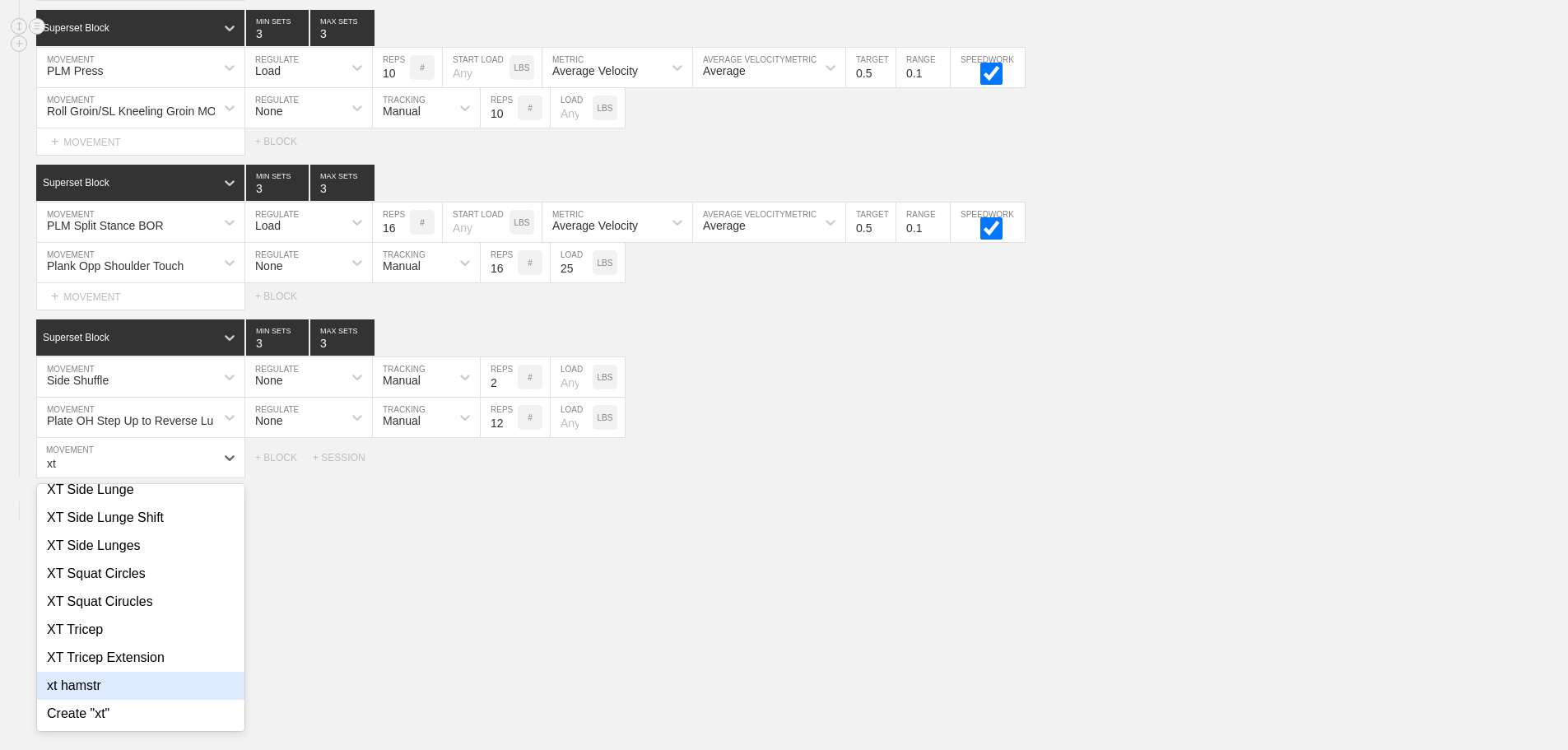
type input "xt"
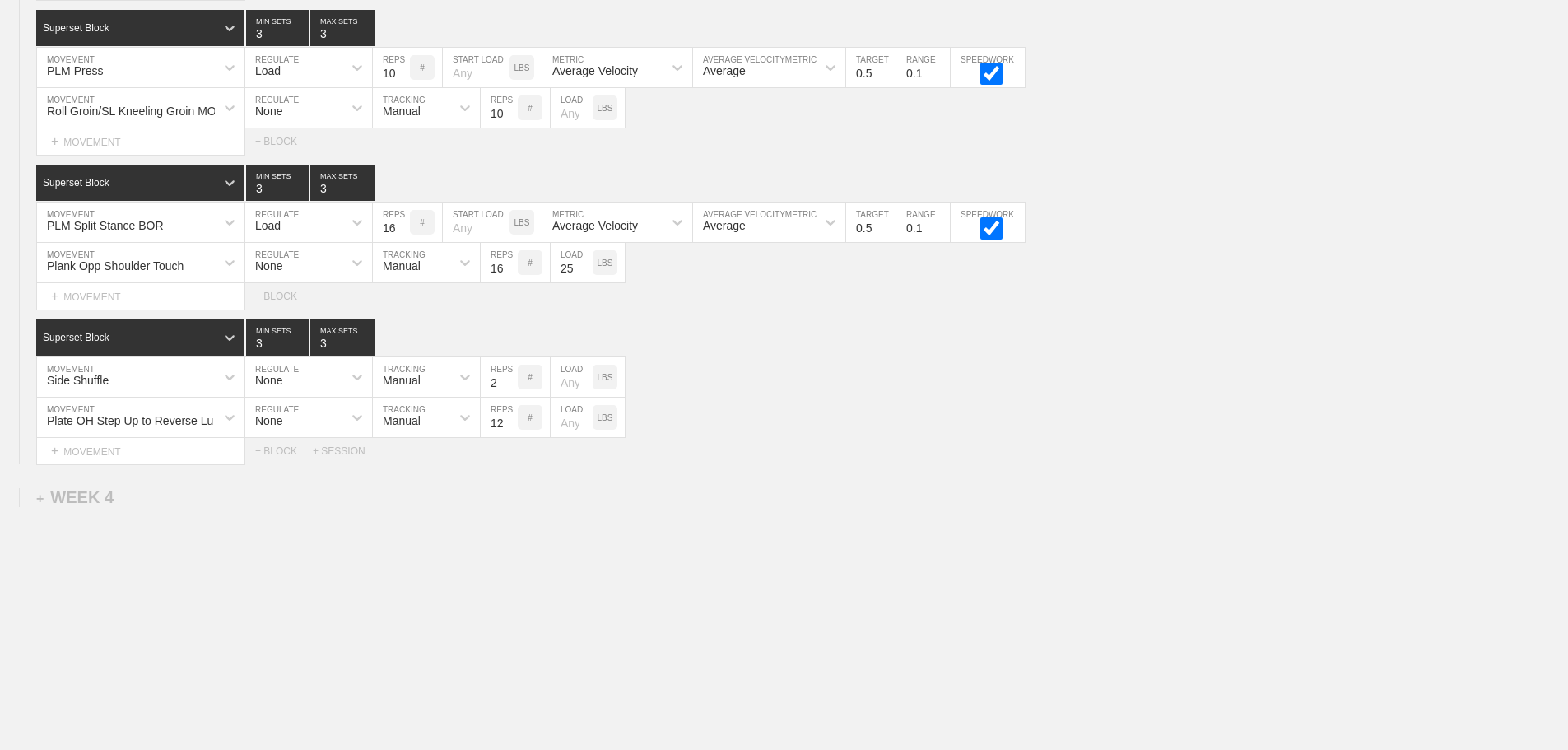
click at [1348, 329] on div "SESSION 1 Superset Block 3 MIN SETS 3 MAX SETS DUPLICATE INSERT MOVEMENT AFTER …" at bounding box center [784, 151] width 1568 height 628
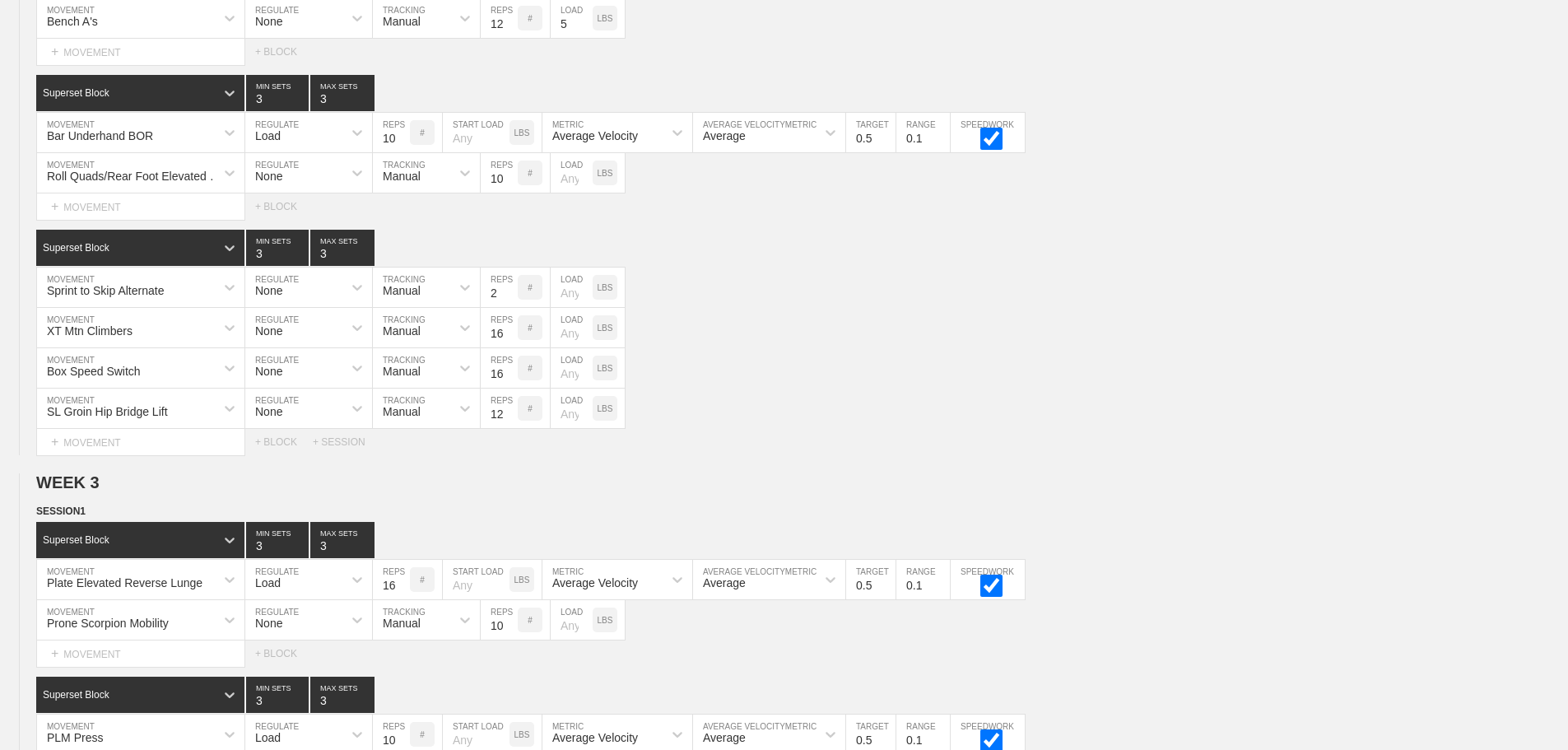
scroll to position [3356, 0]
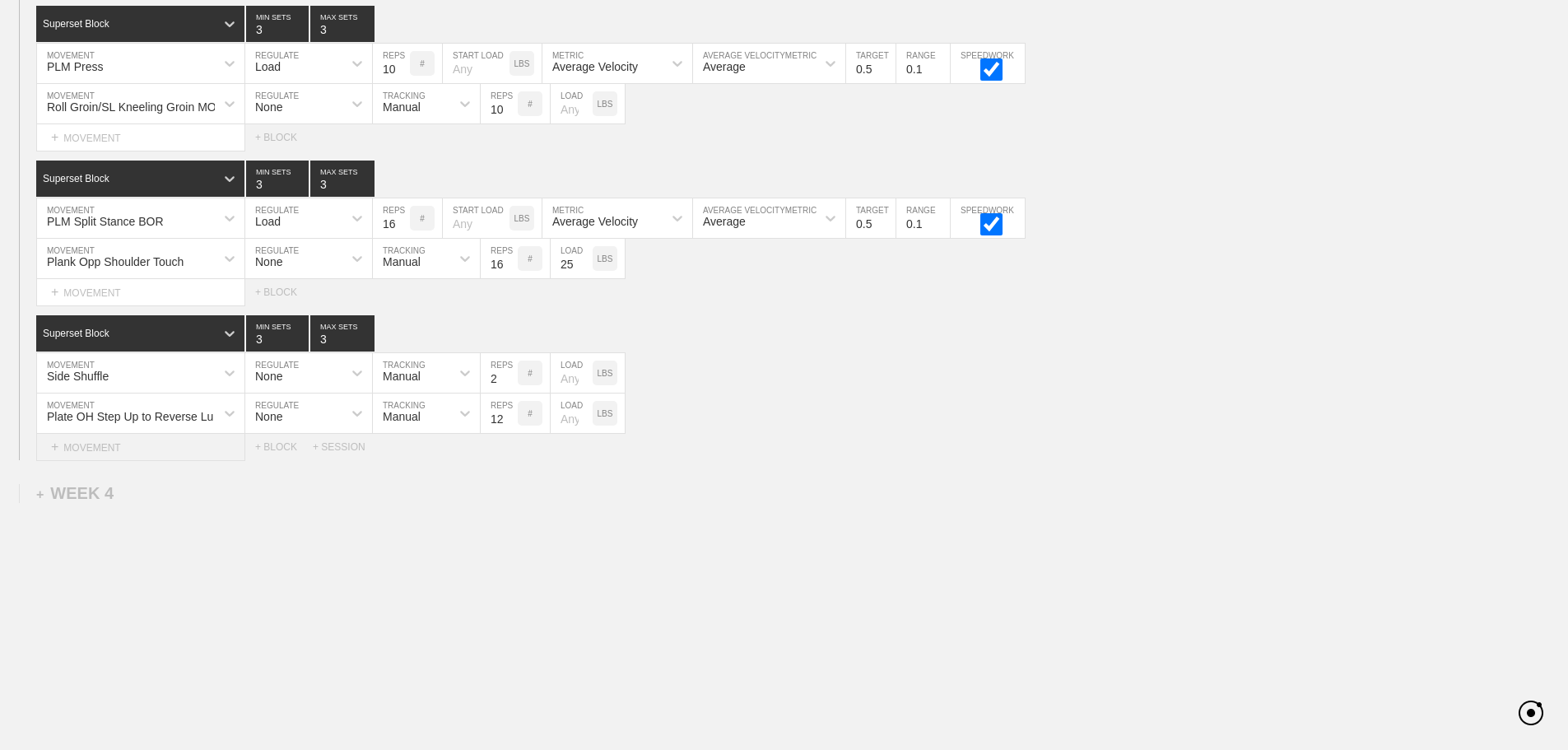
click at [154, 456] on div "+ MOVEMENT" at bounding box center [140, 447] width 209 height 27
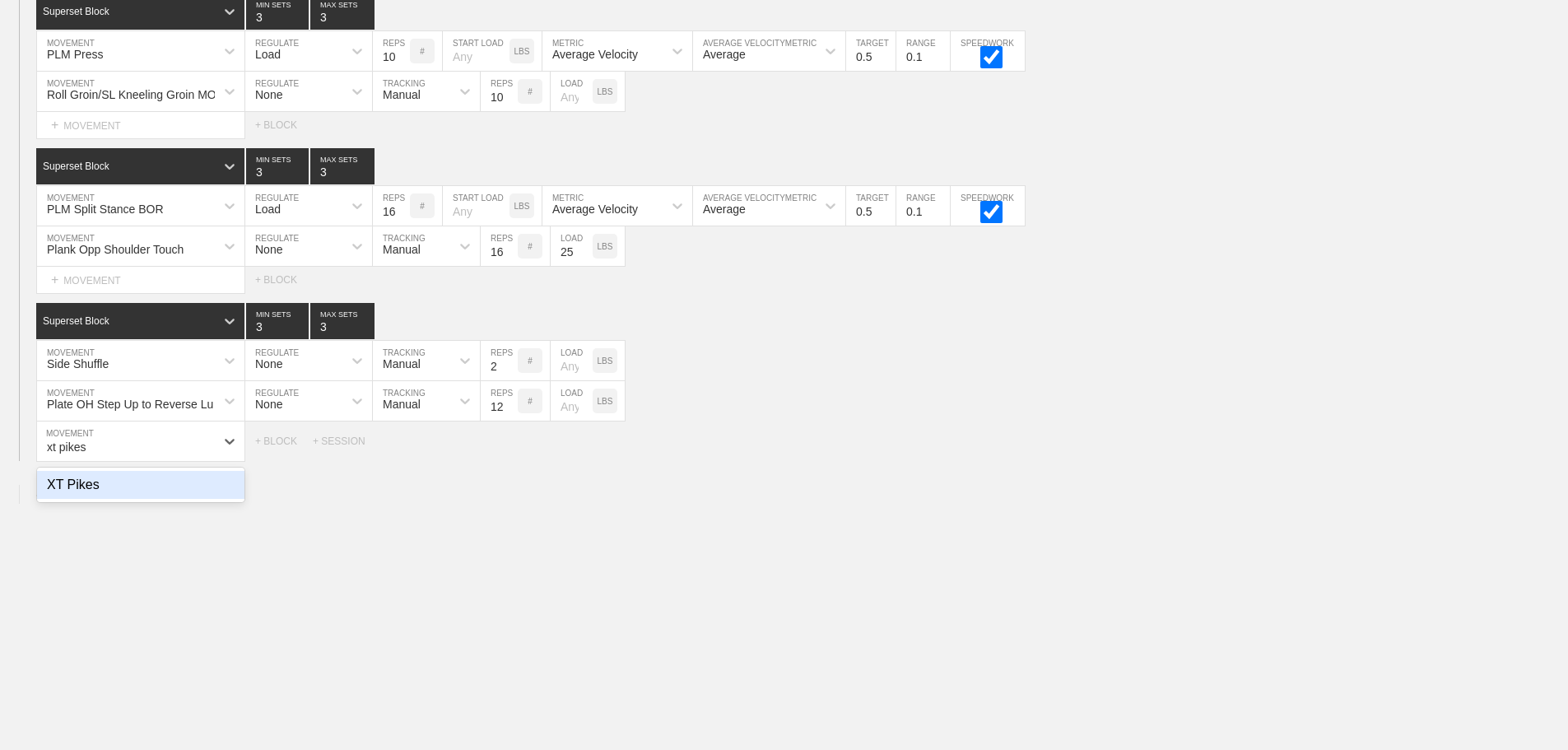
click at [108, 495] on div "XT Pikes" at bounding box center [140, 484] width 207 height 28
type input "xt pikes"
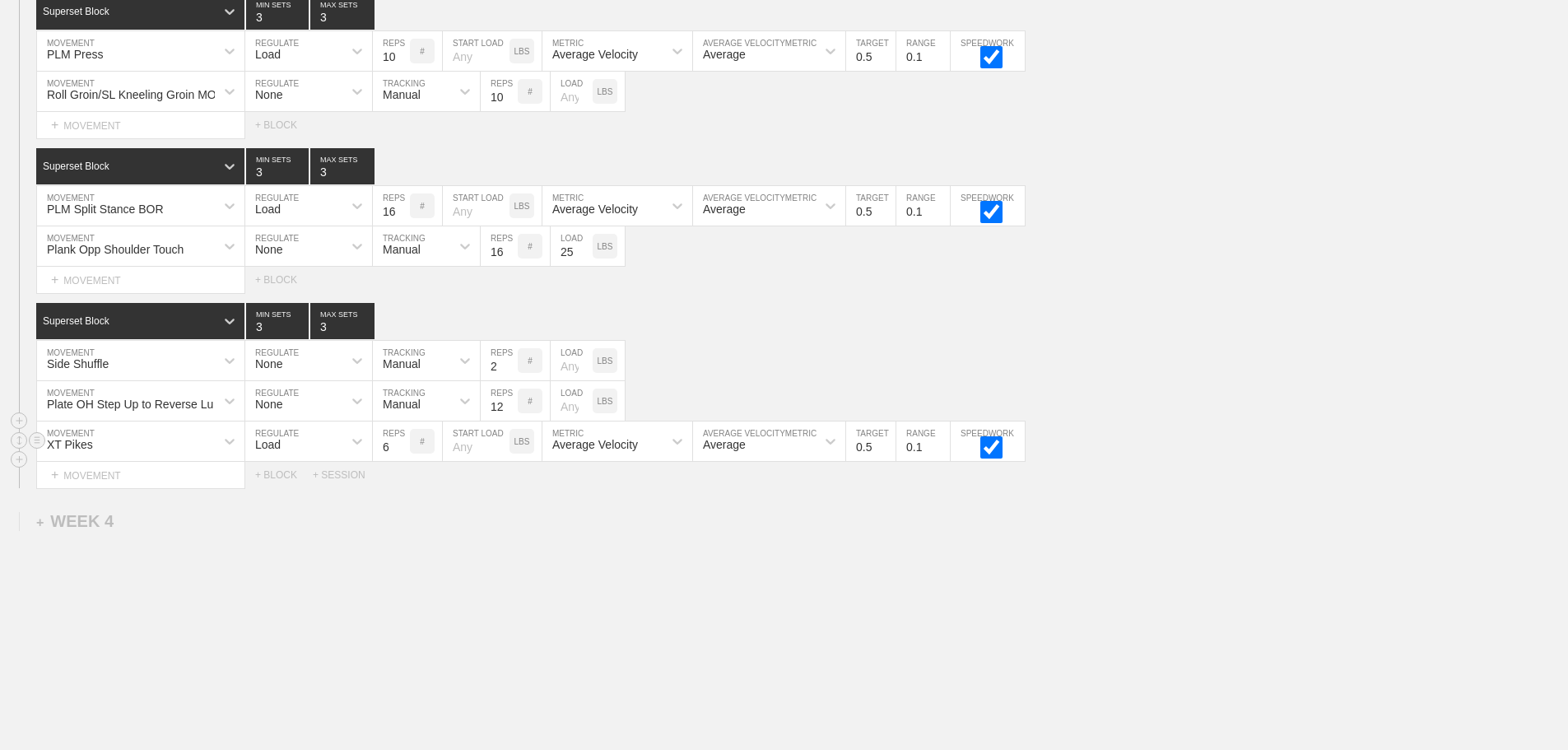
click at [274, 451] on div "Load" at bounding box center [268, 444] width 26 height 13
click at [294, 499] on div "None" at bounding box center [309, 484] width 127 height 28
click at [402, 455] on div "Sensor" at bounding box center [411, 440] width 77 height 28
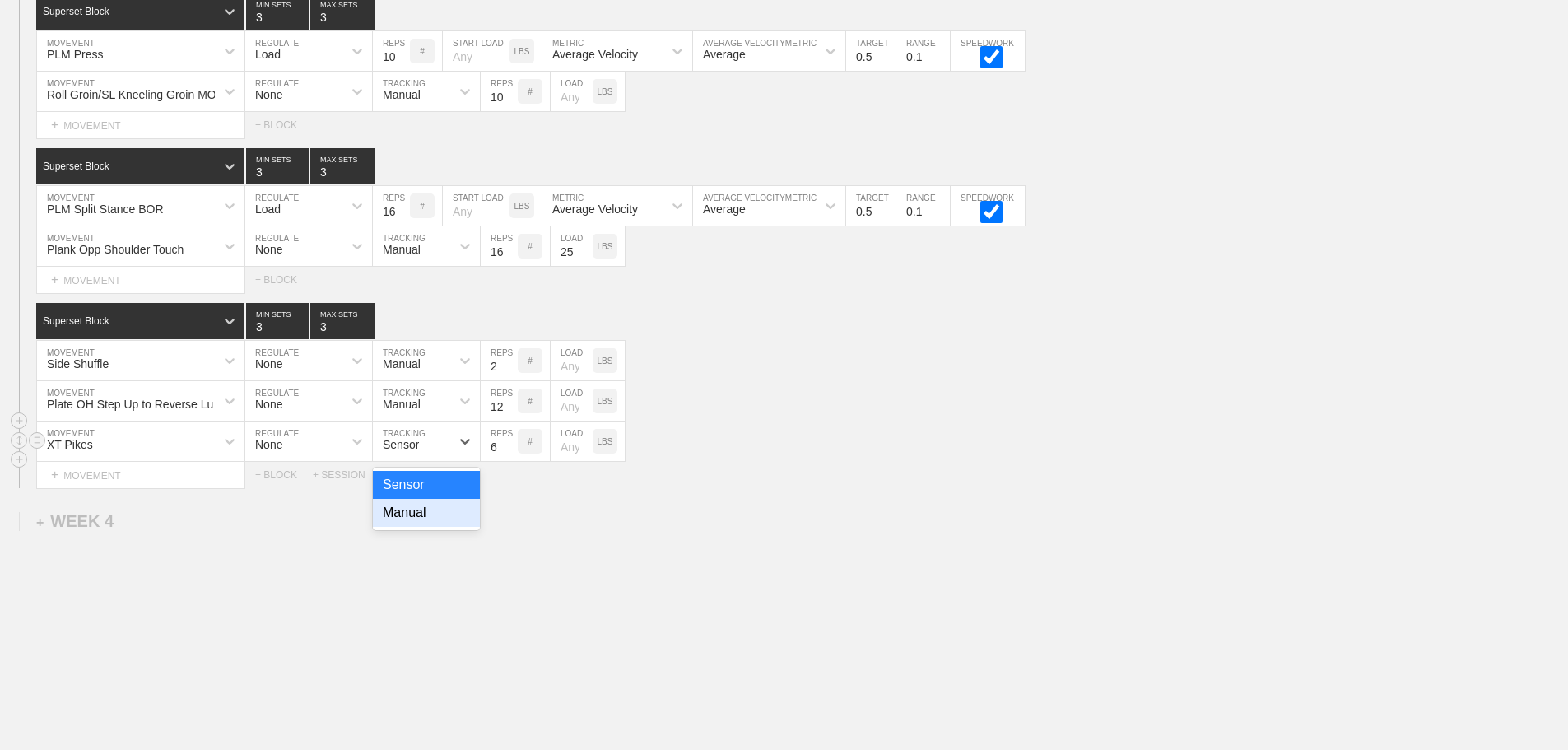
click at [427, 527] on div "Manual" at bounding box center [426, 512] width 107 height 28
click at [510, 454] on input "7" at bounding box center [499, 441] width 37 height 39
click at [510, 454] on input "8" at bounding box center [499, 441] width 37 height 39
click at [510, 454] on input "9" at bounding box center [499, 441] width 37 height 39
click at [510, 454] on input "10" at bounding box center [499, 441] width 37 height 39
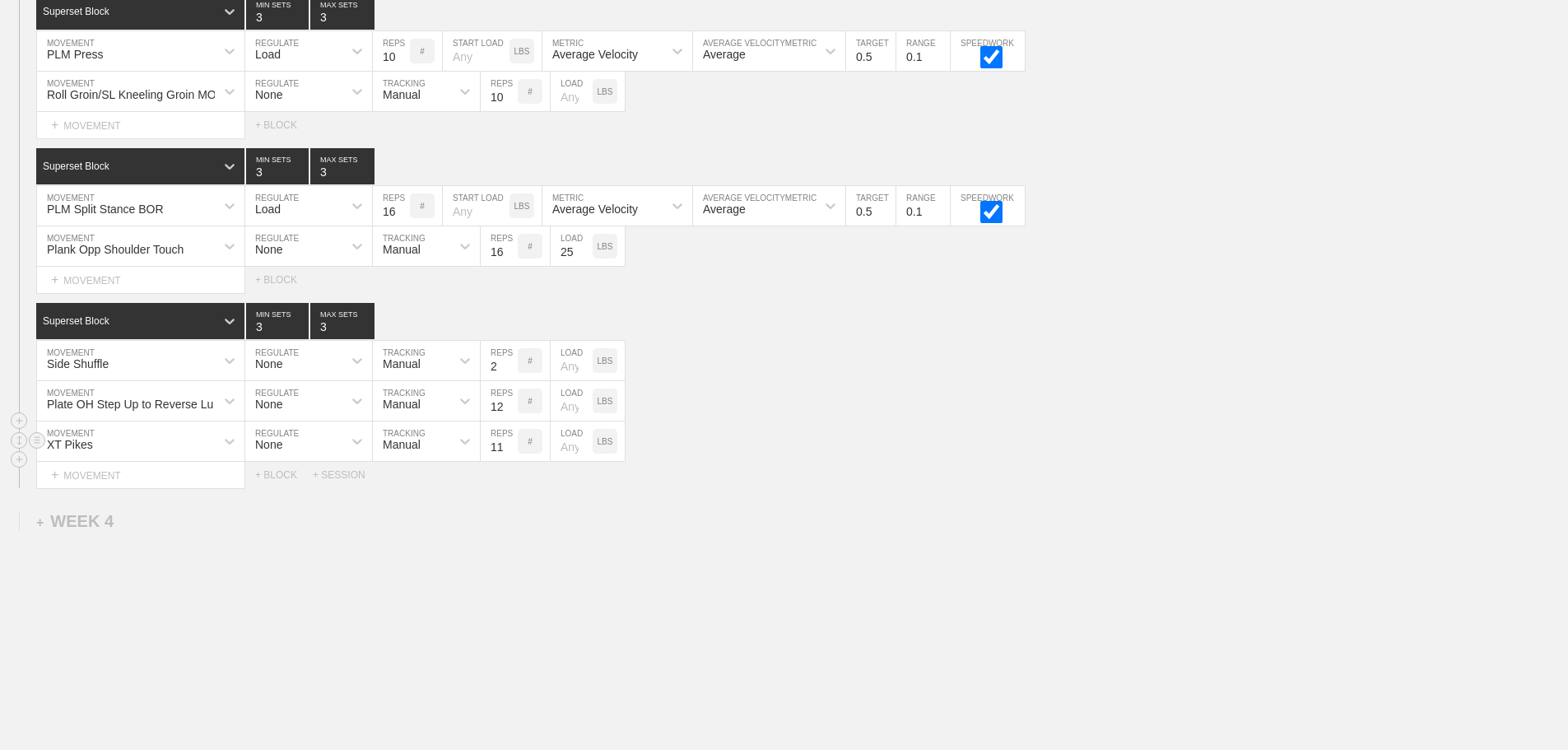
click at [508, 454] on input "11" at bounding box center [499, 441] width 37 height 39
type input "12"
click at [508, 454] on input "12" at bounding box center [499, 441] width 37 height 39
click at [815, 462] on div "XT Pikes MOVEMENT None REGULATE Manual TRACKING 12 REPS # LOAD LBS" at bounding box center [784, 441] width 1568 height 40
click at [571, 421] on input "number" at bounding box center [571, 401] width 42 height 39
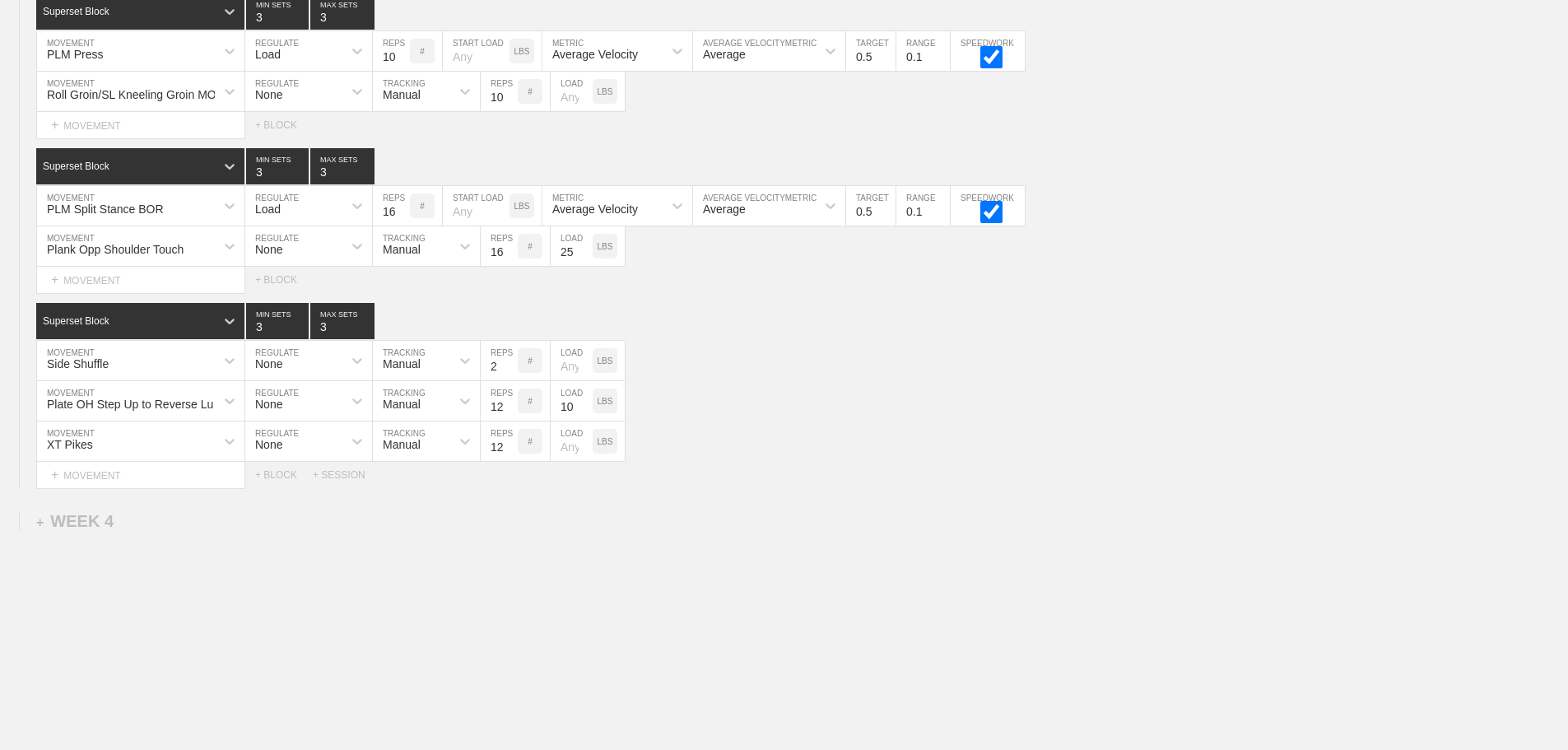
type input "10"
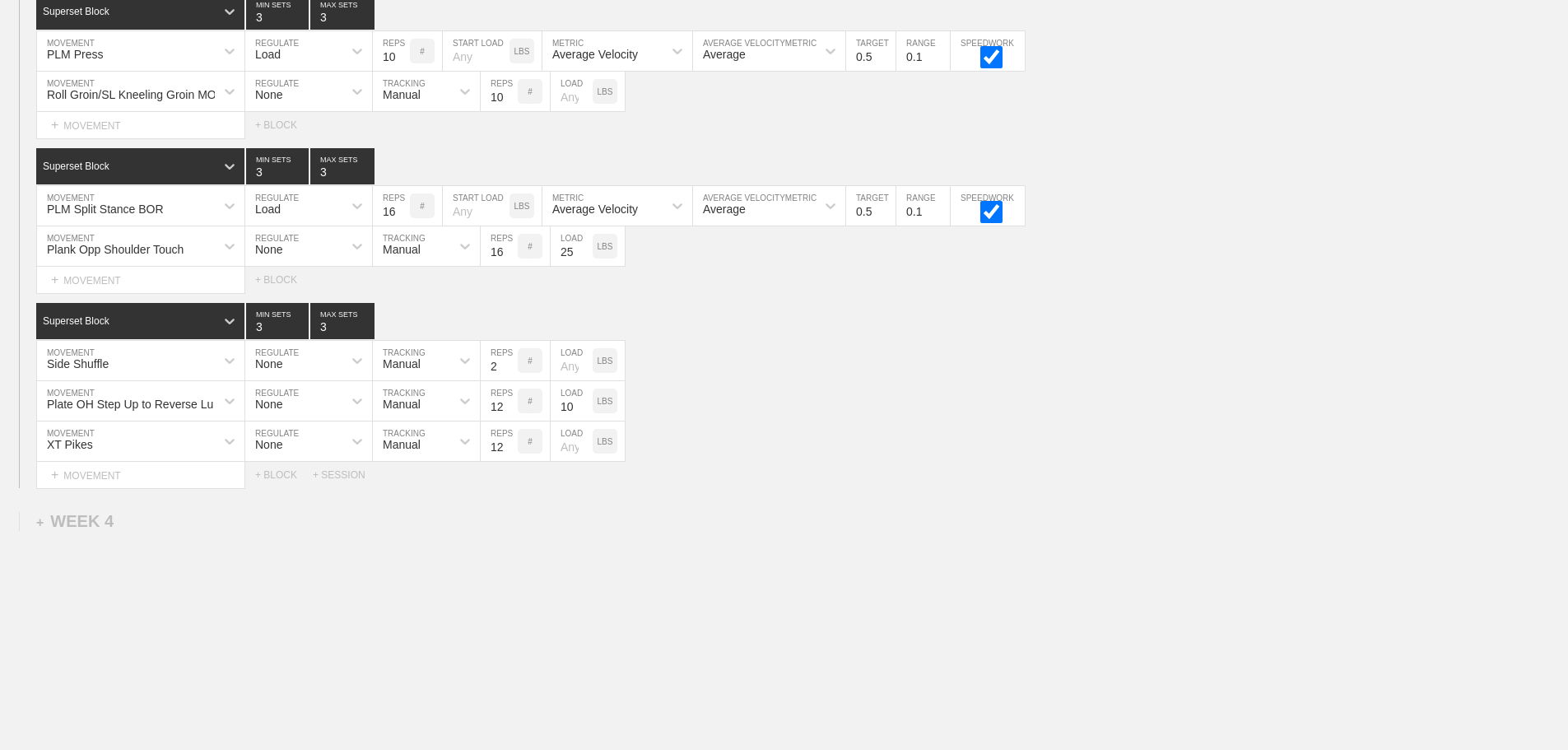
click at [797, 475] on div "Select... MOVEMENT + MOVEMENT + BLOCK + SESSION" at bounding box center [784, 475] width 1568 height 27
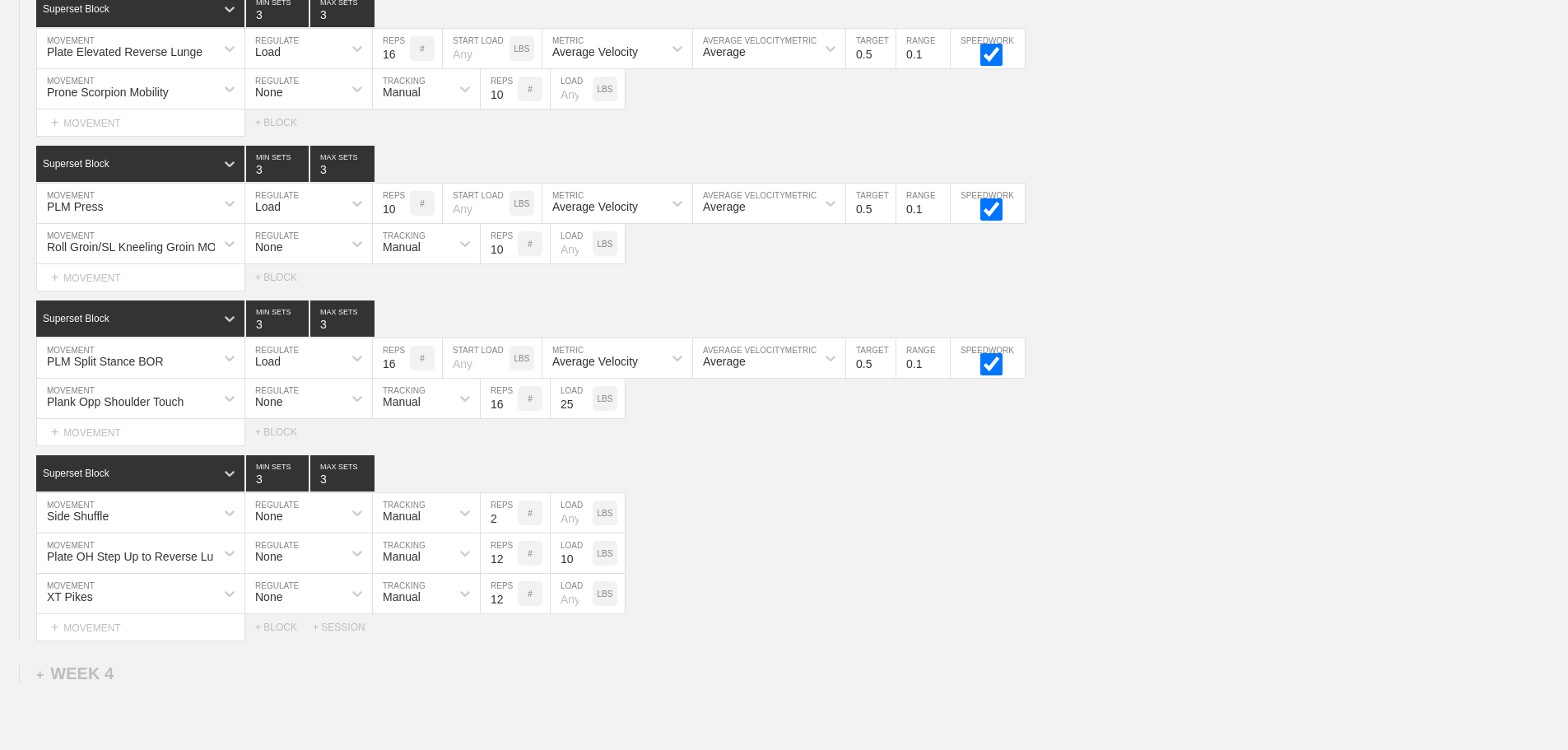
scroll to position [3396, 0]
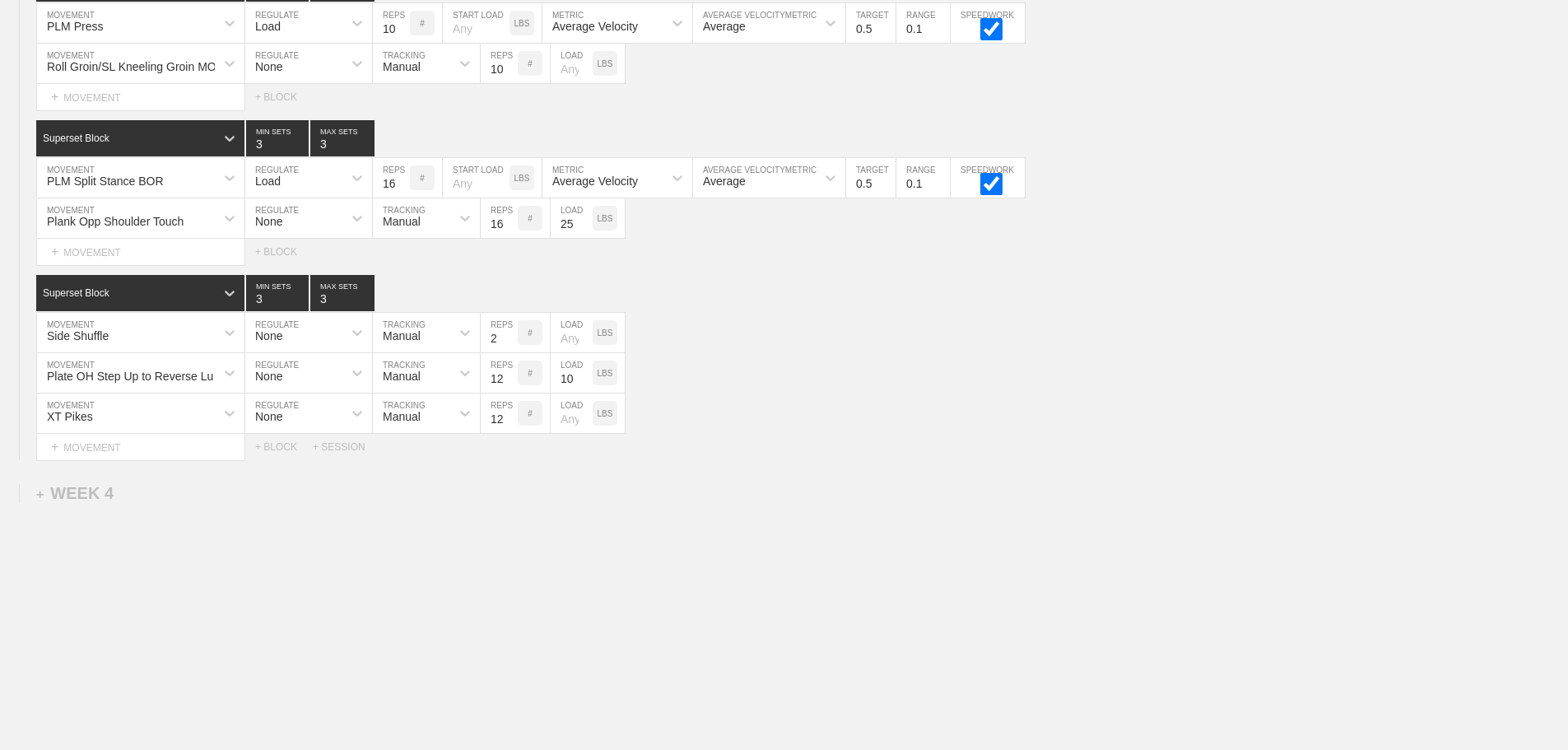
click at [163, 452] on div "+ MOVEMENT" at bounding box center [140, 447] width 209 height 27
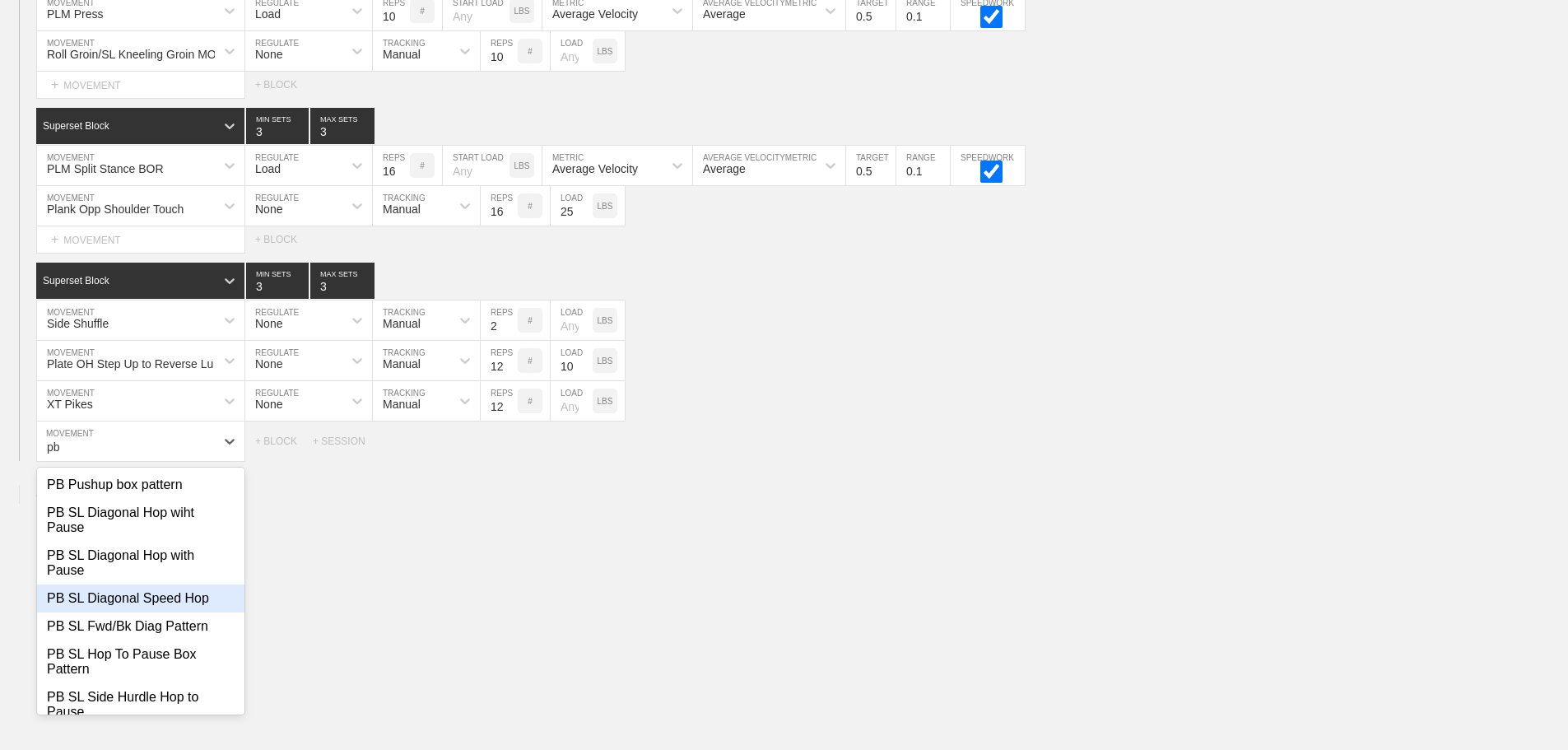
click at [152, 609] on div "PB SL Diagonal Speed Hop" at bounding box center [140, 598] width 207 height 28
type input "pb"
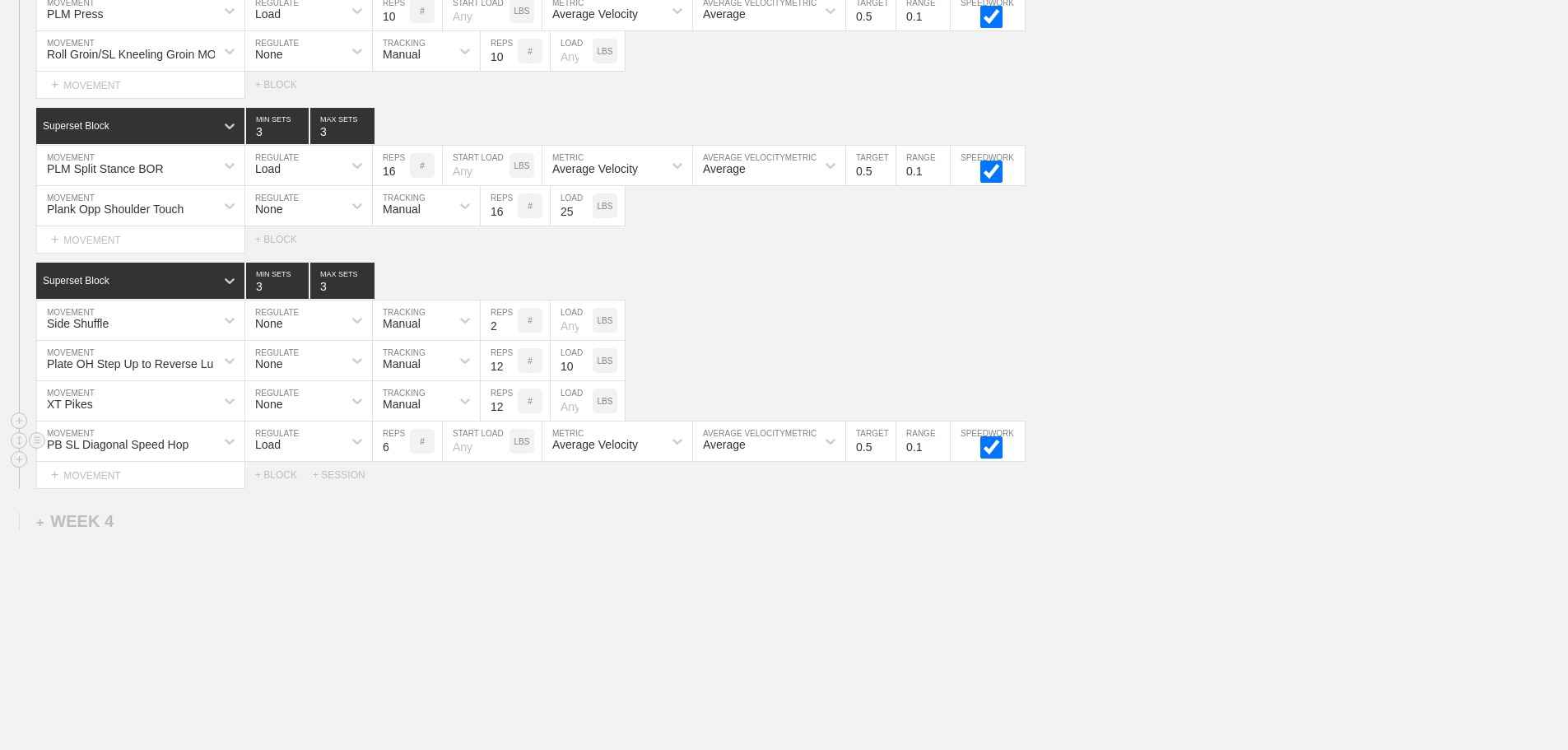
click at [304, 449] on div "Load" at bounding box center [294, 440] width 98 height 28
click at [283, 499] on div "None" at bounding box center [309, 484] width 127 height 28
click at [409, 451] on div "Sensor" at bounding box center [400, 444] width 36 height 13
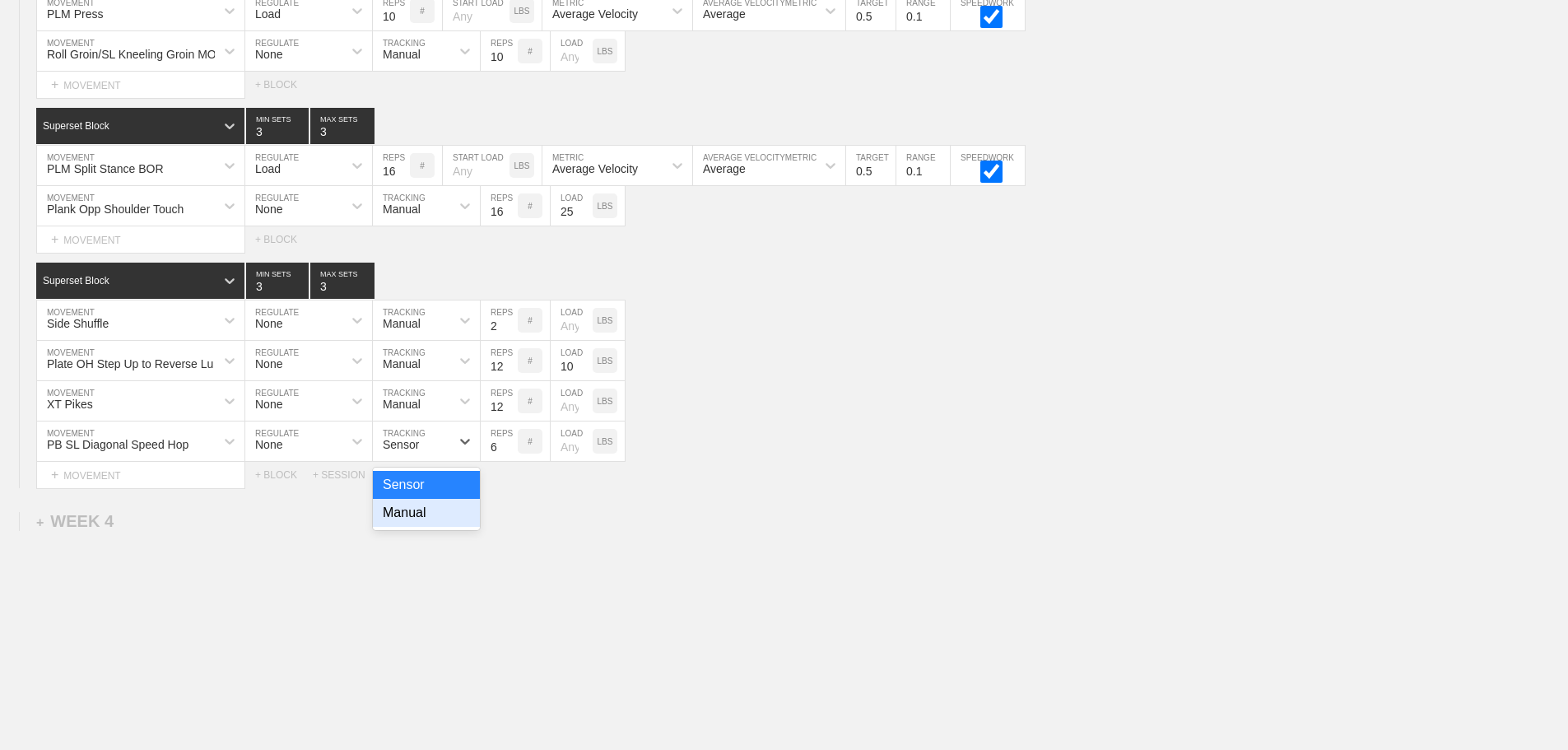
drag, startPoint x: 406, startPoint y: 523, endPoint x: 429, endPoint y: 505, distance: 29.2
click at [406, 522] on div "Manual" at bounding box center [426, 512] width 107 height 28
click at [512, 453] on input "7" at bounding box center [499, 441] width 37 height 39
click at [512, 453] on input "8" at bounding box center [499, 441] width 37 height 39
click at [512, 453] on input "9" at bounding box center [499, 441] width 37 height 39
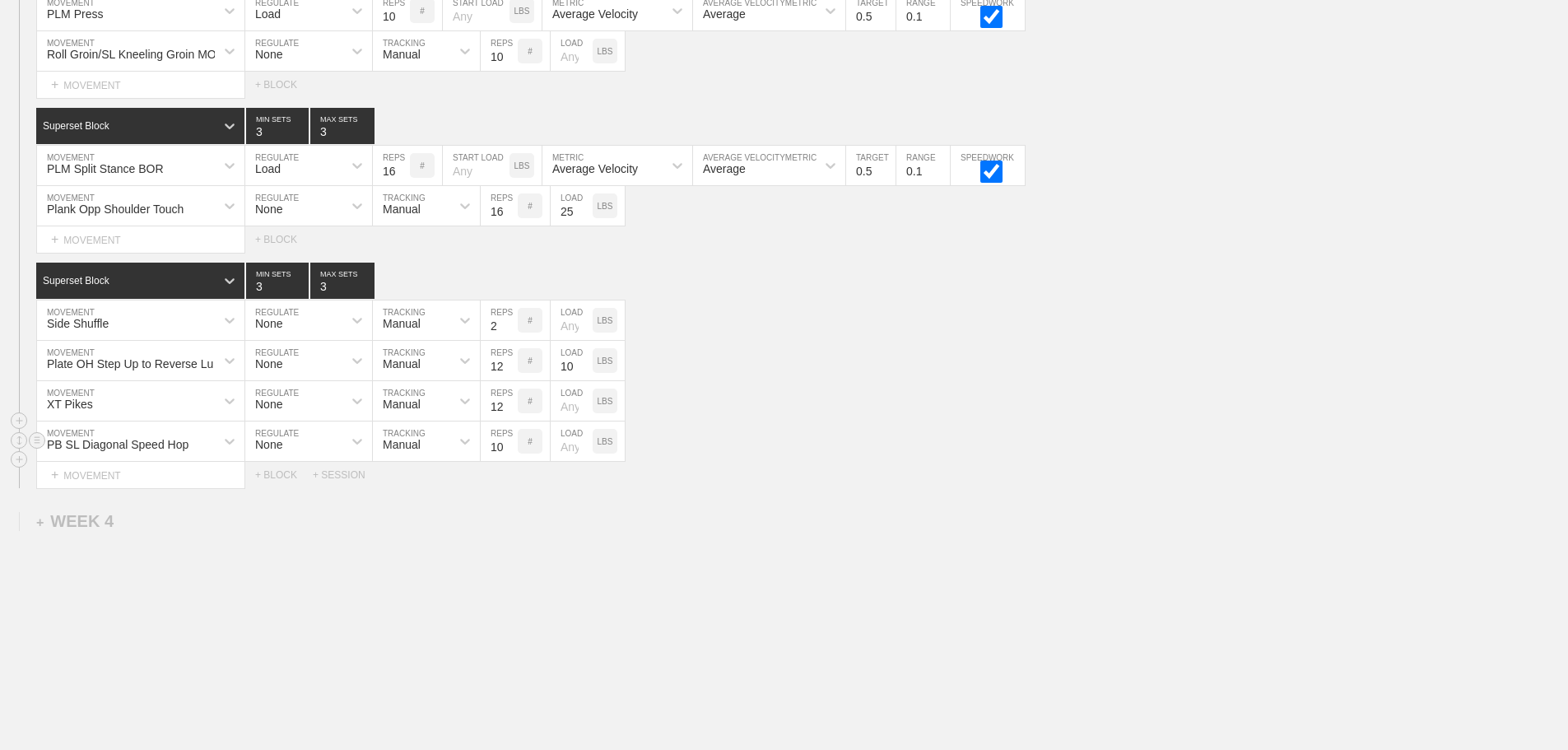
click at [512, 453] on input "10" at bounding box center [499, 441] width 37 height 39
click at [512, 453] on input "11" at bounding box center [499, 441] width 37 height 39
click at [512, 453] on input "12" at bounding box center [499, 441] width 37 height 39
click at [512, 453] on input "13" at bounding box center [499, 441] width 37 height 39
click at [512, 453] on input "14" at bounding box center [499, 441] width 37 height 39
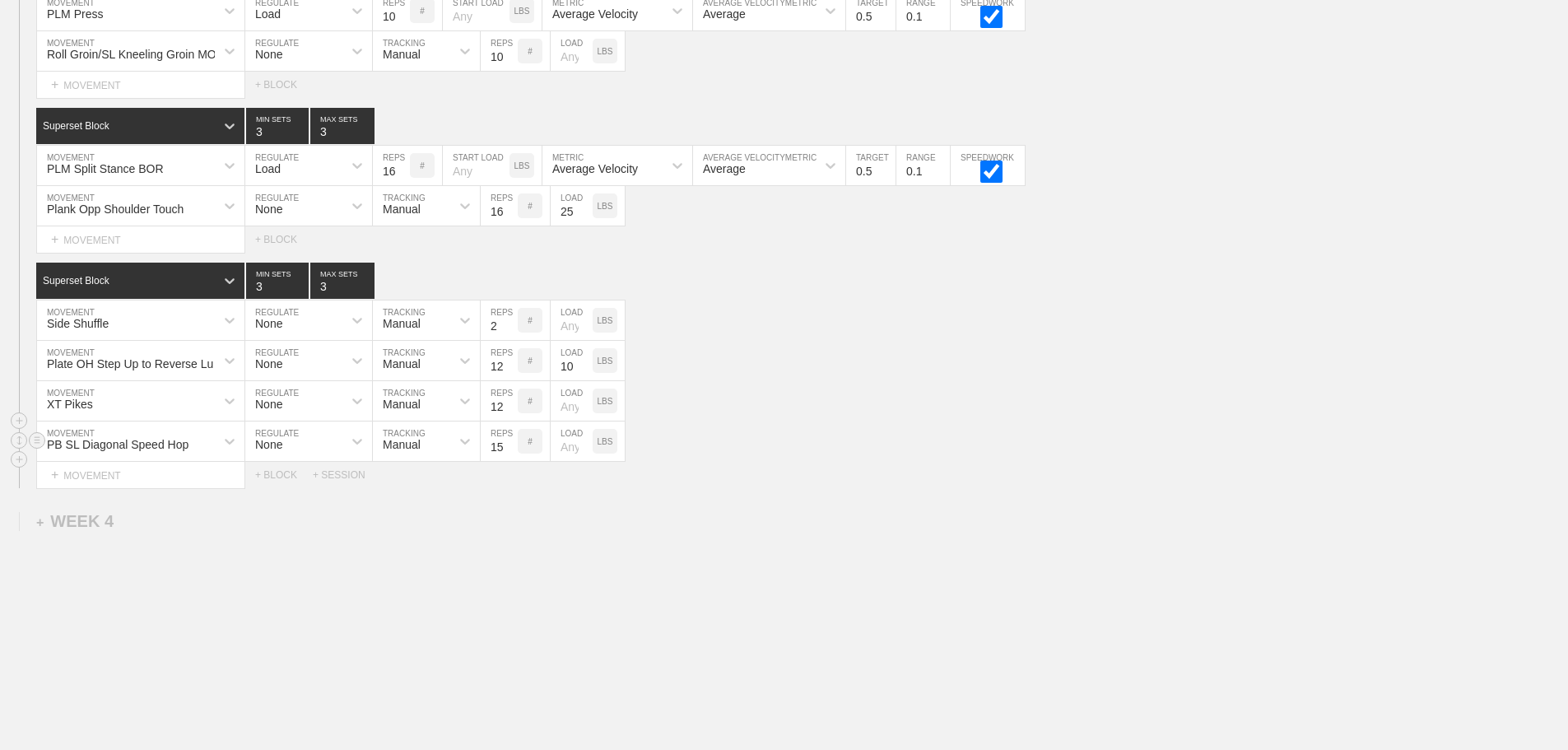
click at [512, 453] on input "15" at bounding box center [499, 441] width 37 height 39
type input "16"
click at [512, 453] on input "16" at bounding box center [499, 441] width 37 height 39
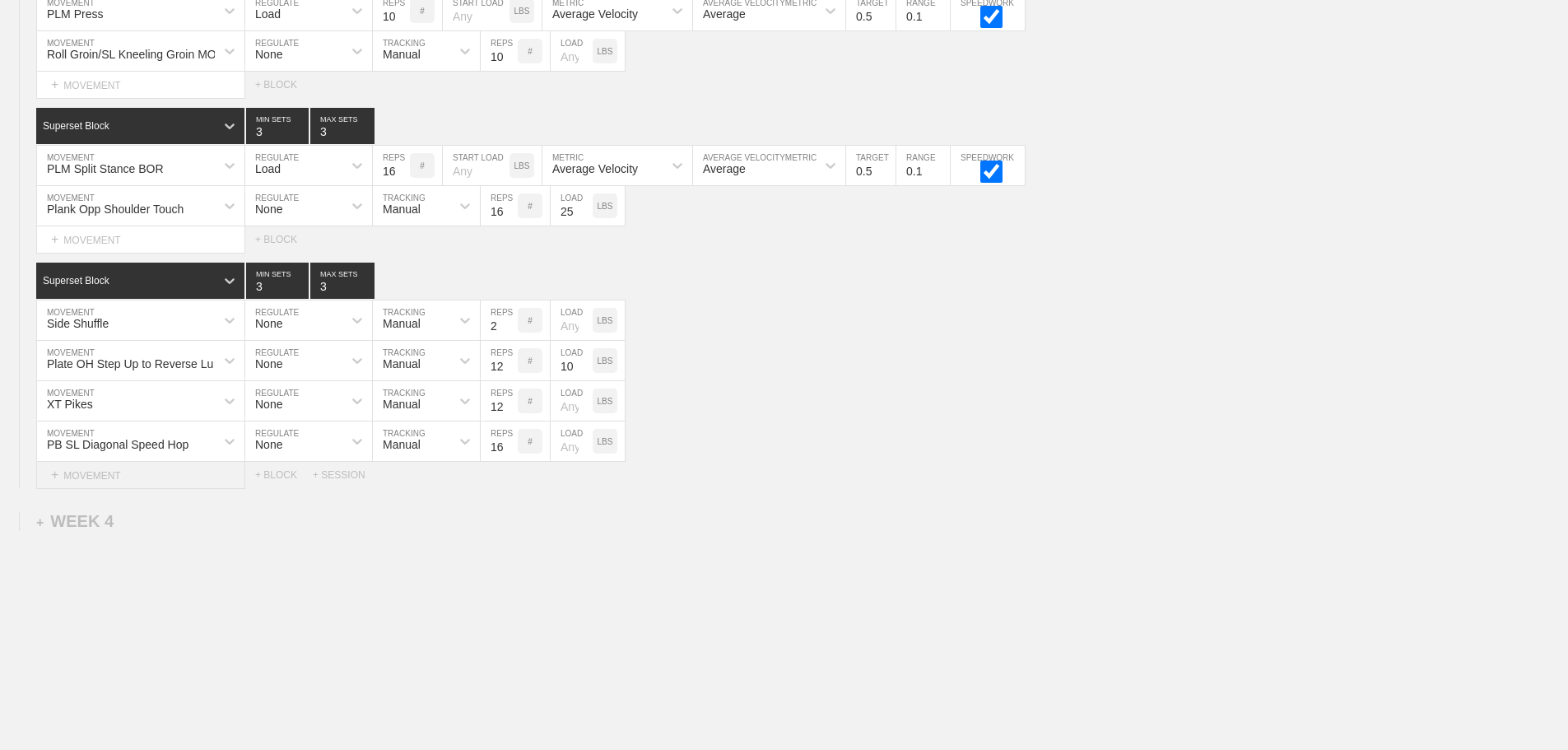
click at [125, 489] on div "+ MOVEMENT" at bounding box center [140, 475] width 209 height 27
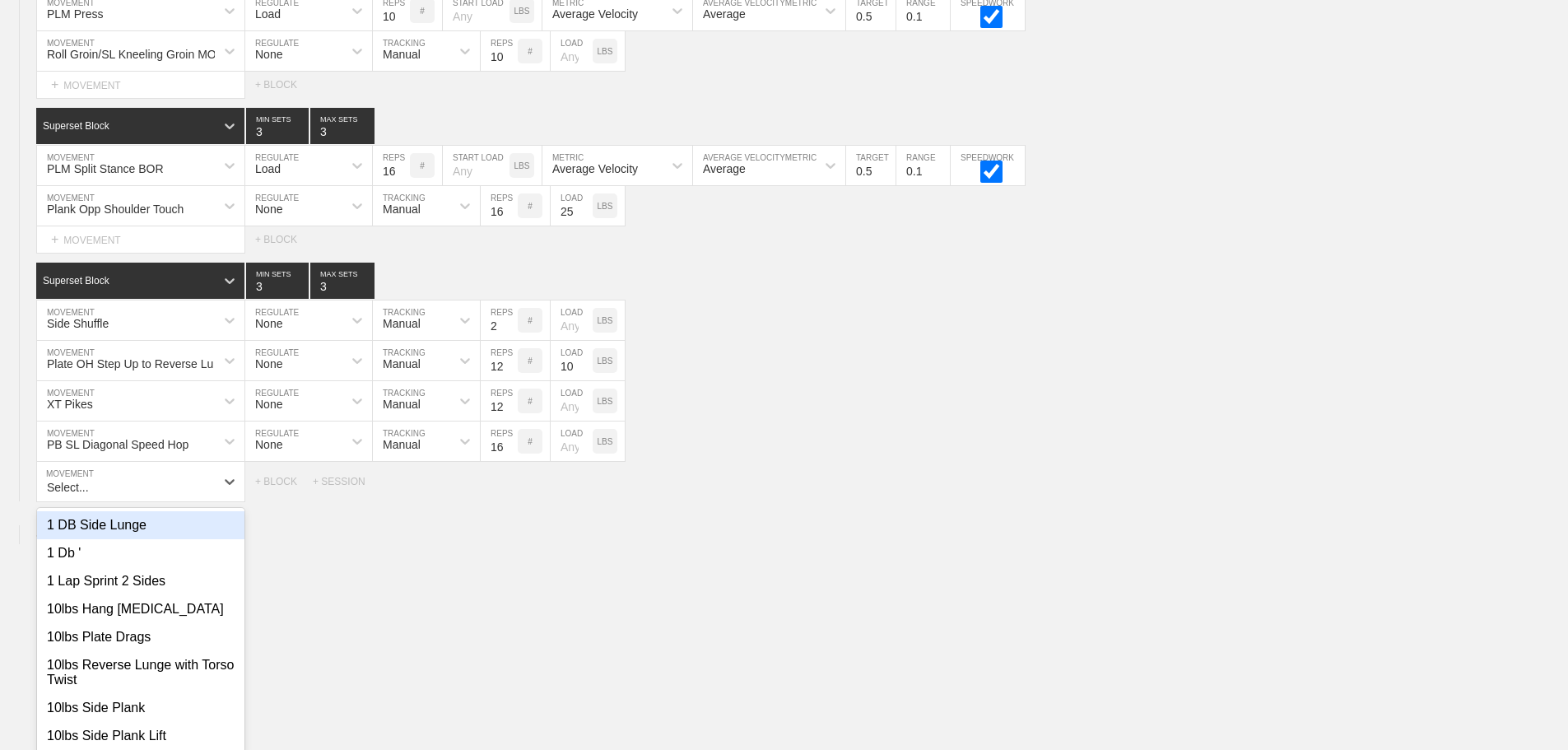
scroll to position [3420, 0]
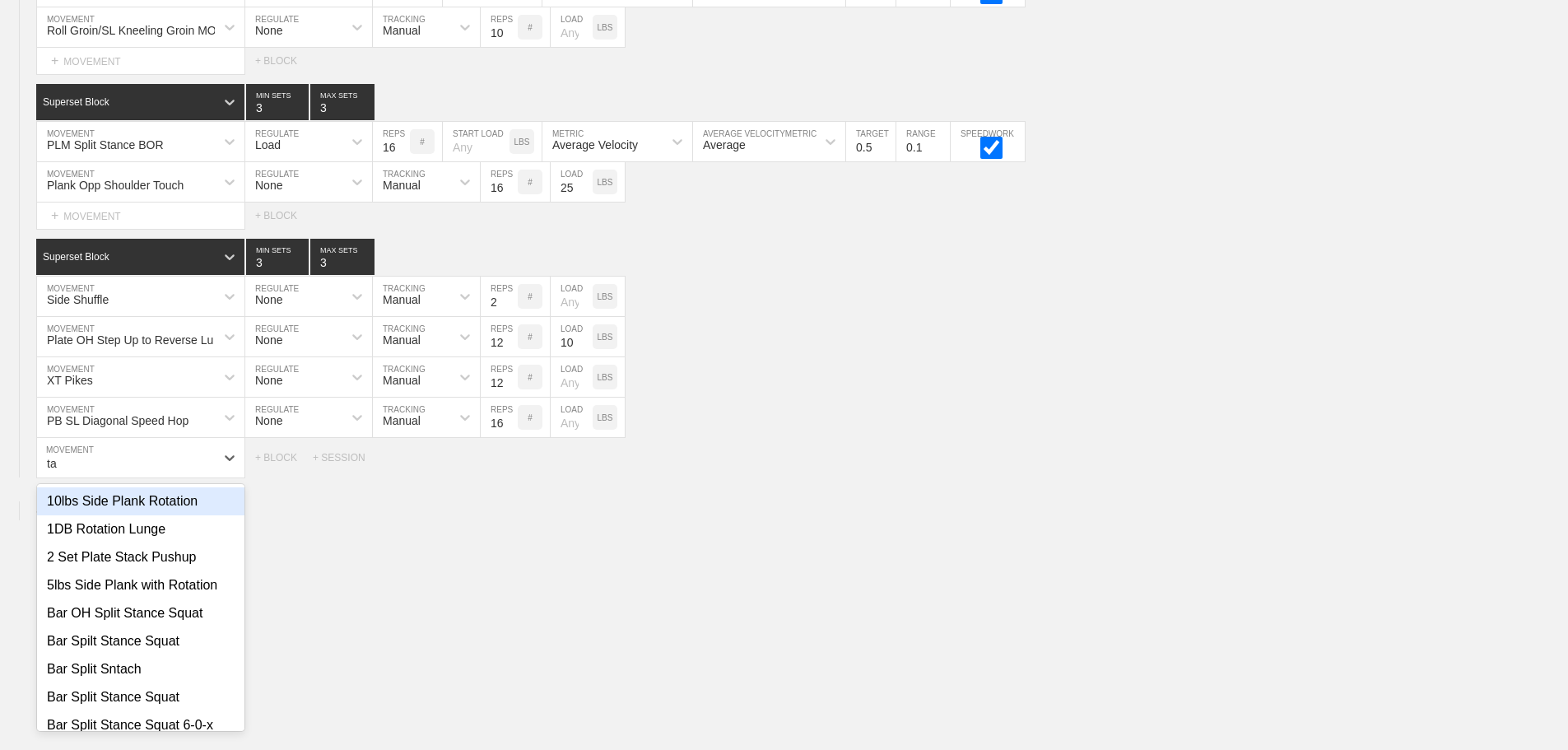
type input "t"
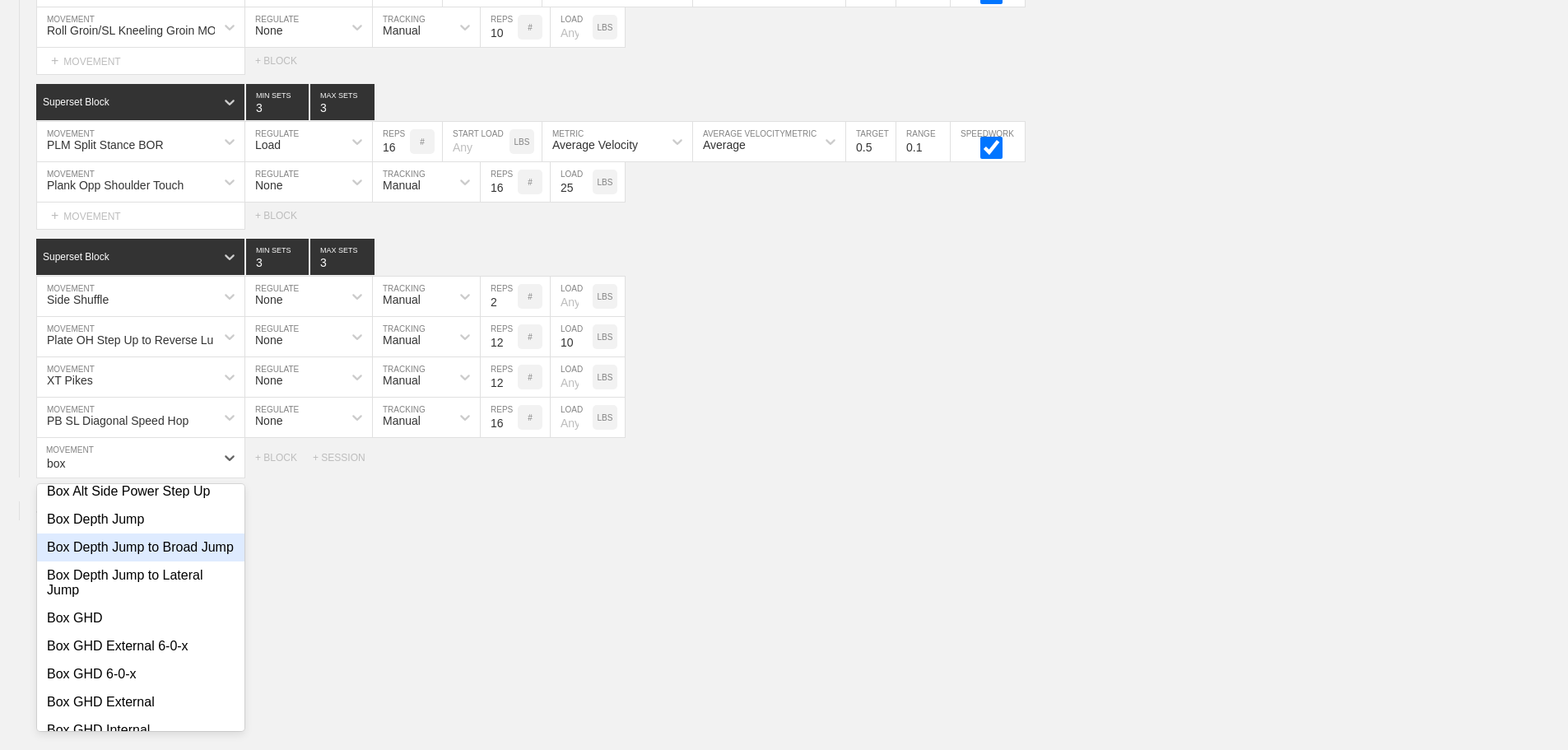
scroll to position [0, 0]
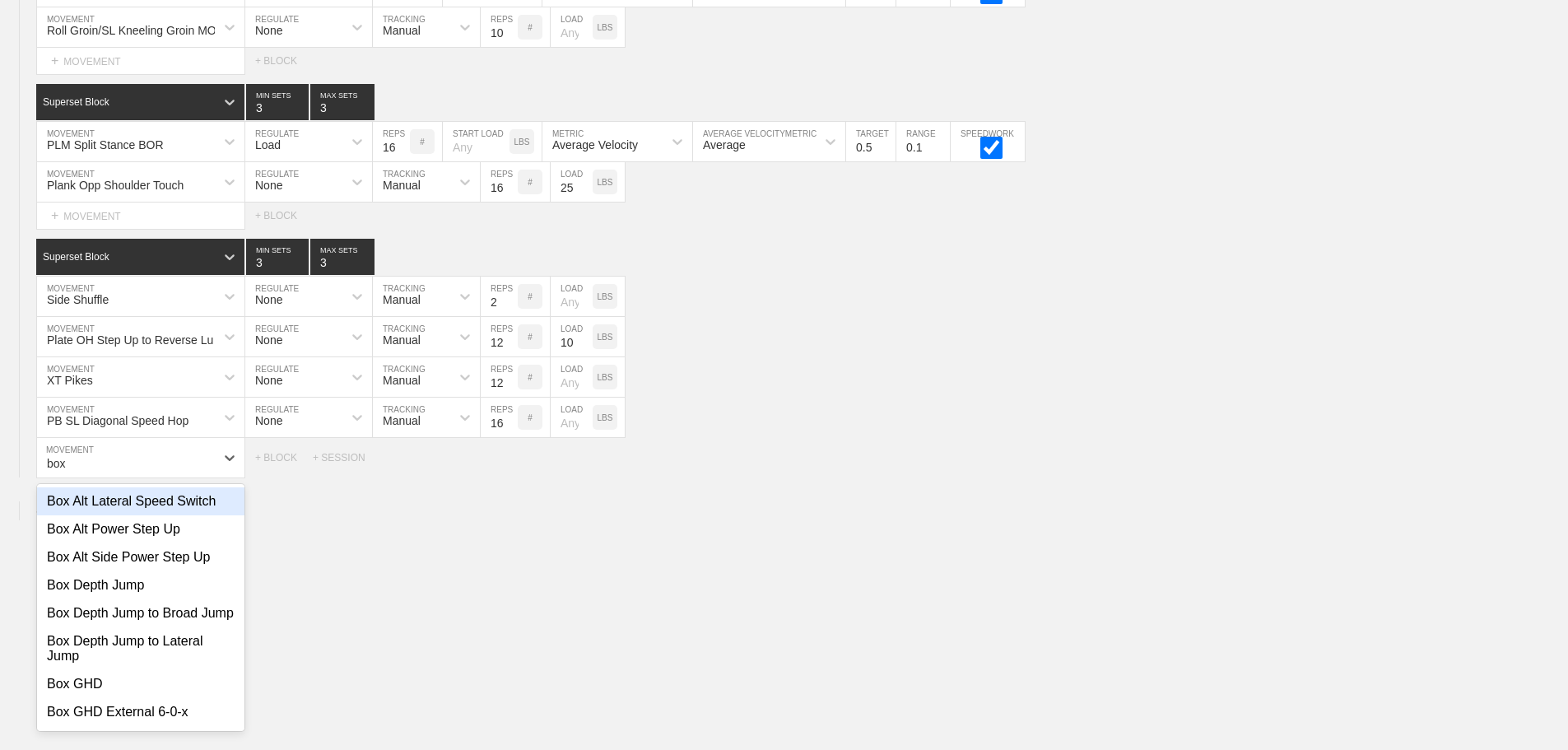
type input "box"
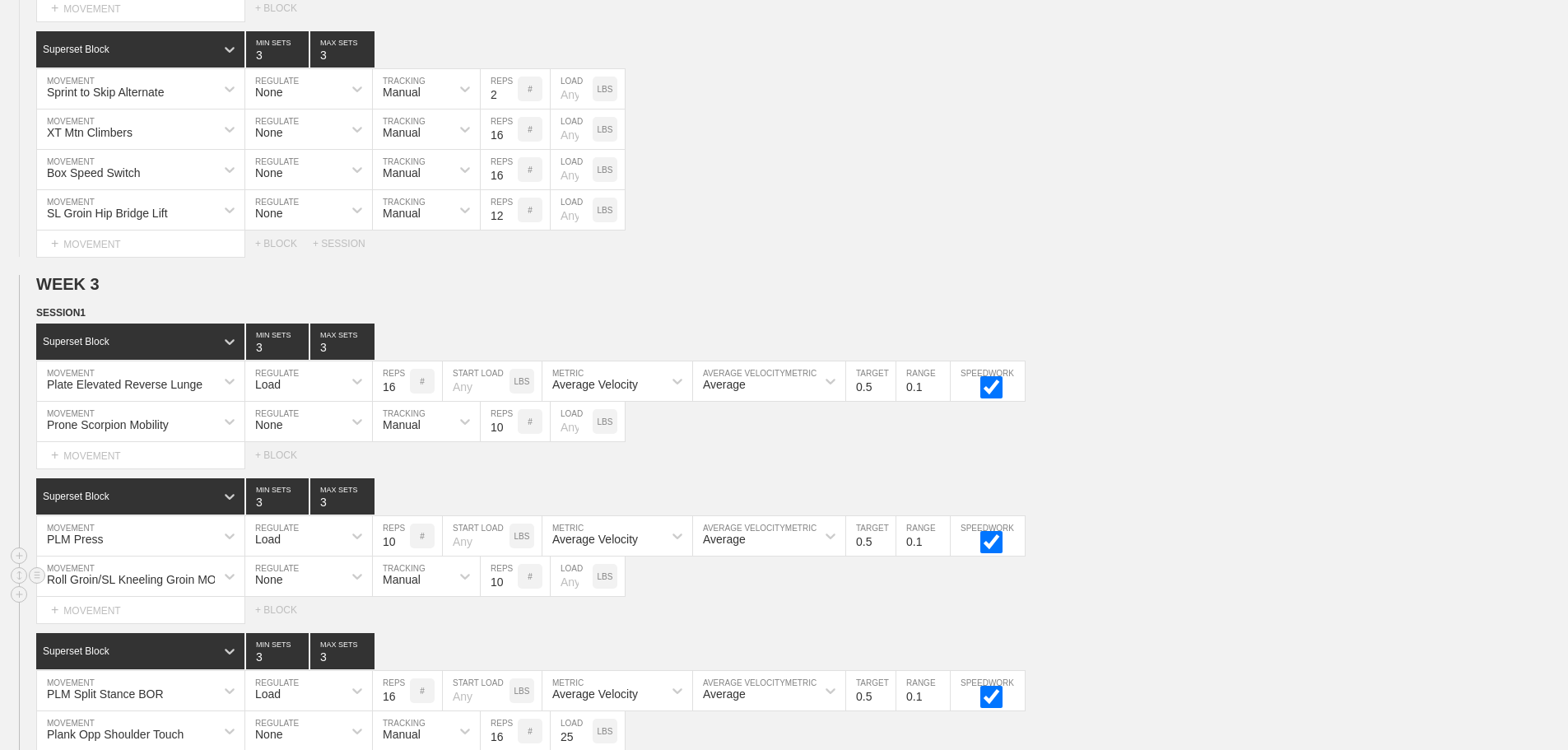
scroll to position [2844, 0]
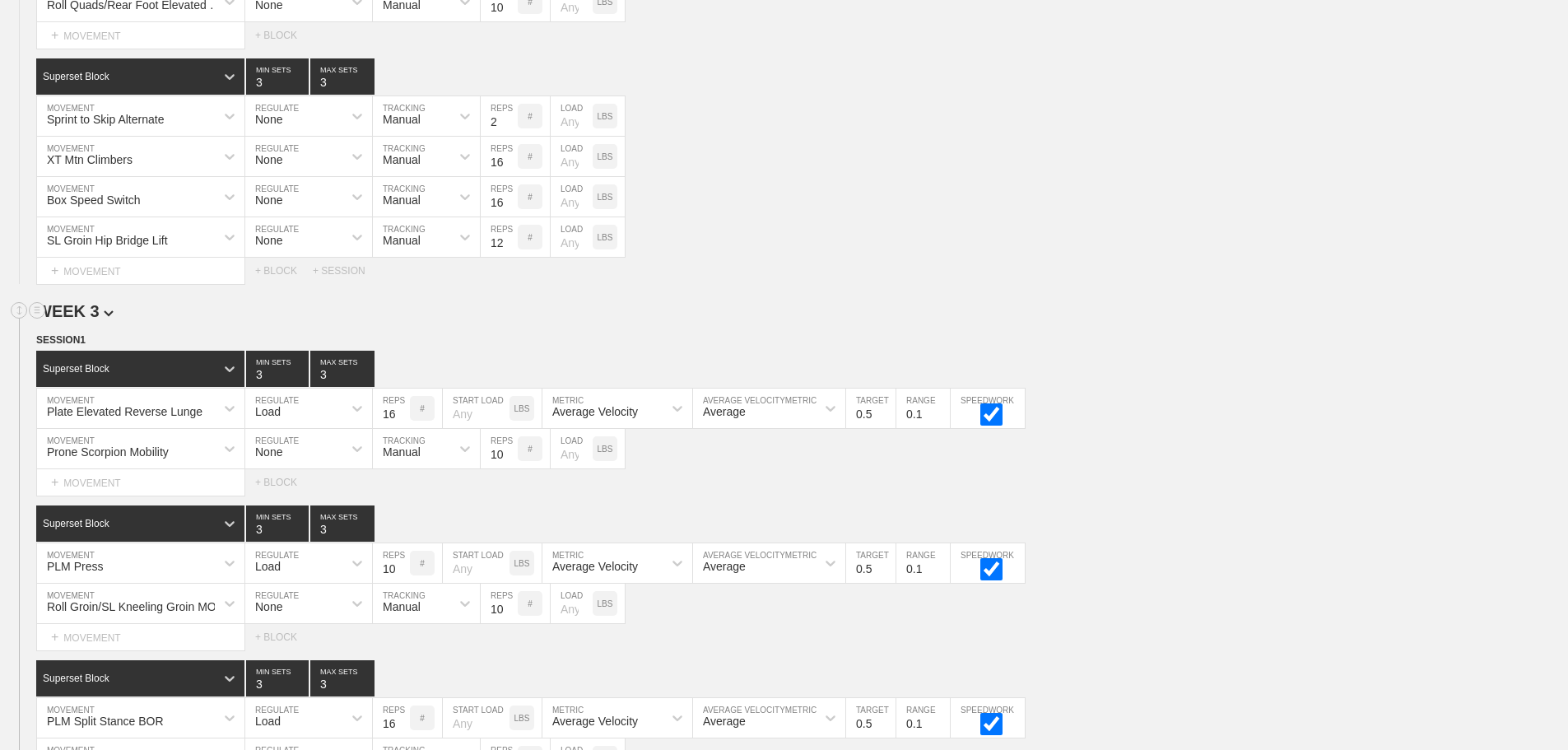
click at [1258, 321] on h2 "WEEK 3" at bounding box center [802, 311] width 1532 height 19
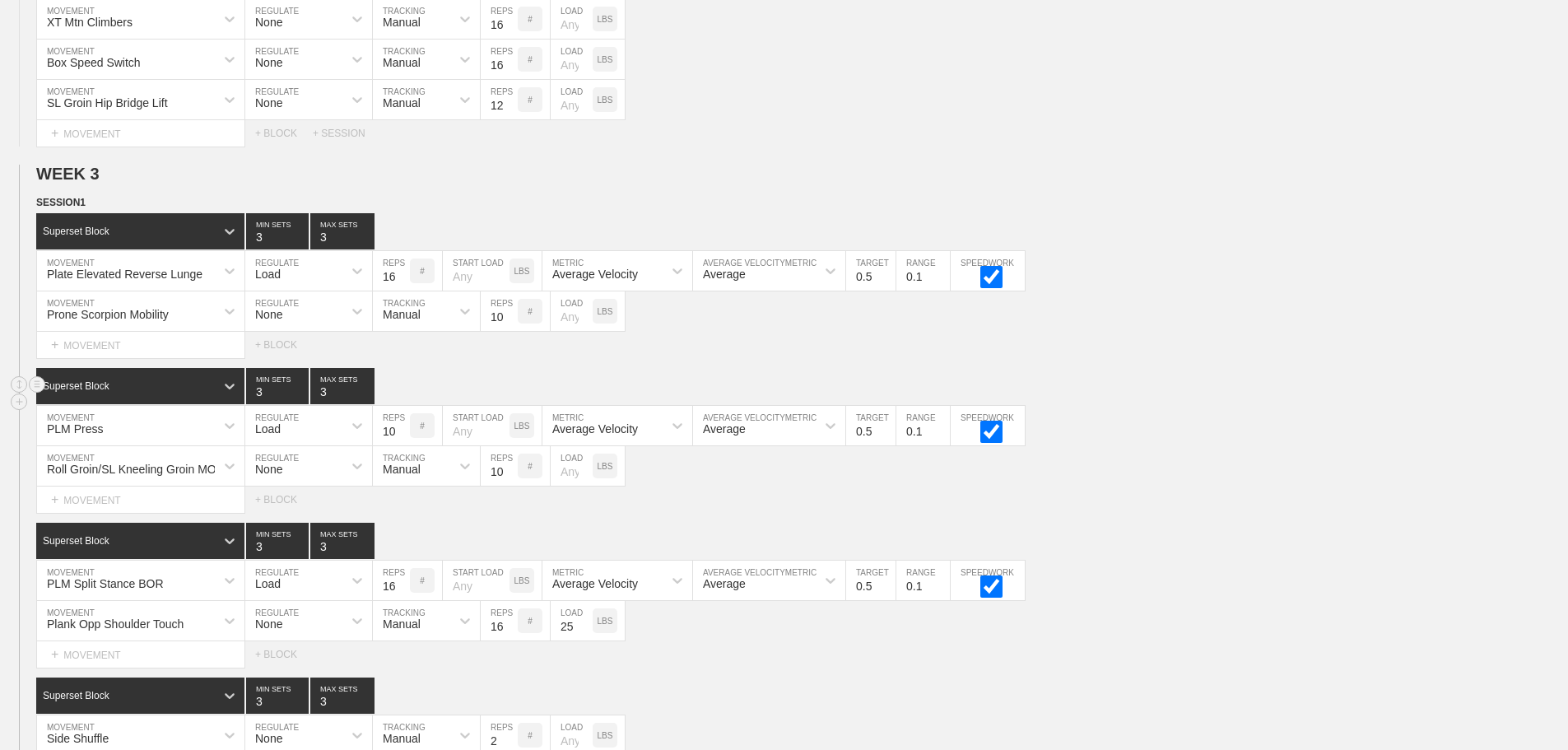
scroll to position [3420, 0]
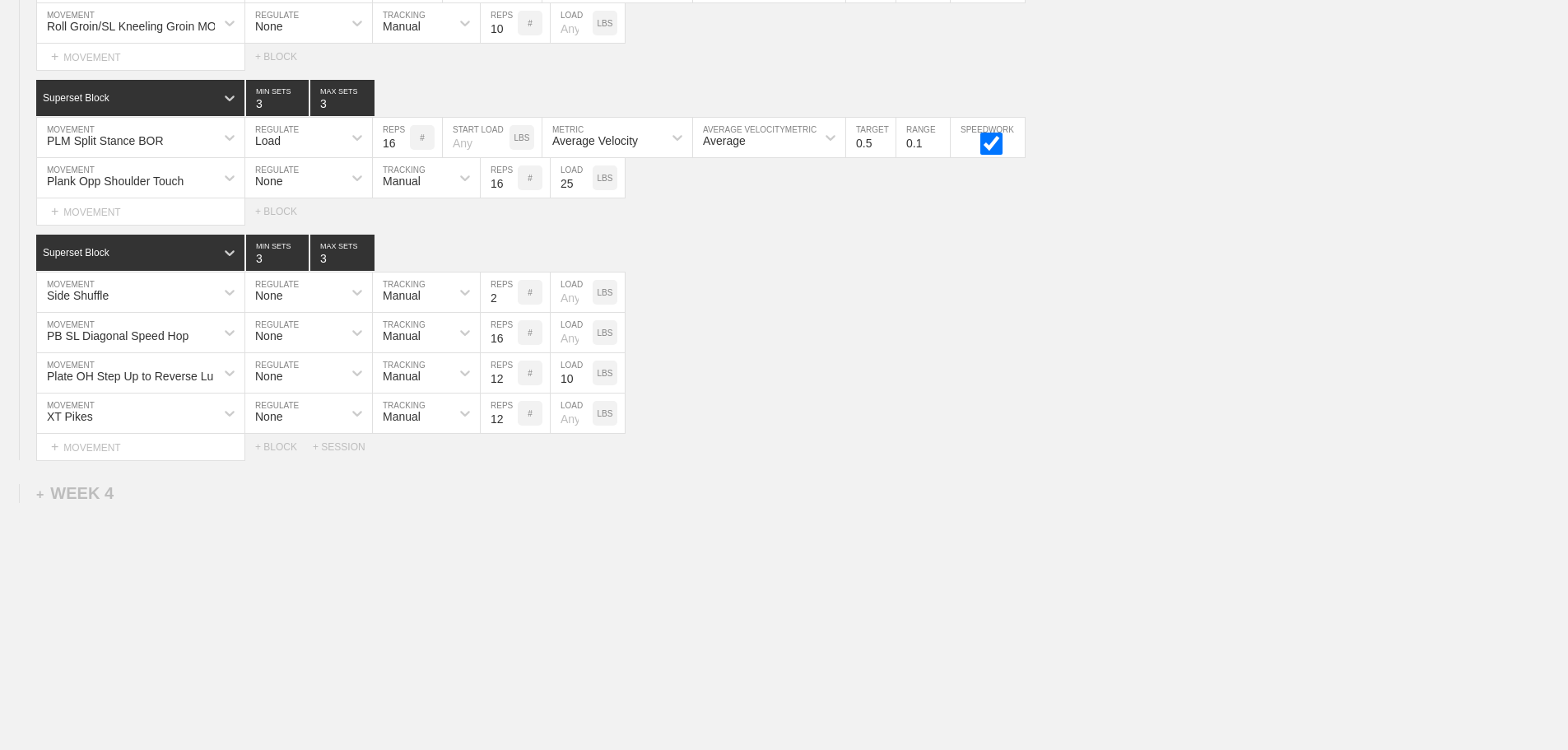
scroll to position [3436, 0]
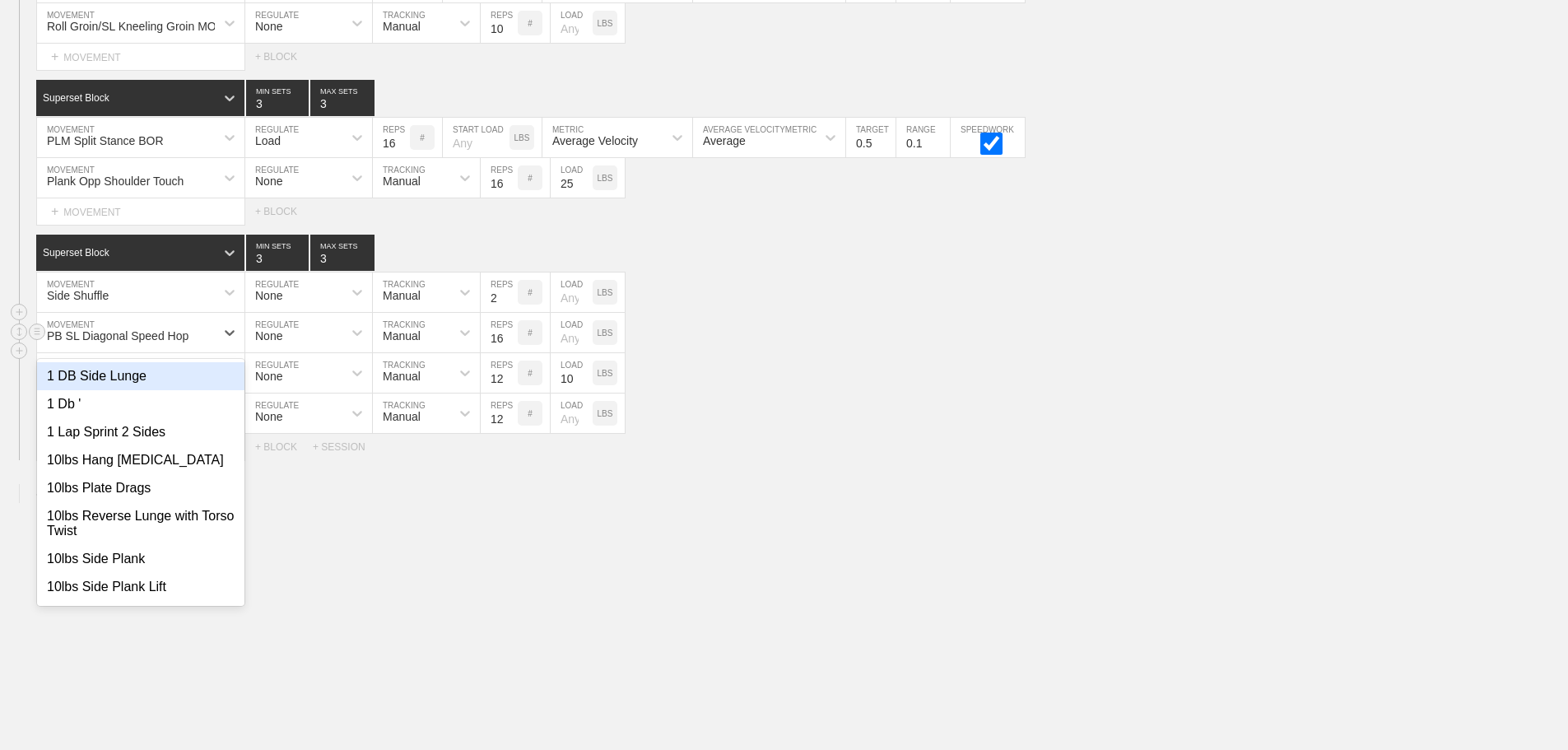
click at [212, 336] on div "PB SL Diagonal Speed Hop" at bounding box center [126, 332] width 178 height 28
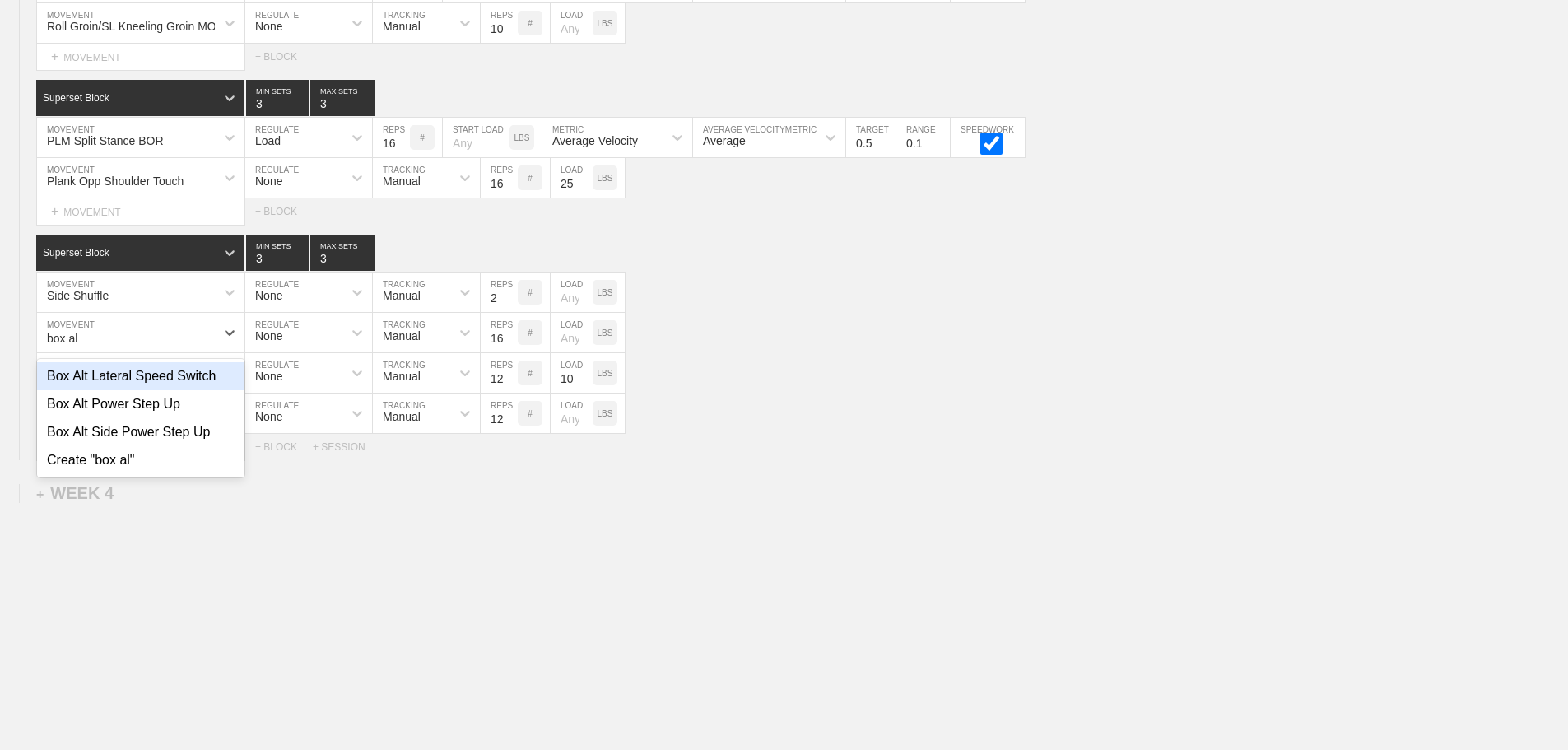
type input "box al"
drag, startPoint x: 629, startPoint y: 549, endPoint x: 598, endPoint y: 558, distance: 32.3
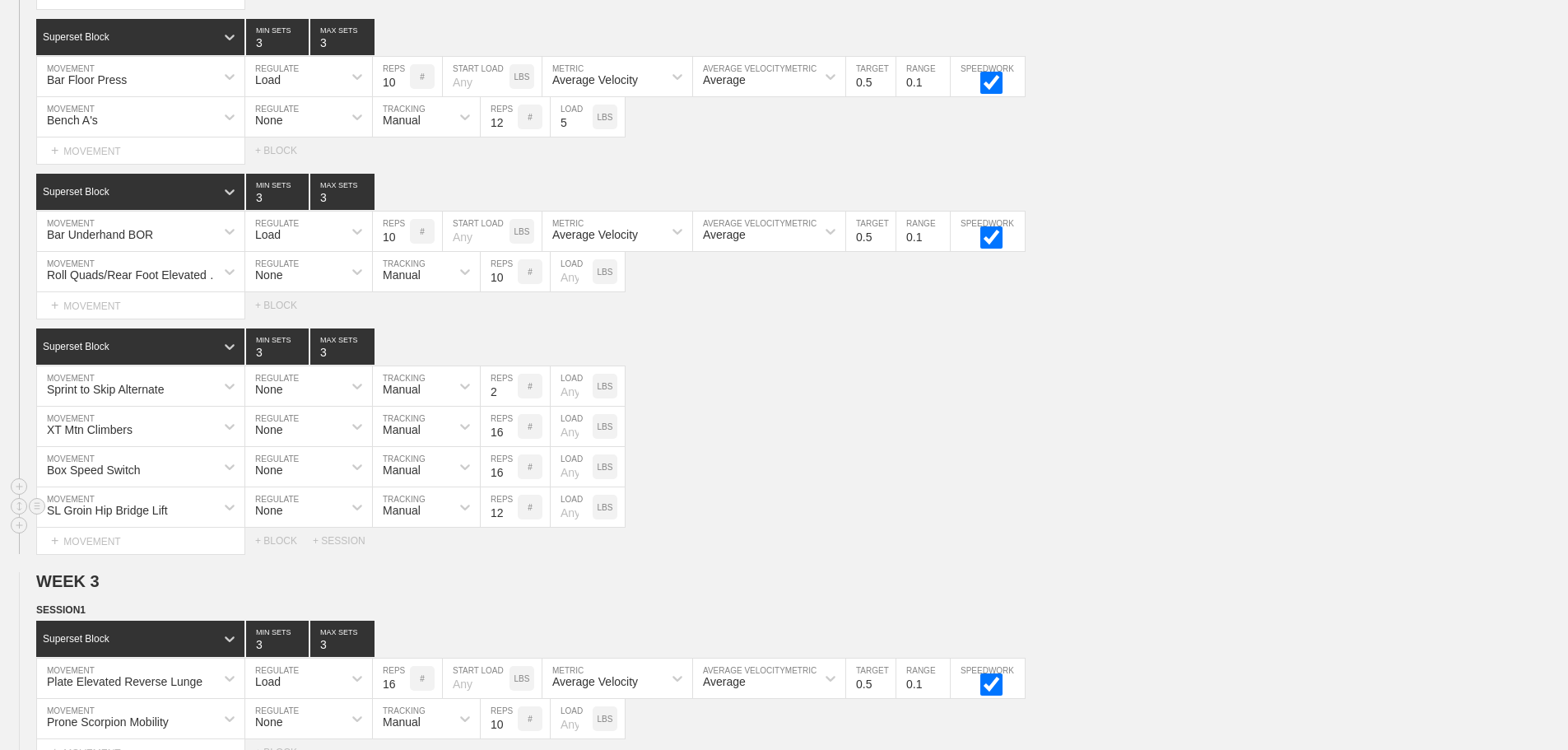
scroll to position [2531, 0]
